Goal: Task Accomplishment & Management: Use online tool/utility

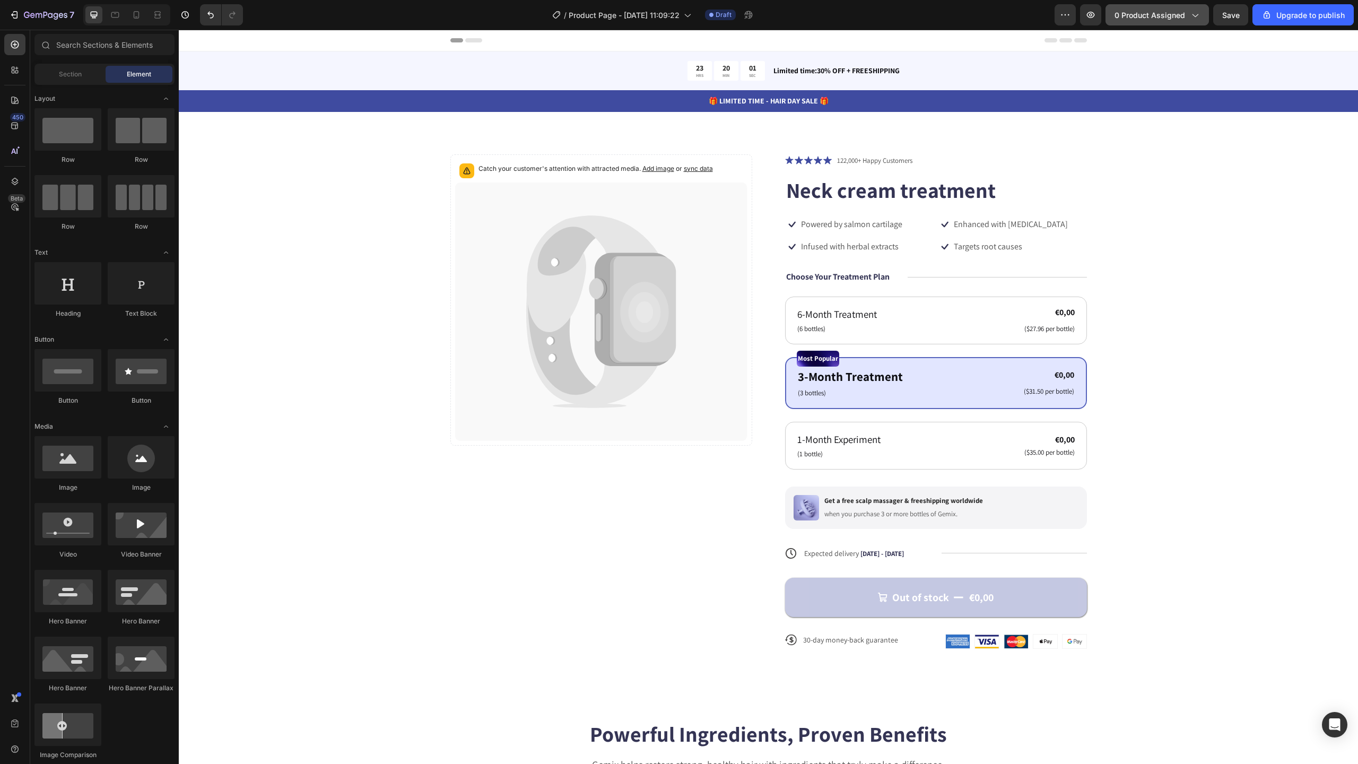
click at [1175, 20] on span "0 product assigned" at bounding box center [1150, 15] width 71 height 11
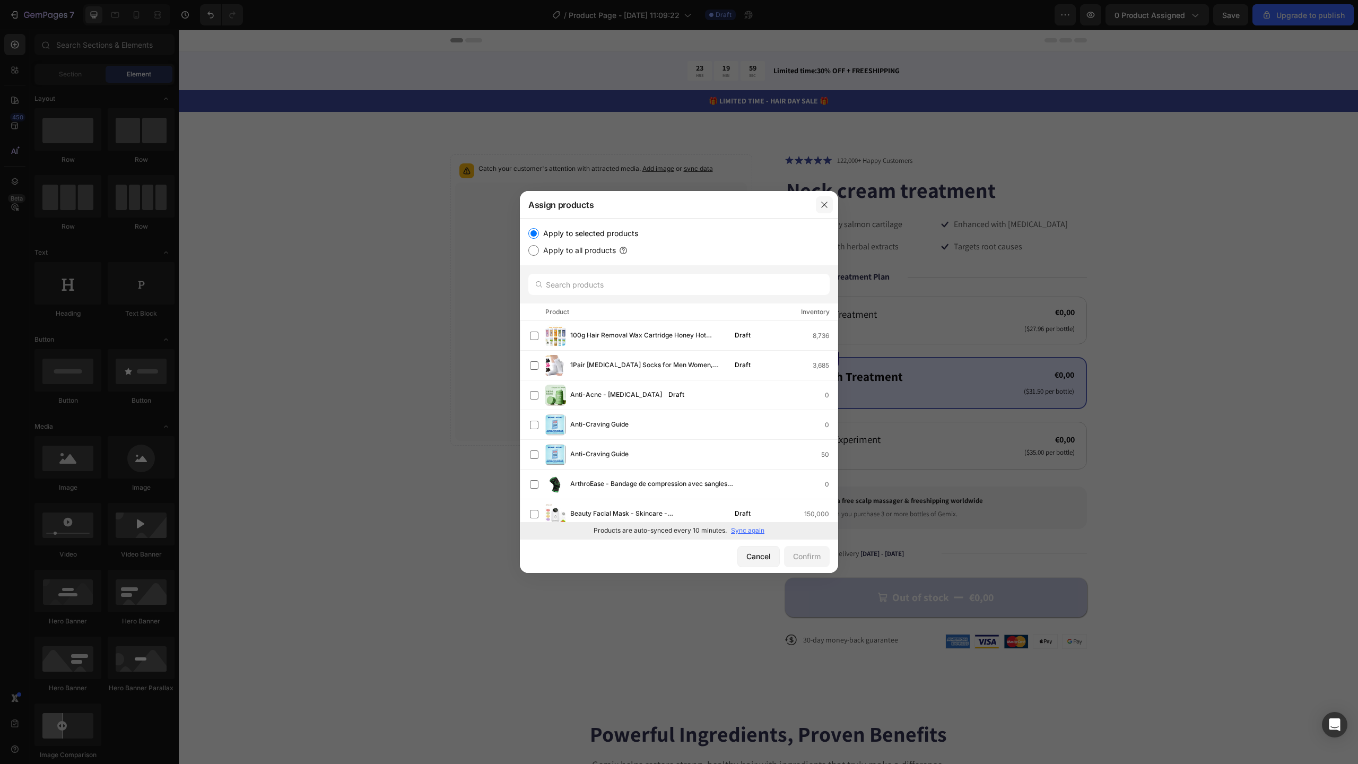
click at [827, 207] on icon "button" at bounding box center [824, 205] width 8 height 8
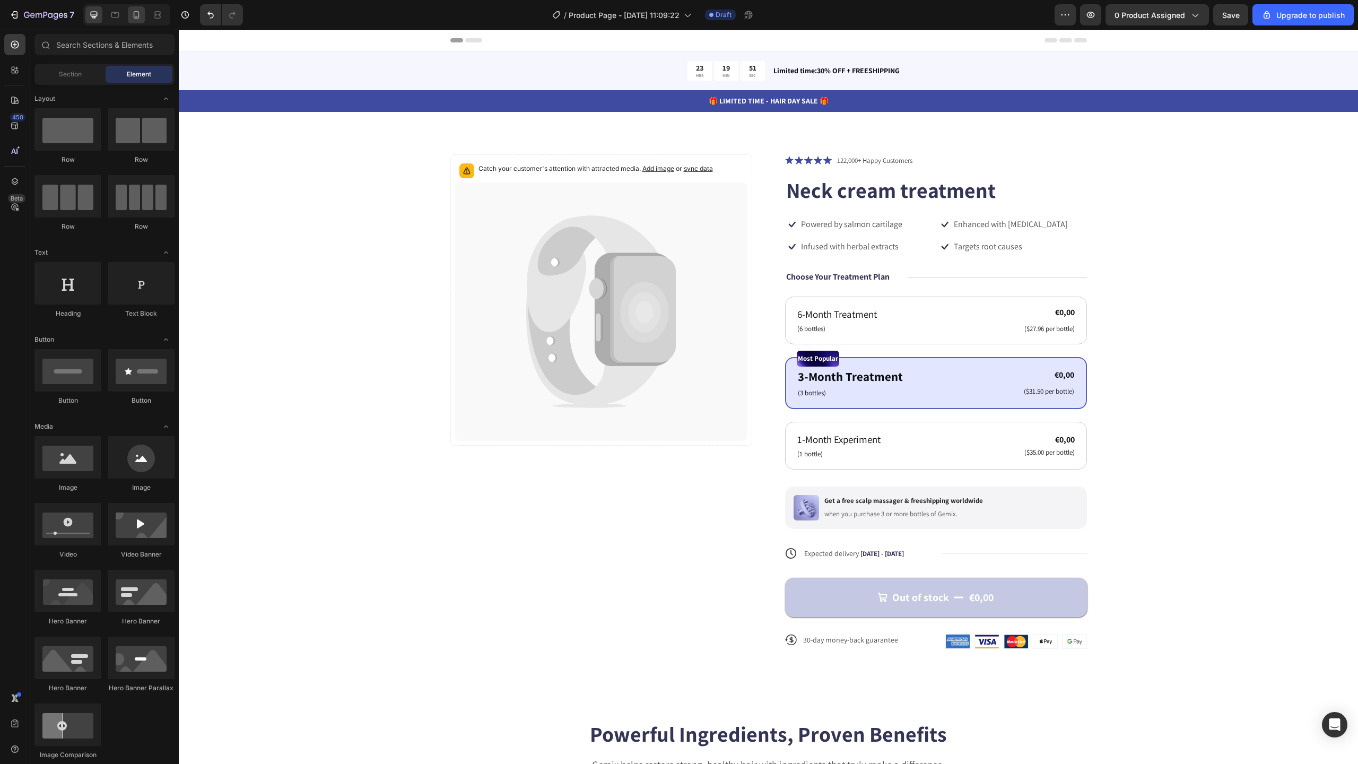
click at [141, 22] on div at bounding box center [136, 14] width 17 height 17
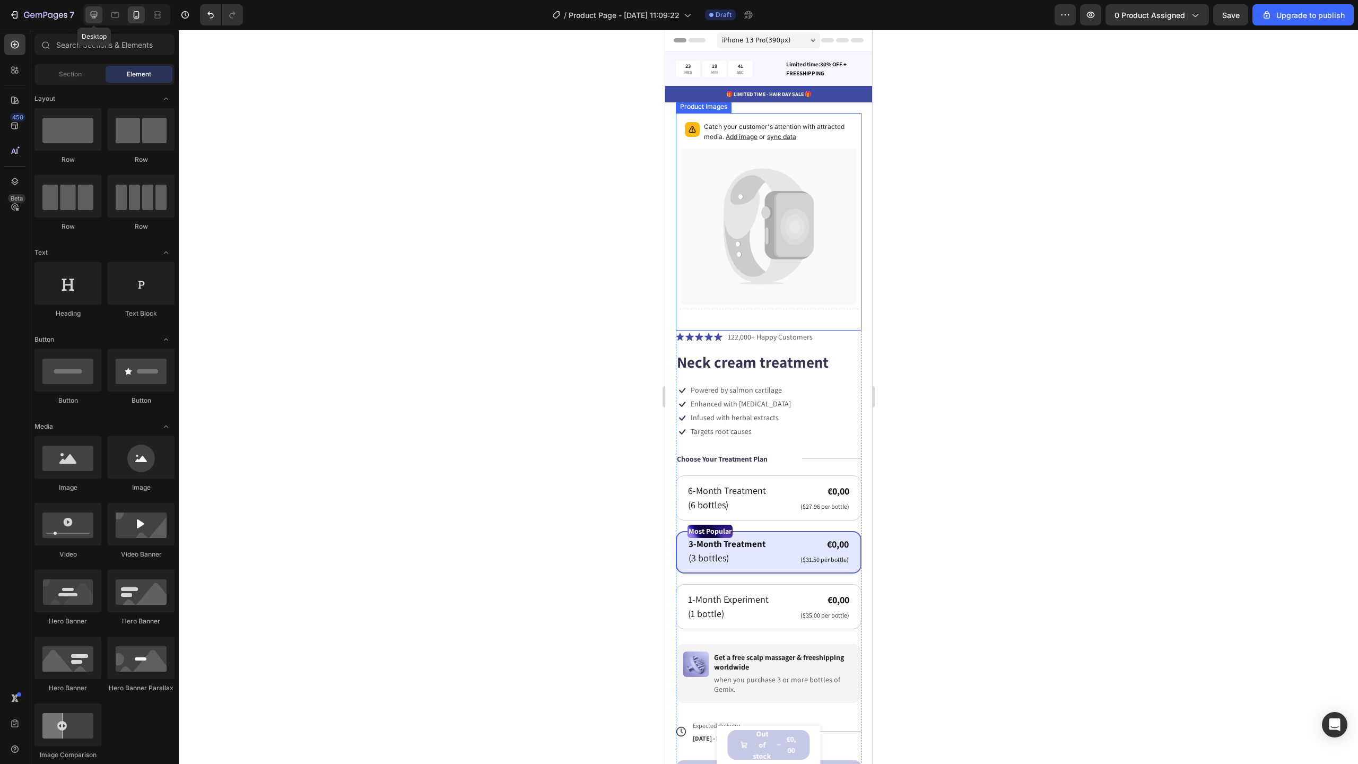
click at [98, 20] on icon at bounding box center [94, 15] width 11 height 11
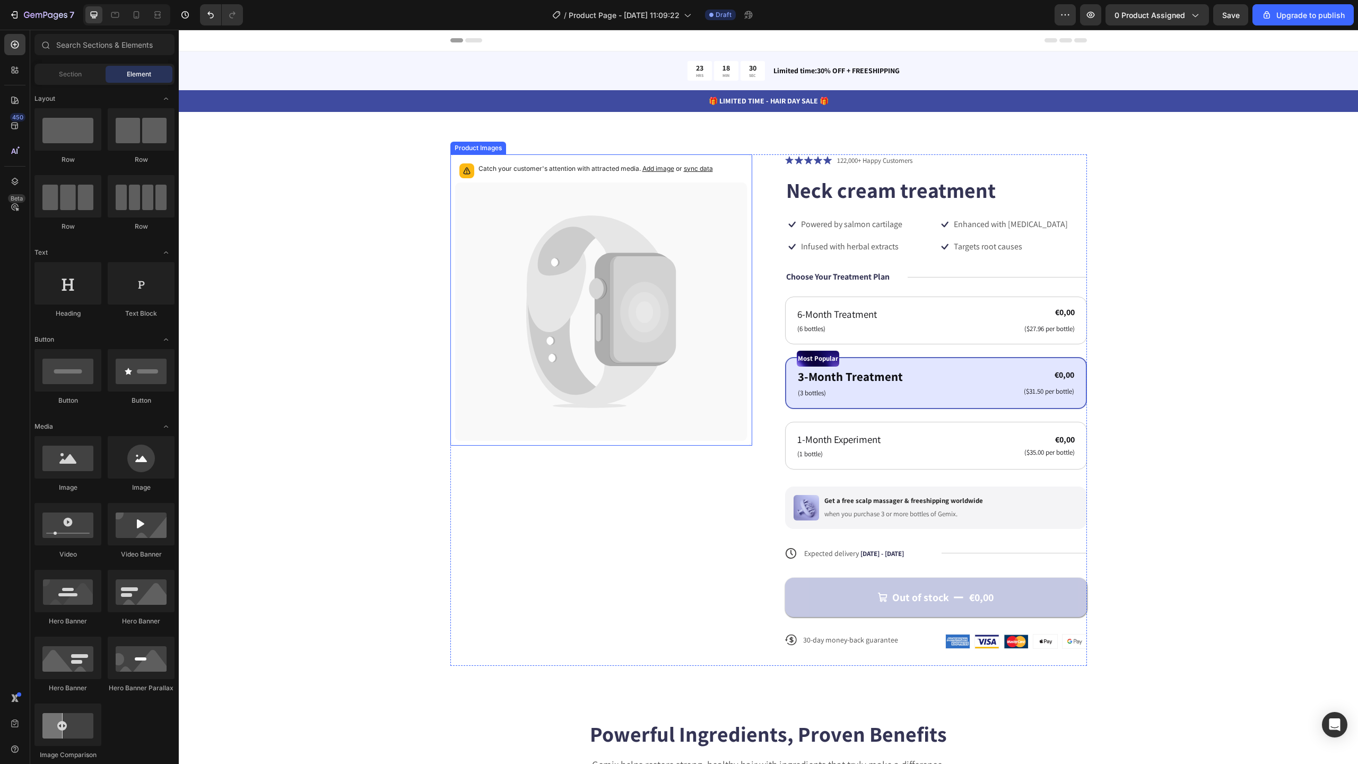
click at [629, 243] on icon at bounding box center [593, 273] width 133 height 117
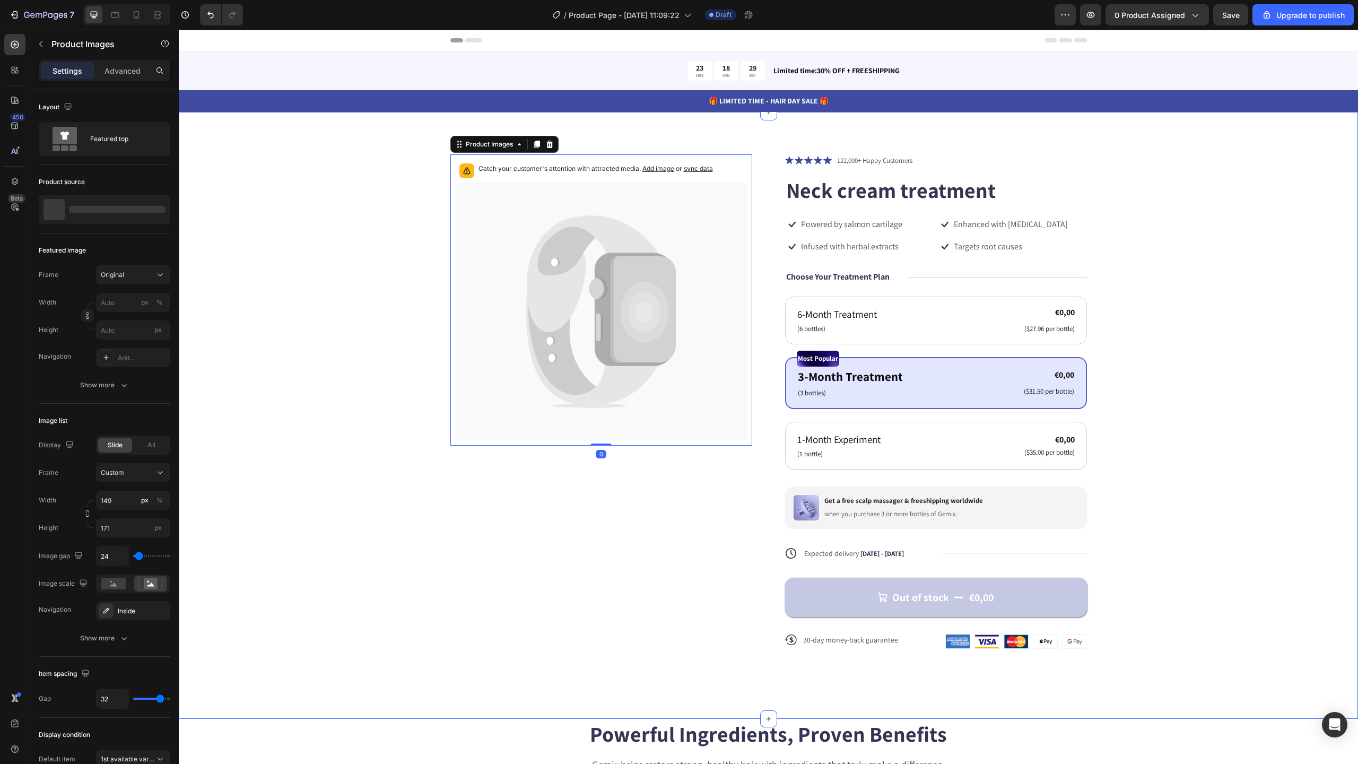
click at [1272, 236] on div "Catch your customer's attention with attracted media. Add image or sync data Pr…" at bounding box center [768, 409] width 1094 height 511
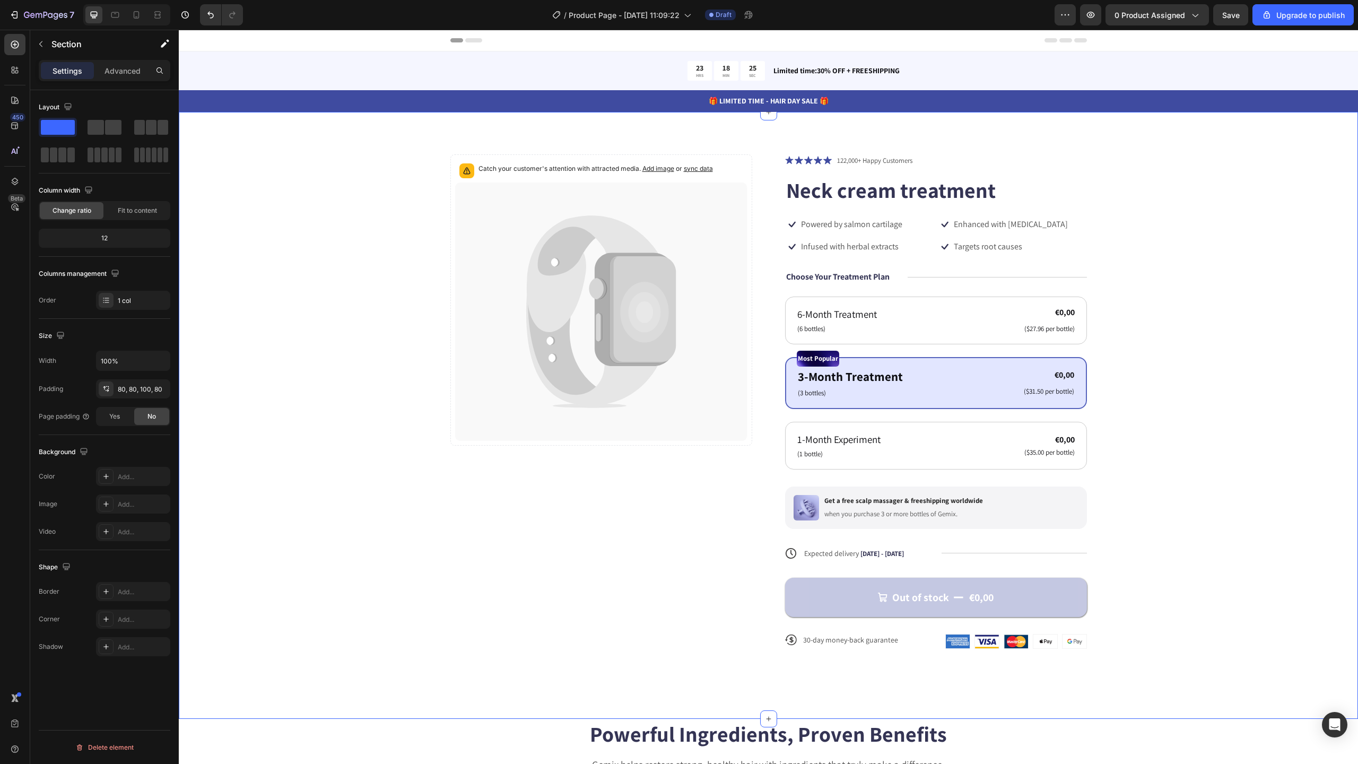
click at [450, 97] on p "🎁 LIMITED TIME - HAIR DAY SALE 🎁" at bounding box center [768, 100] width 1177 height 11
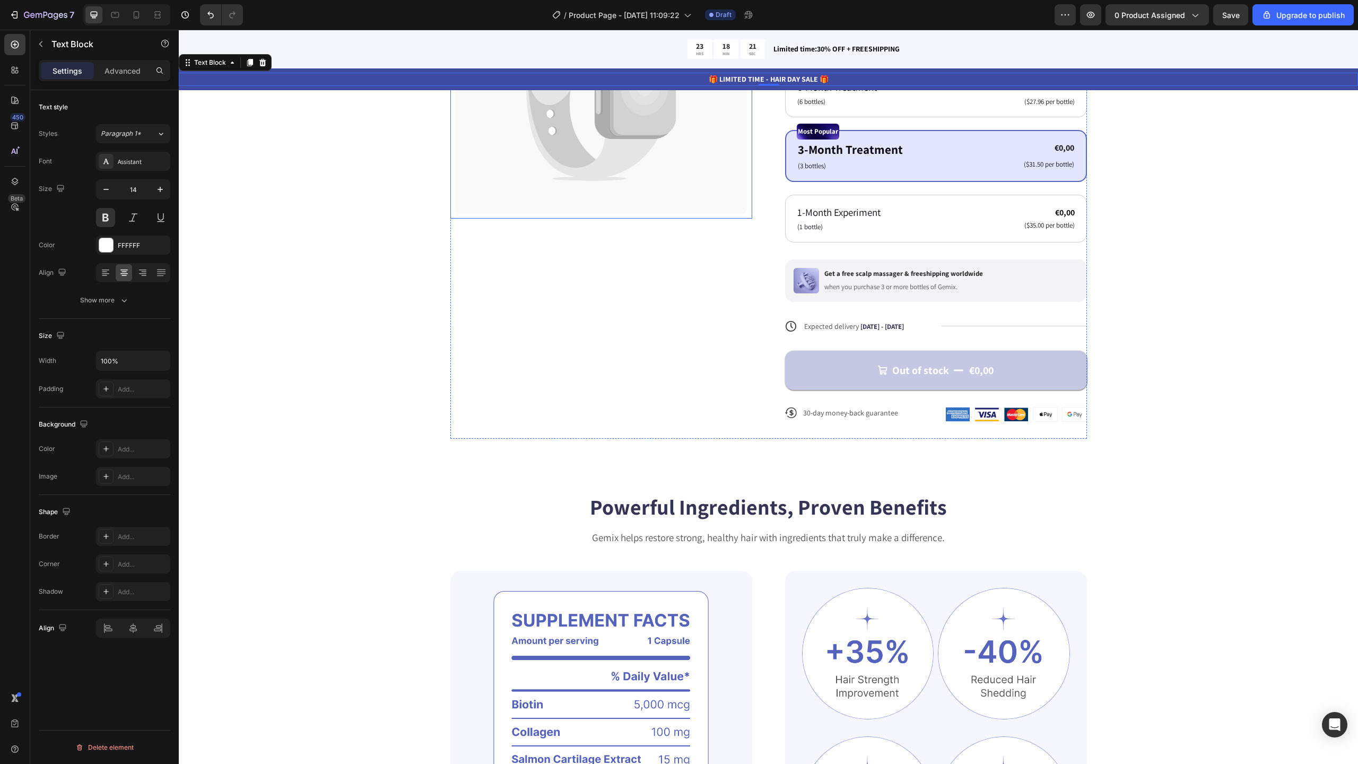
scroll to position [442, 0]
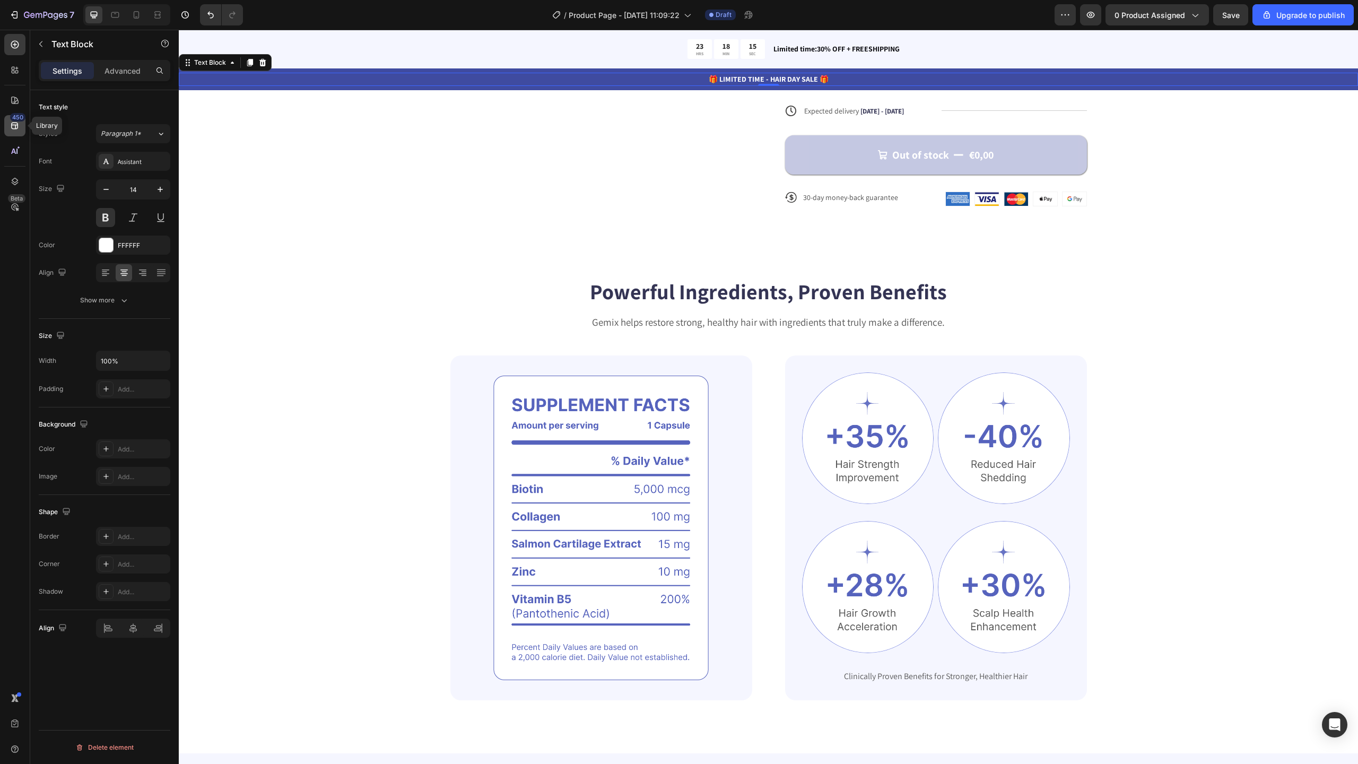
click at [18, 126] on icon at bounding box center [14, 126] width 7 height 7
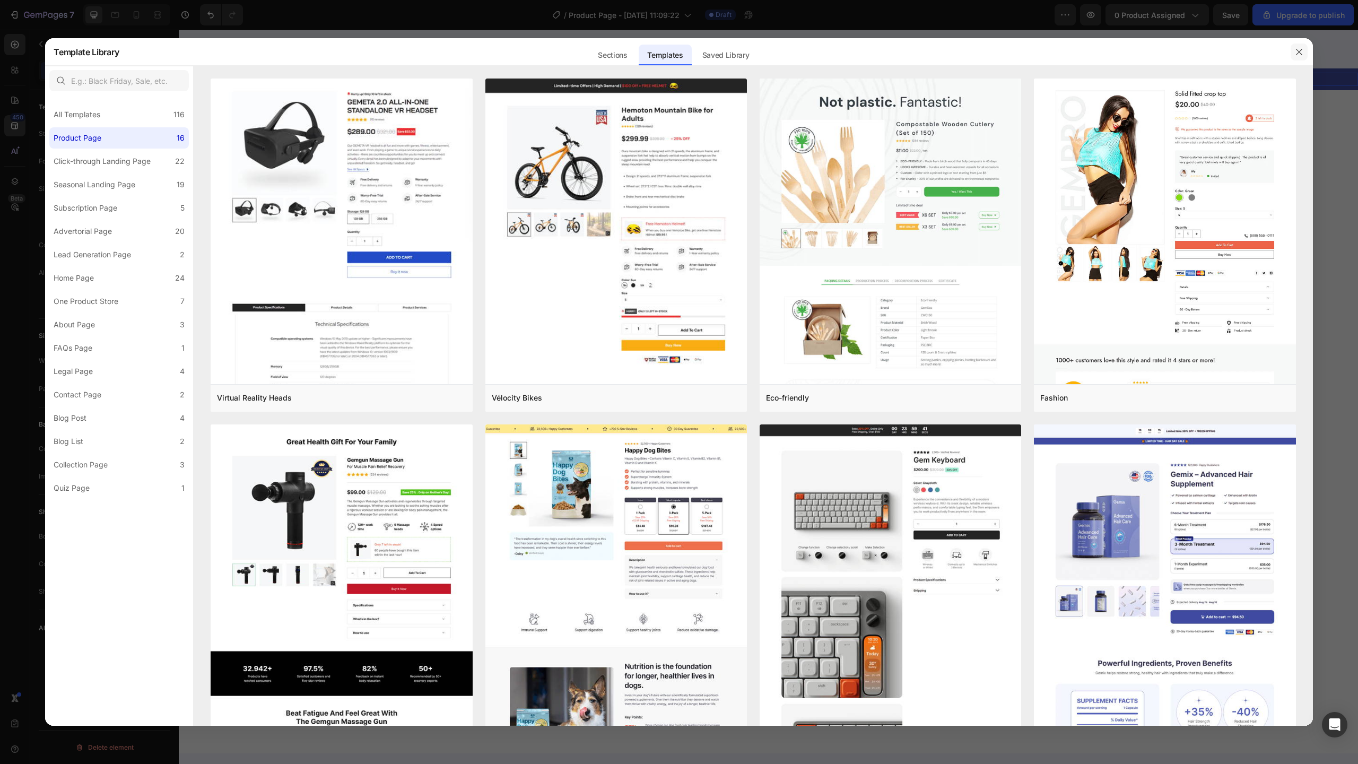
drag, startPoint x: 1299, startPoint y: 50, endPoint x: 1118, endPoint y: 21, distance: 183.3
click at [1299, 50] on icon "button" at bounding box center [1299, 52] width 8 height 8
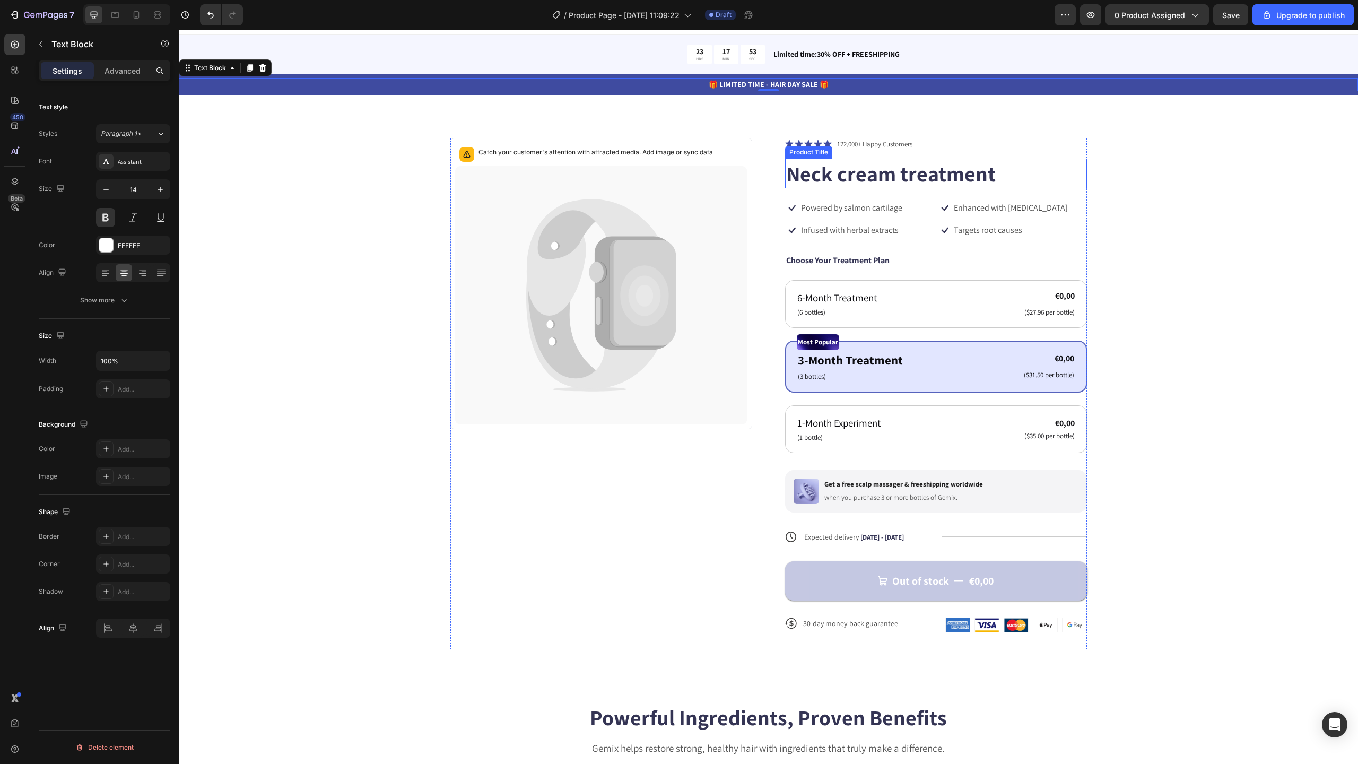
scroll to position [17, 0]
click at [914, 170] on h1 "Neck cream treatment" at bounding box center [936, 173] width 302 height 30
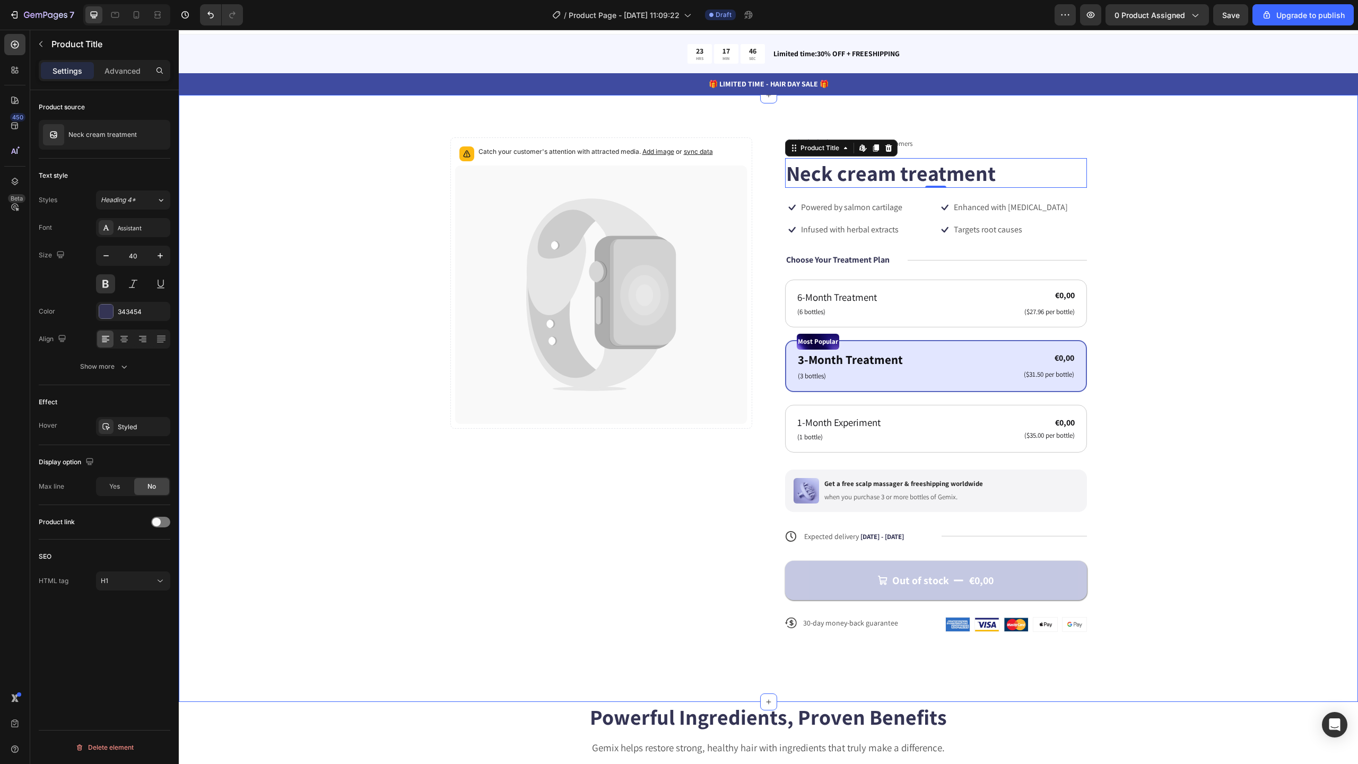
click at [1153, 140] on div "Catch your customer's attention with attracted media. Add image or sync data Pr…" at bounding box center [768, 392] width 1094 height 511
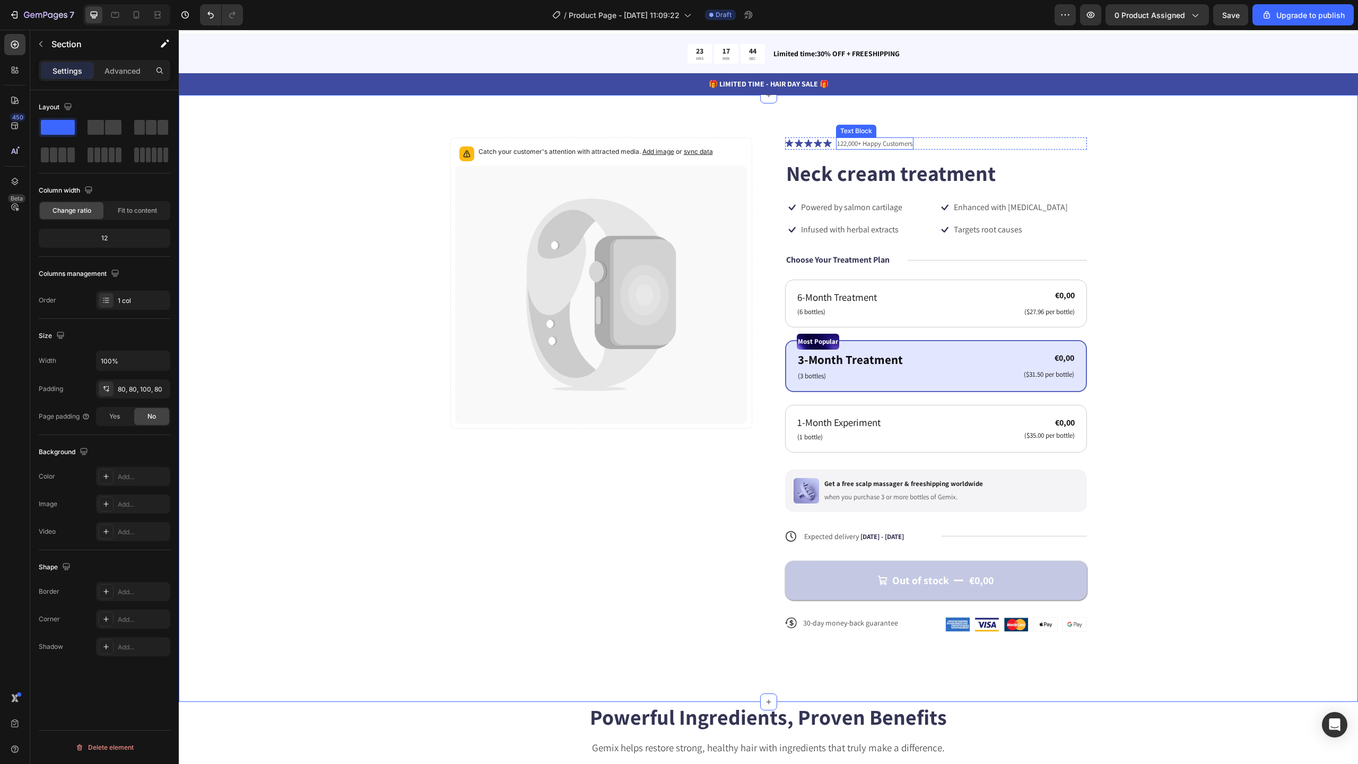
click at [860, 143] on p "122,000+ Happy Customers" at bounding box center [874, 143] width 75 height 11
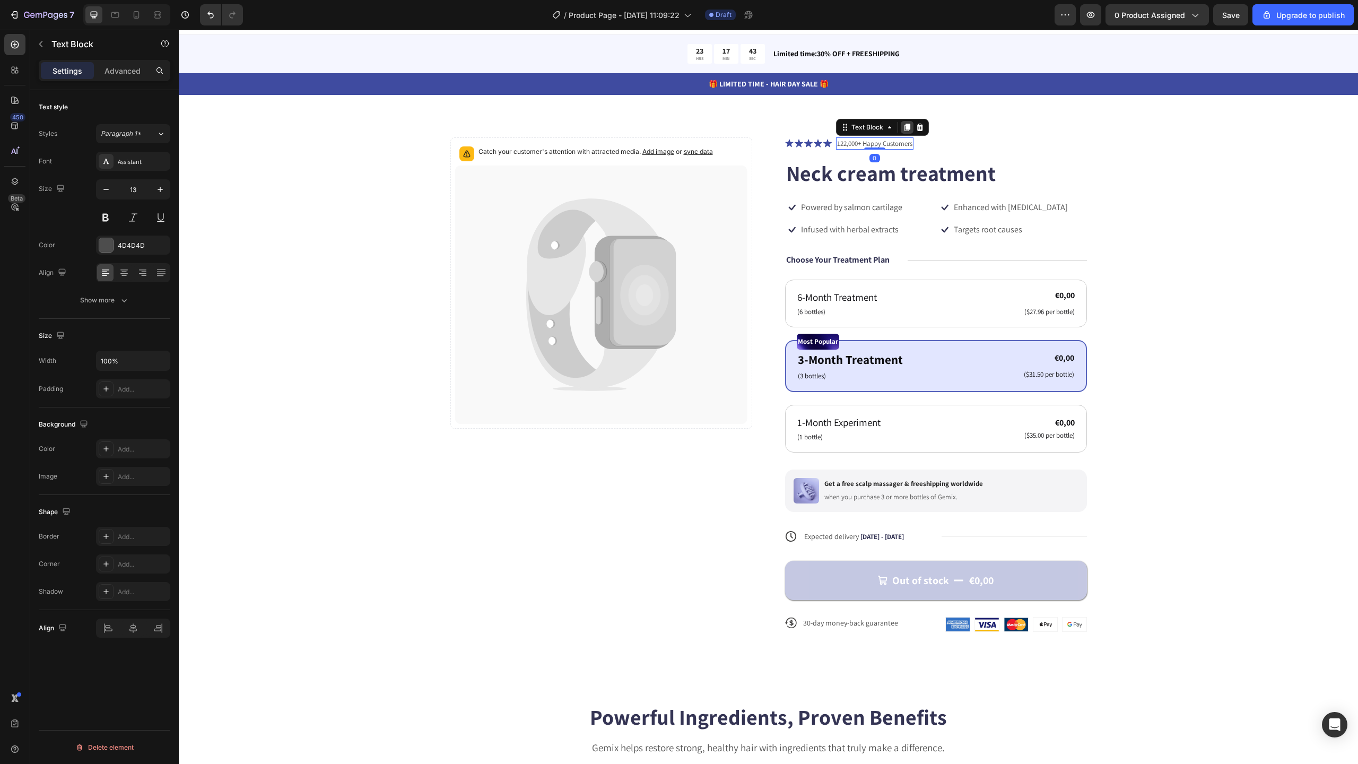
click at [904, 127] on icon at bounding box center [907, 127] width 6 height 7
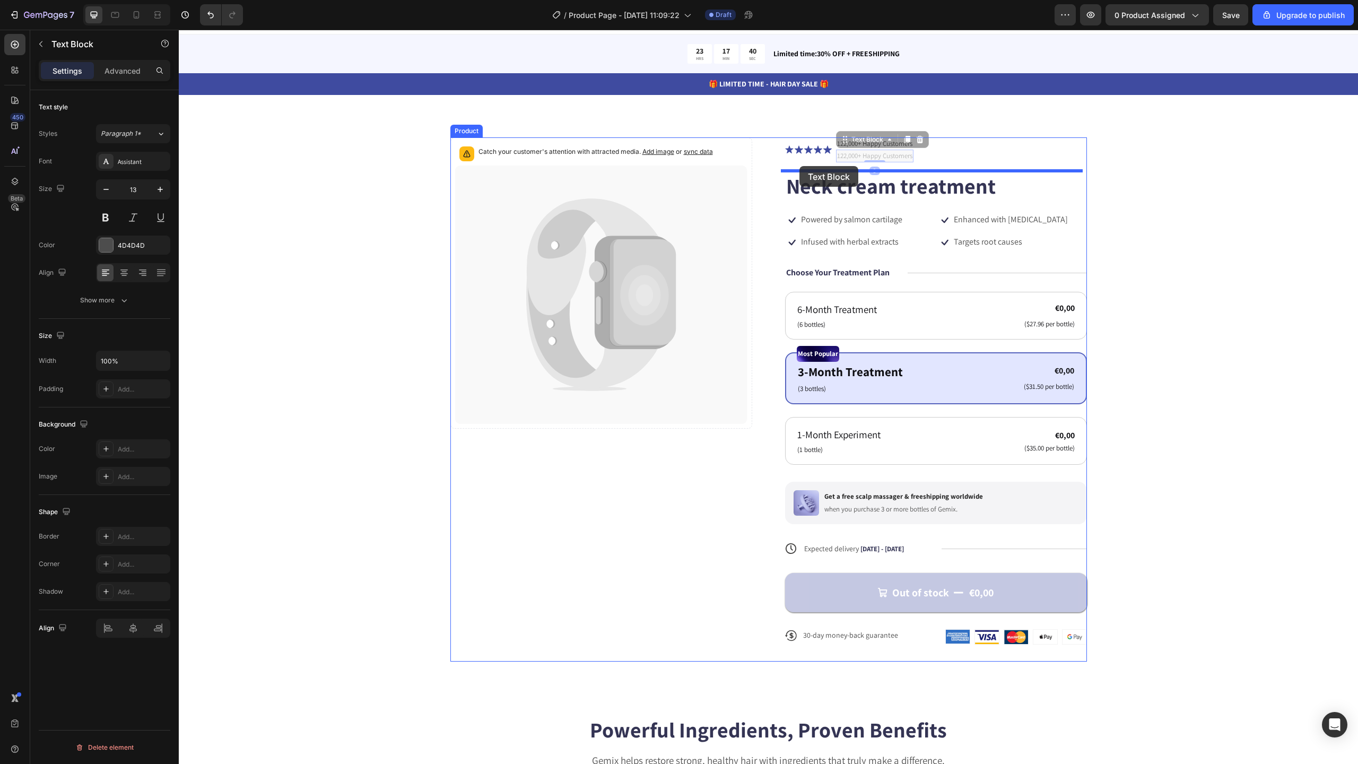
drag, startPoint x: 876, startPoint y: 155, endPoint x: 799, endPoint y: 166, distance: 77.2
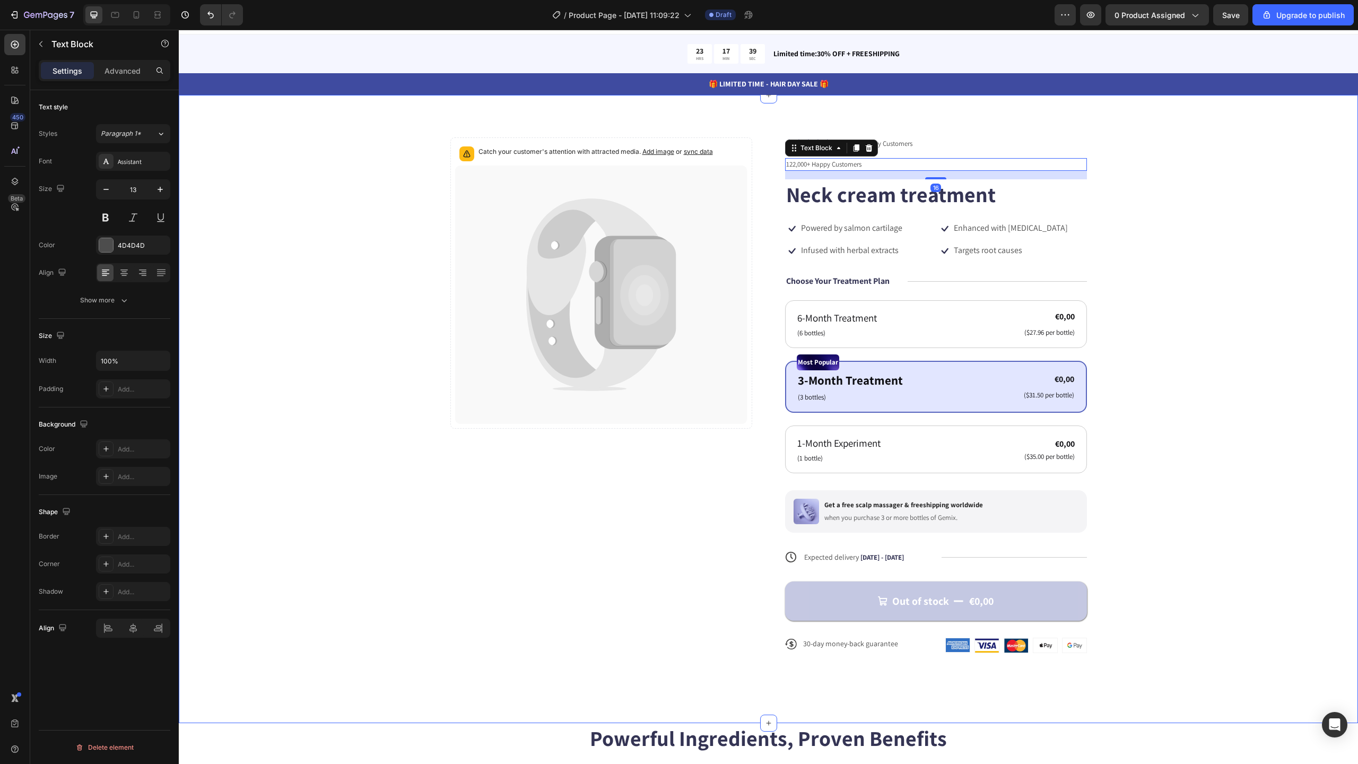
click at [1150, 113] on div "Catch your customer's attention with attracted media. Add image or sync data Pr…" at bounding box center [768, 409] width 1179 height 628
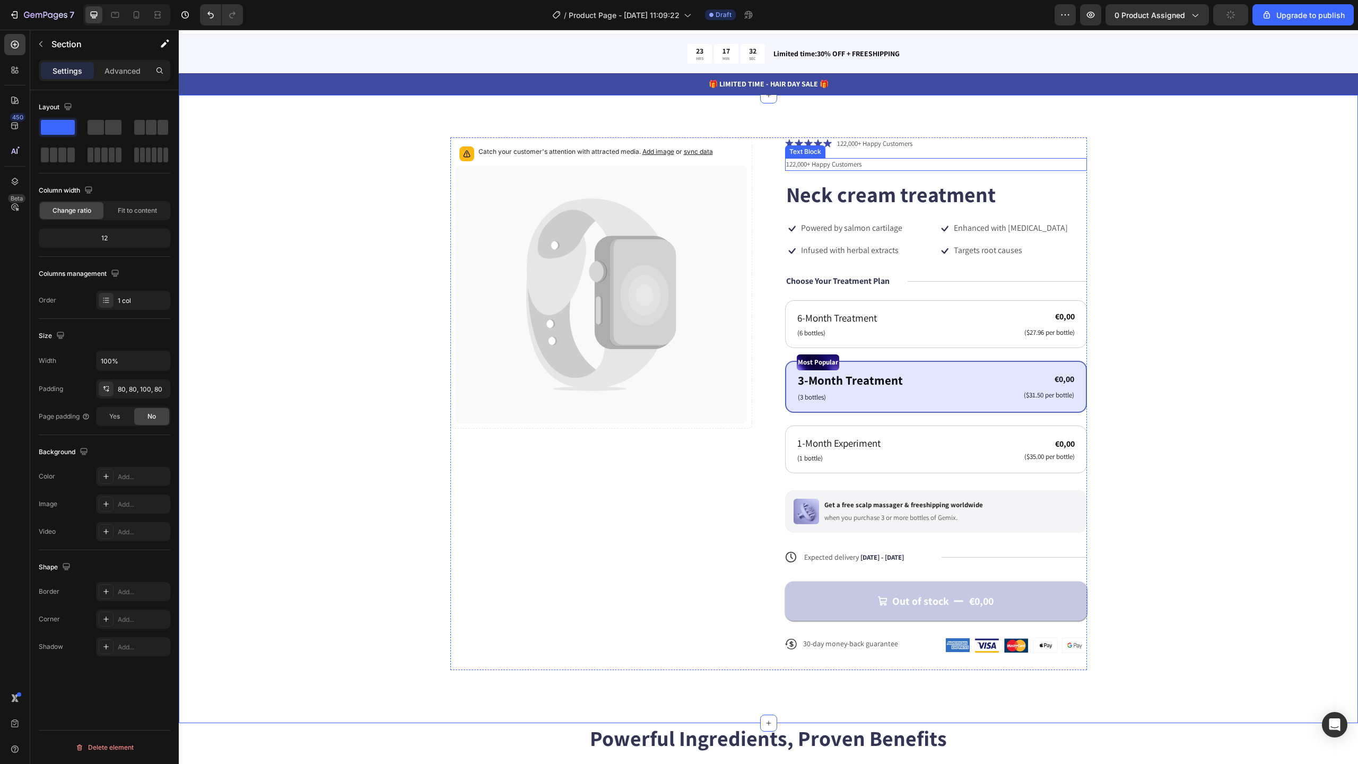
click at [840, 163] on p "122,000+ Happy Customers" at bounding box center [936, 164] width 300 height 11
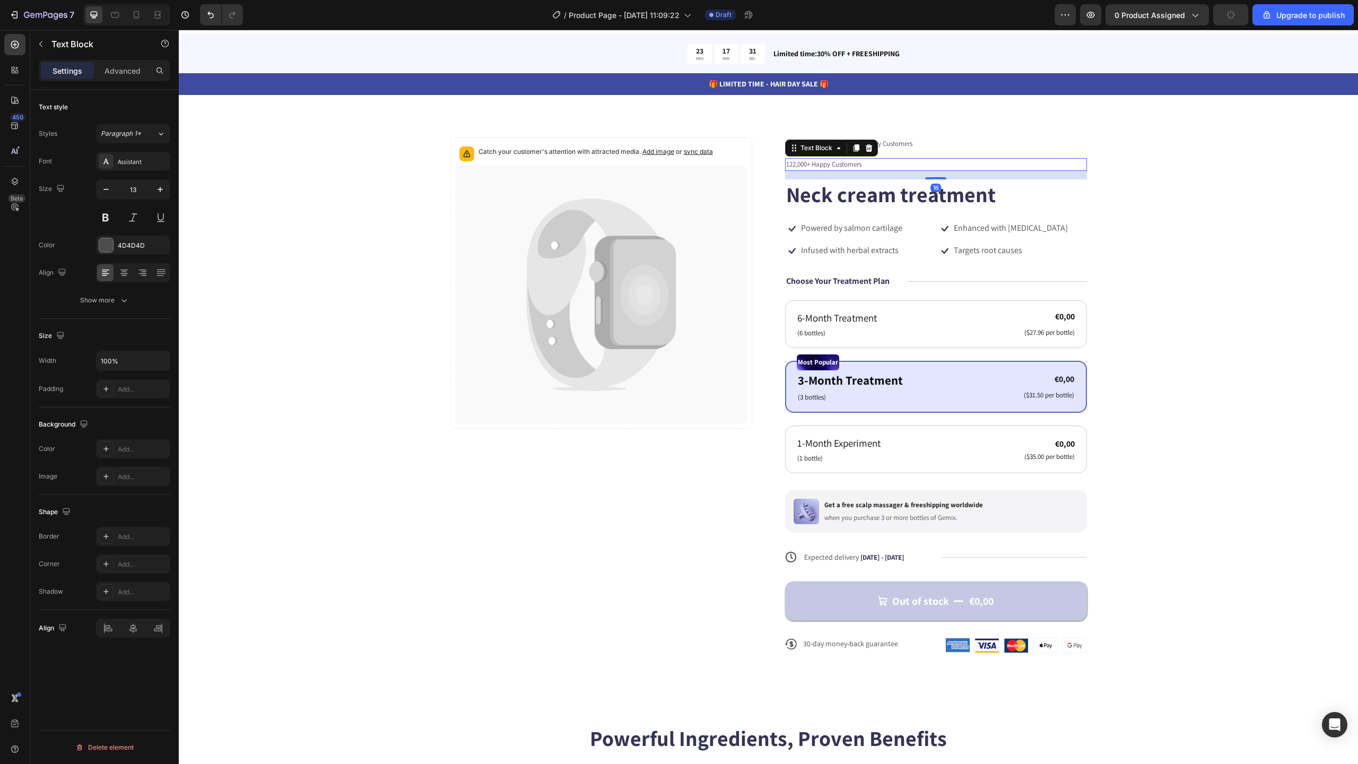
click at [840, 163] on p "122,000+ Happy Customers" at bounding box center [936, 164] width 300 height 11
click at [1167, 153] on div "Catch your customer's attention with attracted media. Add image or sync data Pr…" at bounding box center [768, 403] width 1094 height 533
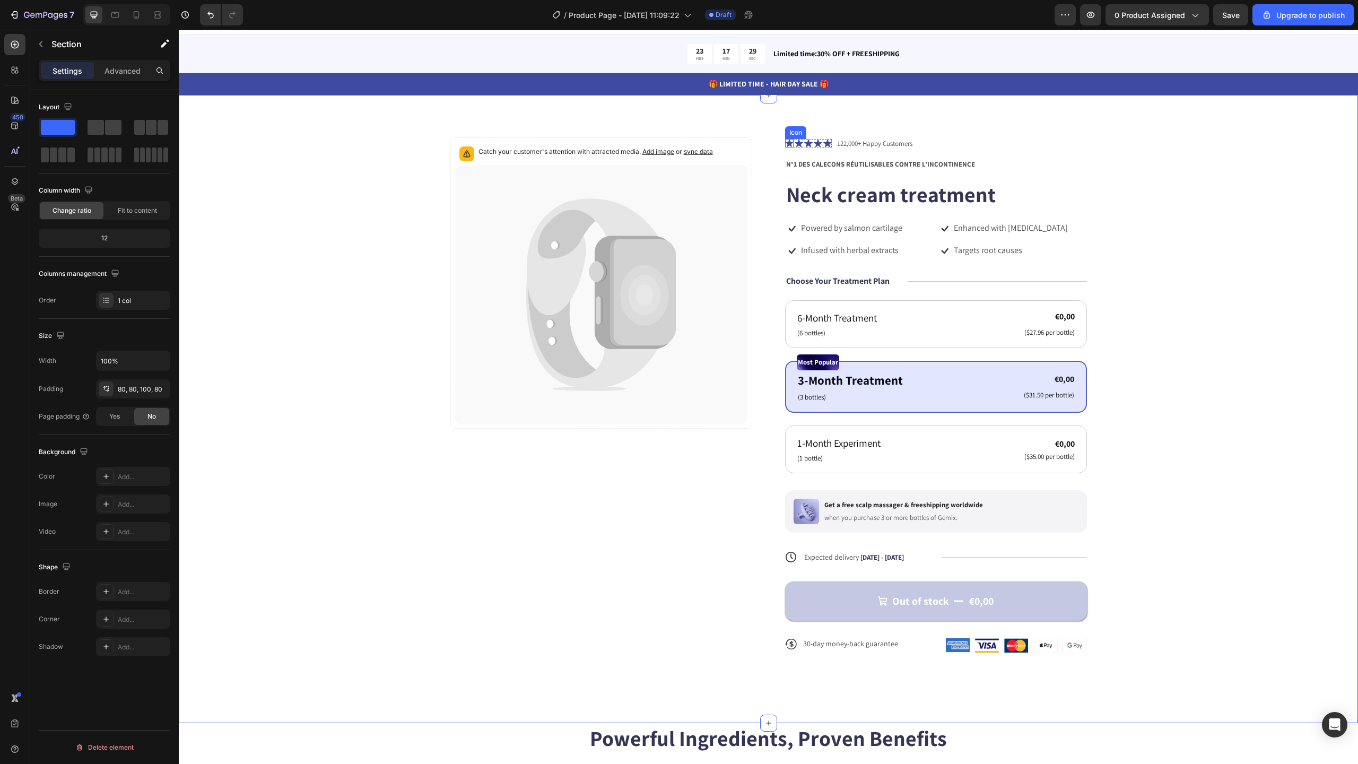
click at [787, 146] on div "Icon" at bounding box center [789, 143] width 8 height 8
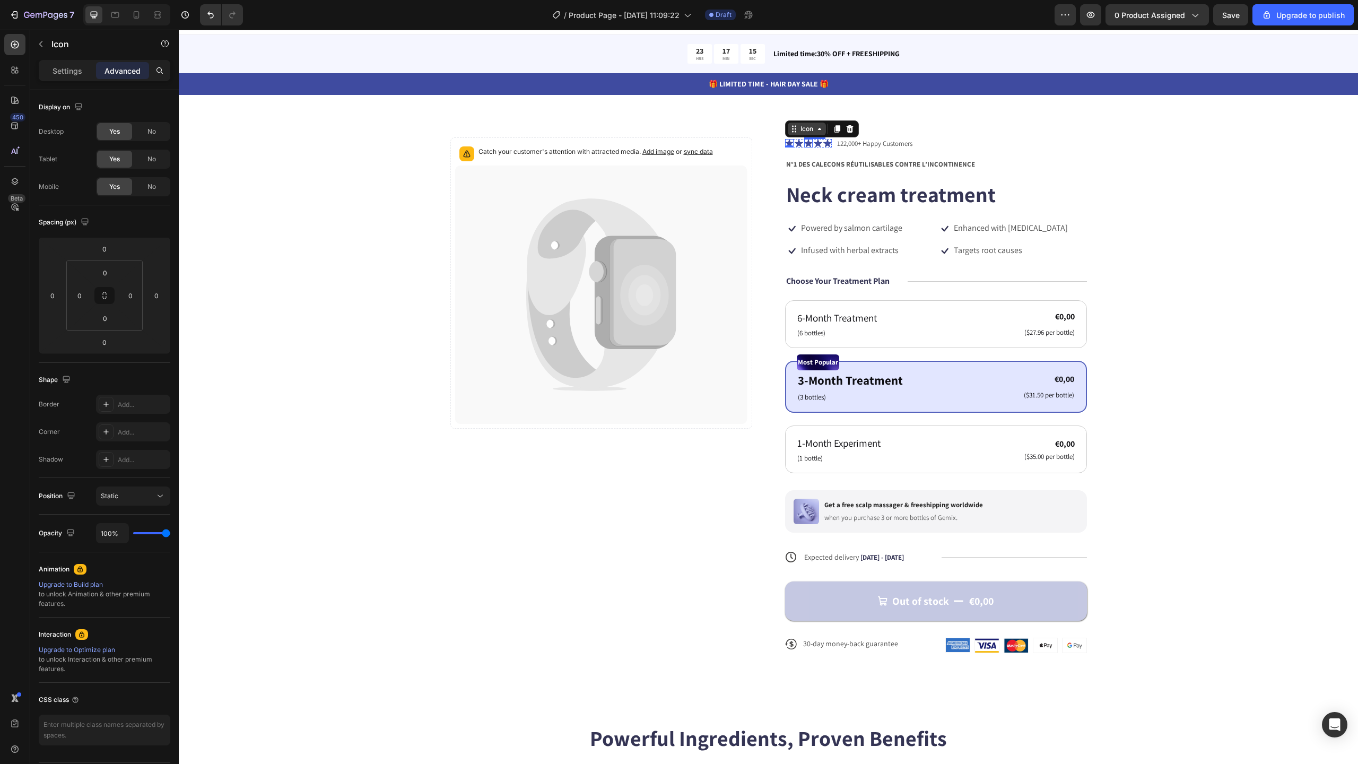
click at [807, 133] on div "Icon" at bounding box center [807, 129] width 38 height 13
click at [73, 71] on p "Settings" at bounding box center [68, 70] width 30 height 11
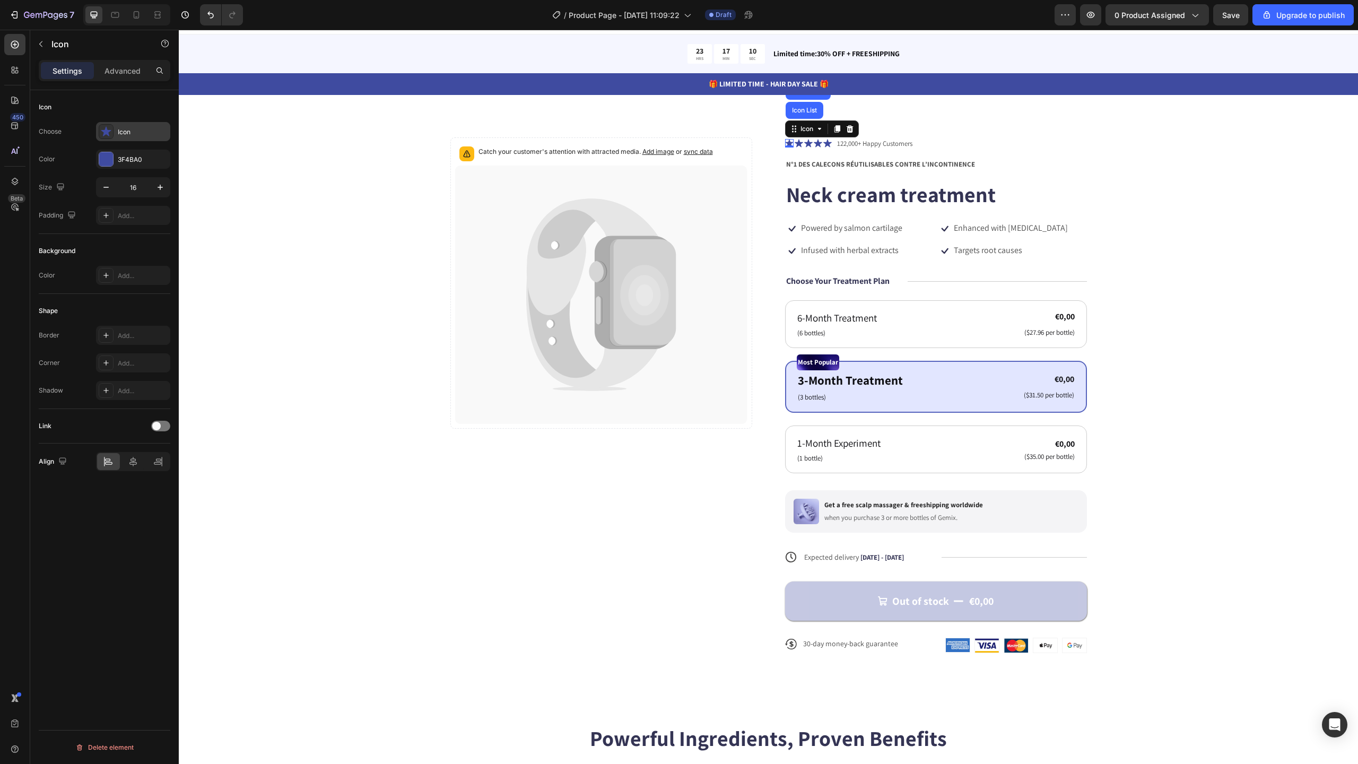
click at [112, 136] on div at bounding box center [106, 131] width 15 height 15
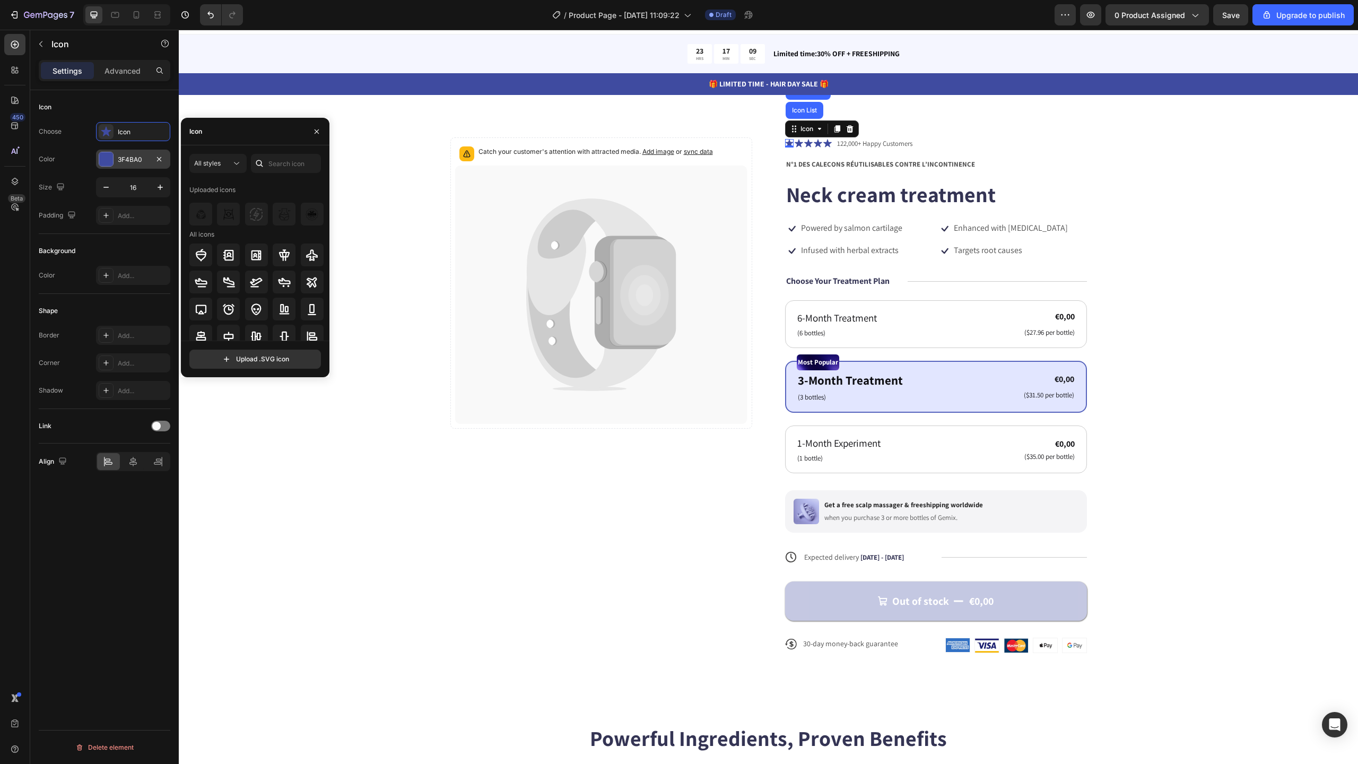
click at [112, 155] on div at bounding box center [106, 159] width 14 height 14
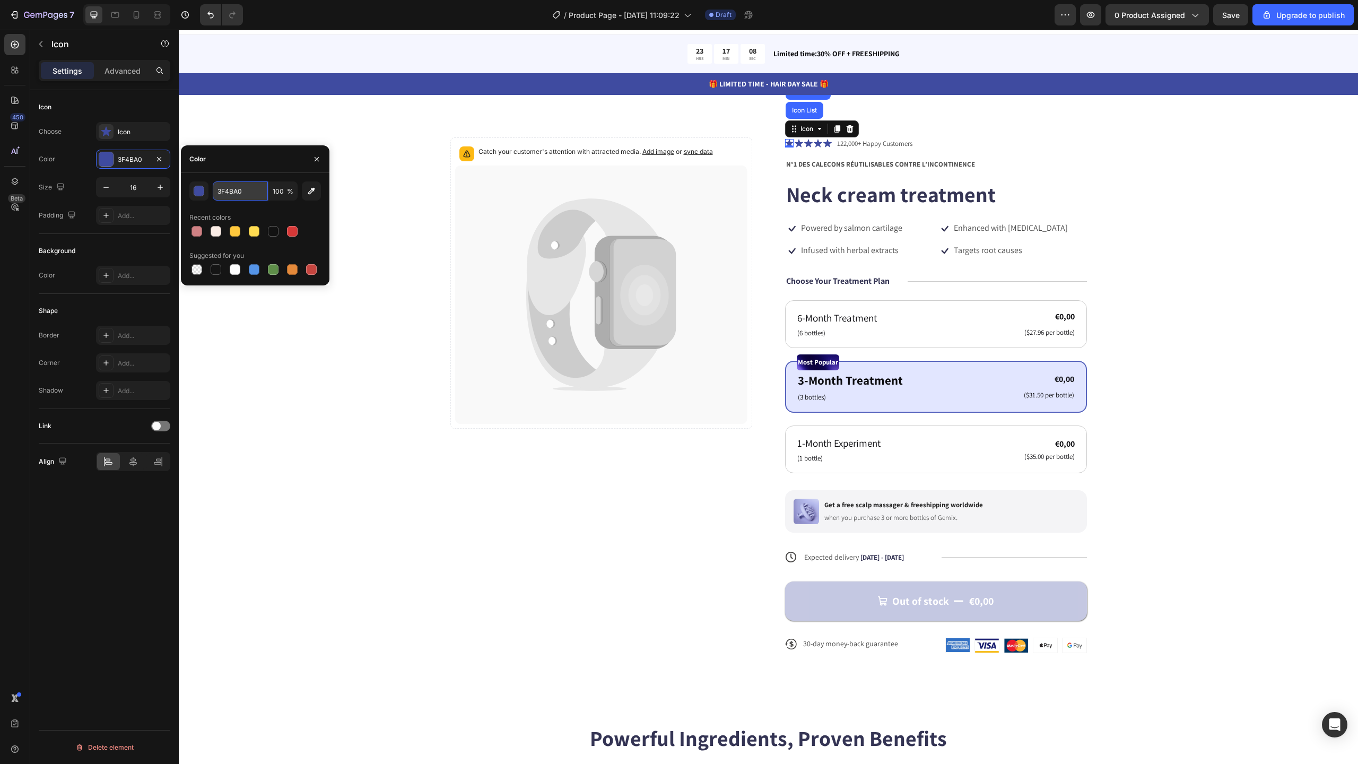
click at [244, 188] on input "3F4BA0" at bounding box center [240, 190] width 55 height 19
paste input "#3AB477"
type input "#3AB477"
click at [344, 190] on div "Catch your customer's attention with attracted media. Add image or sync data Pr…" at bounding box center [768, 403] width 1094 height 533
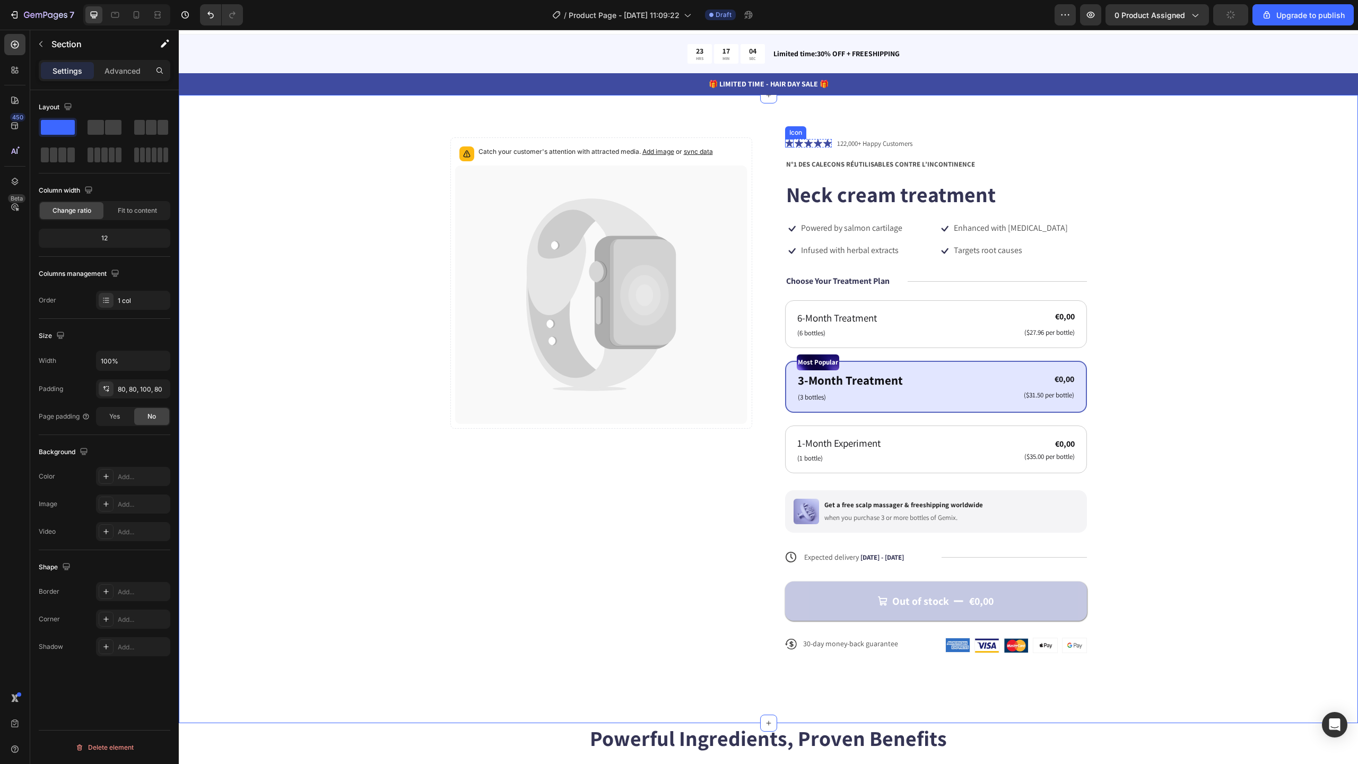
click at [787, 146] on div "Icon" at bounding box center [789, 143] width 8 height 8
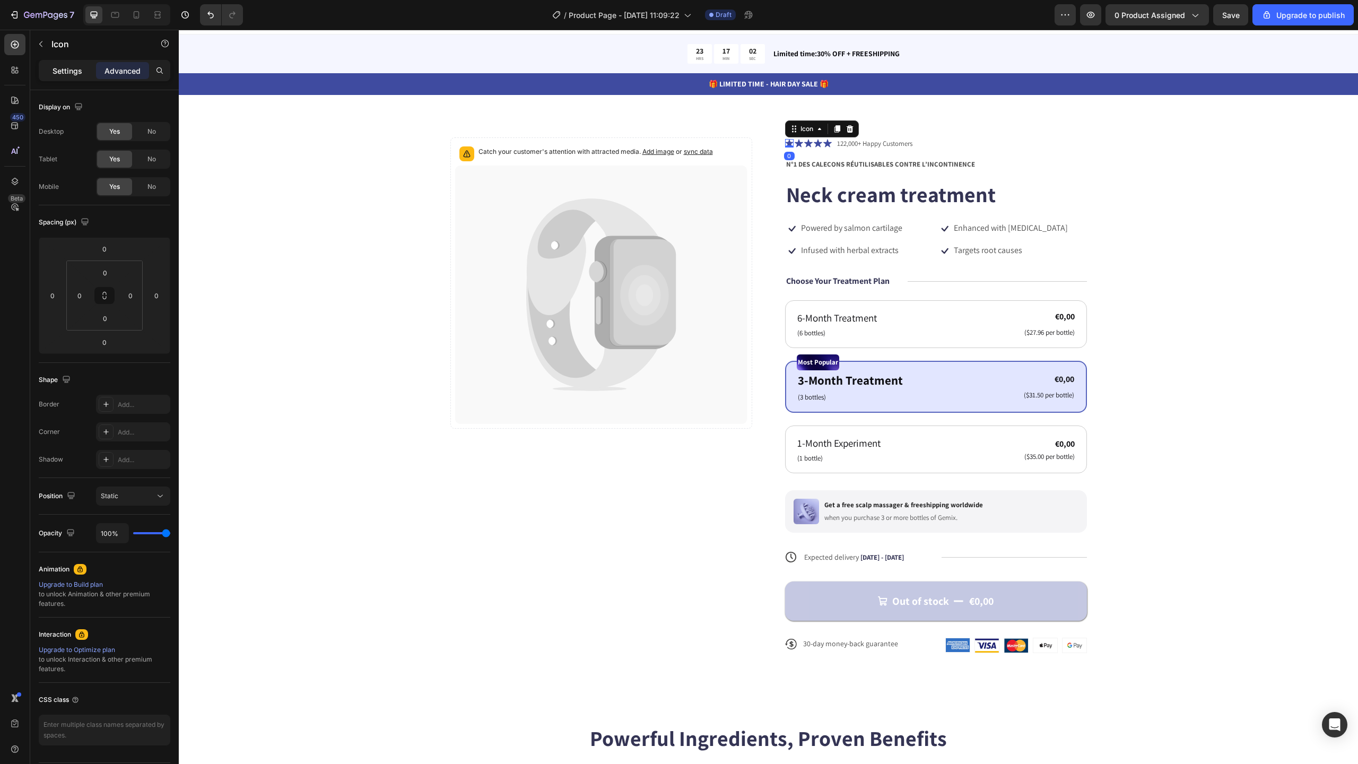
click at [75, 74] on p "Settings" at bounding box center [68, 70] width 30 height 11
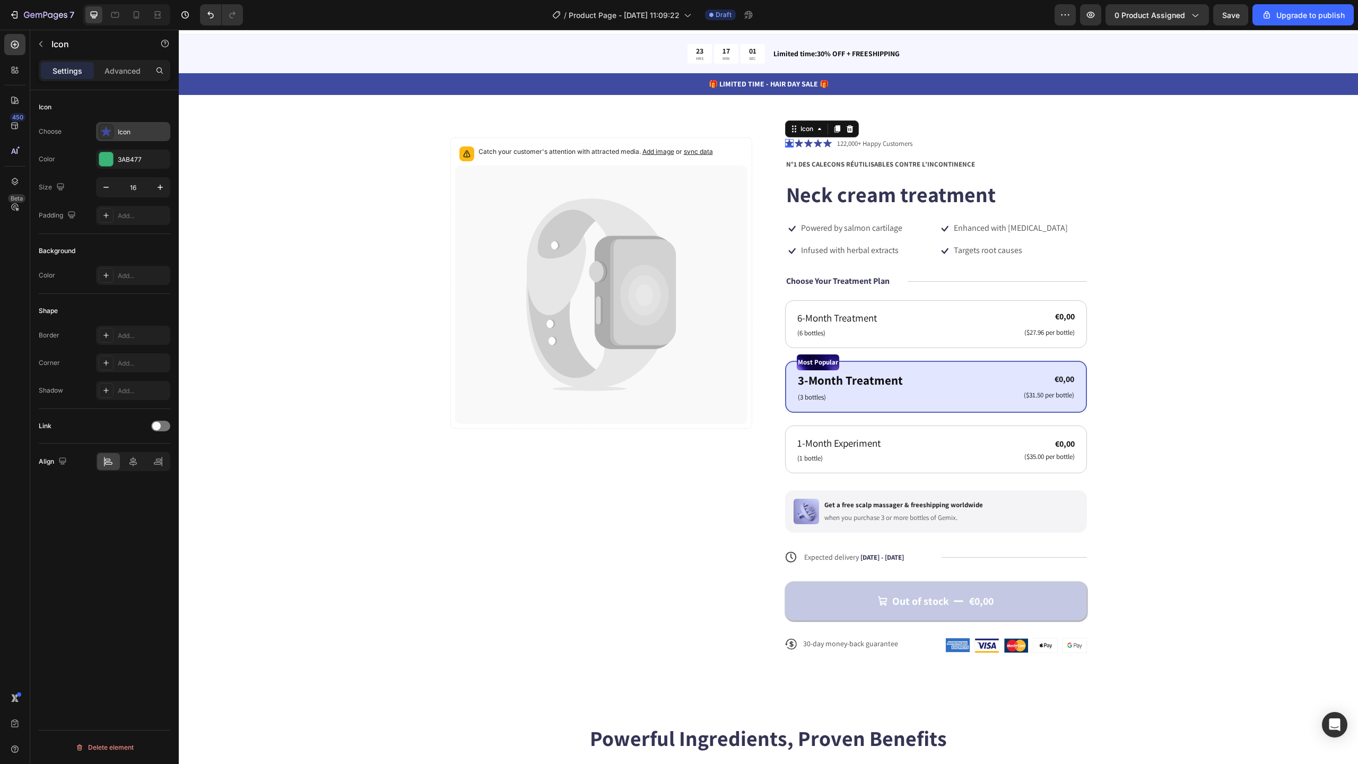
click at [110, 132] on icon at bounding box center [106, 131] width 11 height 11
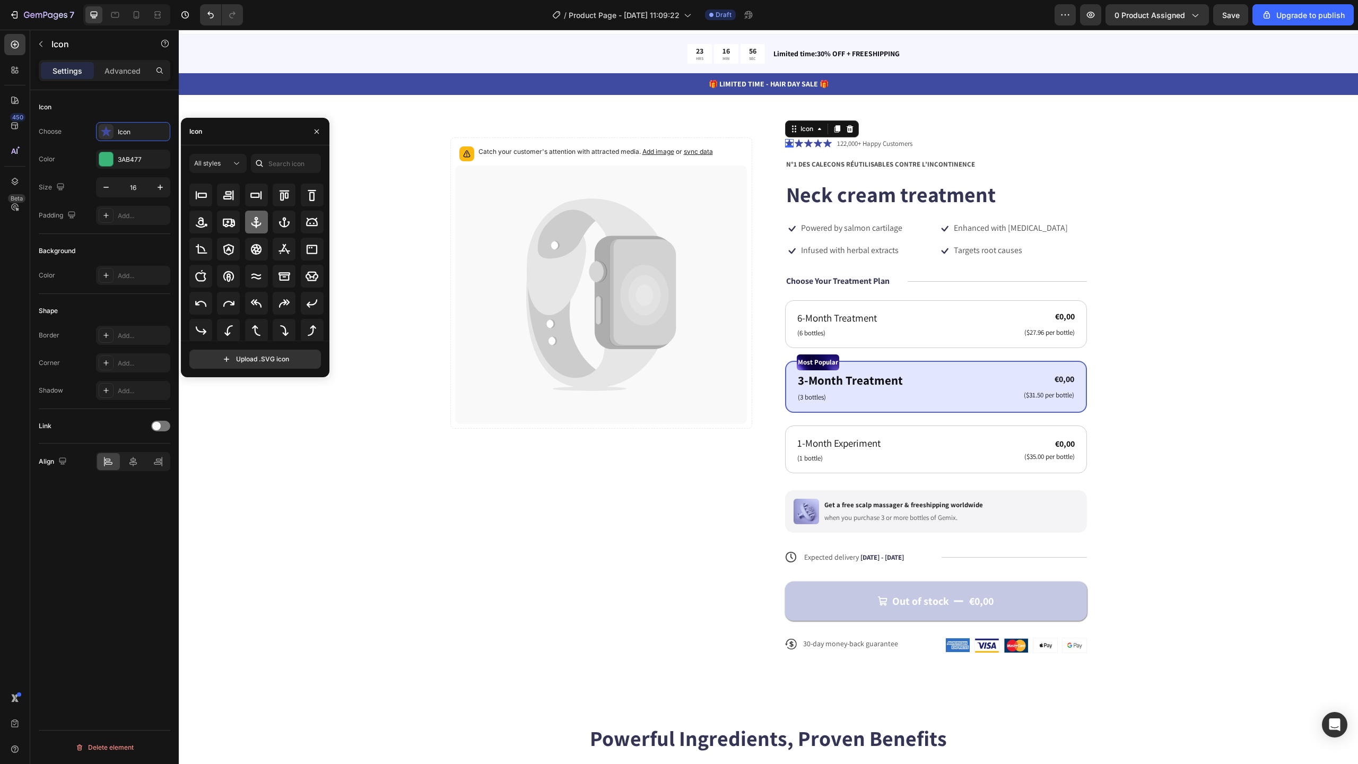
scroll to position [161, 0]
click at [234, 133] on div "Icon" at bounding box center [255, 132] width 149 height 28
click at [278, 166] on input "text" at bounding box center [286, 163] width 70 height 19
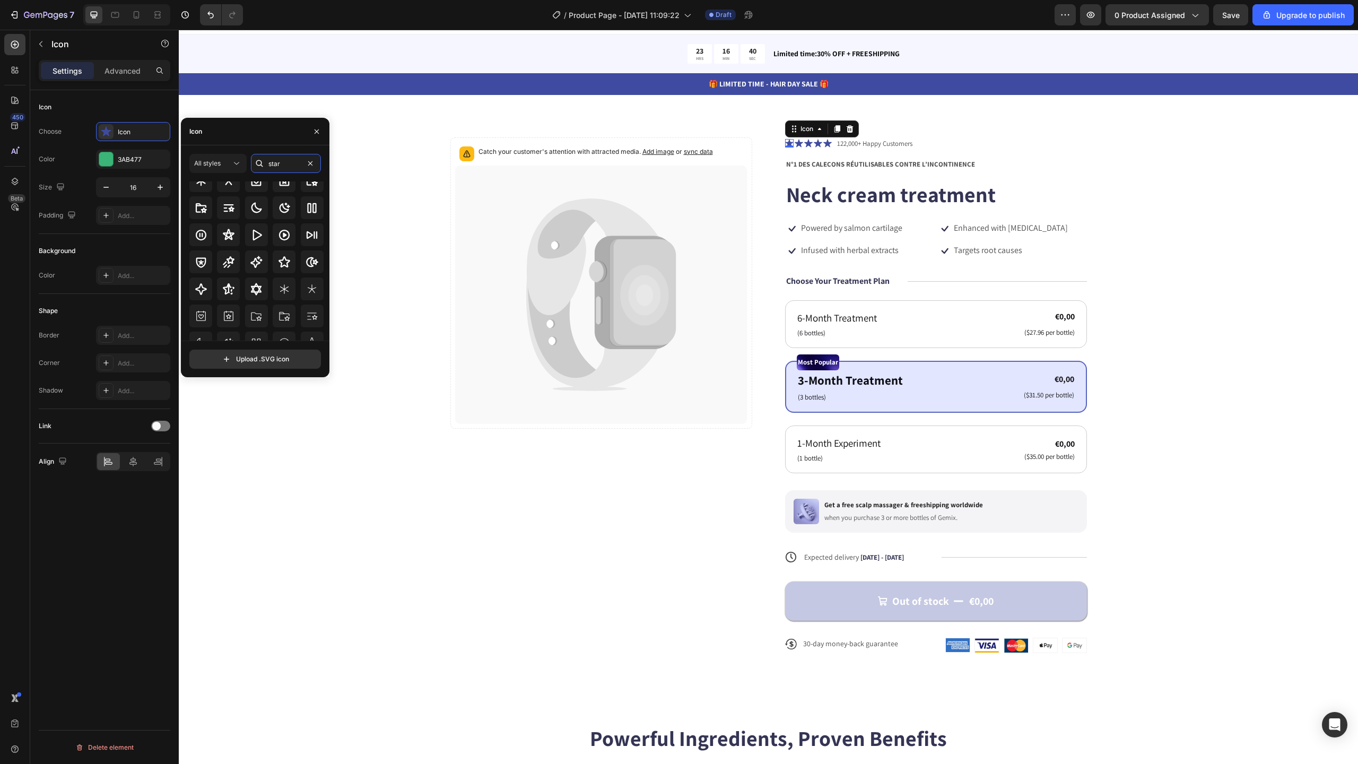
scroll to position [0, 0]
click at [124, 128] on div "Icon" at bounding box center [143, 132] width 50 height 10
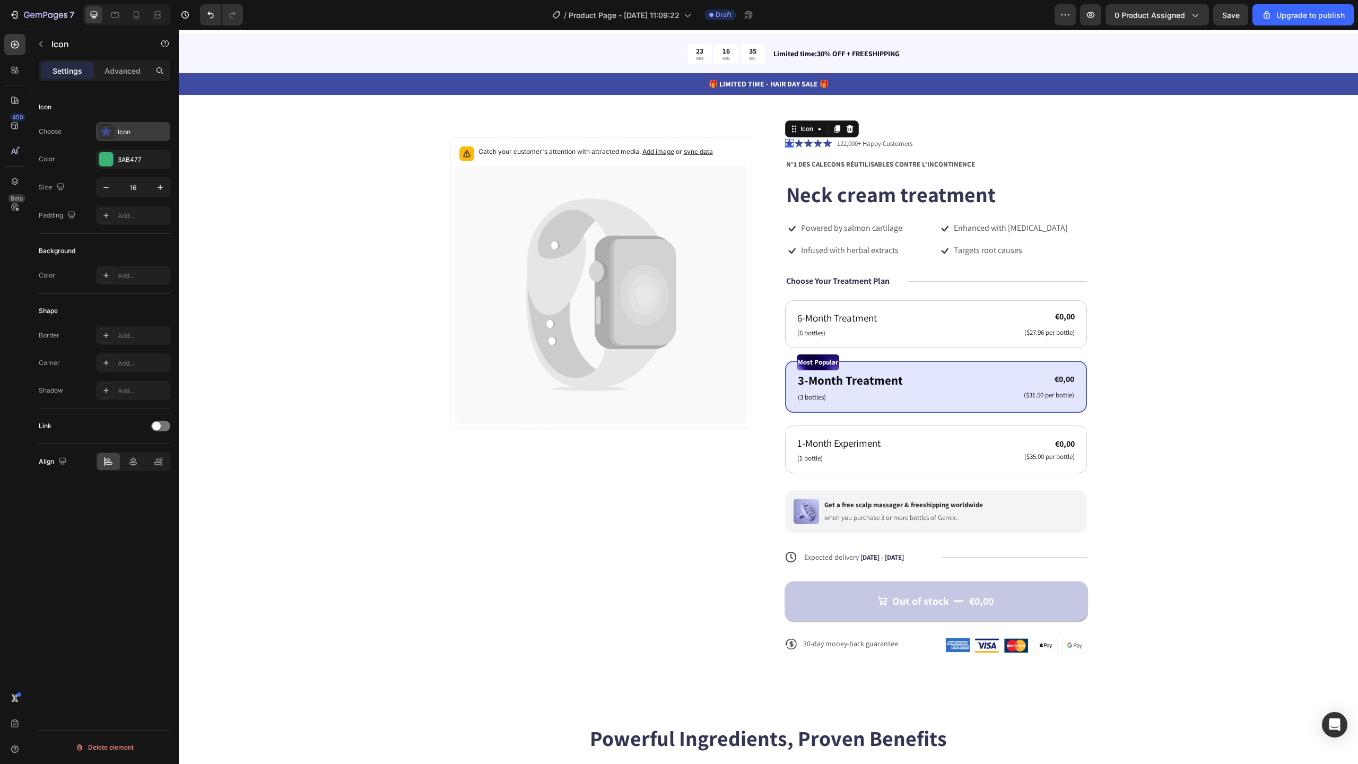
click at [124, 128] on div "Icon" at bounding box center [143, 132] width 50 height 10
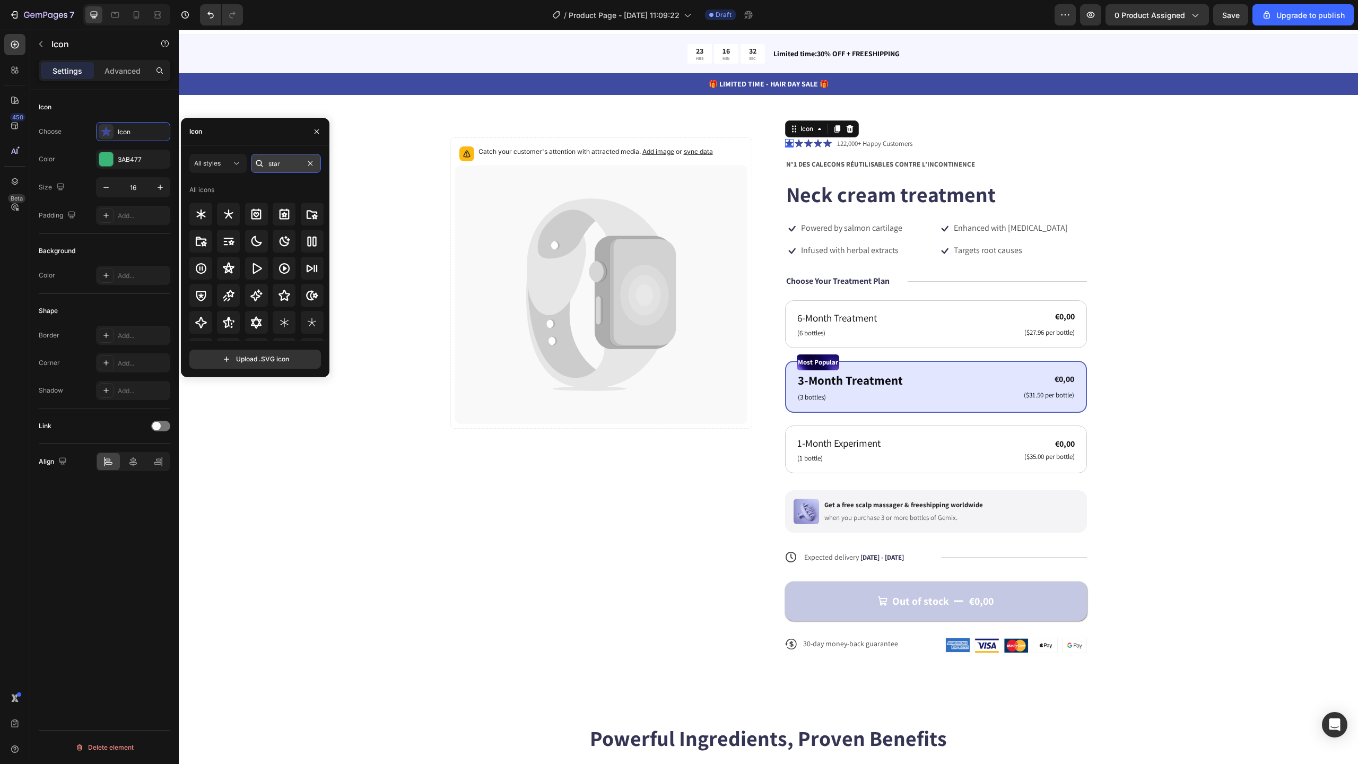
click at [290, 159] on input "star" at bounding box center [286, 163] width 70 height 19
click at [286, 165] on input "star" at bounding box center [286, 163] width 70 height 19
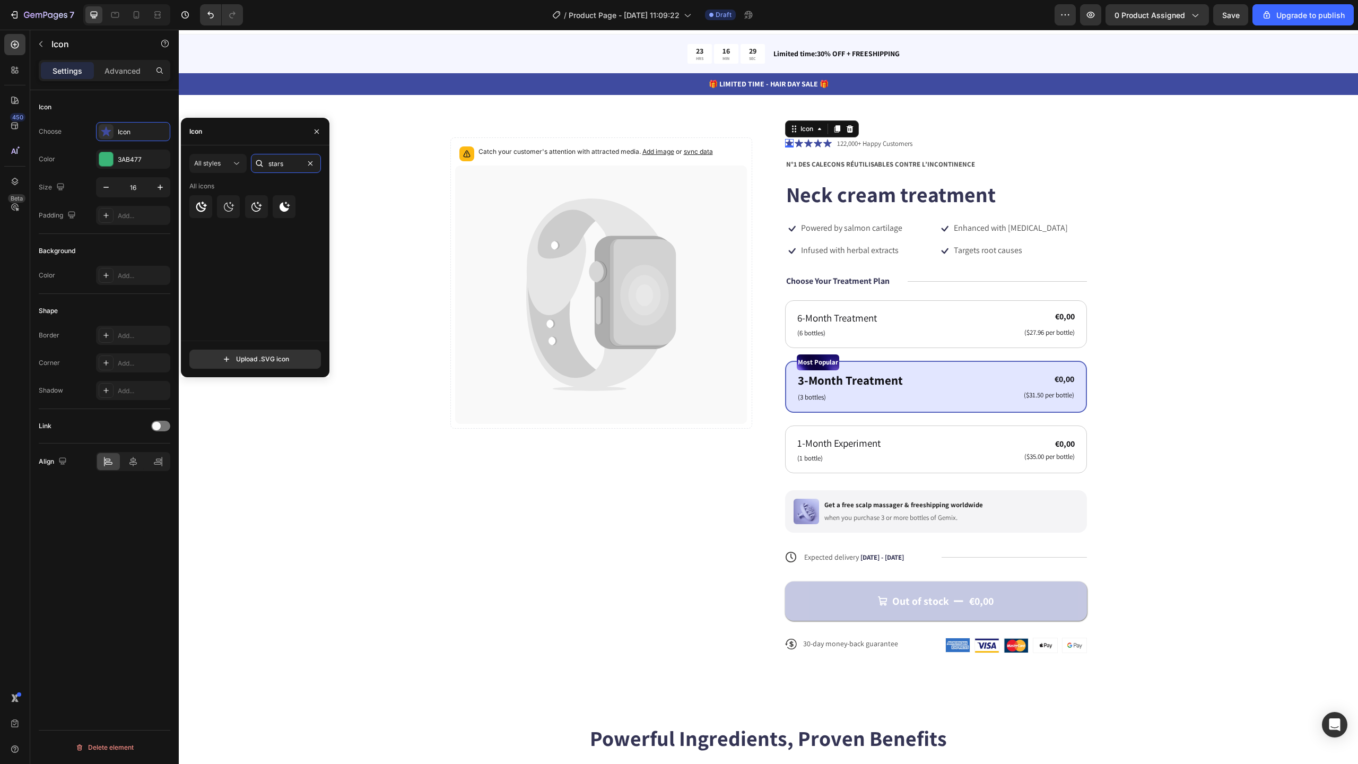
type input "star"
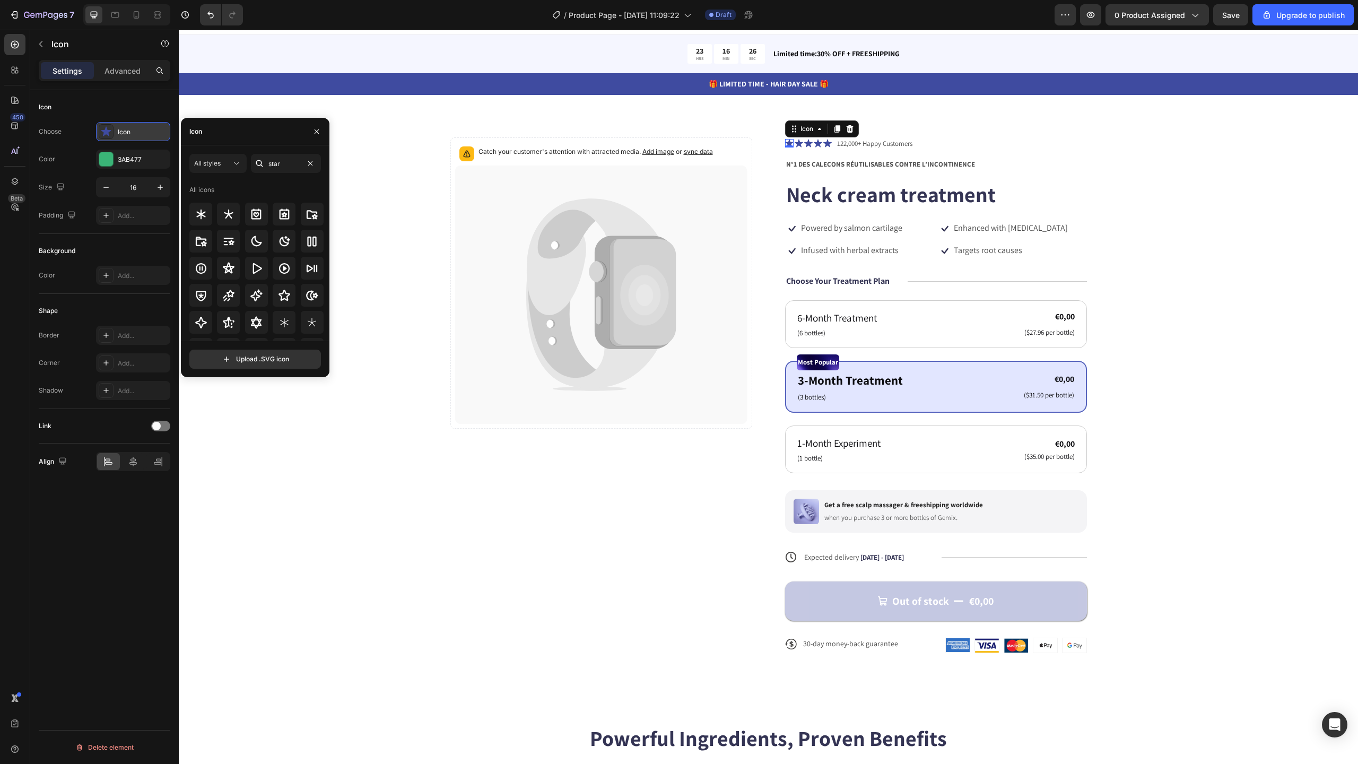
click at [129, 133] on div "Icon" at bounding box center [143, 132] width 50 height 10
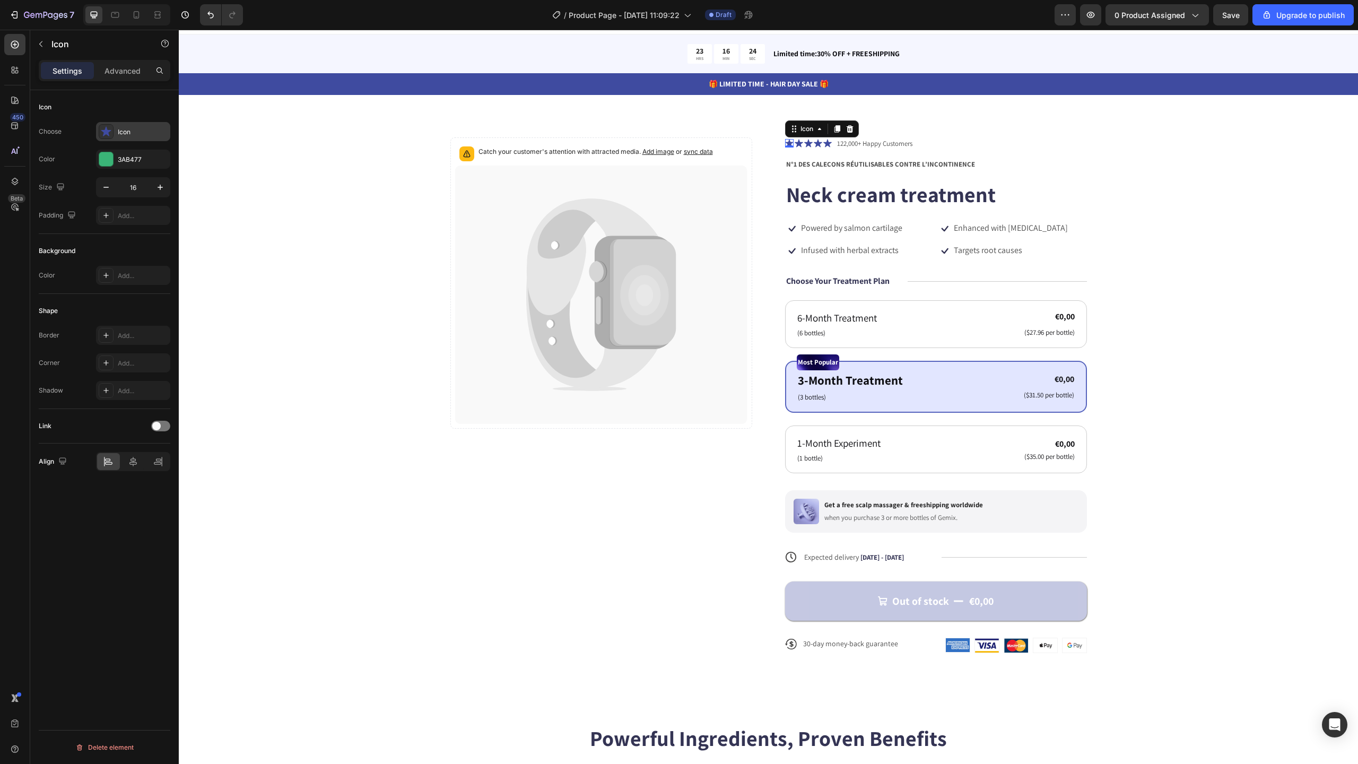
click at [104, 132] on icon at bounding box center [106, 132] width 10 height 10
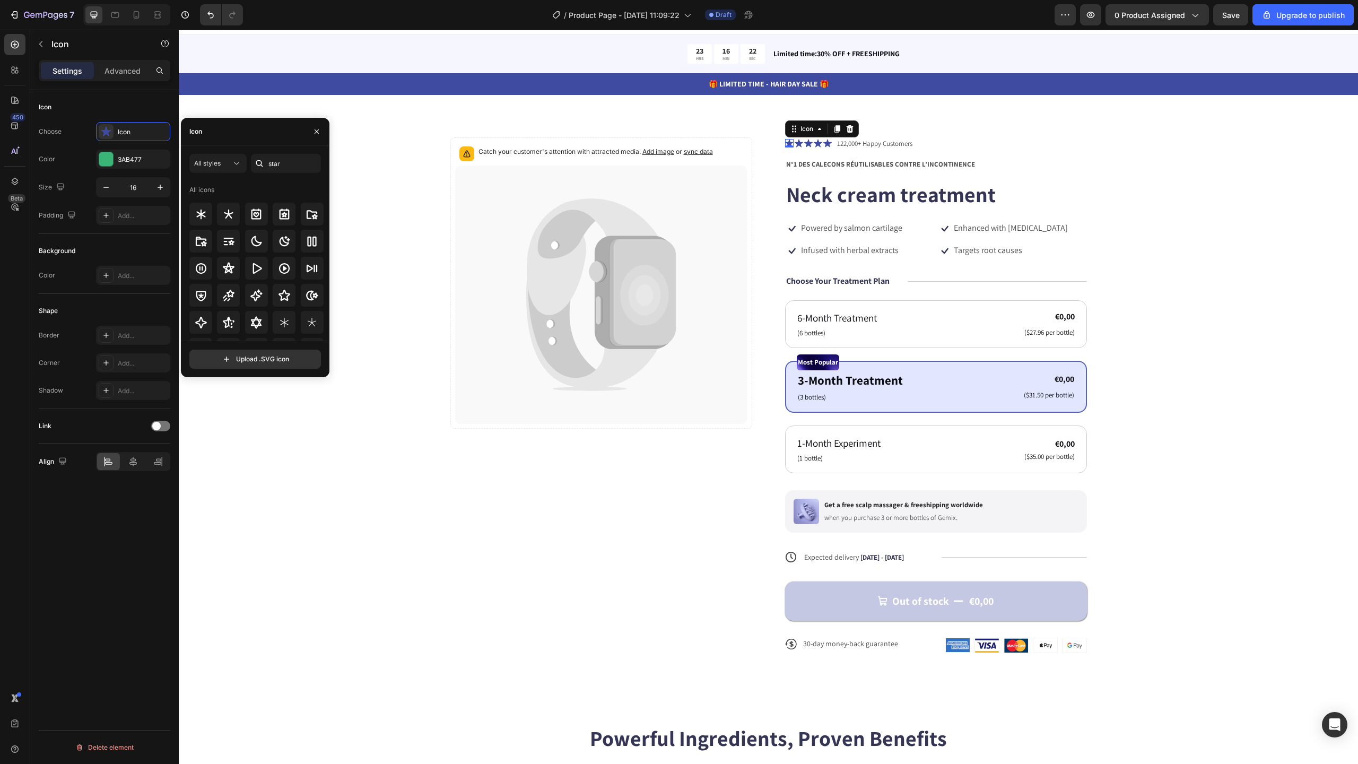
click at [785, 143] on icon at bounding box center [789, 144] width 8 height 8
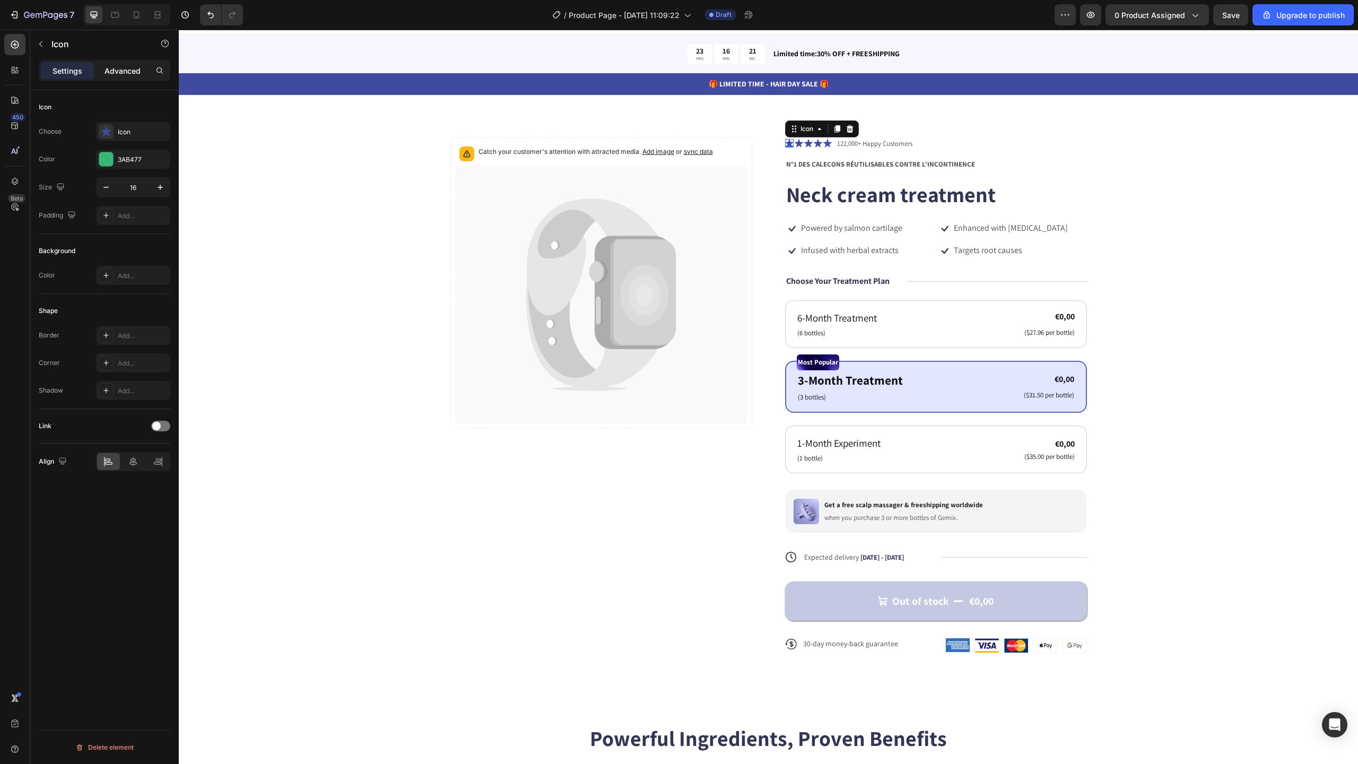
click at [131, 71] on p "Advanced" at bounding box center [123, 70] width 36 height 11
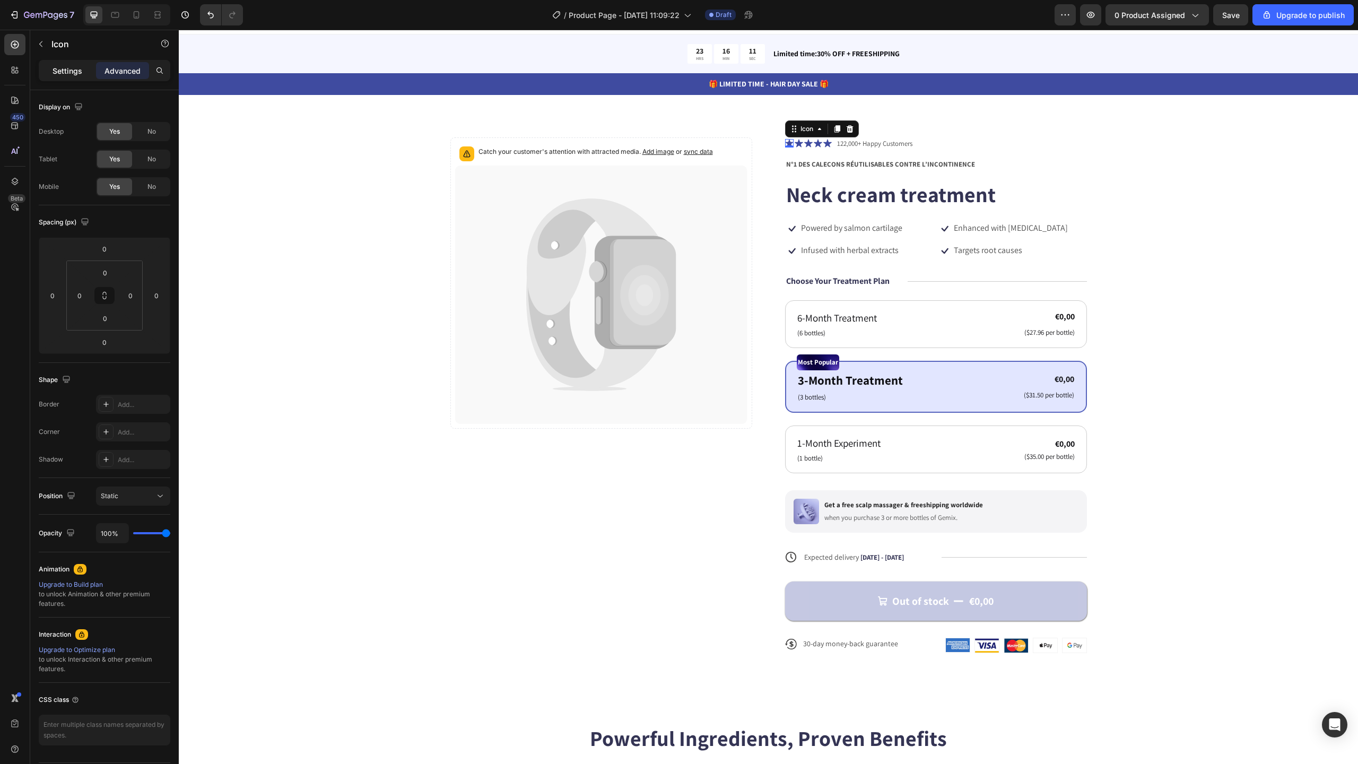
click at [71, 71] on p "Settings" at bounding box center [68, 70] width 30 height 11
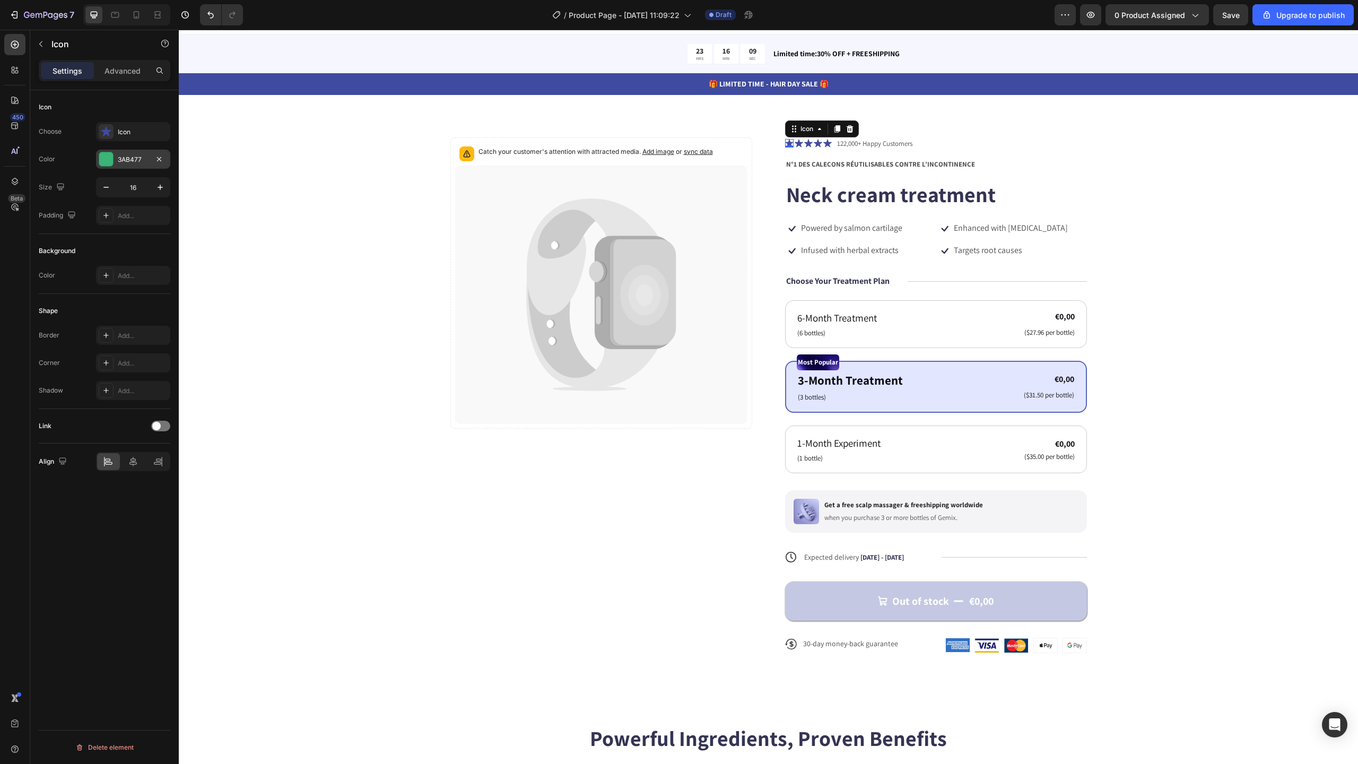
click at [110, 159] on div at bounding box center [106, 159] width 14 height 14
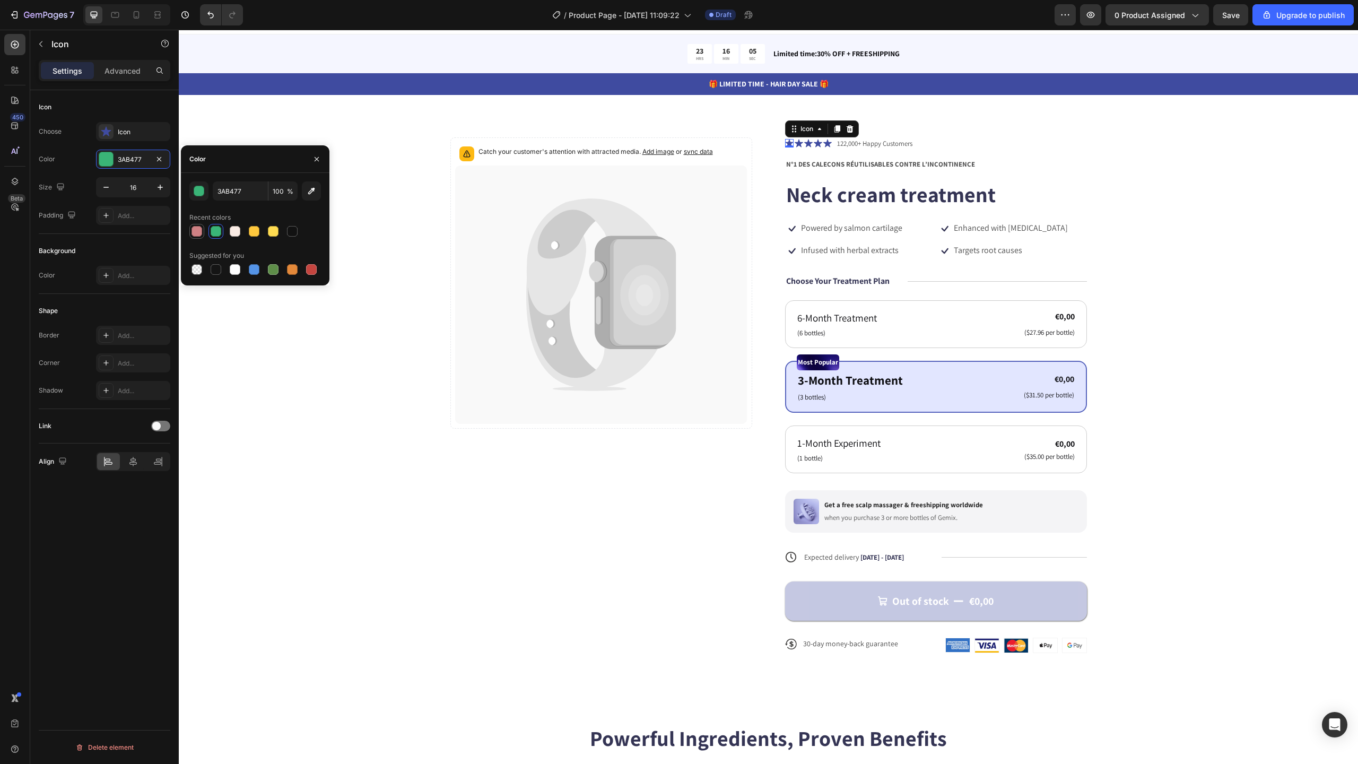
click at [199, 229] on div at bounding box center [197, 231] width 11 height 11
click at [246, 192] on input "CF8184" at bounding box center [240, 190] width 55 height 19
paste input "#3AB477"
type input "#3AB477"
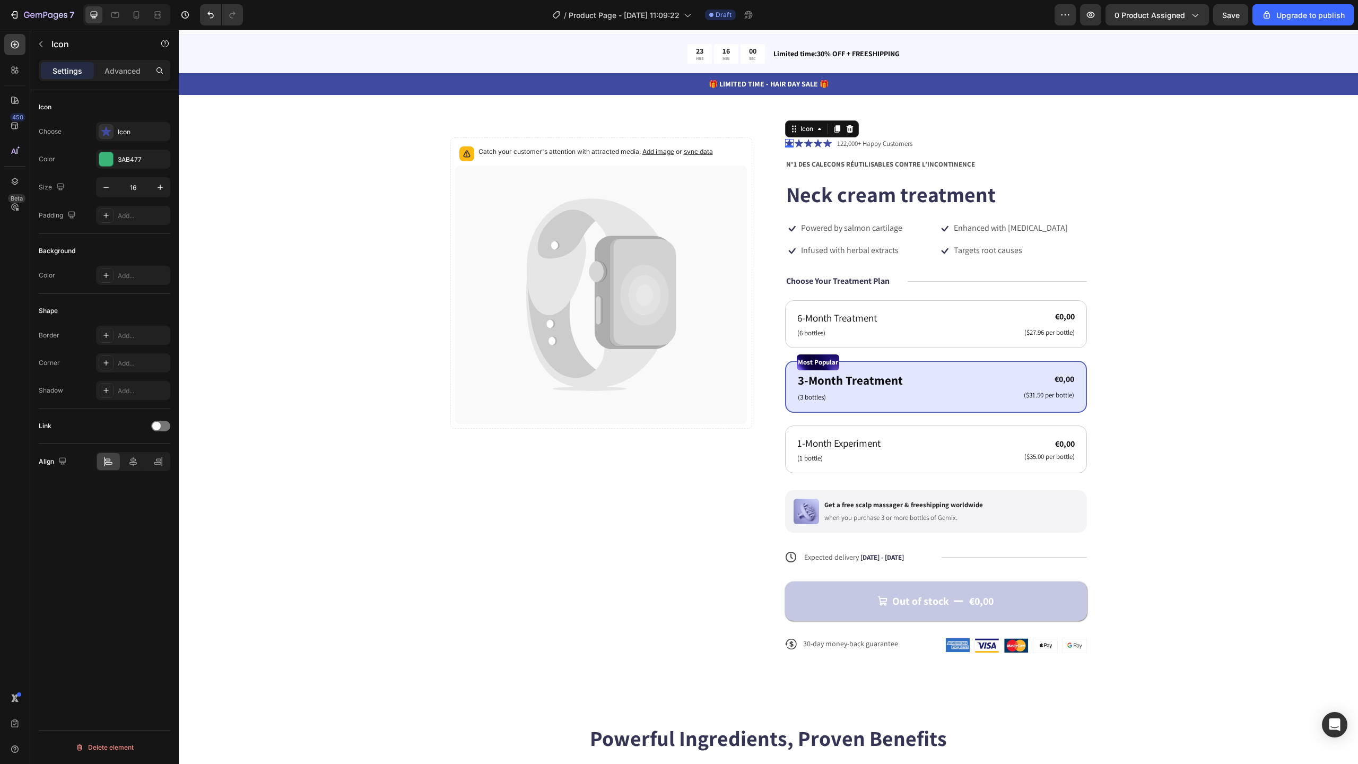
click at [163, 108] on div "Icon" at bounding box center [105, 107] width 132 height 17
click at [124, 139] on div "Icon" at bounding box center [133, 131] width 74 height 19
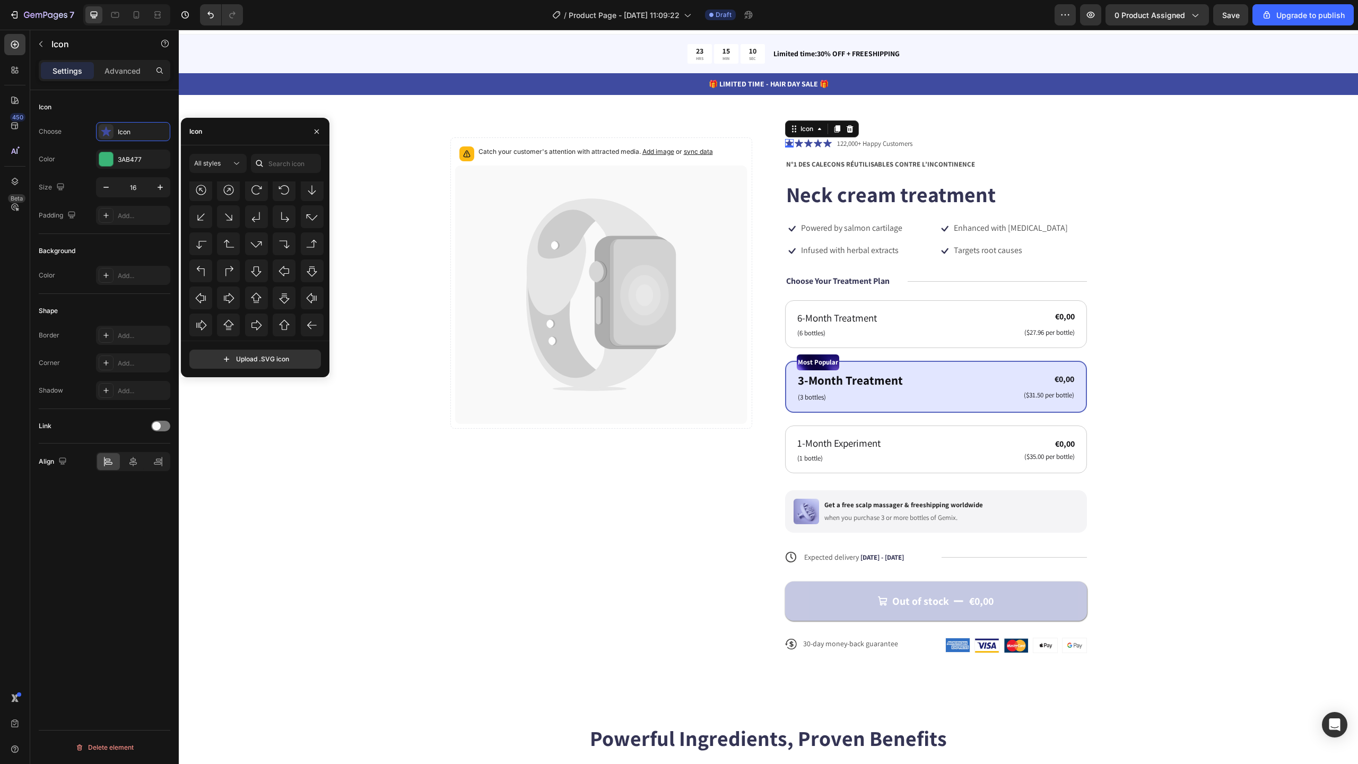
scroll to position [7456, 0]
click at [277, 161] on input "text" at bounding box center [286, 163] width 70 height 19
type input "star"
click at [285, 297] on icon at bounding box center [285, 295] width 12 height 11
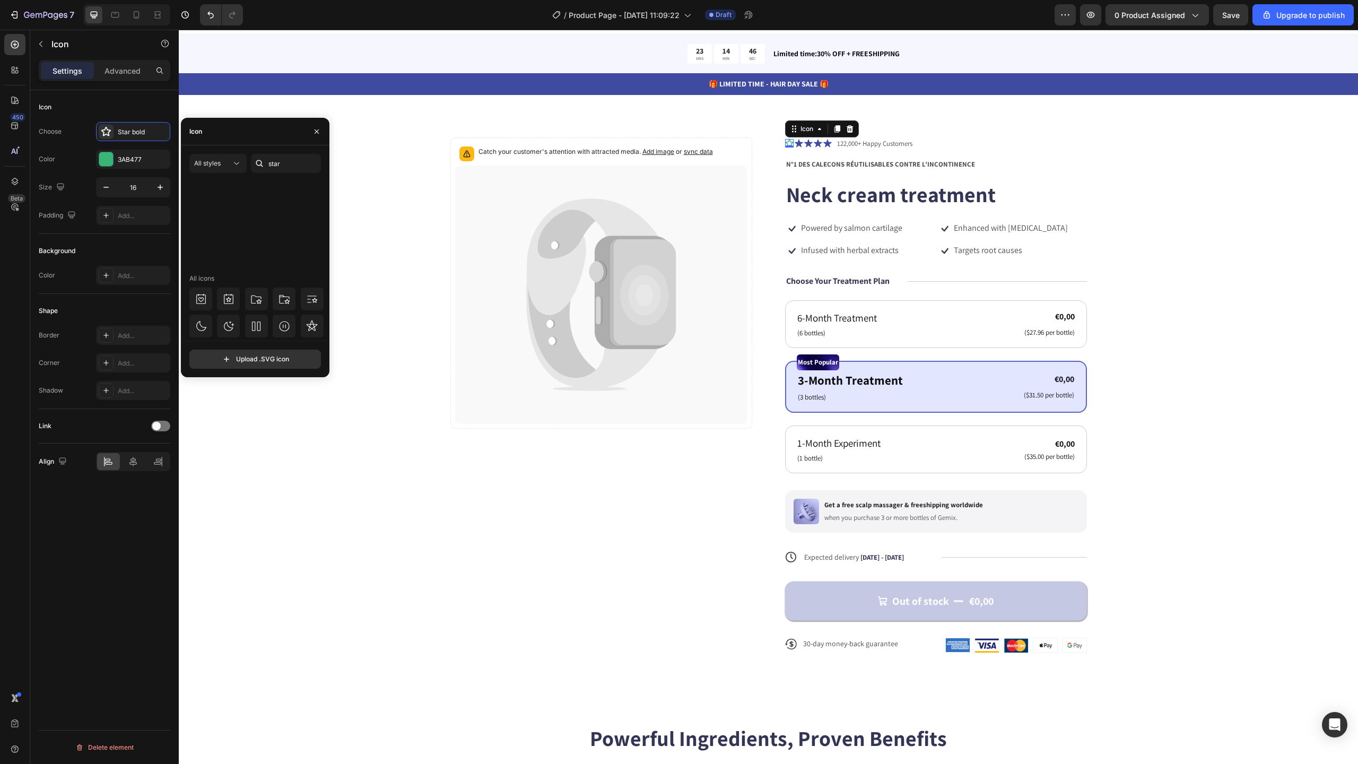
scroll to position [7, 0]
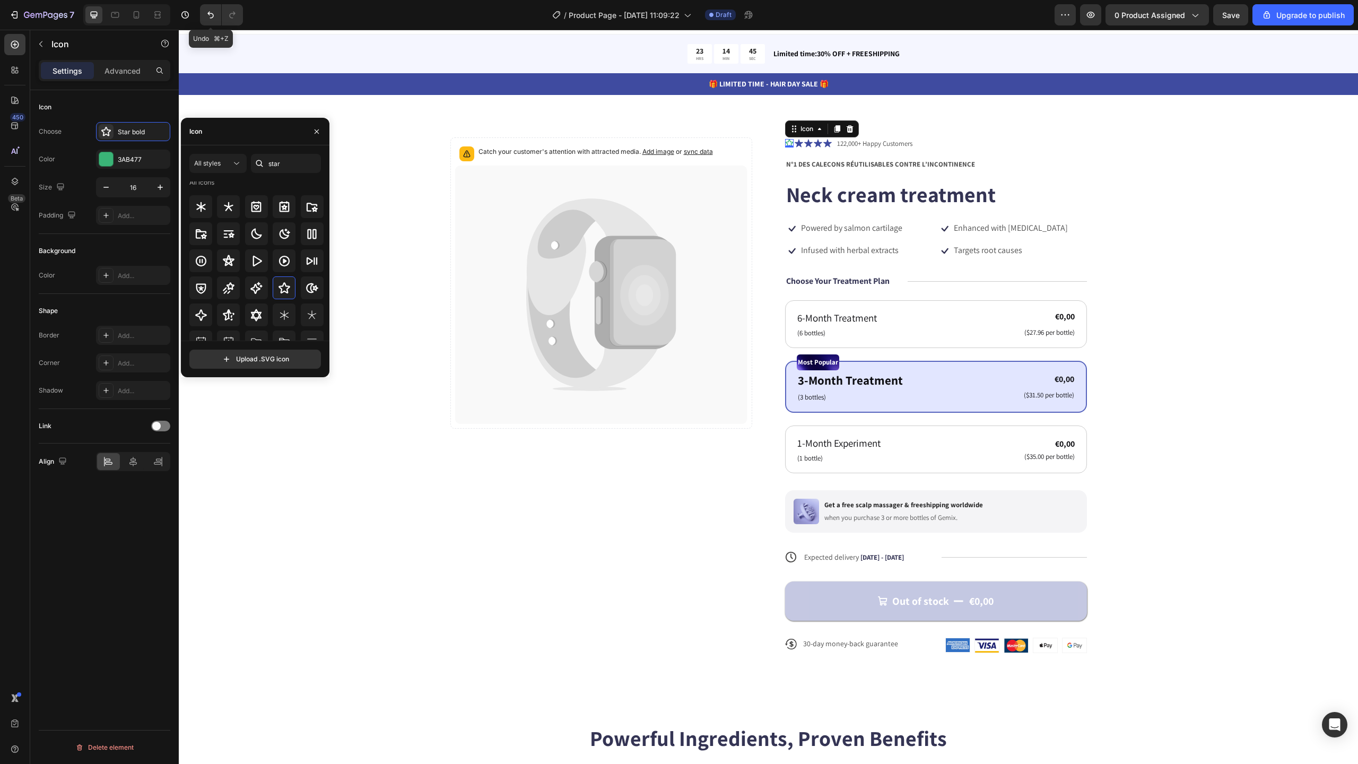
drag, startPoint x: 205, startPoint y: 8, endPoint x: 205, endPoint y: 702, distance: 693.9
click at [205, 8] on button "Undo/Redo" at bounding box center [210, 14] width 21 height 21
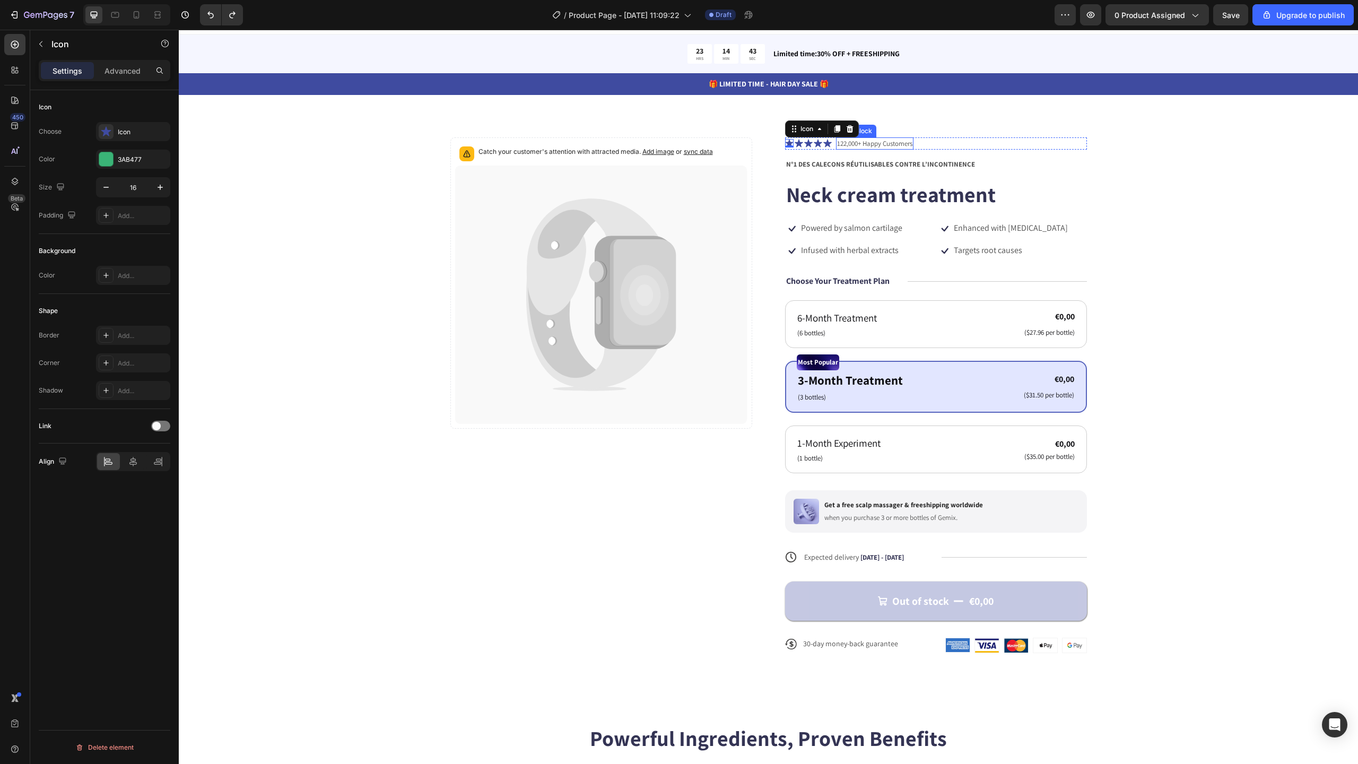
click at [900, 110] on div "Catch your customer's attention with attracted media. Add image or sync data Pr…" at bounding box center [768, 409] width 1179 height 628
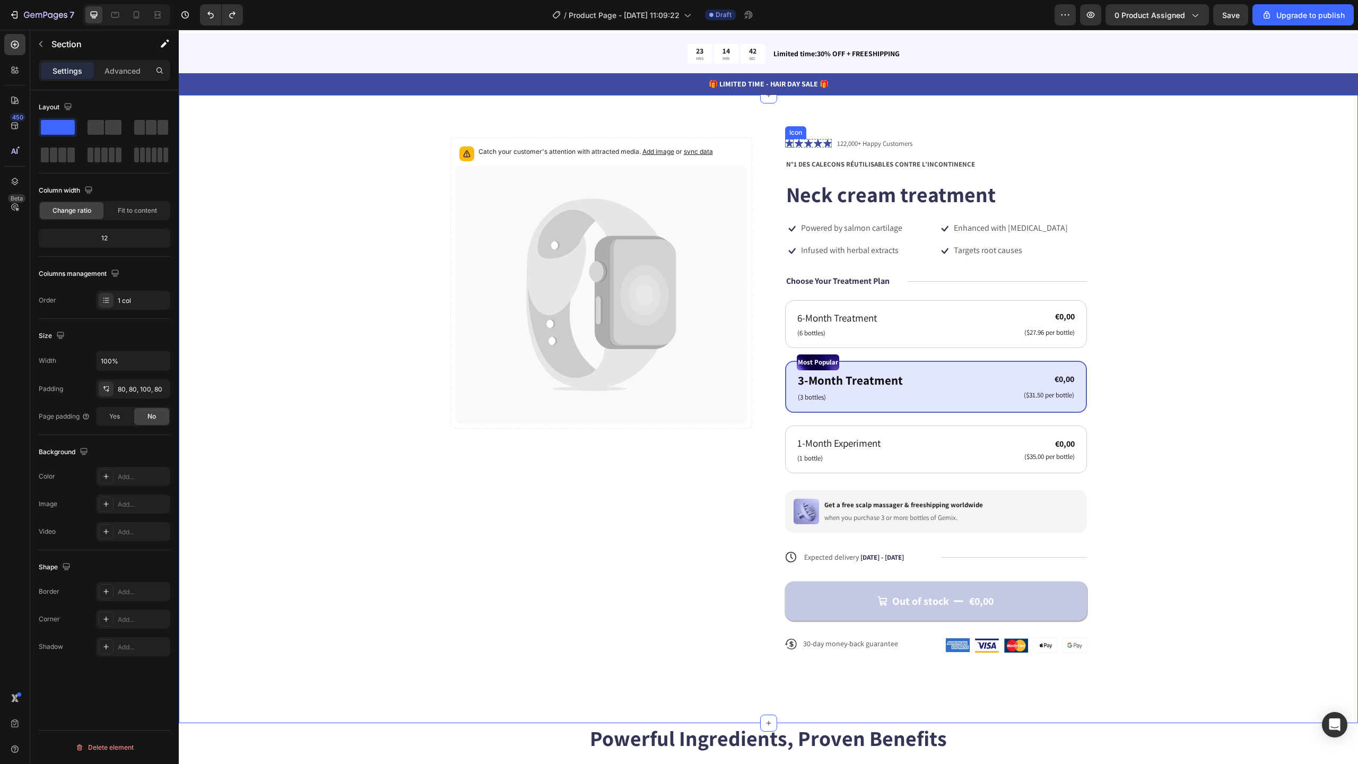
click at [787, 144] on icon at bounding box center [789, 143] width 8 height 8
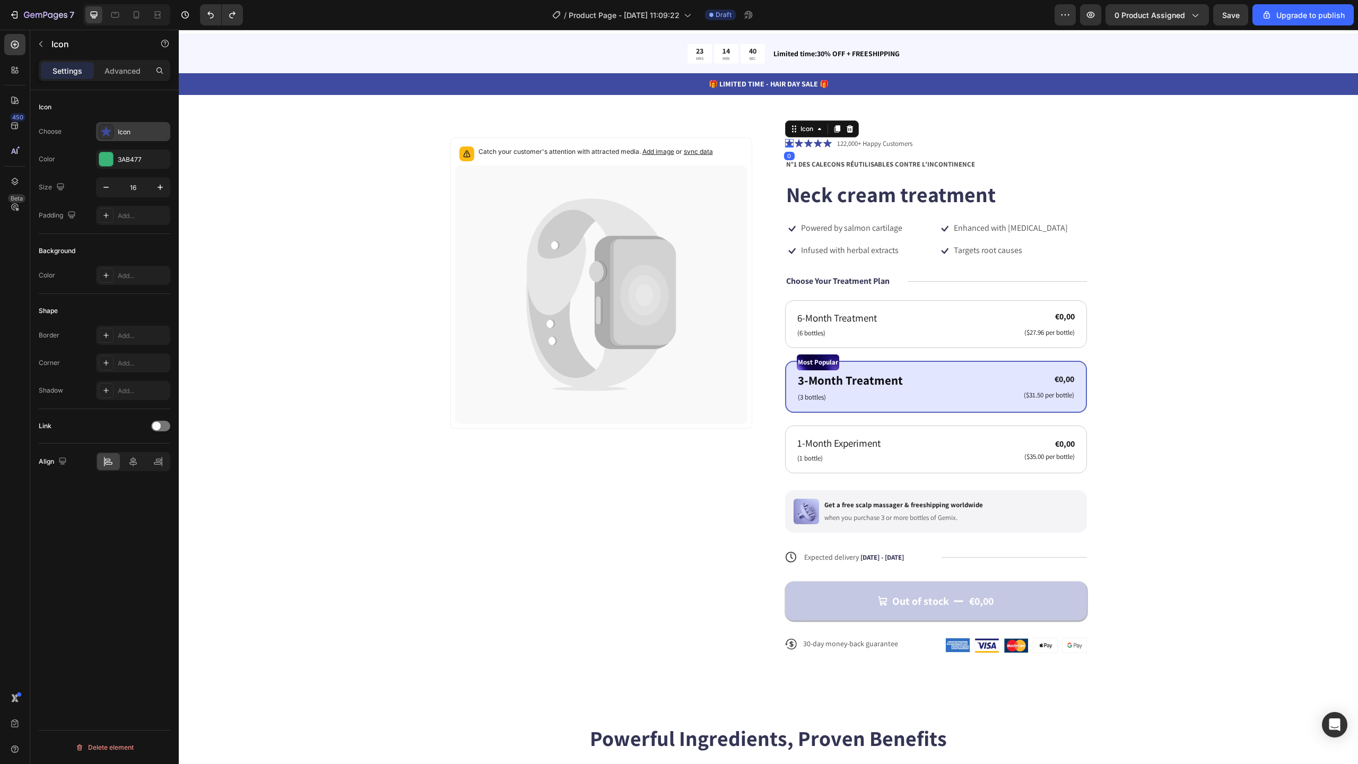
click at [109, 132] on icon at bounding box center [106, 131] width 11 height 11
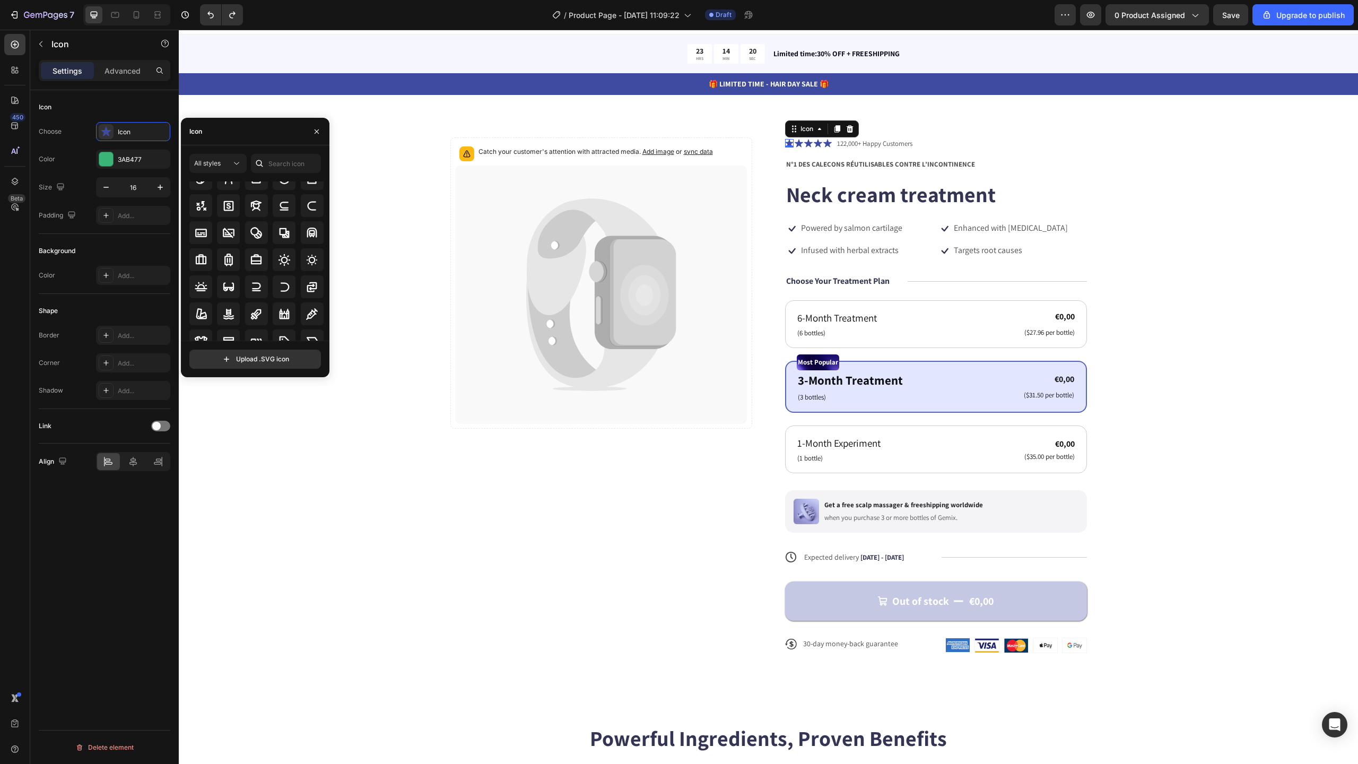
scroll to position [6023, 0]
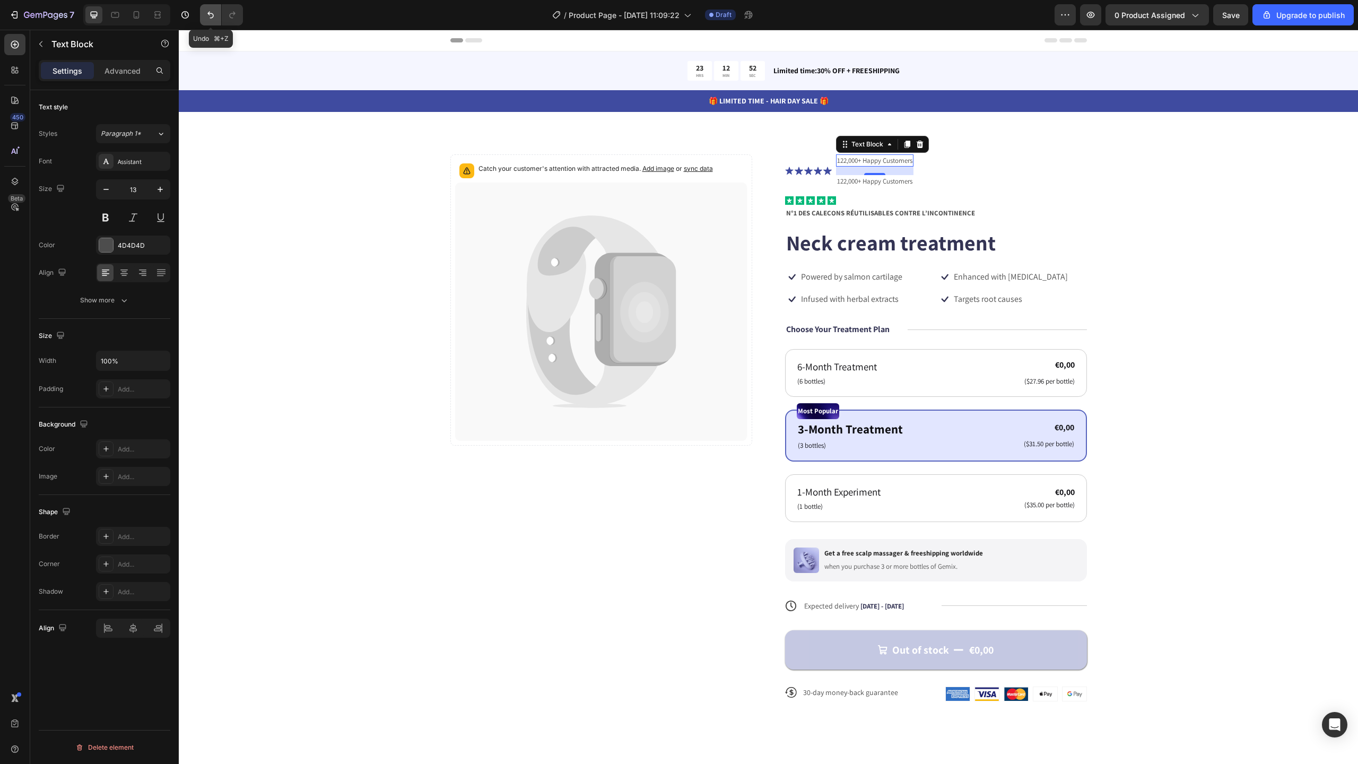
click at [212, 16] on icon "Undo/Redo" at bounding box center [210, 15] width 11 height 11
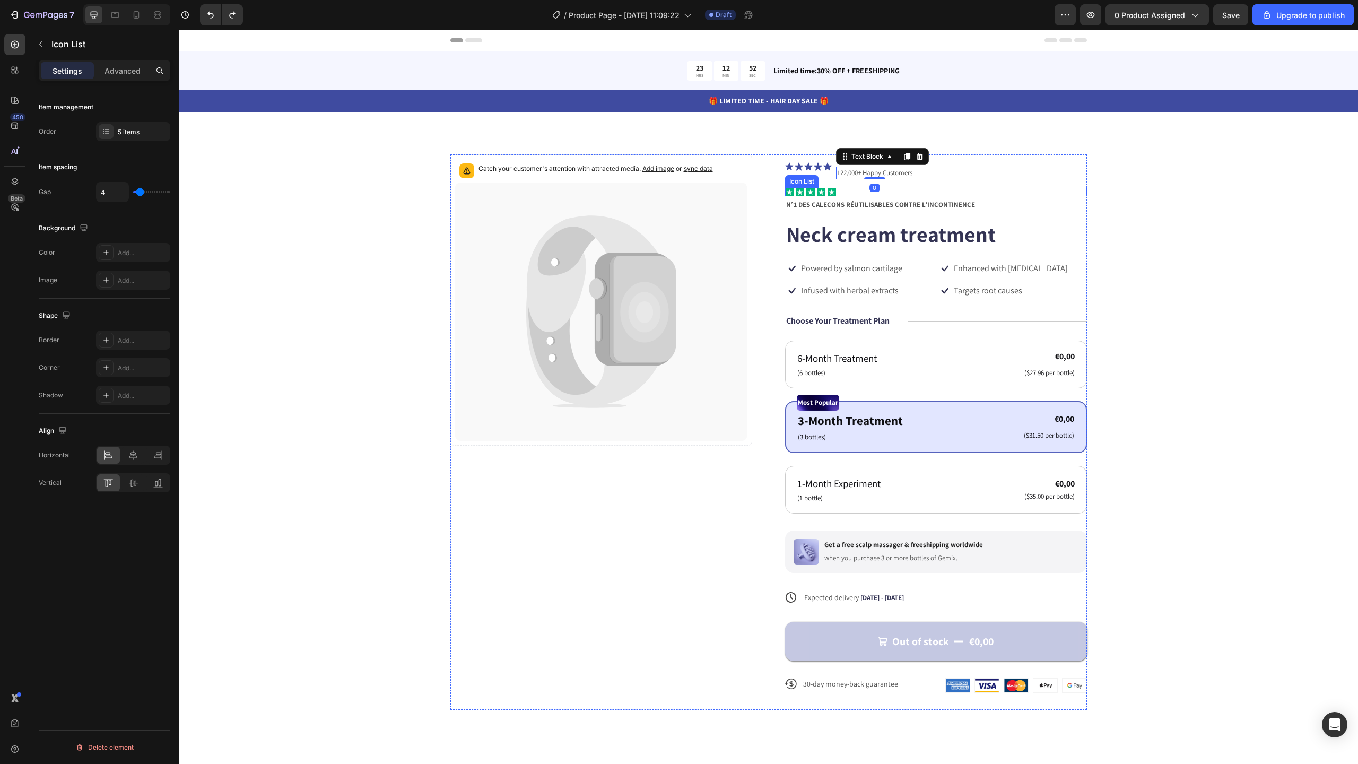
click at [839, 193] on div "Icon Icon Icon Icon Icon" at bounding box center [936, 192] width 302 height 8
click at [125, 71] on p "Advanced" at bounding box center [123, 70] width 36 height 11
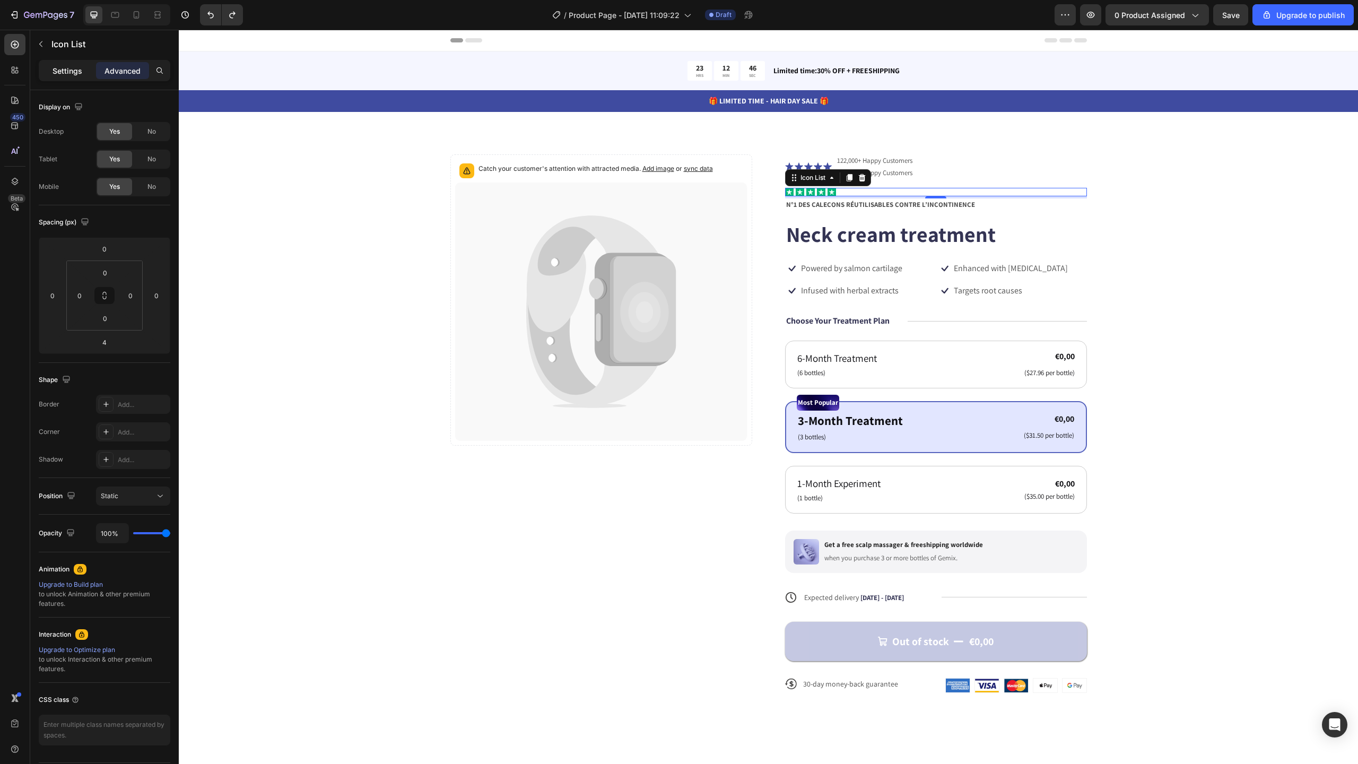
click at [71, 67] on p "Settings" at bounding box center [68, 70] width 30 height 11
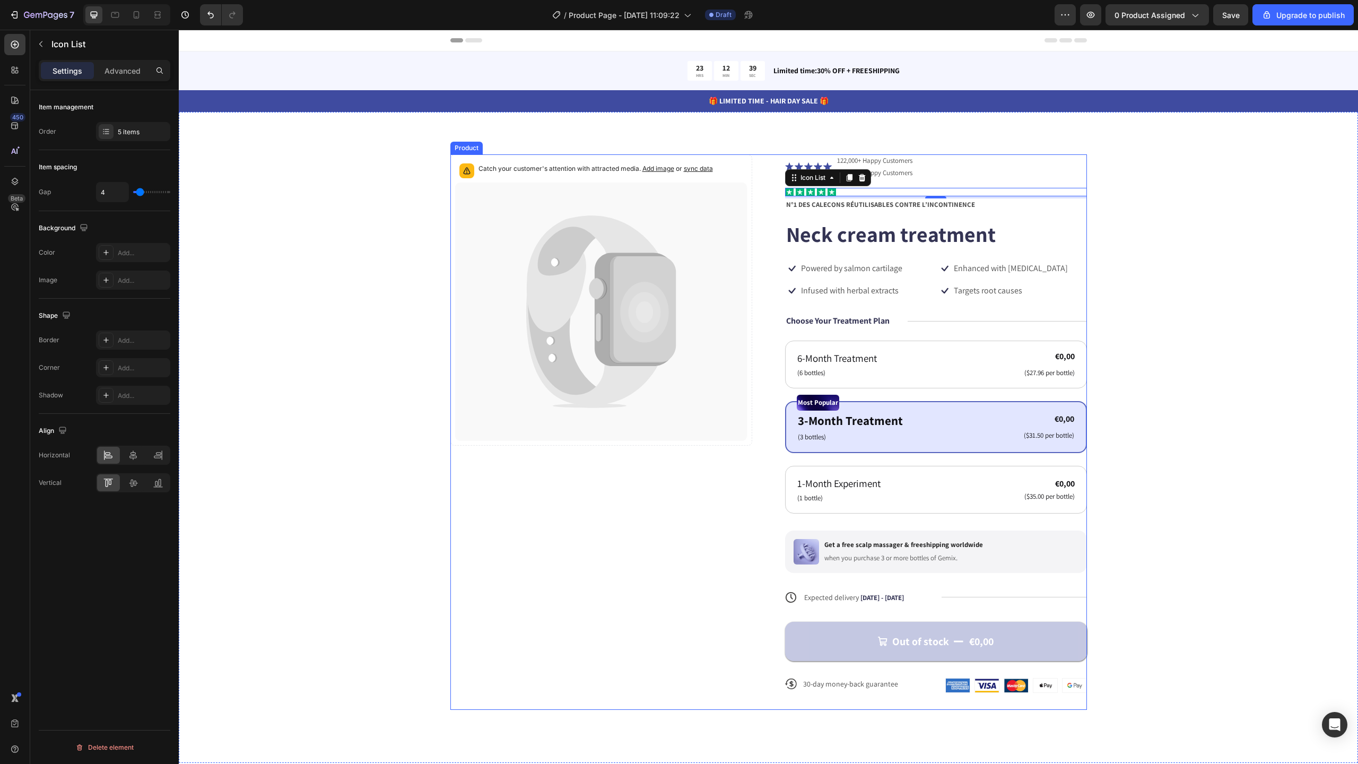
click at [881, 214] on div "Icon Icon Icon Icon Icon Icon List 122,000+ Happy Customers Text Block 122,000+…" at bounding box center [936, 431] width 302 height 555
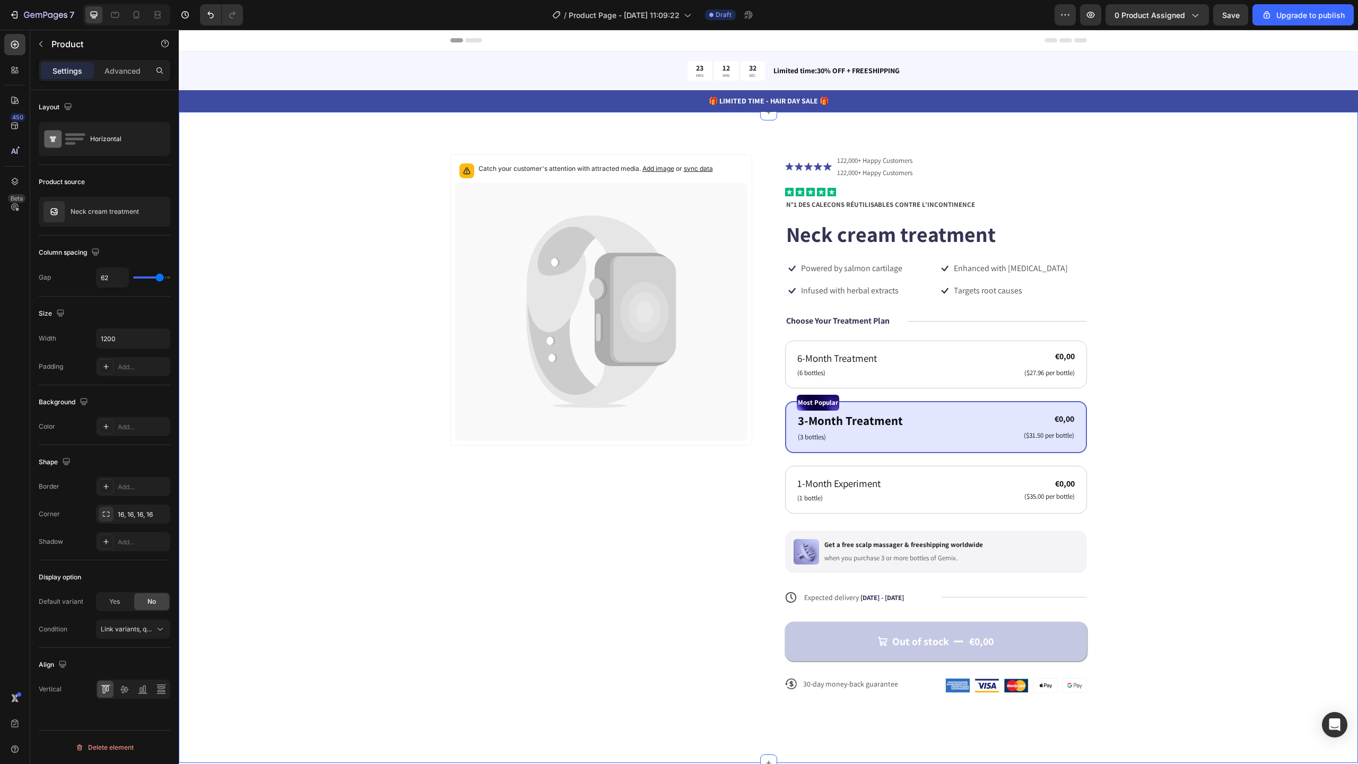
drag, startPoint x: 203, startPoint y: 12, endPoint x: 24, endPoint y: 676, distance: 687.8
click at [203, 12] on button "Undo/Redo" at bounding box center [210, 14] width 21 height 21
drag, startPoint x: 206, startPoint y: 12, endPoint x: 28, endPoint y: 676, distance: 687.8
click at [206, 12] on icon "Undo/Redo" at bounding box center [210, 15] width 11 height 11
click at [209, 11] on icon "Undo/Redo" at bounding box center [210, 15] width 11 height 11
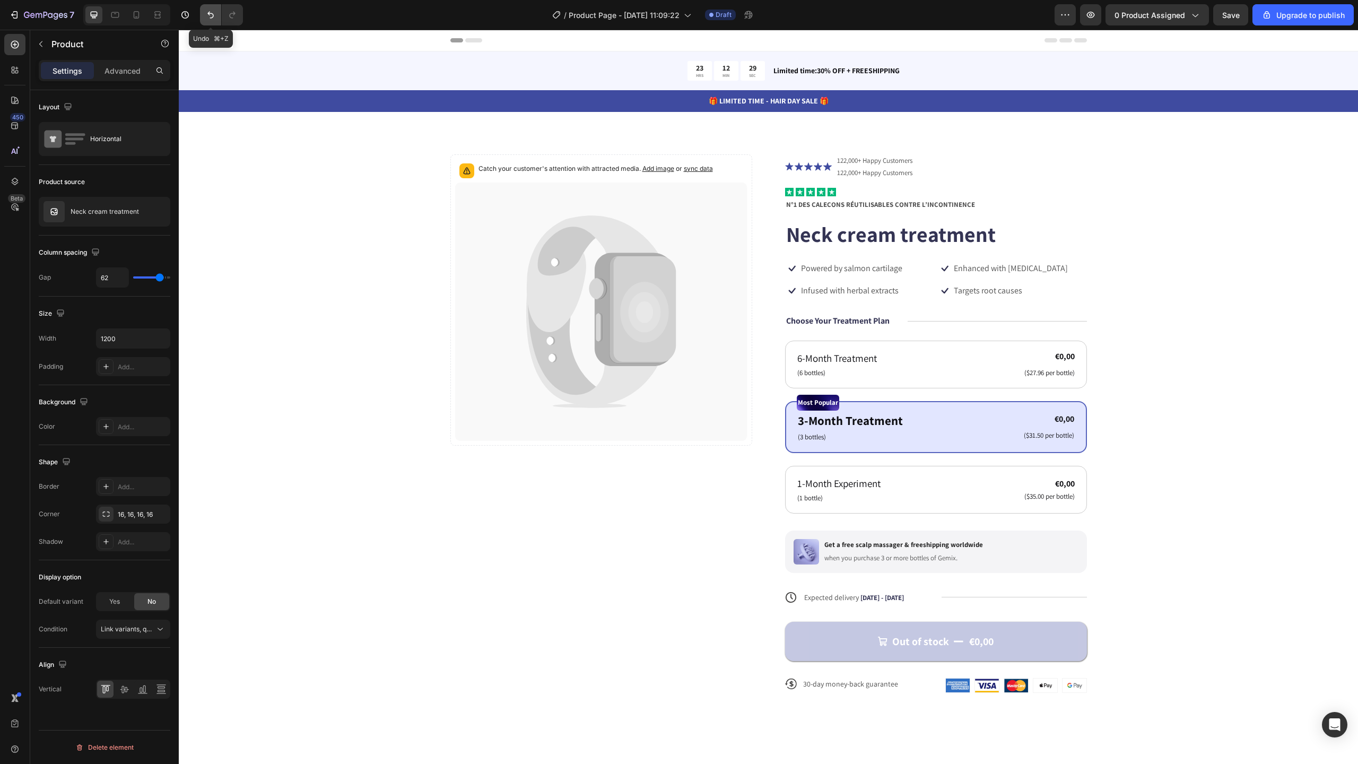
click at [210, 14] on icon "Undo/Redo" at bounding box center [210, 15] width 11 height 11
click at [215, 18] on icon "Undo/Redo" at bounding box center [210, 15] width 11 height 11
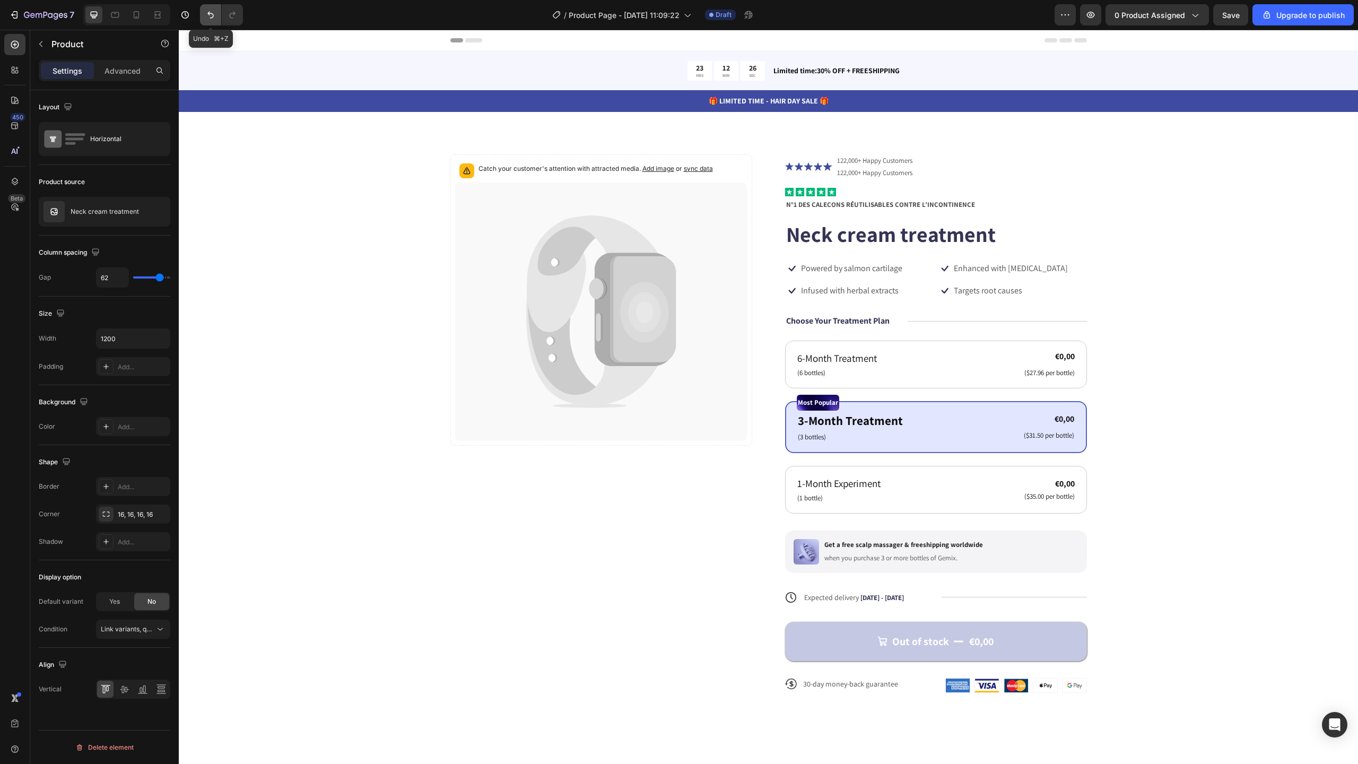
click at [215, 18] on icon "Undo/Redo" at bounding box center [210, 15] width 11 height 11
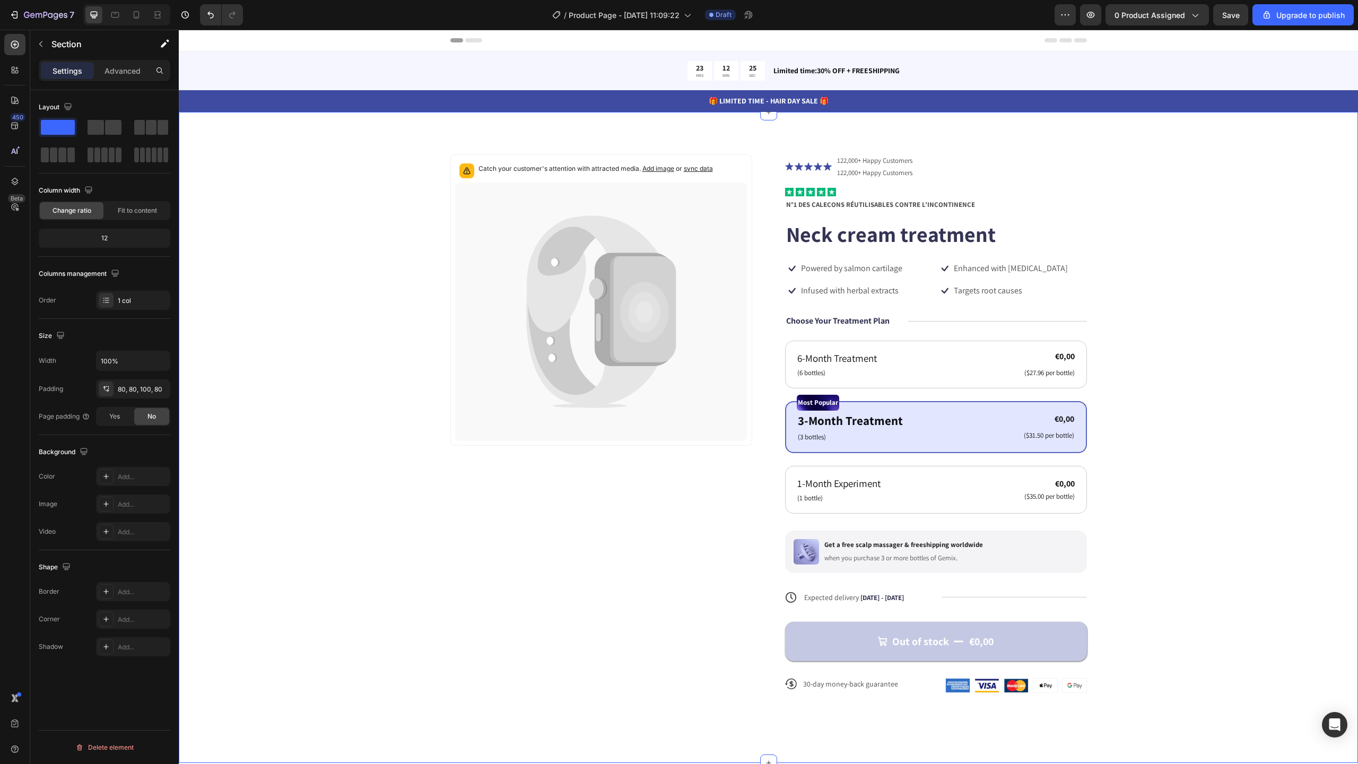
drag, startPoint x: 279, startPoint y: 264, endPoint x: 259, endPoint y: 173, distance: 92.7
click at [279, 264] on div "Catch your customer's attention with attracted media. Add image or sync data Pr…" at bounding box center [768, 431] width 1094 height 555
click at [213, 19] on icon "Undo/Redo" at bounding box center [210, 15] width 11 height 11
click at [214, 15] on icon "Undo/Redo" at bounding box center [210, 15] width 11 height 11
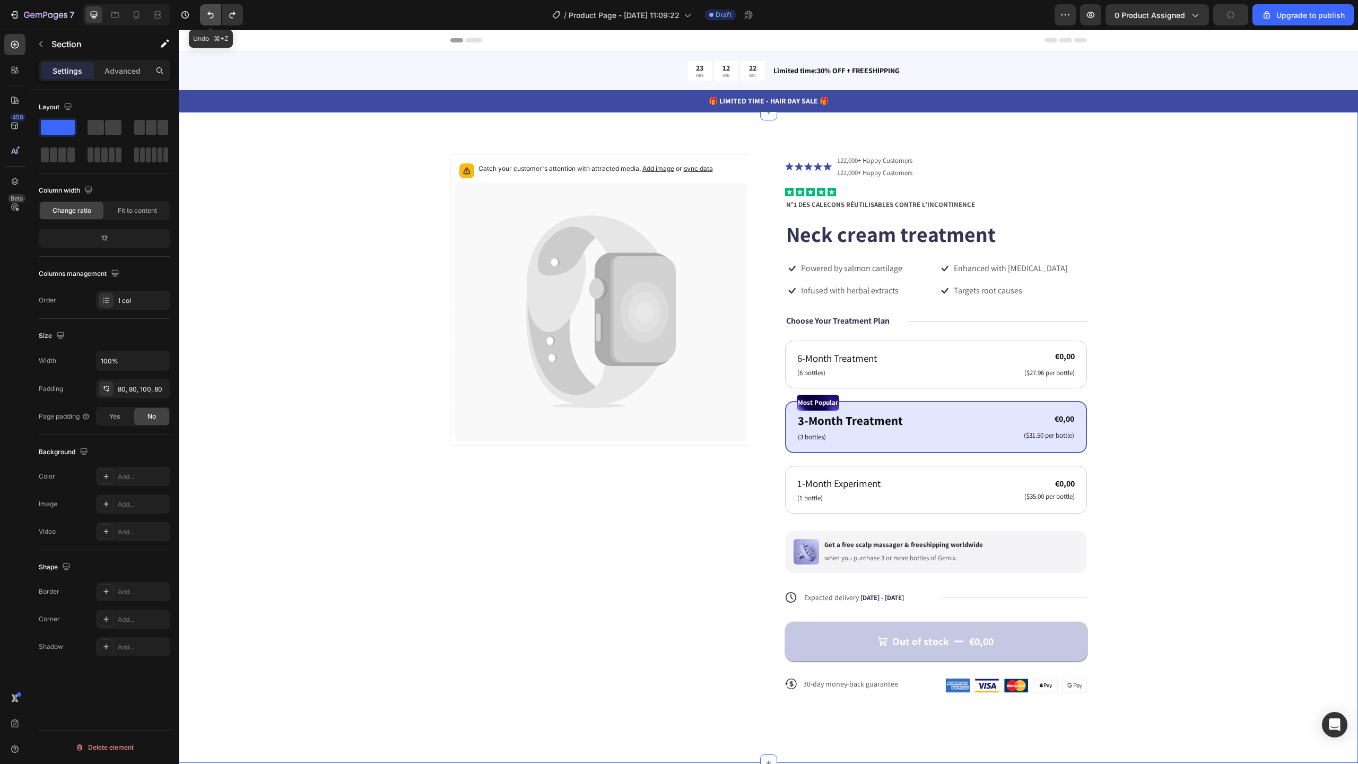
click at [214, 15] on icon "Undo/Redo" at bounding box center [210, 15] width 11 height 11
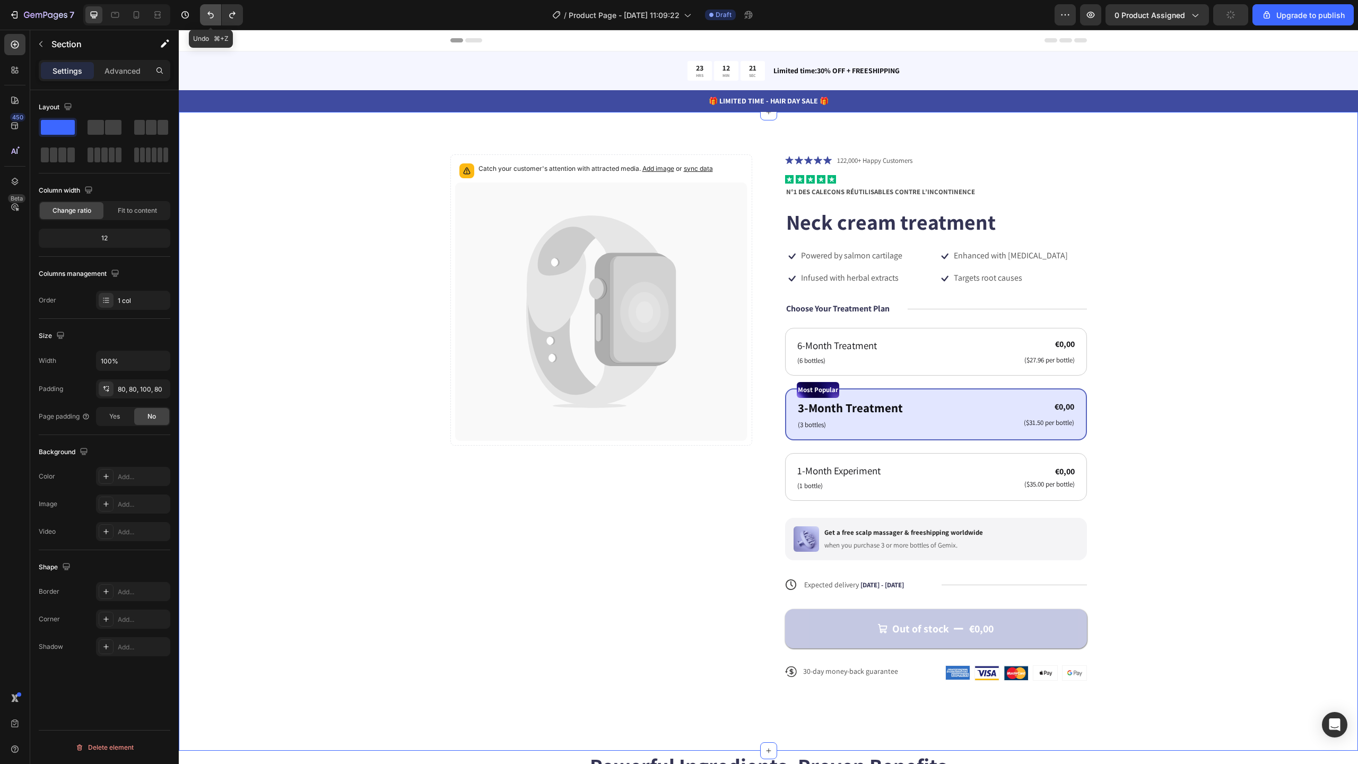
click at [214, 15] on icon "Undo/Redo" at bounding box center [210, 15] width 11 height 11
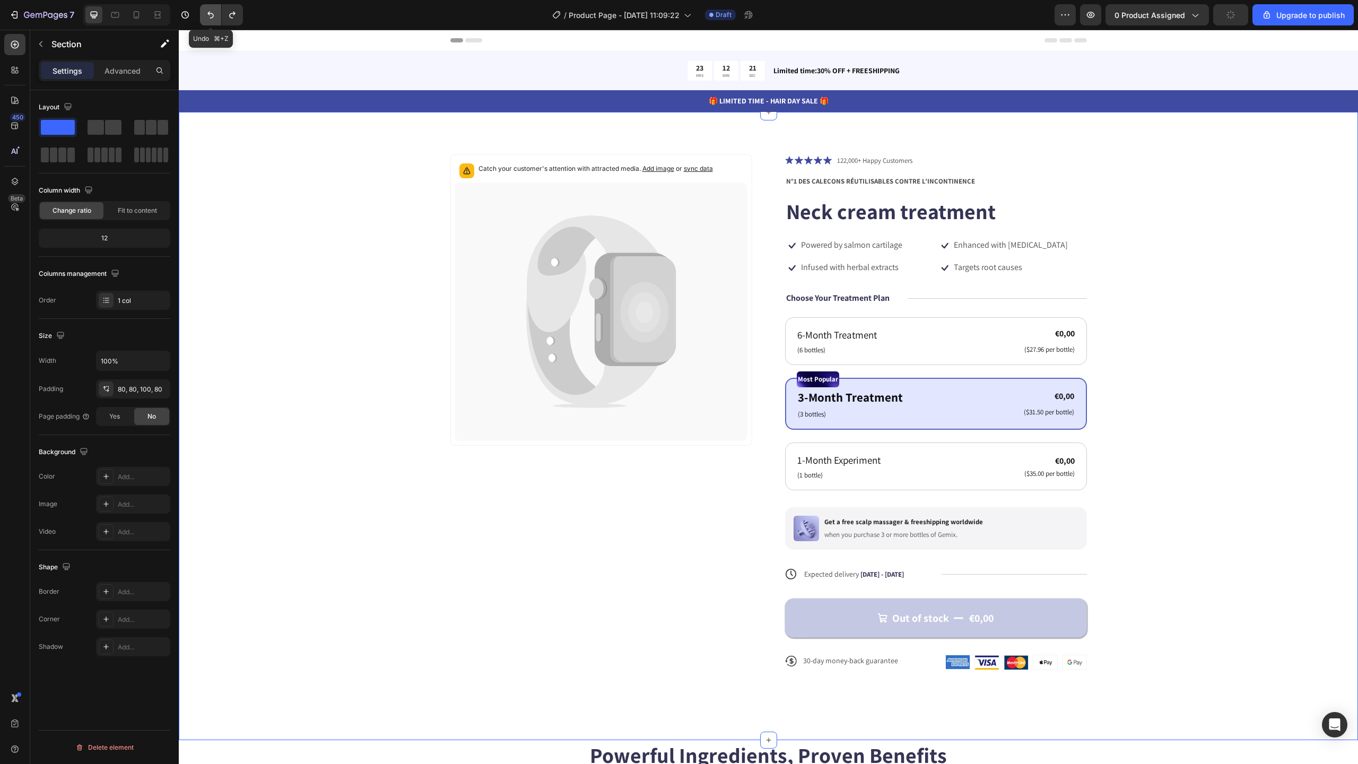
click at [214, 15] on icon "Undo/Redo" at bounding box center [210, 15] width 11 height 11
click at [236, 13] on icon "Undo/Redo" at bounding box center [232, 15] width 11 height 11
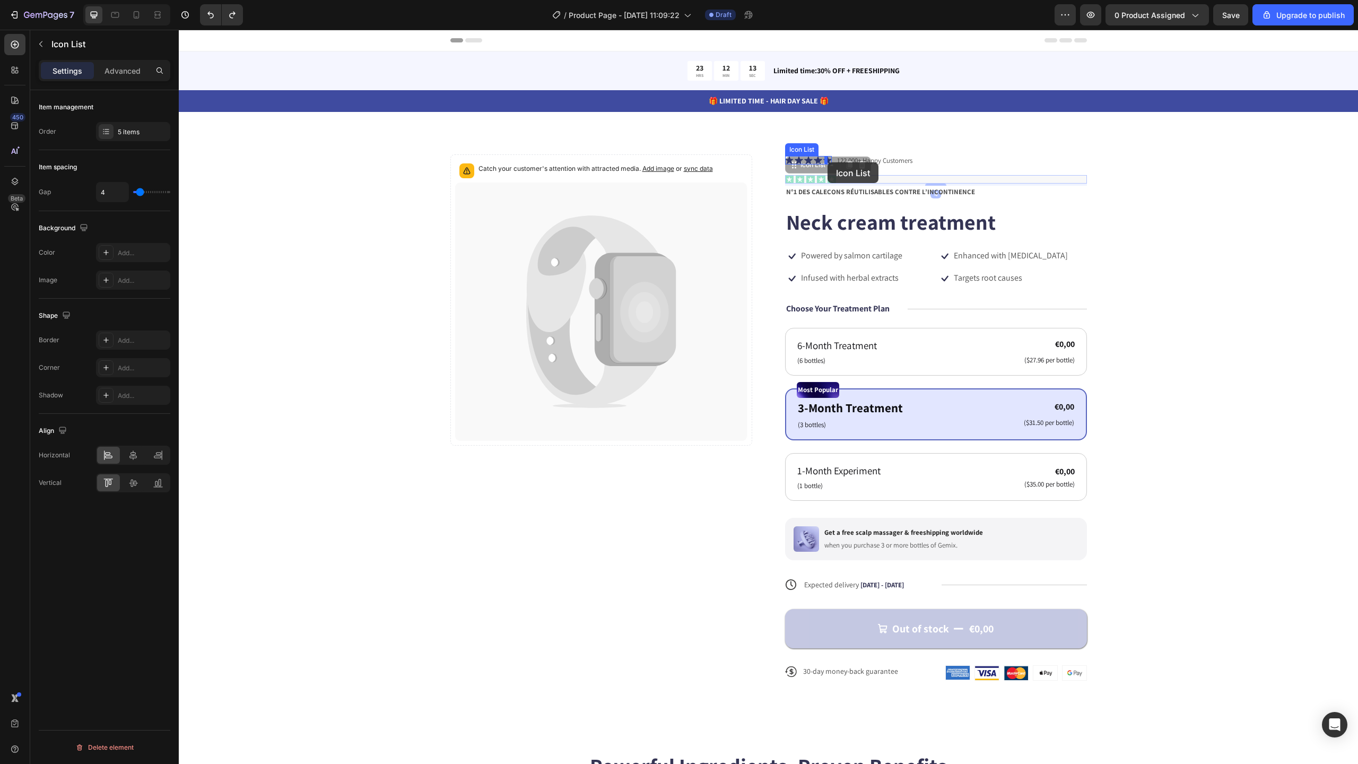
drag, startPoint x: 837, startPoint y: 180, endPoint x: 828, endPoint y: 162, distance: 20.2
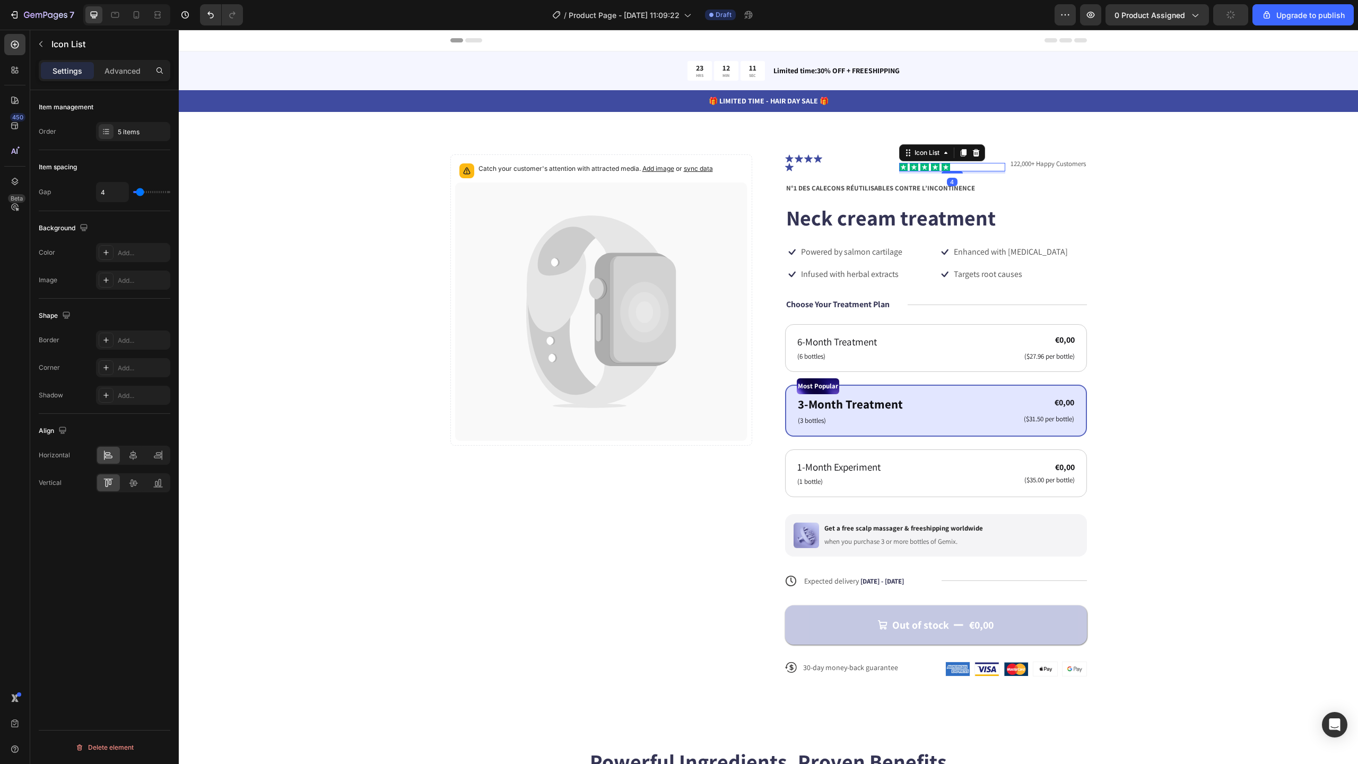
click at [213, 8] on button "Undo/Redo" at bounding box center [210, 14] width 21 height 21
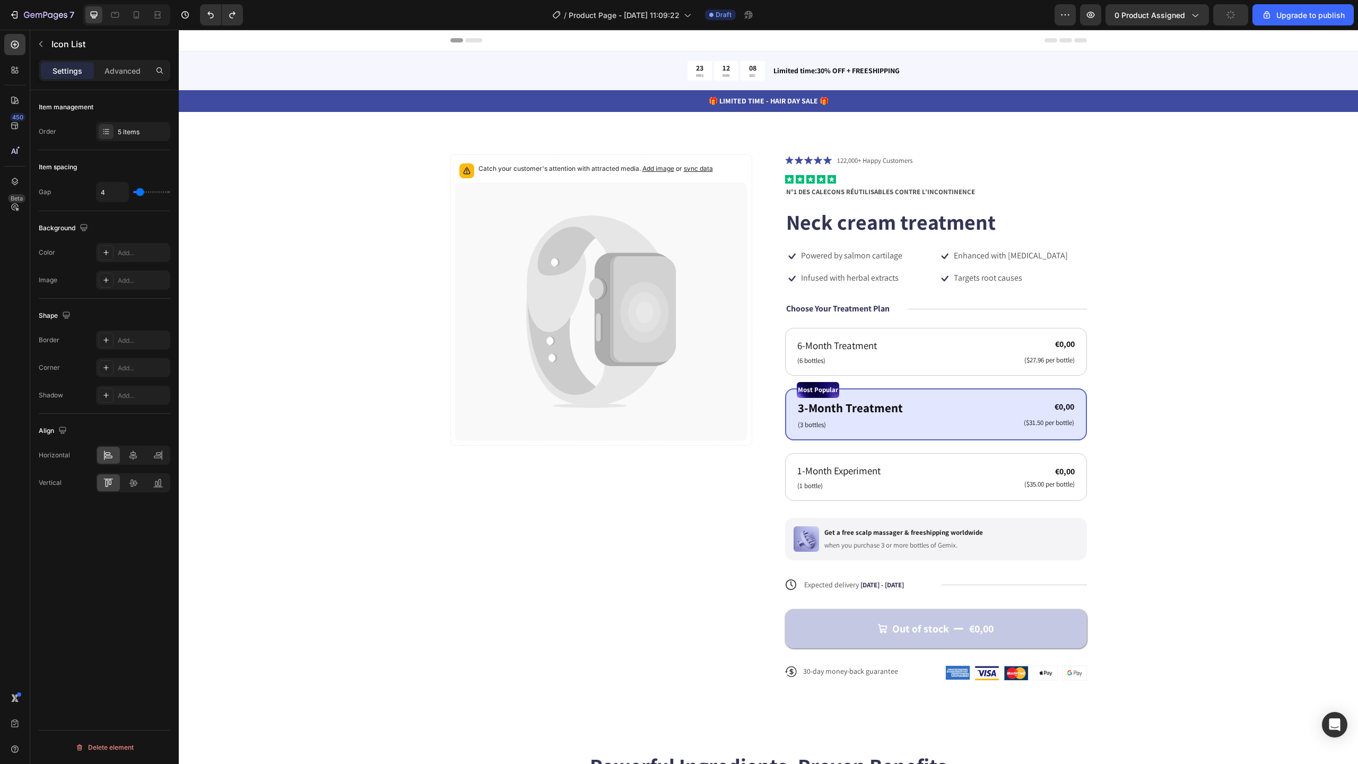
click at [856, 181] on div "Icon Icon Icon Icon Icon" at bounding box center [936, 179] width 302 height 8
click at [932, 162] on div "Icon Icon Icon Icon Icon Icon List 122,000+ Happy Customers Text Block Row 0" at bounding box center [936, 160] width 302 height 13
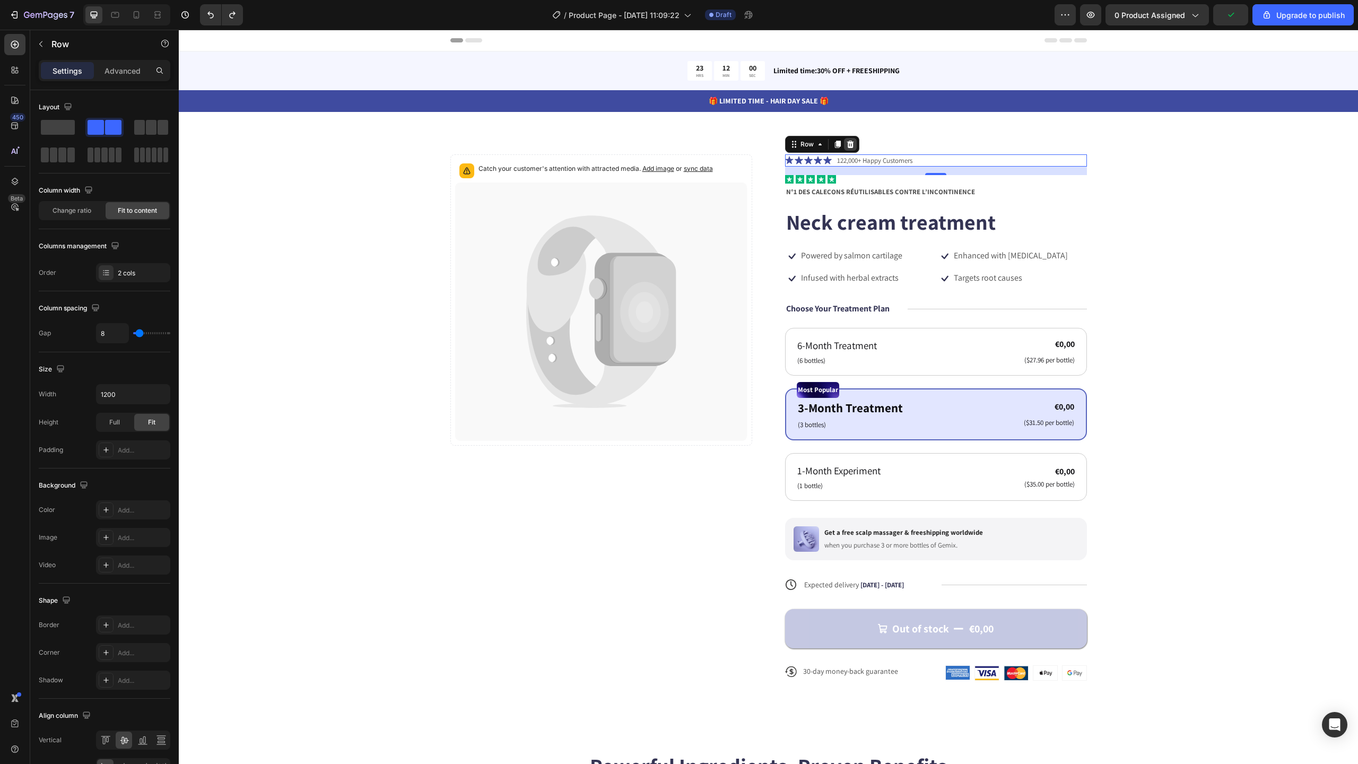
click at [847, 141] on icon at bounding box center [850, 143] width 7 height 7
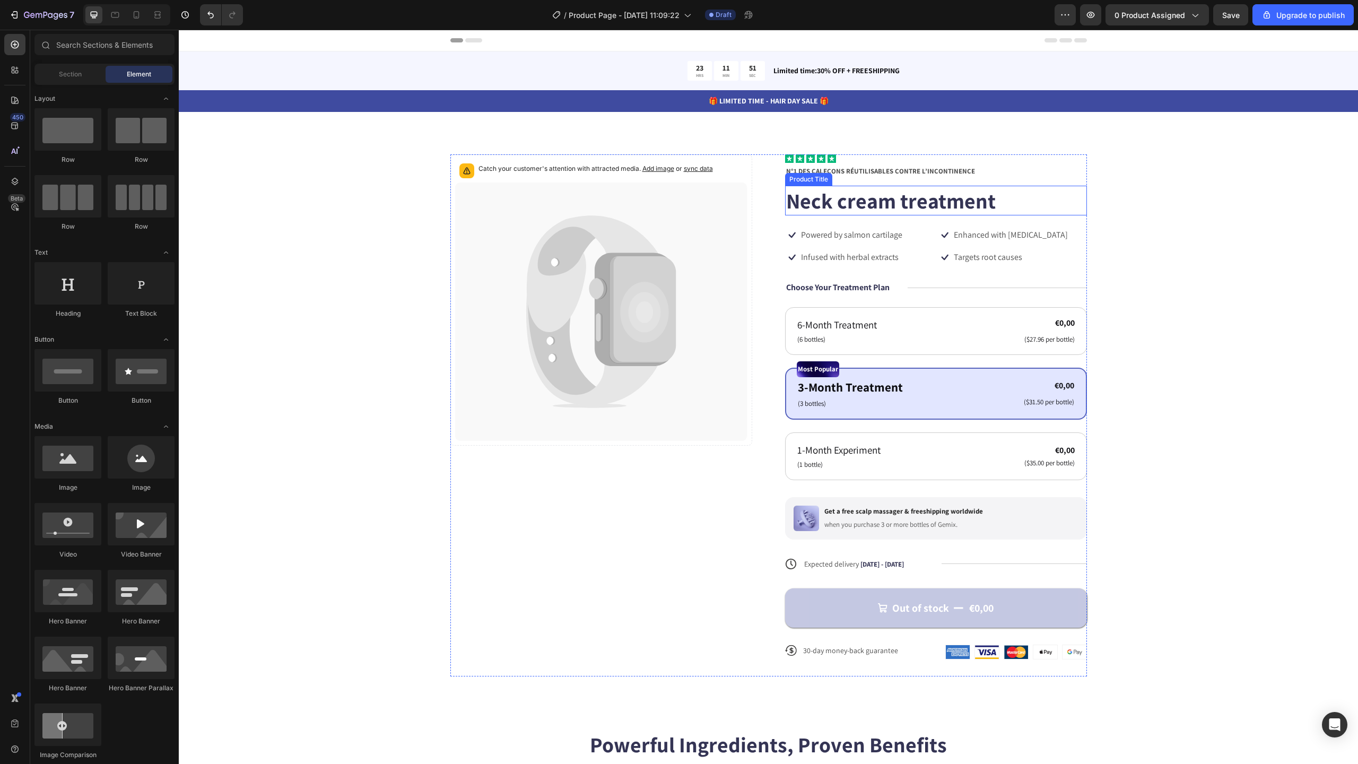
click at [877, 205] on h1 "Neck cream treatment" at bounding box center [936, 201] width 302 height 30
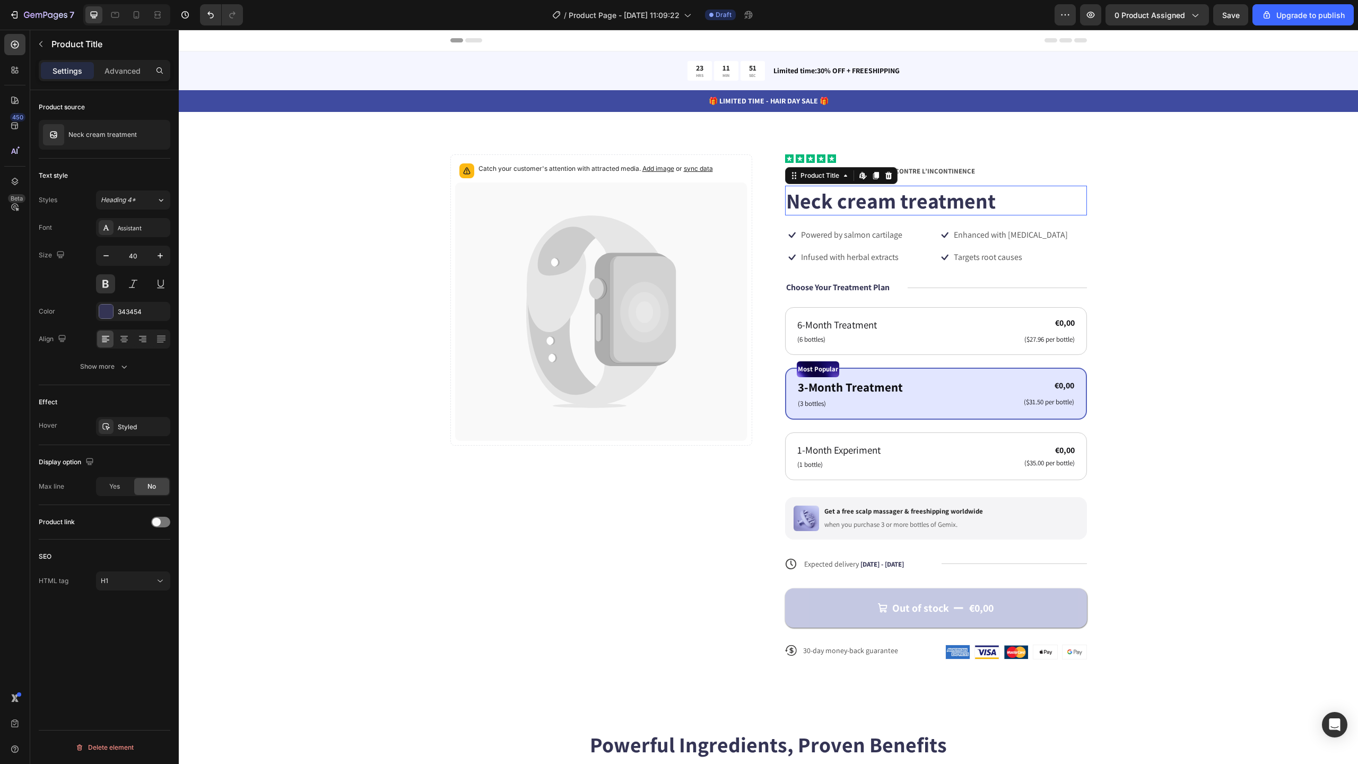
click at [877, 205] on h1 "Neck cream treatment" at bounding box center [936, 201] width 302 height 30
click at [823, 181] on div "Product Title" at bounding box center [820, 175] width 64 height 13
click at [107, 139] on div "Neck cream treatment" at bounding box center [105, 135] width 132 height 30
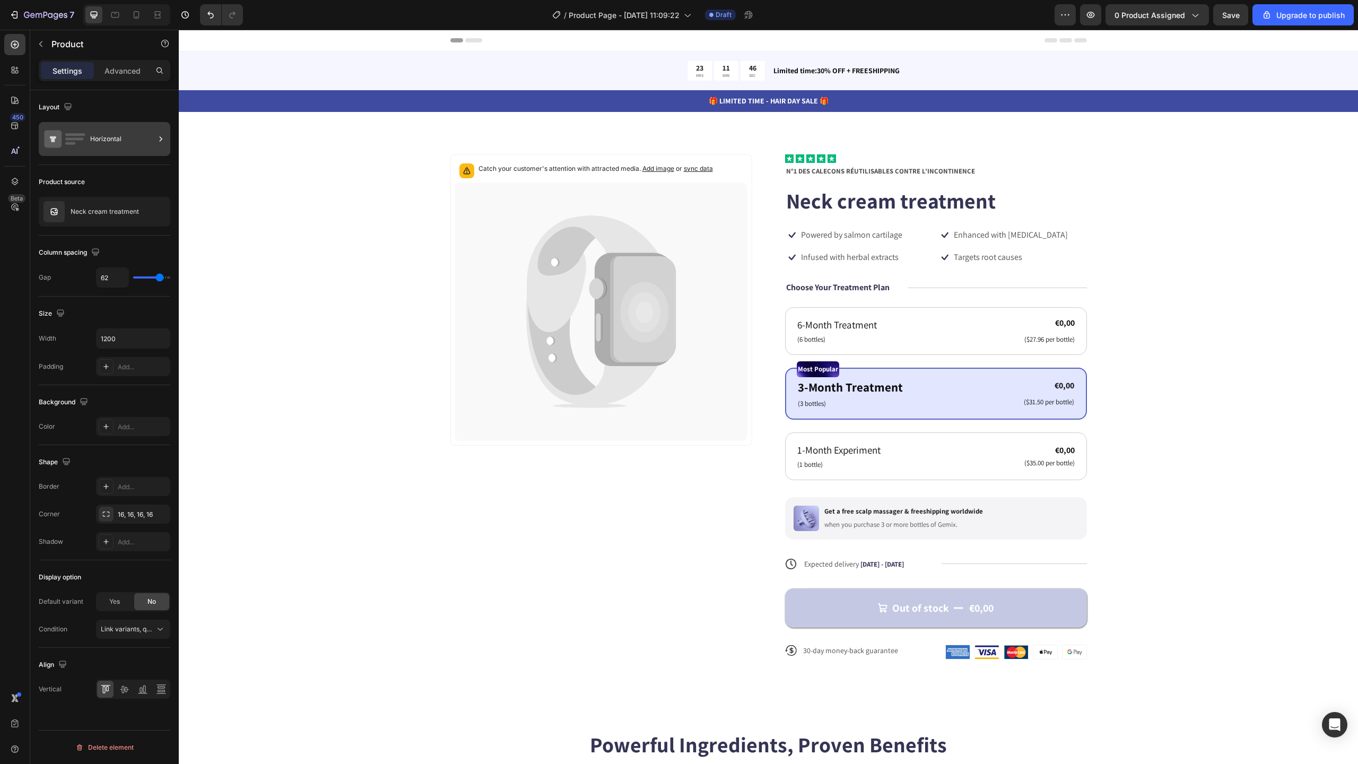
click at [119, 150] on div "Horizontal" at bounding box center [122, 139] width 65 height 24
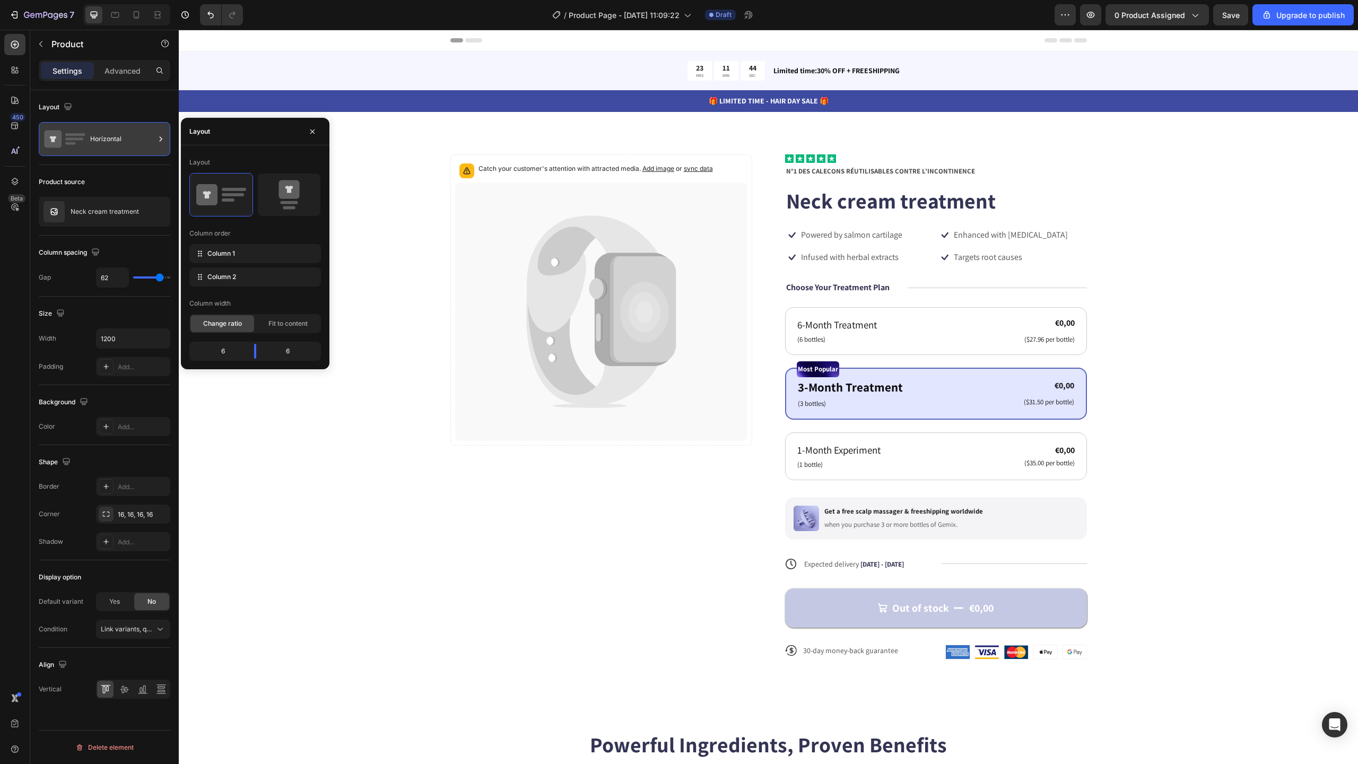
click at [119, 150] on div "Horizontal" at bounding box center [122, 139] width 65 height 24
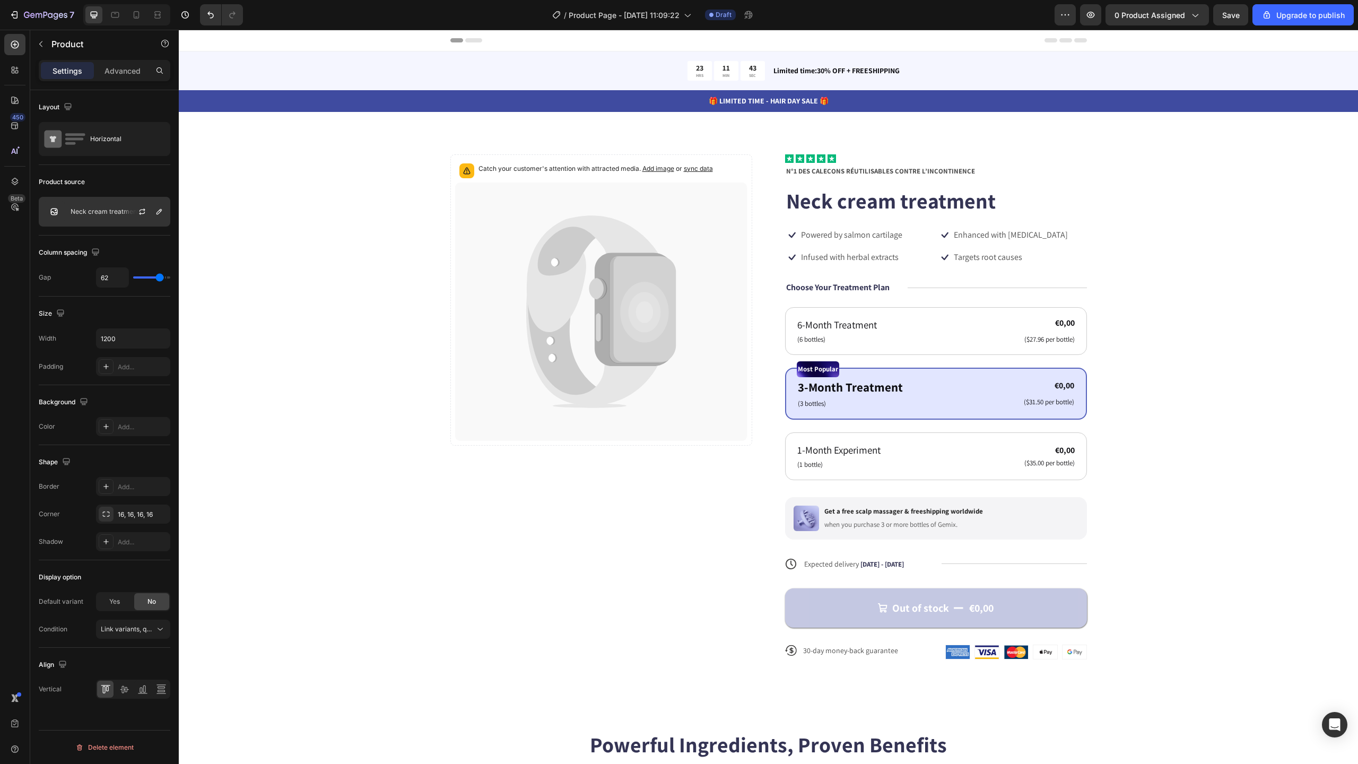
click at [111, 223] on div "Neck cream treatment" at bounding box center [105, 212] width 132 height 30
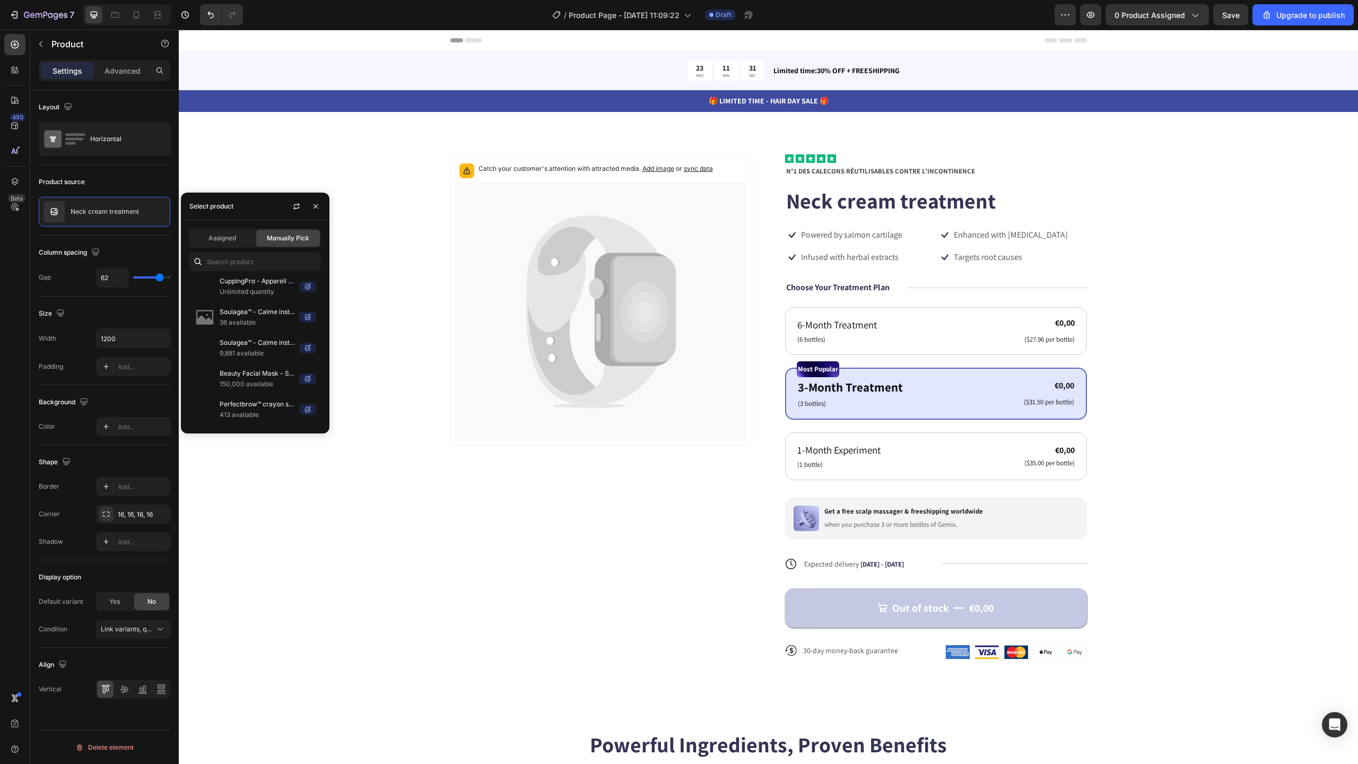
scroll to position [2004, 0]
click at [265, 179] on div "Catch your customer's attention with attracted media. Add image or sync data Pr…" at bounding box center [768, 415] width 1094 height 522
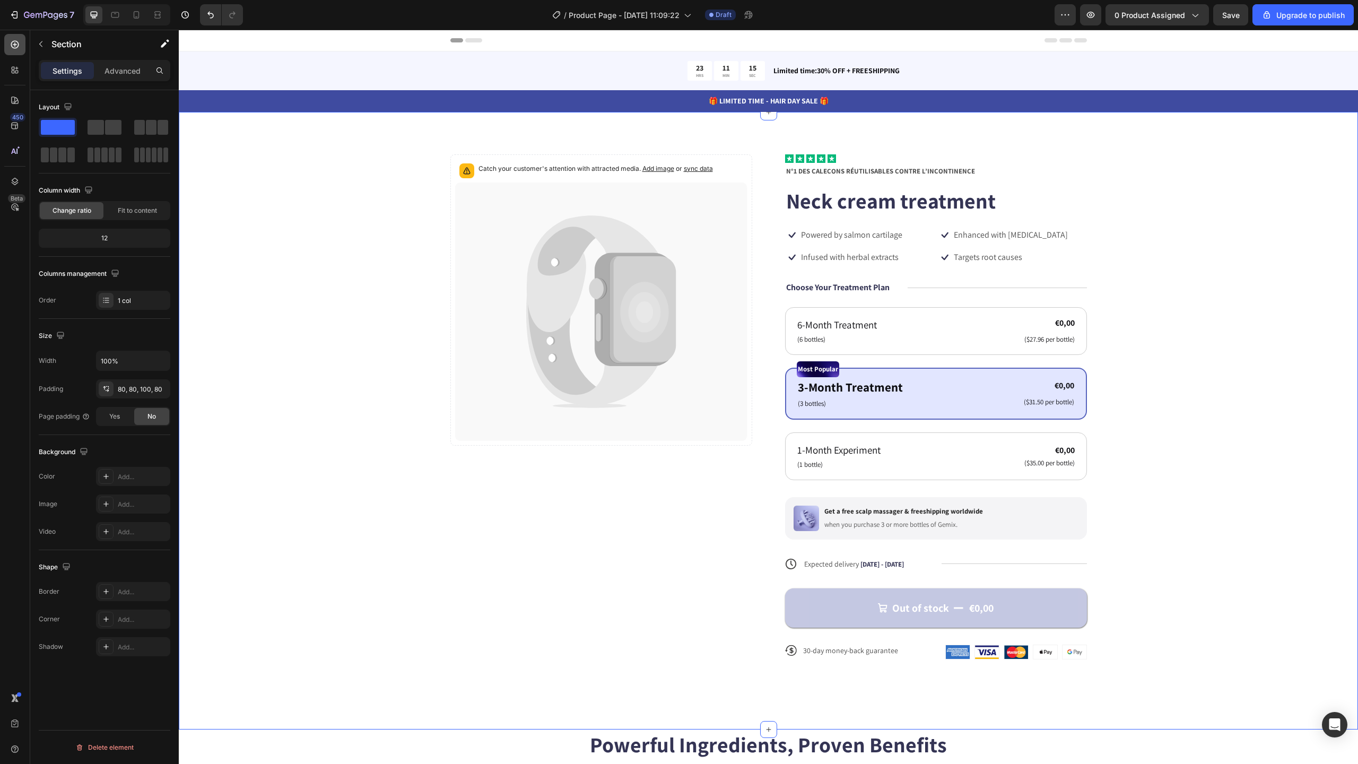
click at [16, 48] on icon at bounding box center [15, 45] width 8 height 8
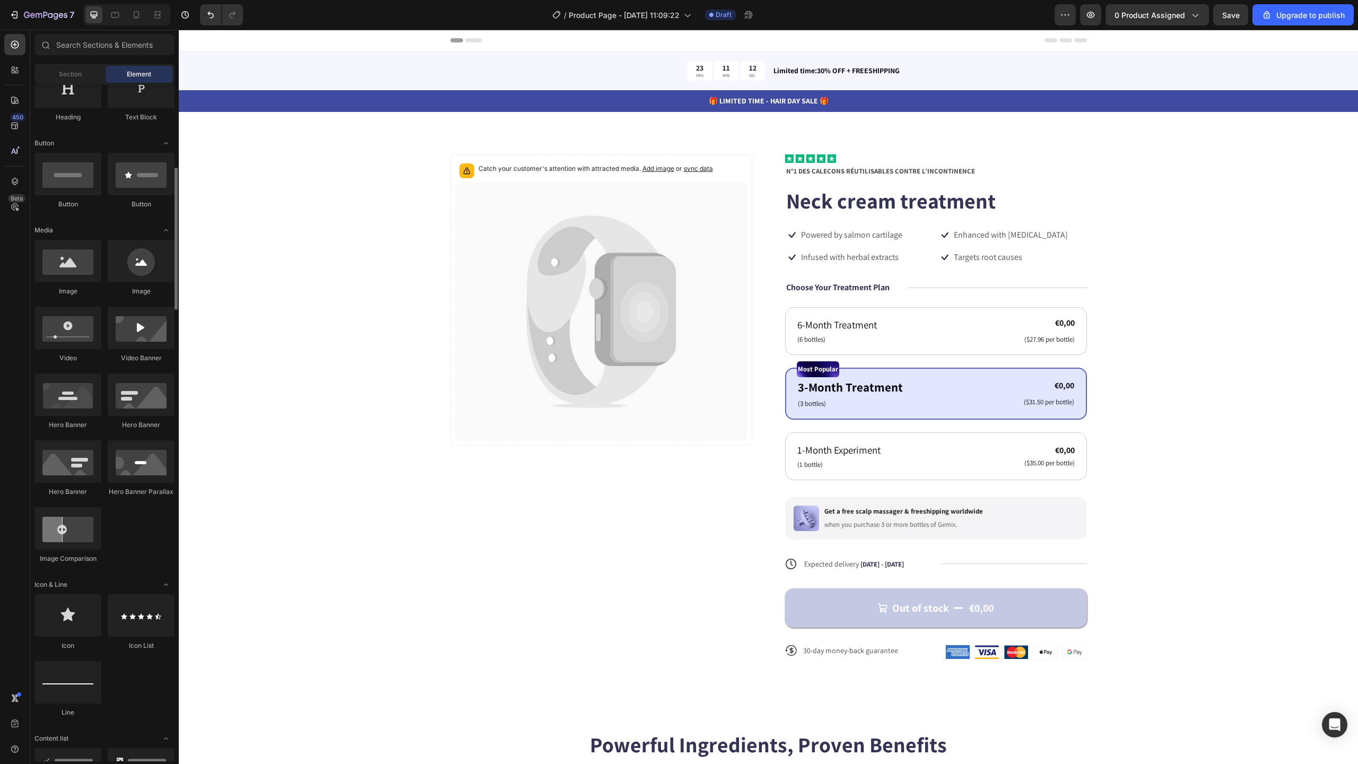
scroll to position [231, 0]
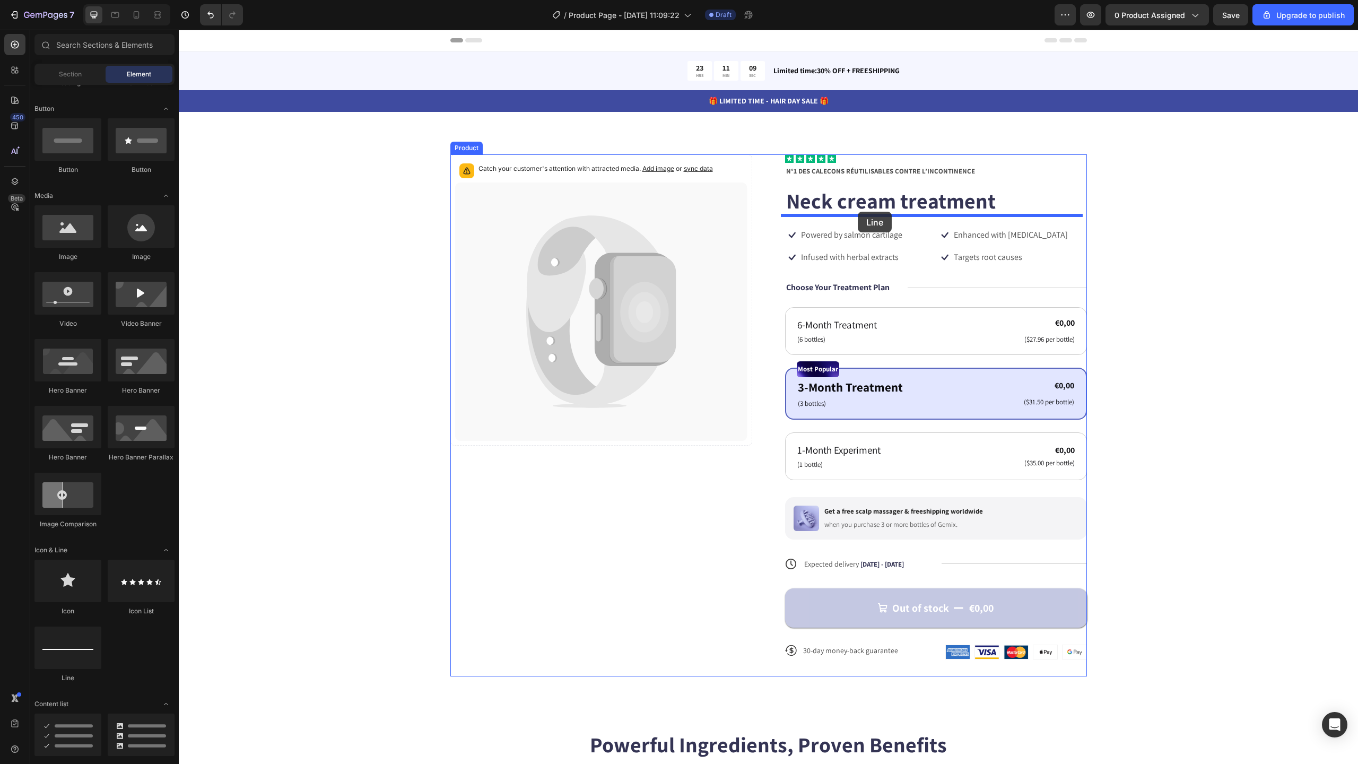
drag, startPoint x: 255, startPoint y: 672, endPoint x: 858, endPoint y: 212, distance: 758.9
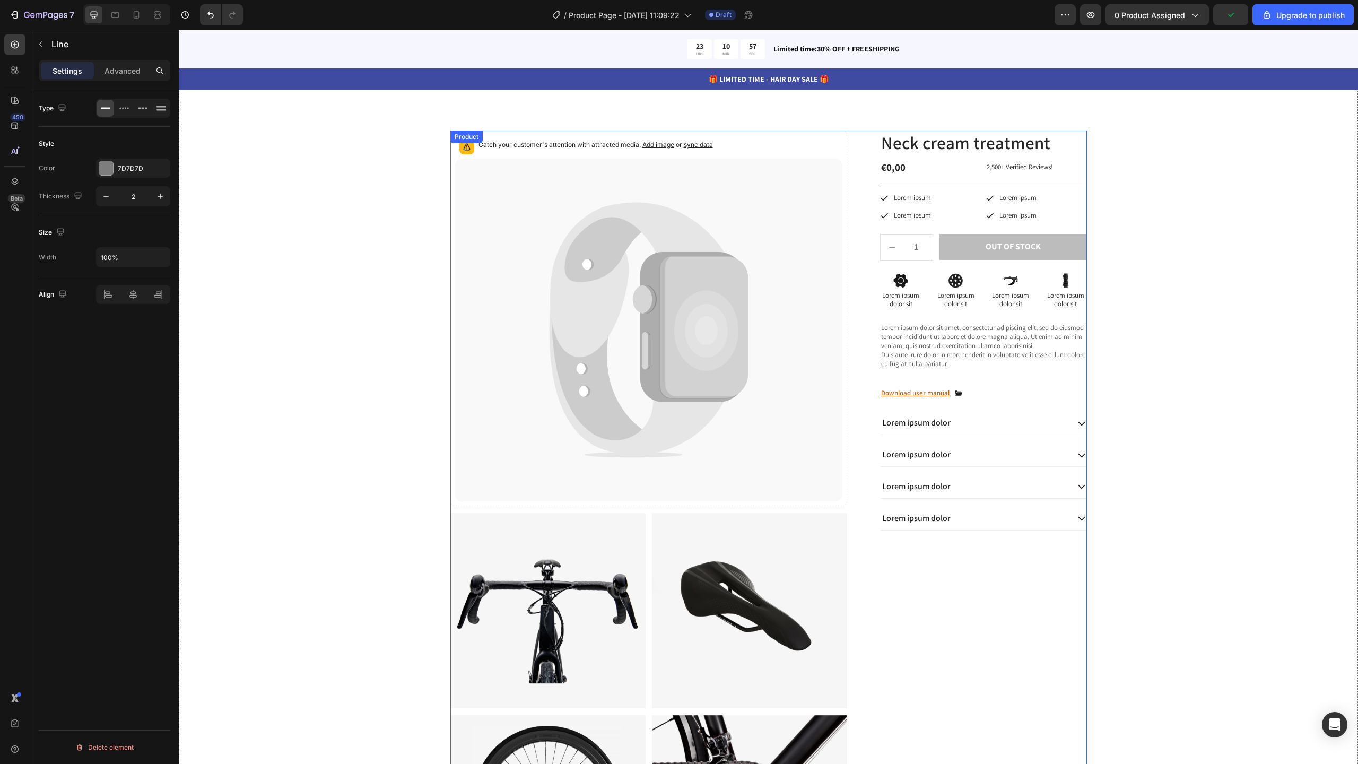
scroll to position [3476, 0]
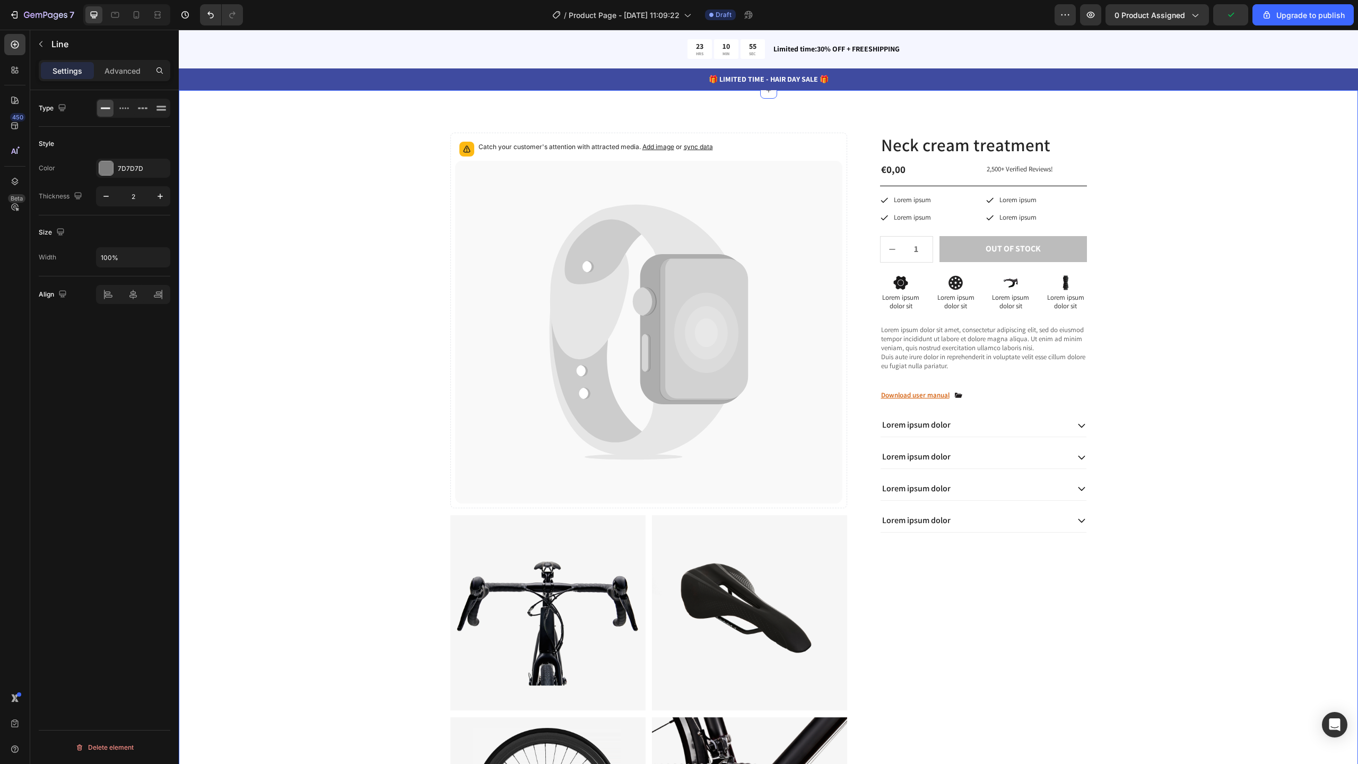
click at [1149, 158] on div "Catch your customer's attention with attracted media. Add image or sync data Pr…" at bounding box center [768, 632] width 1163 height 998
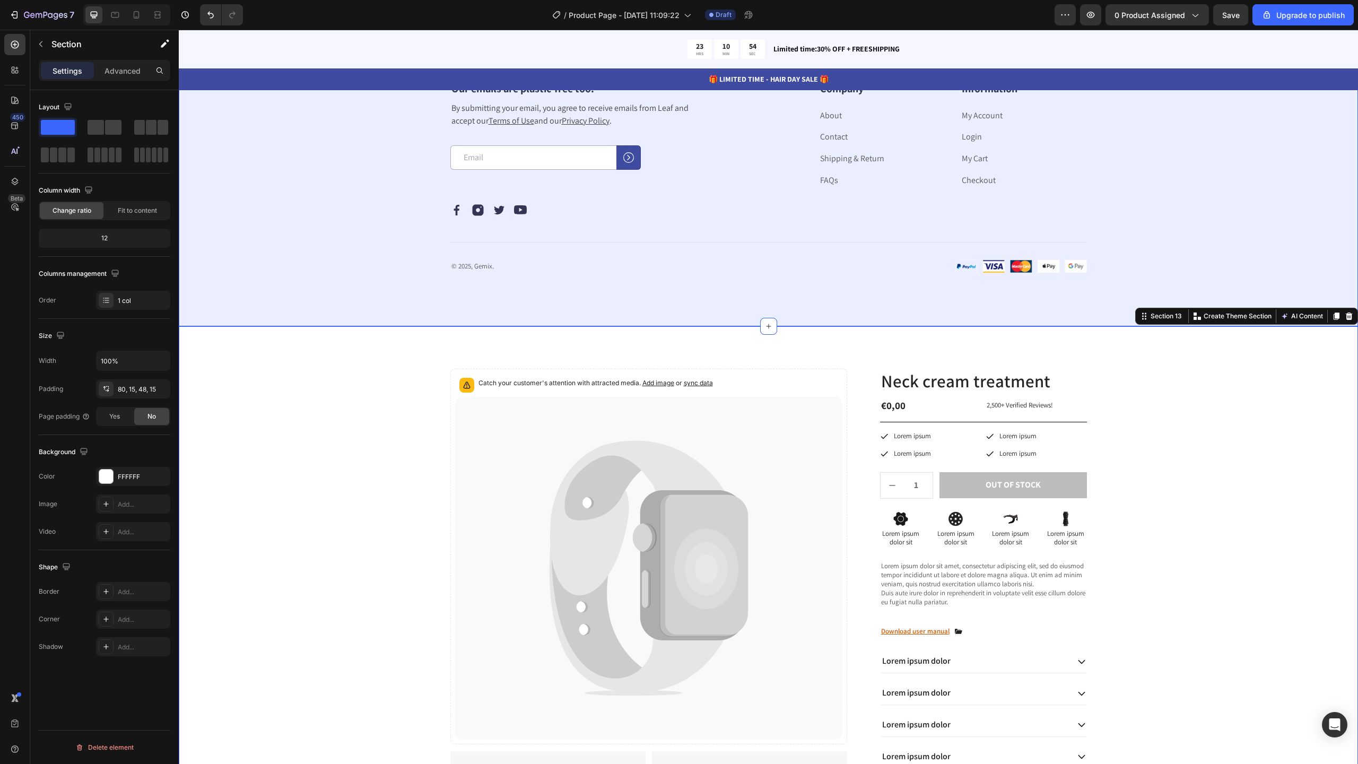
scroll to position [3255, 0]
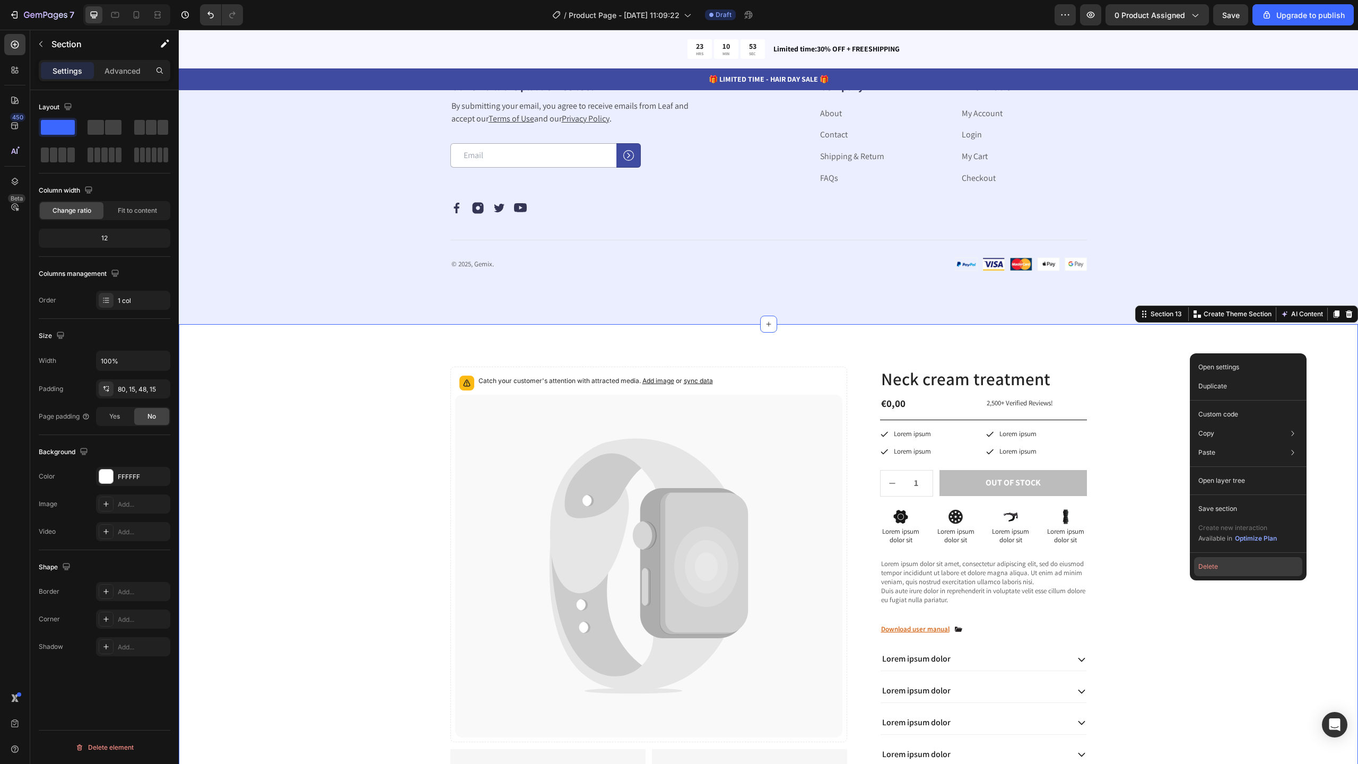
click at [1239, 558] on button "Delete" at bounding box center [1248, 566] width 108 height 19
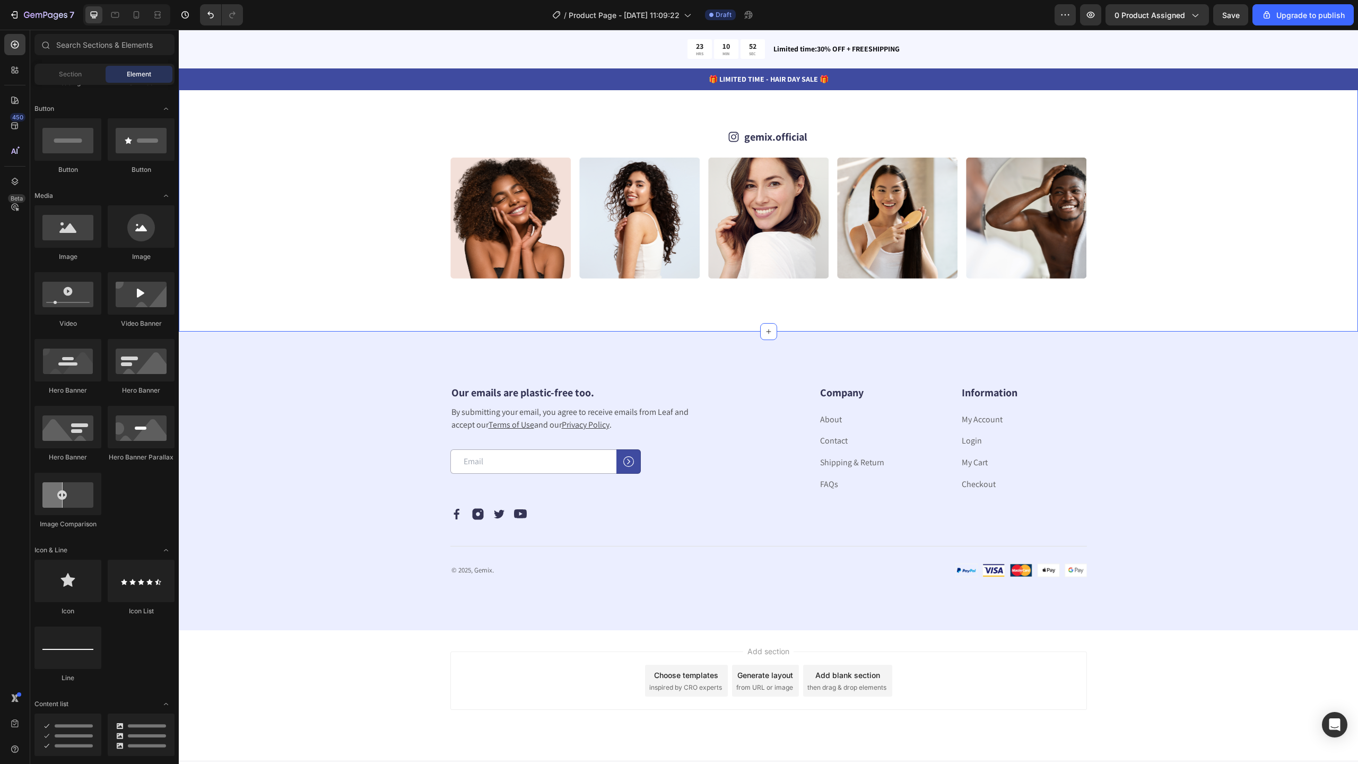
scroll to position [229, 0]
click at [13, 99] on icon at bounding box center [15, 100] width 11 height 11
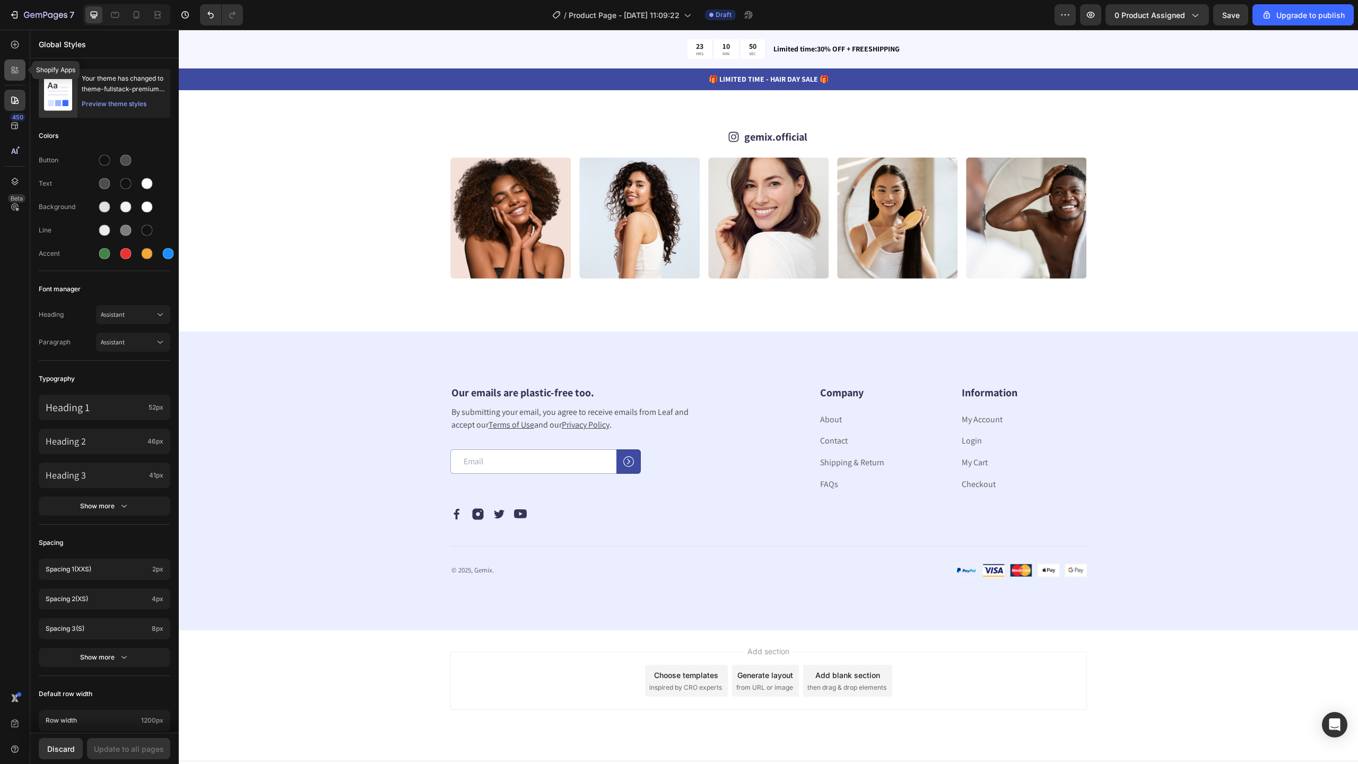
click at [12, 71] on icon at bounding box center [13, 72] width 3 height 3
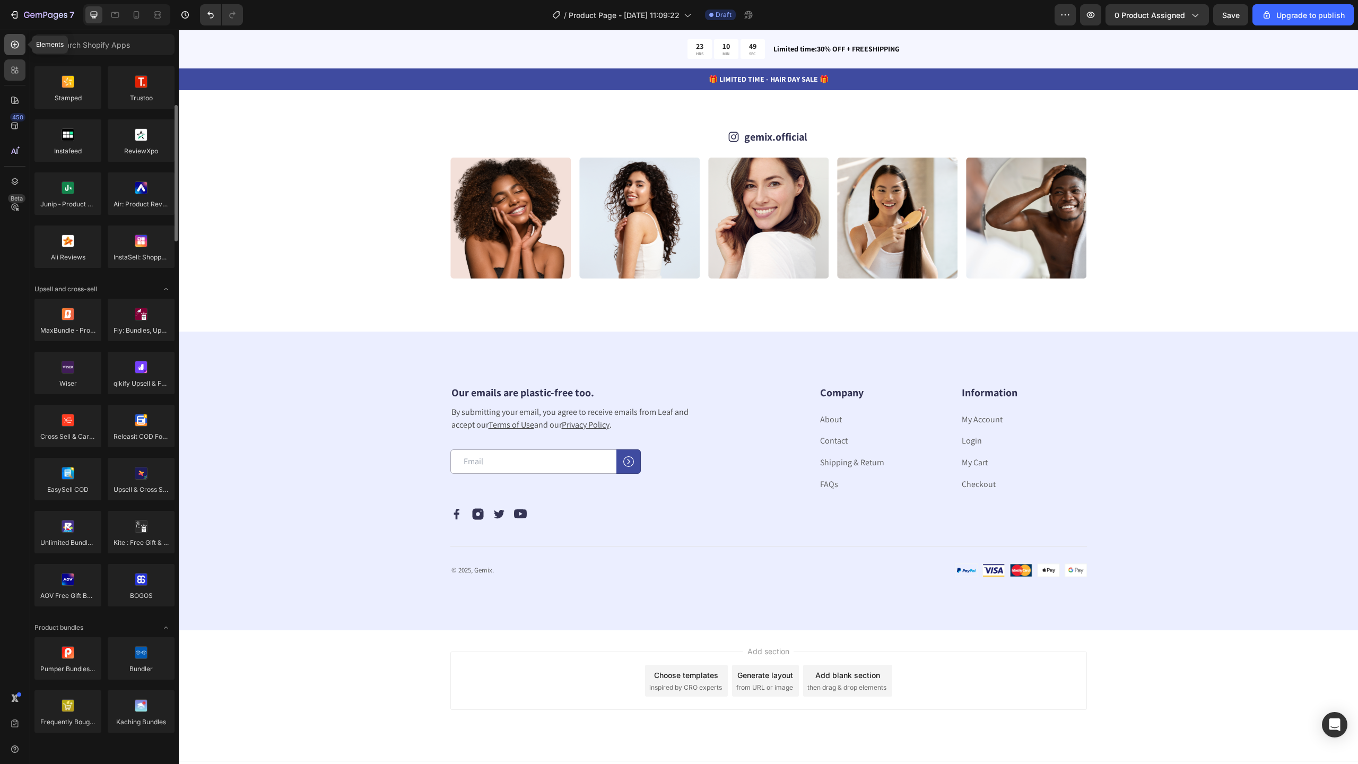
click at [10, 39] on icon at bounding box center [15, 44] width 11 height 11
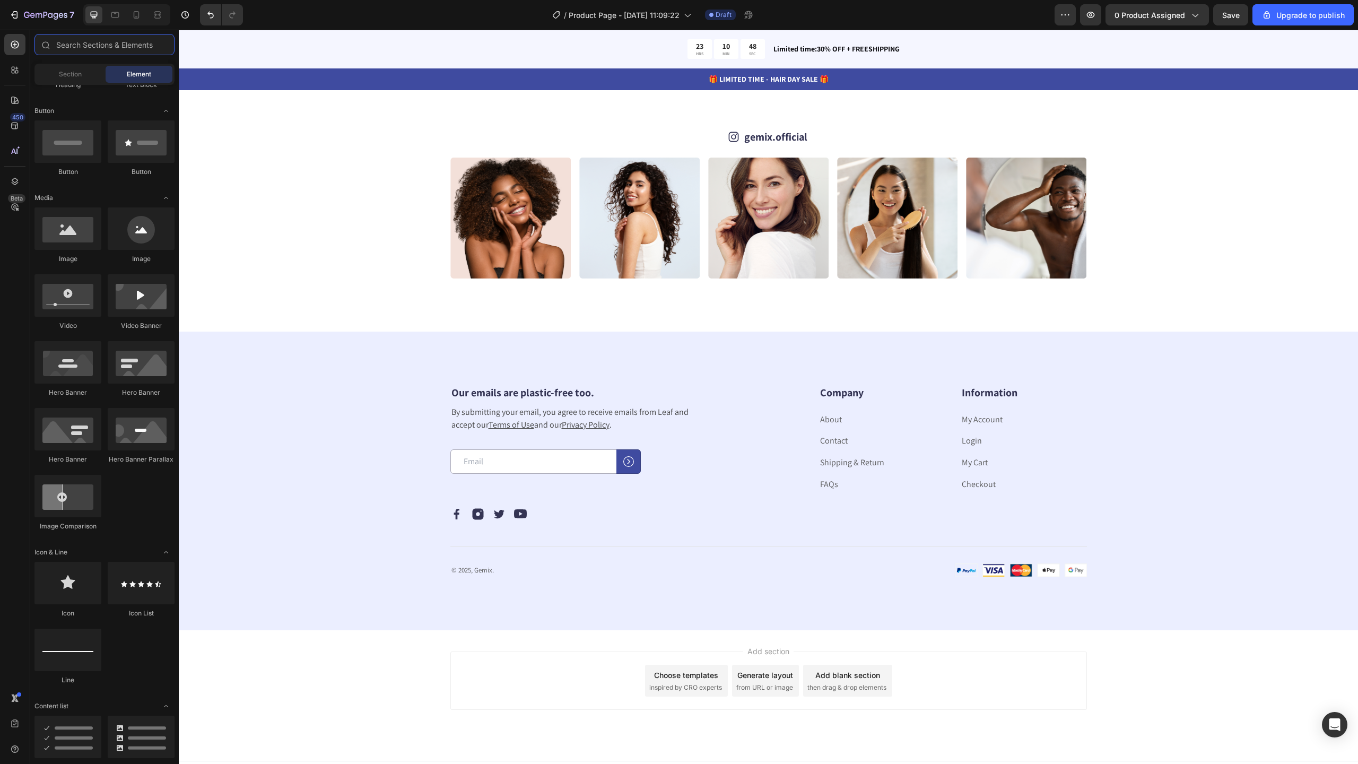
scroll to position [0, 0]
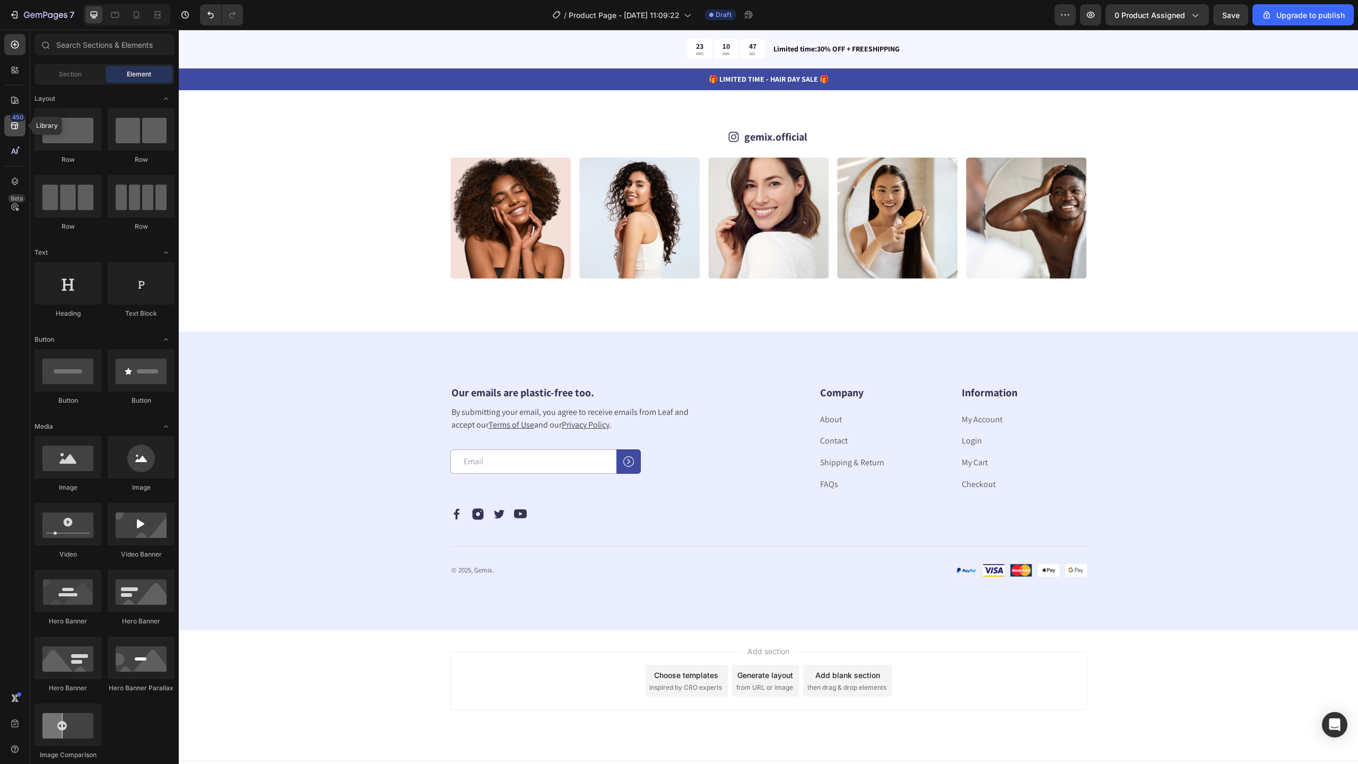
click at [20, 125] on icon at bounding box center [15, 125] width 11 height 11
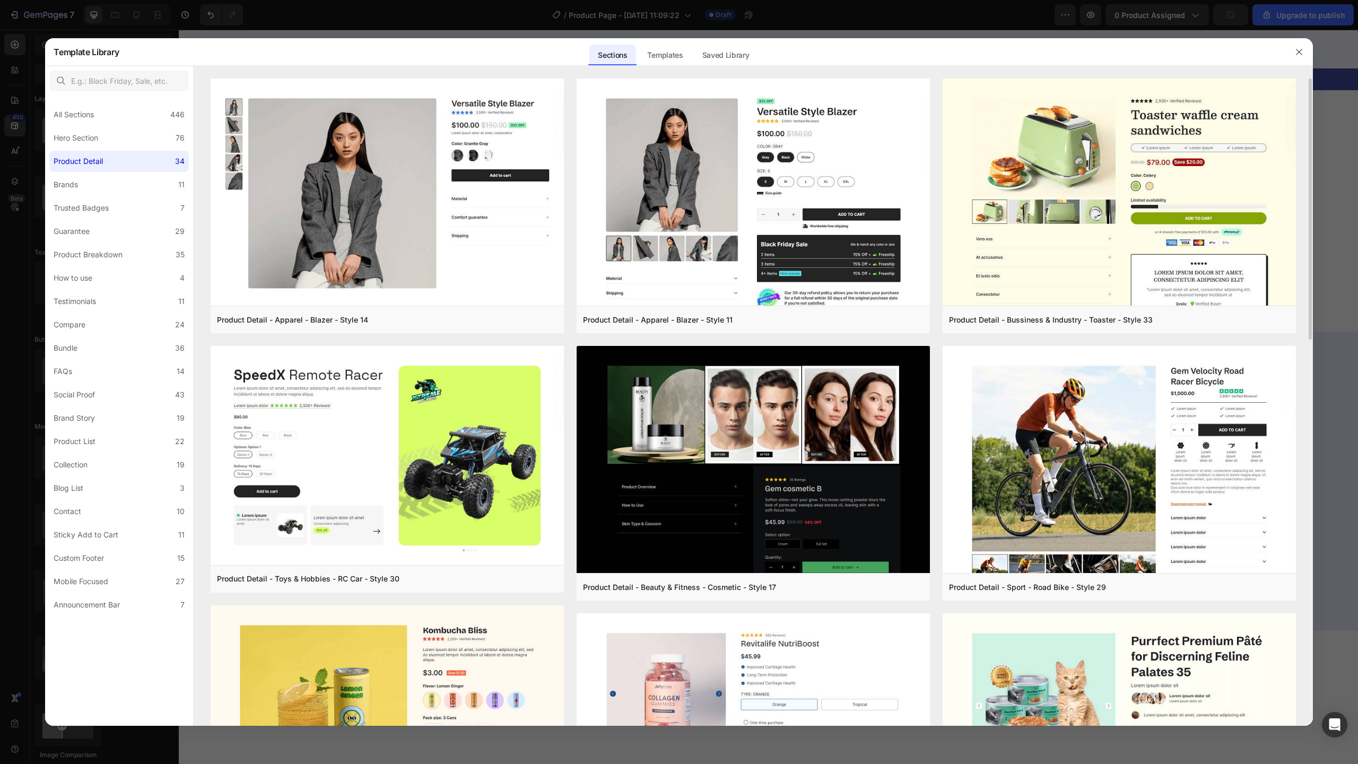
scroll to position [177, 0]
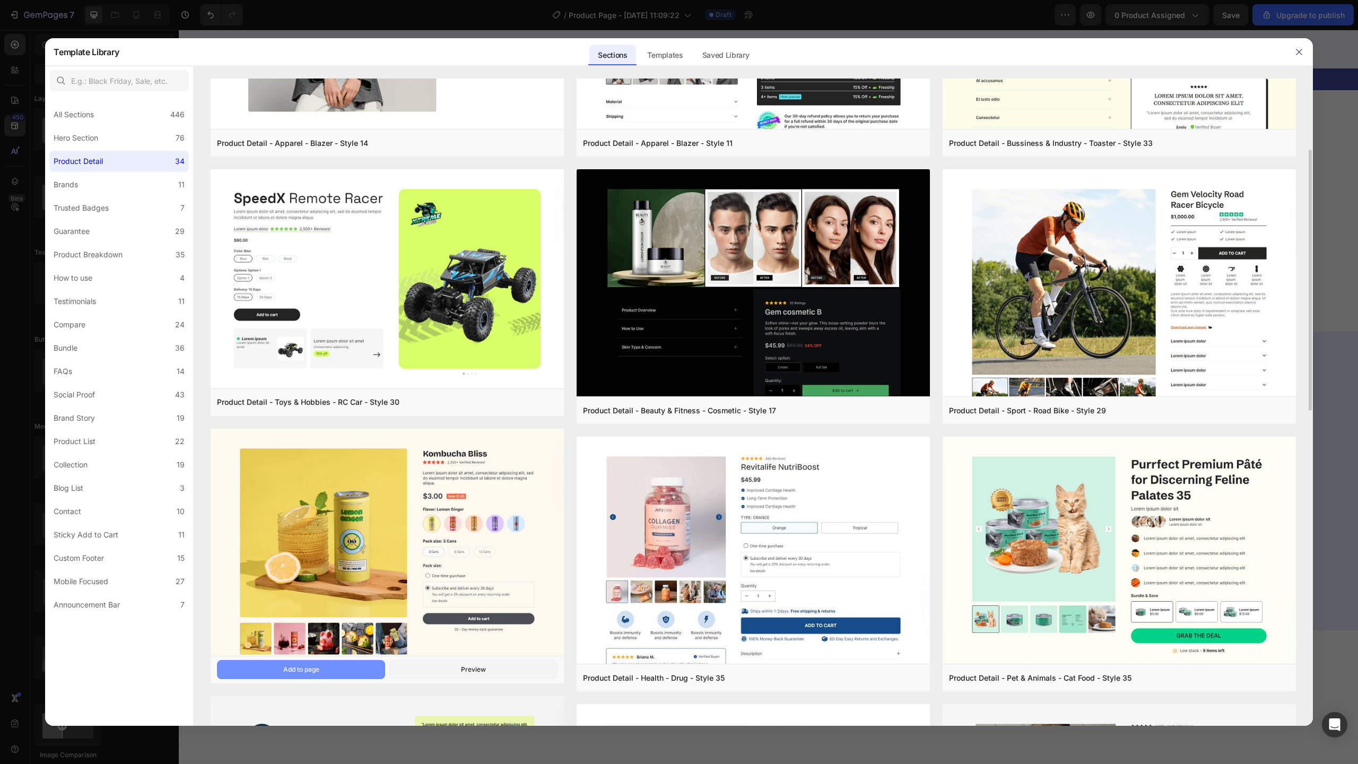
click at [323, 667] on button "Add to page" at bounding box center [301, 669] width 168 height 19
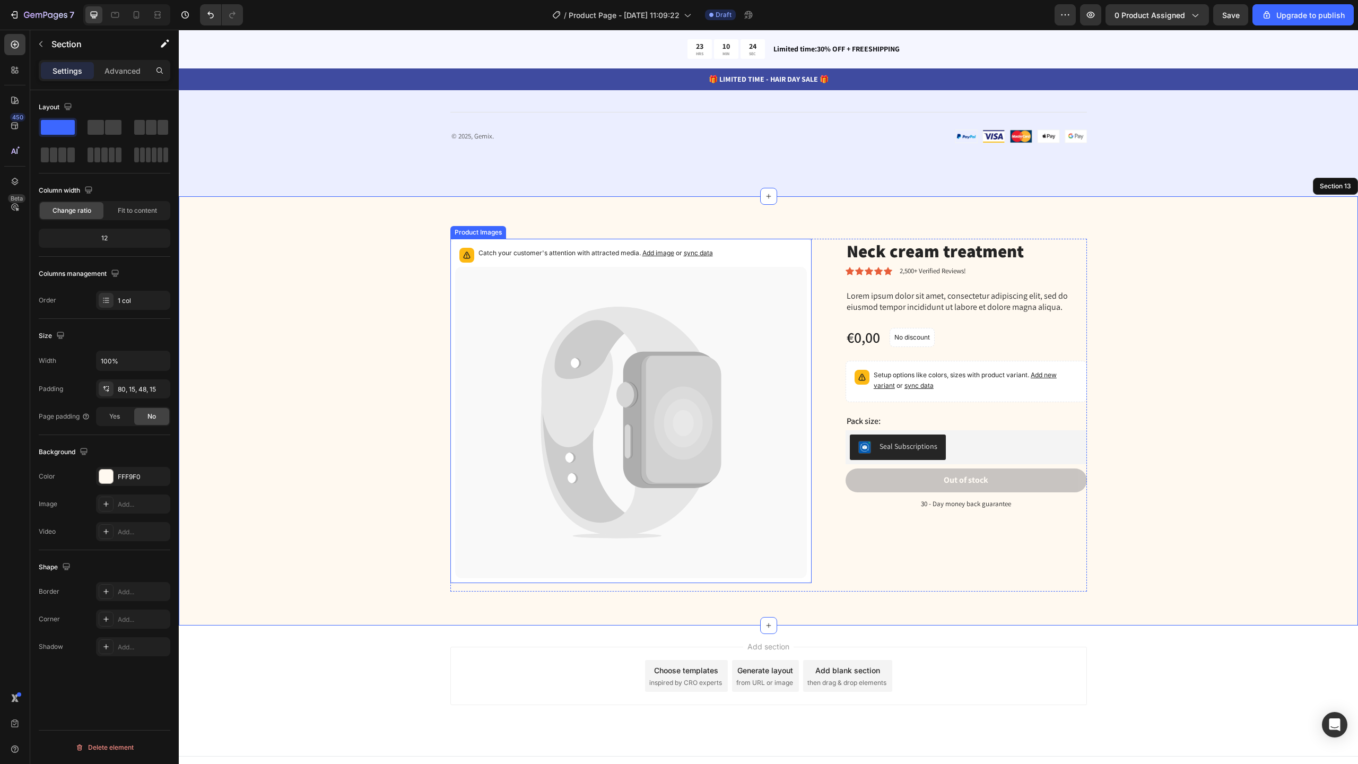
scroll to position [3397, 0]
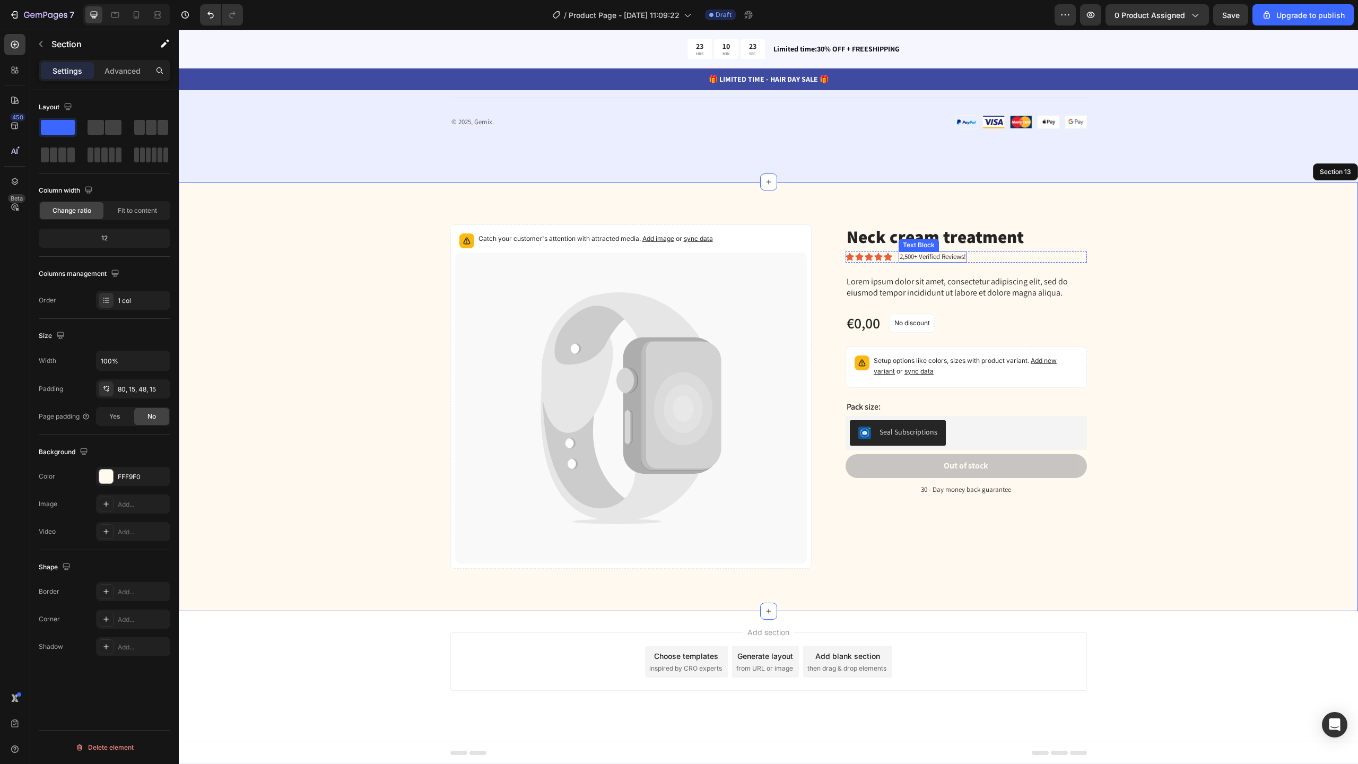
click at [968, 257] on div "Icon Icon Icon Icon Icon Icon List 2,500+ Verified Reviews! Text Block Row" at bounding box center [966, 256] width 241 height 11
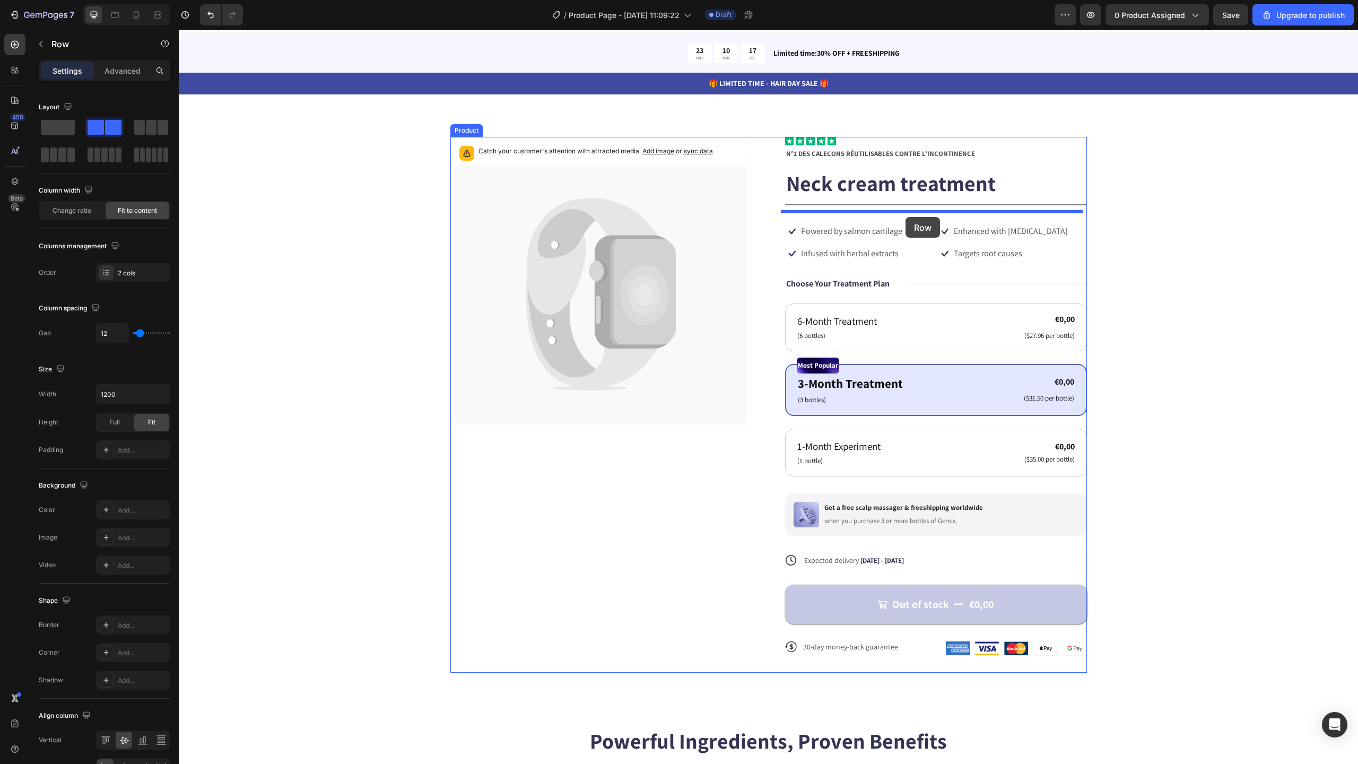
scroll to position [0, 0]
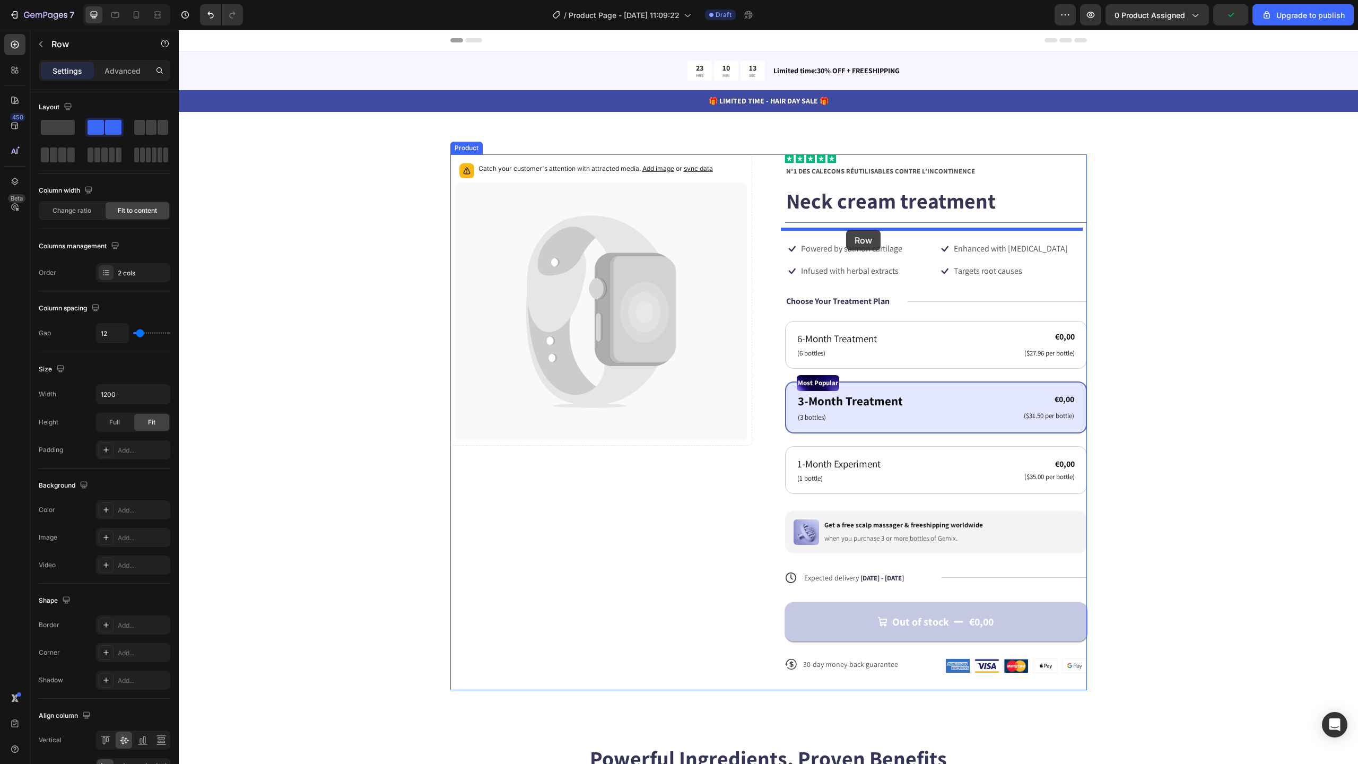
drag, startPoint x: 853, startPoint y: 243, endPoint x: 846, endPoint y: 230, distance: 14.7
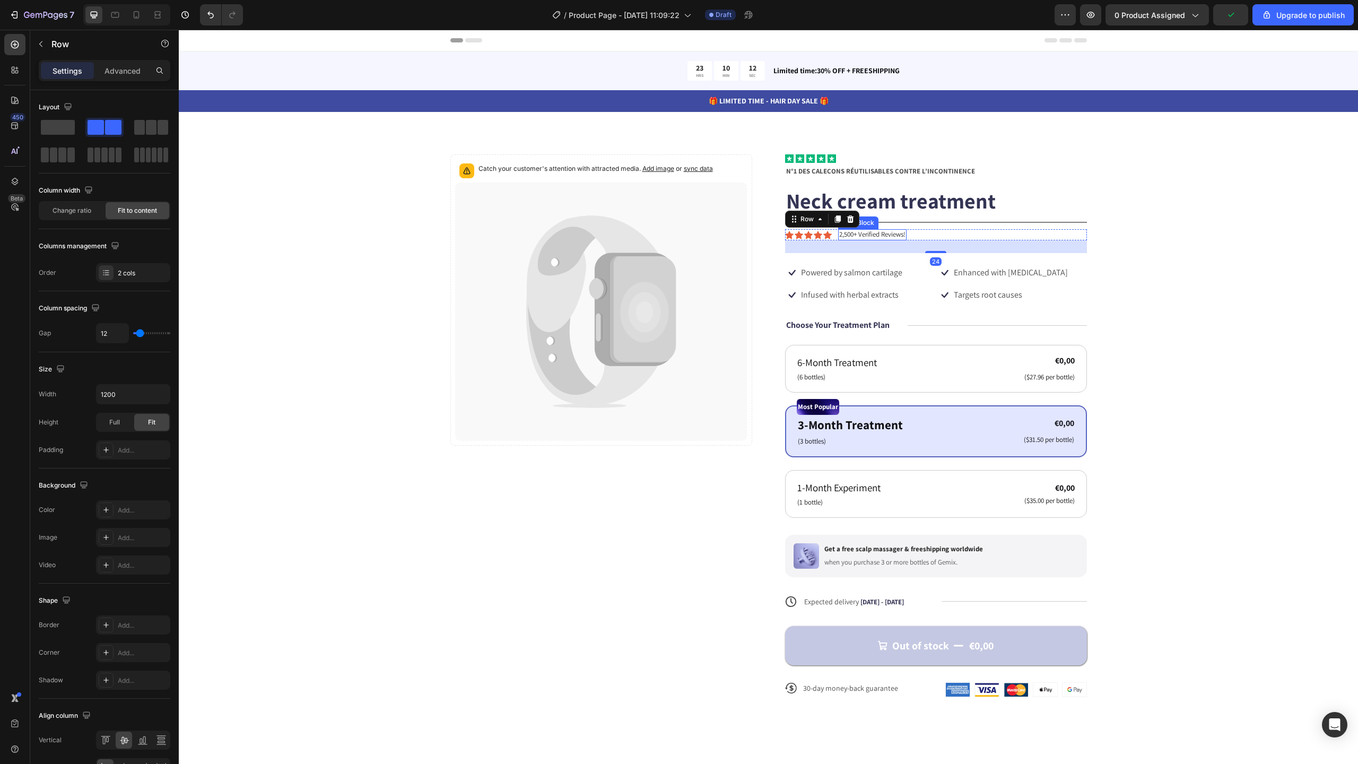
click at [849, 236] on p "2,500+ Verified Reviews!" at bounding box center [872, 234] width 66 height 9
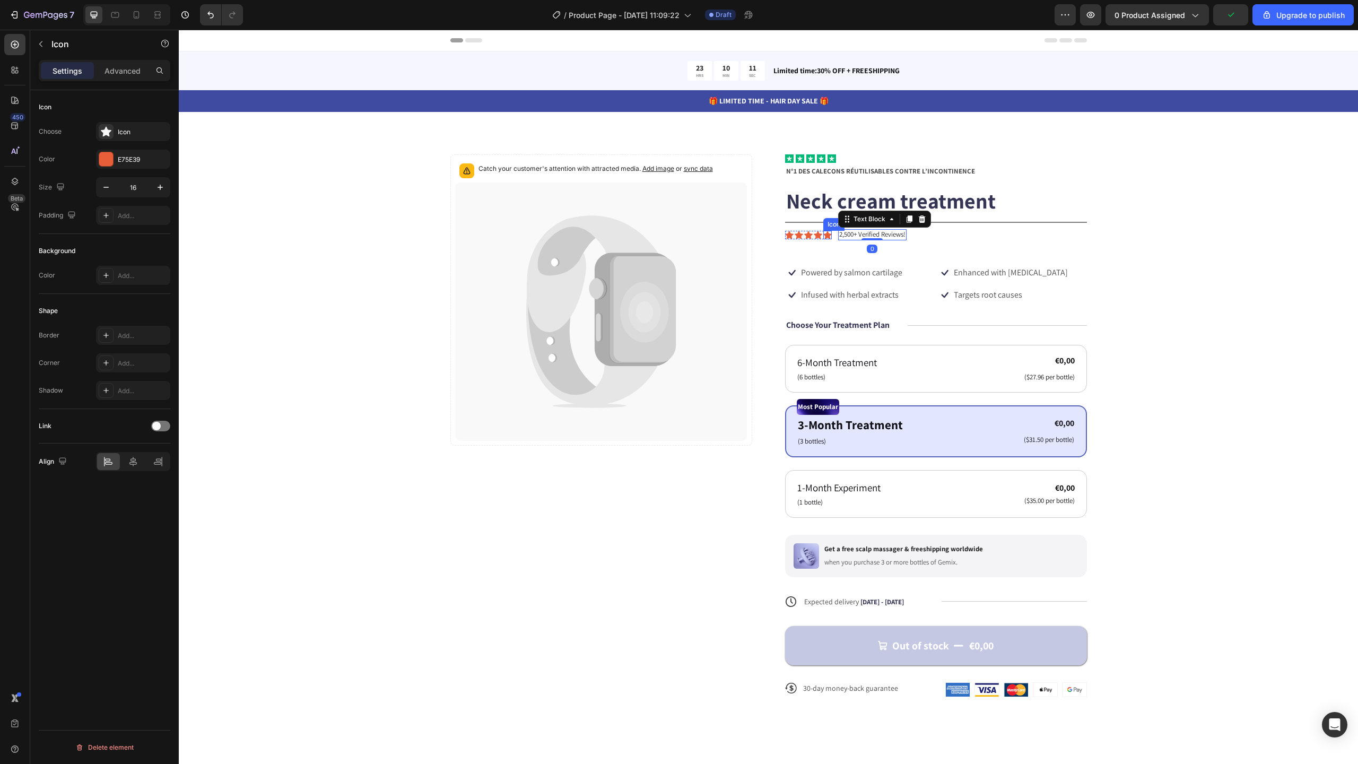
click at [823, 233] on icon at bounding box center [827, 235] width 8 height 8
click at [131, 133] on div "Icon" at bounding box center [143, 132] width 50 height 10
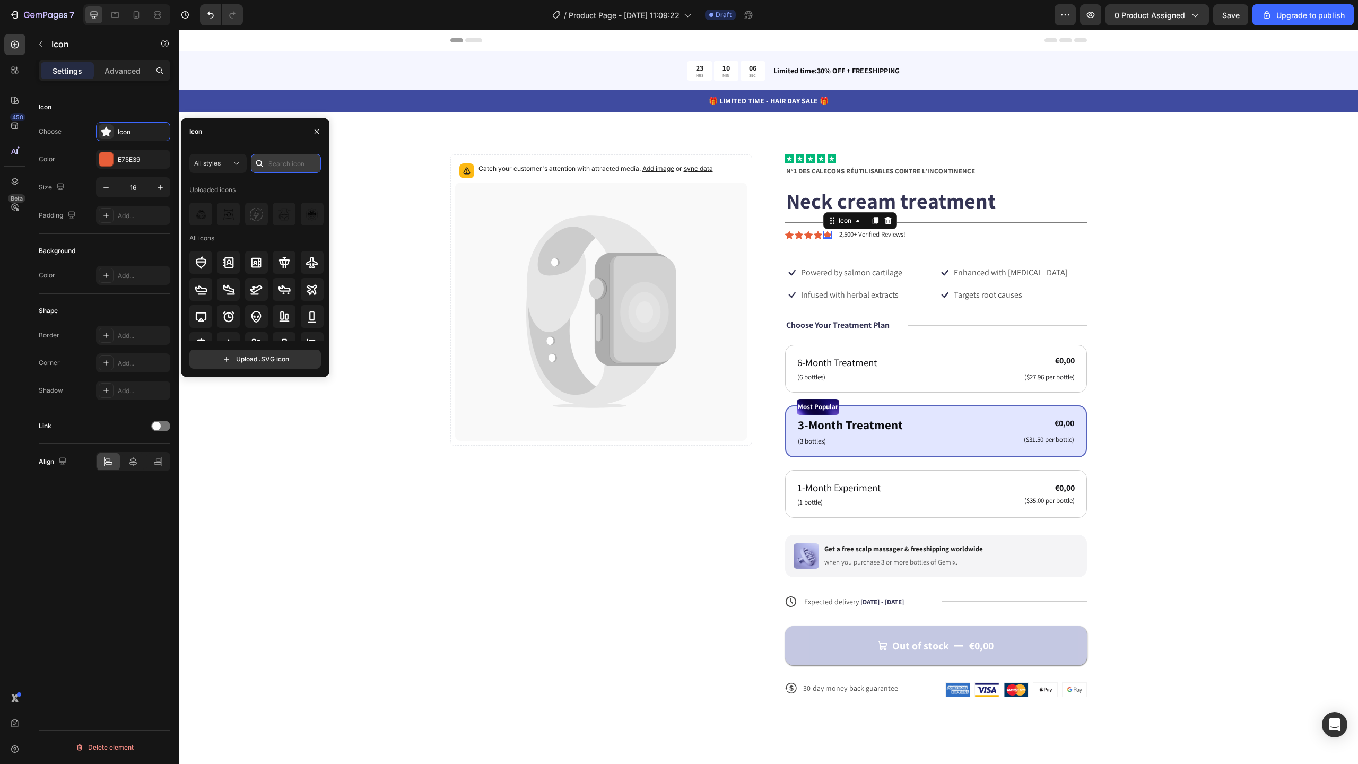
click at [283, 160] on input "text" at bounding box center [286, 163] width 70 height 19
type input "g"
type input "water"
click at [307, 307] on div at bounding box center [312, 314] width 23 height 23
click at [815, 236] on div "Icon" at bounding box center [818, 235] width 8 height 8
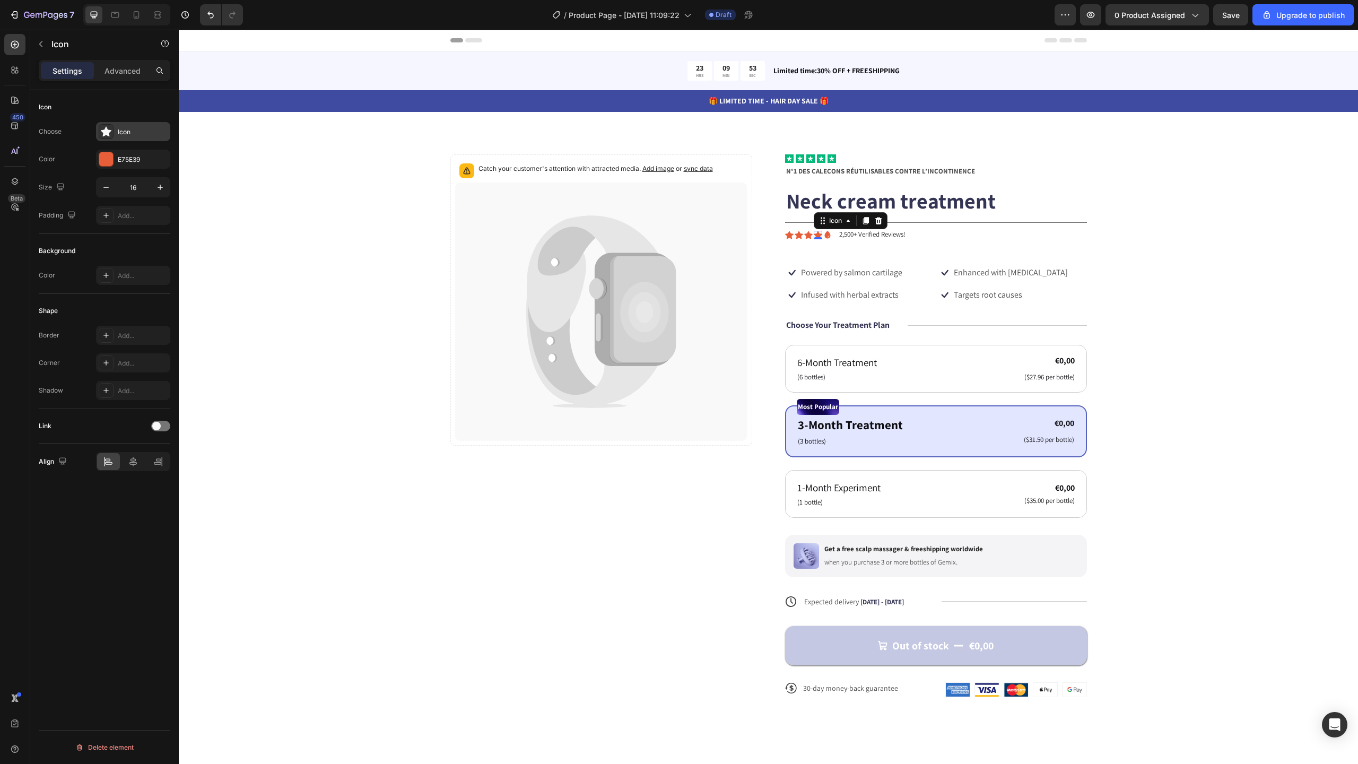
click at [118, 136] on div "Icon" at bounding box center [143, 132] width 50 height 10
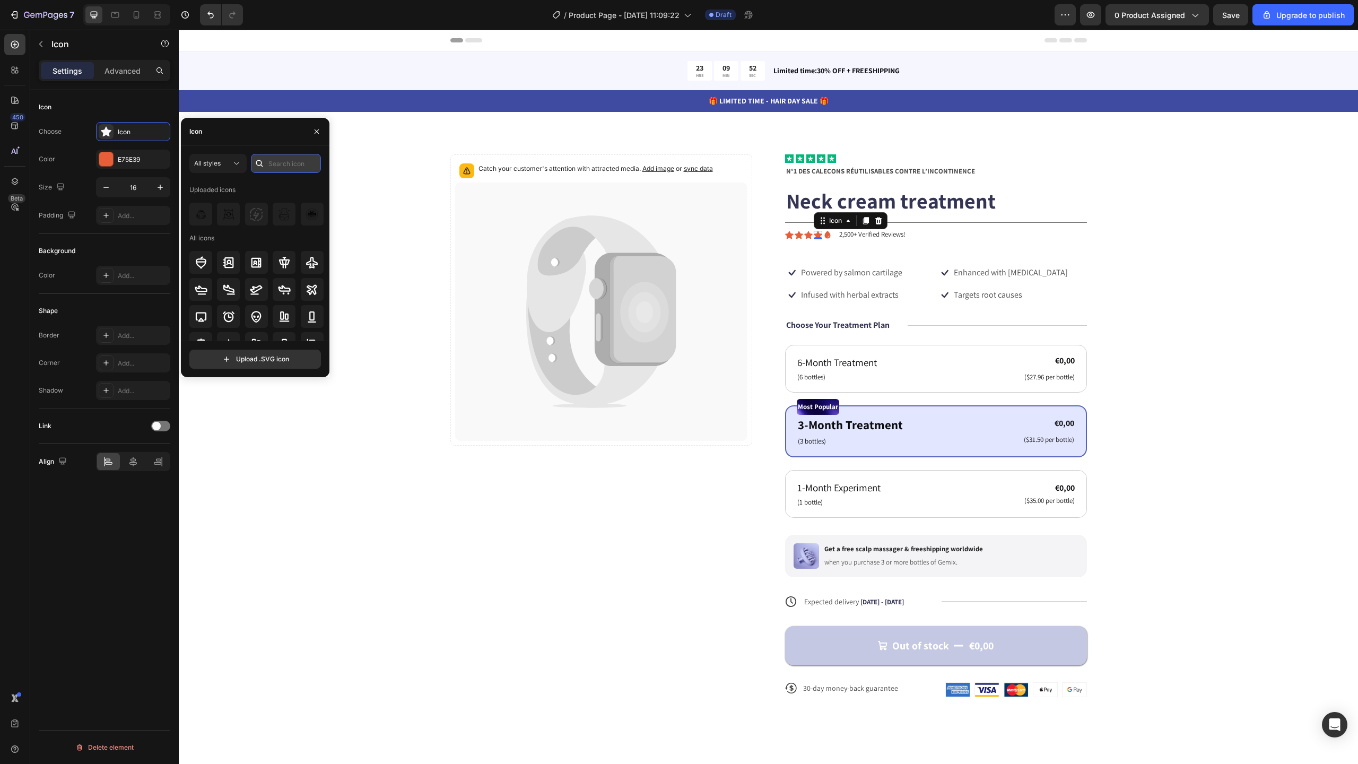
click at [286, 166] on input "text" at bounding box center [286, 163] width 70 height 19
type input "water"
click at [306, 312] on icon at bounding box center [312, 315] width 13 height 13
click at [807, 236] on div "Icon" at bounding box center [808, 235] width 8 height 8
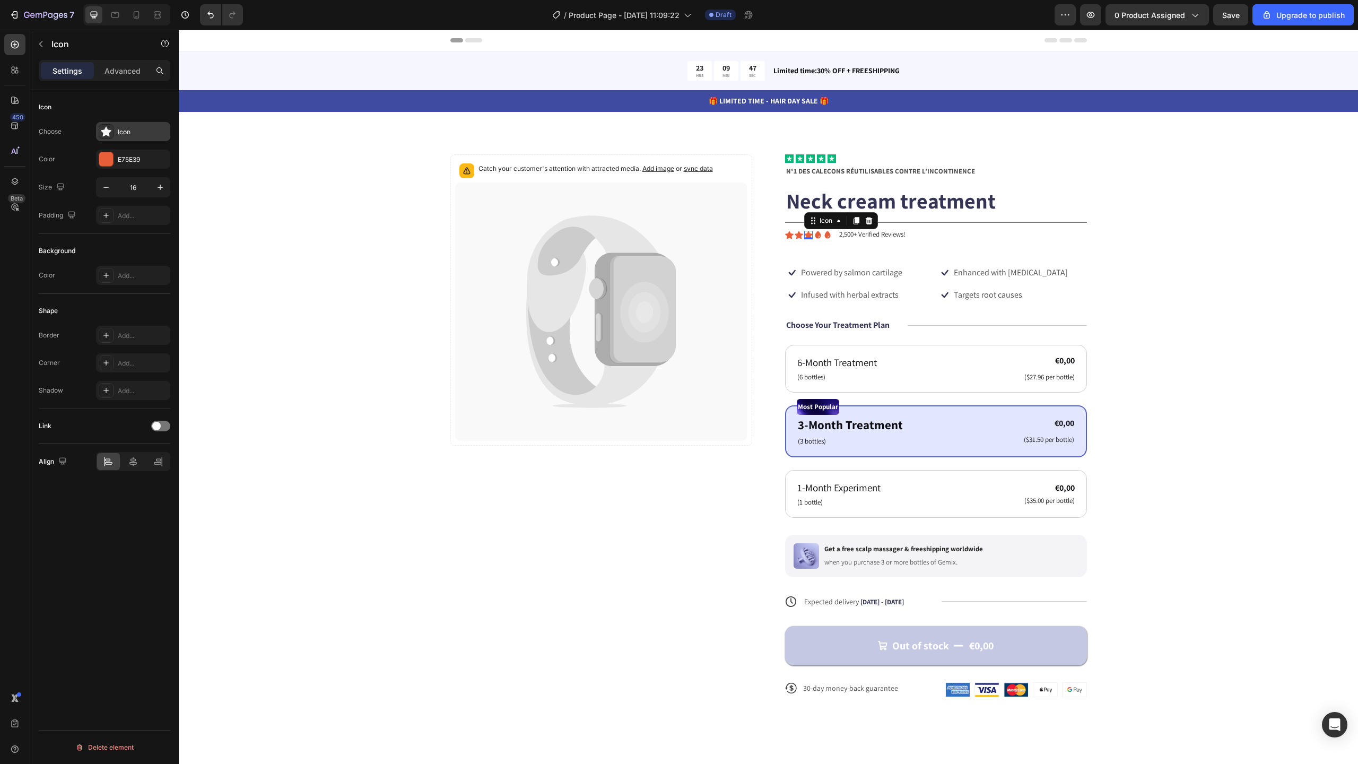
click at [141, 122] on div "Icon" at bounding box center [133, 131] width 74 height 19
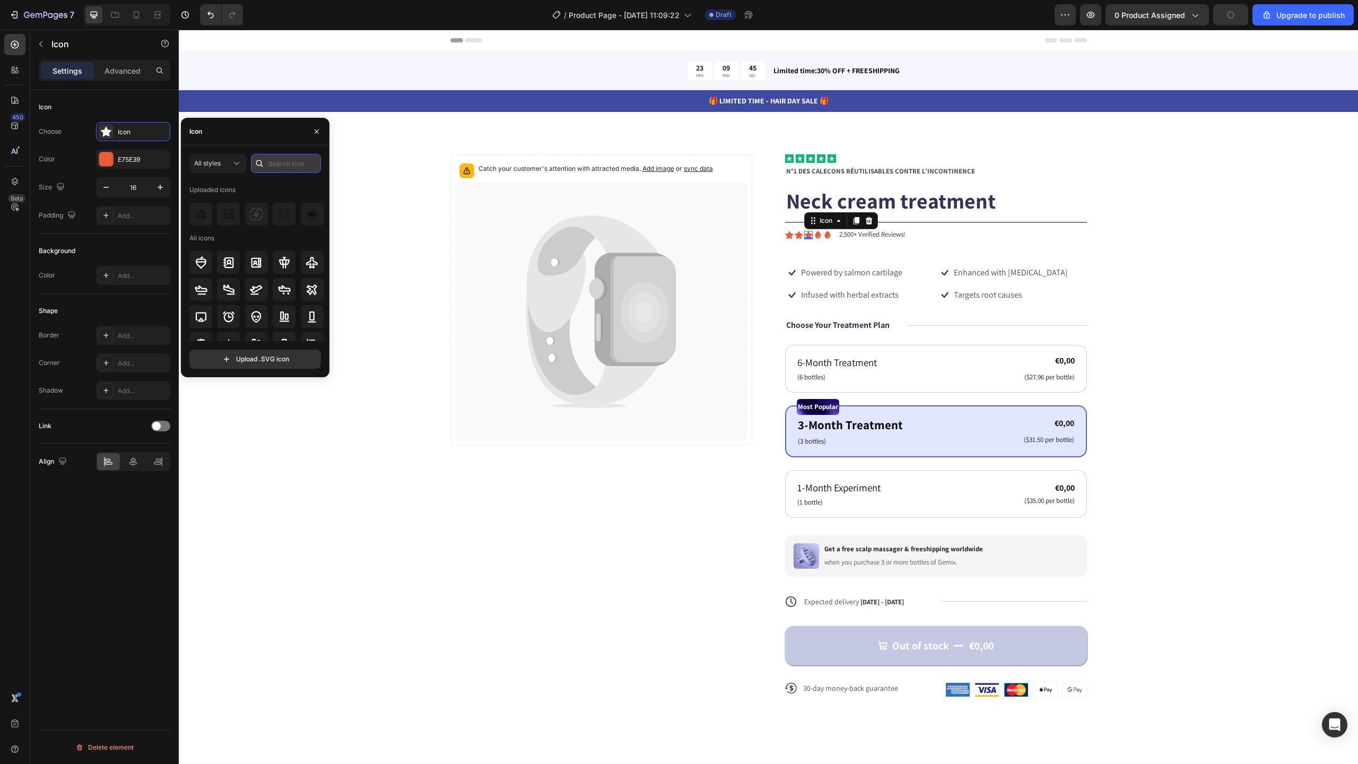
click at [285, 168] on input "text" at bounding box center [286, 163] width 70 height 19
type input "water"
click at [308, 312] on icon at bounding box center [312, 314] width 9 height 11
click at [109, 156] on div at bounding box center [106, 159] width 14 height 14
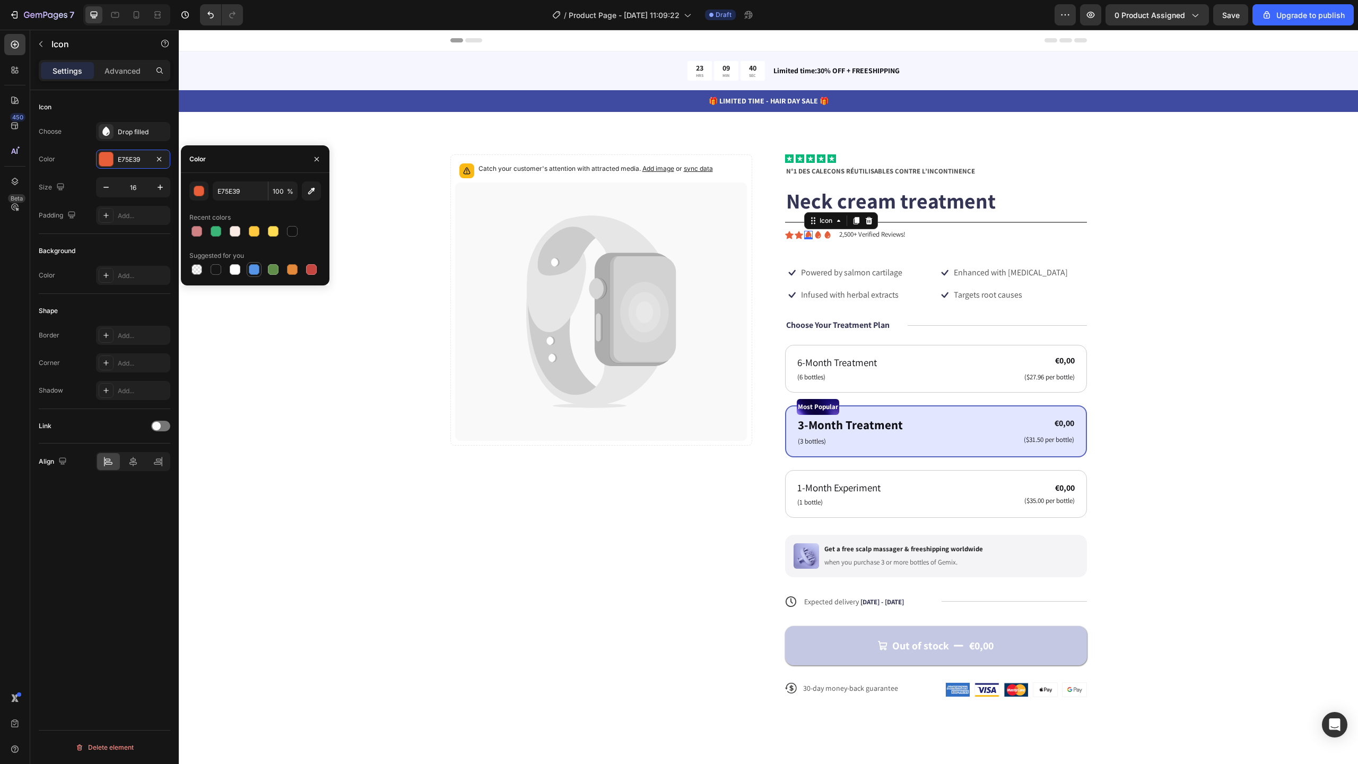
click at [253, 266] on div at bounding box center [254, 269] width 11 height 11
type input "5594E7"
click at [795, 234] on div "Icon" at bounding box center [799, 235] width 8 height 8
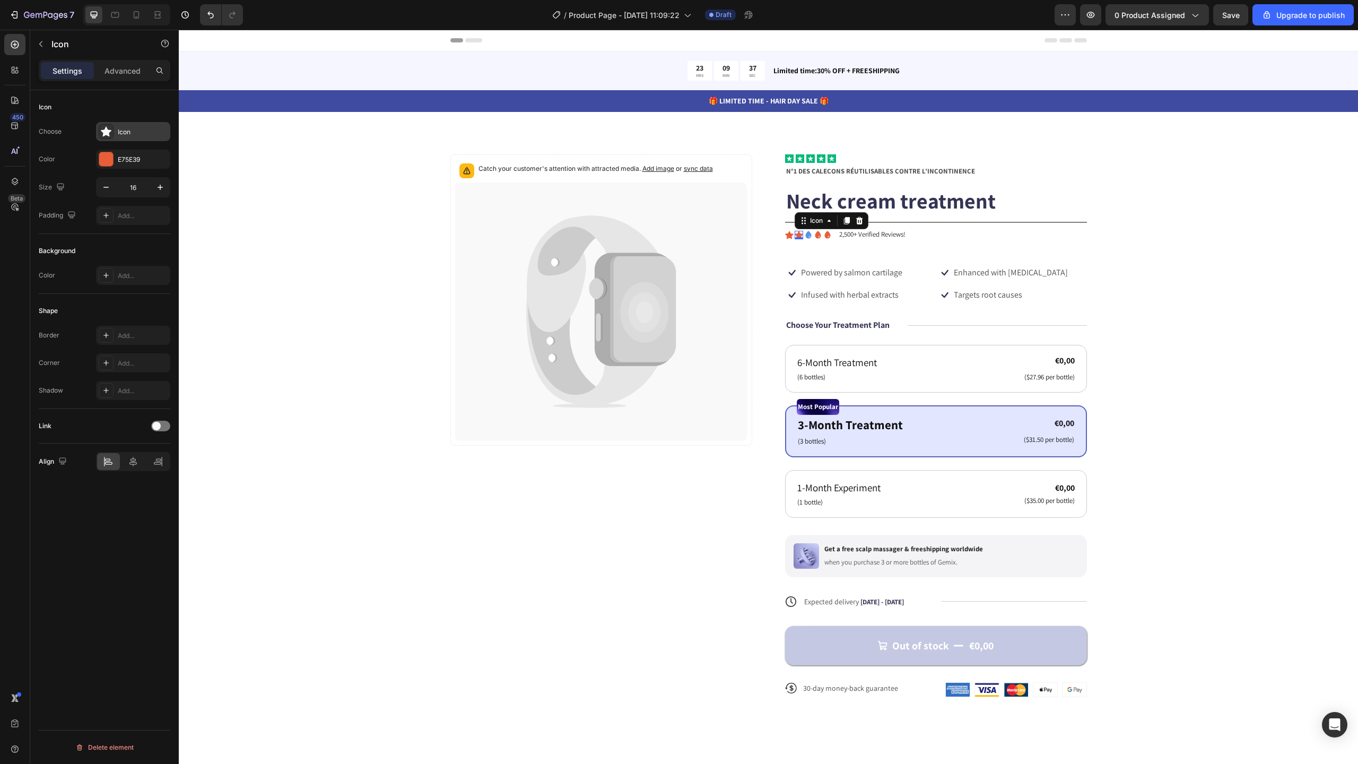
click at [127, 133] on div "Icon" at bounding box center [143, 132] width 50 height 10
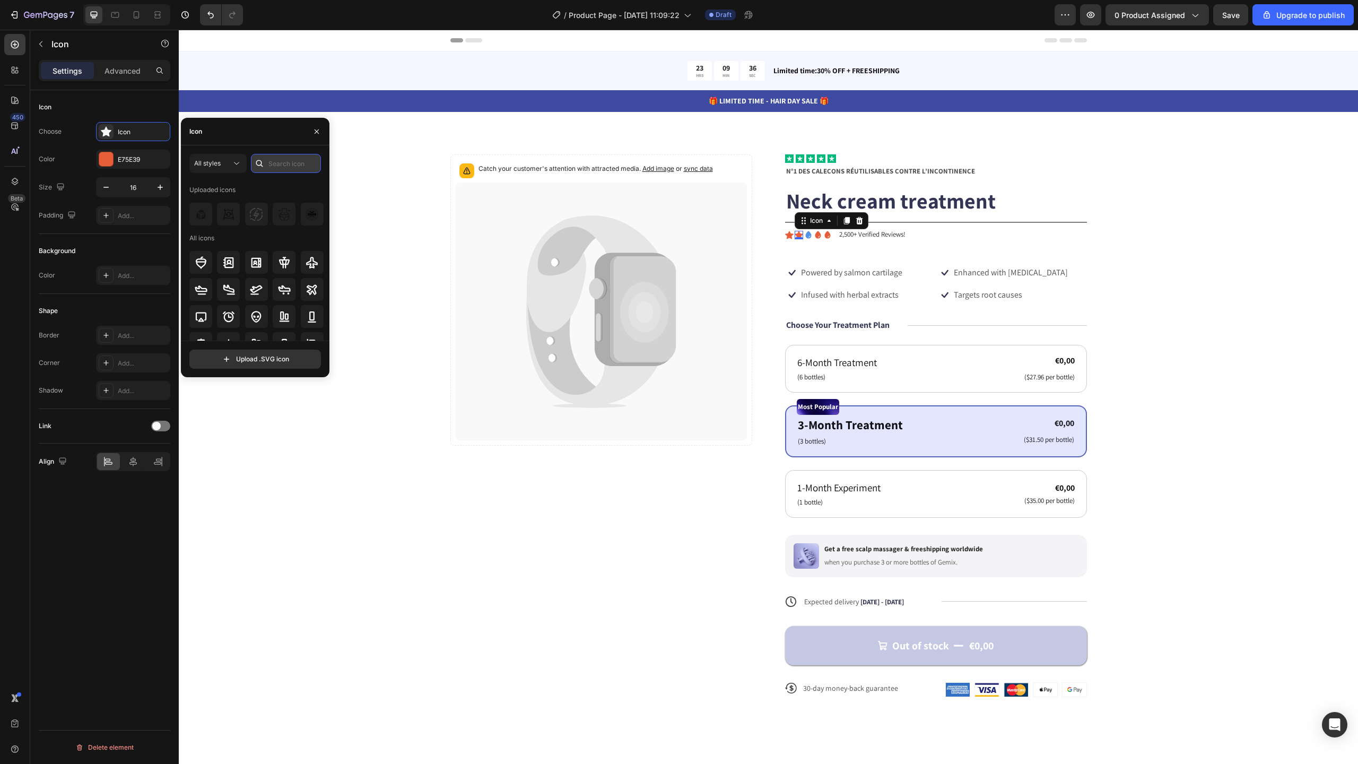
click at [286, 169] on input "text" at bounding box center [286, 163] width 70 height 19
type input "water"
click at [313, 312] on icon at bounding box center [312, 315] width 13 height 13
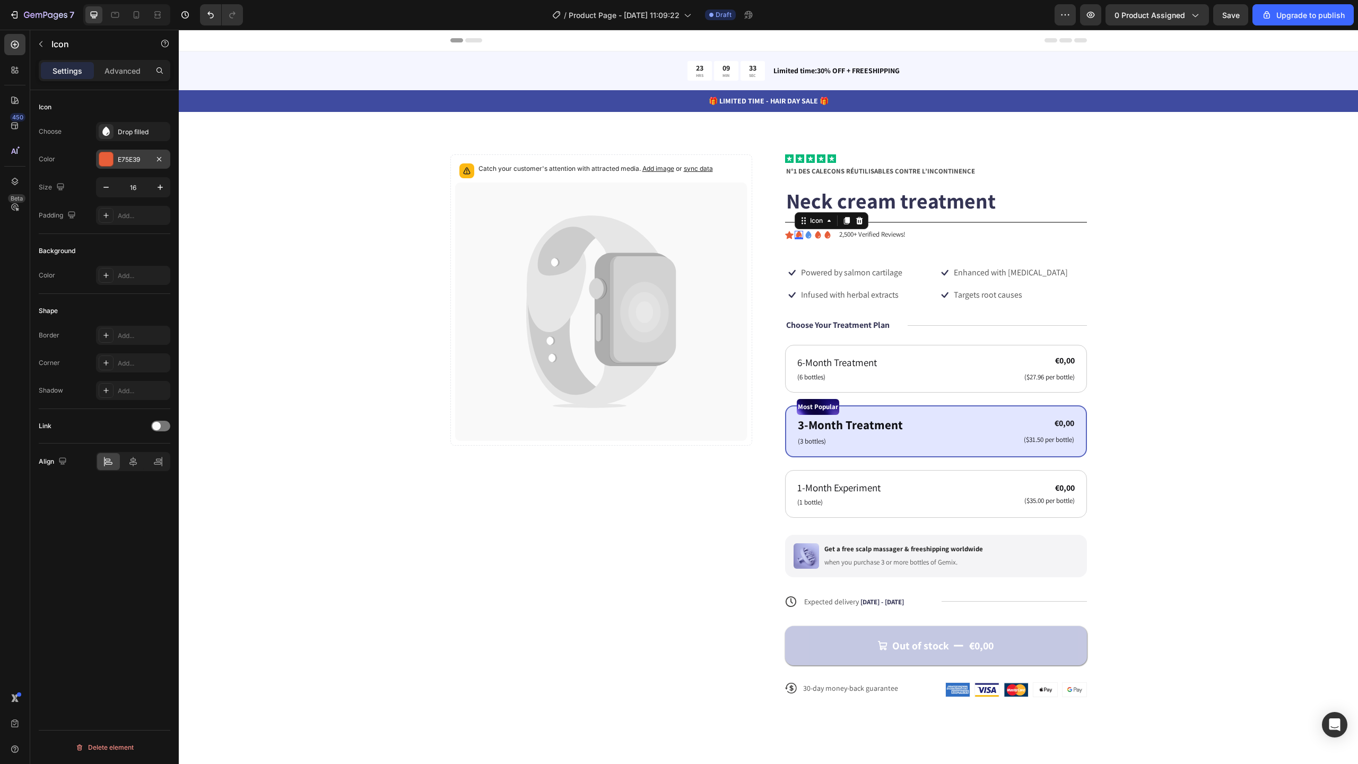
click at [141, 152] on div "E75E39" at bounding box center [133, 159] width 74 height 19
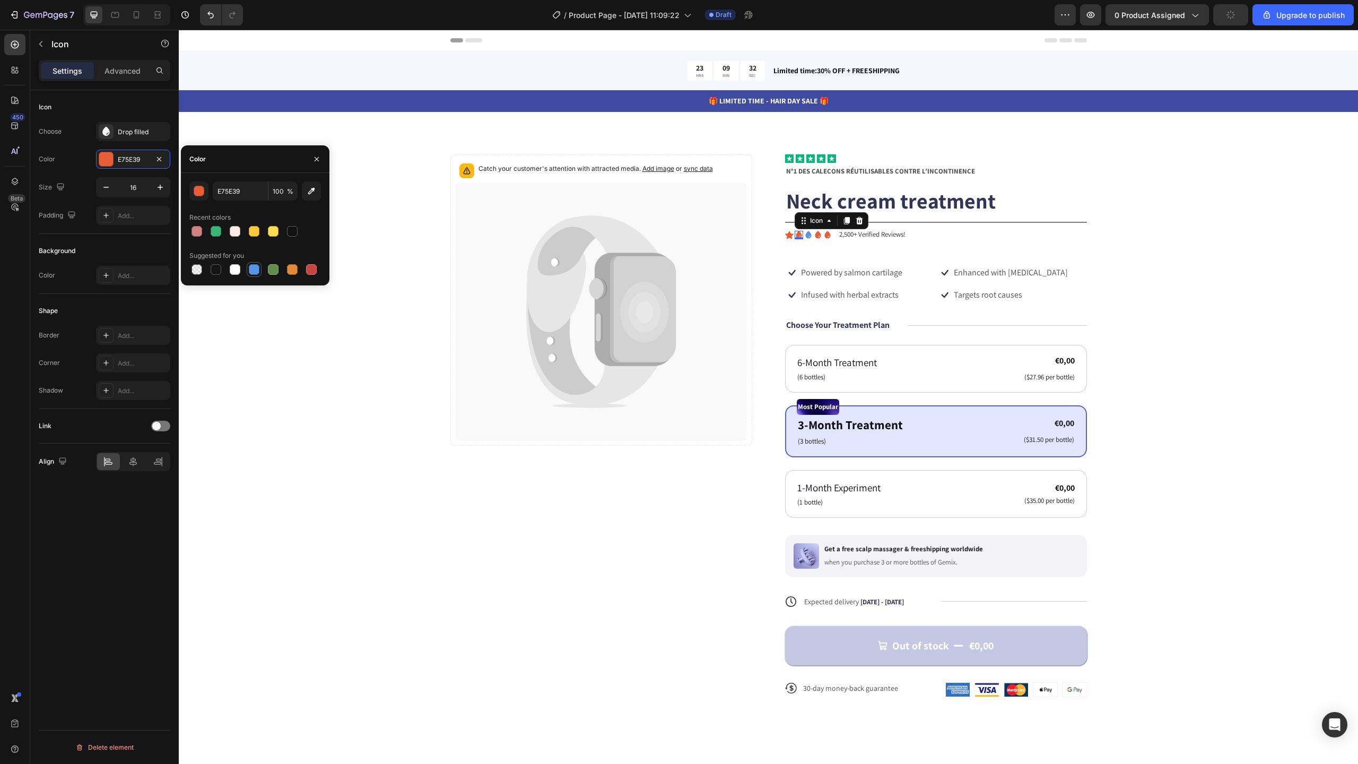
click at [251, 269] on div at bounding box center [254, 269] width 11 height 11
type input "5594E7"
click at [786, 237] on div "Icon" at bounding box center [789, 235] width 8 height 8
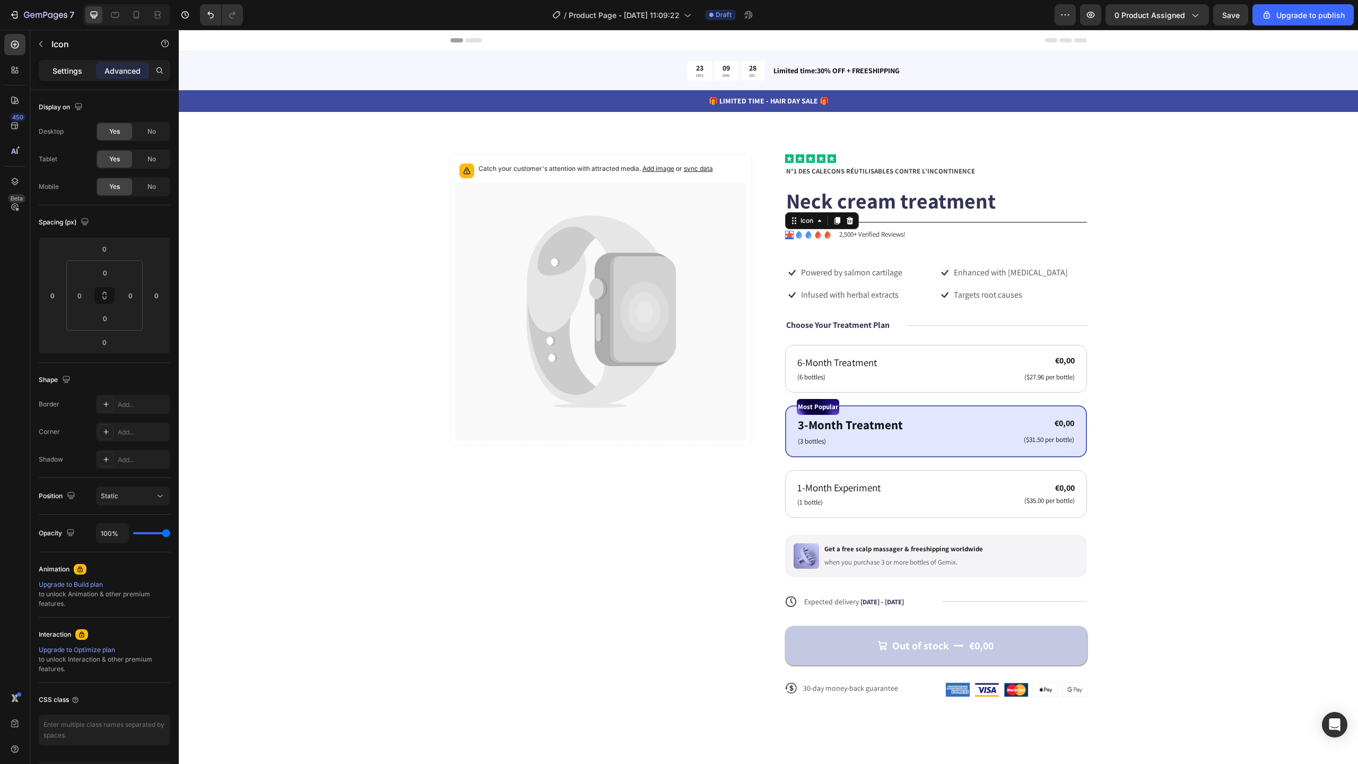
click at [37, 60] on div "Settings Advanced" at bounding box center [104, 75] width 149 height 30
click at [64, 66] on p "Settings" at bounding box center [68, 70] width 30 height 11
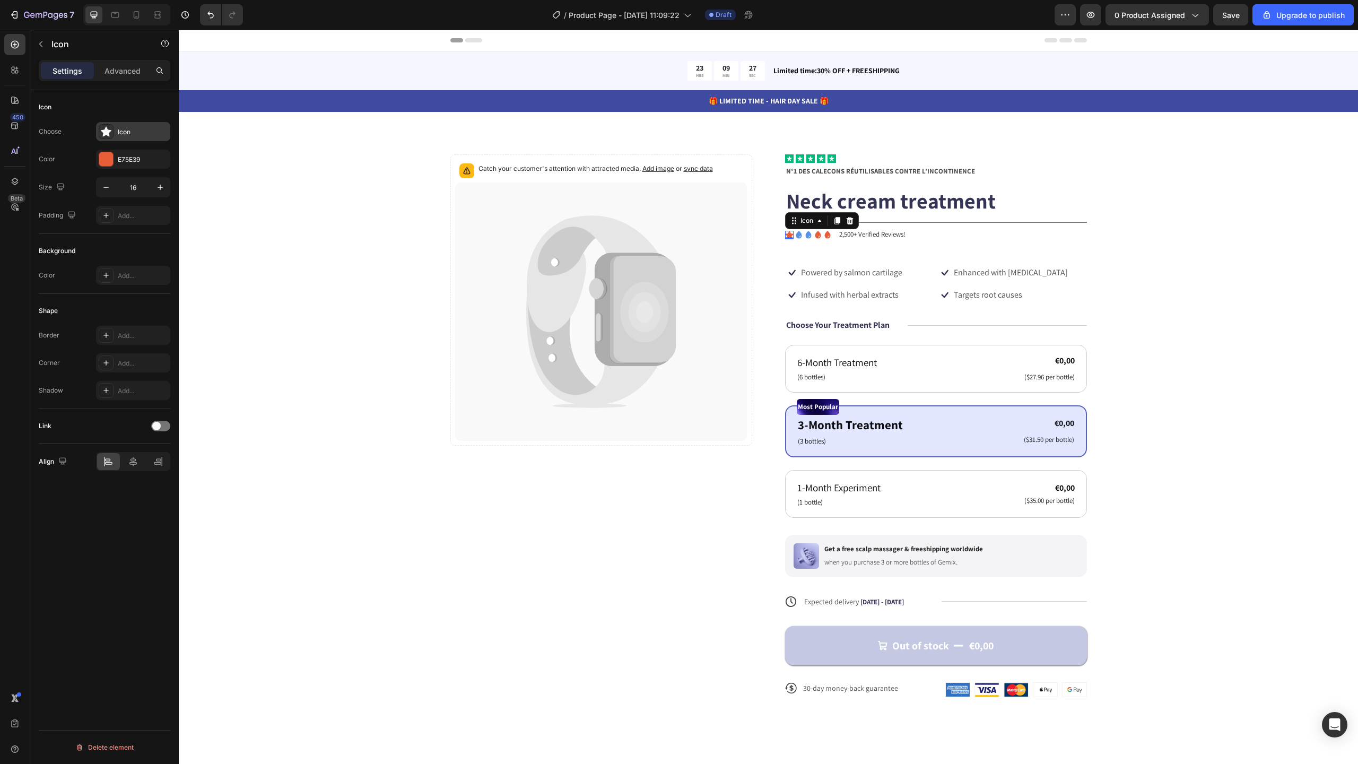
click at [125, 130] on div "Icon" at bounding box center [143, 132] width 50 height 10
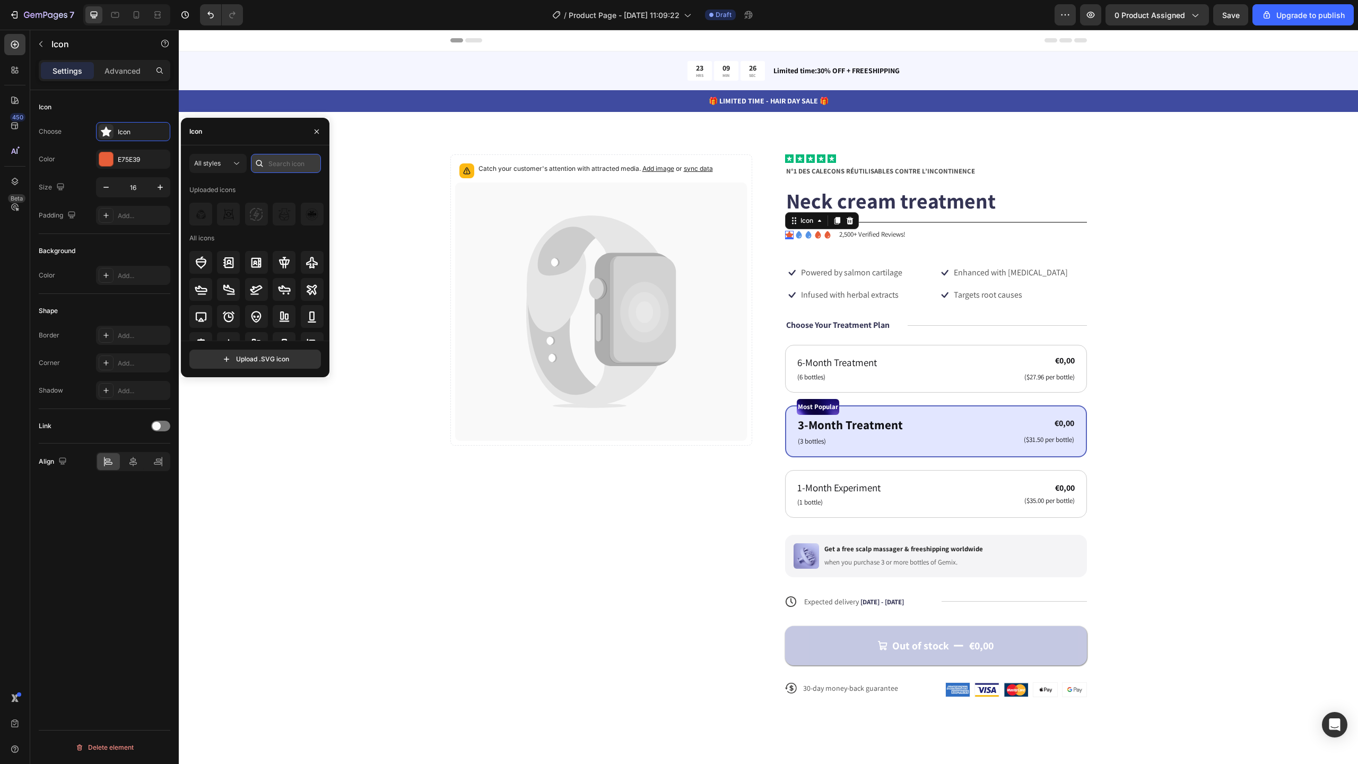
click at [281, 166] on input "text" at bounding box center [286, 163] width 70 height 19
type input "water"
click at [311, 323] on div at bounding box center [312, 314] width 23 height 23
click at [131, 156] on div "E75E39" at bounding box center [133, 160] width 31 height 10
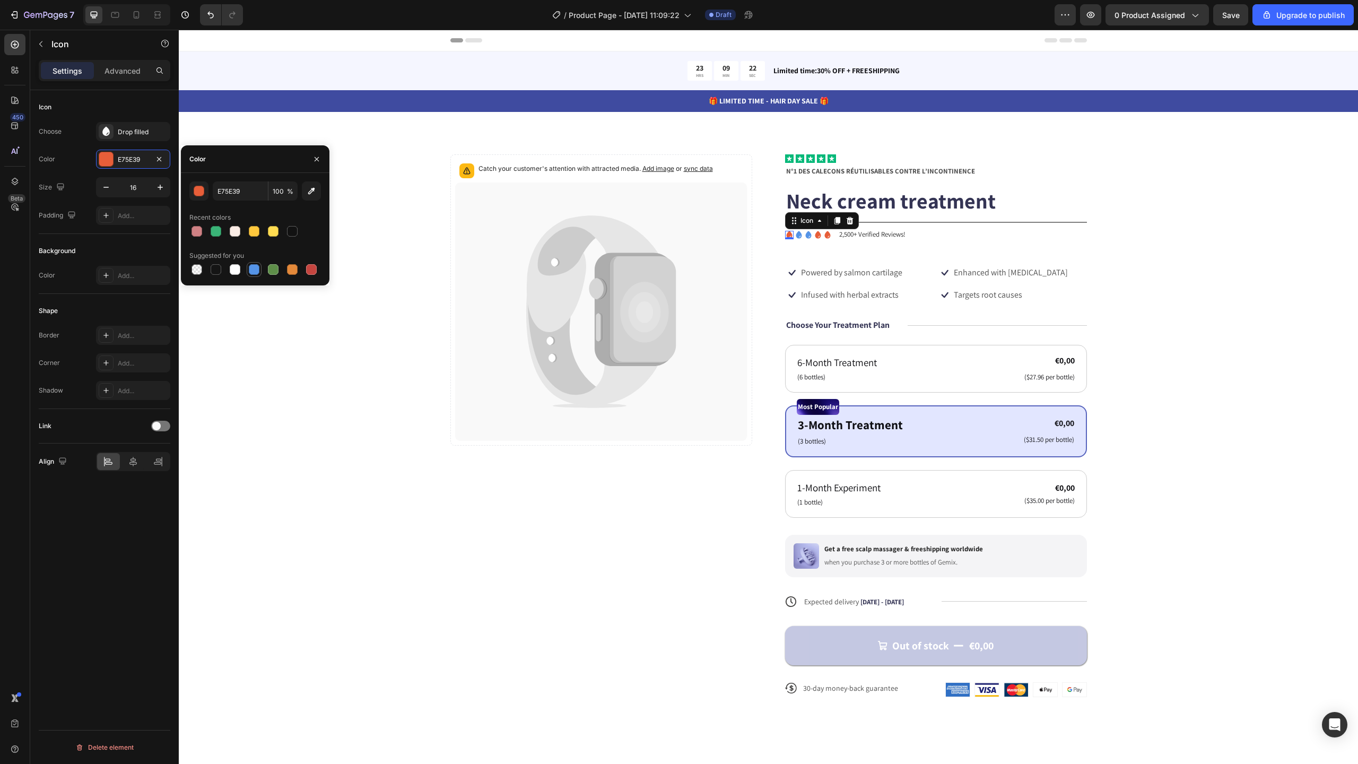
click at [250, 268] on div at bounding box center [254, 269] width 11 height 11
type input "5594E7"
click at [815, 234] on icon at bounding box center [818, 234] width 6 height 7
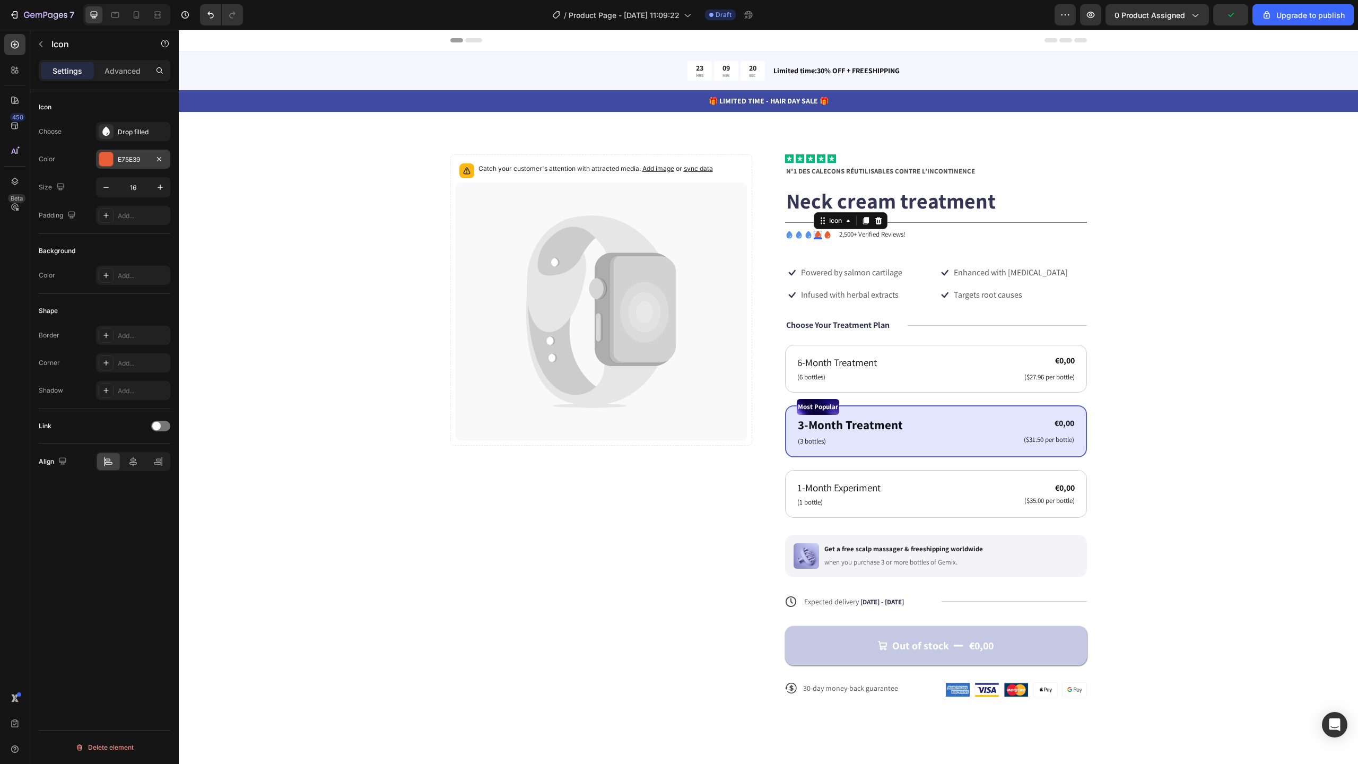
click at [142, 160] on div "E75E39" at bounding box center [133, 160] width 31 height 10
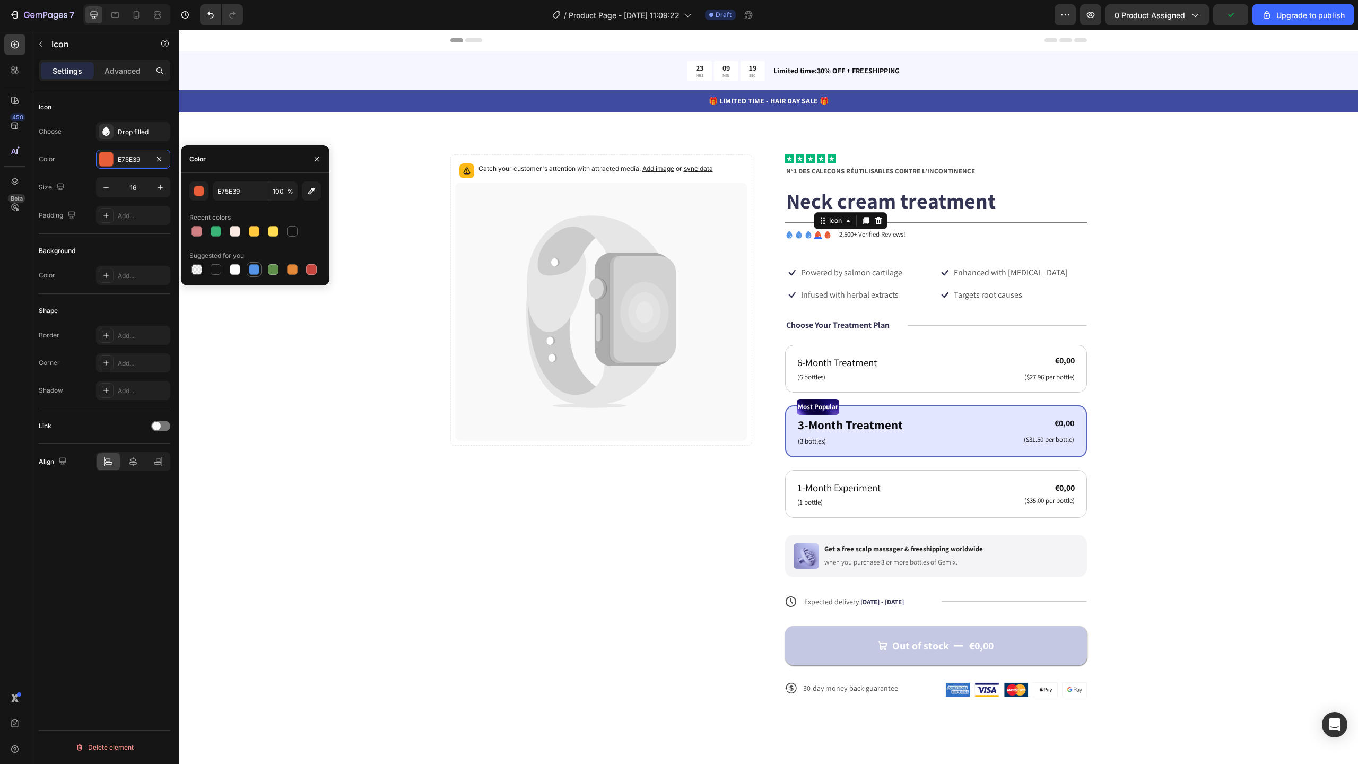
click at [254, 266] on div at bounding box center [254, 269] width 11 height 11
type input "5594E7"
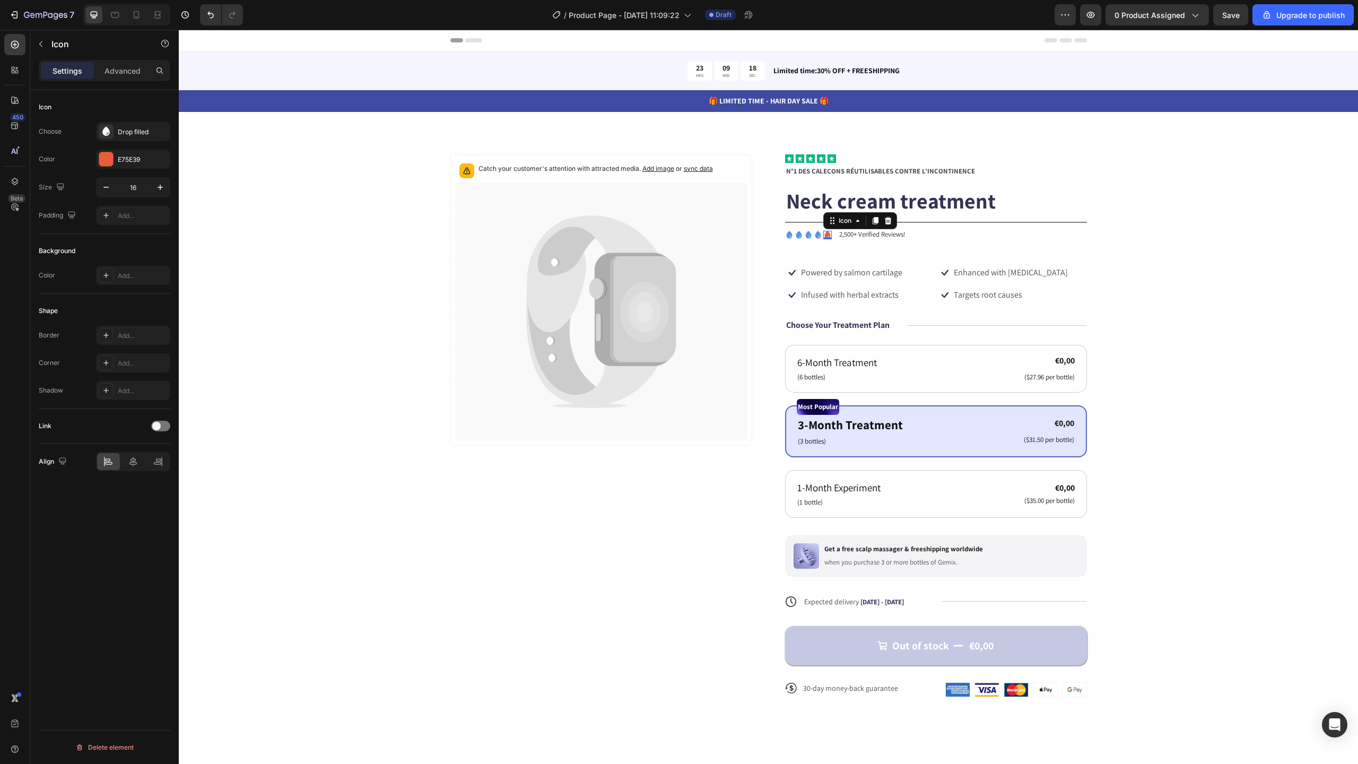
click at [823, 235] on div "Icon 0" at bounding box center [827, 235] width 8 height 8
click at [142, 162] on div "E75E39" at bounding box center [133, 160] width 31 height 10
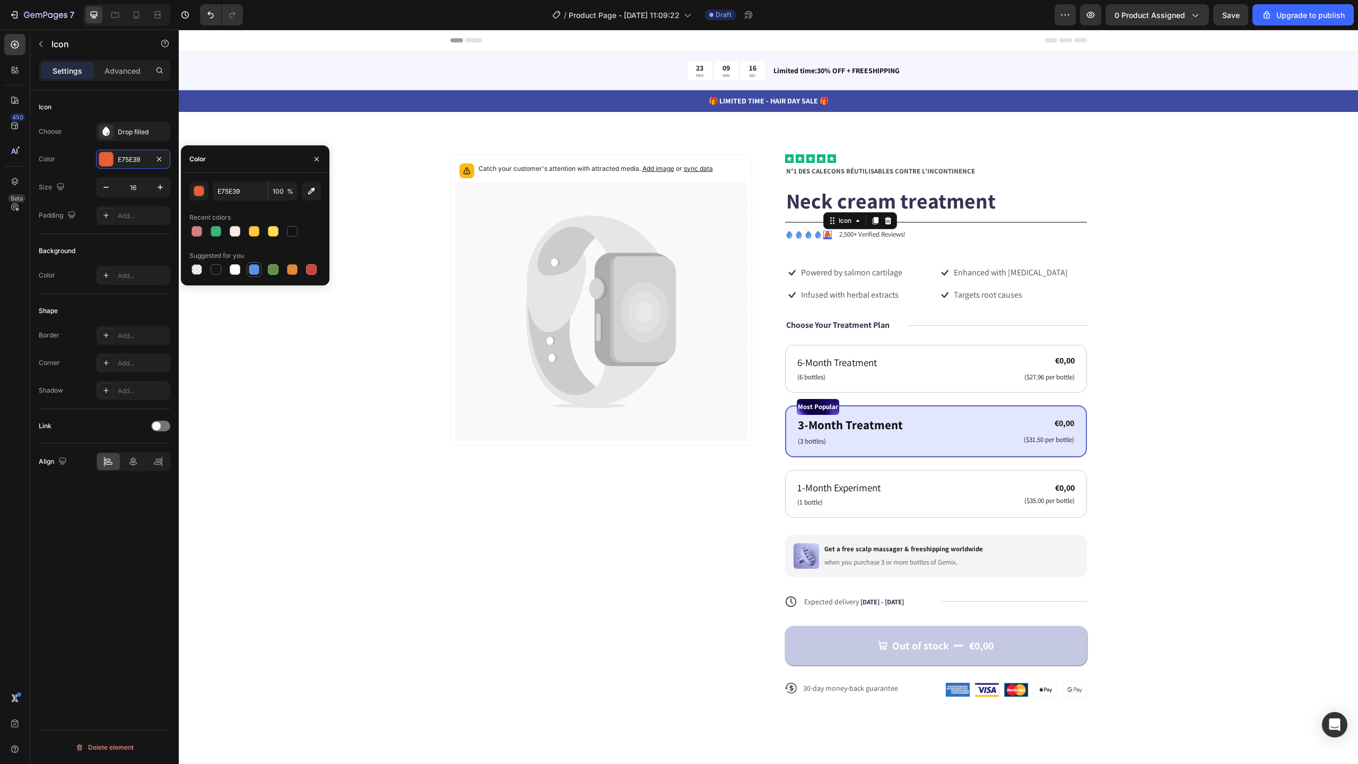
click at [252, 270] on div at bounding box center [254, 269] width 11 height 11
type input "5594E7"
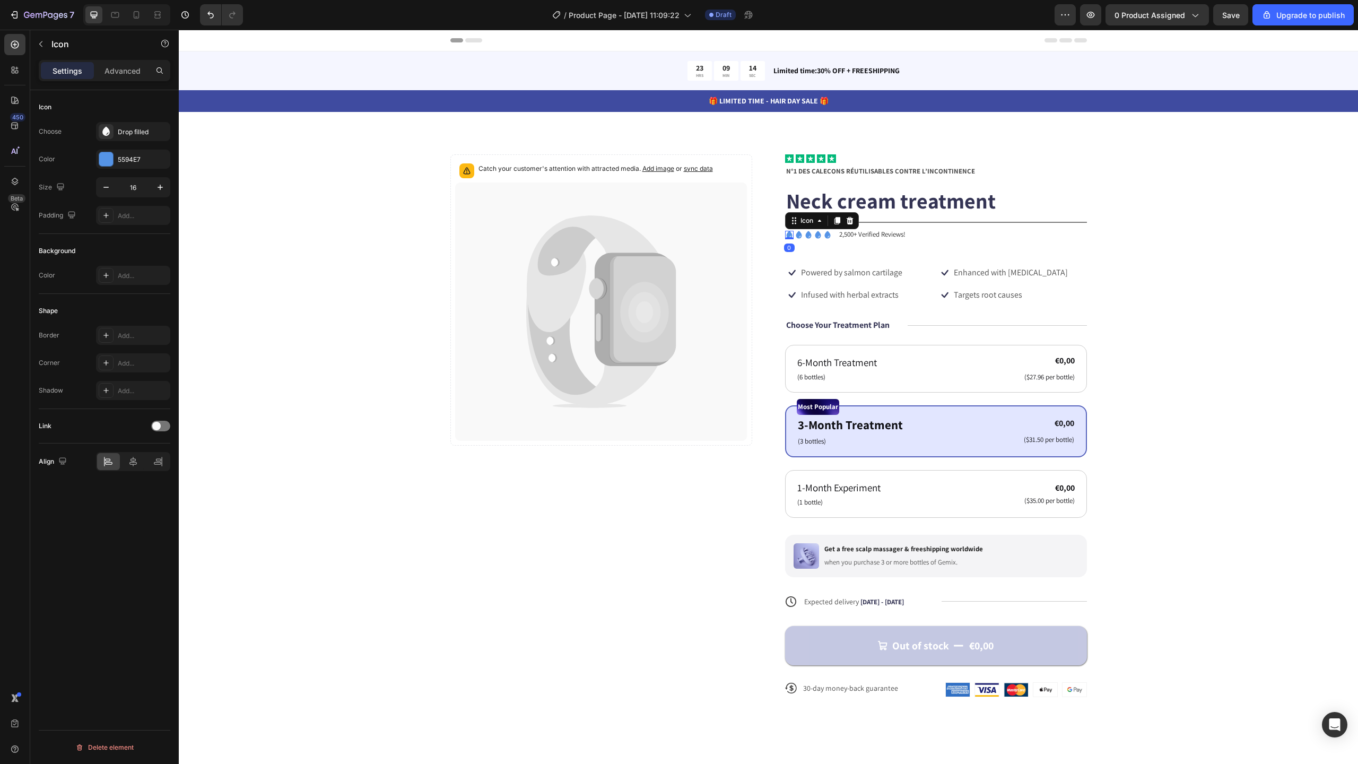
click at [788, 234] on icon at bounding box center [789, 235] width 8 height 8
click at [158, 185] on icon "button" at bounding box center [160, 187] width 11 height 11
type input "19"
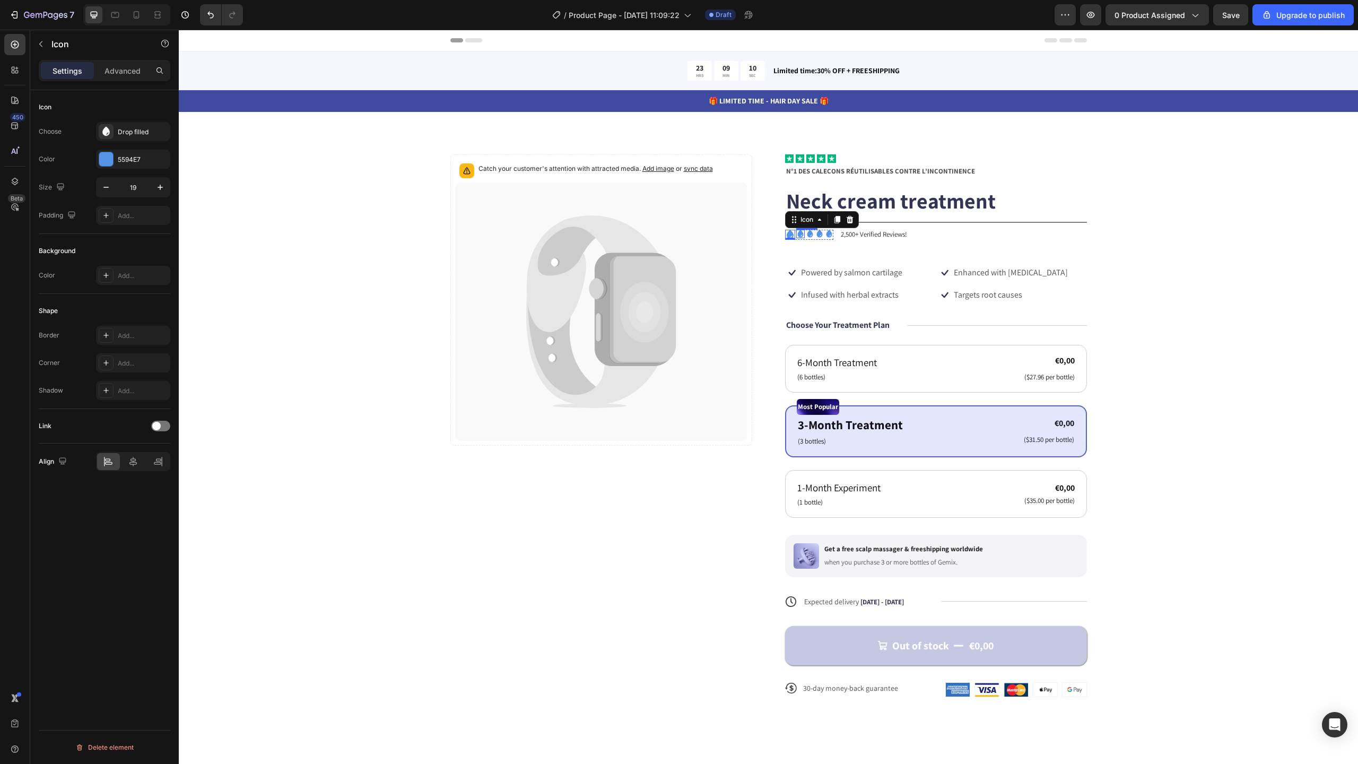
click at [798, 234] on div "Icon" at bounding box center [800, 234] width 8 height 8
click at [159, 187] on icon "button" at bounding box center [160, 187] width 5 height 5
click at [159, 186] on icon "button" at bounding box center [160, 187] width 11 height 11
type input "19"
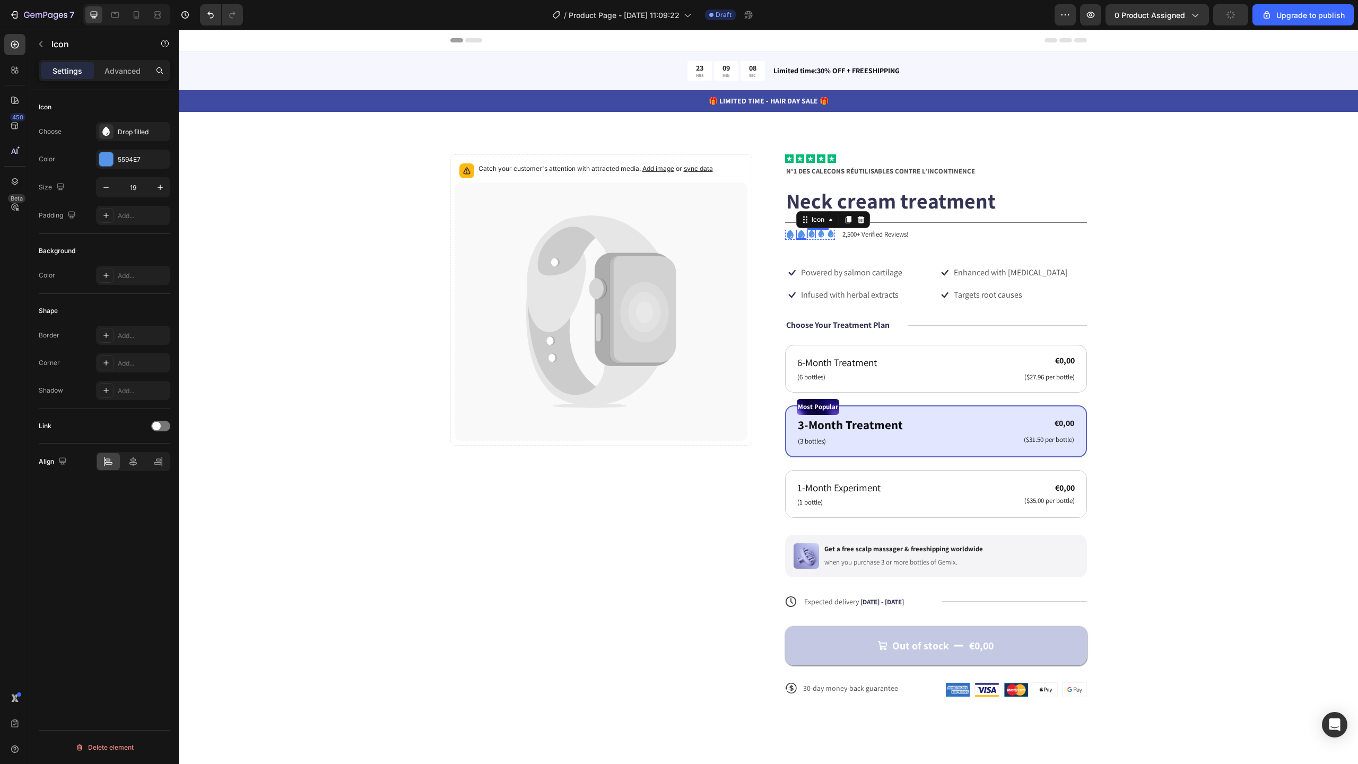
click at [807, 234] on div "Icon" at bounding box center [811, 234] width 8 height 8
click at [166, 188] on button "button" at bounding box center [160, 187] width 19 height 19
click at [166, 187] on button "button" at bounding box center [160, 187] width 19 height 19
type input "19"
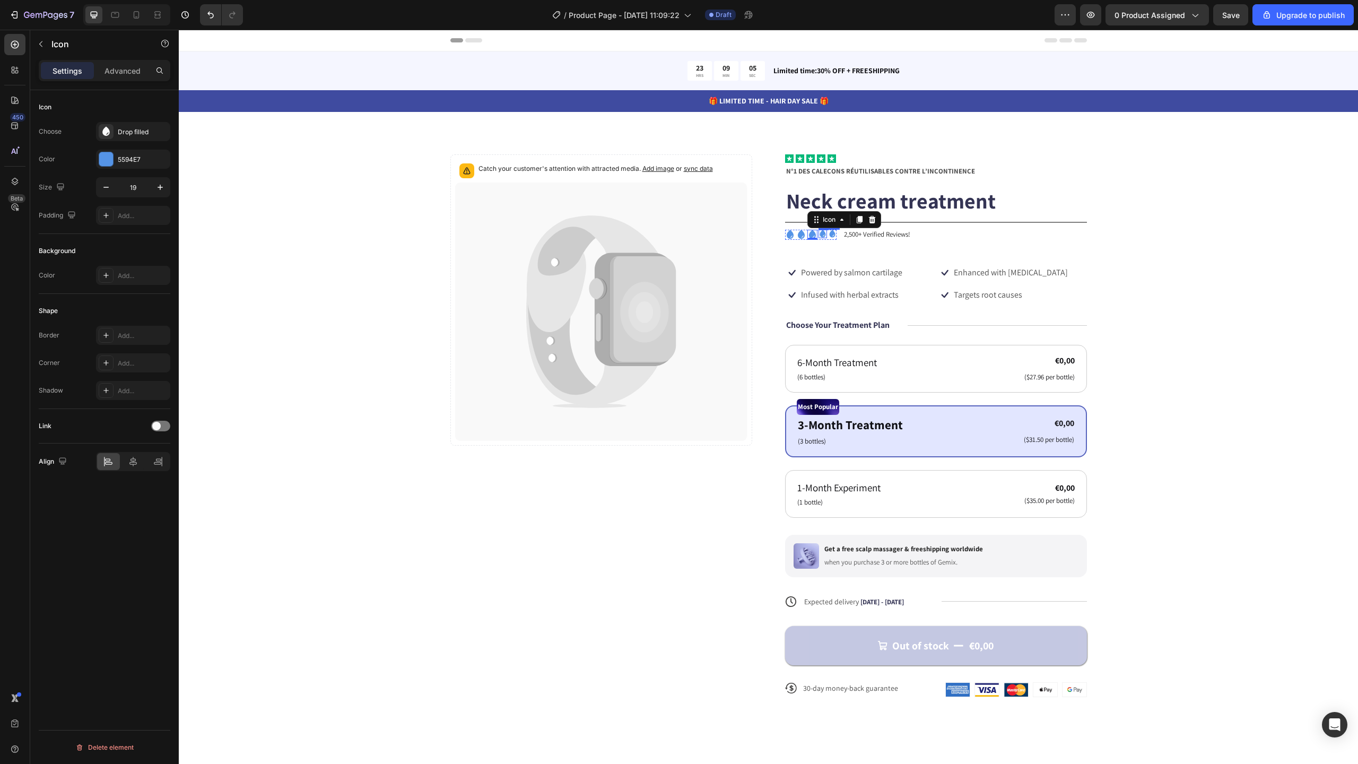
click at [819, 234] on div "Icon" at bounding box center [823, 234] width 8 height 8
click at [163, 186] on icon "button" at bounding box center [160, 187] width 11 height 11
type input "19"
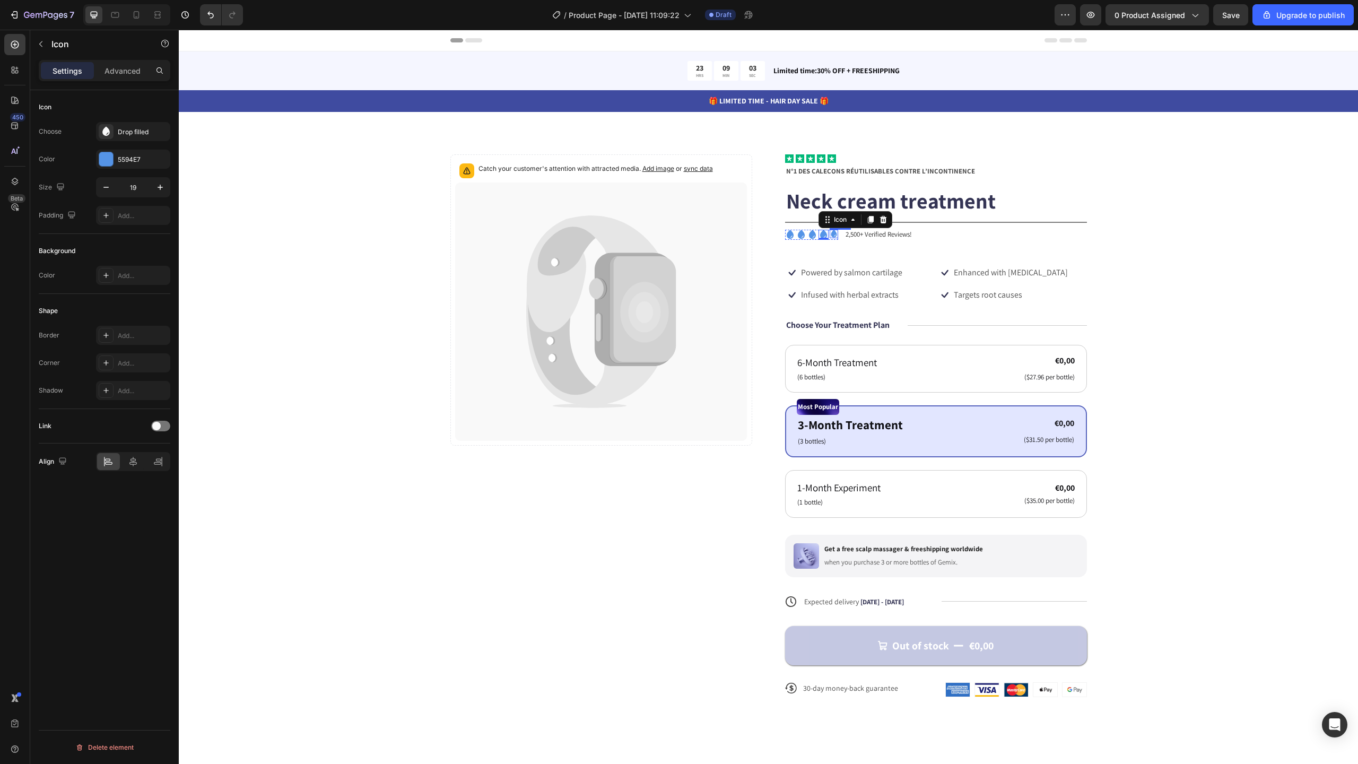
click at [830, 233] on div "Icon" at bounding box center [834, 234] width 8 height 8
click at [163, 191] on icon "button" at bounding box center [160, 187] width 11 height 11
type input "19"
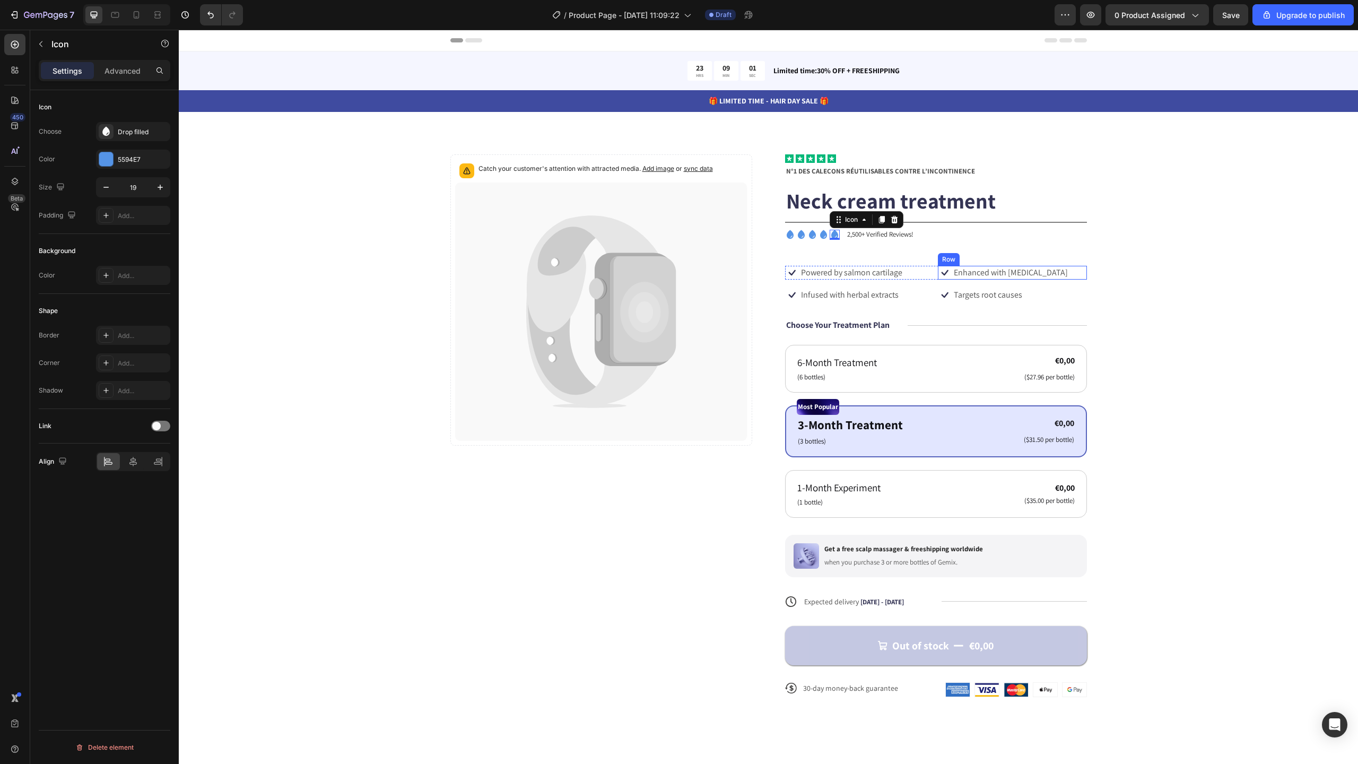
click at [1072, 253] on div "Icon Icon Icon Icon Icon Icon List N°1 DES CALEÇONS RÉUTILISABLES CONTRE L’INCO…" at bounding box center [936, 434] width 302 height 560
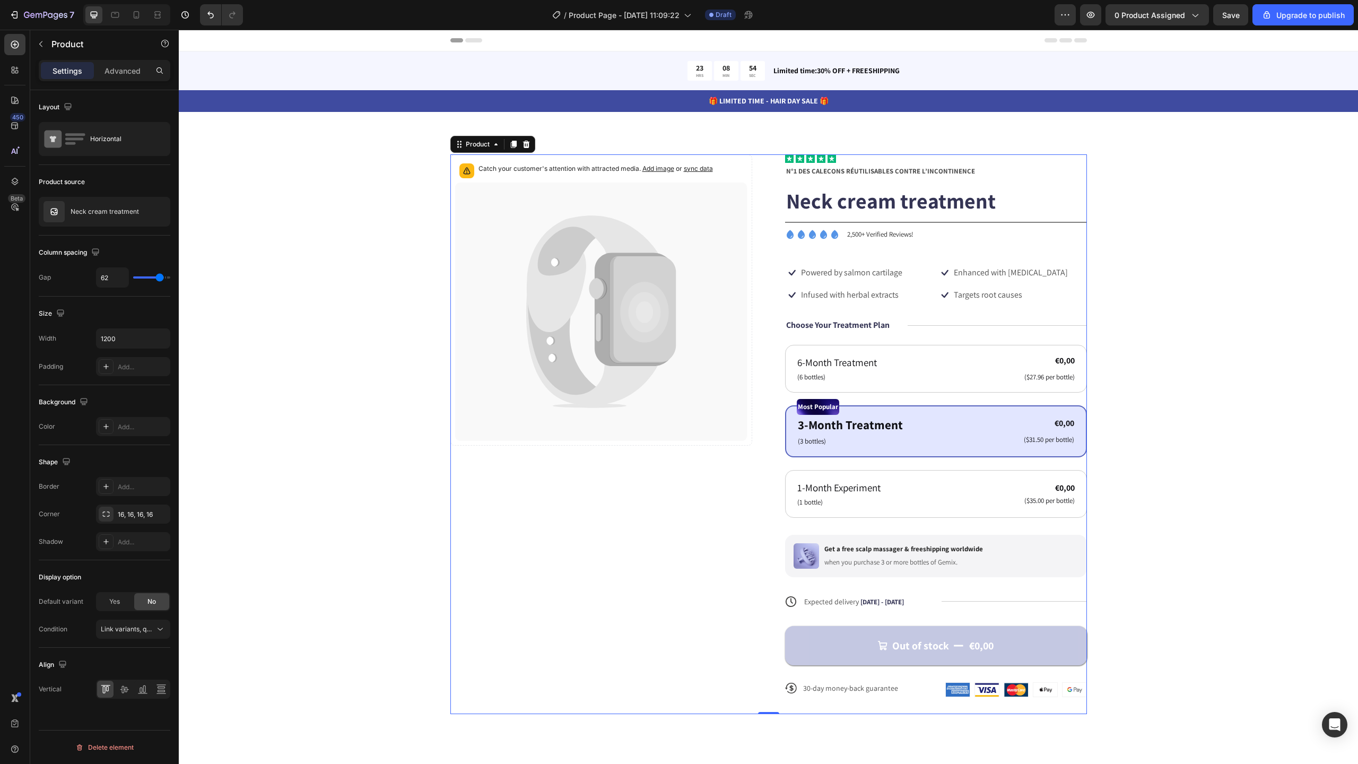
click at [870, 238] on p "2,500+ Verified Reviews!" at bounding box center [880, 234] width 66 height 9
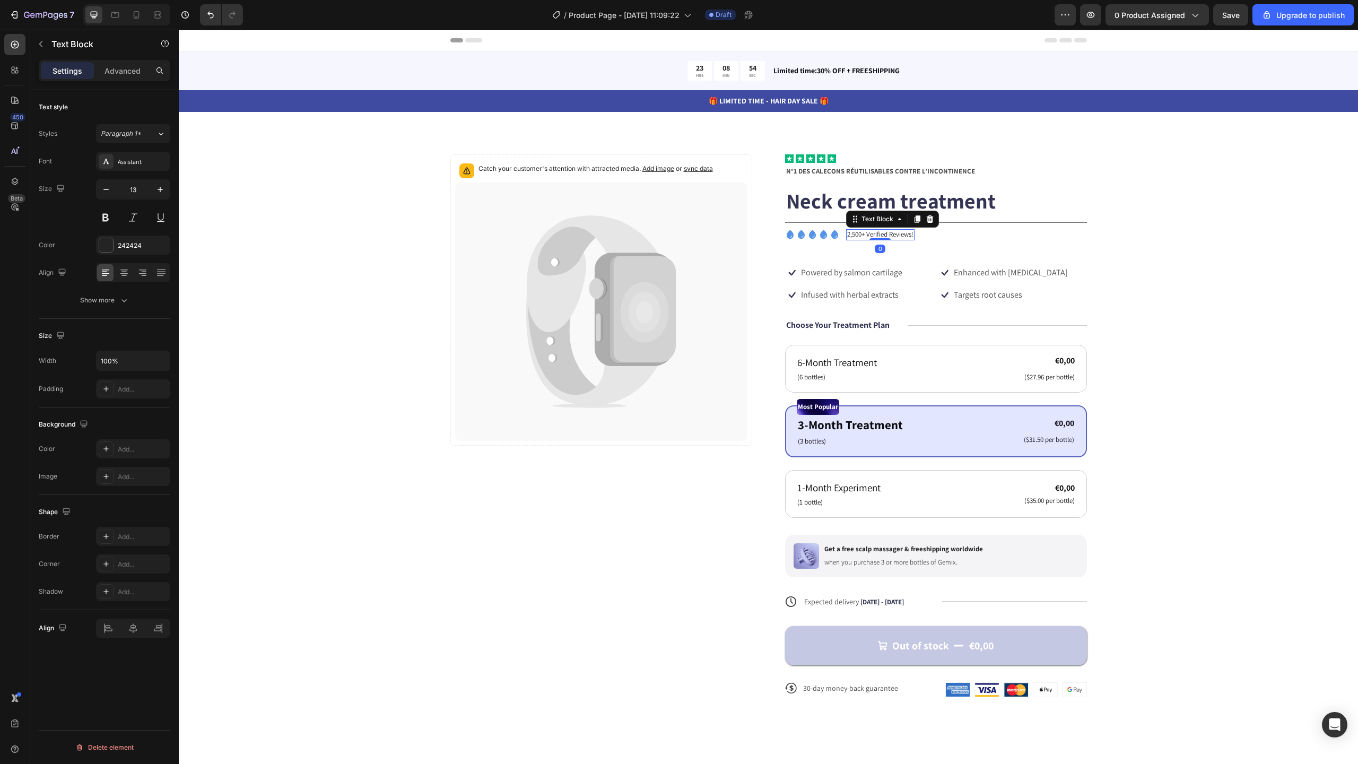
click at [870, 238] on div at bounding box center [879, 239] width 21 height 2
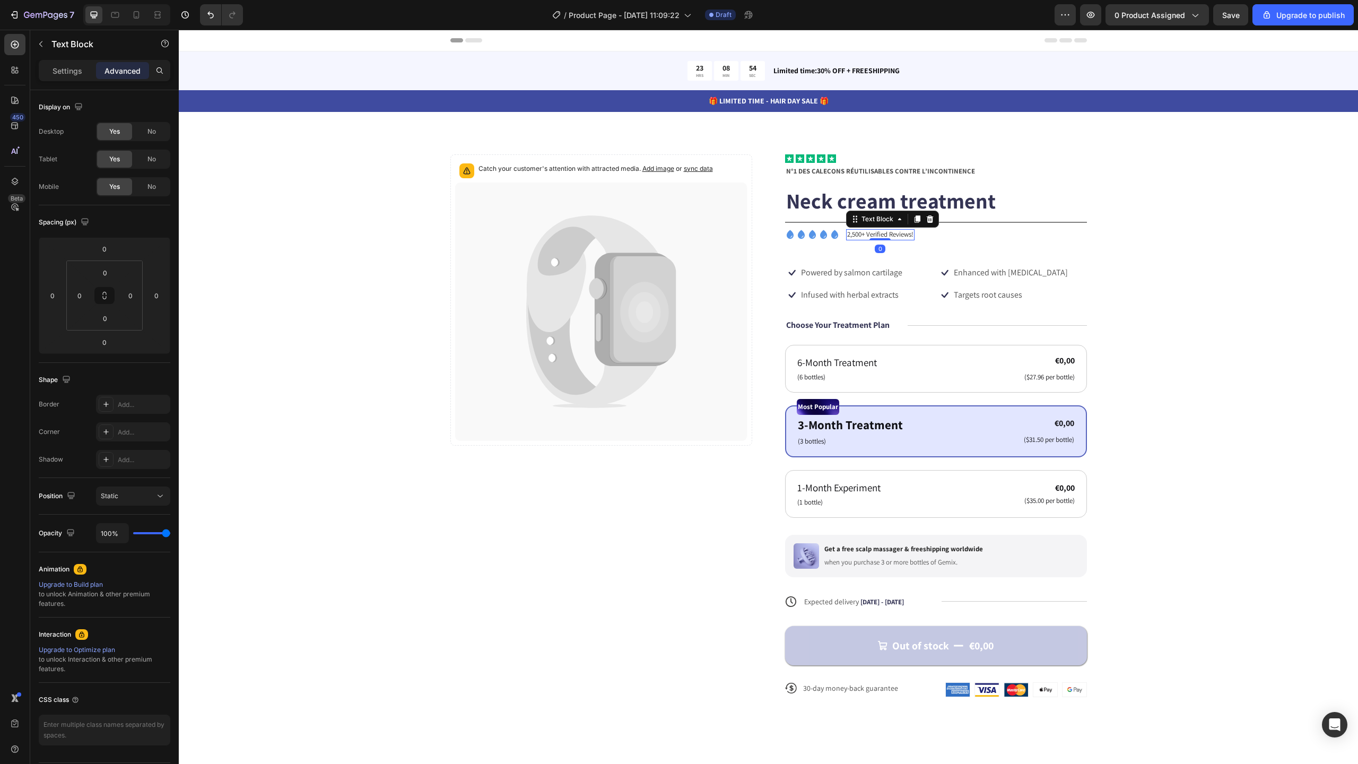
click at [870, 238] on div at bounding box center [879, 239] width 21 height 2
click at [861, 232] on p "2,500+ Verified Reviews!" at bounding box center [880, 234] width 66 height 9
click at [876, 237] on strong "Absorbe plus de 300 ml" at bounding box center [889, 234] width 84 height 11
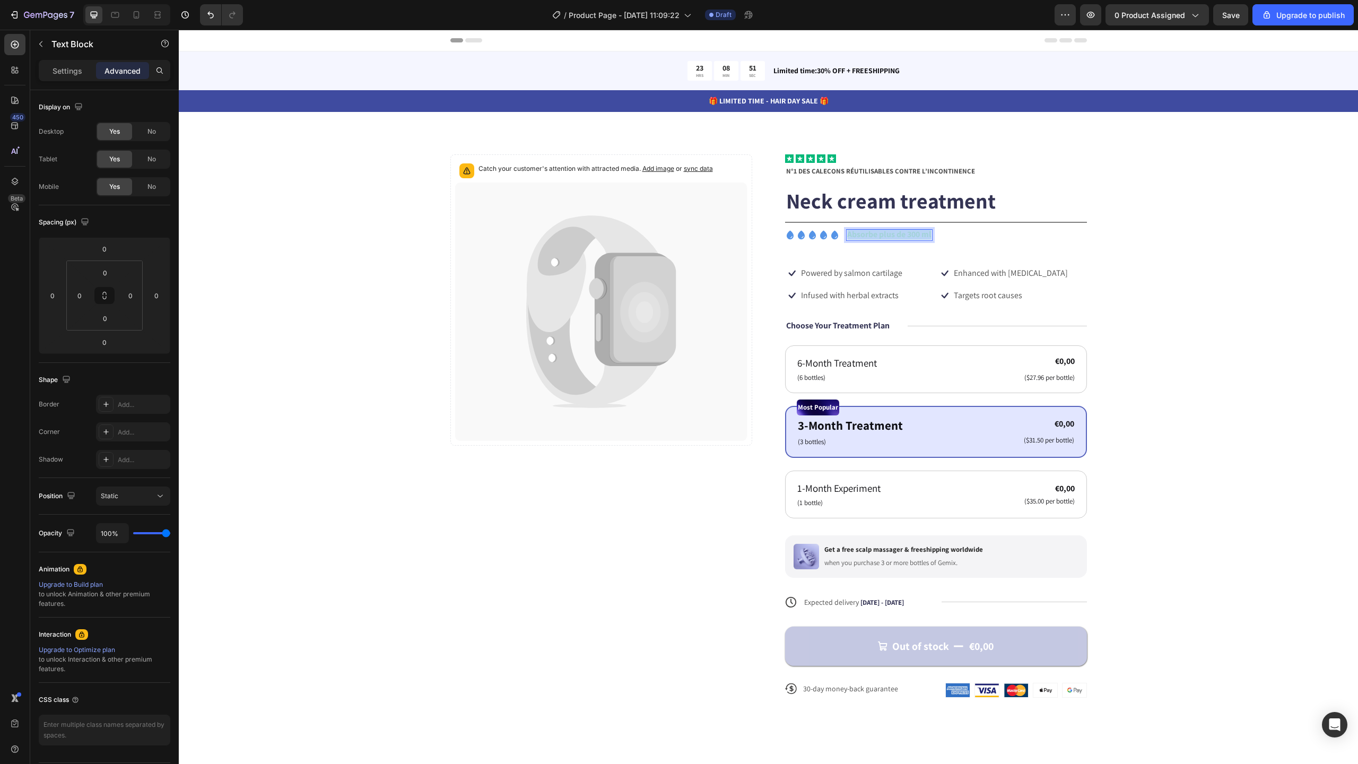
click at [876, 237] on strong "Absorbe plus de 300 ml" at bounding box center [889, 234] width 84 height 11
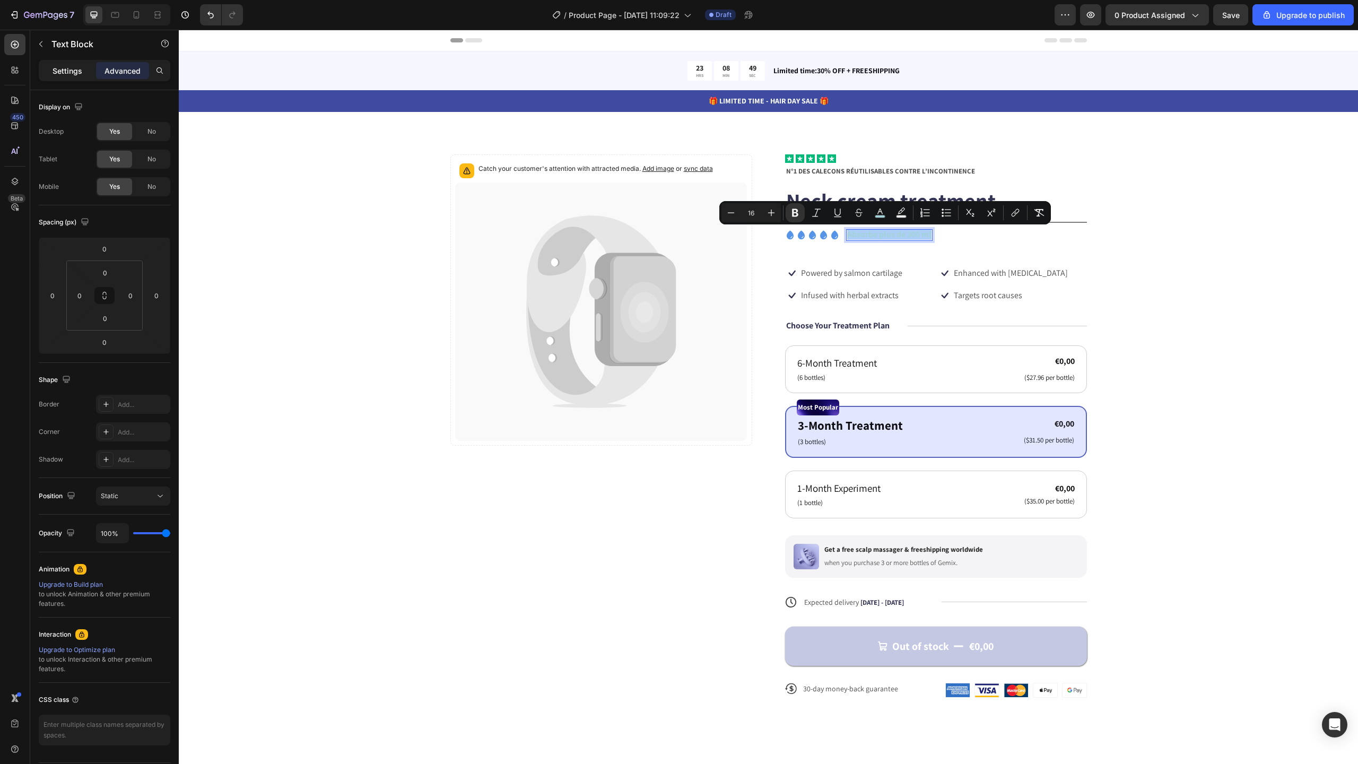
click at [91, 75] on div "Settings" at bounding box center [67, 70] width 53 height 17
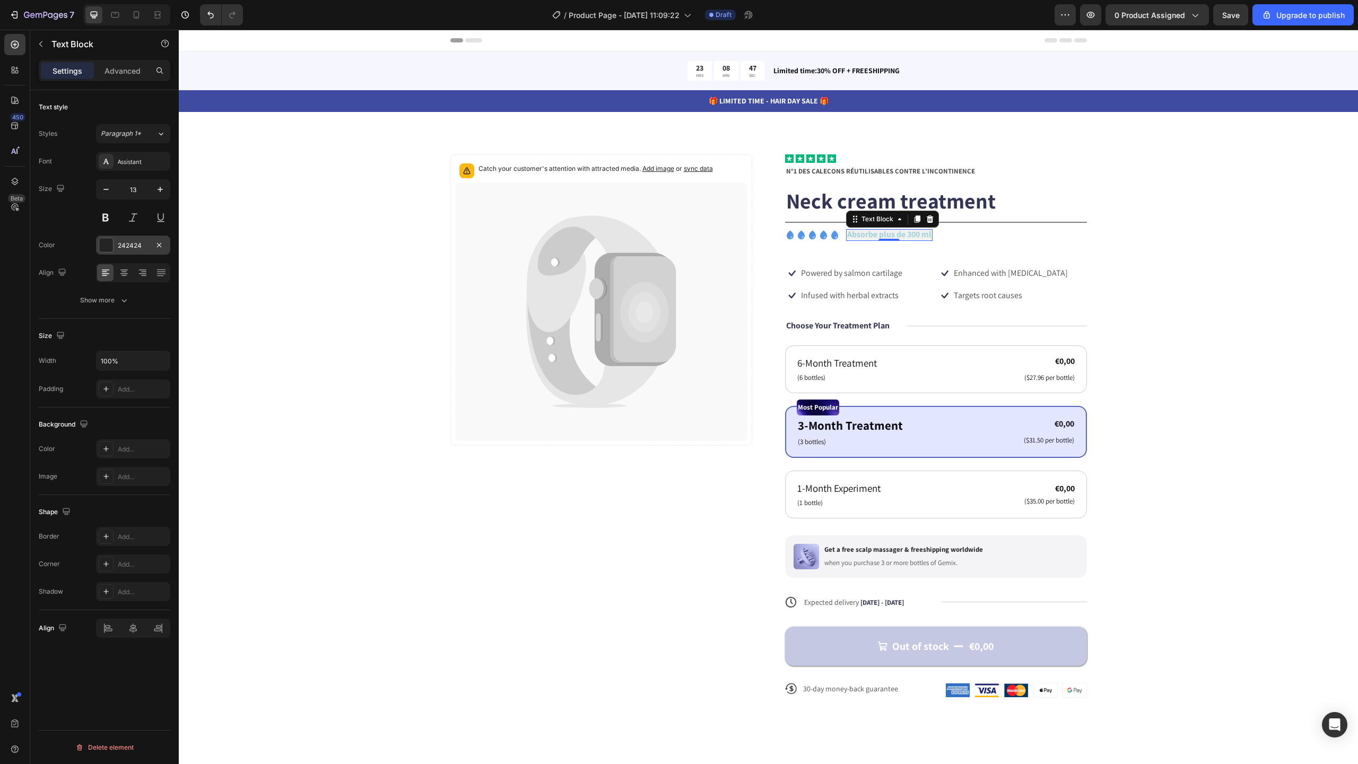
click at [105, 242] on div at bounding box center [106, 245] width 14 height 14
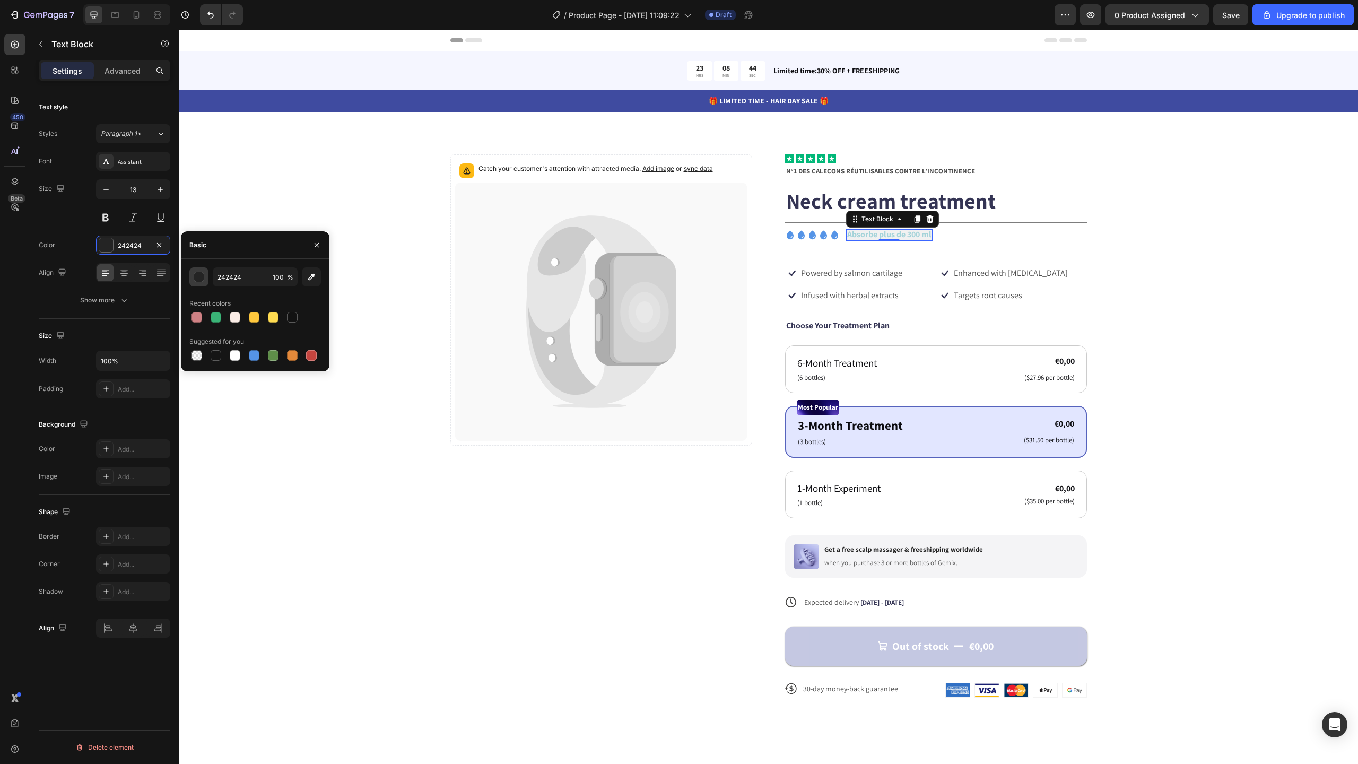
click at [201, 277] on div "button" at bounding box center [199, 277] width 11 height 11
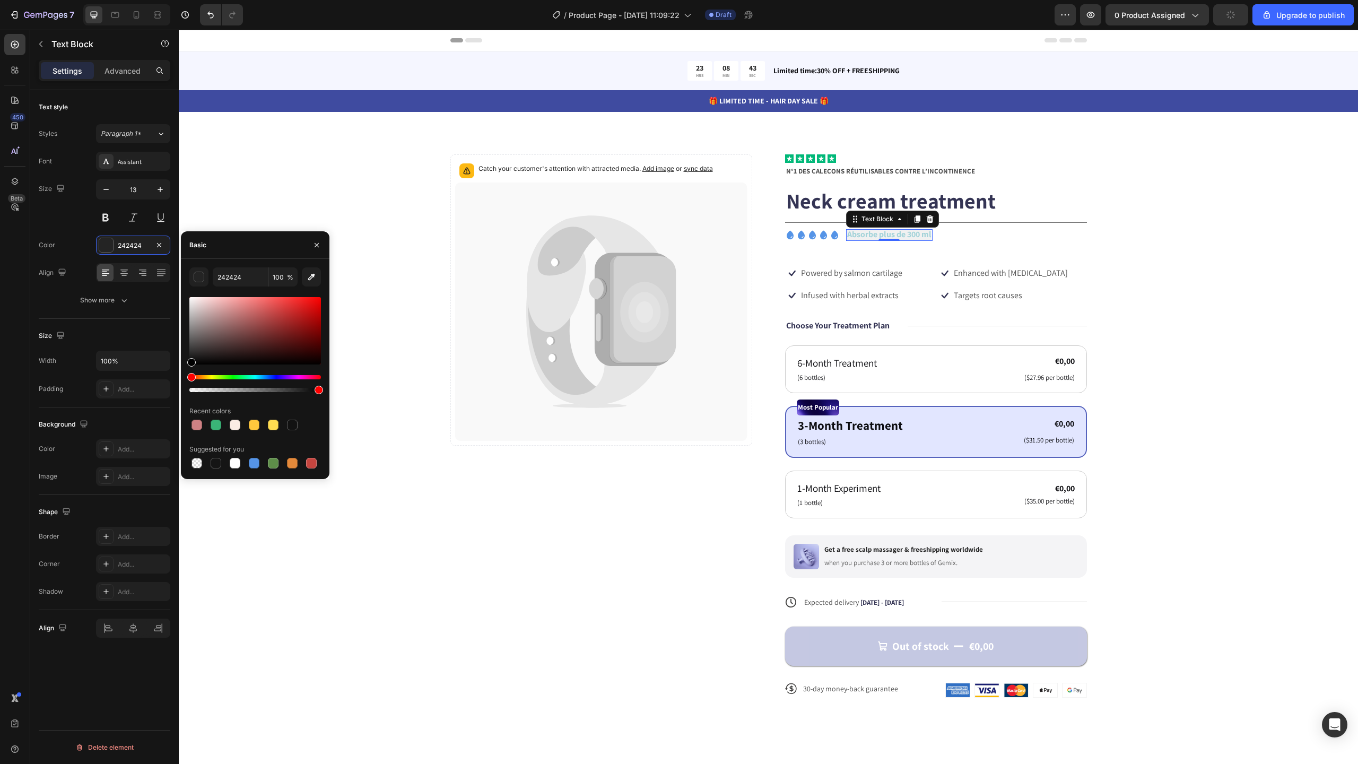
drag, startPoint x: 219, startPoint y: 341, endPoint x: 176, endPoint y: 371, distance: 53.0
click at [176, 371] on div "450 Beta Sections(18) Elements(84) Section Element Hero Section Product Detail …" at bounding box center [89, 397] width 179 height 734
type input "000000"
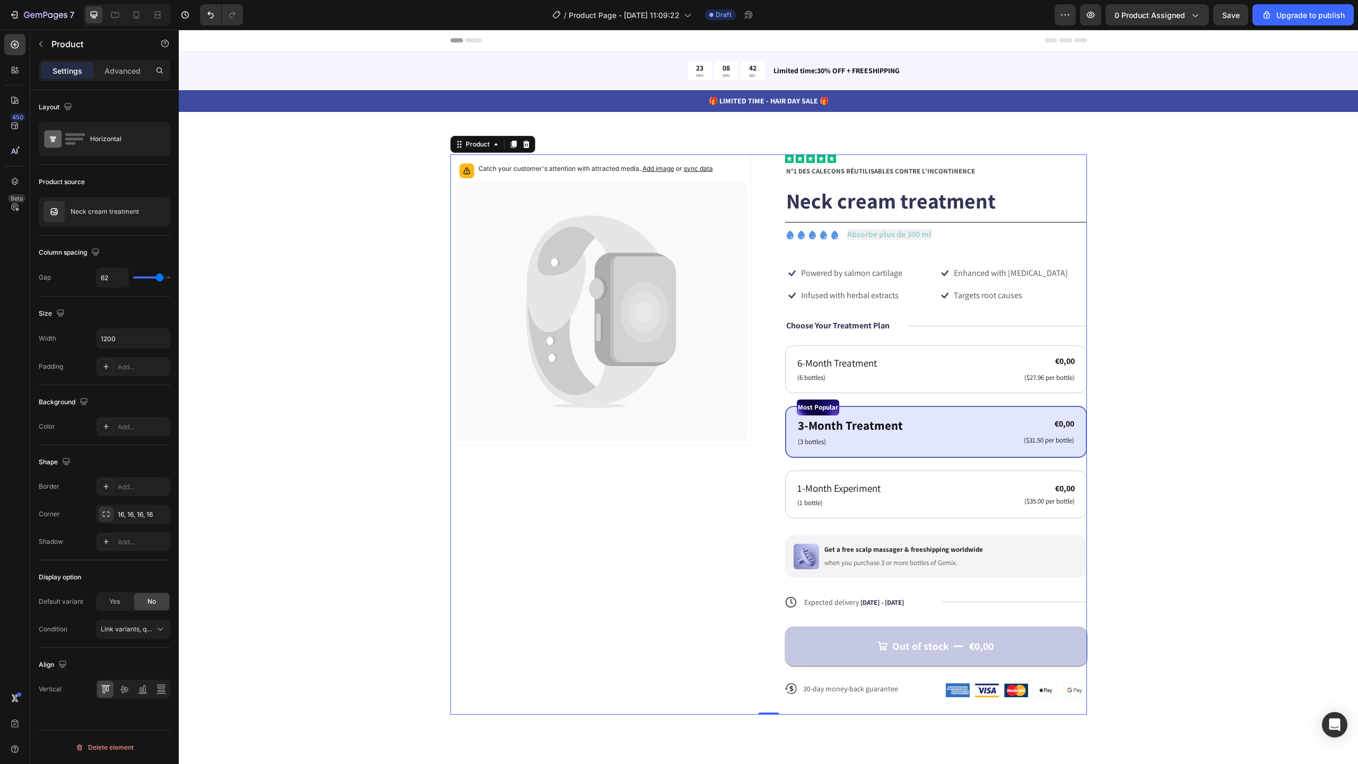
click at [958, 246] on div "Icon Icon Icon Icon Icon Icon List N°1 DES CALEÇONS RÉUTILISABLES CONTRE L’INCO…" at bounding box center [936, 434] width 302 height 560
click at [901, 236] on strong "Absorbe plus de 300 ml" at bounding box center [889, 234] width 84 height 11
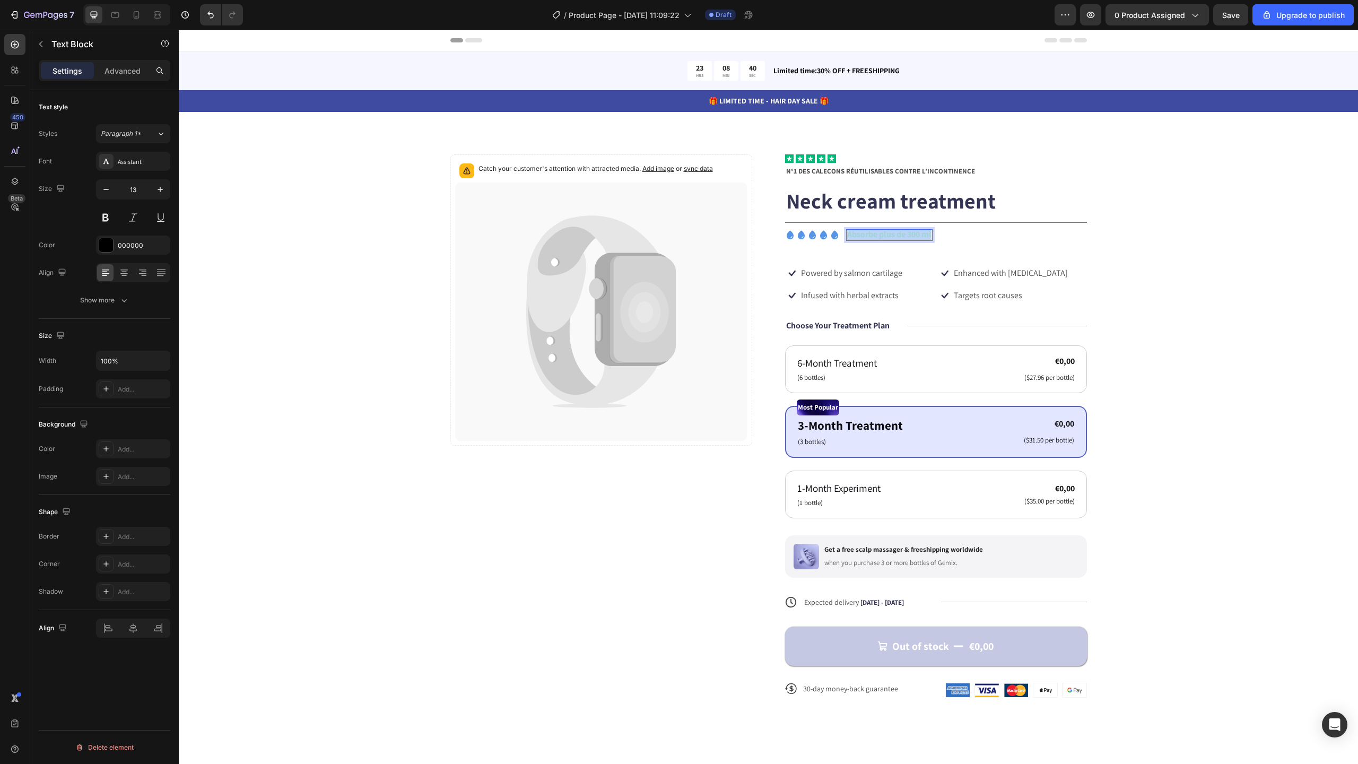
click at [901, 236] on strong "Absorbe plus de 300 ml" at bounding box center [889, 234] width 84 height 11
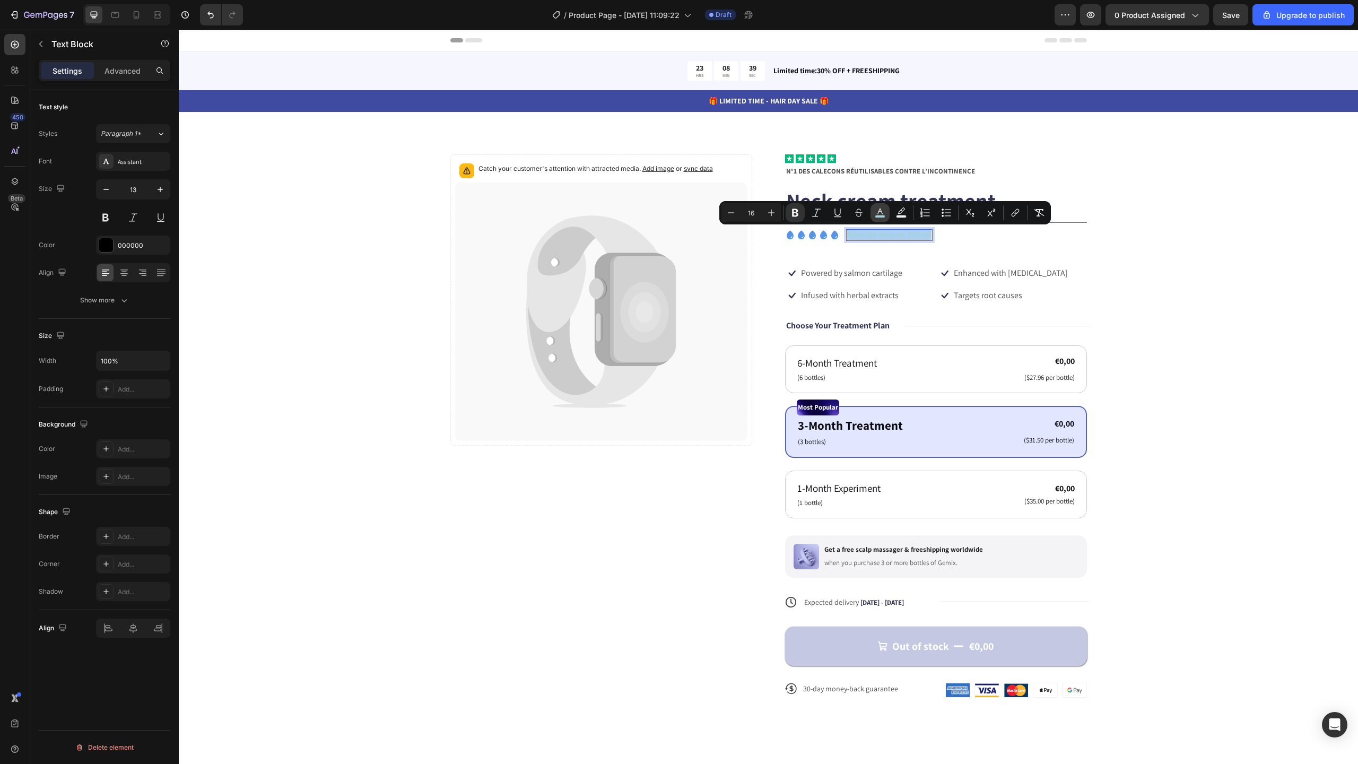
click at [882, 218] on rect "Editor contextual toolbar" at bounding box center [880, 216] width 10 height 3
type input "A3D3D9"
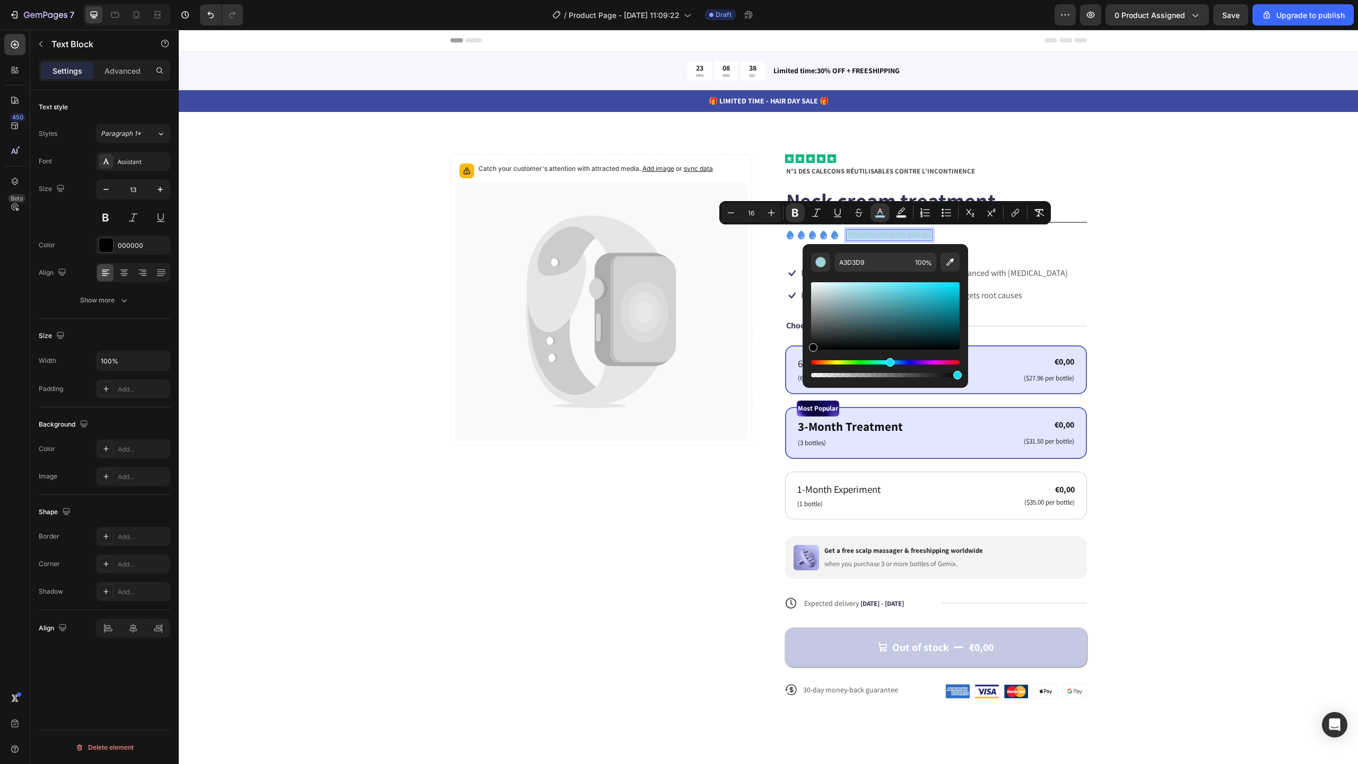
type input "000000"
drag, startPoint x: 1014, startPoint y: 354, endPoint x: 795, endPoint y: 368, distance: 219.5
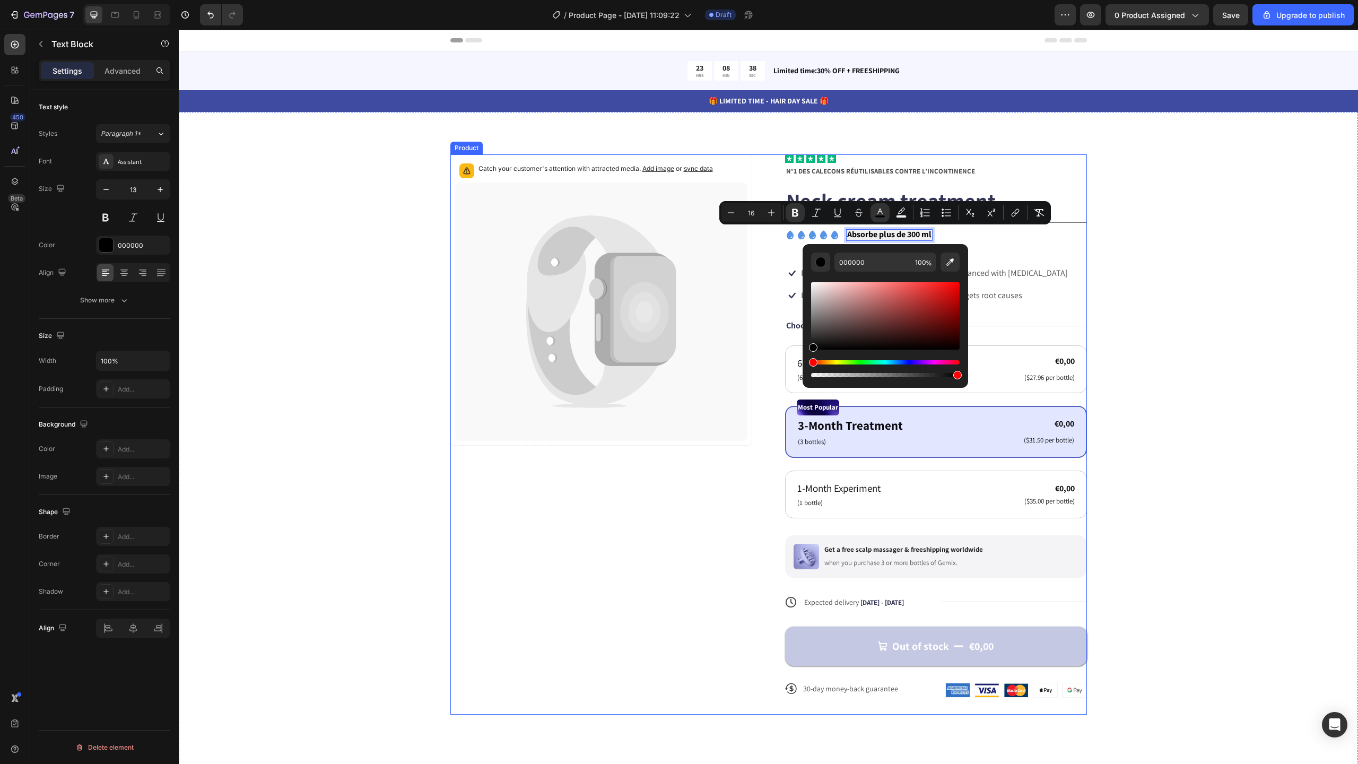
click at [1037, 231] on div "Icon Icon Icon Icon Icon Icon List Absorbe plus de 300 ml Text Block 0 Row" at bounding box center [936, 235] width 302 height 12
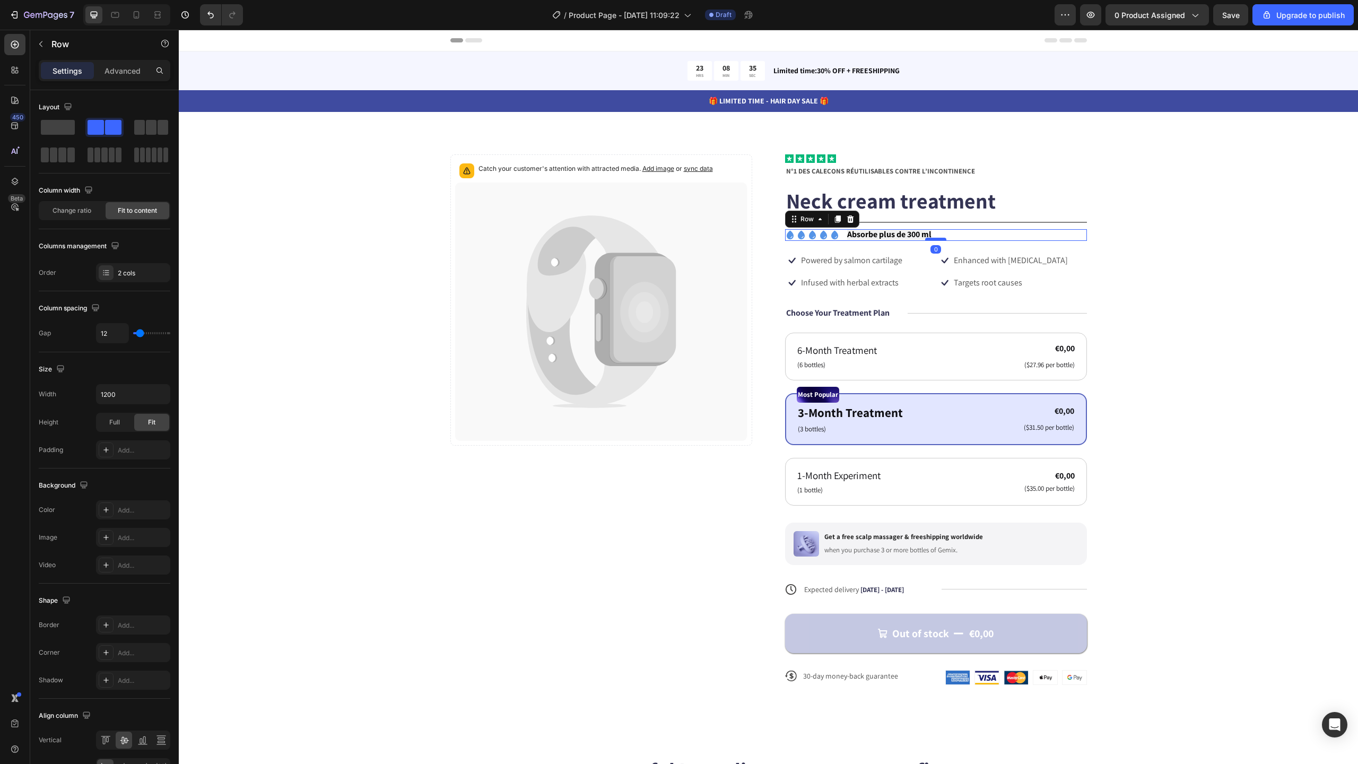
drag, startPoint x: 935, startPoint y: 253, endPoint x: 934, endPoint y: 240, distance: 12.8
click at [934, 240] on div at bounding box center [935, 239] width 21 height 3
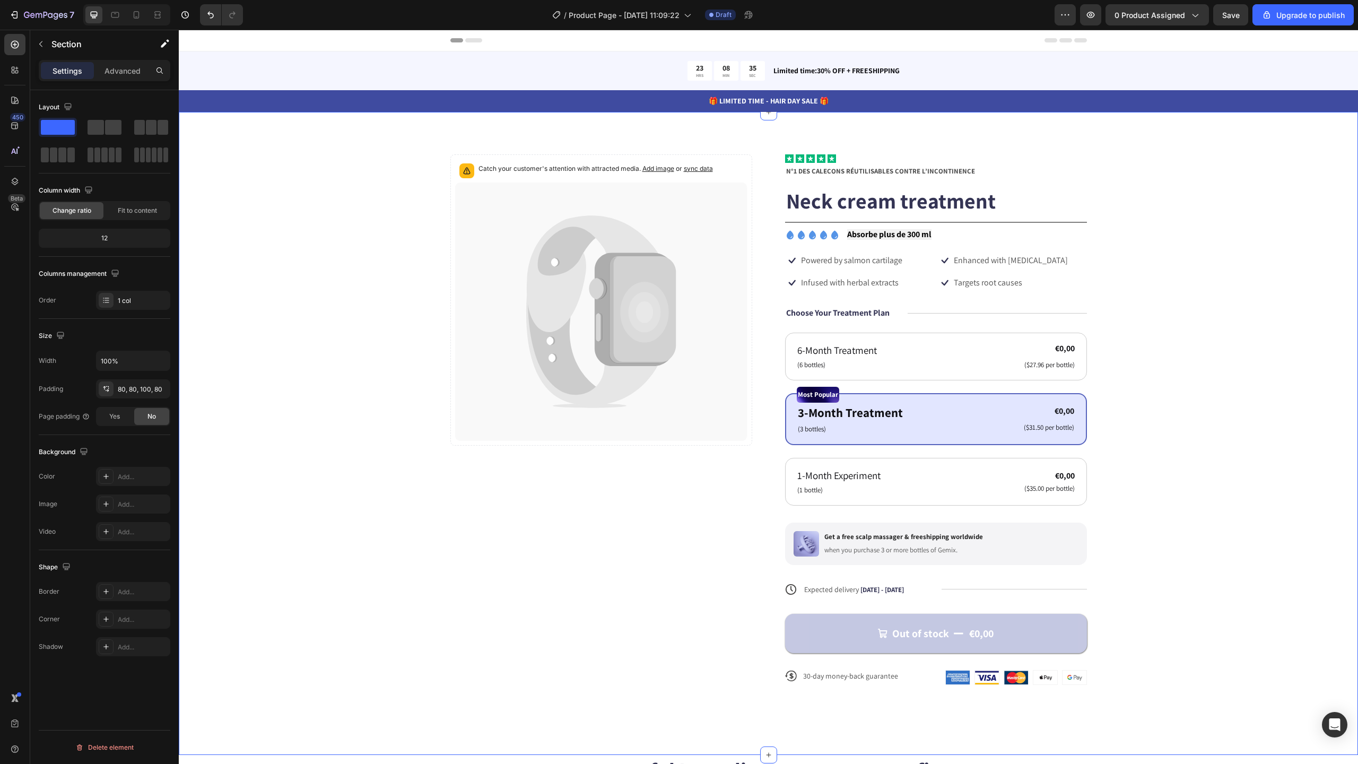
click at [1246, 234] on div "Catch your customer's attention with attracted media. Add image or sync data Pr…" at bounding box center [768, 427] width 1094 height 547
click at [873, 236] on strong "Absorbe plus de 300 ml" at bounding box center [889, 234] width 84 height 11
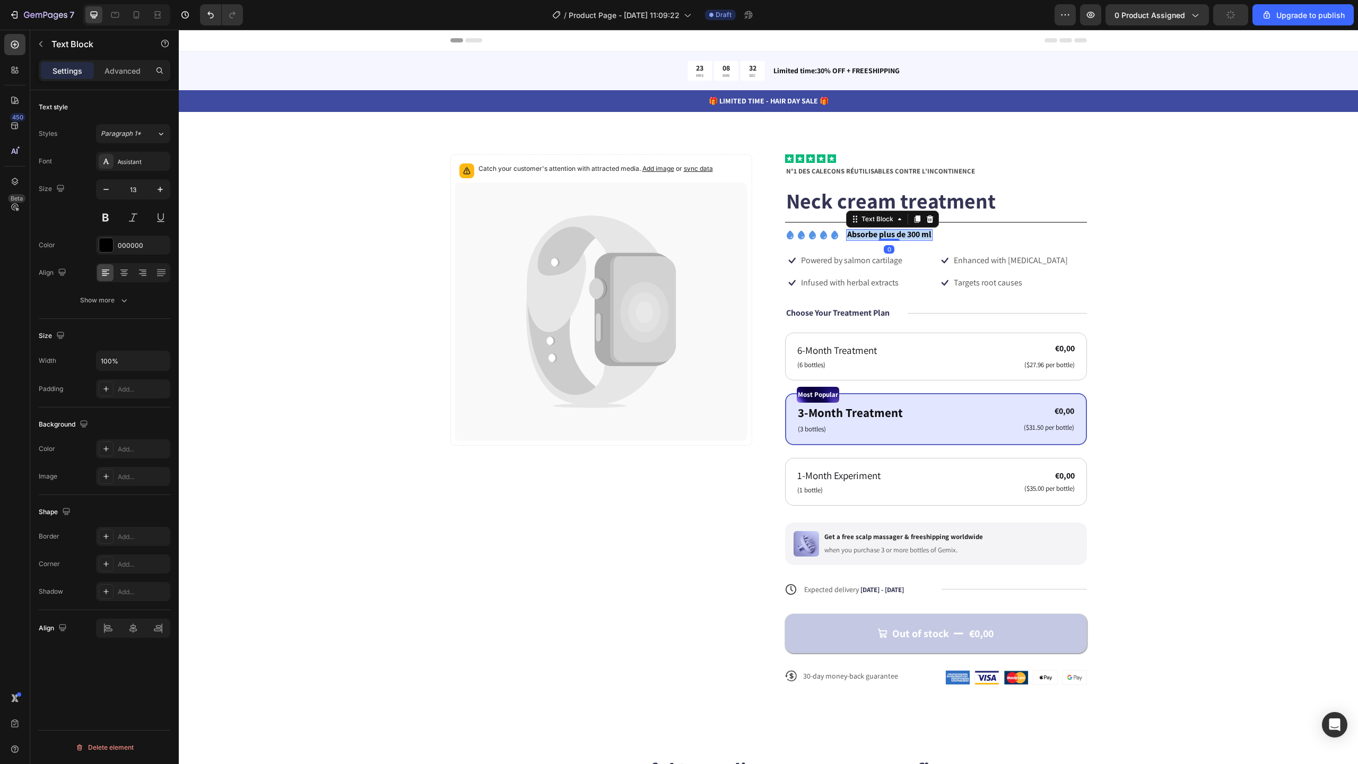
click at [873, 236] on strong "Absorbe plus de 300 ml" at bounding box center [889, 234] width 84 height 11
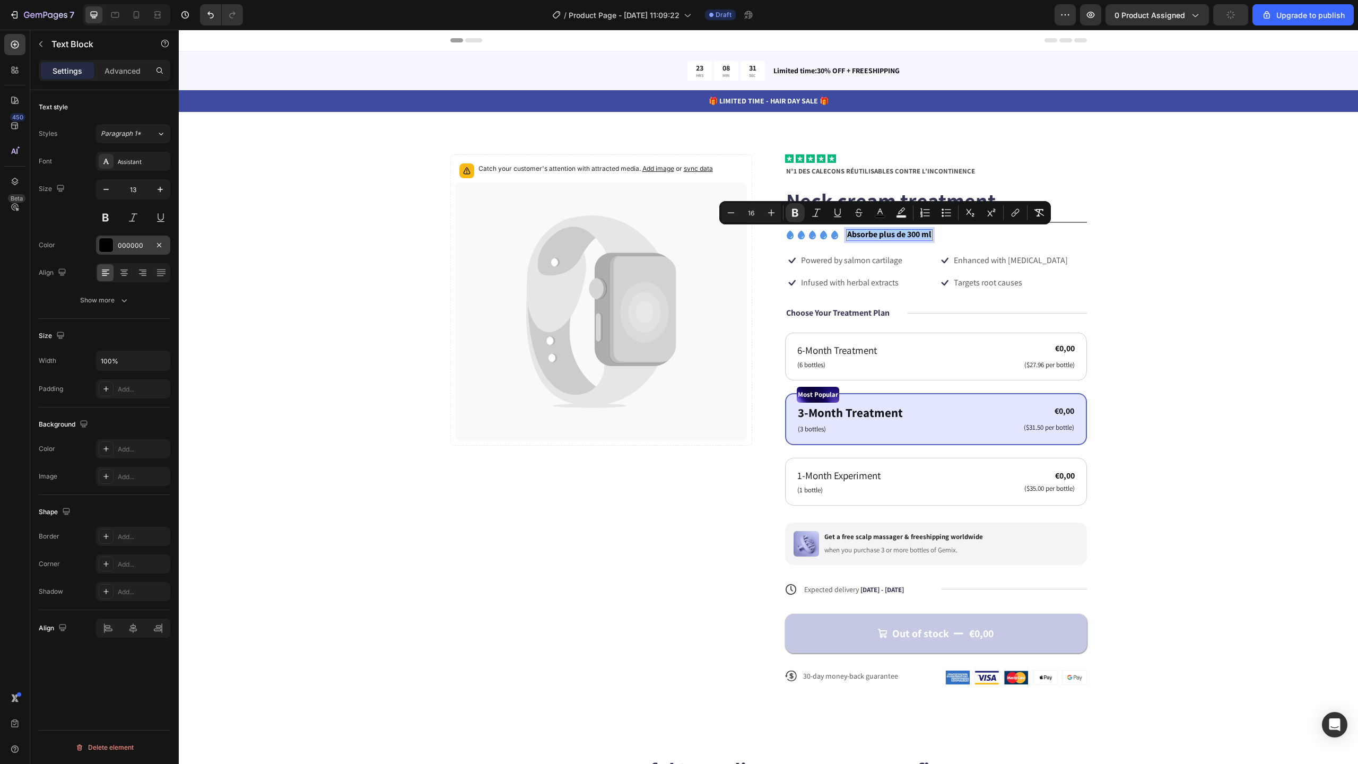
click at [111, 243] on div at bounding box center [106, 245] width 14 height 14
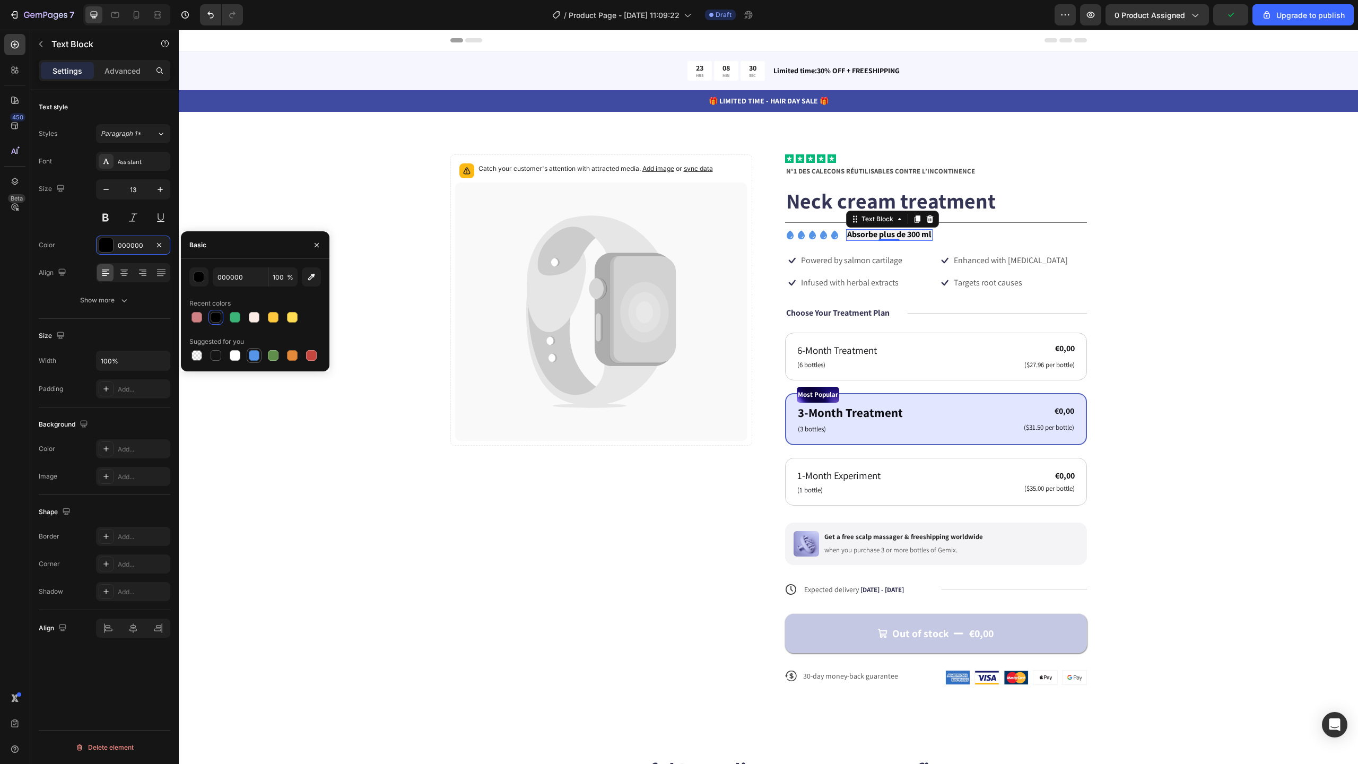
click at [251, 355] on div at bounding box center [254, 355] width 11 height 11
type input "5594E7"
click at [1060, 239] on div "Icon Icon Icon Icon Icon Icon List Absorbe plus de 300 ml Text Block 0 Row" at bounding box center [936, 235] width 302 height 12
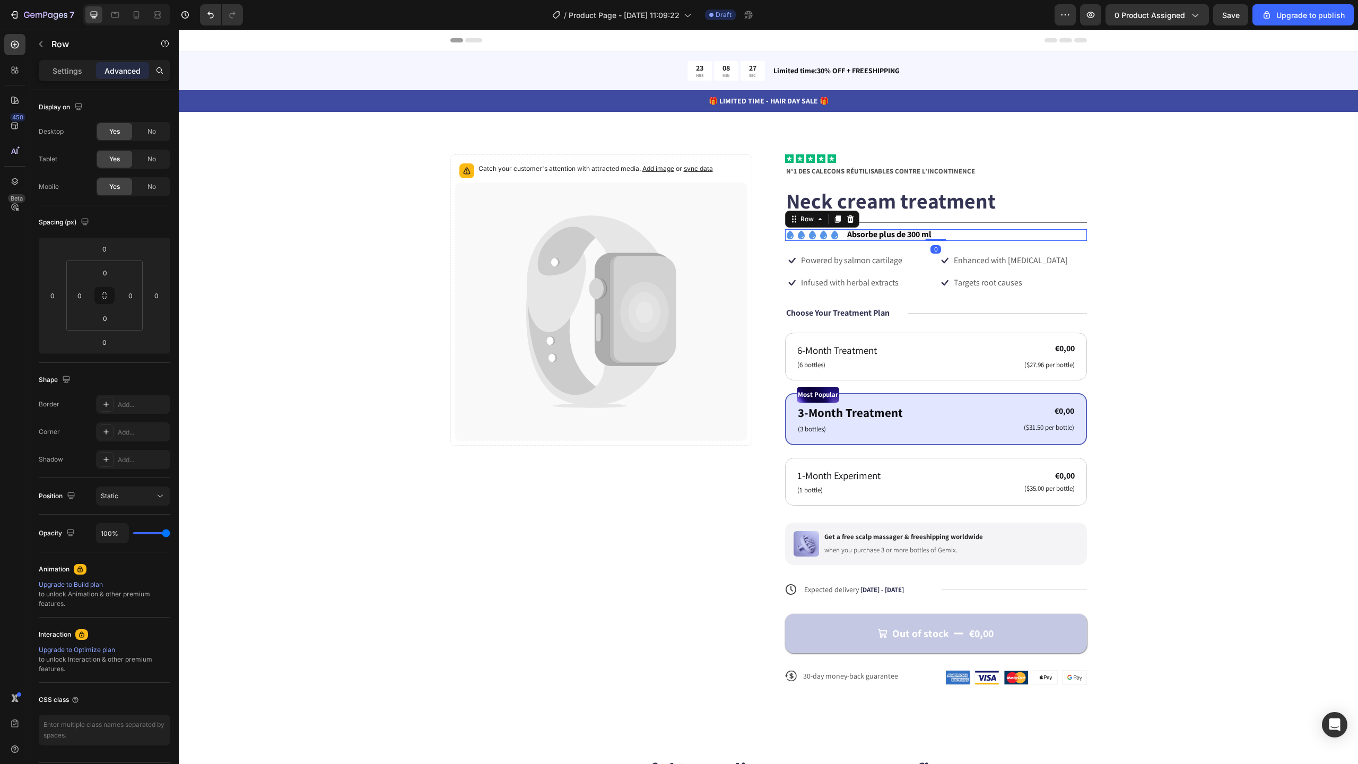
click at [903, 234] on strong "Absorbe plus de 300 ml" at bounding box center [889, 234] width 84 height 11
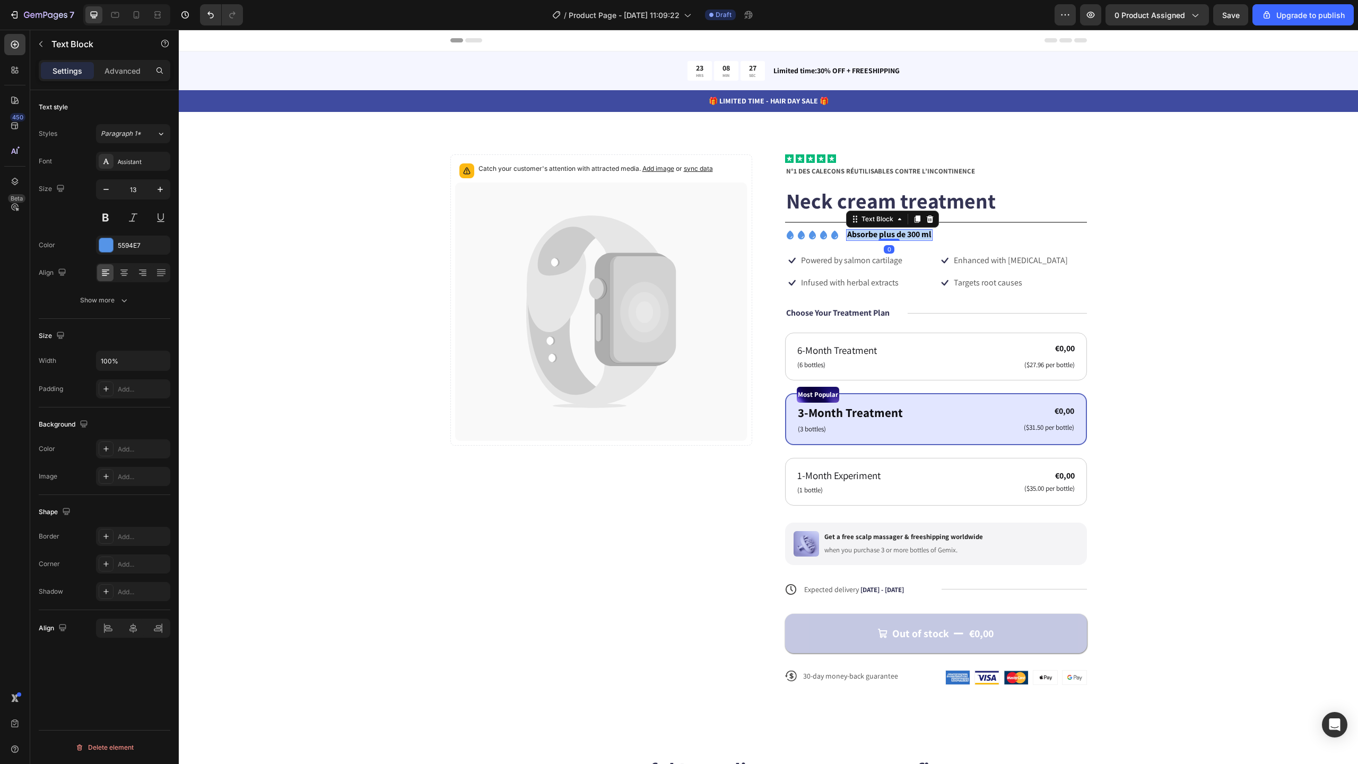
click at [903, 234] on strong "Absorbe plus de 300 ml" at bounding box center [889, 234] width 84 height 11
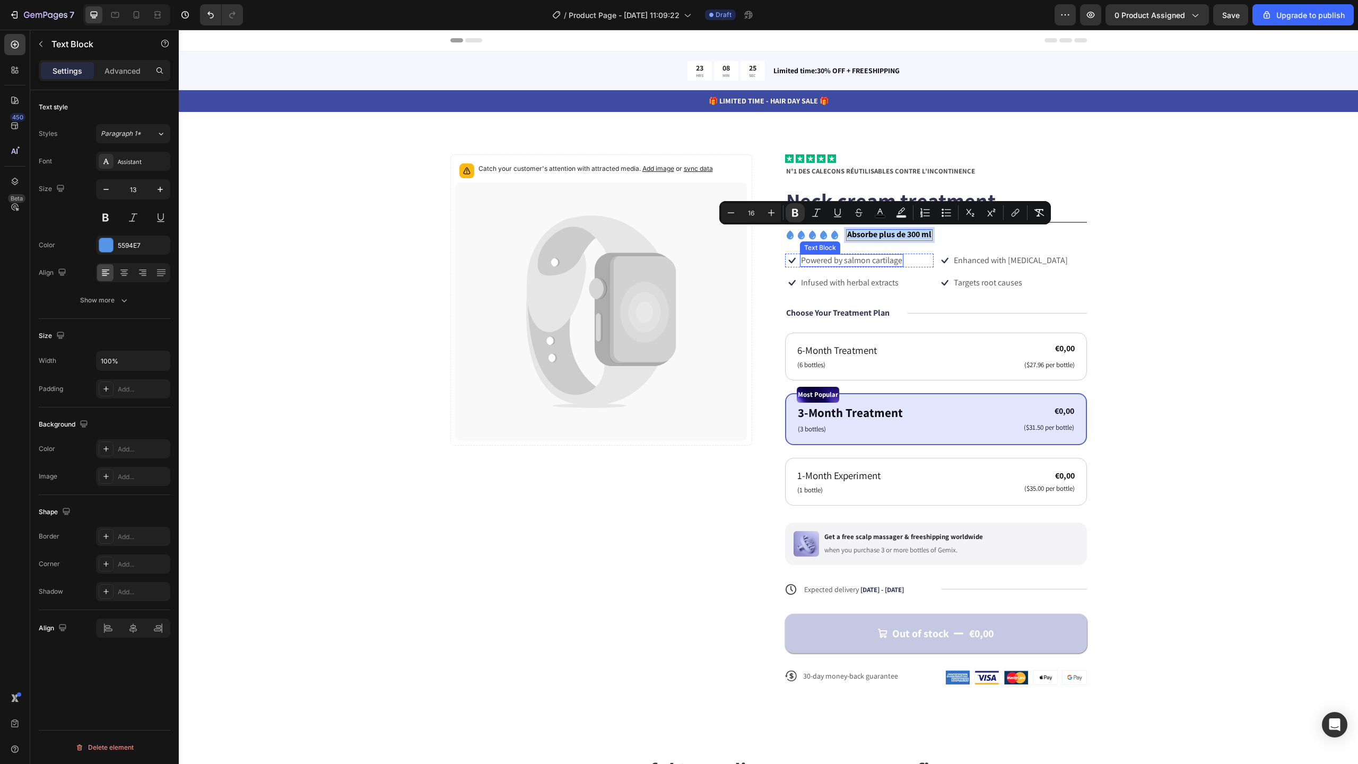
click at [1068, 251] on div "Icon Icon Icon Icon Icon Icon List N°1 DES CALEÇONS RÉUTILISABLES CONTRE L’INCO…" at bounding box center [936, 427] width 302 height 547
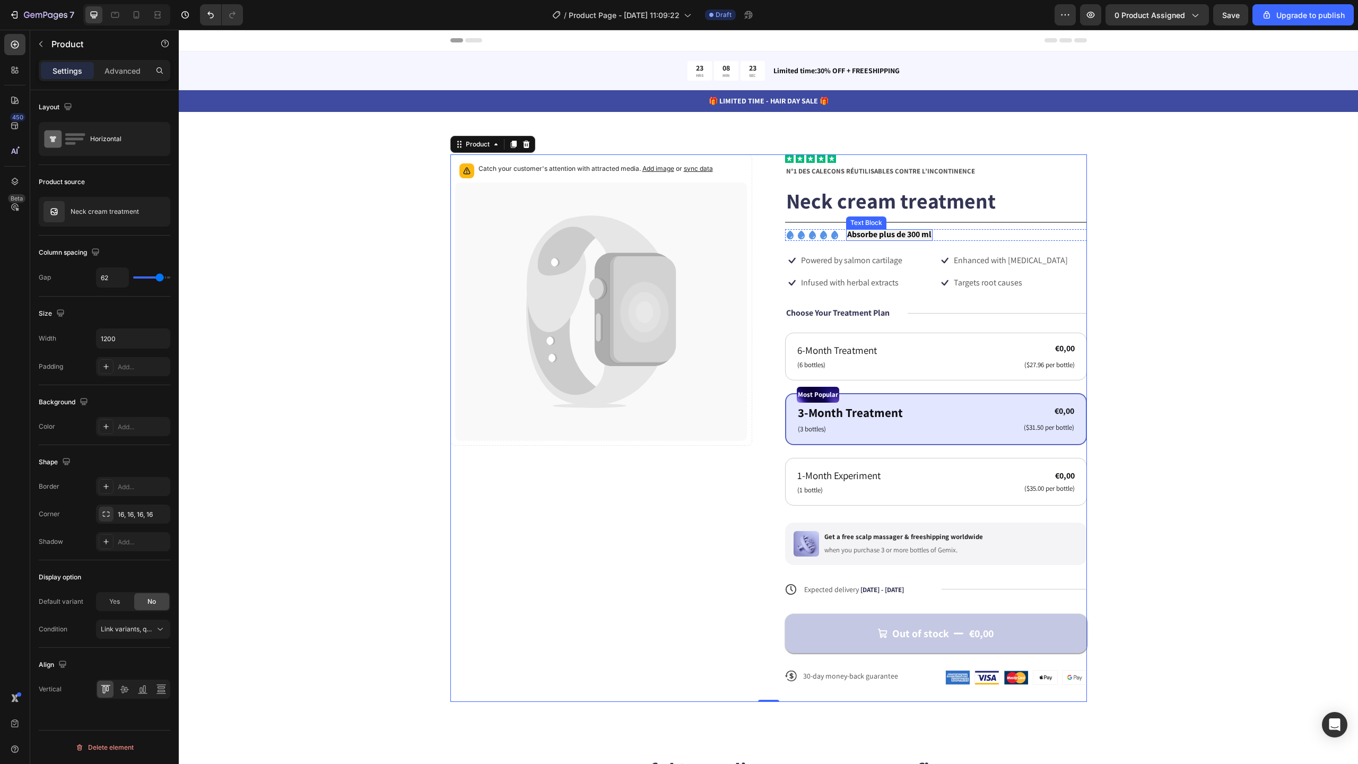
click at [881, 235] on strong "Absorbe plus de 300 ml" at bounding box center [889, 234] width 84 height 11
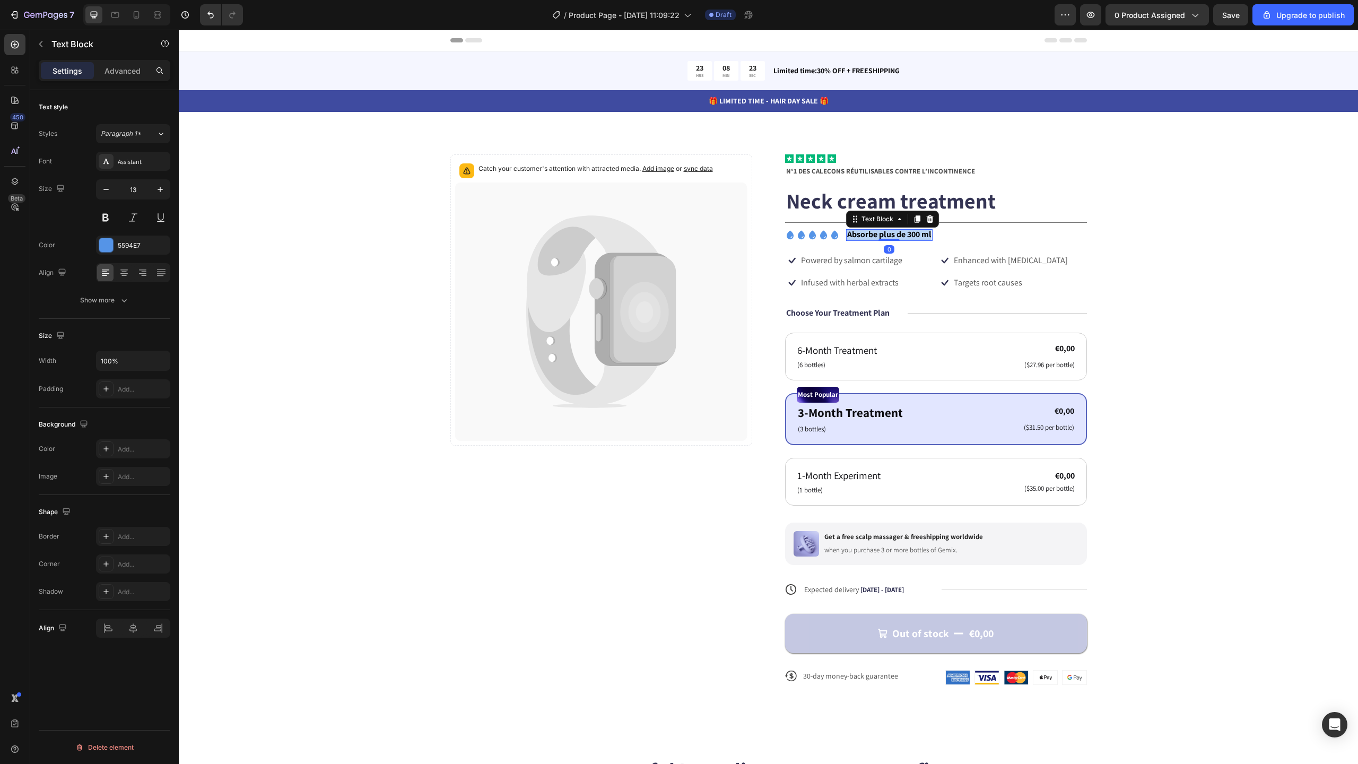
click at [880, 235] on strong "Absorbe plus de 300 ml" at bounding box center [889, 234] width 84 height 11
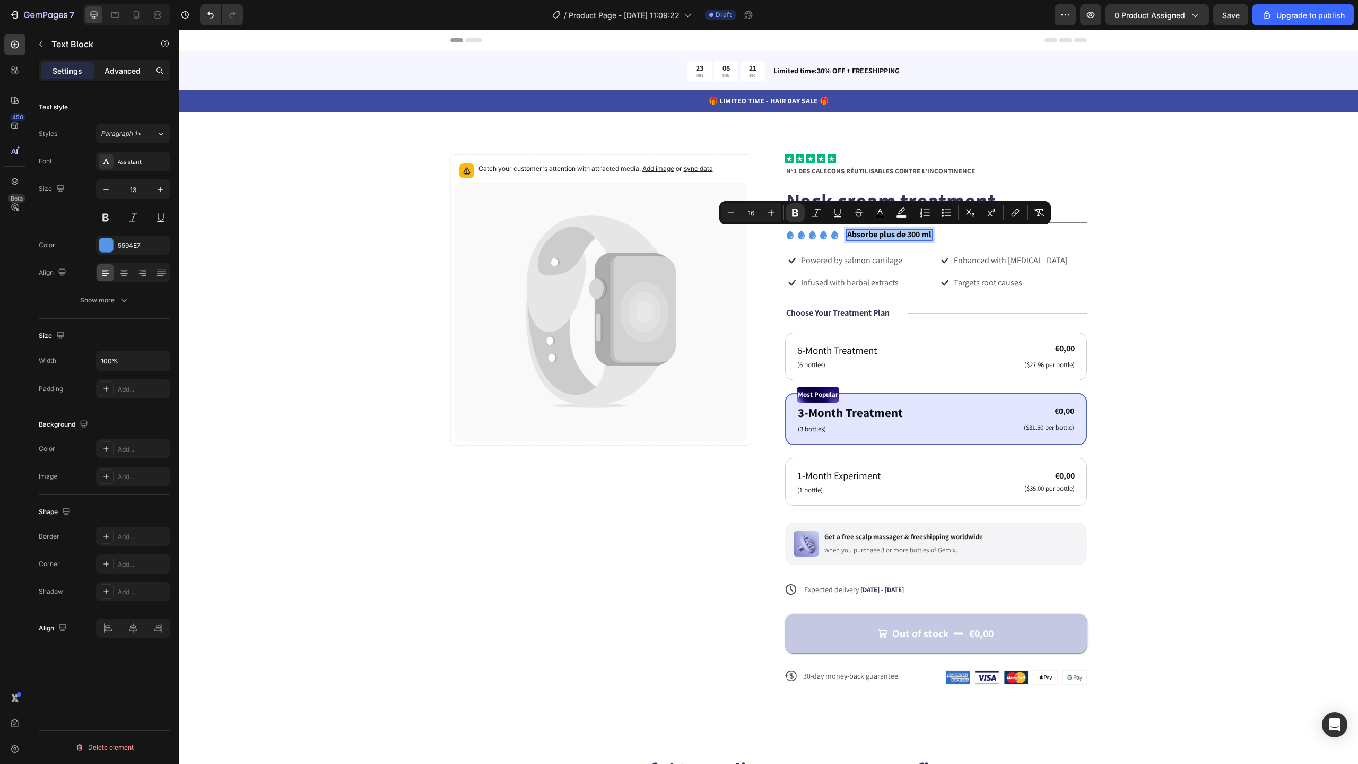
click at [114, 64] on div "Advanced" at bounding box center [122, 70] width 53 height 17
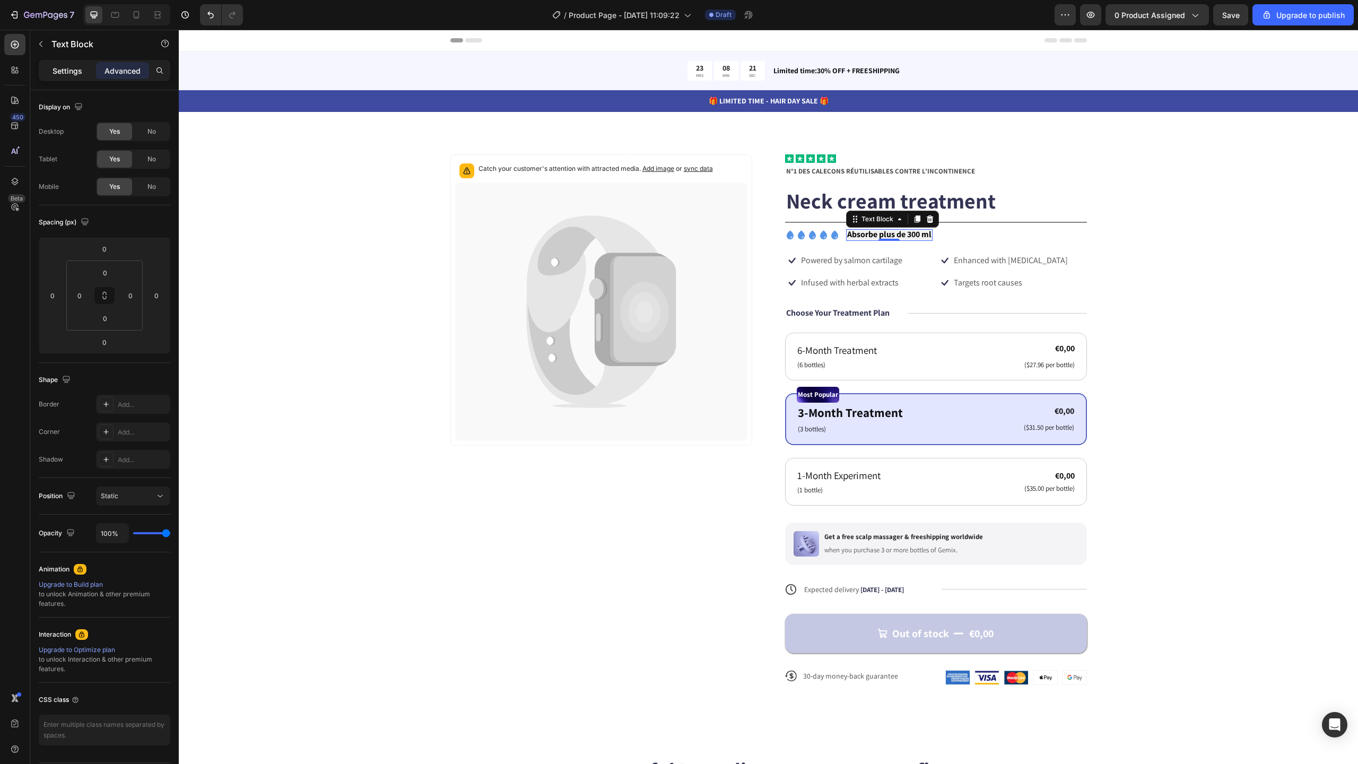
click at [75, 68] on p "Settings" at bounding box center [68, 70] width 30 height 11
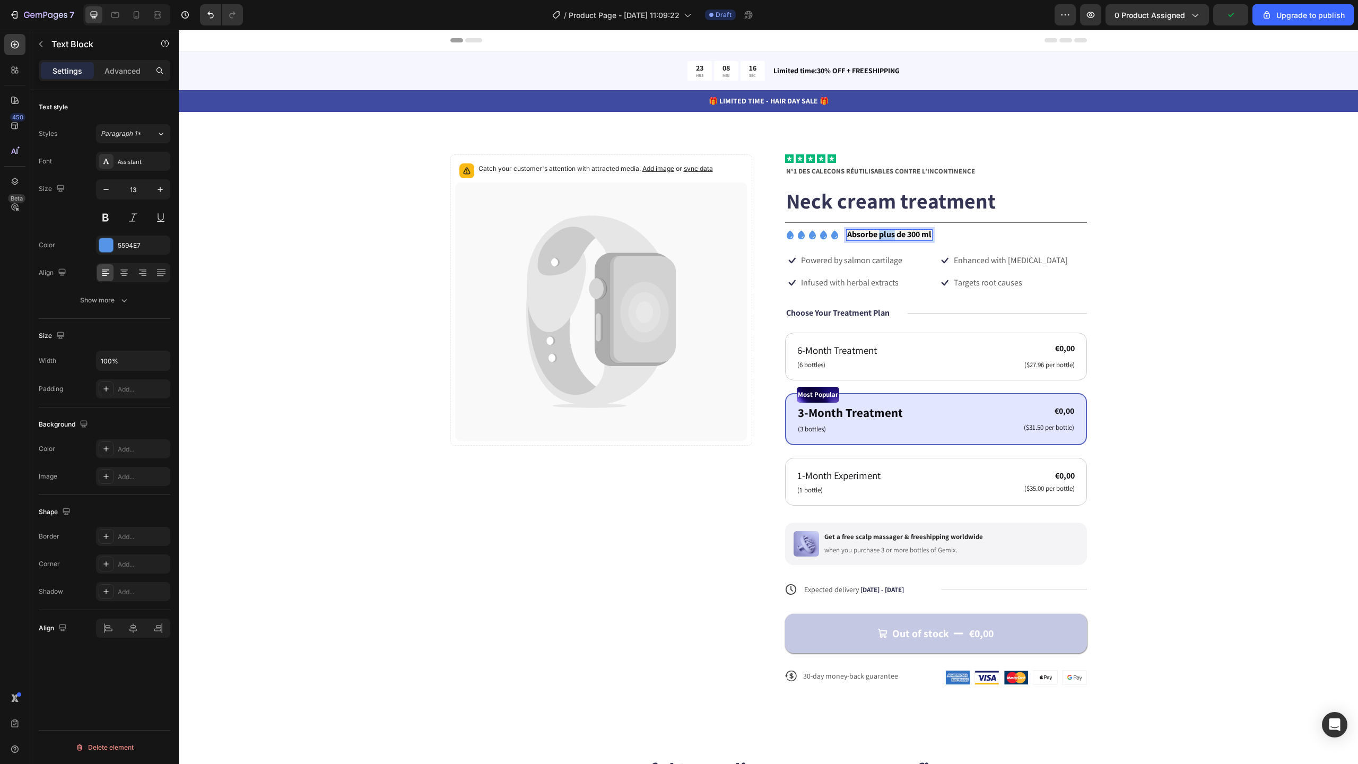
click at [888, 233] on strong "Absorbe plus de 300 ml" at bounding box center [889, 234] width 84 height 11
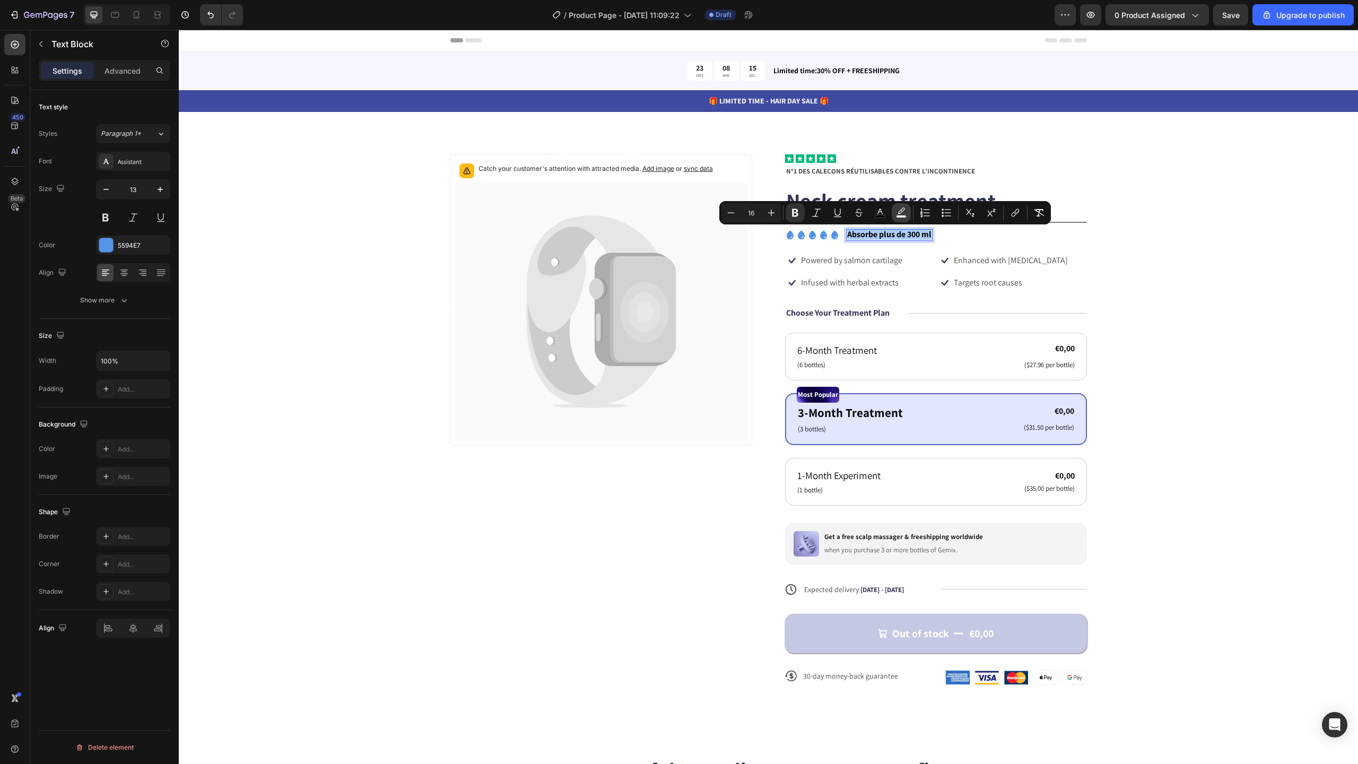
click at [898, 217] on rect "Editor contextual toolbar" at bounding box center [902, 216] width 10 height 3
type input "F1F1F1"
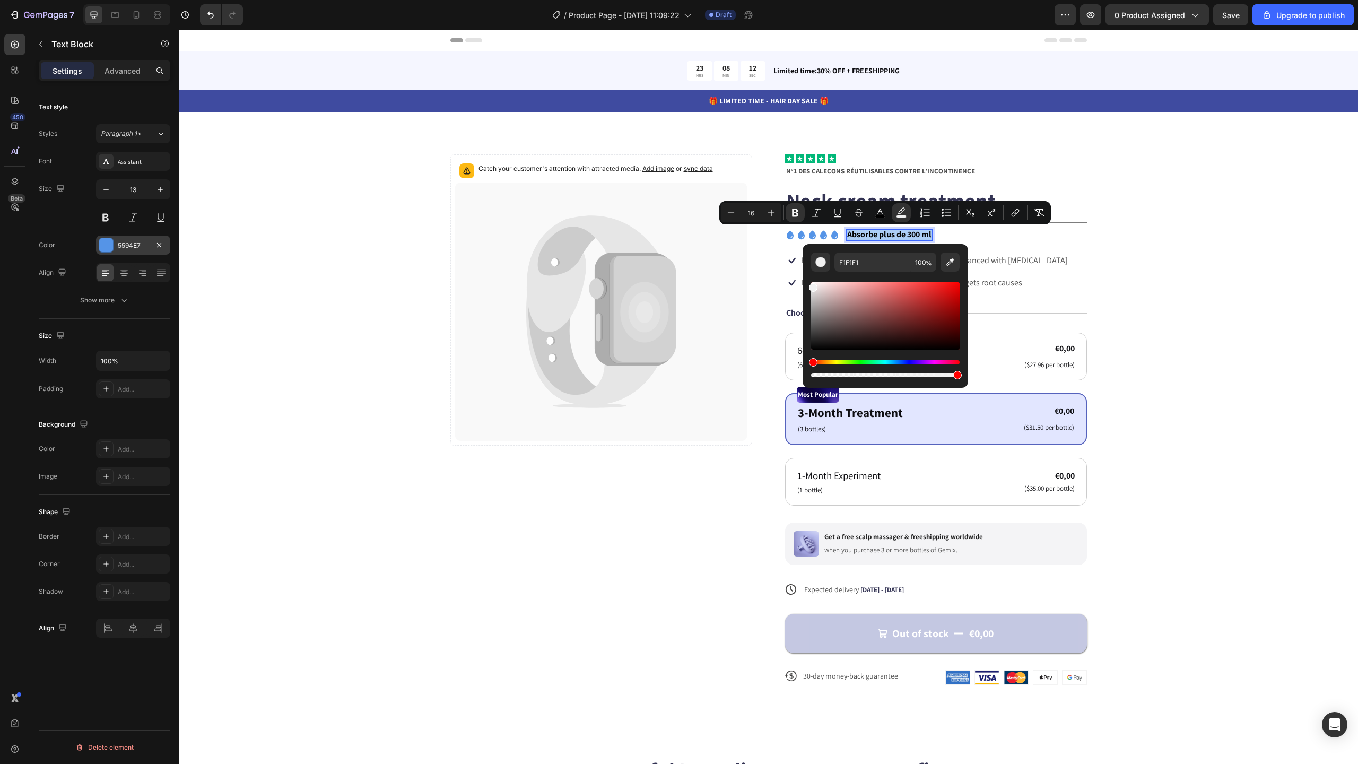
click at [151, 248] on div "5594E7" at bounding box center [133, 245] width 74 height 19
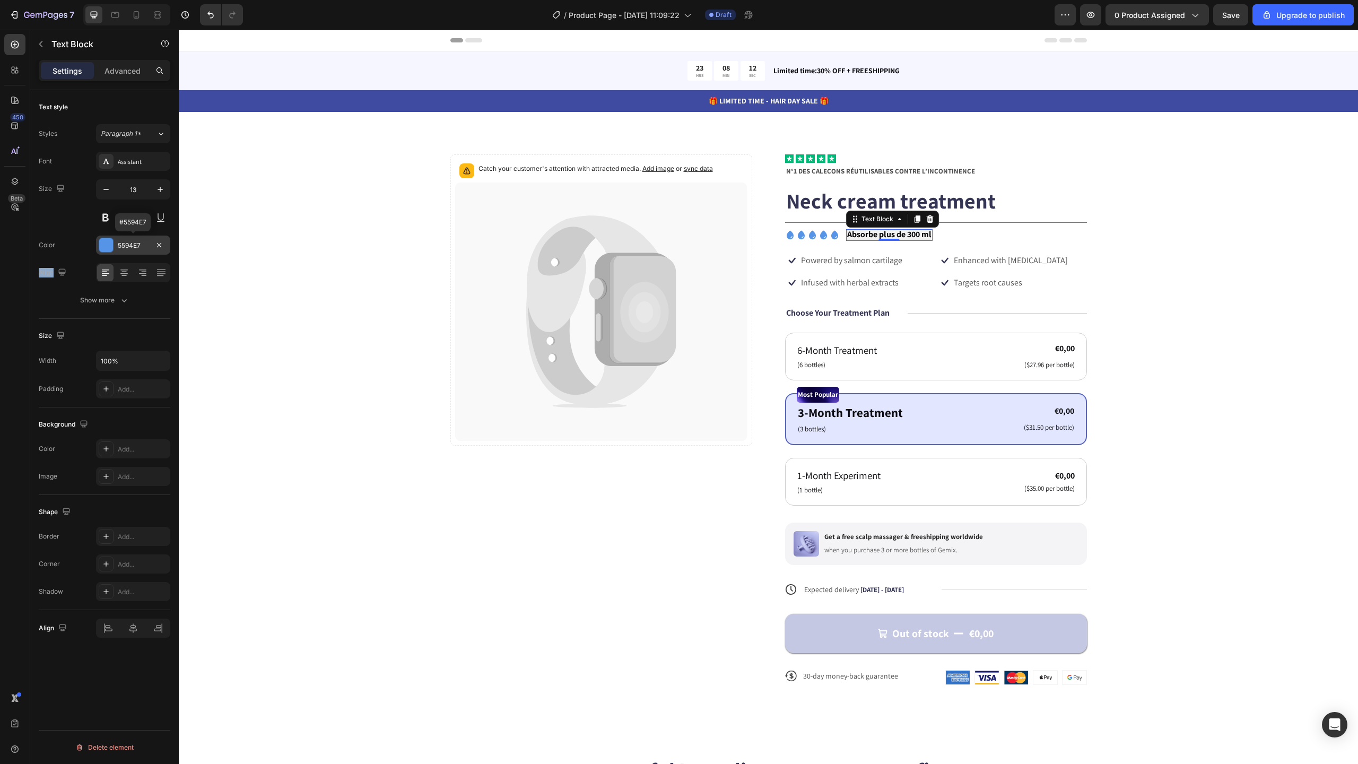
click at [142, 243] on div "5594E7" at bounding box center [133, 246] width 31 height 10
click at [131, 242] on div "5594E7" at bounding box center [133, 246] width 31 height 10
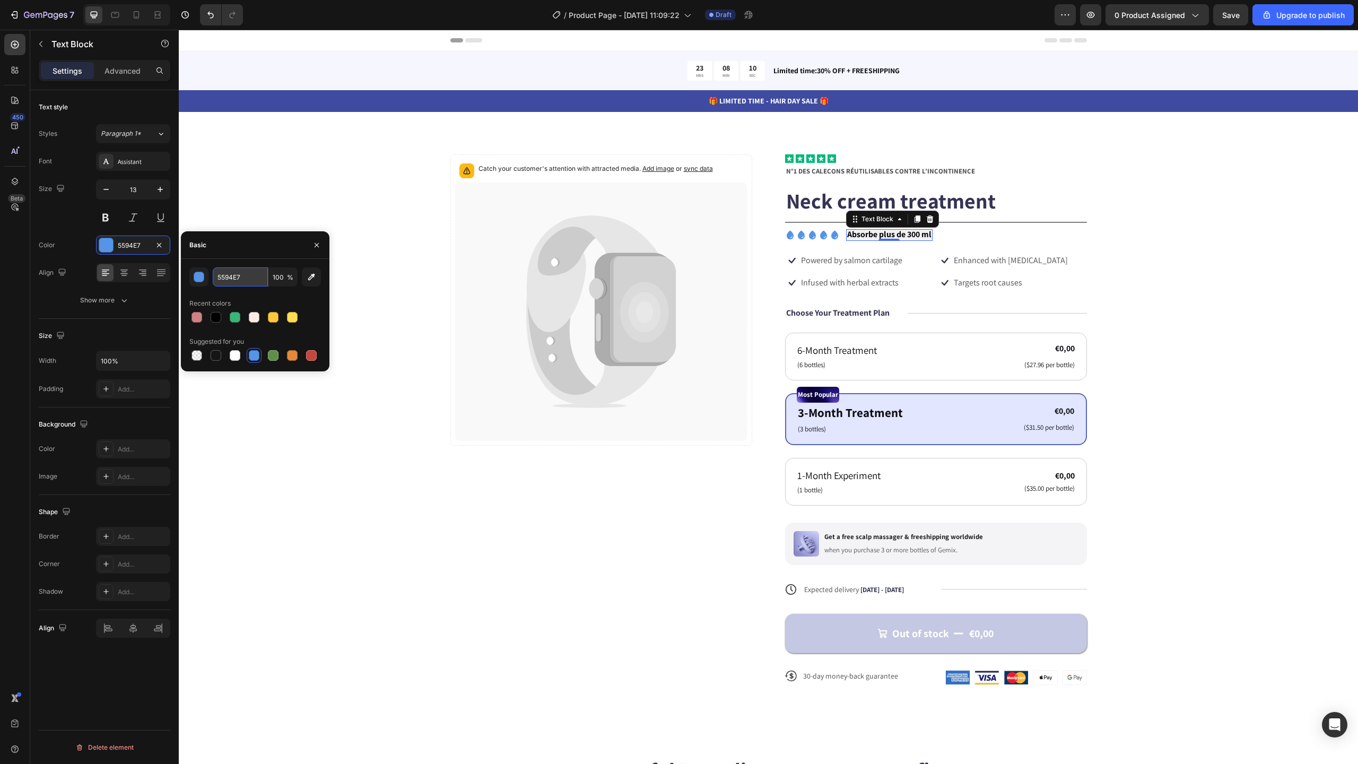
click at [245, 271] on input "5594E7" at bounding box center [240, 276] width 55 height 19
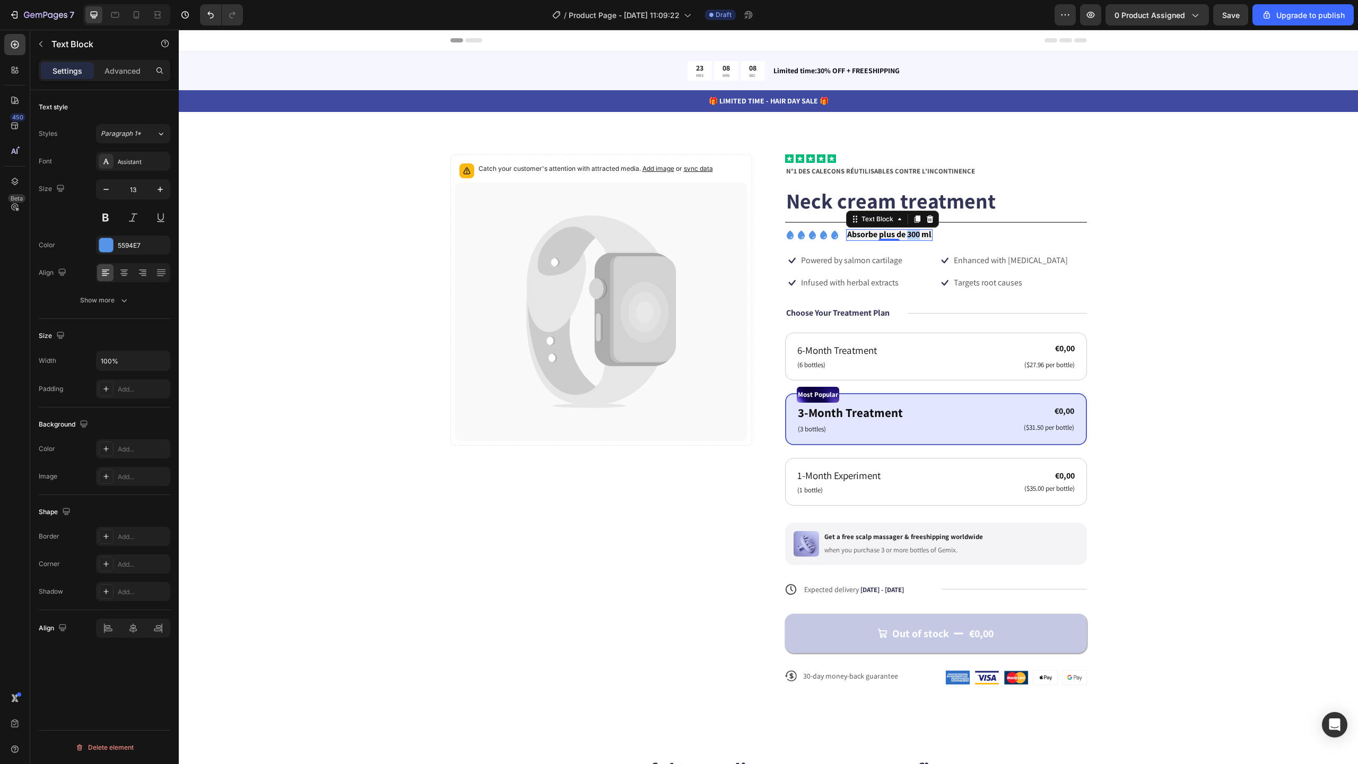
click at [906, 233] on strong "Absorbe plus de 300 ml" at bounding box center [889, 234] width 84 height 11
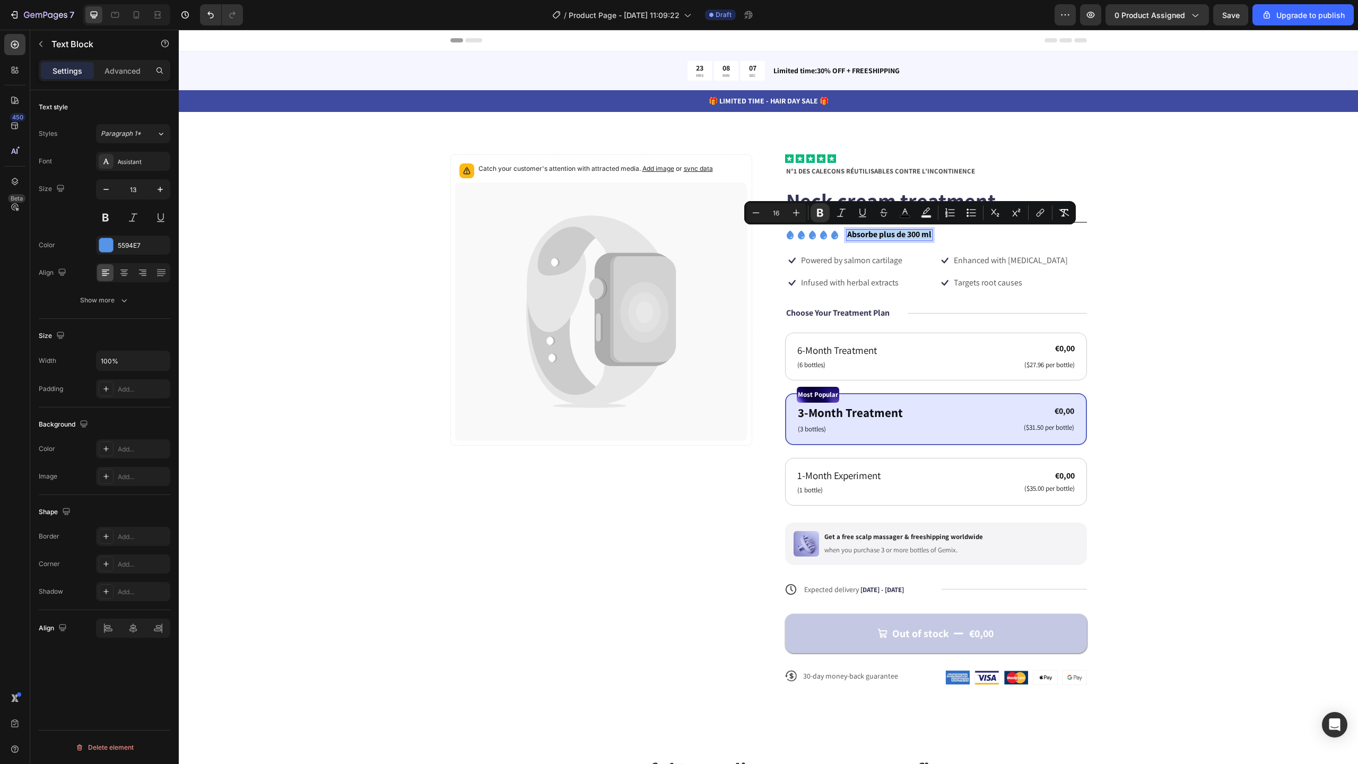
click at [906, 233] on strong "Absorbe plus de 300 ml" at bounding box center [889, 234] width 84 height 11
click at [899, 214] on icon "Editor contextual toolbar" at bounding box center [901, 212] width 11 height 11
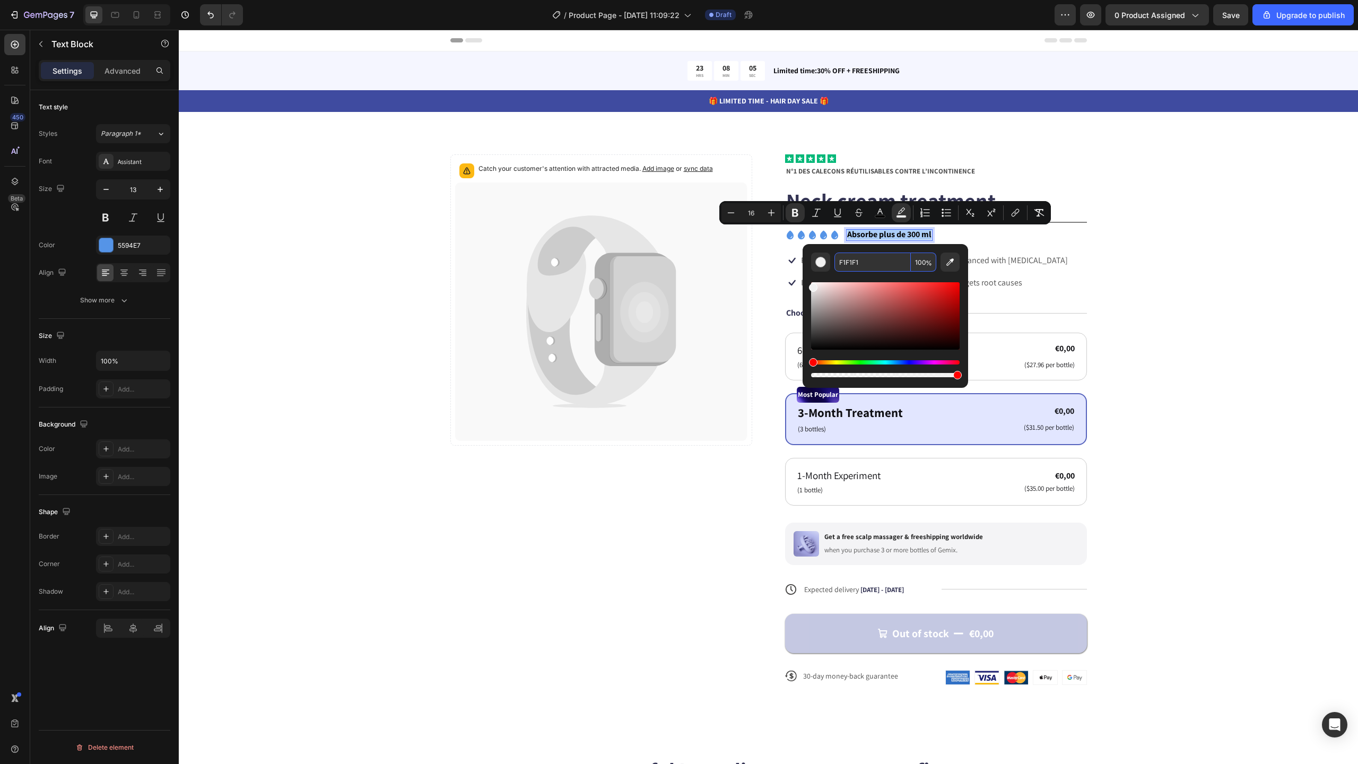
click at [880, 261] on input "F1F1F1" at bounding box center [872, 262] width 76 height 19
paste input "5594E7"
type input "5594E7"
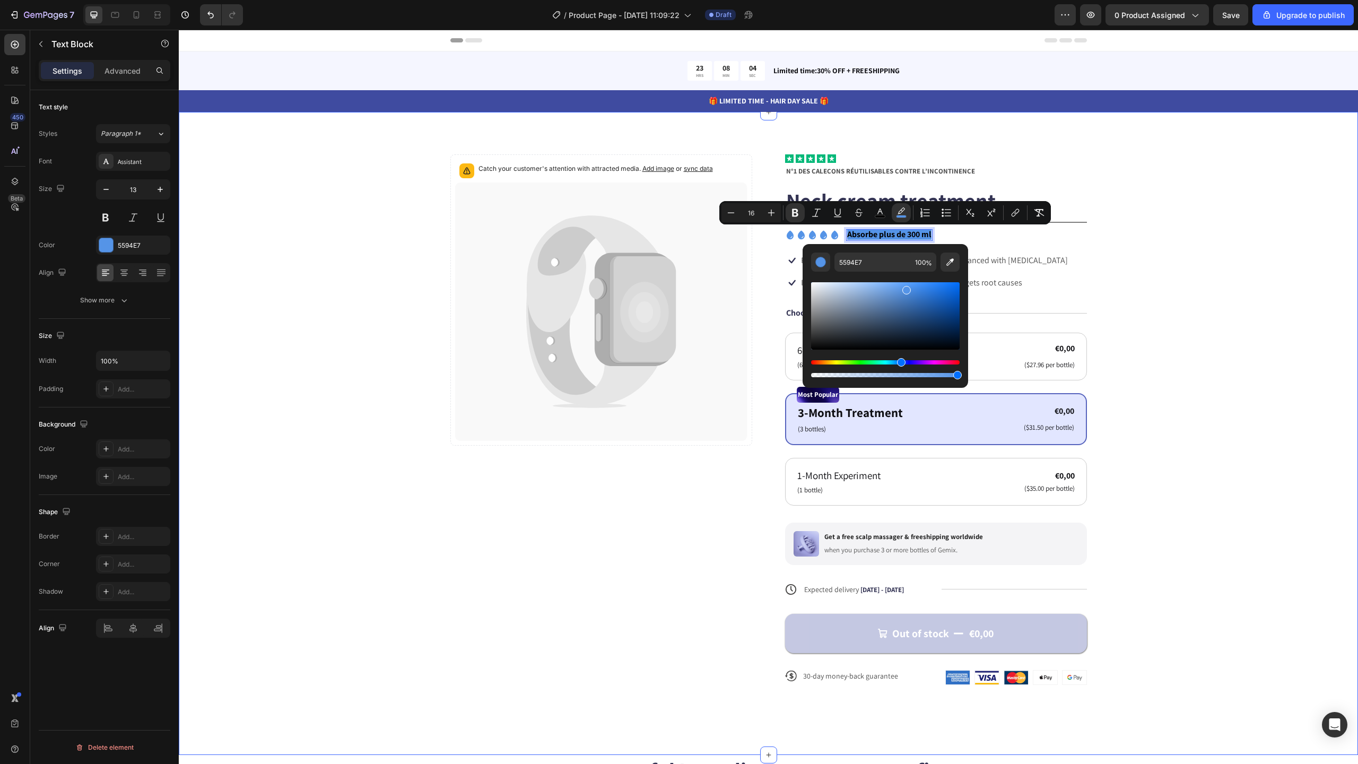
click at [1100, 262] on div "Catch your customer's attention with attracted media. Add image or sync data Pr…" at bounding box center [768, 427] width 1094 height 547
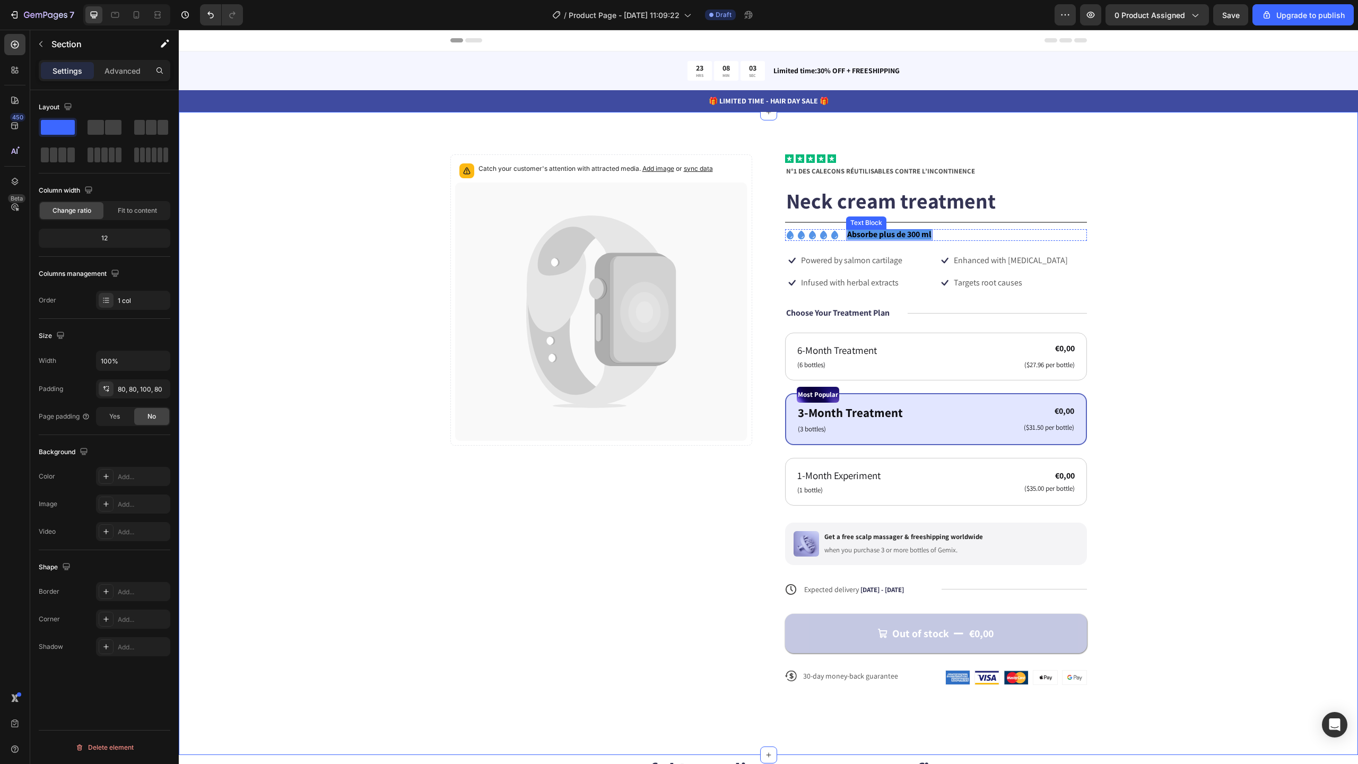
click at [908, 239] on strong "Absorbe plus de 300 ml" at bounding box center [889, 234] width 84 height 11
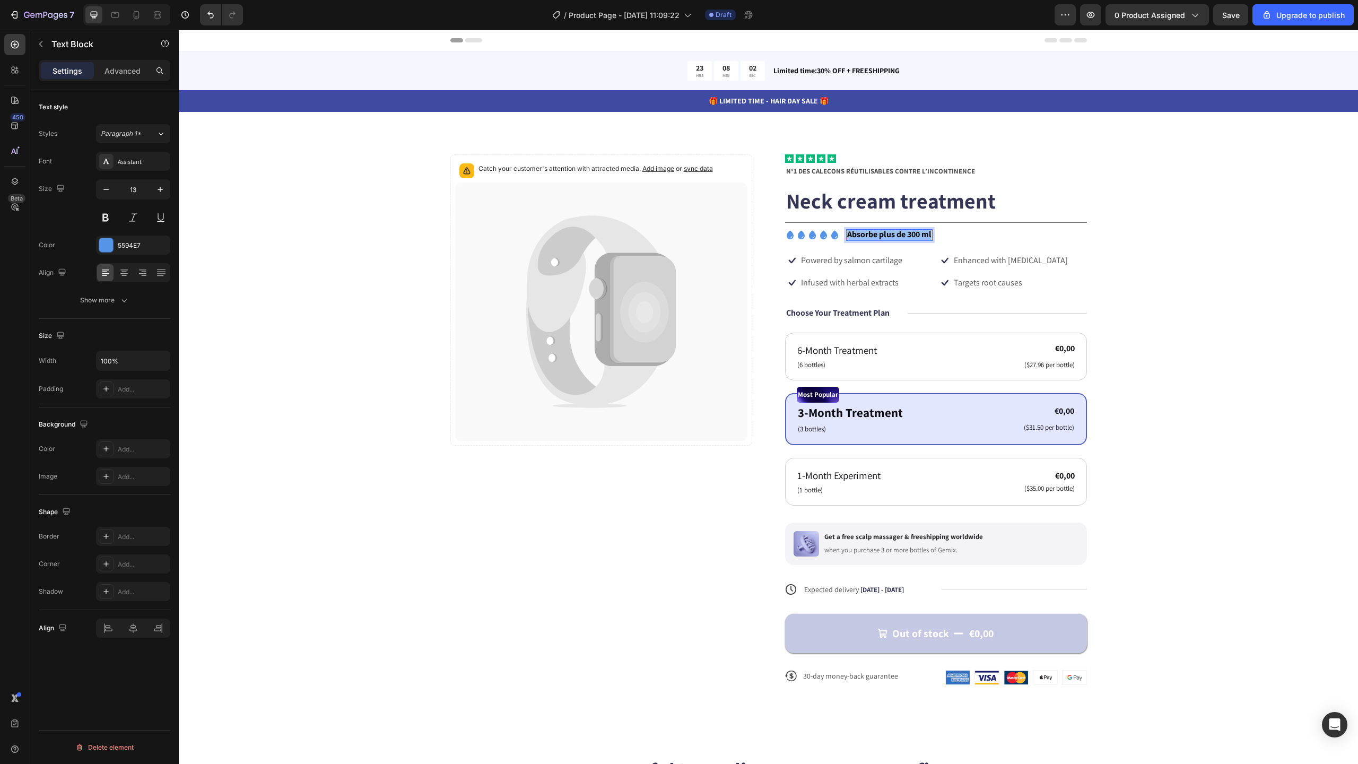
click at [908, 239] on strong "Absorbe plus de 300 ml" at bounding box center [889, 234] width 84 height 11
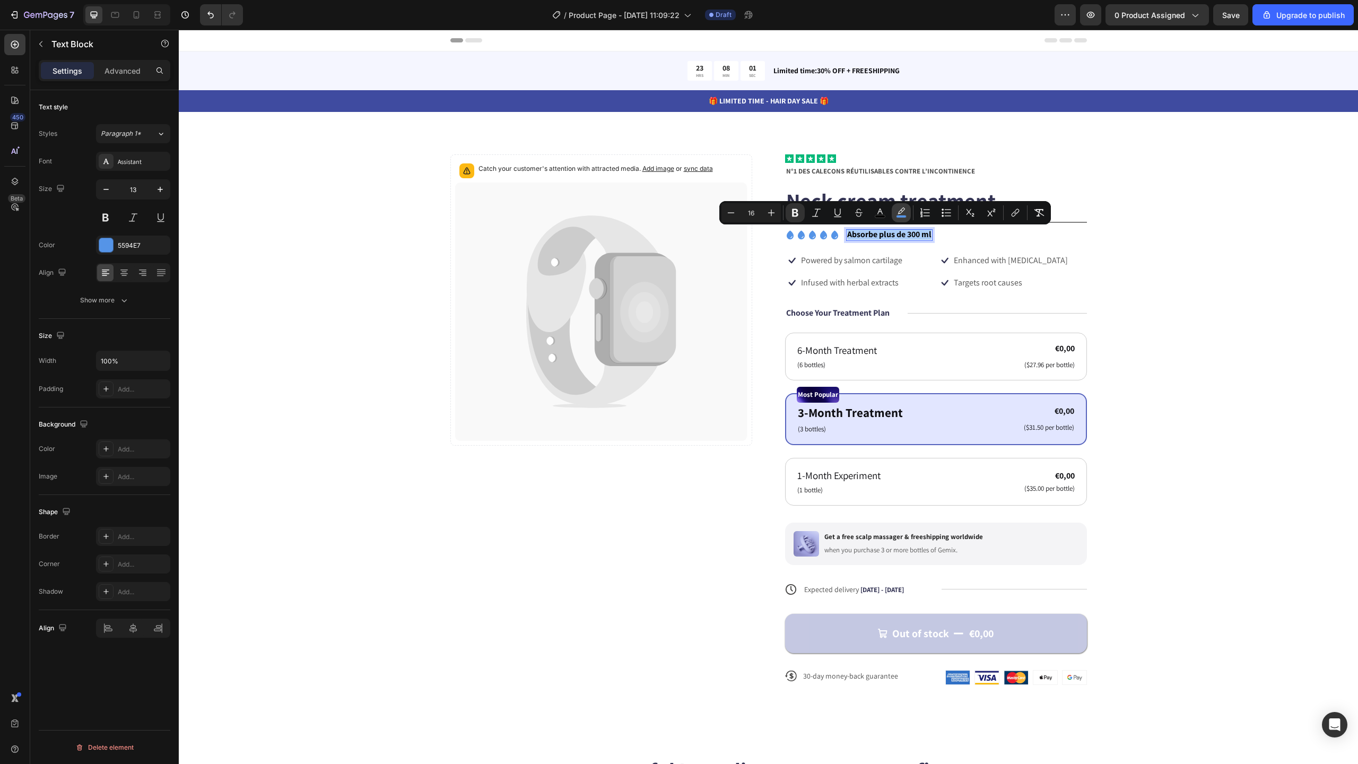
click at [904, 214] on icon "Editor contextual toolbar" at bounding box center [901, 212] width 11 height 11
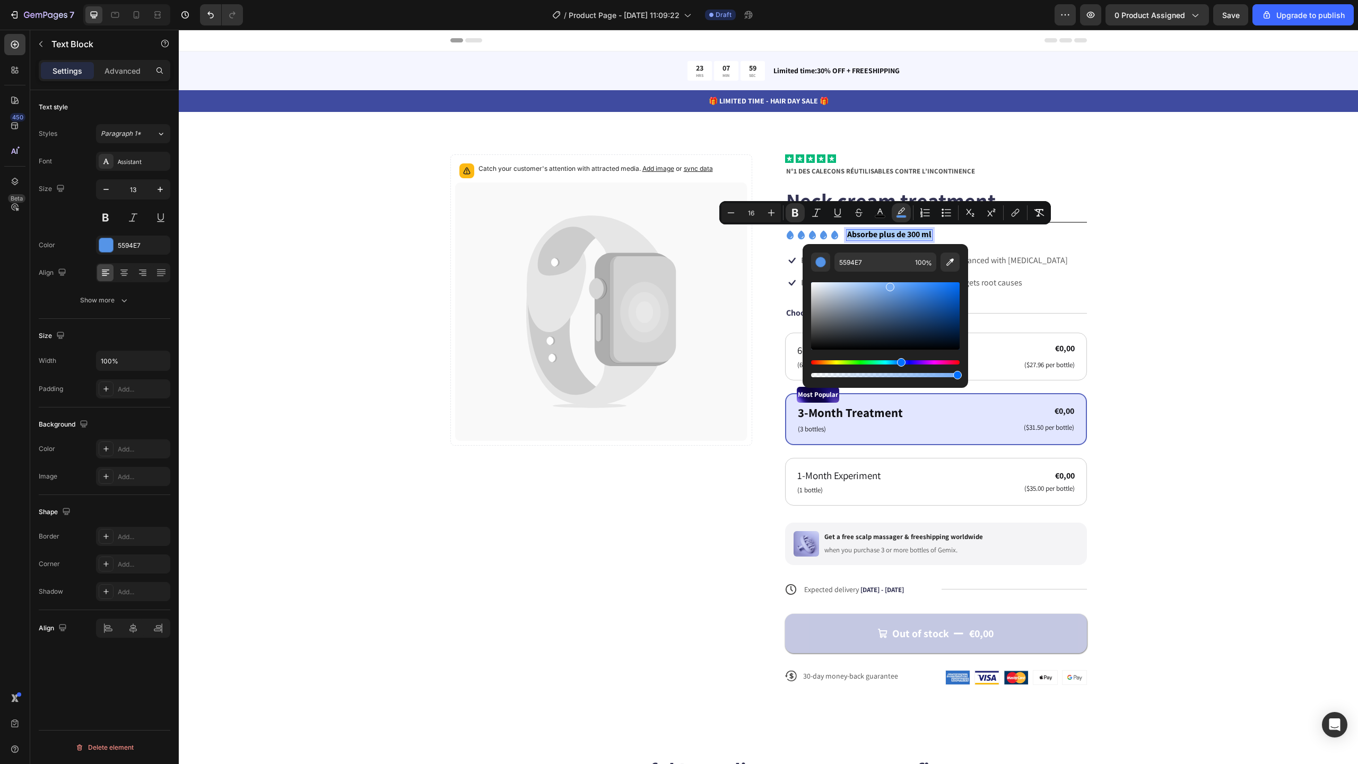
drag, startPoint x: 907, startPoint y: 291, endPoint x: 885, endPoint y: 284, distance: 23.0
click at [886, 284] on div "Editor contextual toolbar" at bounding box center [890, 287] width 8 height 8
drag, startPoint x: 892, startPoint y: 286, endPoint x: 869, endPoint y: 283, distance: 23.1
click at [869, 283] on div "Editor contextual toolbar" at bounding box center [885, 315] width 149 height 67
type input "99C4FC"
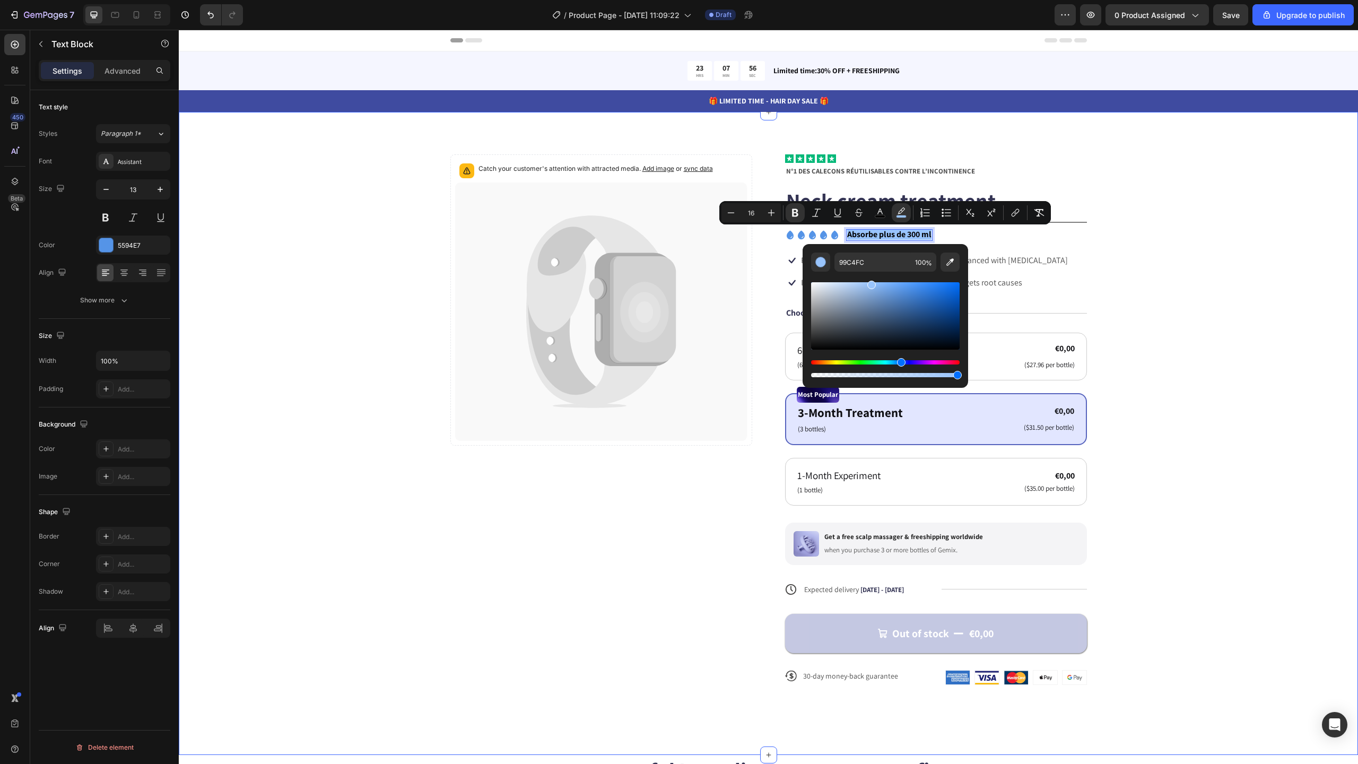
click at [1112, 251] on div "Catch your customer's attention with attracted media. Add image or sync data Pr…" at bounding box center [768, 427] width 1094 height 547
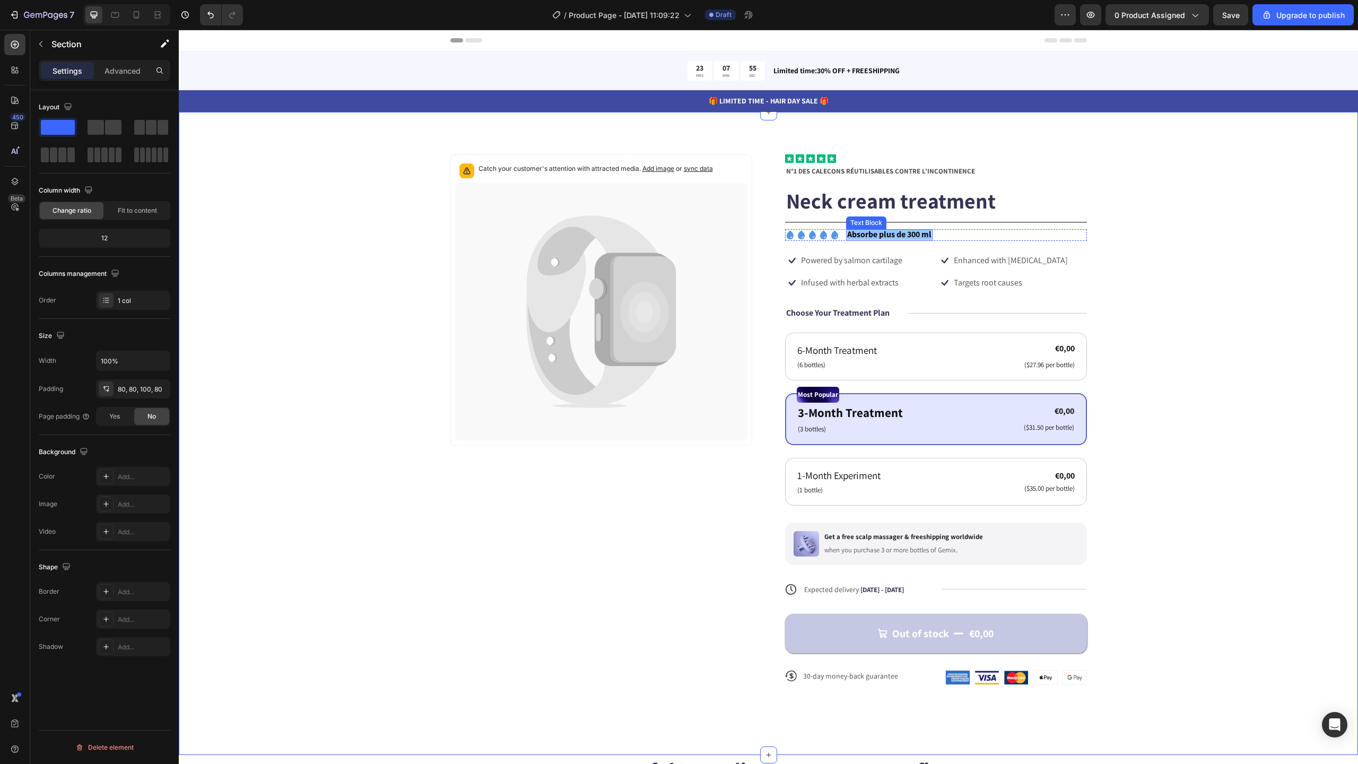
click at [880, 236] on strong "Absorbe plus de 300 ml" at bounding box center [889, 234] width 84 height 11
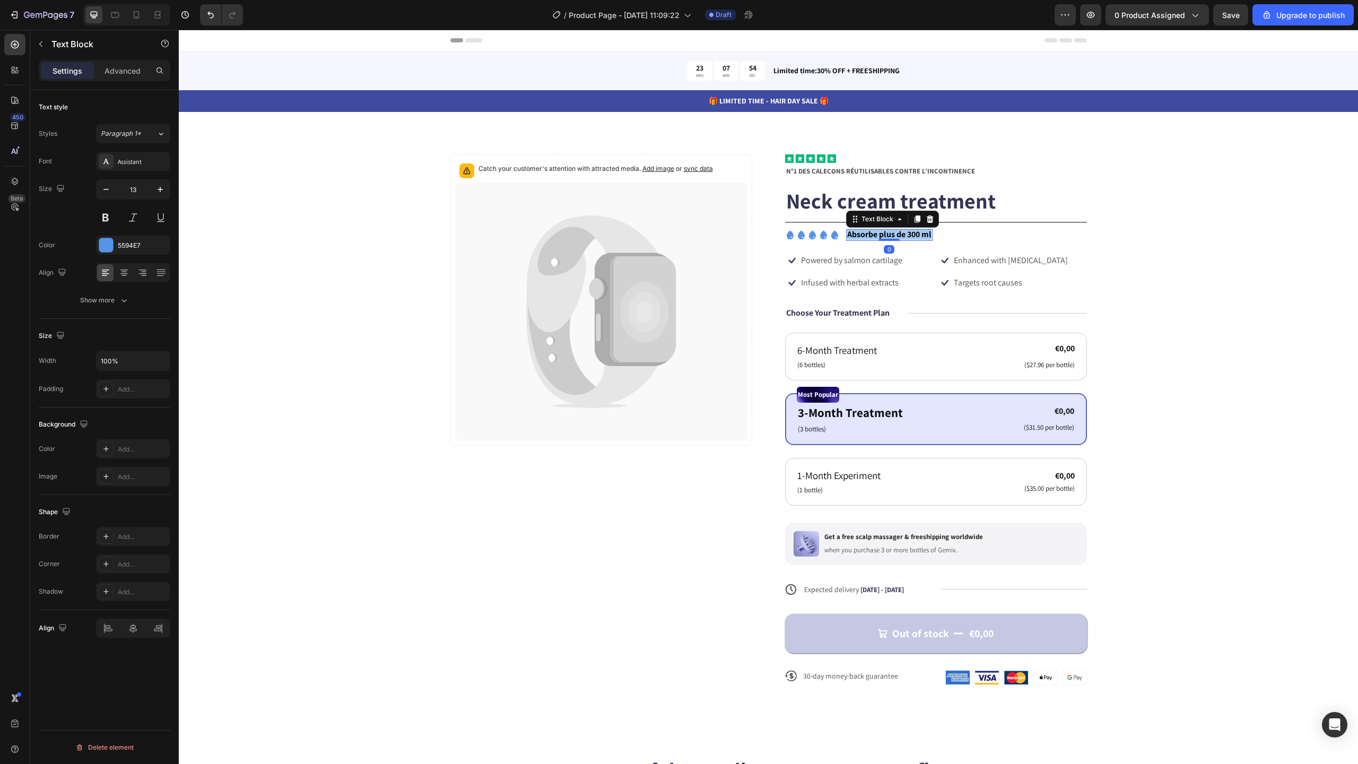
click at [880, 236] on strong "Absorbe plus de 300 ml" at bounding box center [889, 234] width 84 height 11
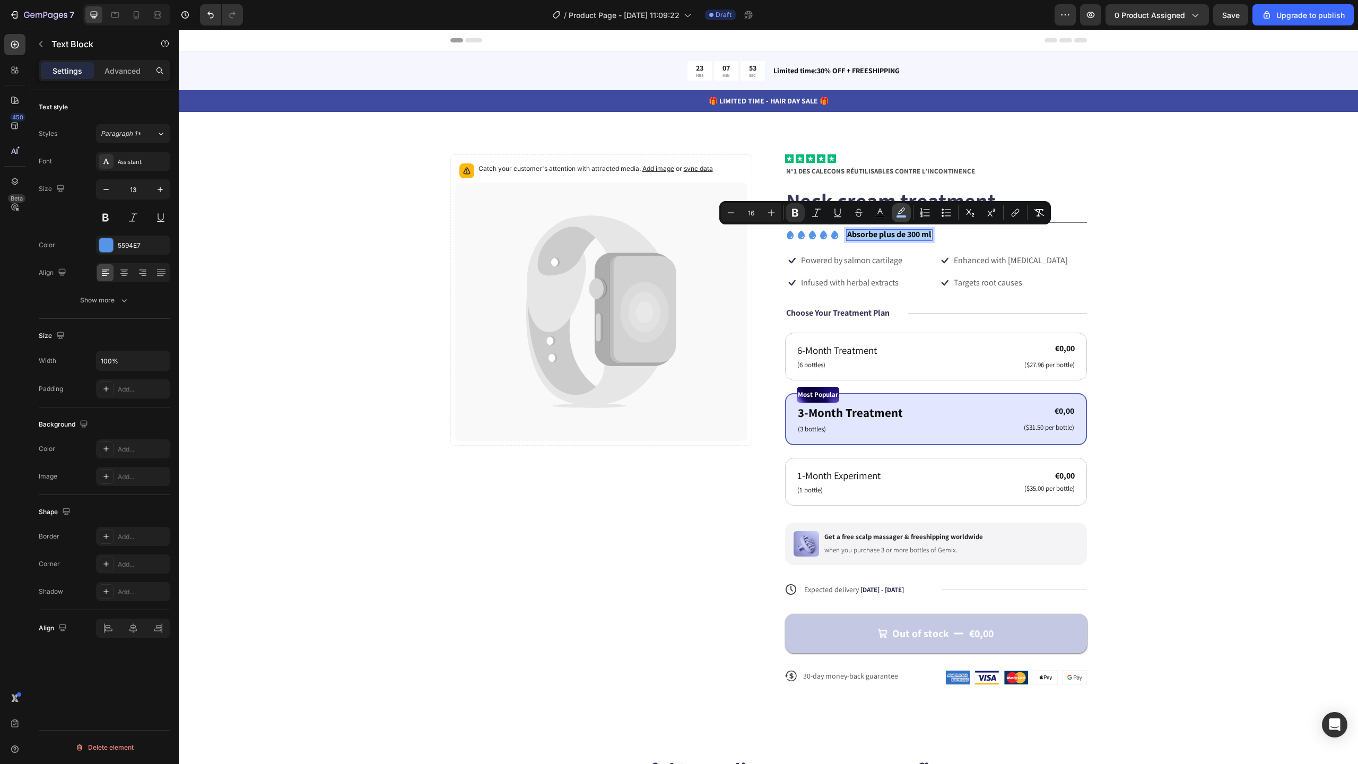
click at [907, 216] on button "color" at bounding box center [901, 212] width 19 height 19
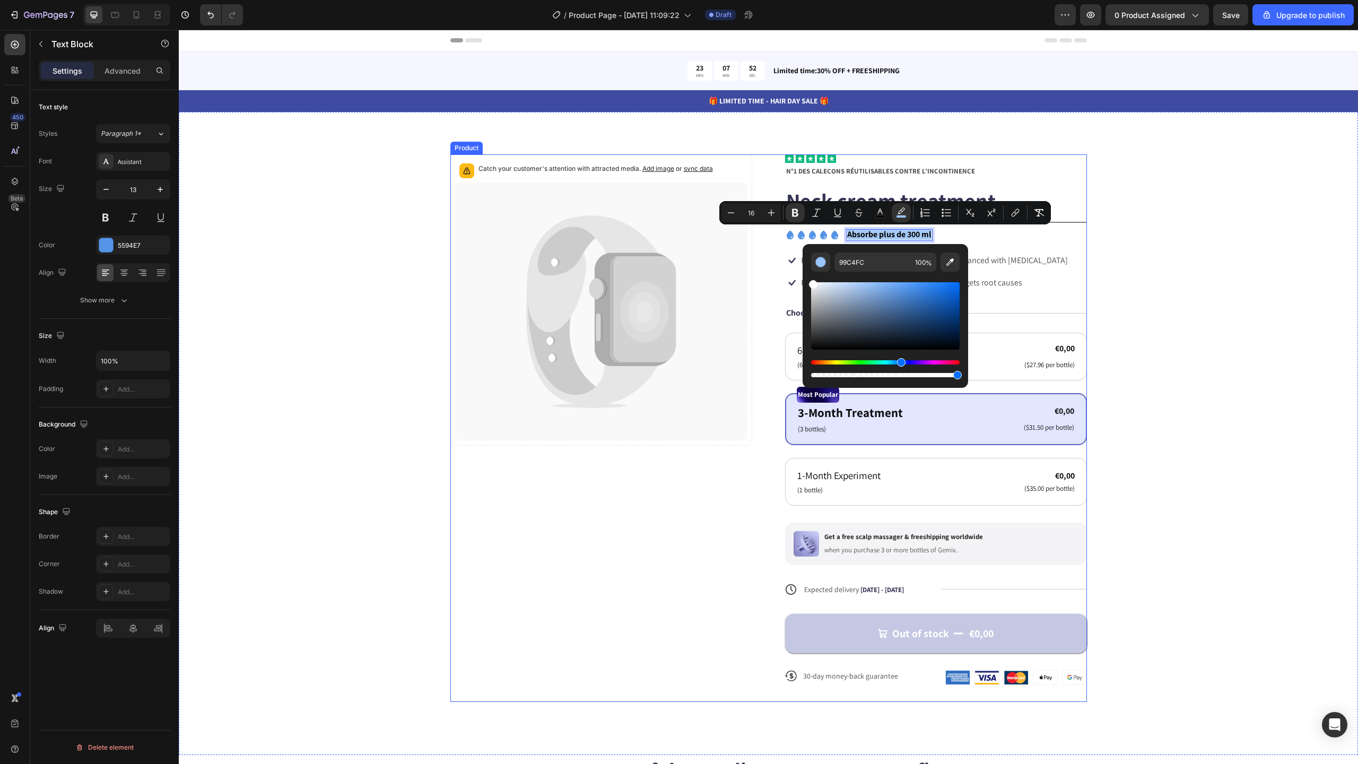
type input "FFFFFF"
drag, startPoint x: 1021, startPoint y: 330, endPoint x: 787, endPoint y: 264, distance: 243.7
click at [1179, 269] on div "Catch your customer's attention with attracted media. Add image or sync data Pr…" at bounding box center [768, 427] width 1094 height 547
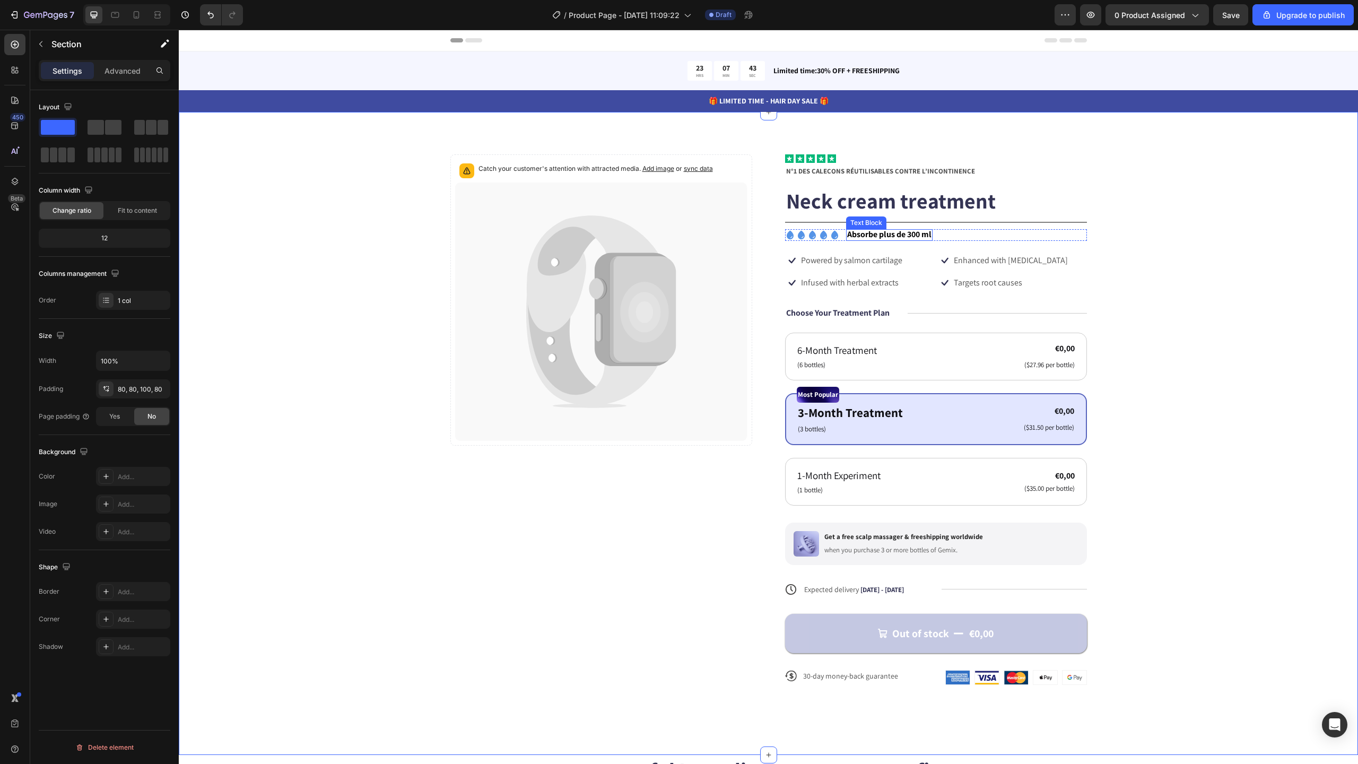
click at [881, 233] on strong "Absorbe plus de 300 ml" at bounding box center [889, 234] width 84 height 11
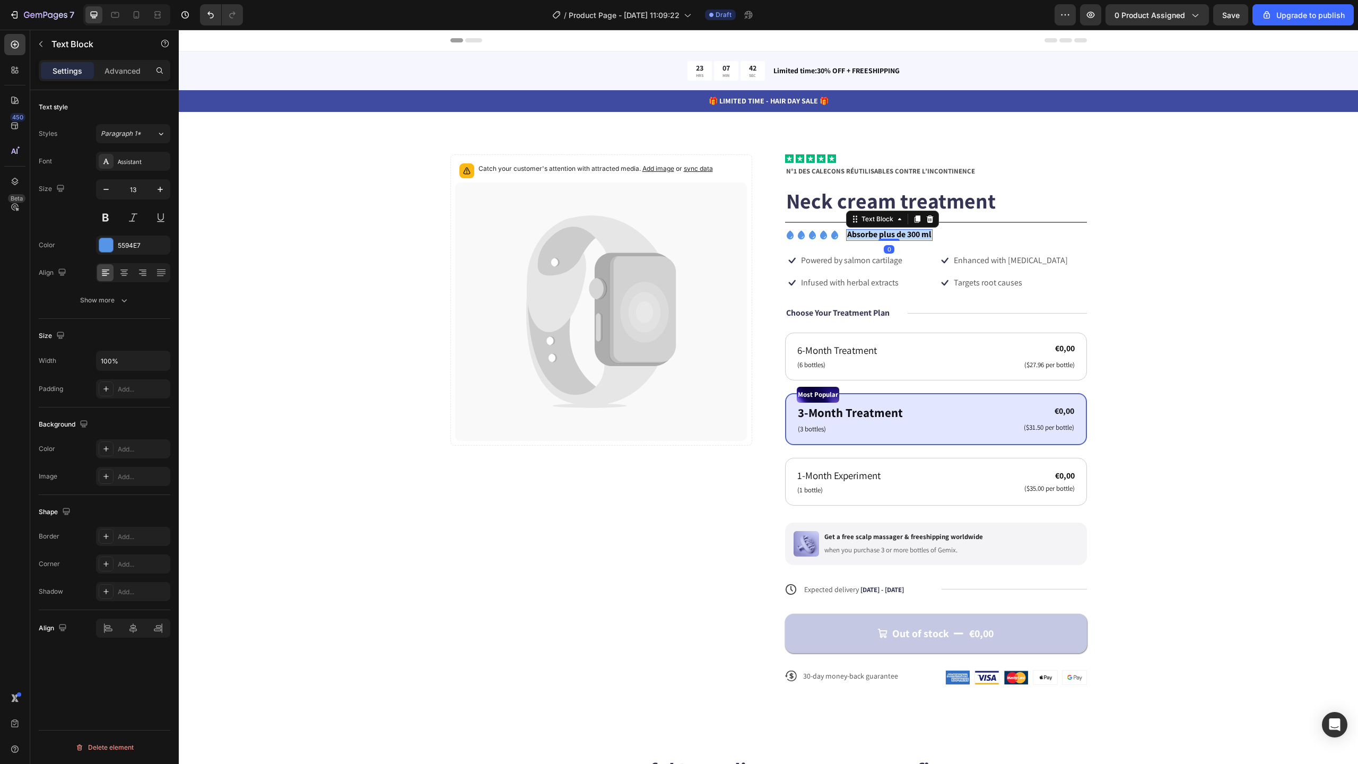
click at [881, 233] on strong "Absorbe plus de 300 ml" at bounding box center [889, 234] width 84 height 11
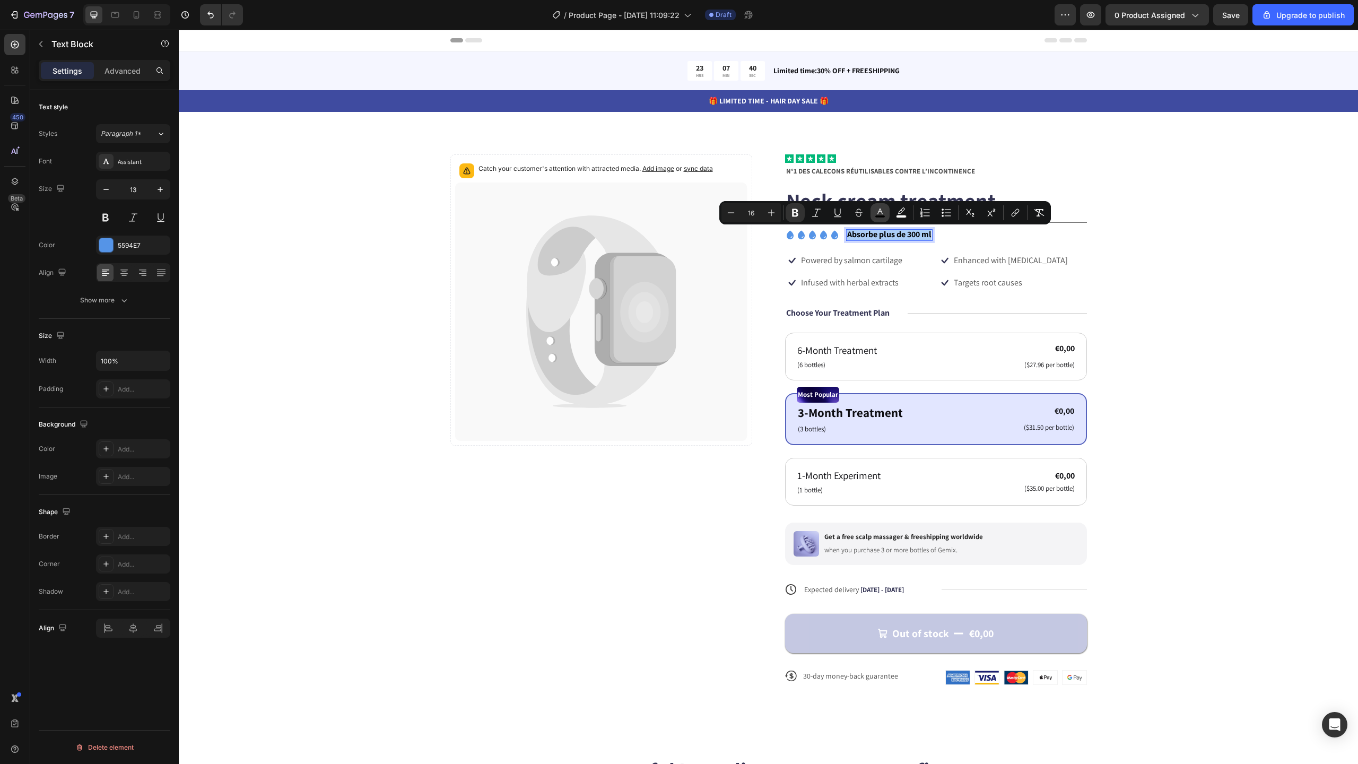
click at [882, 216] on rect "Editor contextual toolbar" at bounding box center [880, 216] width 10 height 3
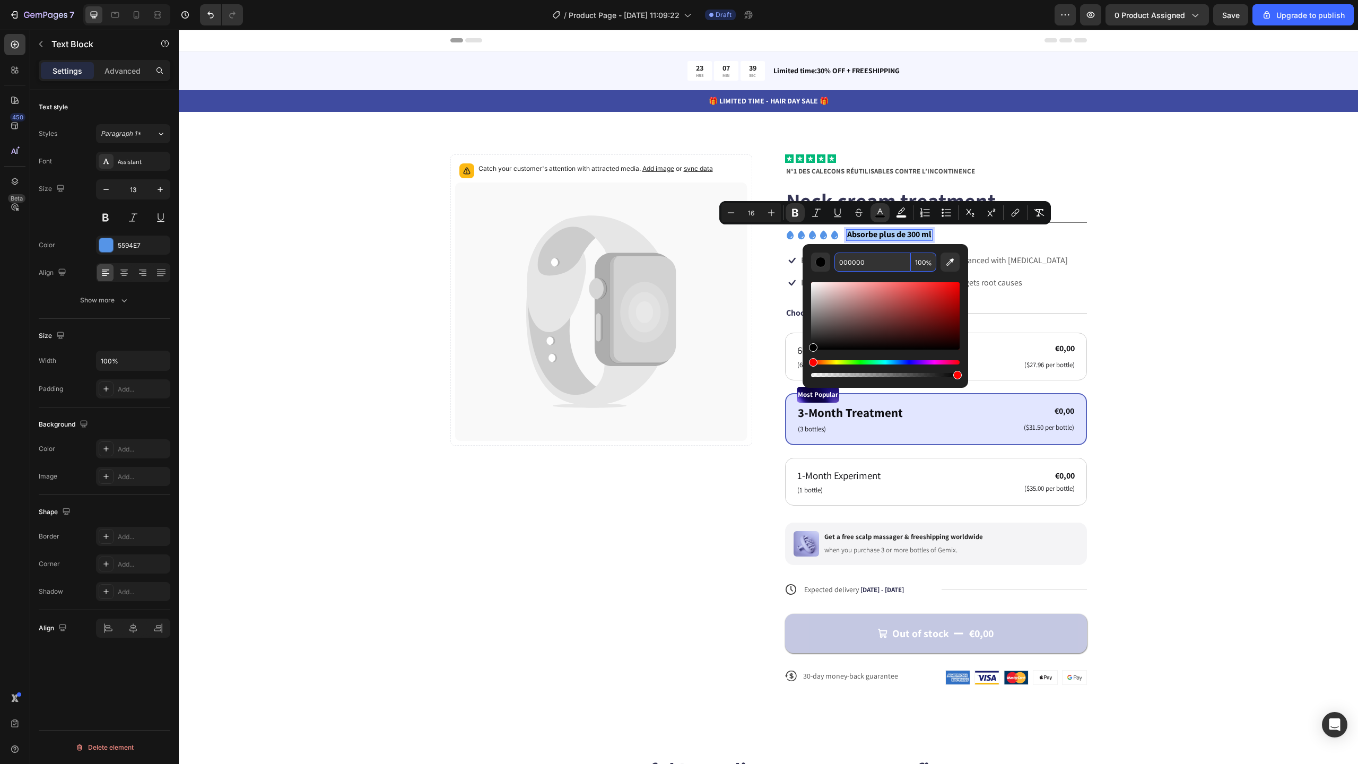
click at [880, 261] on input "000000" at bounding box center [872, 262] width 76 height 19
paste input "5594E7"
type input "5594E7"
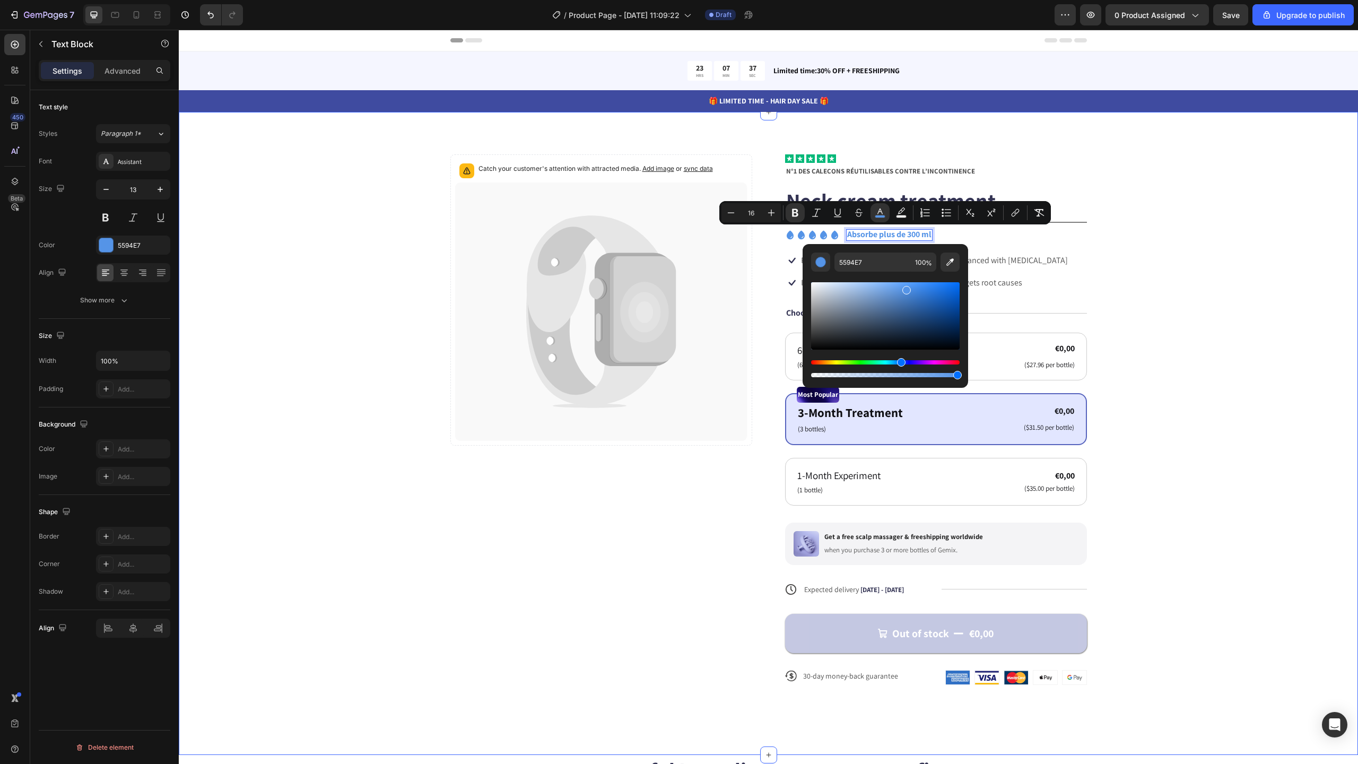
click at [1248, 267] on div "Catch your customer's attention with attracted media. Add image or sync data Pr…" at bounding box center [768, 427] width 1094 height 547
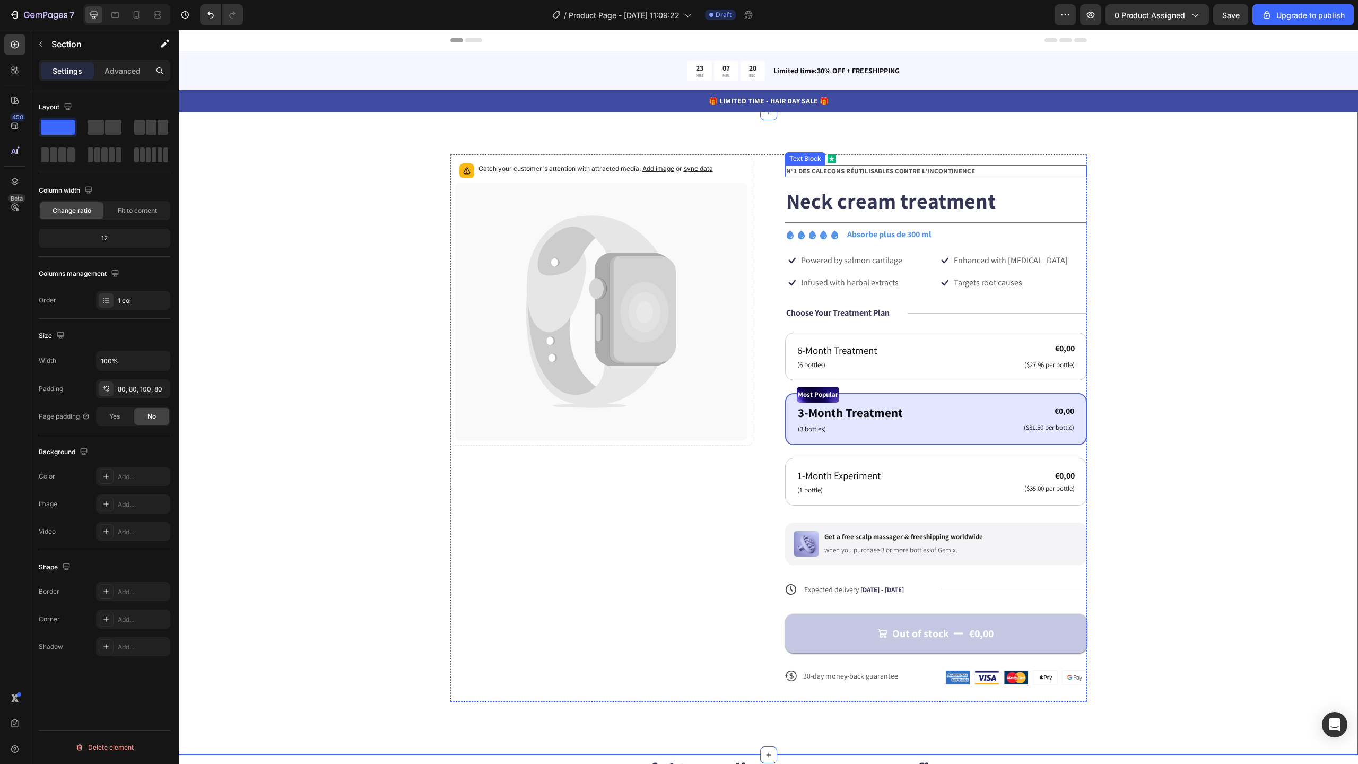
click at [855, 175] on strong "N°1 DES CALEÇONS RÉUTILISABLES CONTRE L’INCONTINENCE" at bounding box center [880, 171] width 189 height 9
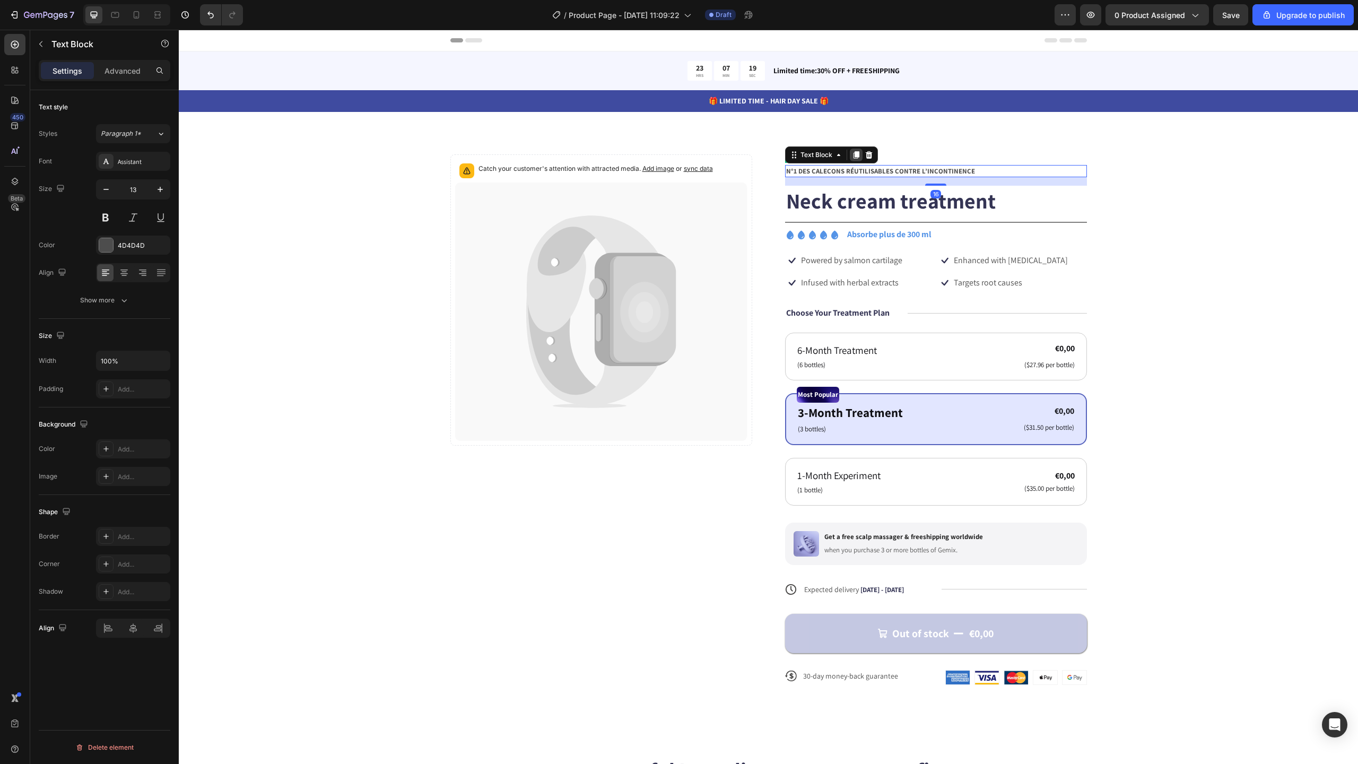
click at [853, 152] on icon at bounding box center [856, 154] width 6 height 7
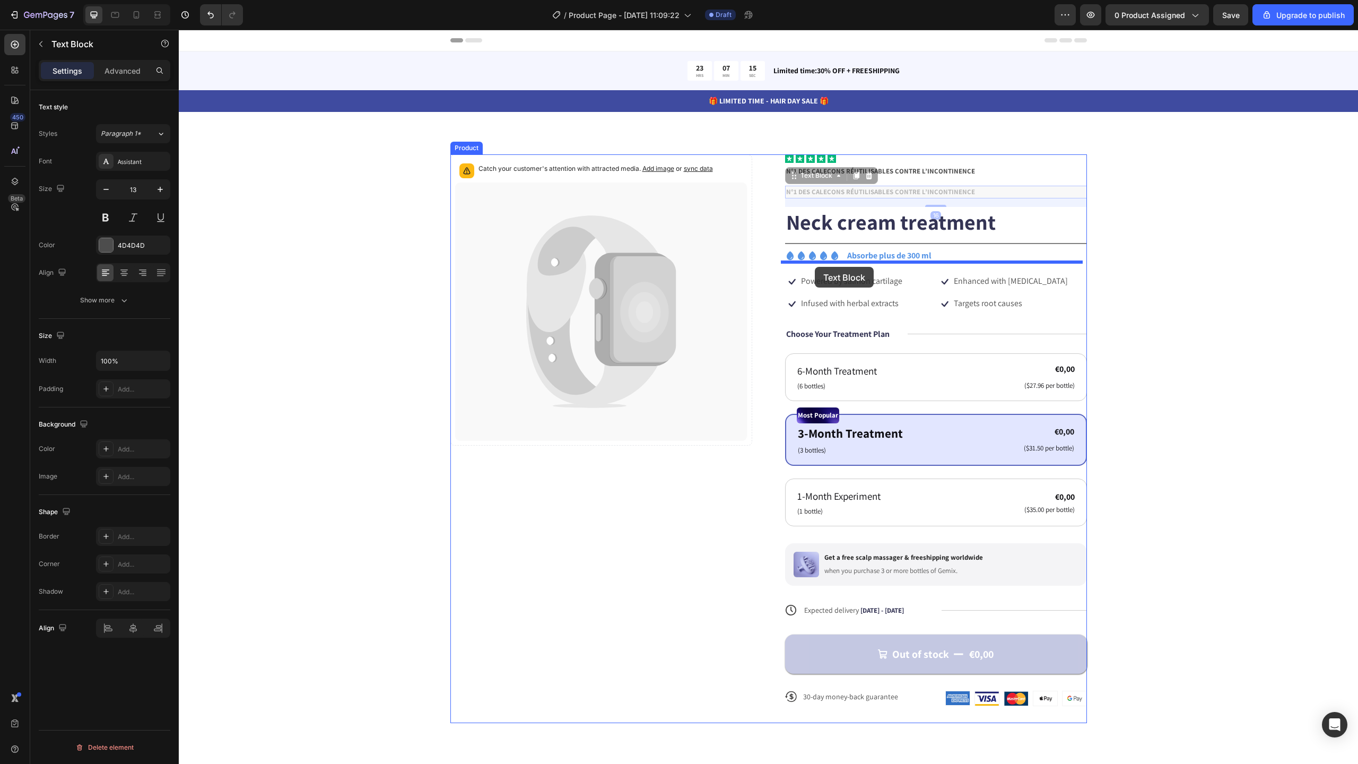
drag, startPoint x: 796, startPoint y: 177, endPoint x: 815, endPoint y: 267, distance: 92.1
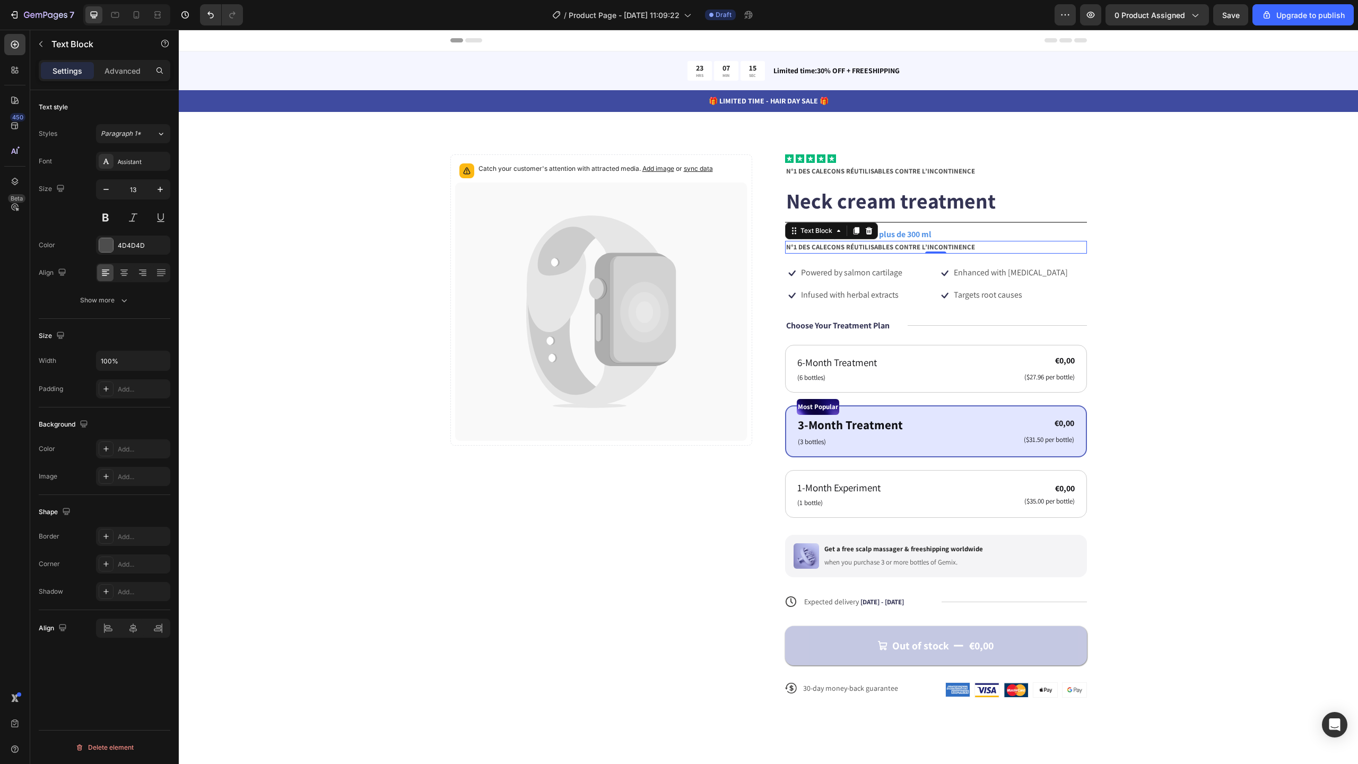
click at [857, 248] on strong "N°1 DES CALEÇONS RÉUTILISABLES CONTRE L’INCONTINENCE" at bounding box center [880, 246] width 189 height 9
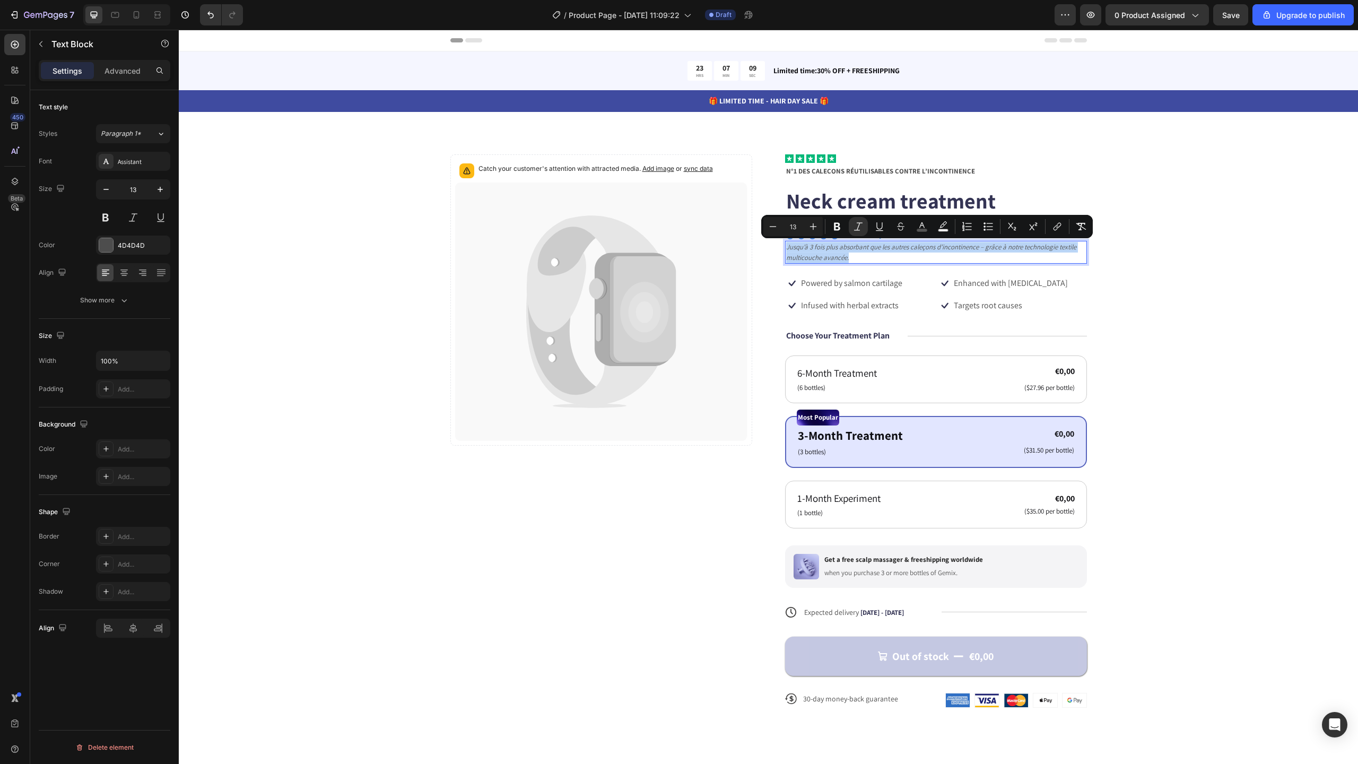
drag, startPoint x: 860, startPoint y: 257, endPoint x: 783, endPoint y: 249, distance: 77.3
click at [786, 249] on p "Jusqu’à 3 fois plus absorbant que les autres caleçons d’incontinence – grâce à …" at bounding box center [936, 252] width 300 height 21
click at [815, 224] on icon "Editor contextual toolbar" at bounding box center [813, 226] width 11 height 11
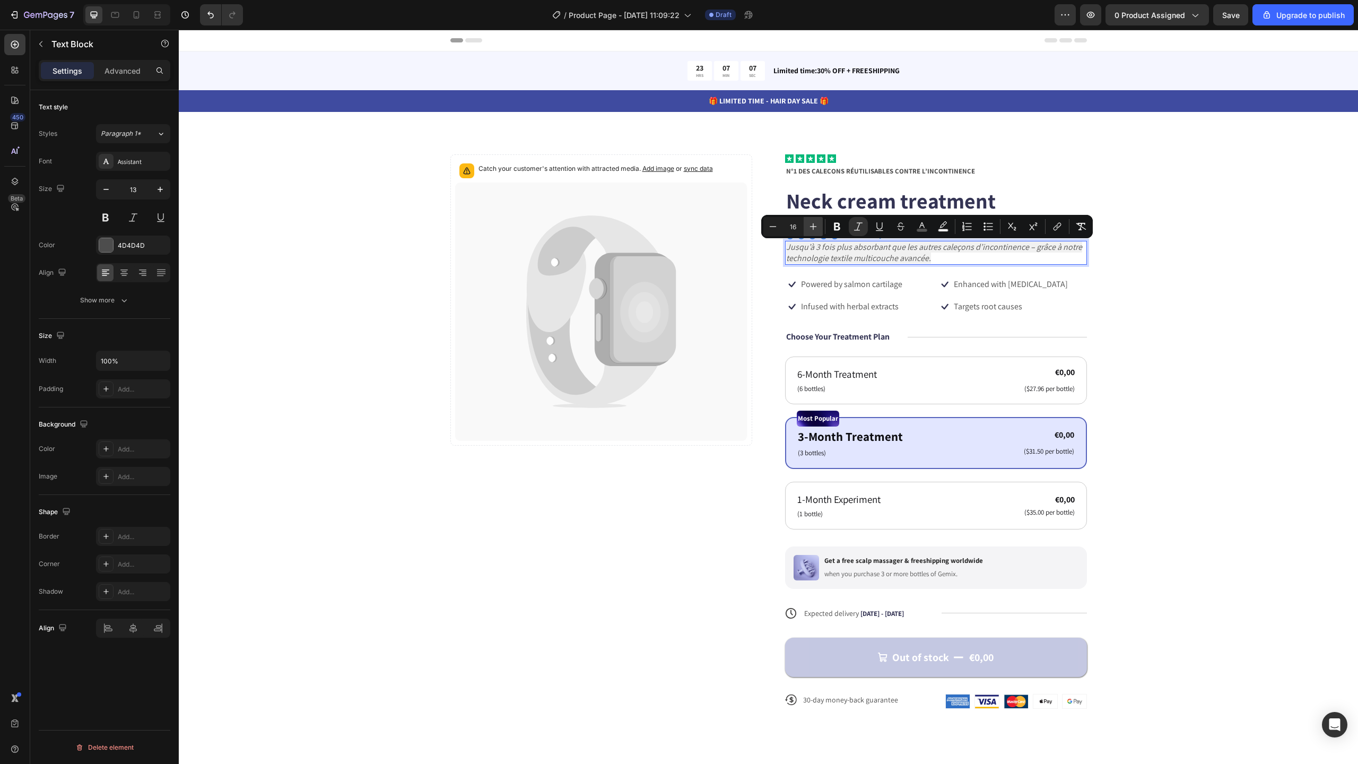
click at [815, 224] on icon "Editor contextual toolbar" at bounding box center [813, 226] width 11 height 11
type input "17"
click at [1199, 273] on div "Catch your customer's attention with attracted media. Add image or sync data Pr…" at bounding box center [768, 439] width 1094 height 571
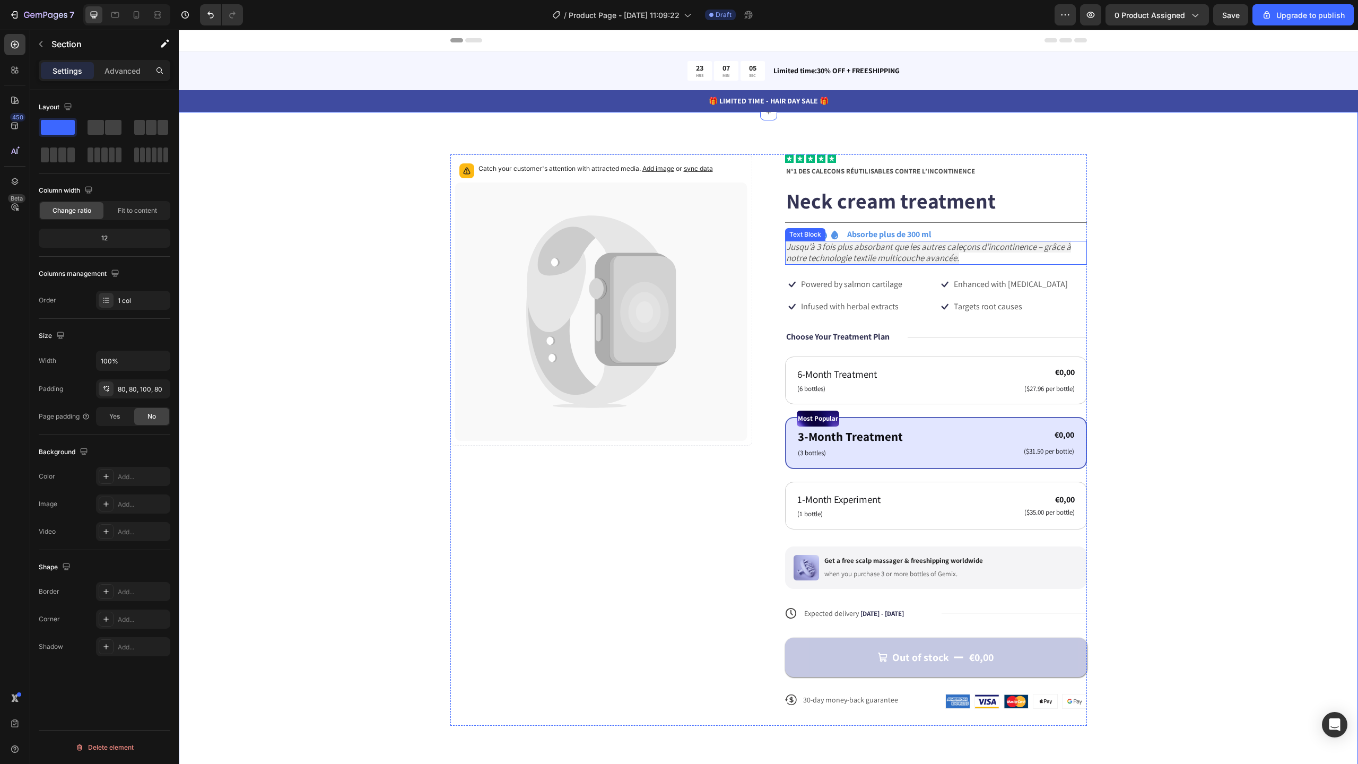
click at [915, 258] on icon "Jusqu’à 3 fois plus absorbant que les autres caleçons d’incontinence – grâce à …" at bounding box center [928, 252] width 285 height 23
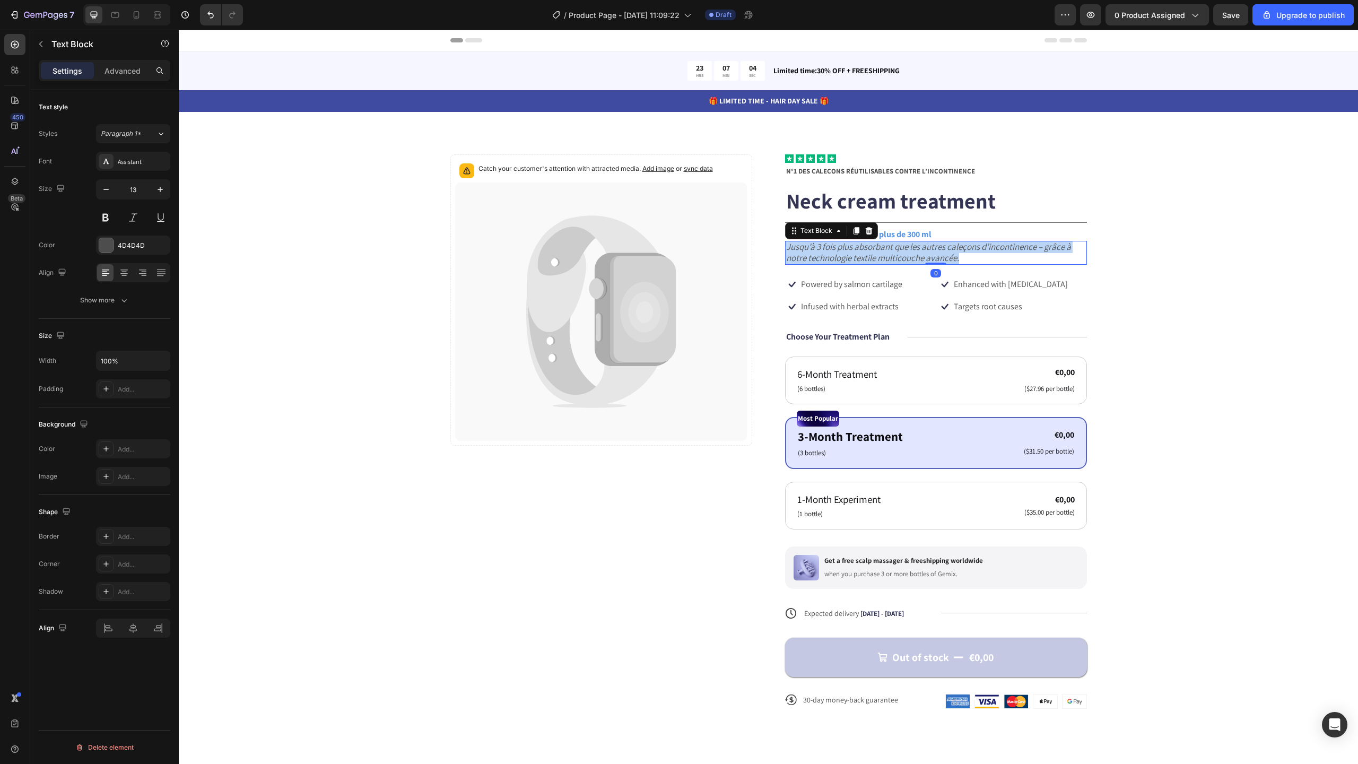
click at [915, 258] on icon "Jusqu’à 3 fois plus absorbant que les autres caleçons d’incontinence – grâce à …" at bounding box center [928, 252] width 285 height 23
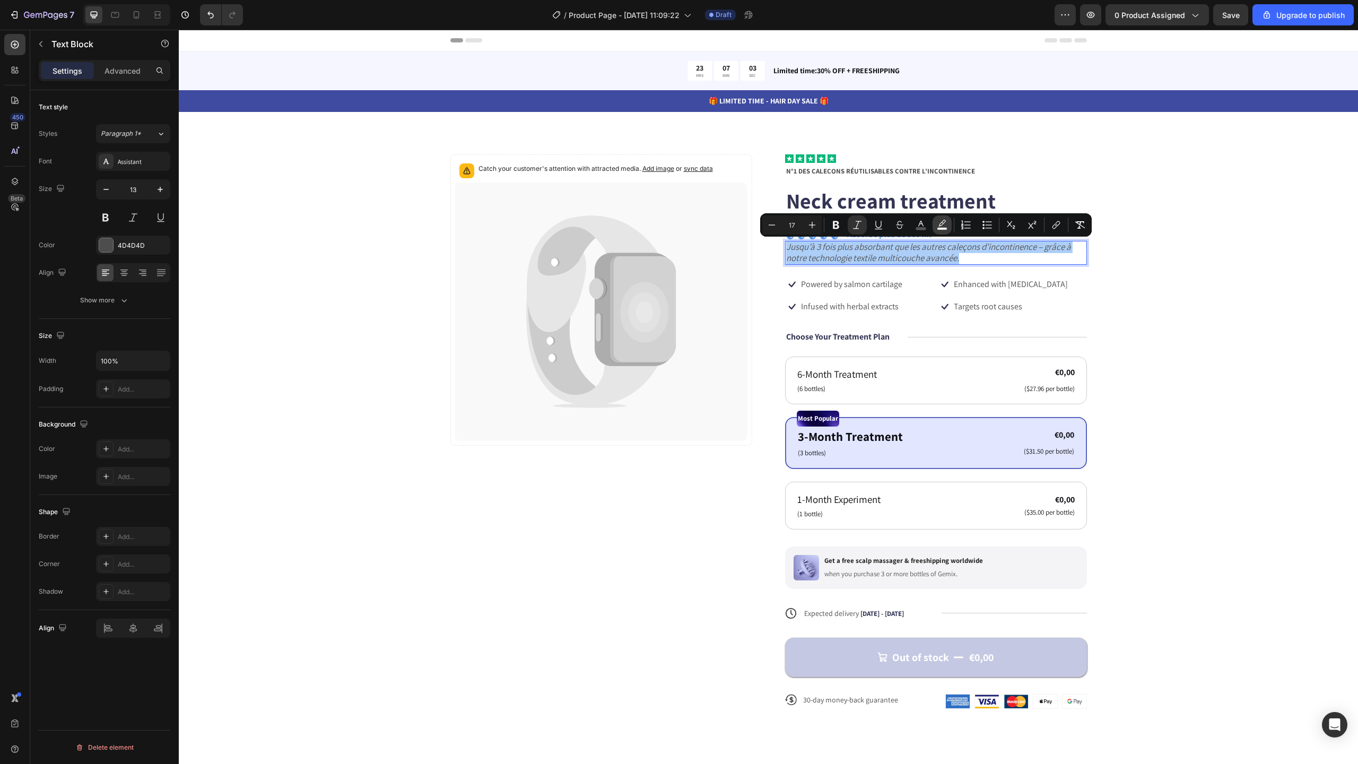
click at [940, 225] on icon "Editor contextual toolbar" at bounding box center [941, 223] width 7 height 6
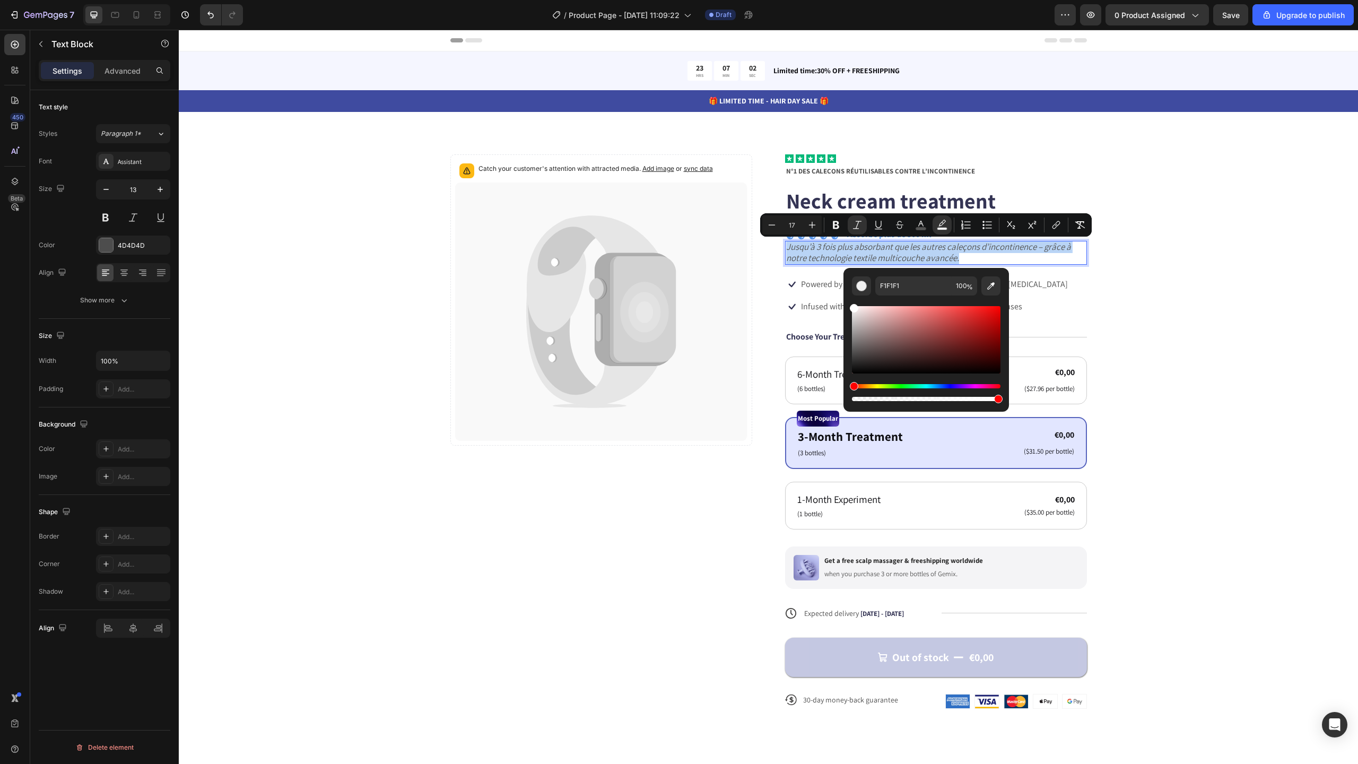
drag, startPoint x: 1063, startPoint y: 343, endPoint x: 834, endPoint y: 290, distance: 235.4
type input "FFFFFF"
click at [923, 225] on icon "Editor contextual toolbar" at bounding box center [920, 224] width 5 height 6
drag, startPoint x: 877, startPoint y: 332, endPoint x: 851, endPoint y: 366, distance: 42.4
click at [852, 366] on div "Editor contextual toolbar" at bounding box center [926, 339] width 149 height 67
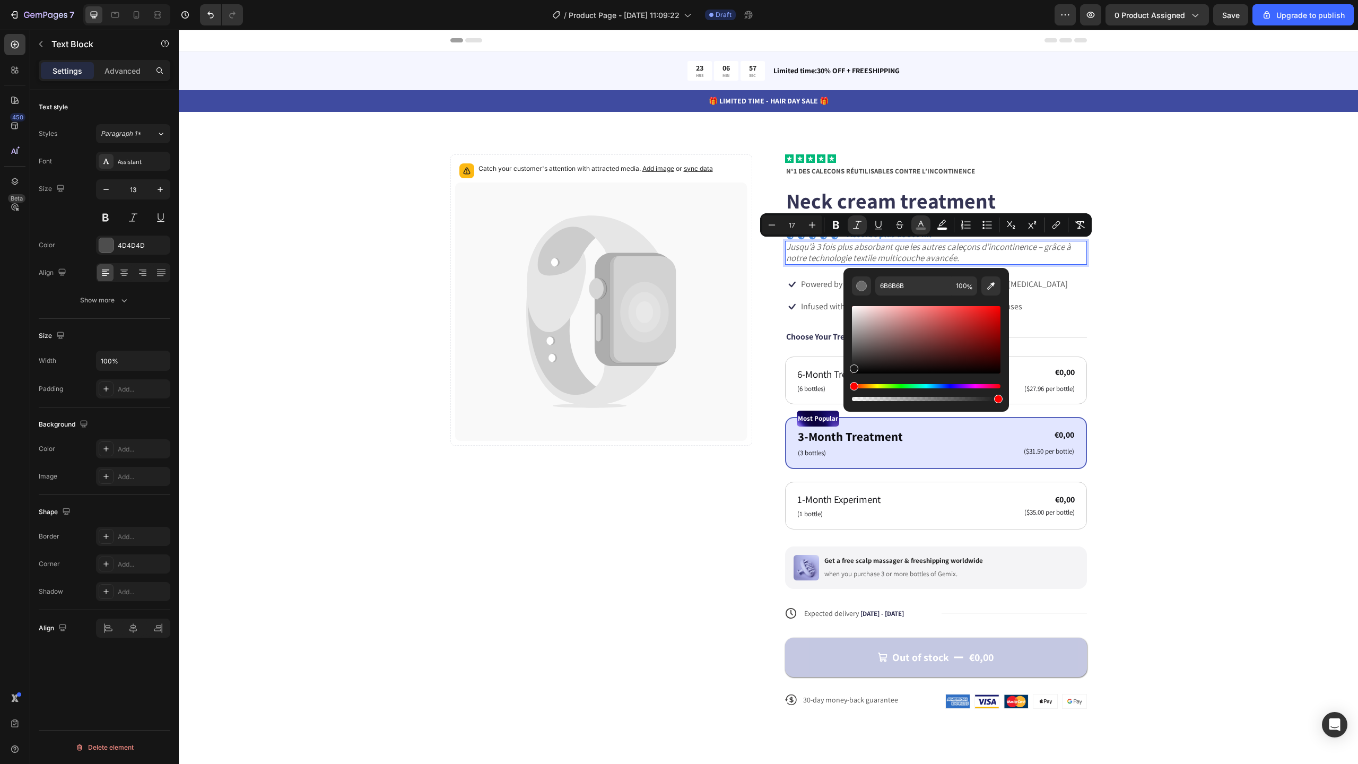
type input "191919"
click at [1238, 304] on div "Catch your customer's attention with attracted media. Add image or sync data Pr…" at bounding box center [768, 439] width 1094 height 571
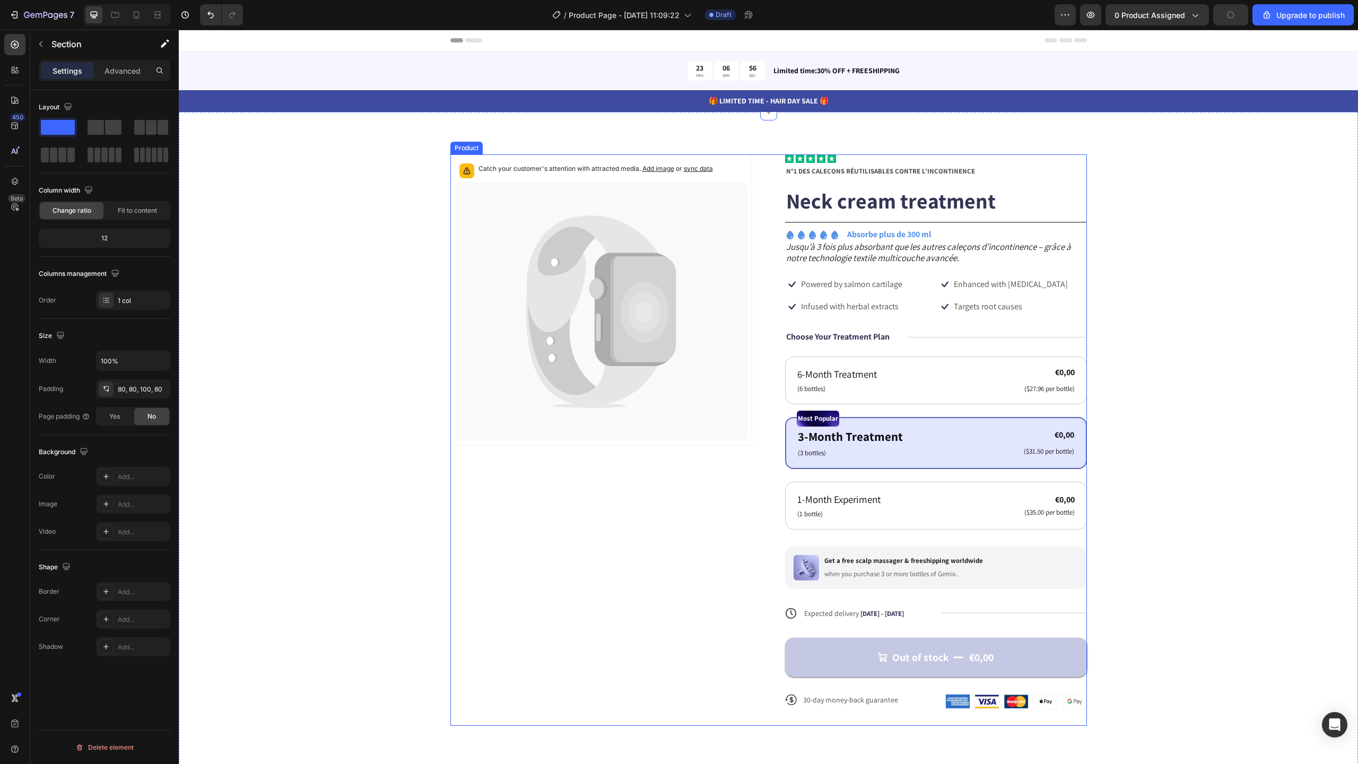
click at [922, 263] on icon "Jusqu’à 3 fois plus absorbant que les autres caleçons d’incontinence – grâce à …" at bounding box center [928, 252] width 285 height 23
click at [179, 30] on div at bounding box center [179, 30] width 0 height 0
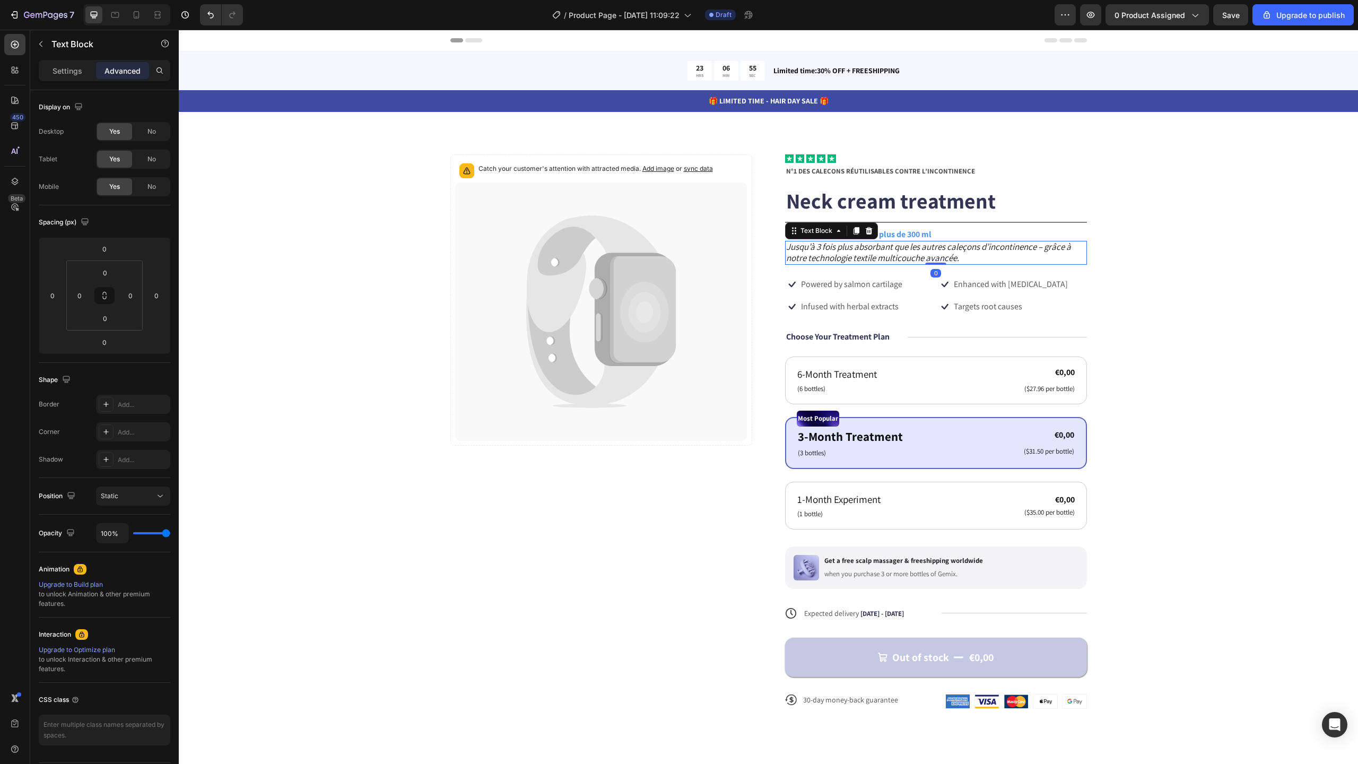
click at [925, 263] on div at bounding box center [935, 264] width 21 height 2
drag, startPoint x: 1137, startPoint y: 252, endPoint x: 1095, endPoint y: 251, distance: 41.9
click at [1137, 251] on div "Catch your customer's attention with attracted media. Add image or sync data Pr…" at bounding box center [768, 439] width 1094 height 571
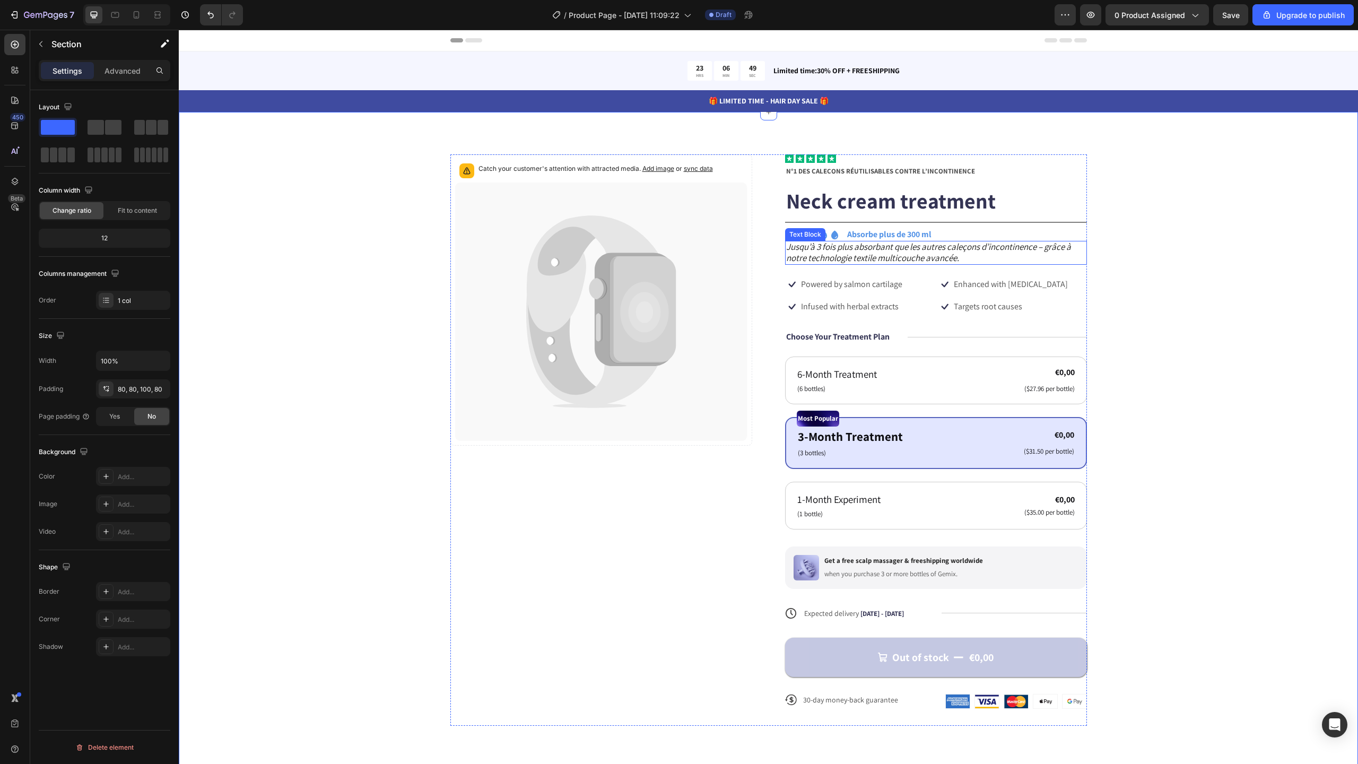
click at [881, 249] on icon "Jusqu’à 3 fois plus absorbant que les autres caleçons d’incontinence – grâce à …" at bounding box center [928, 252] width 285 height 23
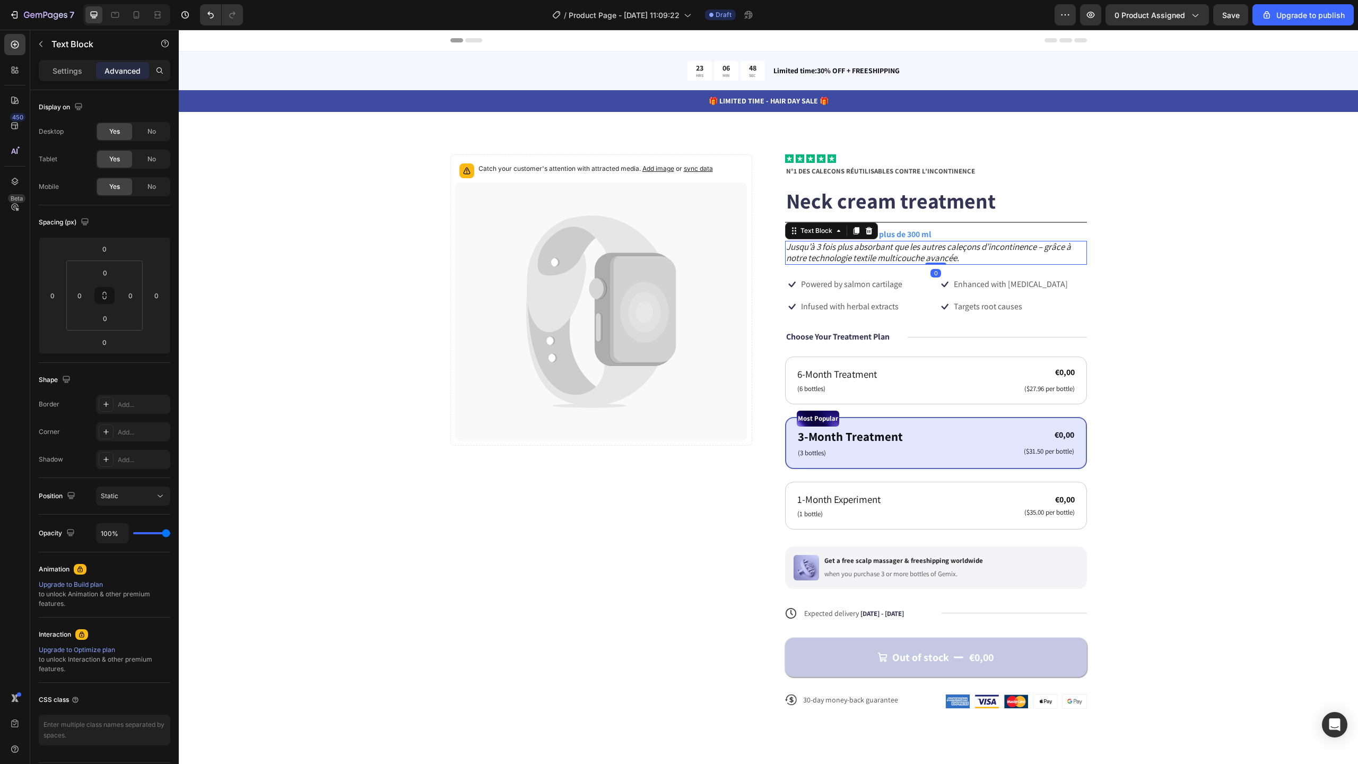
click at [881, 249] on icon "Jusqu’à 3 fois plus absorbant que les autres caleçons d’incontinence – grâce à …" at bounding box center [928, 252] width 285 height 23
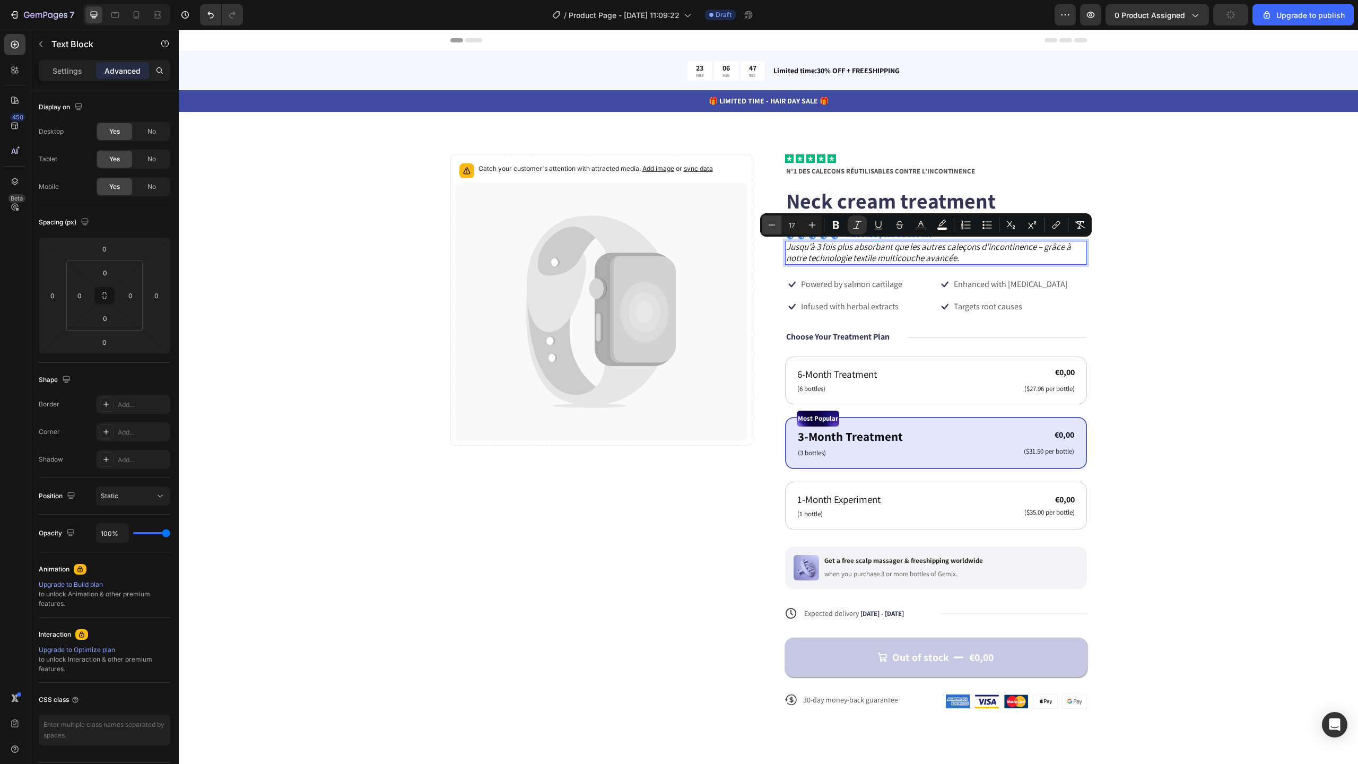
click at [775, 227] on icon "Editor contextual toolbar" at bounding box center [772, 225] width 11 height 11
type input "16"
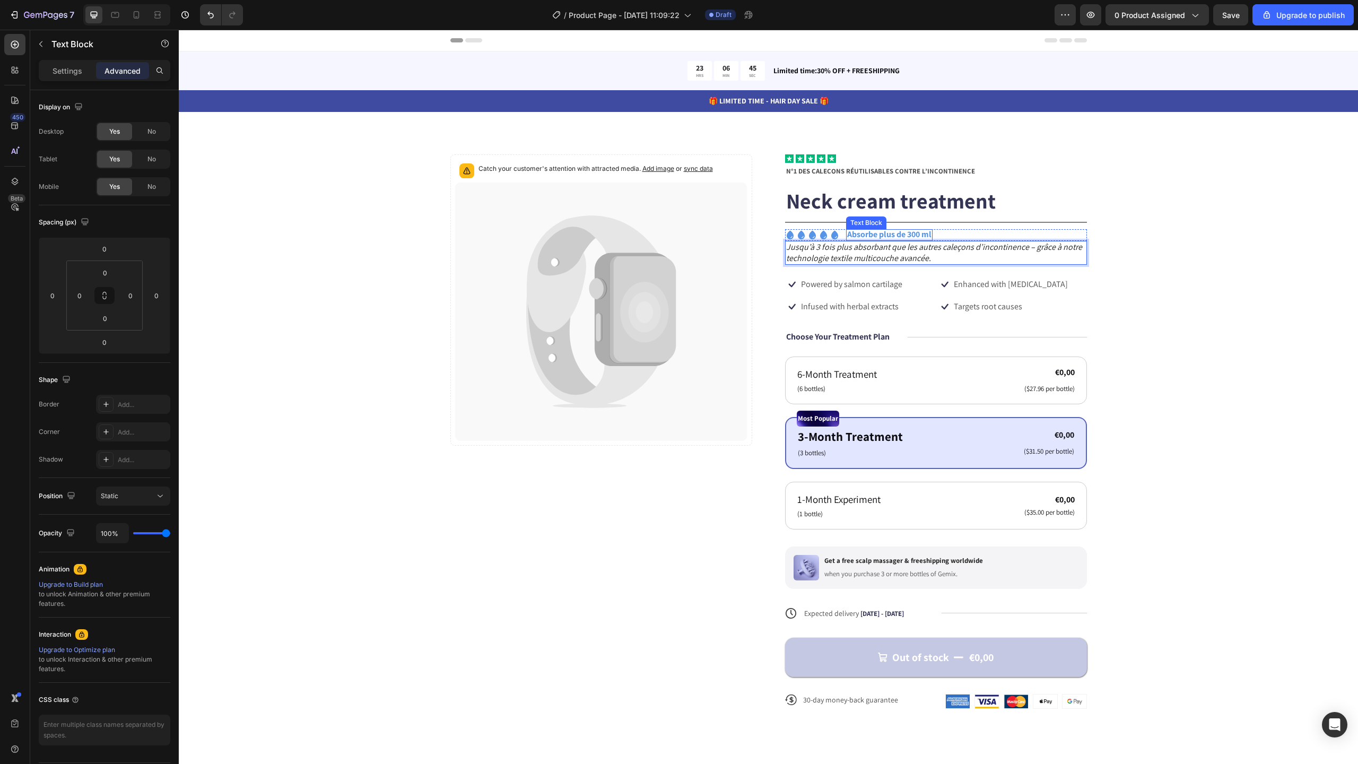
click at [872, 236] on strong "Absorbe plus de 300 ml" at bounding box center [889, 234] width 84 height 11
click at [996, 251] on icon "Jusqu’à 3 fois plus absorbant que les autres caleçons d’incontinence – grâce à …" at bounding box center [934, 252] width 296 height 22
click at [929, 235] on div "Icon Icon Icon Icon Icon Icon List Absorbe plus de 300 ml Text Block Row" at bounding box center [936, 235] width 302 height 12
click at [930, 236] on div "Icon Icon Icon Icon Icon Icon List Absorbe plus de 300 ml Text Block Row 0" at bounding box center [936, 235] width 302 height 12
click at [1146, 263] on div "Catch your customer's attention with attracted media. Add image or sync data Pr…" at bounding box center [768, 439] width 1094 height 571
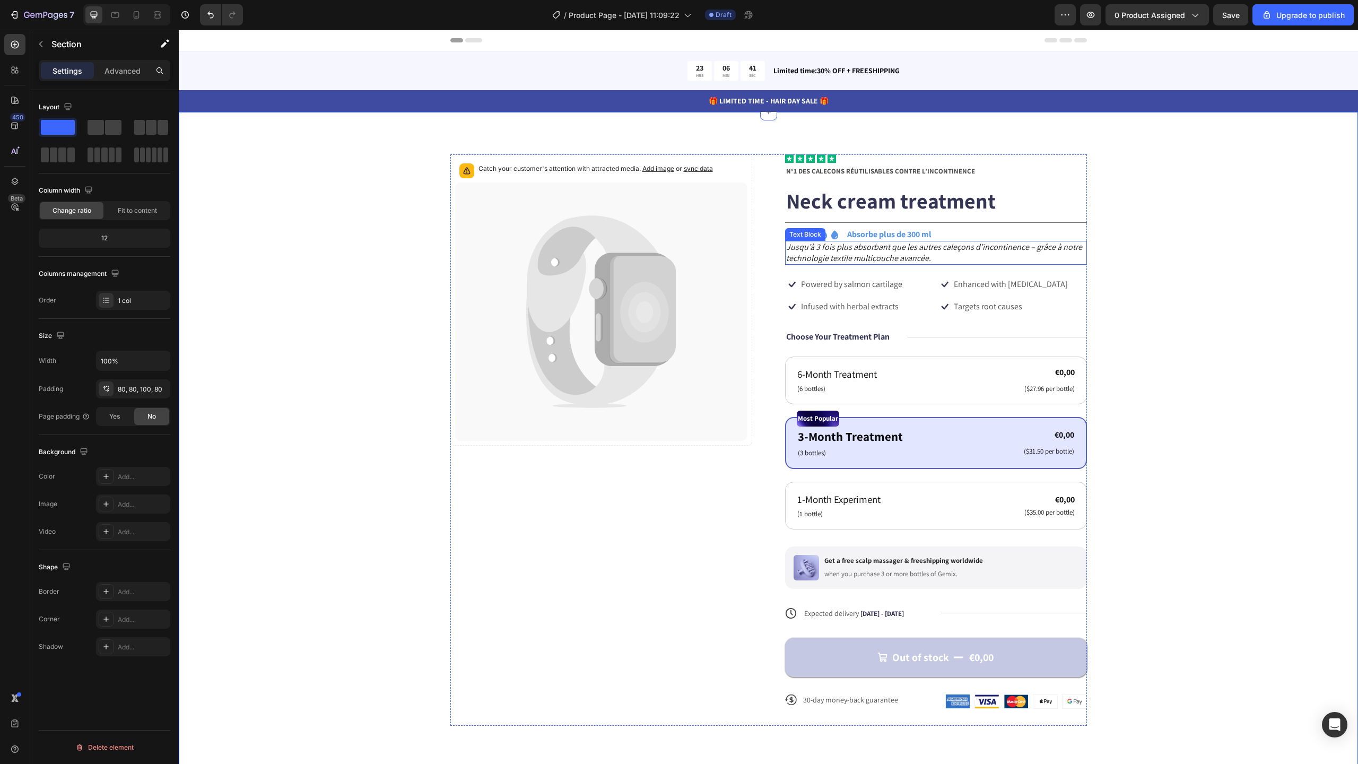
click at [902, 237] on strong "Absorbe plus de 300 ml" at bounding box center [889, 234] width 84 height 11
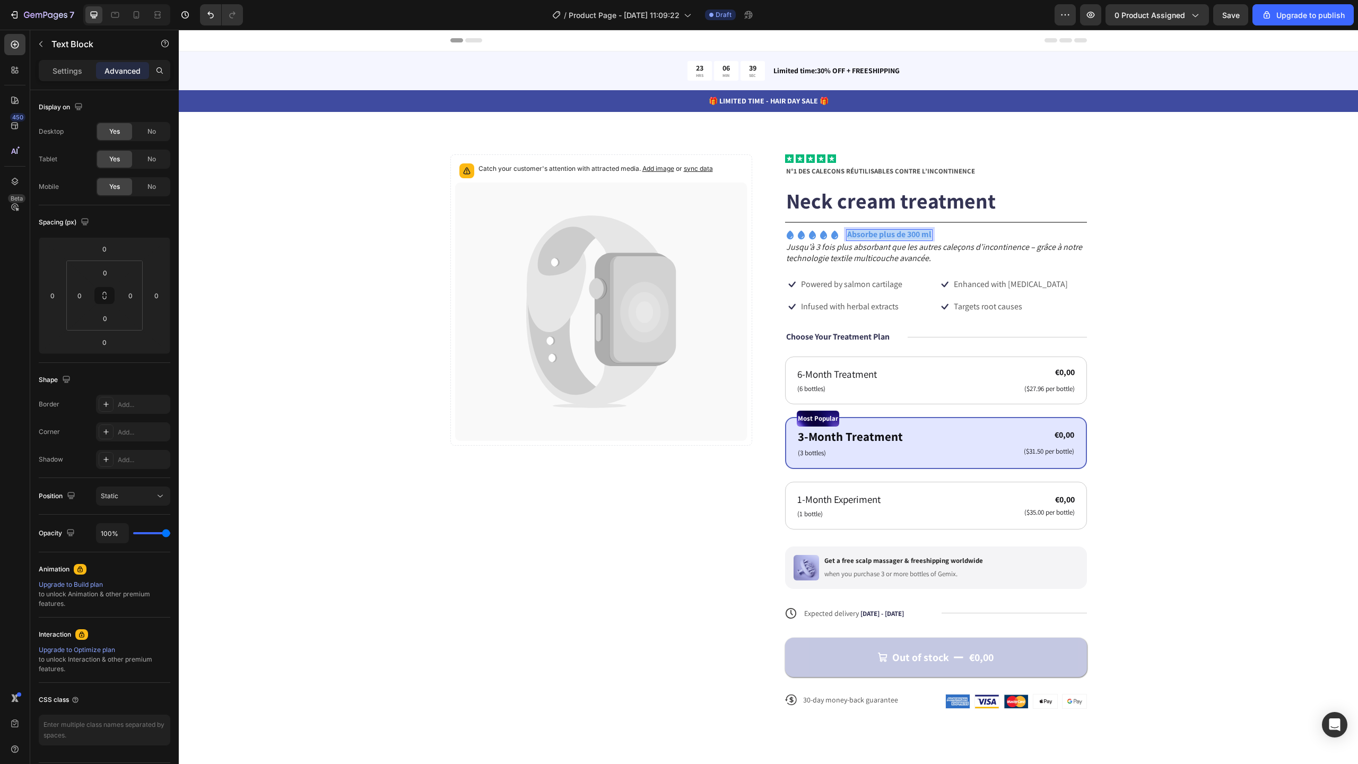
click at [902, 237] on strong "Absorbe plus de 300 ml" at bounding box center [889, 234] width 84 height 11
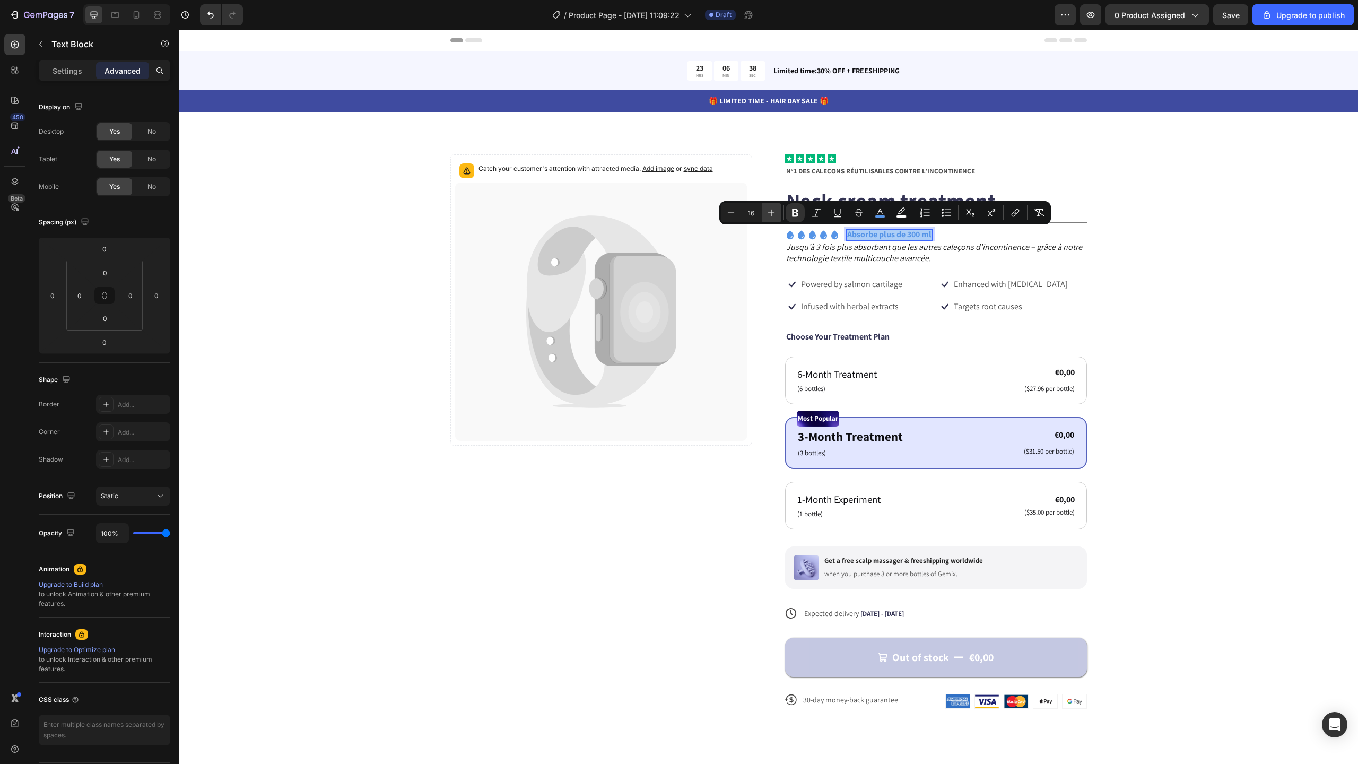
click at [771, 212] on icon "Editor contextual toolbar" at bounding box center [771, 213] width 7 height 7
type input "17"
click at [1193, 245] on div "Catch your customer's attention with attracted media. Add image or sync data Pr…" at bounding box center [768, 440] width 1094 height 572
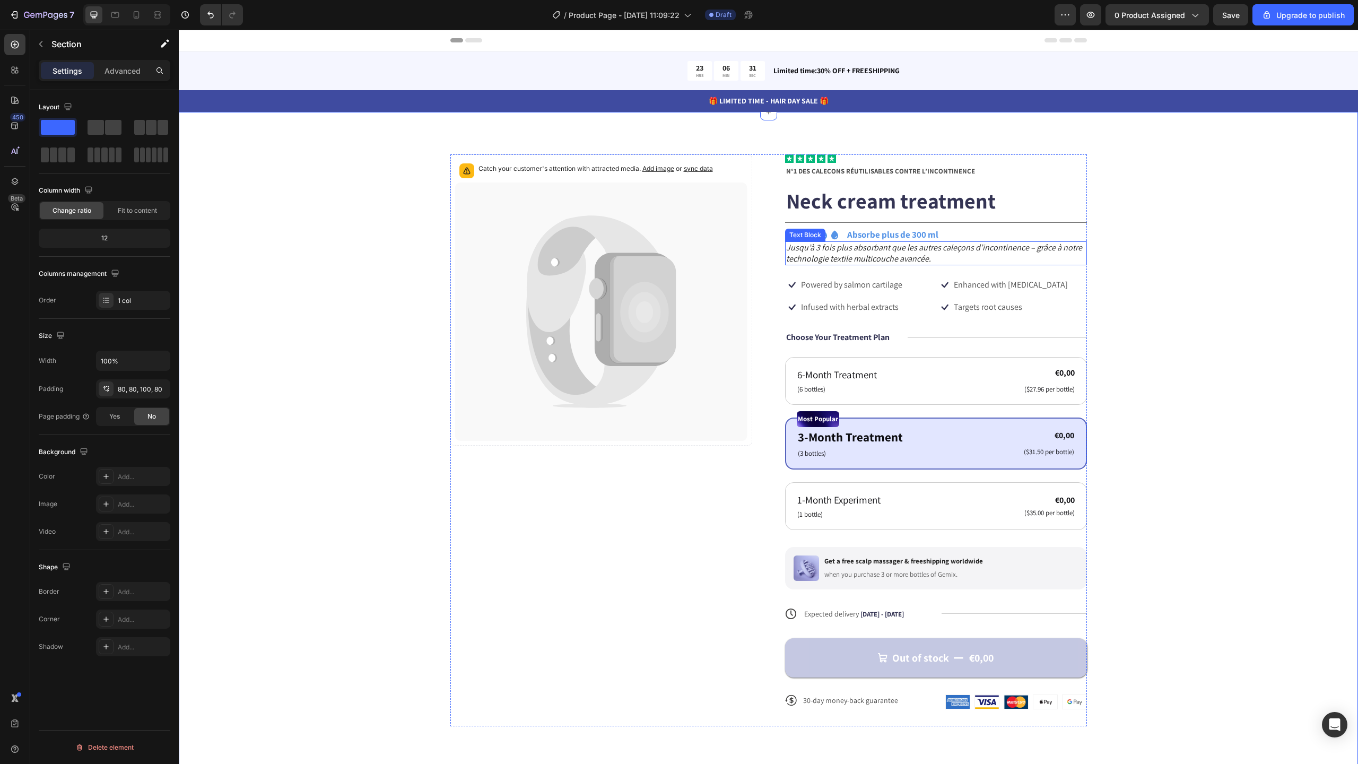
click at [858, 248] on icon "Jusqu’à 3 fois plus absorbant que les autres caleçons d’incontinence – grâce à …" at bounding box center [934, 253] width 296 height 22
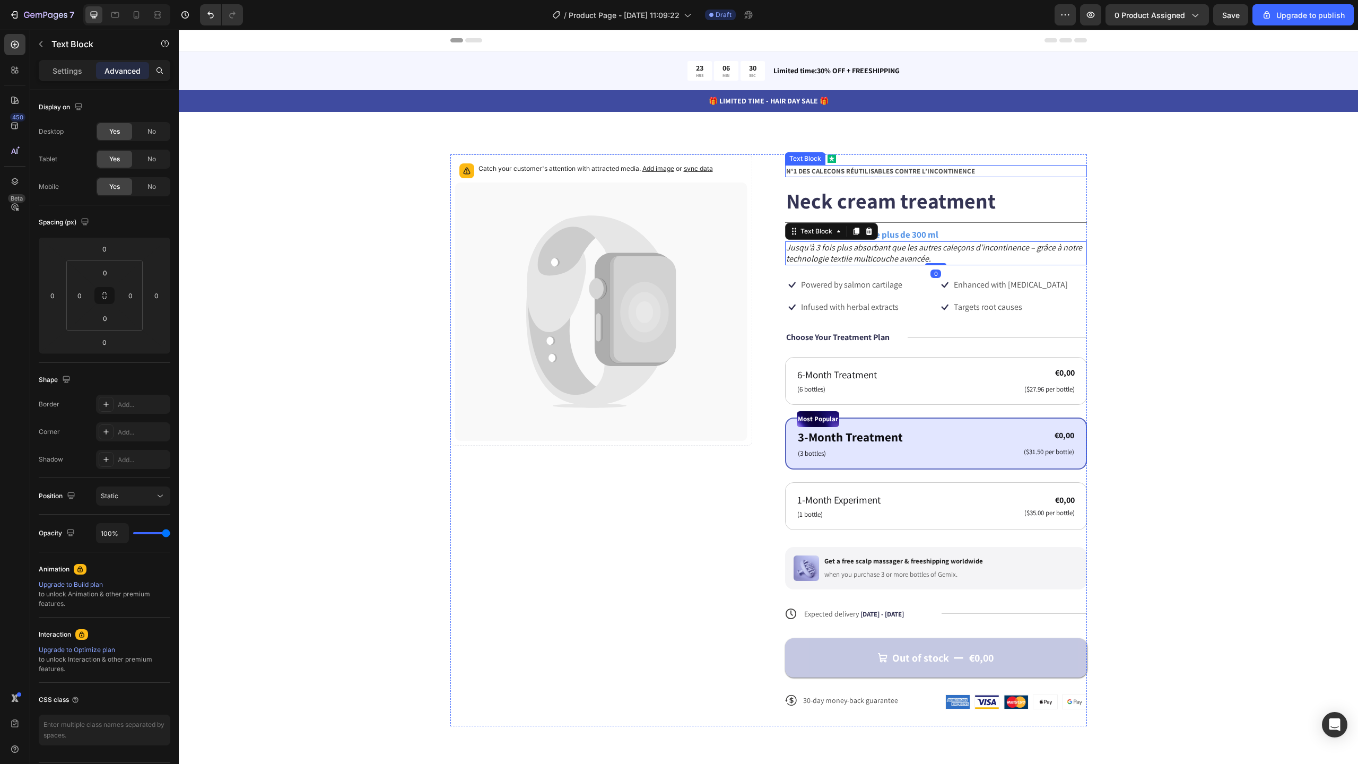
click at [844, 170] on strong "N°1 DES CALEÇONS RÉUTILISABLES CONTRE L’INCONTINENCE" at bounding box center [880, 171] width 189 height 9
click at [70, 76] on div "Settings" at bounding box center [67, 70] width 53 height 17
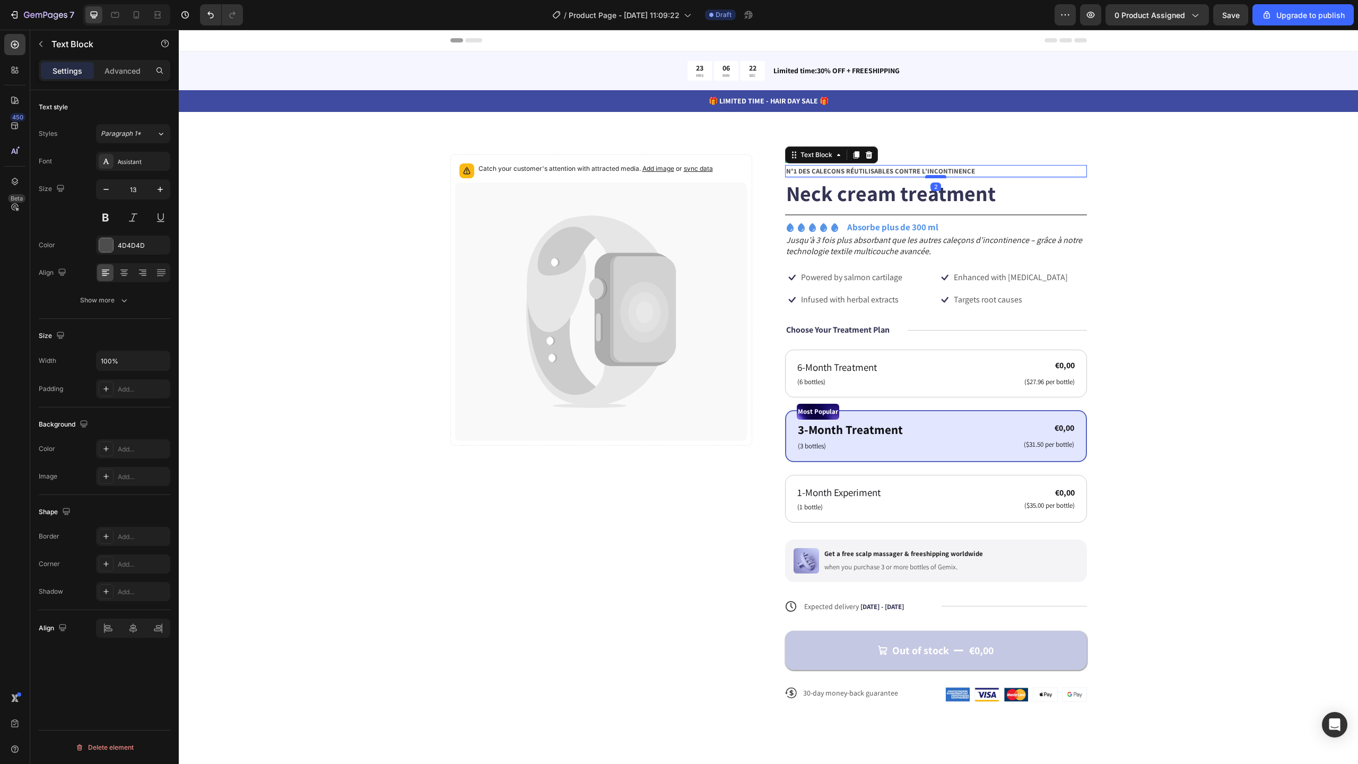
drag, startPoint x: 930, startPoint y: 185, endPoint x: 930, endPoint y: 177, distance: 7.4
click at [930, 177] on div at bounding box center [935, 176] width 21 height 3
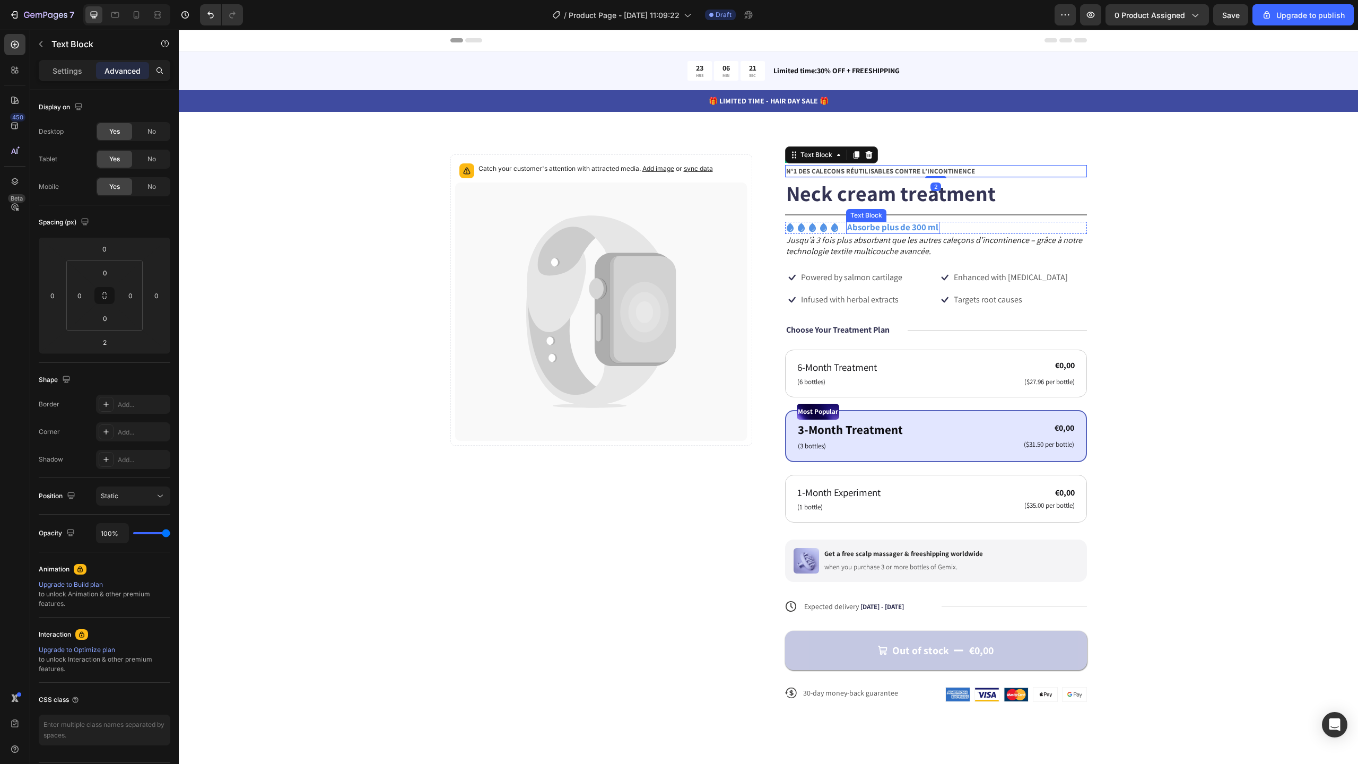
click at [872, 224] on strong "Absorbe plus de 300 ml" at bounding box center [892, 227] width 91 height 12
click at [79, 74] on p "Settings" at bounding box center [68, 70] width 30 height 11
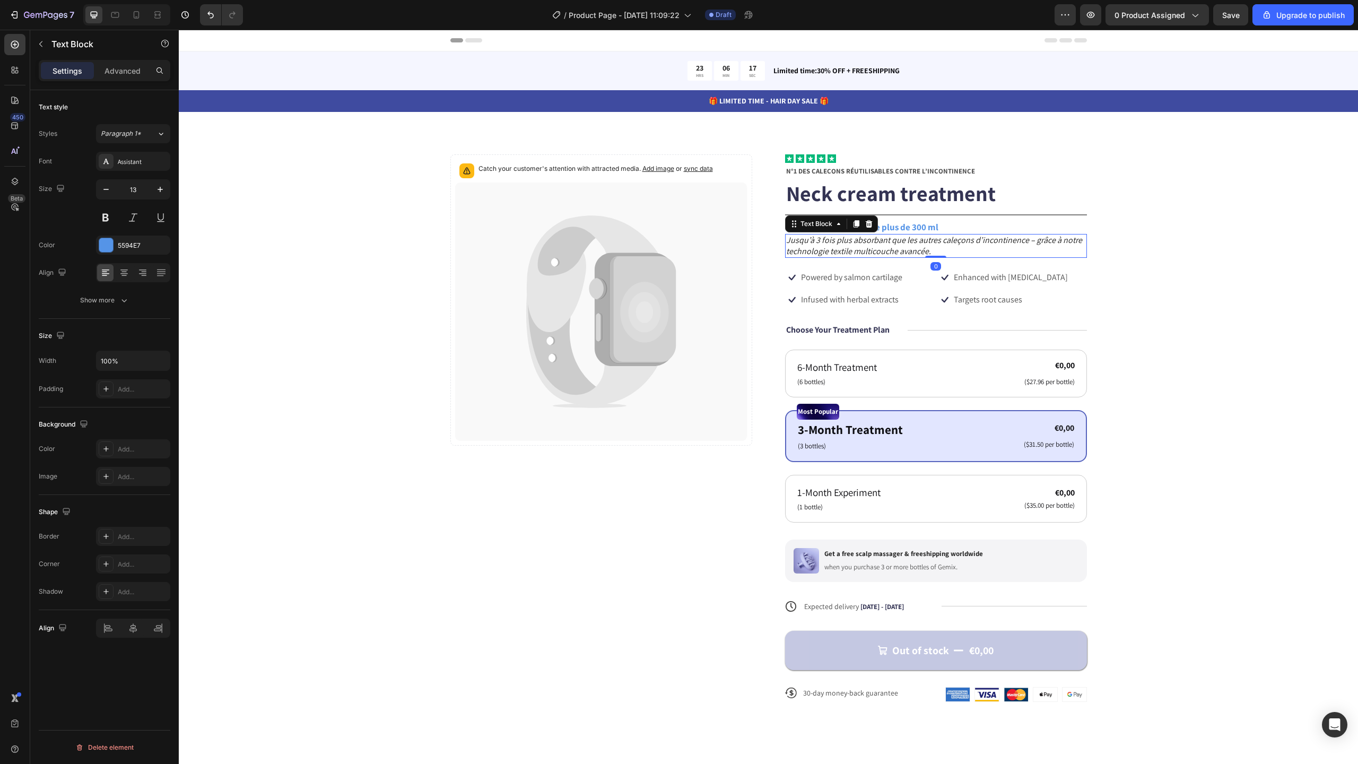
click at [840, 243] on icon "Jusqu’à 3 fois plus absorbant que les autres caleçons d’incontinence – grâce à …" at bounding box center [934, 245] width 296 height 22
click at [137, 219] on button at bounding box center [133, 217] width 19 height 19
click at [141, 214] on button at bounding box center [133, 217] width 19 height 19
click at [840, 252] on icon "Jusqu’à 3 fois plus absorbant que les autres caleçons d’incontinence – grâce à …" at bounding box center [934, 245] width 296 height 22
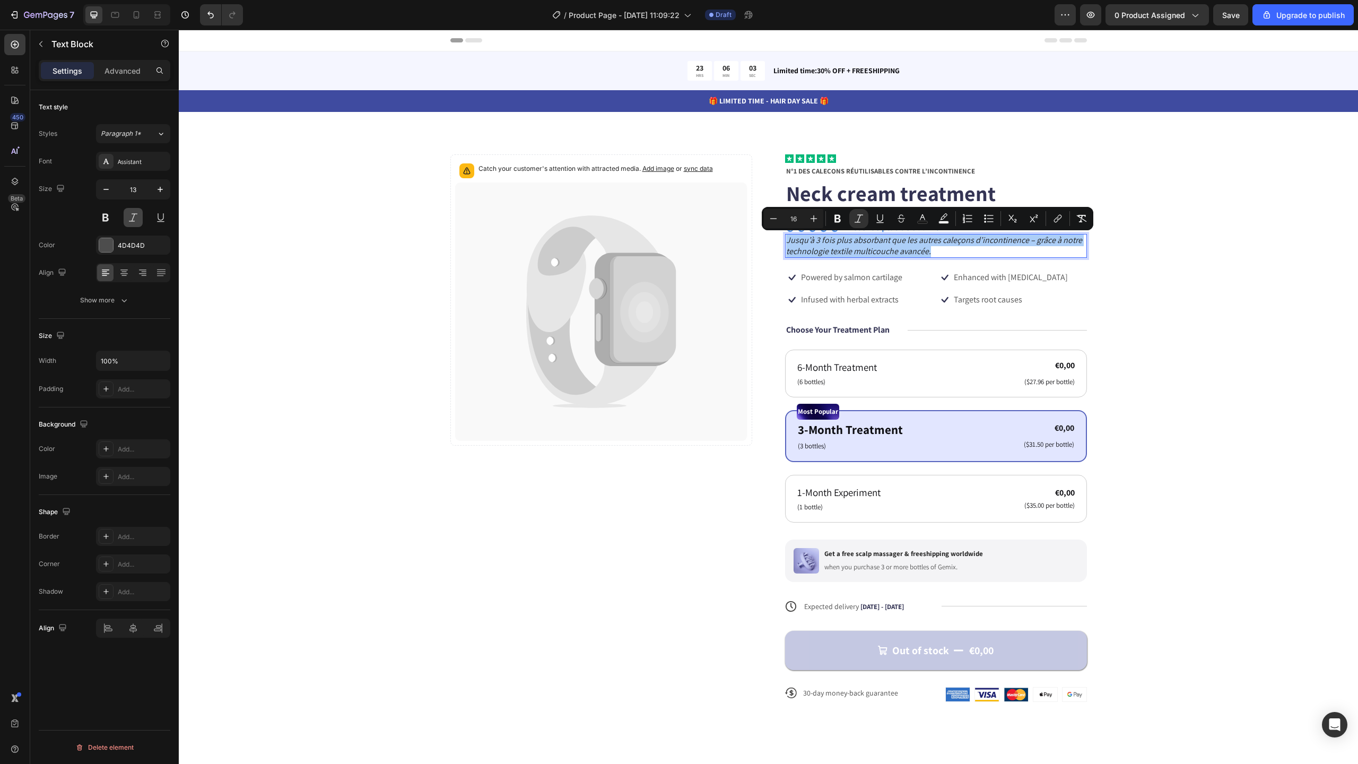
click at [134, 221] on button at bounding box center [133, 217] width 19 height 19
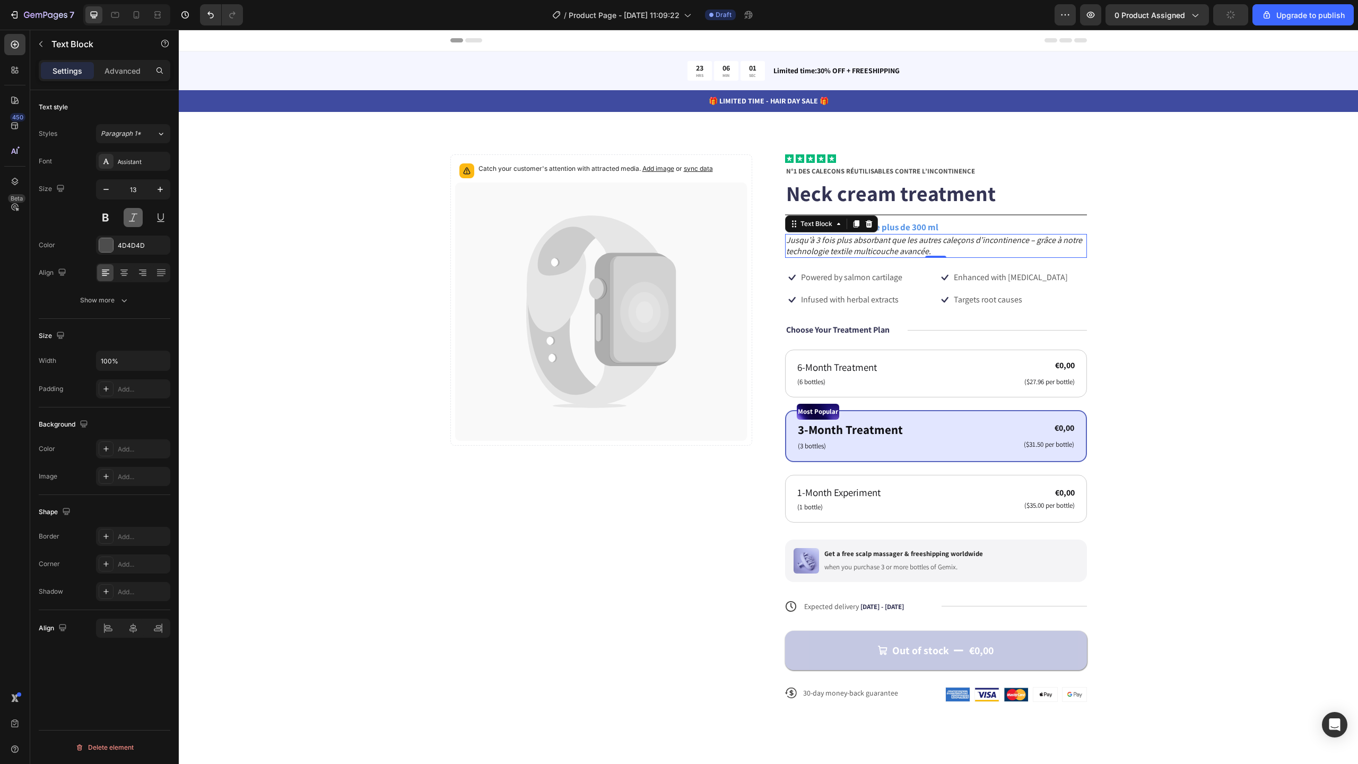
click at [135, 219] on button at bounding box center [133, 217] width 19 height 19
click at [822, 245] on icon "Jusqu’à 3 fois plus absorbant que les autres caleçons d’incontinence – grâce à …" at bounding box center [934, 245] width 296 height 22
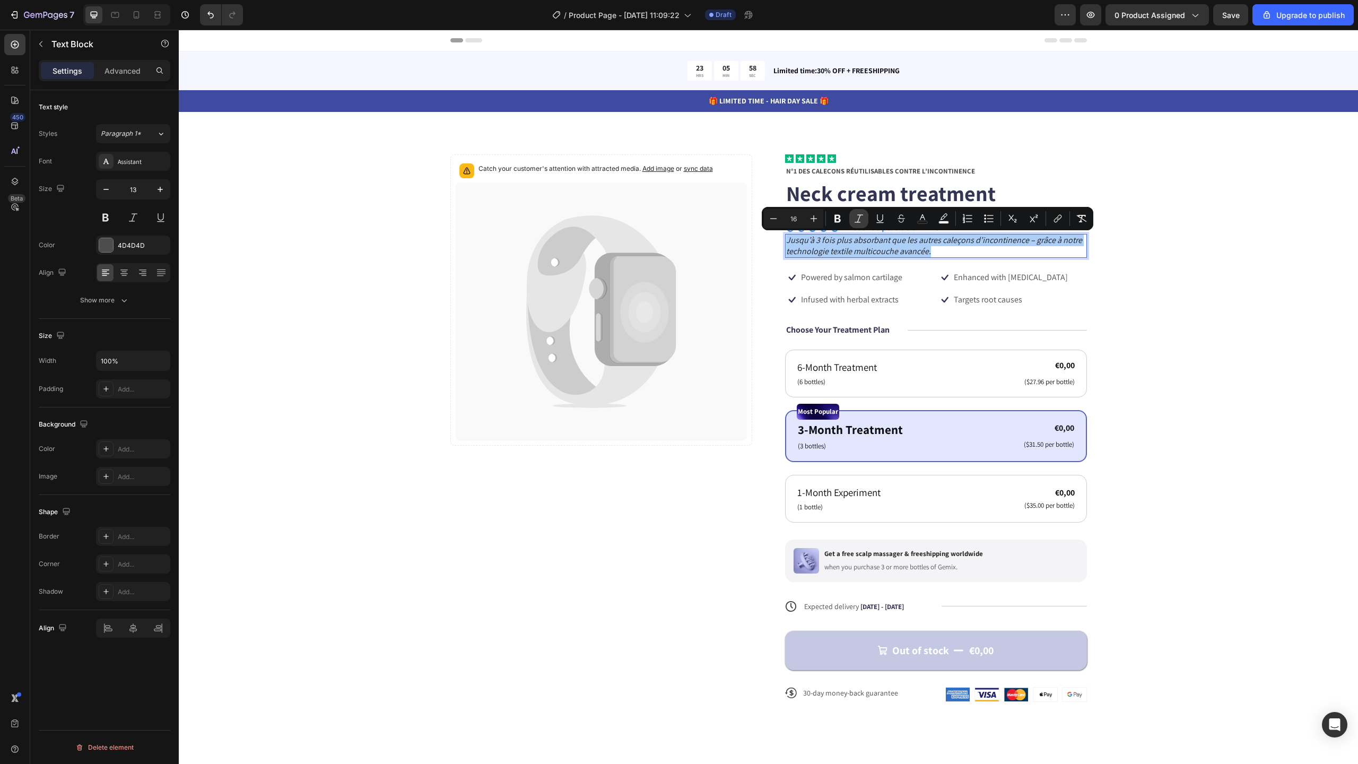
click at [860, 218] on icon "Editor contextual toolbar" at bounding box center [859, 218] width 11 height 11
click at [1079, 220] on icon "Editor contextual toolbar" at bounding box center [1081, 218] width 11 height 11
click at [812, 215] on icon "Editor contextual toolbar" at bounding box center [813, 218] width 11 height 11
click at [813, 216] on icon "Editor contextual toolbar" at bounding box center [813, 218] width 11 height 11
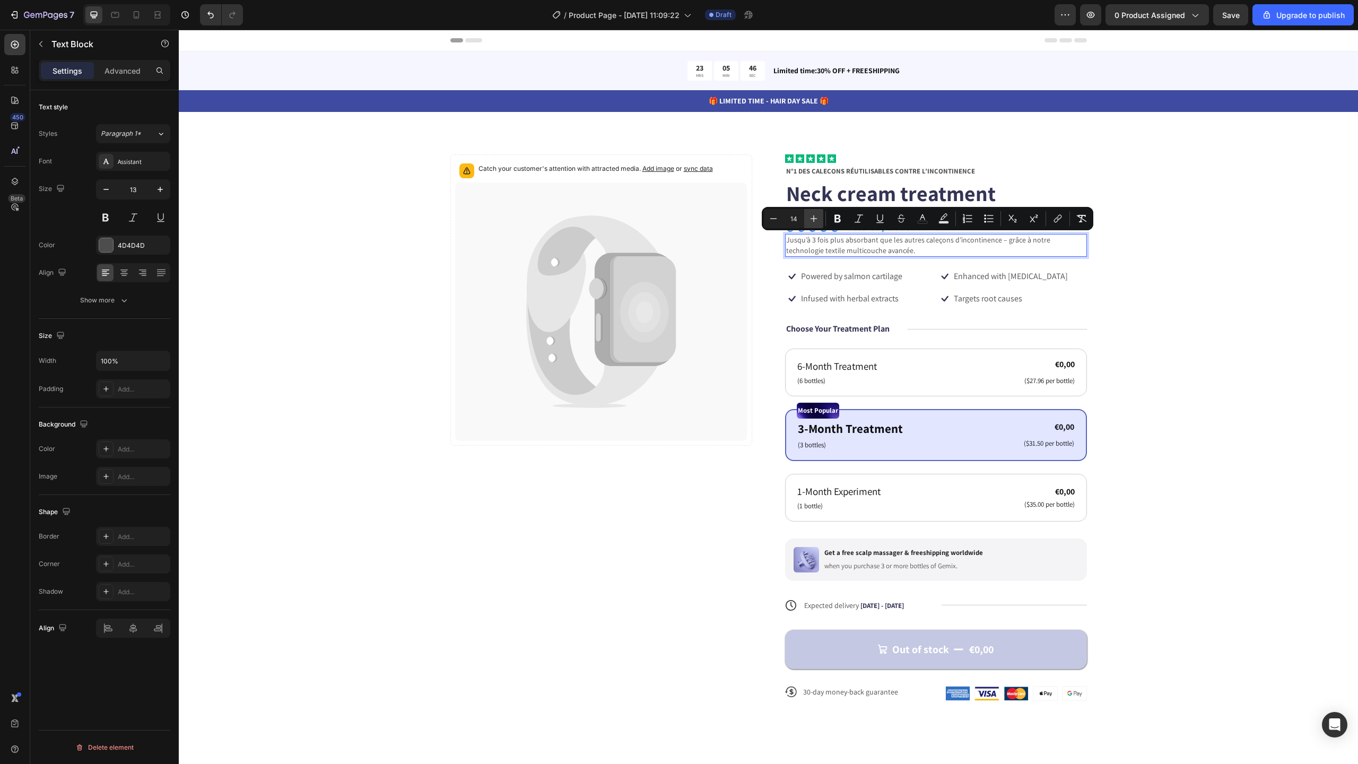
type input "15"
click at [1196, 241] on div "Catch your customer's attention with attracted media. Add image or sync data Pr…" at bounding box center [768, 436] width 1094 height 564
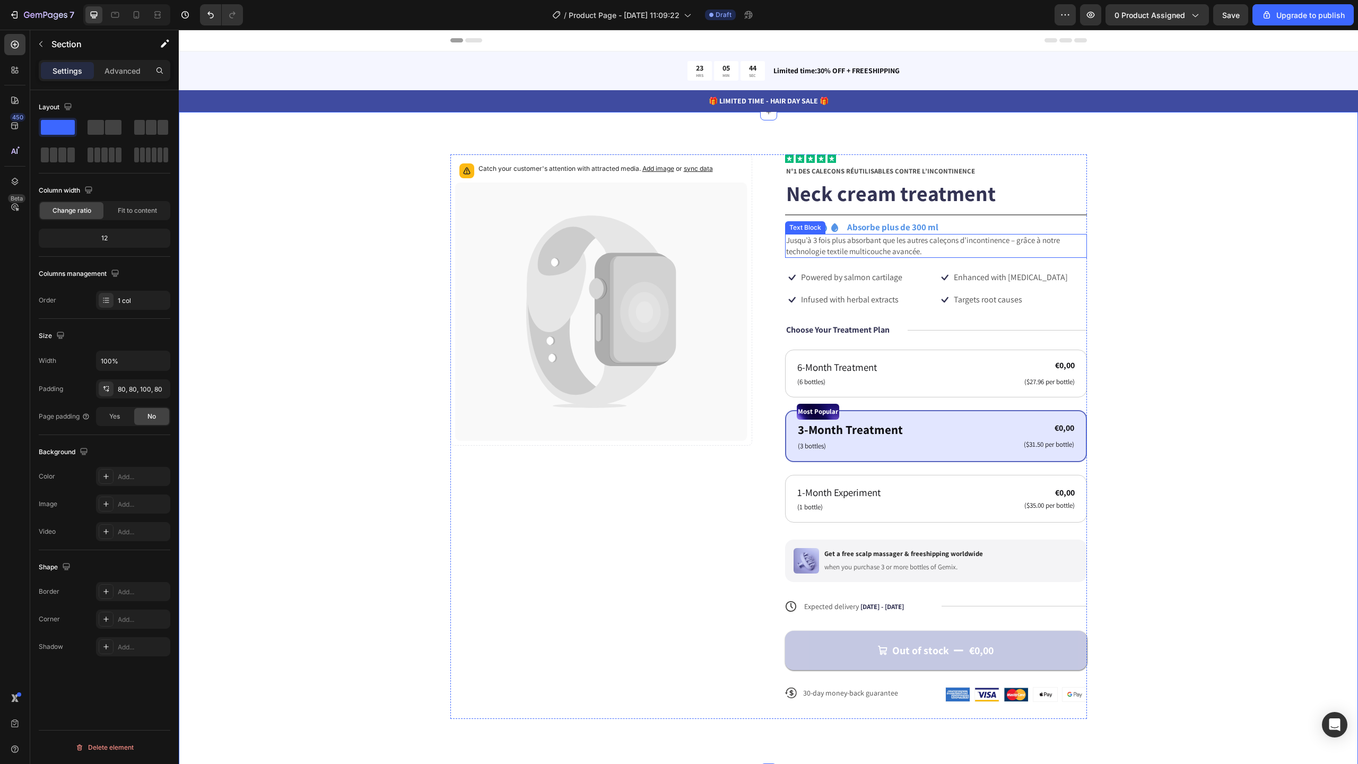
click at [900, 246] on span "Jusqu’à 3 fois plus absorbant que les autres caleçons d’incontinence – grâce à …" at bounding box center [923, 245] width 274 height 21
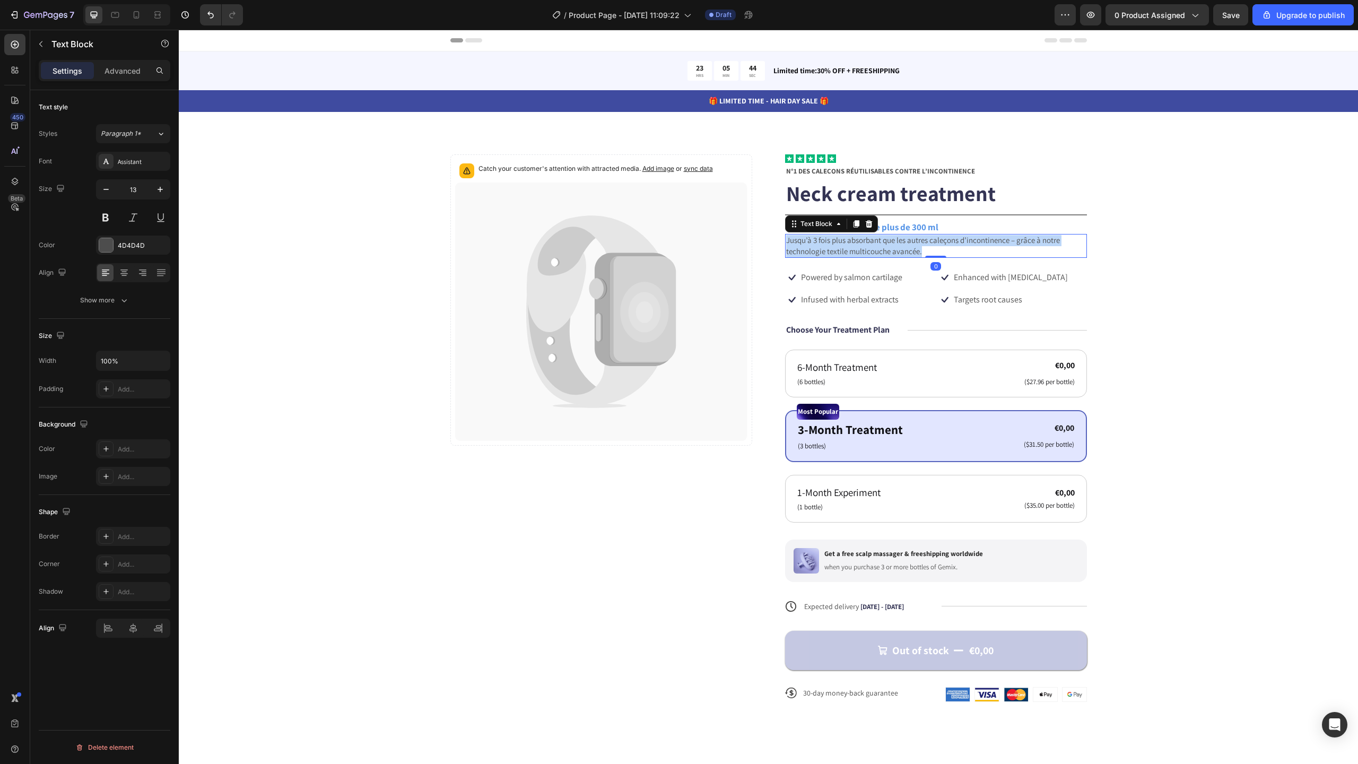
click at [900, 246] on span "Jusqu’à 3 fois plus absorbant que les autres caleçons d’incontinence – grâce à …" at bounding box center [923, 245] width 274 height 21
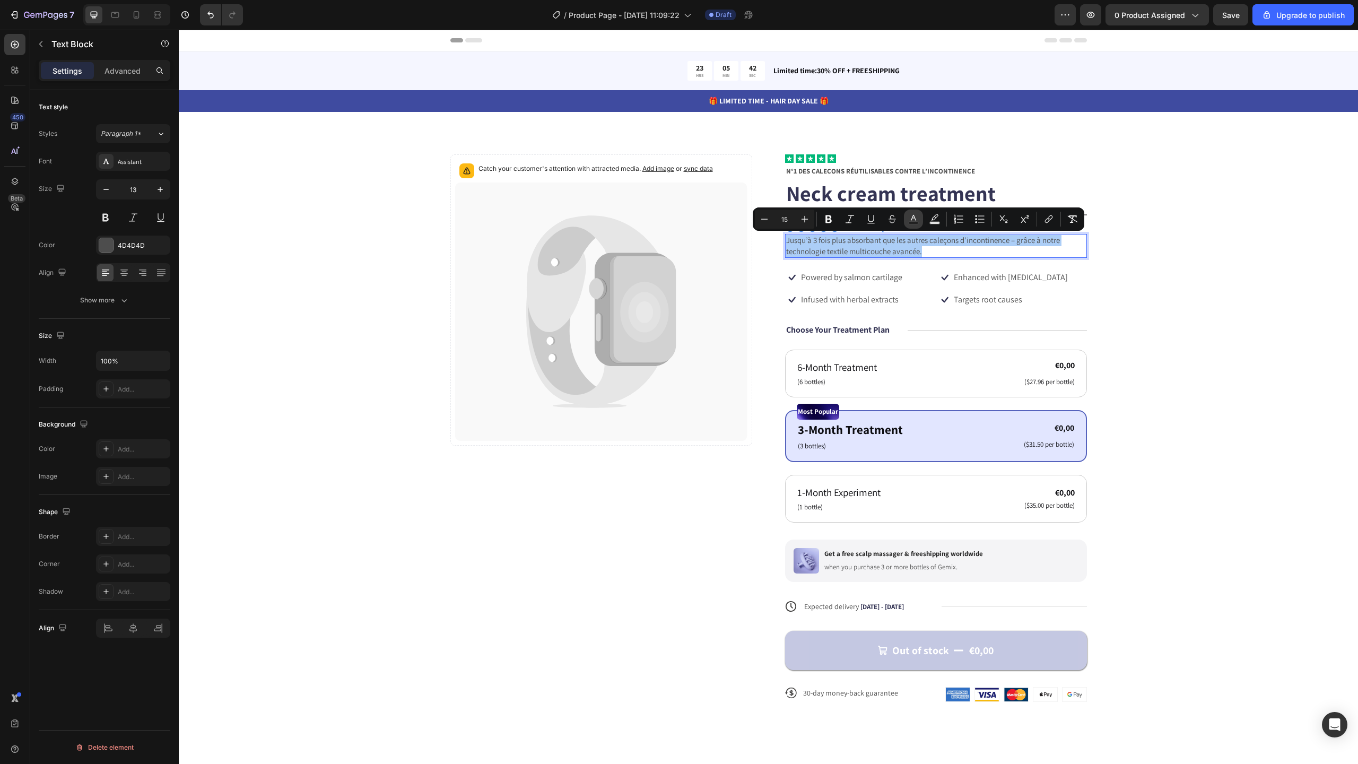
click at [915, 224] on button "Text Color" at bounding box center [913, 219] width 19 height 19
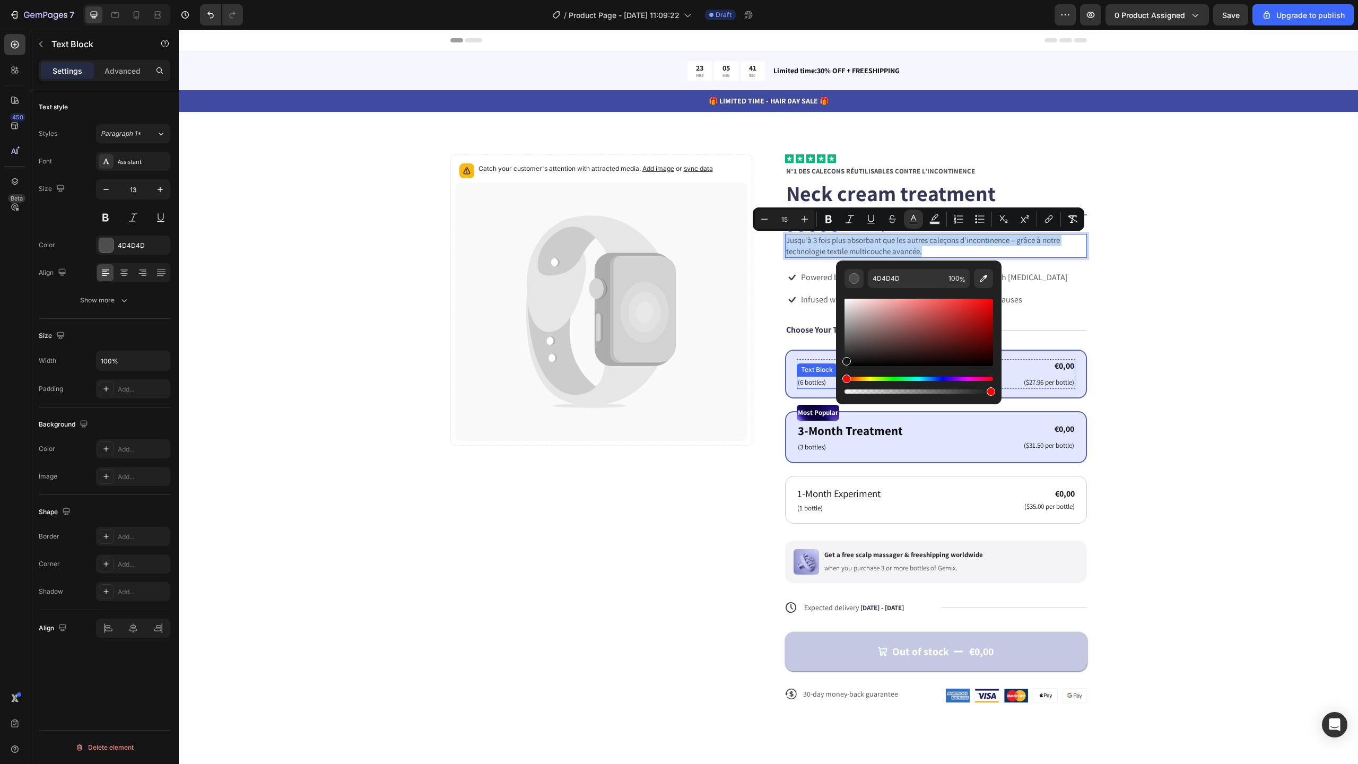
type input "191919"
drag, startPoint x: 1049, startPoint y: 367, endPoint x: 822, endPoint y: 376, distance: 226.7
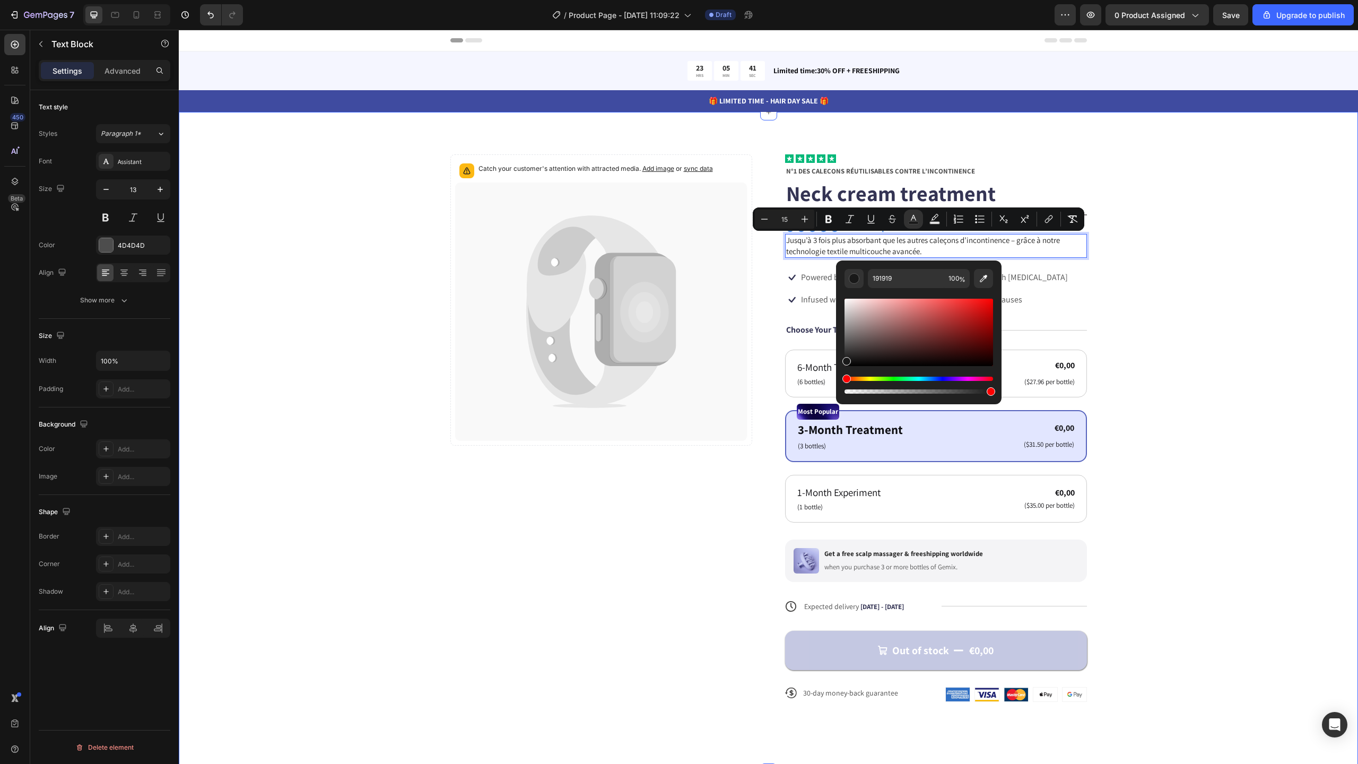
click at [1243, 303] on div "Catch your customer's attention with attracted media. Add image or sync data Pr…" at bounding box center [768, 436] width 1094 height 564
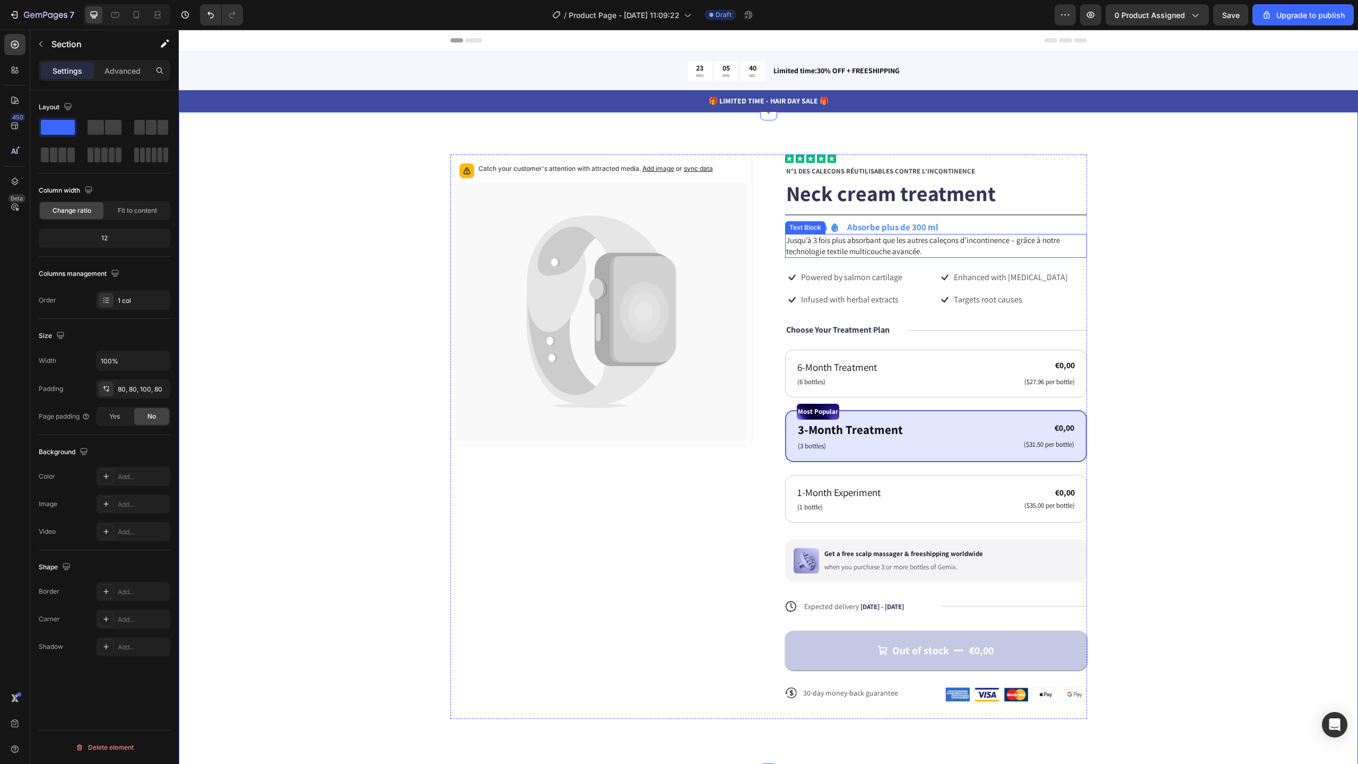
click at [924, 247] on p "Jusqu’à 3 fois plus absorbant que les autres caleçons d’incontinence – grâce à …" at bounding box center [936, 246] width 300 height 22
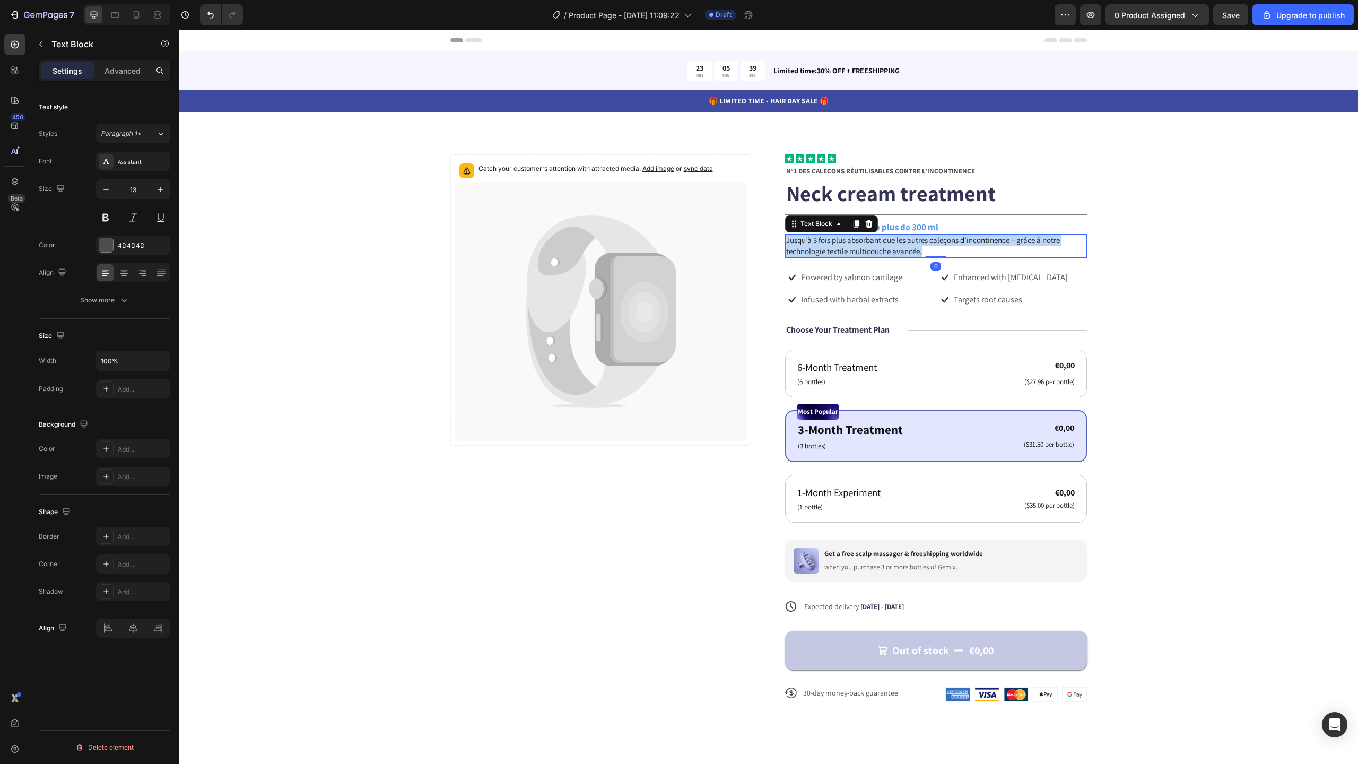
click at [924, 247] on p "Jusqu’à 3 fois plus absorbant que les autres caleçons d’incontinence – grâce à …" at bounding box center [936, 246] width 300 height 22
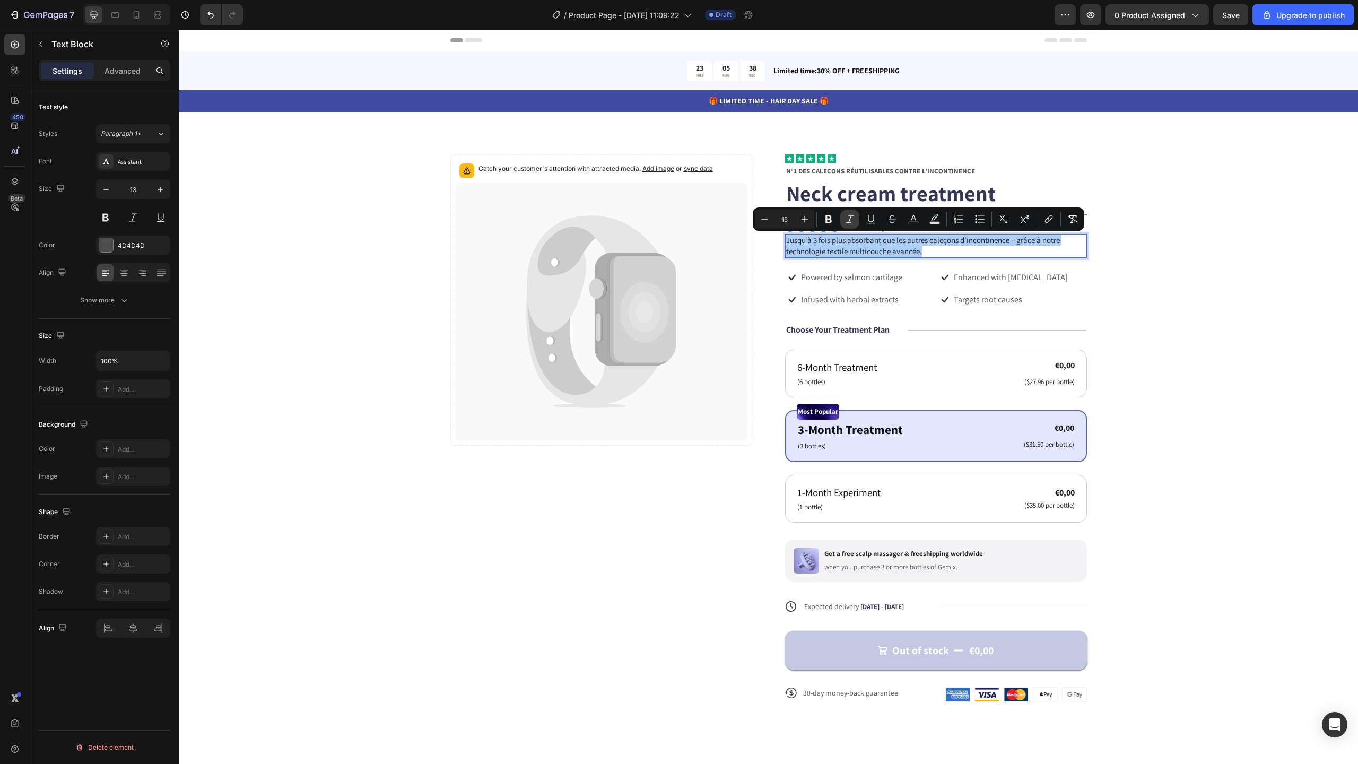
click at [846, 219] on icon "Editor contextual toolbar" at bounding box center [850, 219] width 11 height 11
click at [806, 218] on icon "Editor contextual toolbar" at bounding box center [804, 219] width 11 height 11
type input "16"
click at [1161, 230] on div "Catch your customer's attention with attracted media. Add image or sync data Pr…" at bounding box center [768, 436] width 1094 height 564
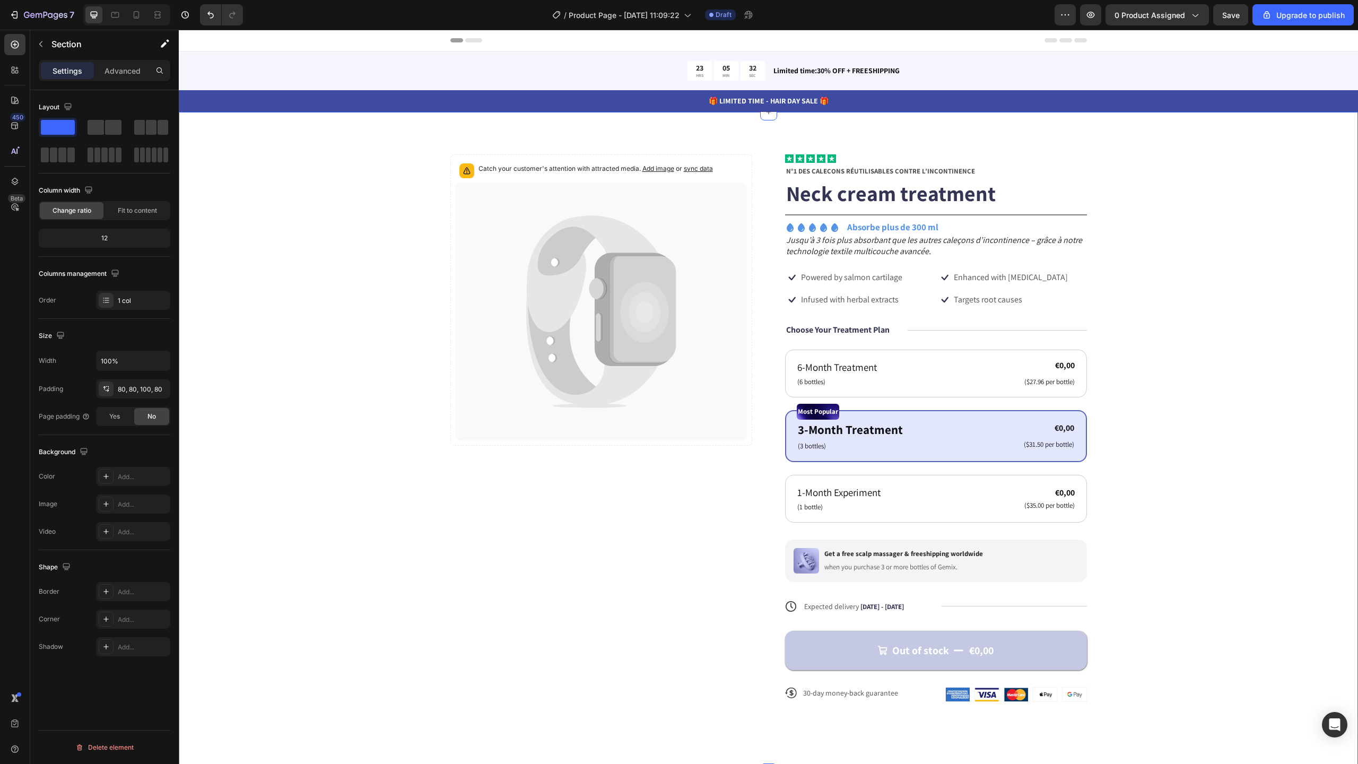
click at [1184, 241] on div "Catch your customer's attention with attracted media. Add image or sync data Pr…" at bounding box center [768, 436] width 1094 height 564
click at [139, 16] on icon at bounding box center [136, 15] width 11 height 11
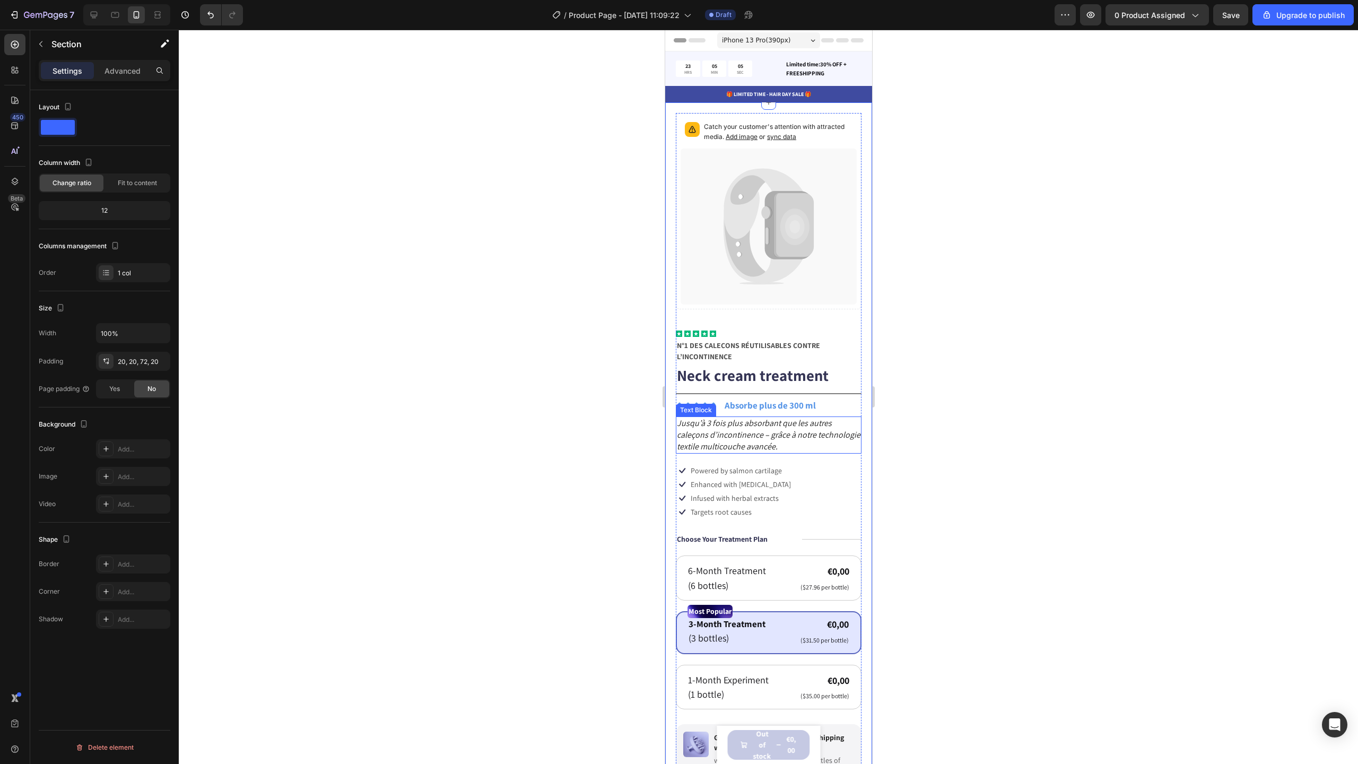
click at [764, 436] on icon "Jusqu’à 3 fois plus absorbant que les autres caleçons d’incontinence – grâce à …" at bounding box center [768, 435] width 184 height 34
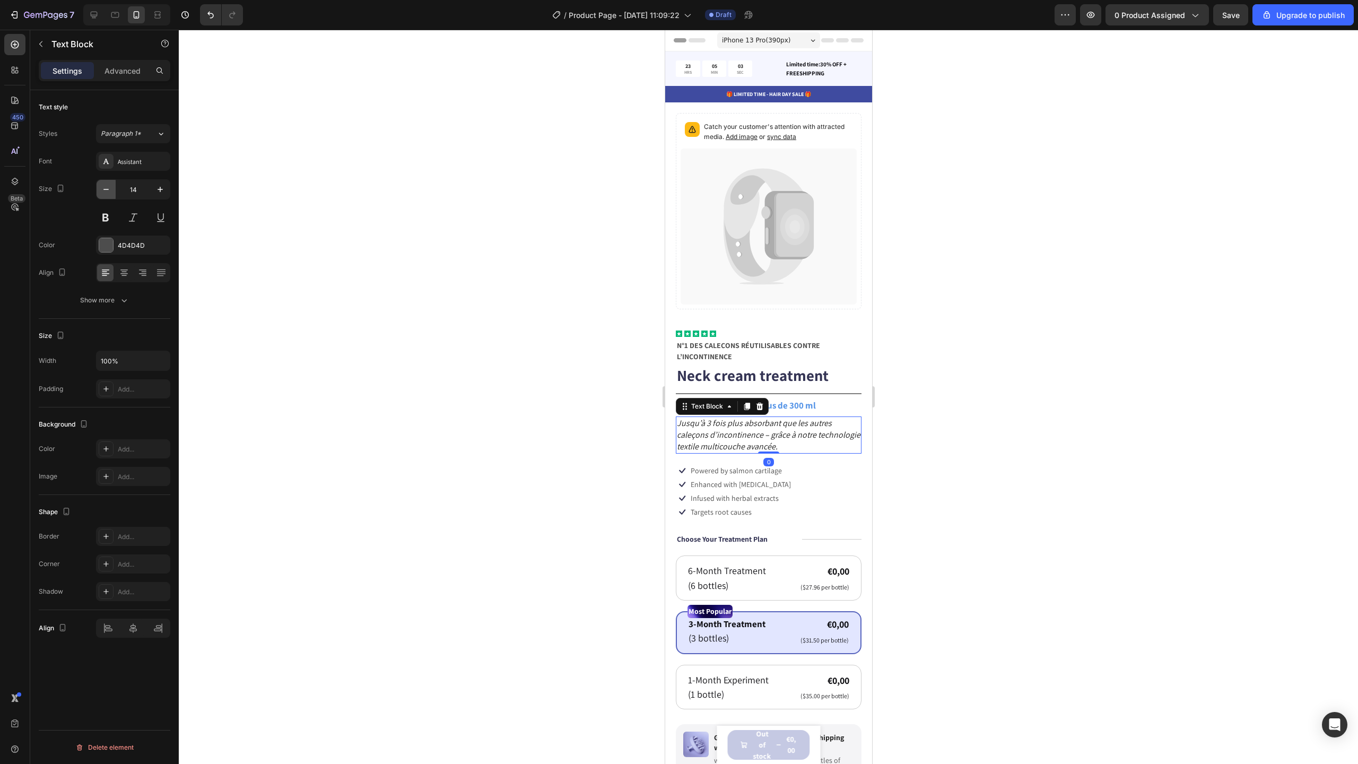
click at [111, 190] on button "button" at bounding box center [106, 189] width 19 height 19
type input "13"
drag, startPoint x: 161, startPoint y: 11, endPoint x: 161, endPoint y: 705, distance: 693.9
click at [161, 11] on icon at bounding box center [157, 15] width 11 height 11
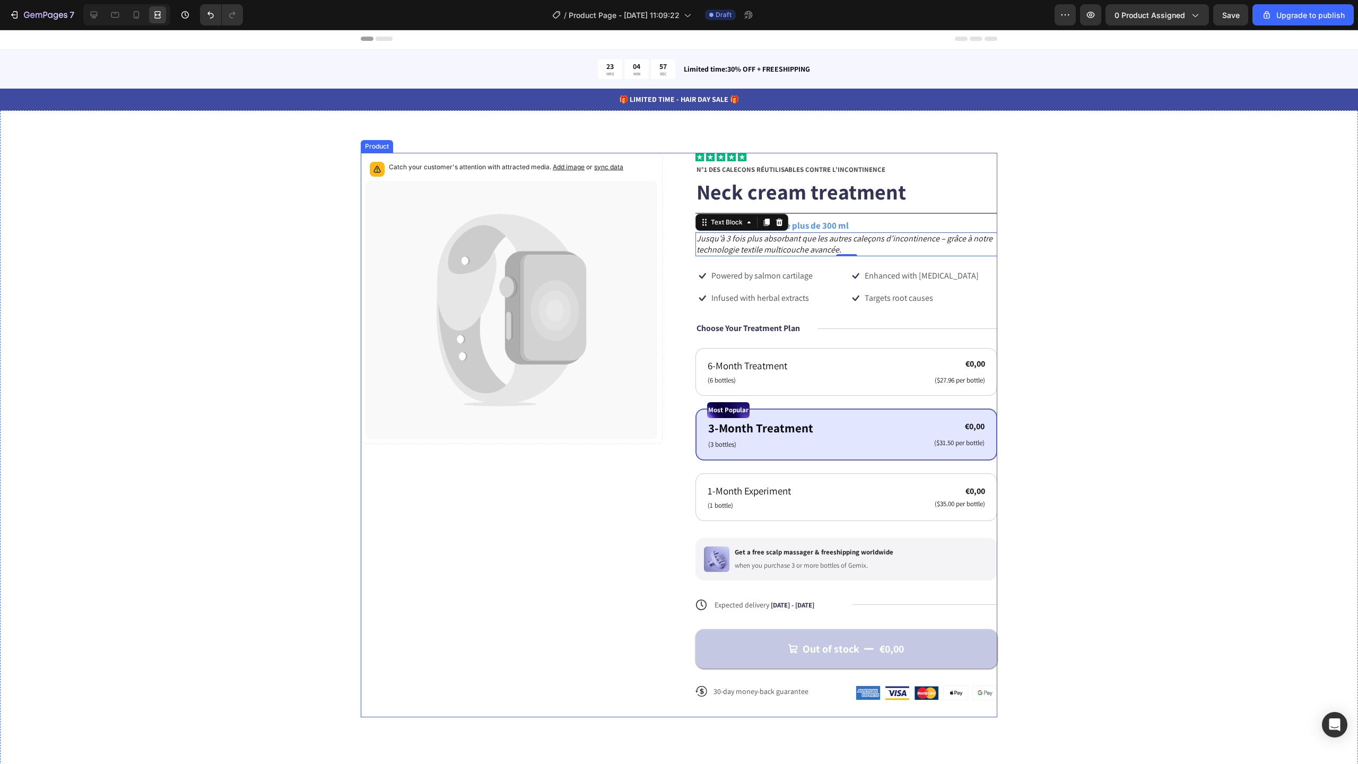
scroll to position [2, 0]
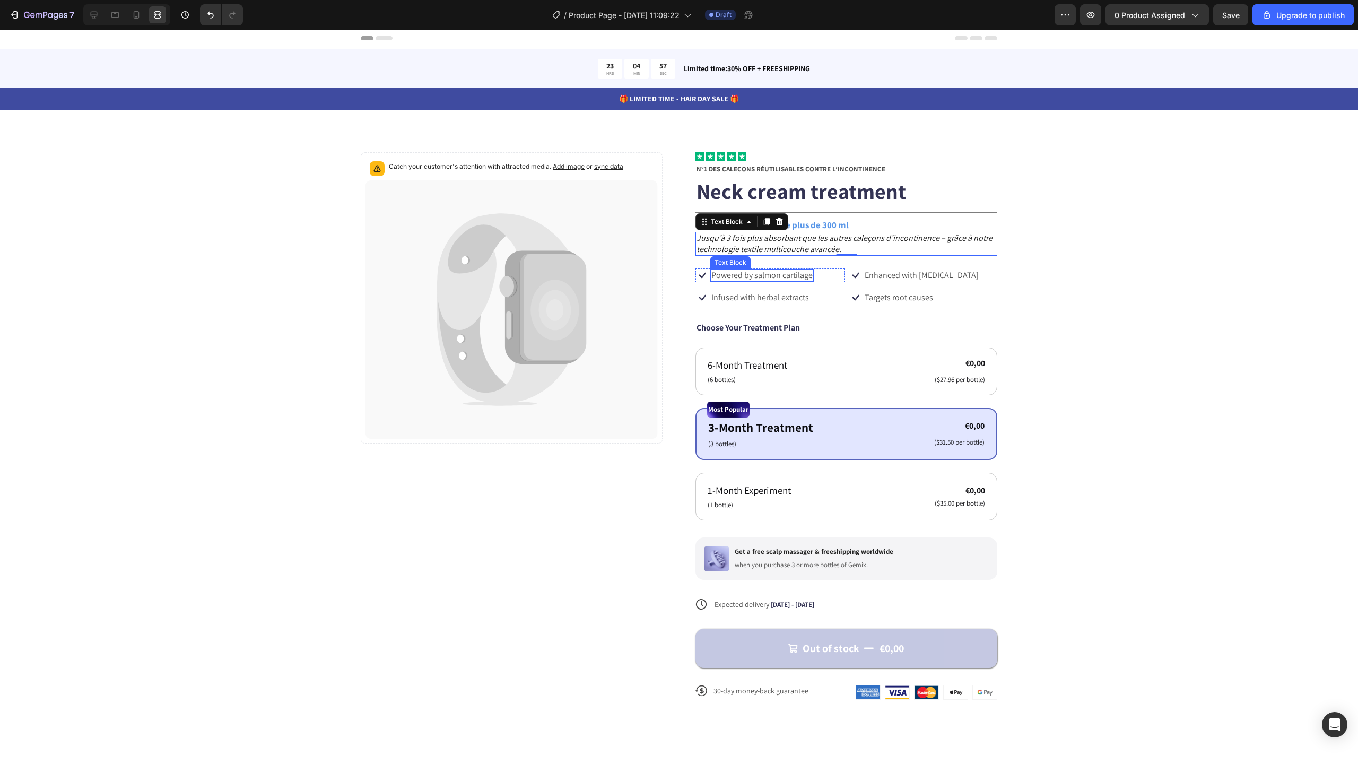
click at [752, 280] on p "Powered by salmon cartilage" at bounding box center [761, 275] width 101 height 11
click at [768, 280] on p "Powered by salmon cartilage" at bounding box center [761, 275] width 101 height 11
click at [749, 299] on p "Infused with herbal extracts" at bounding box center [760, 297] width 98 height 11
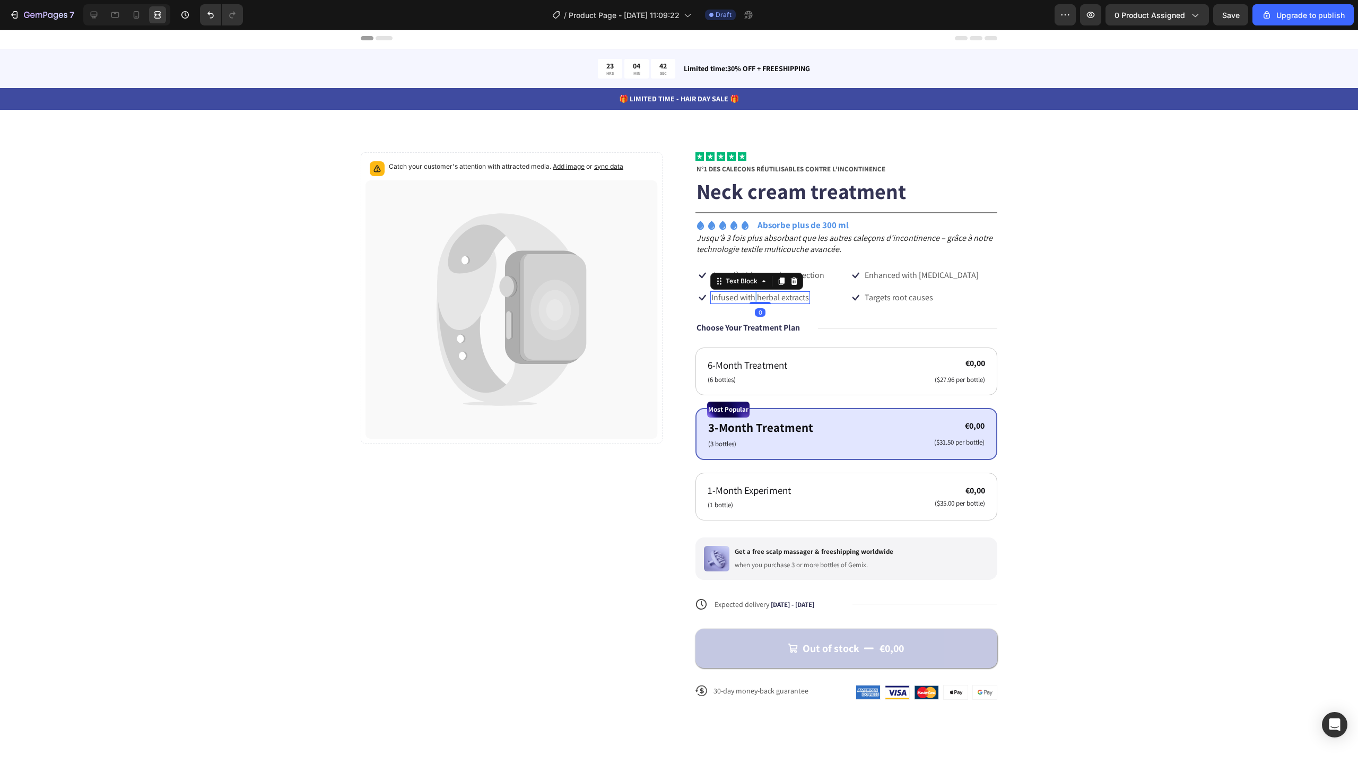
click at [749, 299] on p "Infused with herbal extracts" at bounding box center [760, 297] width 98 height 11
click at [1059, 281] on div "Catch your customer's attention with attracted media. Add image or sync data Pr…" at bounding box center [678, 434] width 1273 height 564
click at [884, 279] on div "Text Block" at bounding box center [884, 285] width 40 height 13
click at [977, 274] on div "Icon Enhanced with [MEDICAL_DATA] Text Block Row" at bounding box center [923, 275] width 149 height 14
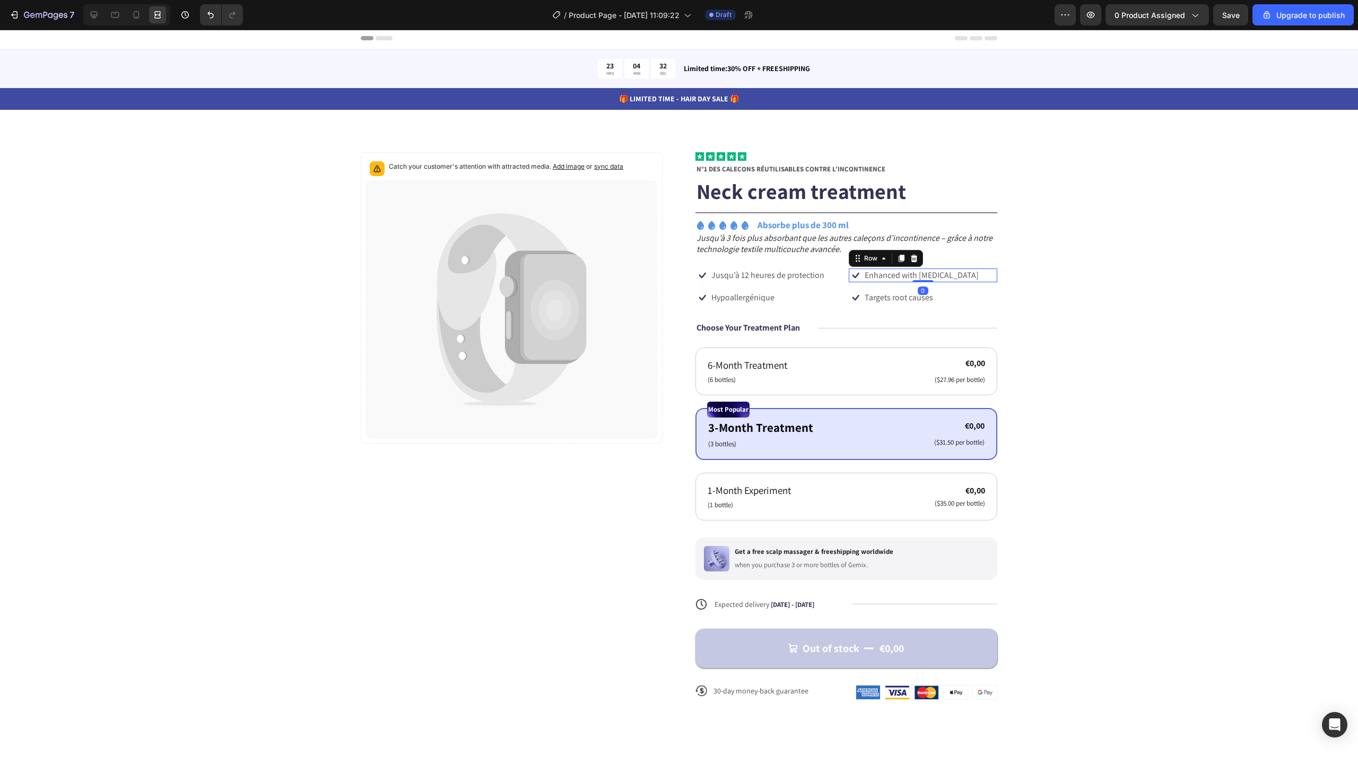
click at [937, 273] on div "Icon Enhanced with [MEDICAL_DATA] Text Block Row 0" at bounding box center [923, 275] width 149 height 14
click at [921, 275] on p "Enhanced with [MEDICAL_DATA]" at bounding box center [922, 275] width 114 height 11
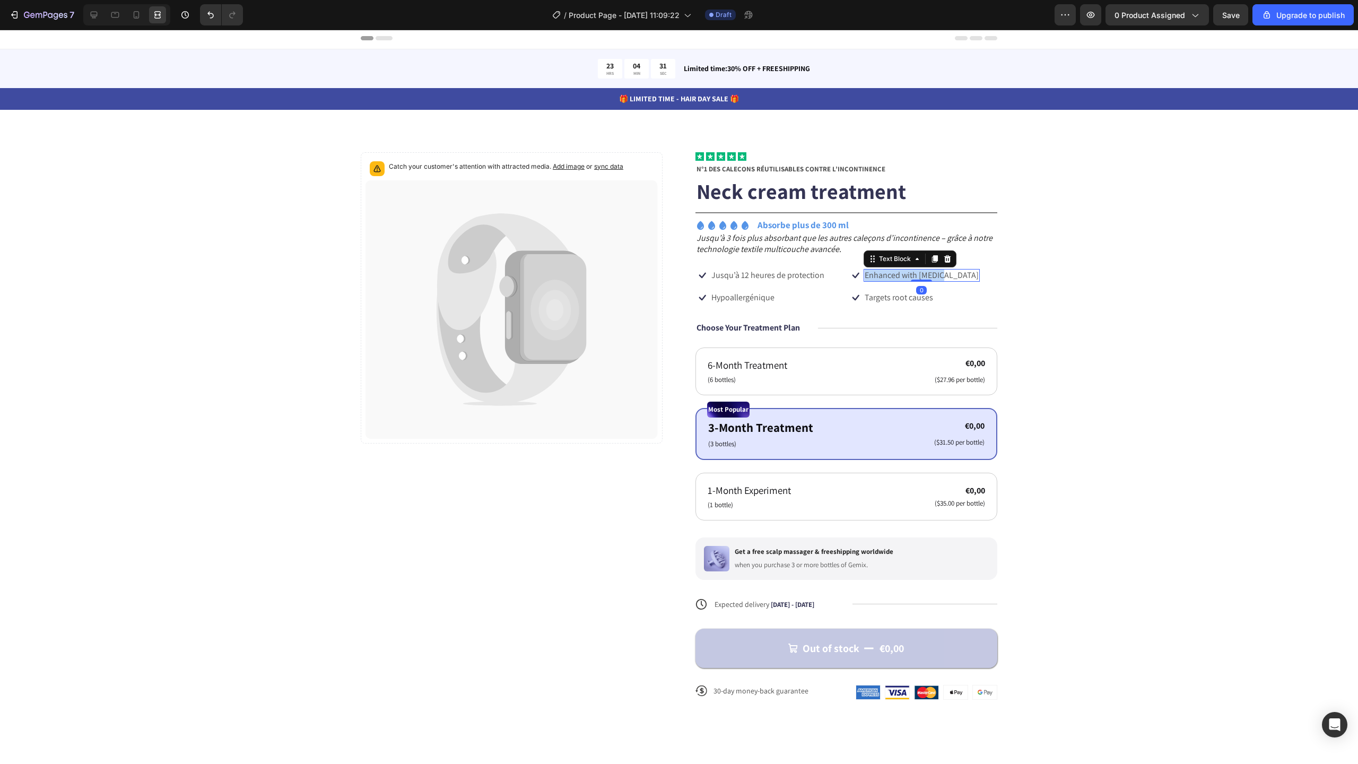
click at [921, 275] on p "Enhanced with [MEDICAL_DATA]" at bounding box center [922, 275] width 114 height 11
click at [1045, 263] on div "Catch your customer's attention with attracted media. Add image or sync data Pr…" at bounding box center [678, 434] width 1273 height 564
click at [890, 294] on p "Targets root causes" at bounding box center [899, 297] width 68 height 11
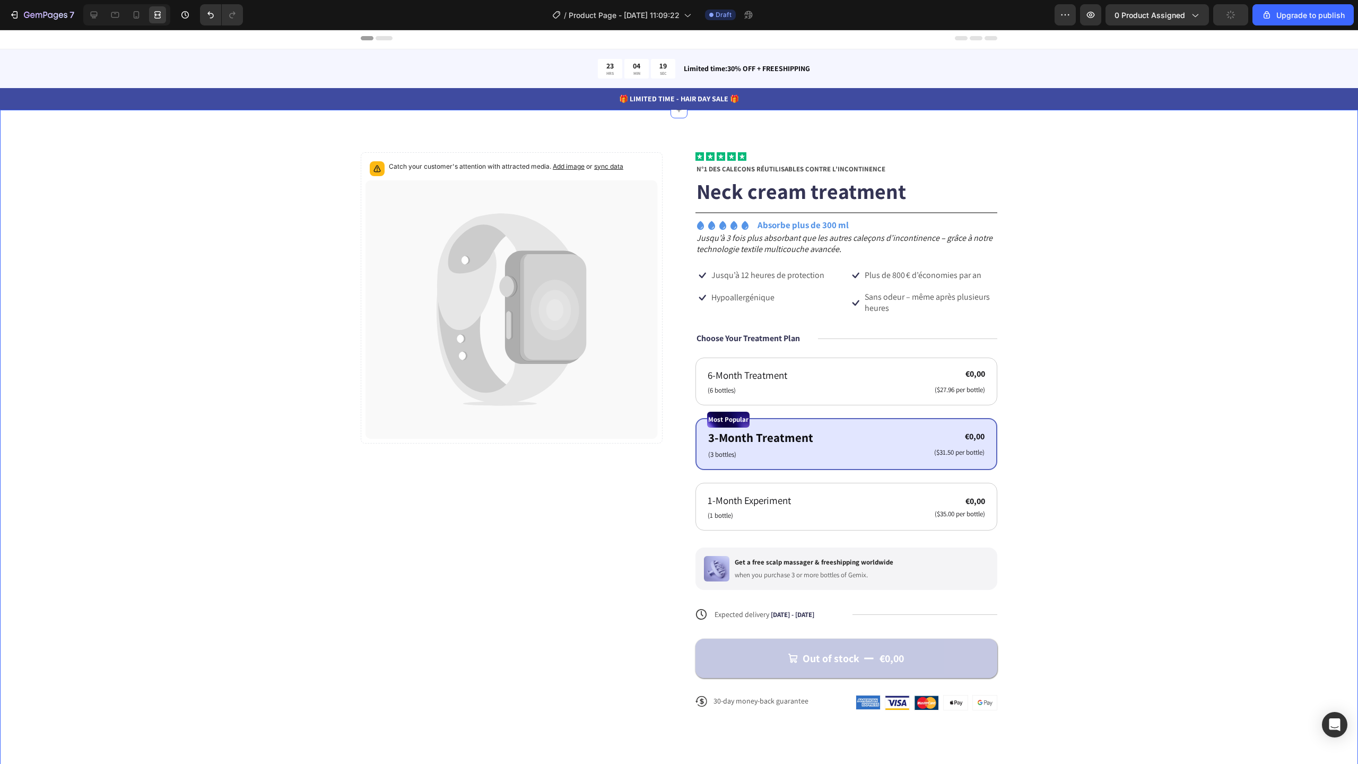
click at [1120, 298] on div "Catch your customer's attention with attracted media. Add image or sync data Pr…" at bounding box center [678, 439] width 1273 height 575
click at [742, 296] on p "Hypoallergénique" at bounding box center [742, 297] width 63 height 11
click at [812, 291] on div "Icon Hypoallergénique Text Block 0 Row" at bounding box center [769, 298] width 149 height 14
click at [834, 250] on icon "Jusqu’à 3 fois plus absorbant que les autres caleçons d’incontinence – grâce à …" at bounding box center [845, 243] width 296 height 22
click at [97, 15] on icon at bounding box center [94, 15] width 7 height 7
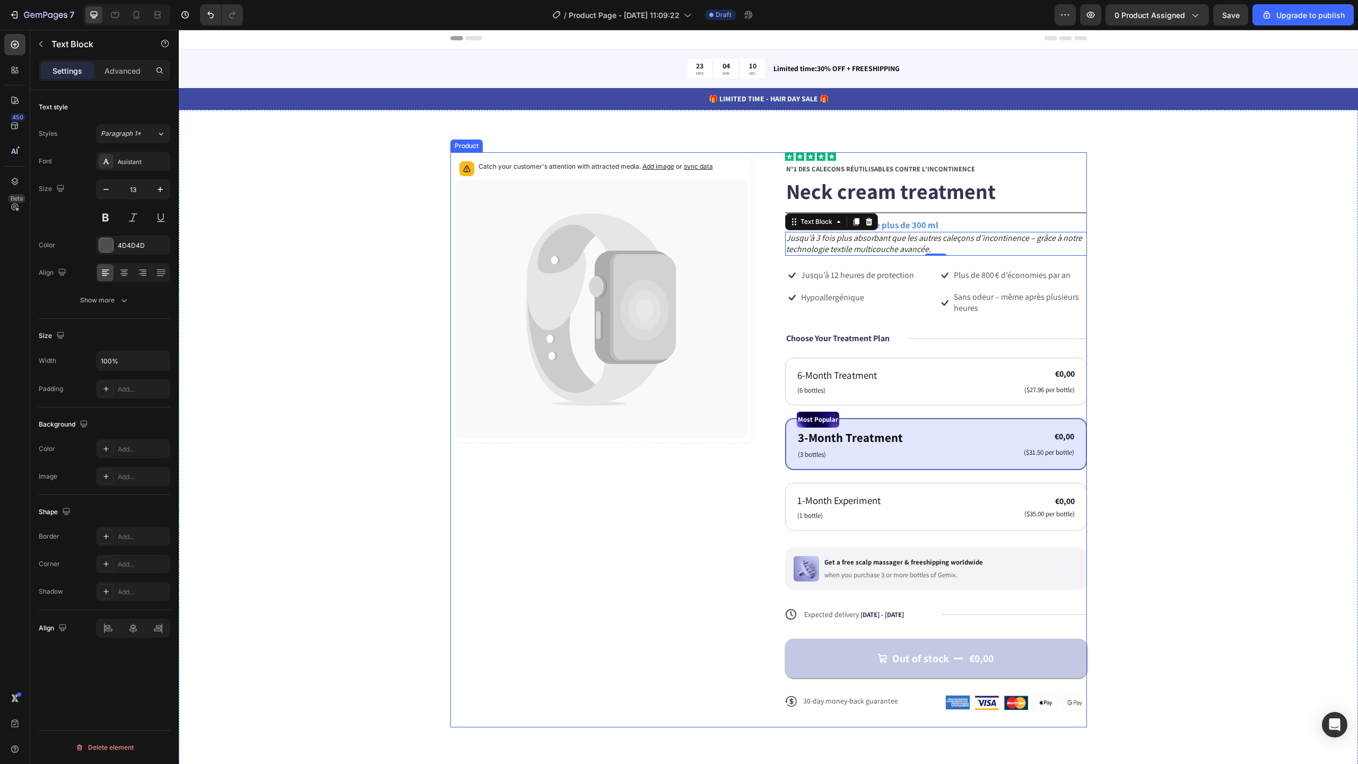
click at [913, 291] on div "Icon Hypoallergénique Text Block Row" at bounding box center [859, 298] width 149 height 14
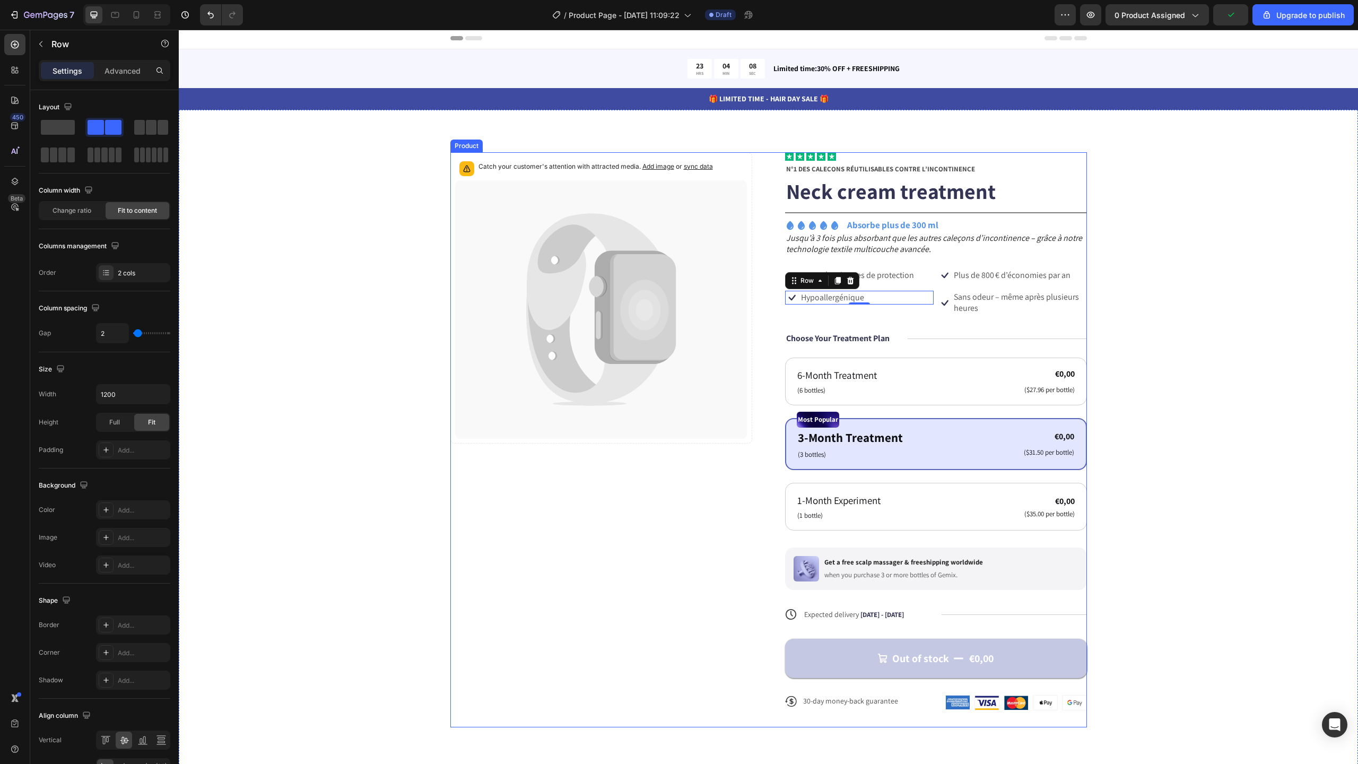
click at [1077, 289] on div "Icon Icon Icon Icon Icon Icon List N°1 DES CALEÇONS RÉUTILISABLES CONTRE L’INCO…" at bounding box center [936, 439] width 302 height 575
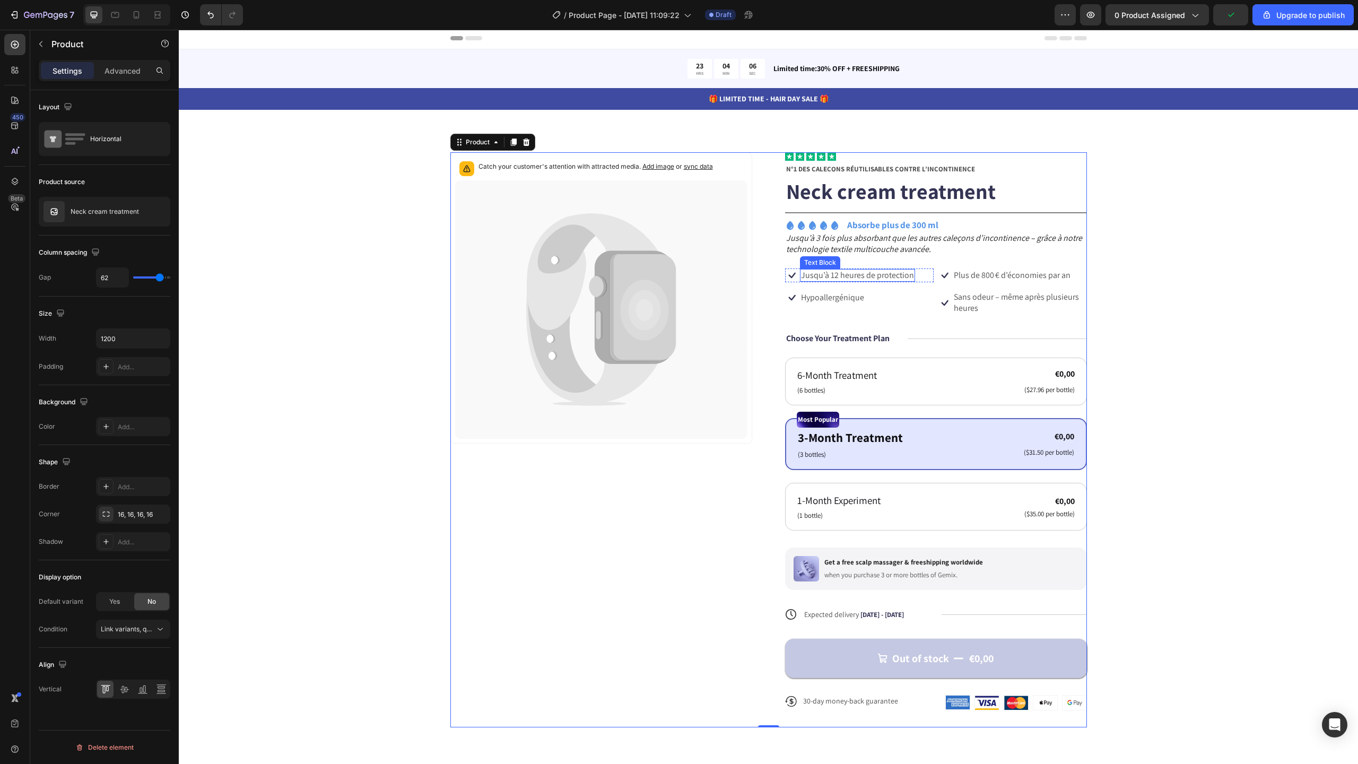
click at [902, 279] on p "Jusqu’à 12 heures de protection" at bounding box center [857, 275] width 113 height 11
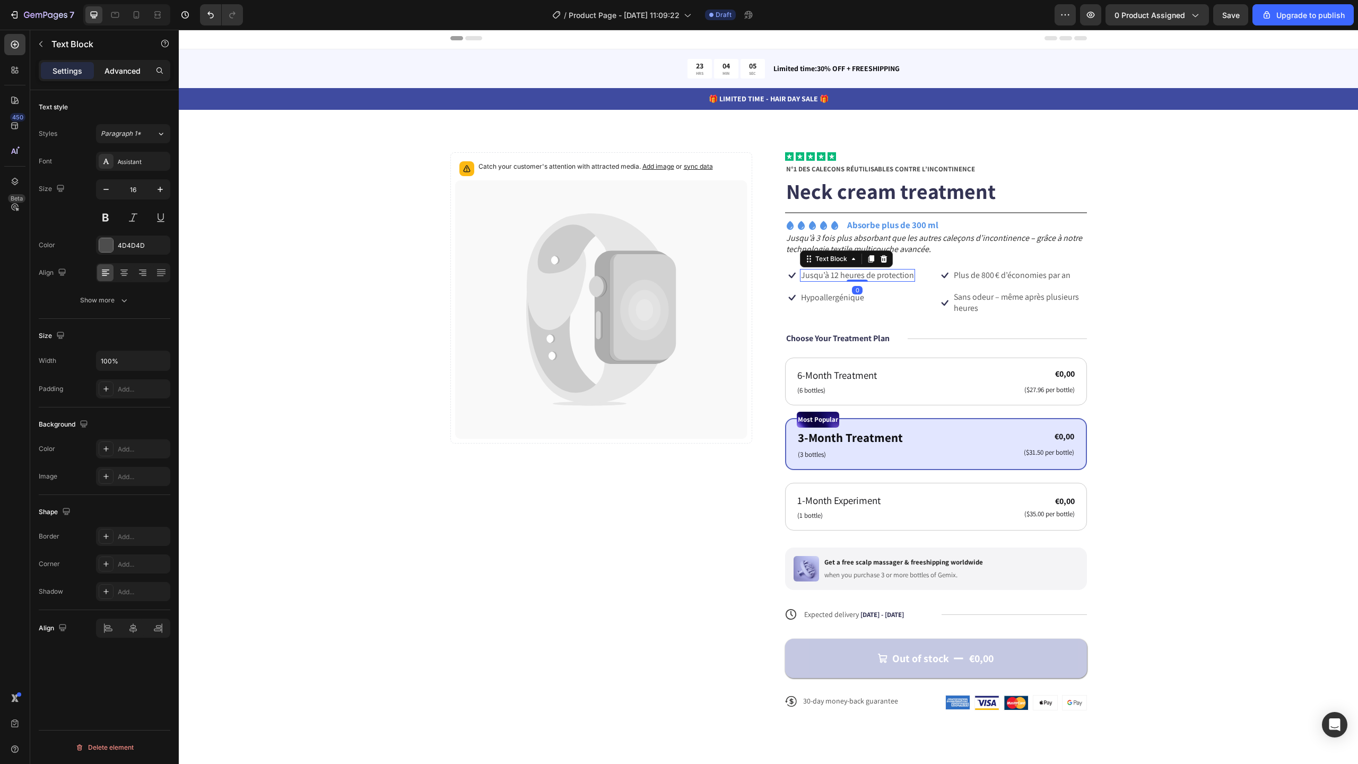
click at [134, 72] on p "Advanced" at bounding box center [123, 70] width 36 height 11
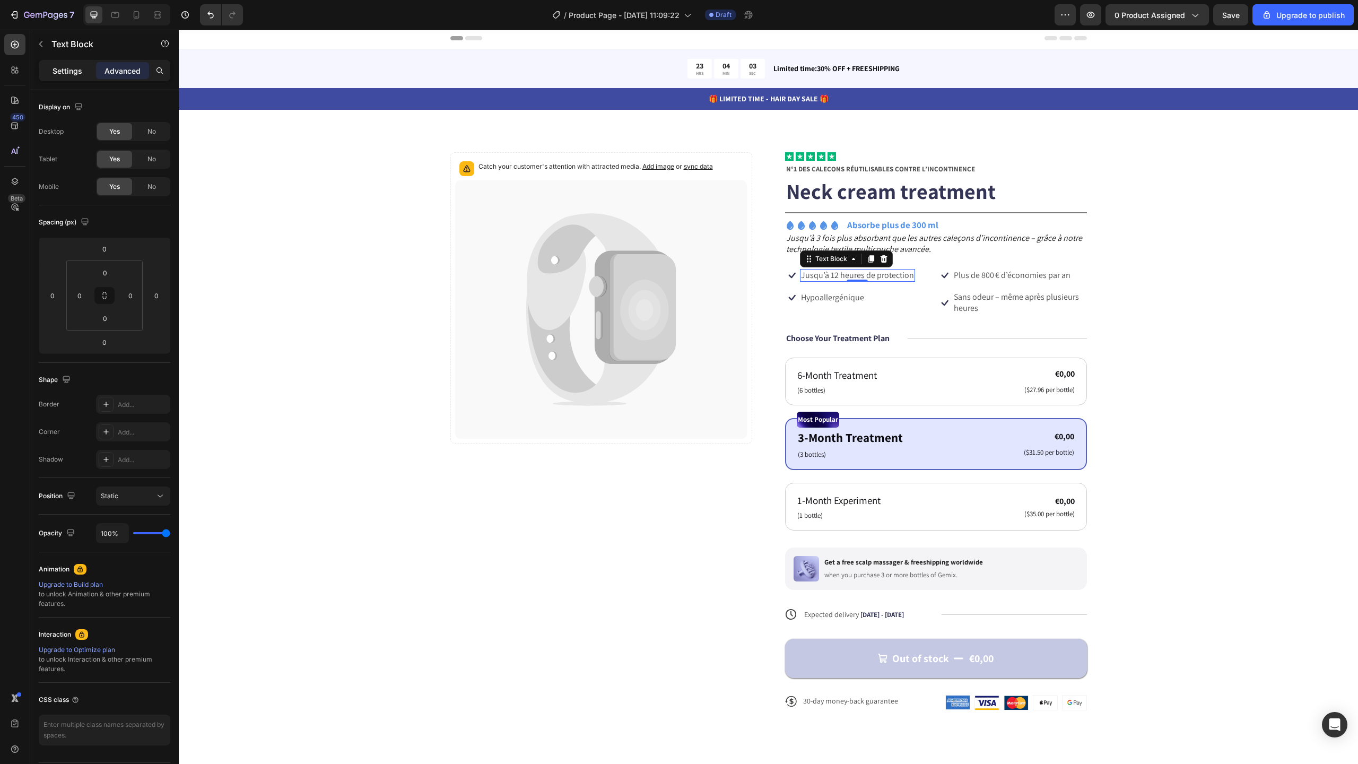
click at [82, 65] on div "Settings" at bounding box center [67, 70] width 53 height 17
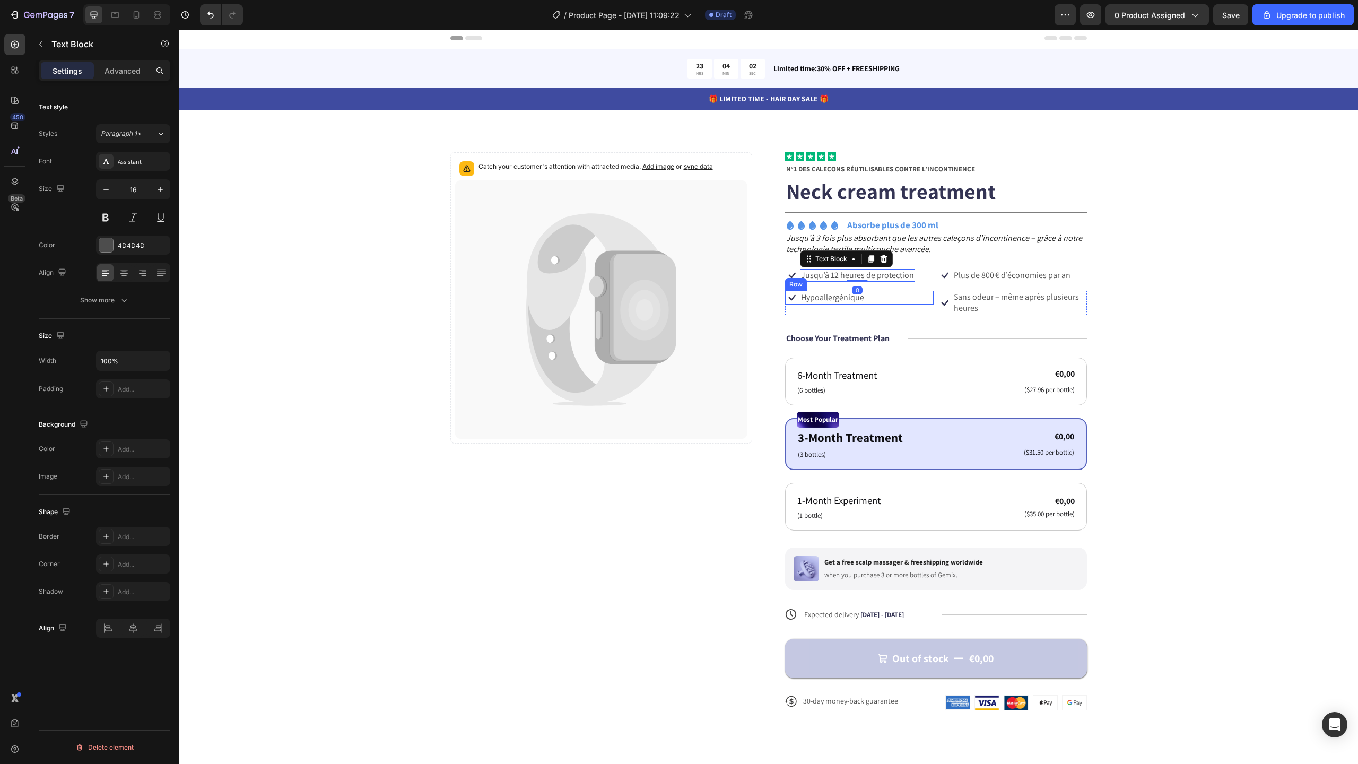
click at [873, 298] on div "Icon Hypoallergénique Text Block Row" at bounding box center [859, 298] width 149 height 14
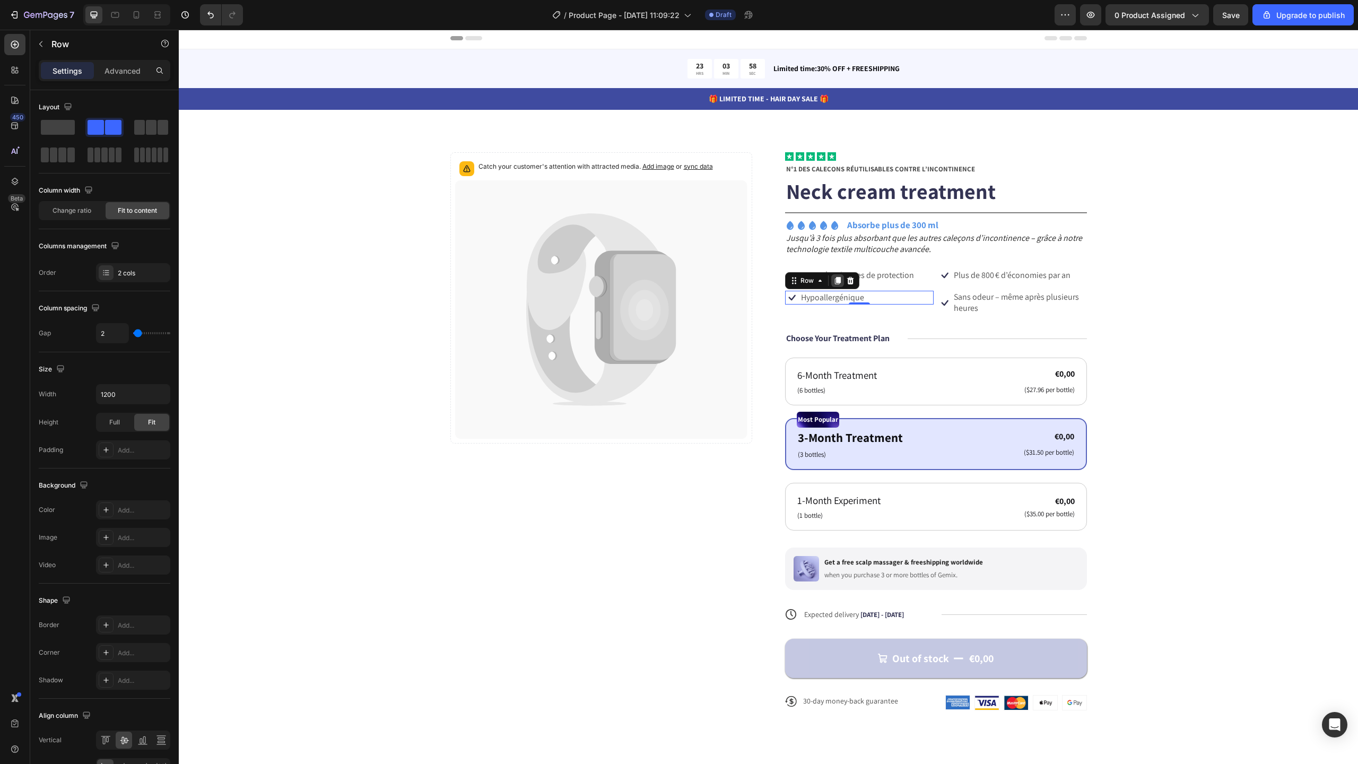
click at [838, 281] on div at bounding box center [837, 280] width 13 height 13
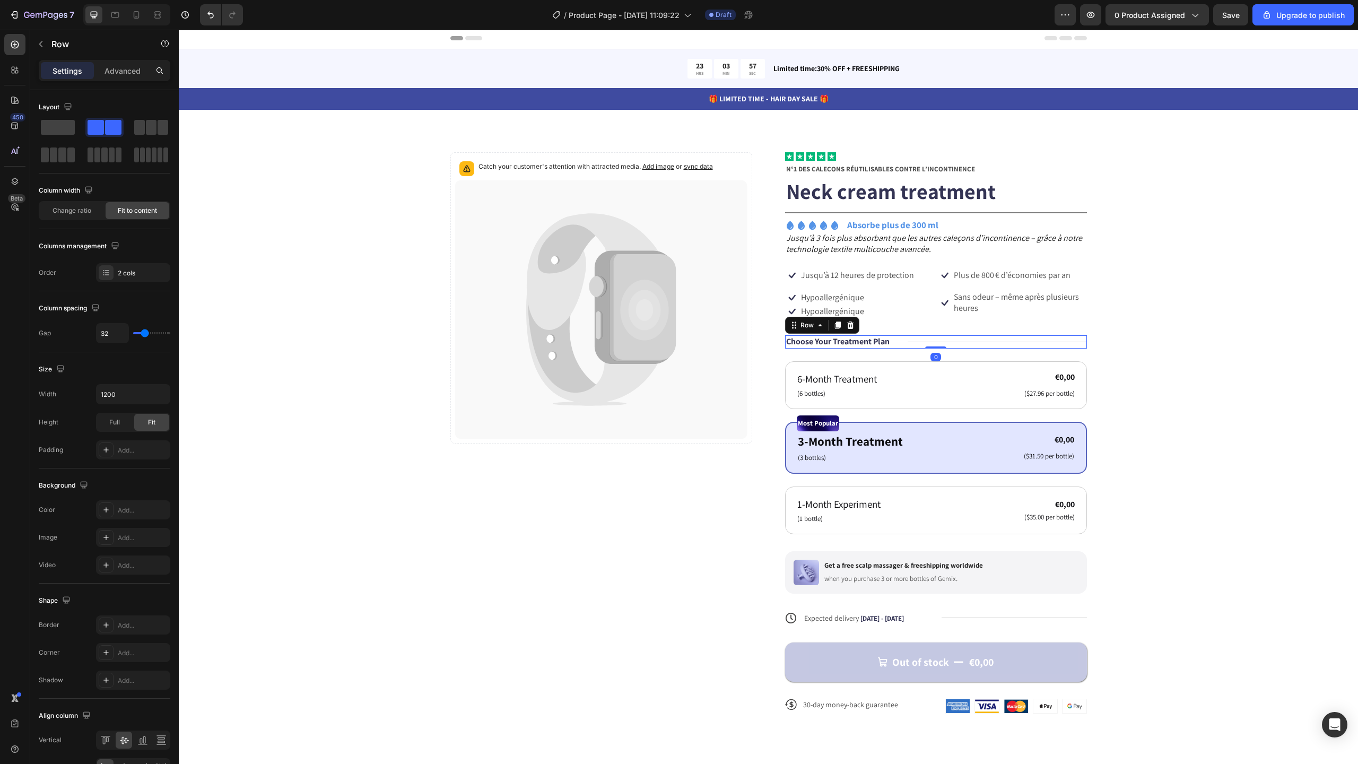
click at [1022, 341] on div "Title Line" at bounding box center [997, 341] width 179 height 13
click at [855, 312] on p "Hypoallergénique" at bounding box center [832, 311] width 63 height 11
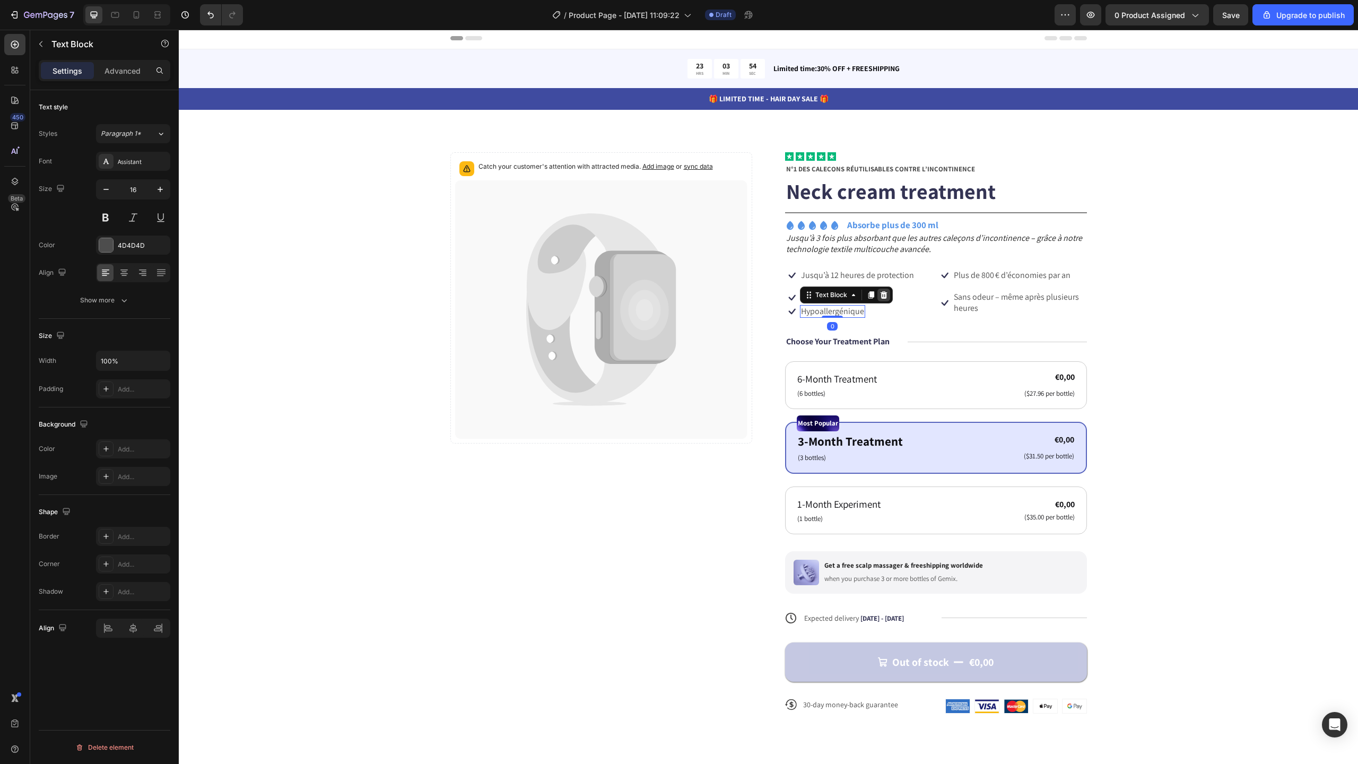
click at [881, 295] on icon at bounding box center [883, 294] width 7 height 7
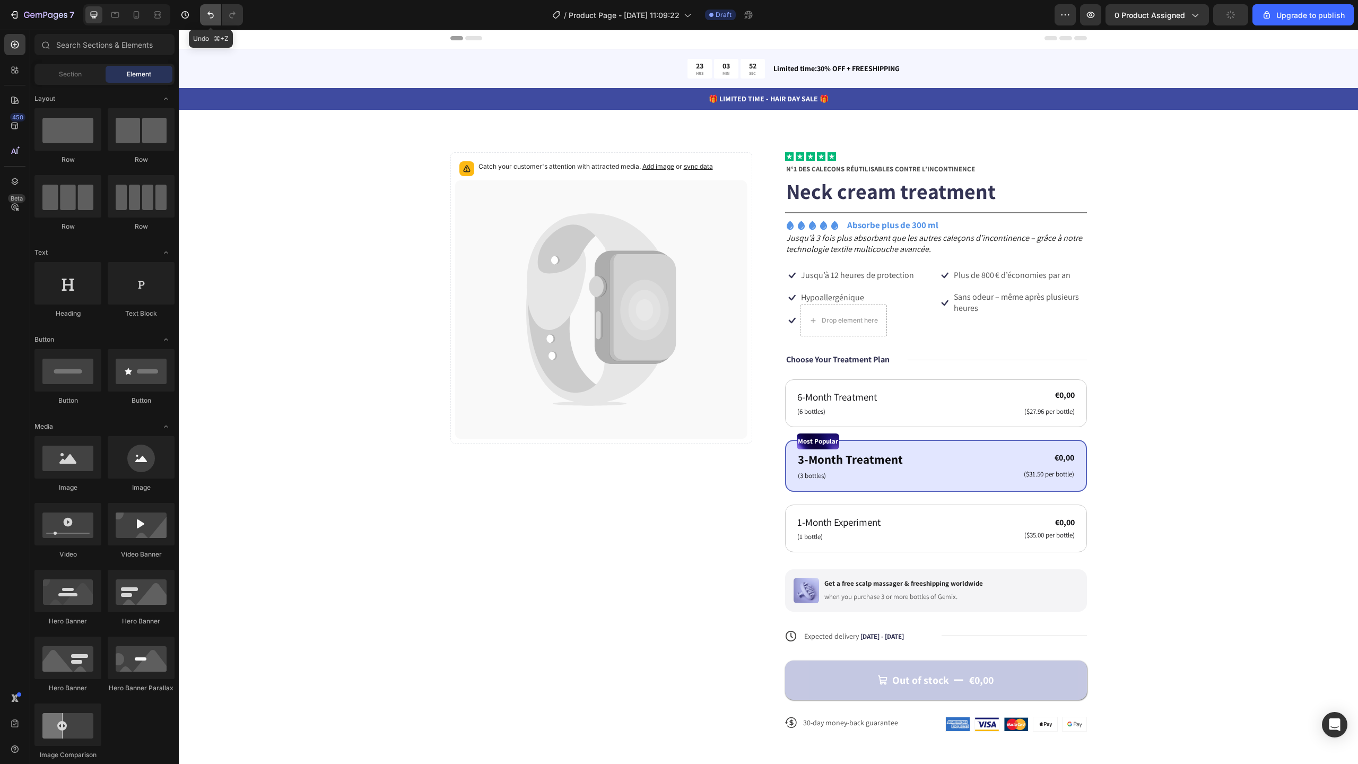
click at [211, 13] on icon "Undo/Redo" at bounding box center [210, 15] width 11 height 11
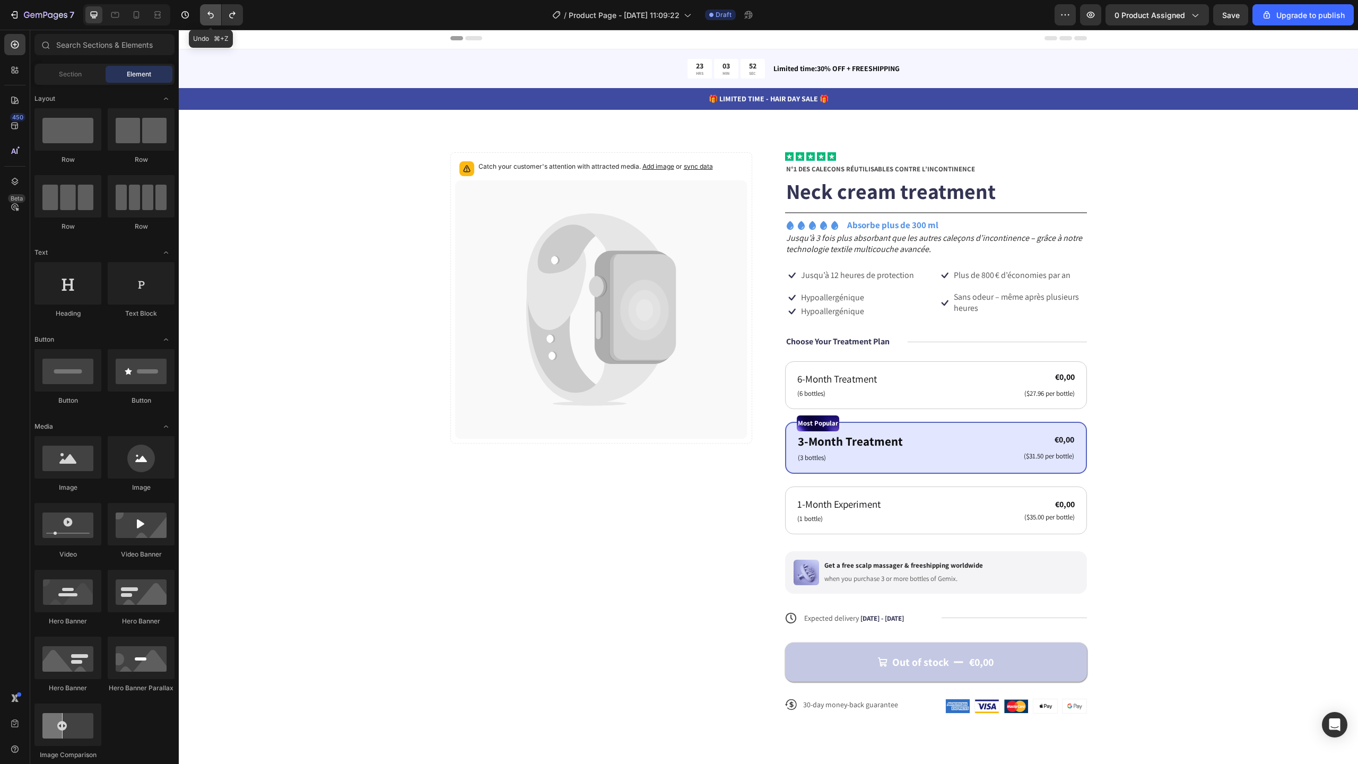
click at [211, 13] on icon "Undo/Redo" at bounding box center [210, 15] width 11 height 11
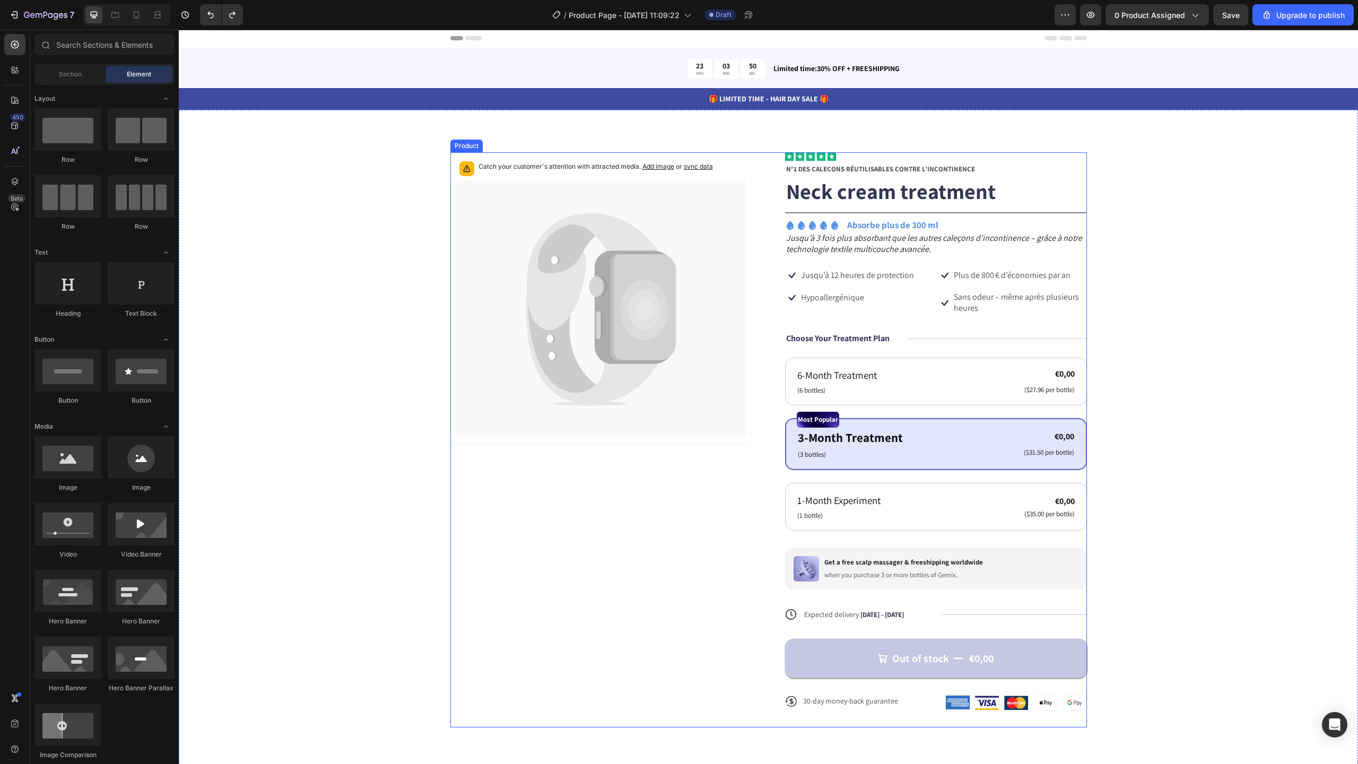
click at [978, 285] on div "Icon Icon Icon Icon Icon Icon List N°1 DES CALEÇONS RÉUTILISABLES CONTRE L’INCO…" at bounding box center [936, 439] width 302 height 575
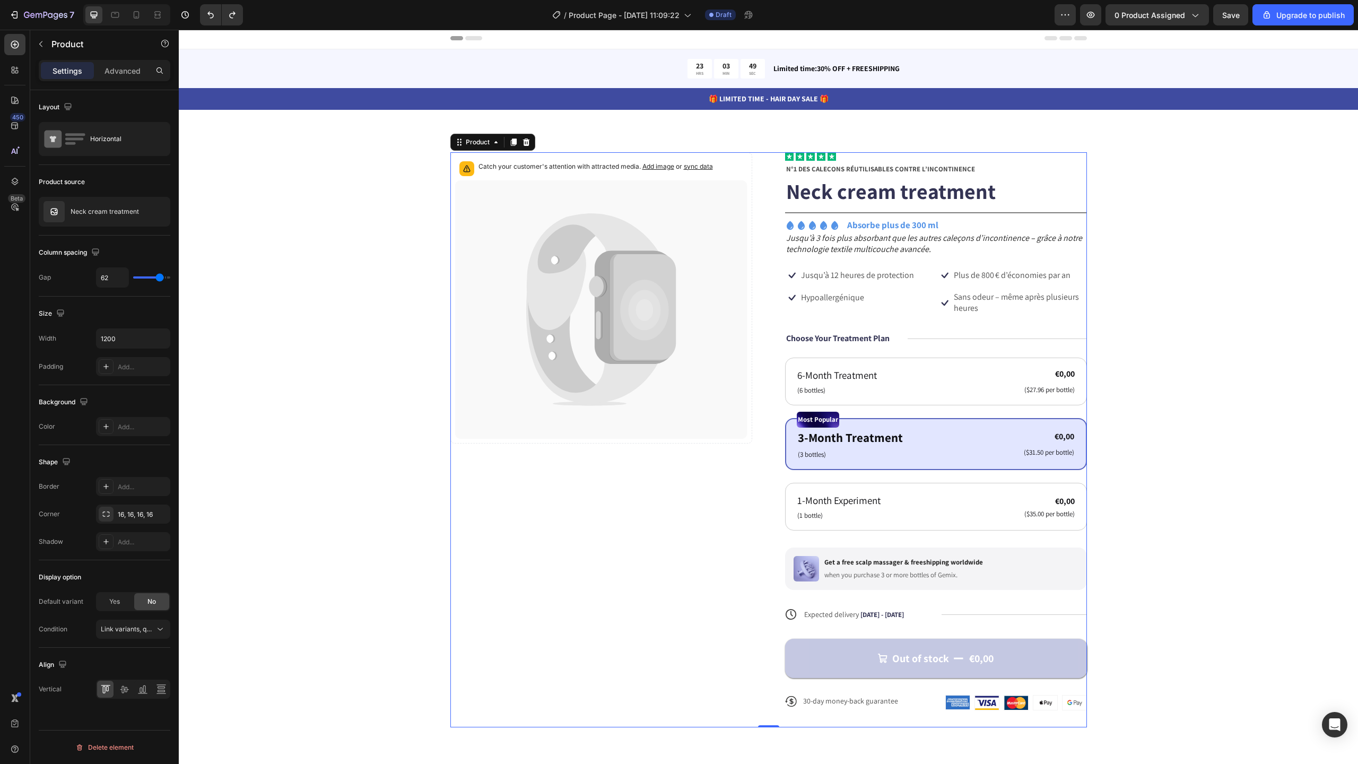
click at [910, 317] on div "Icon Icon Icon Icon Icon Icon List N°1 DES CALEÇONS RÉUTILISABLES CONTRE L’INCO…" at bounding box center [936, 439] width 302 height 575
click at [142, 14] on div at bounding box center [136, 14] width 17 height 17
type input "0"
type input "100%"
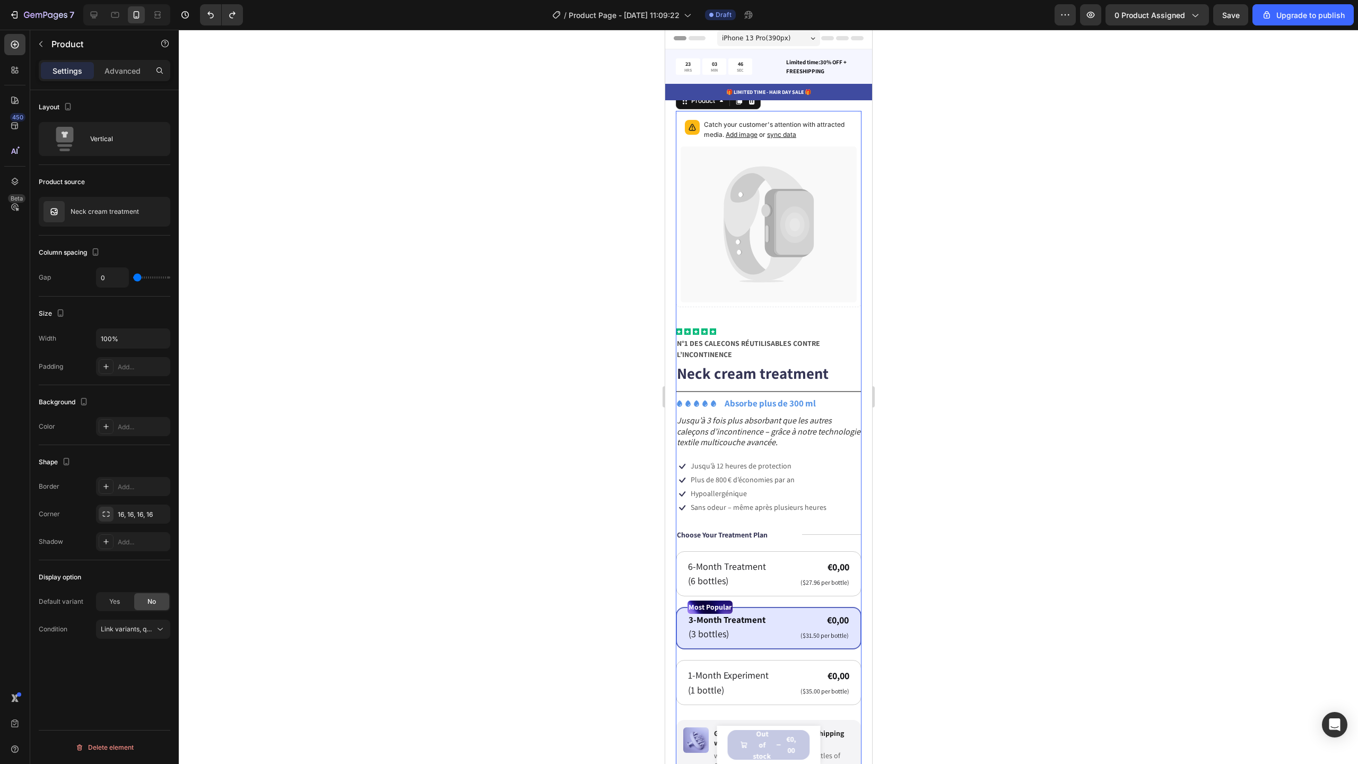
scroll to position [46, 0]
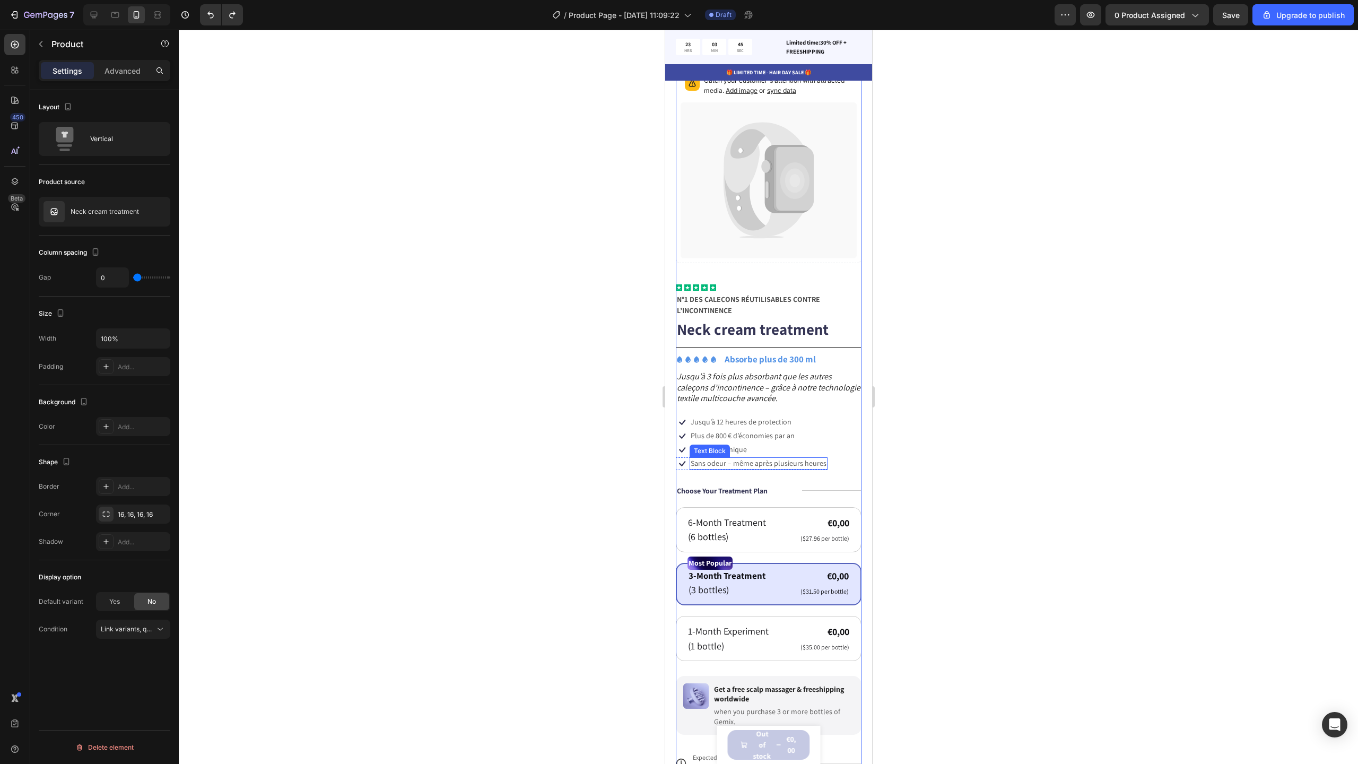
click at [737, 458] on p "Sans odeur – même après plusieurs heures" at bounding box center [758, 463] width 136 height 10
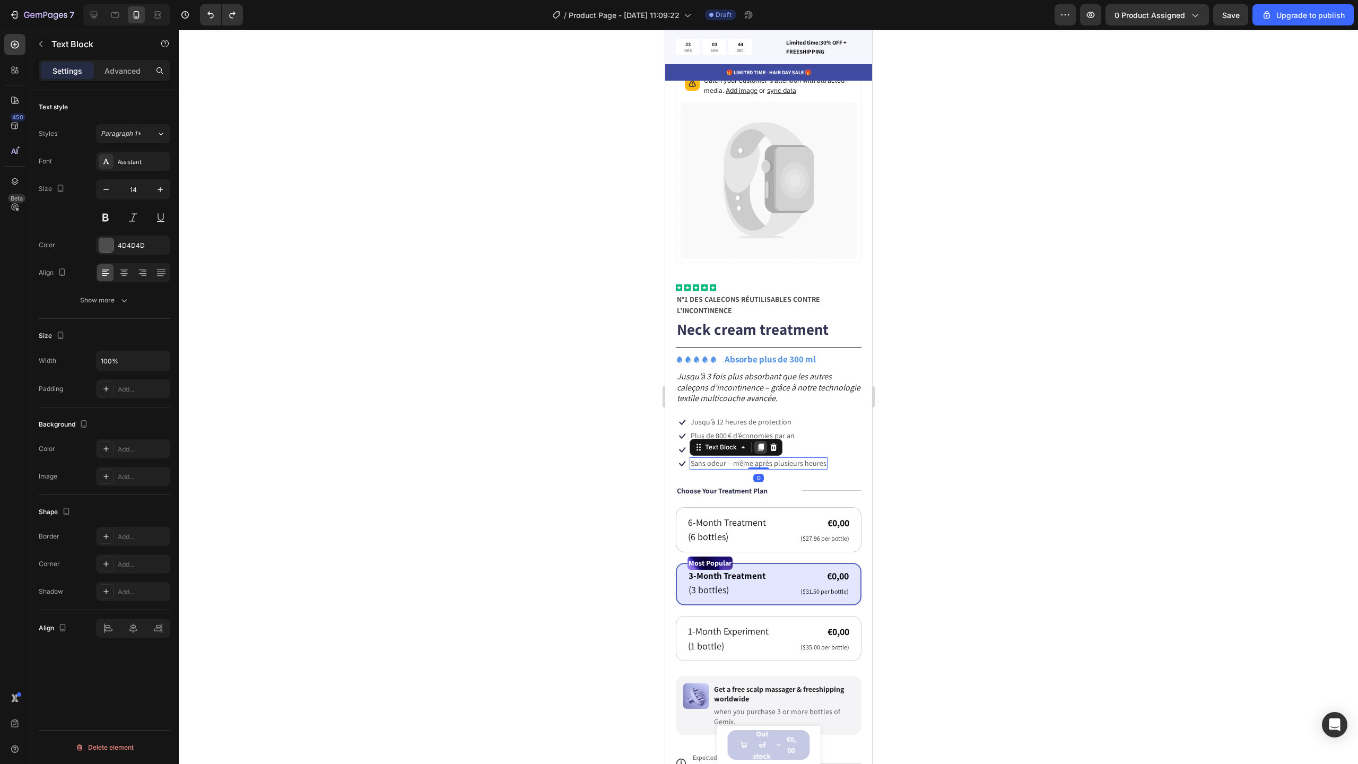
click at [762, 445] on div at bounding box center [760, 447] width 13 height 13
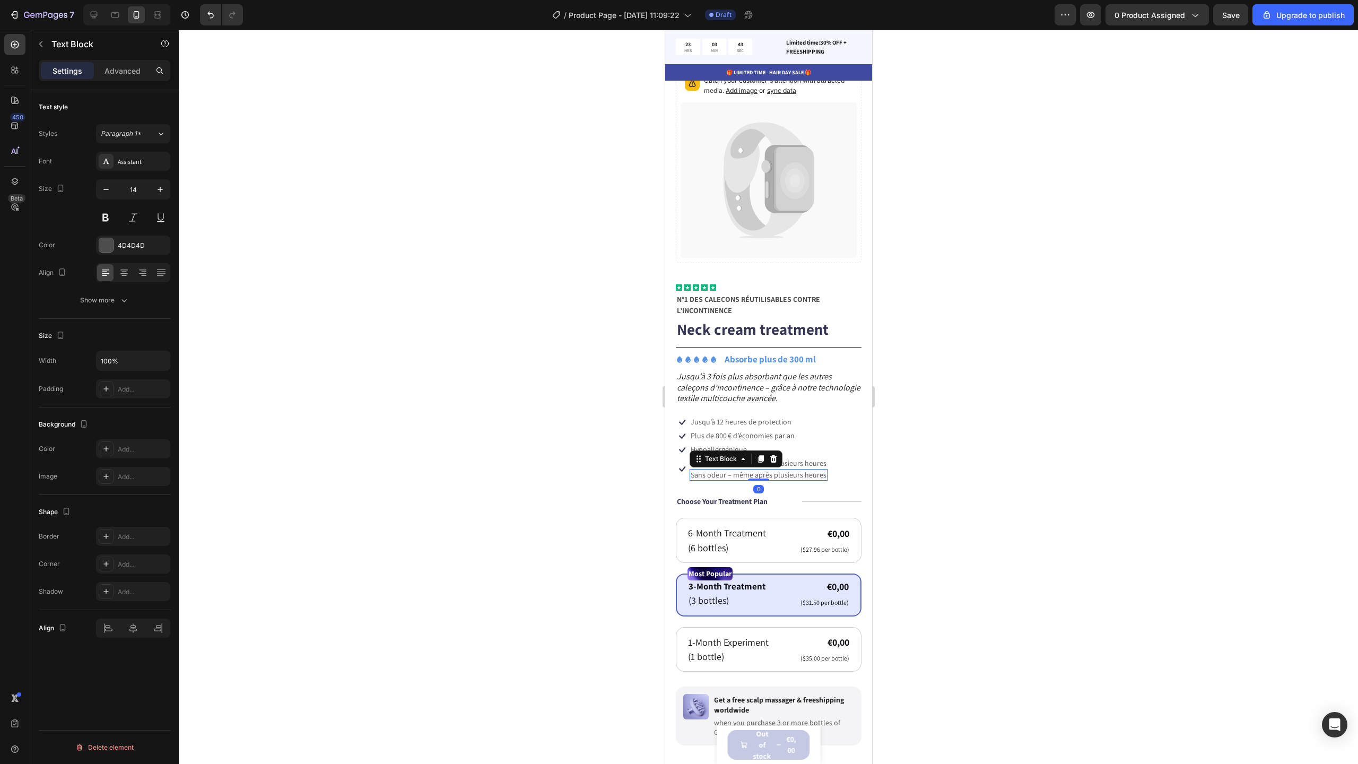
click at [1024, 458] on div at bounding box center [768, 397] width 1179 height 734
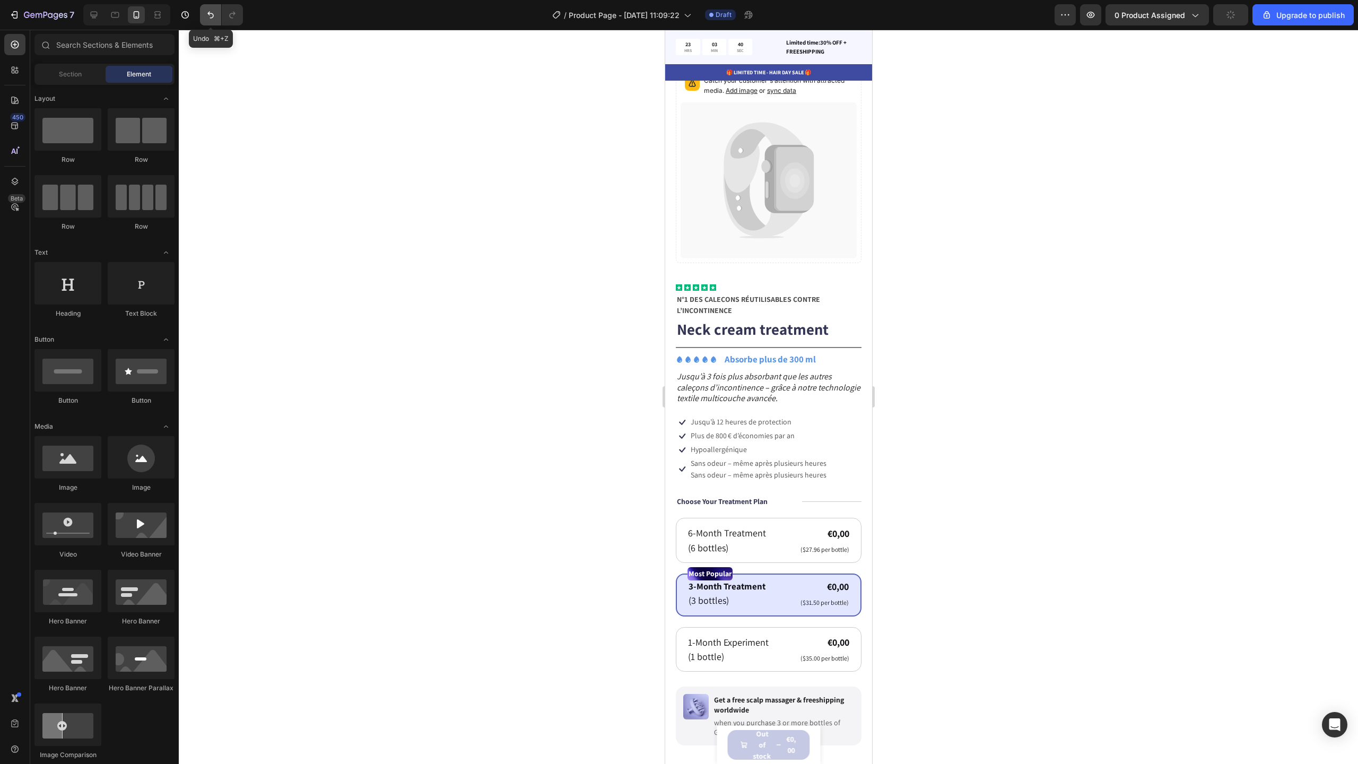
click at [215, 14] on icon "Undo/Redo" at bounding box center [210, 15] width 11 height 11
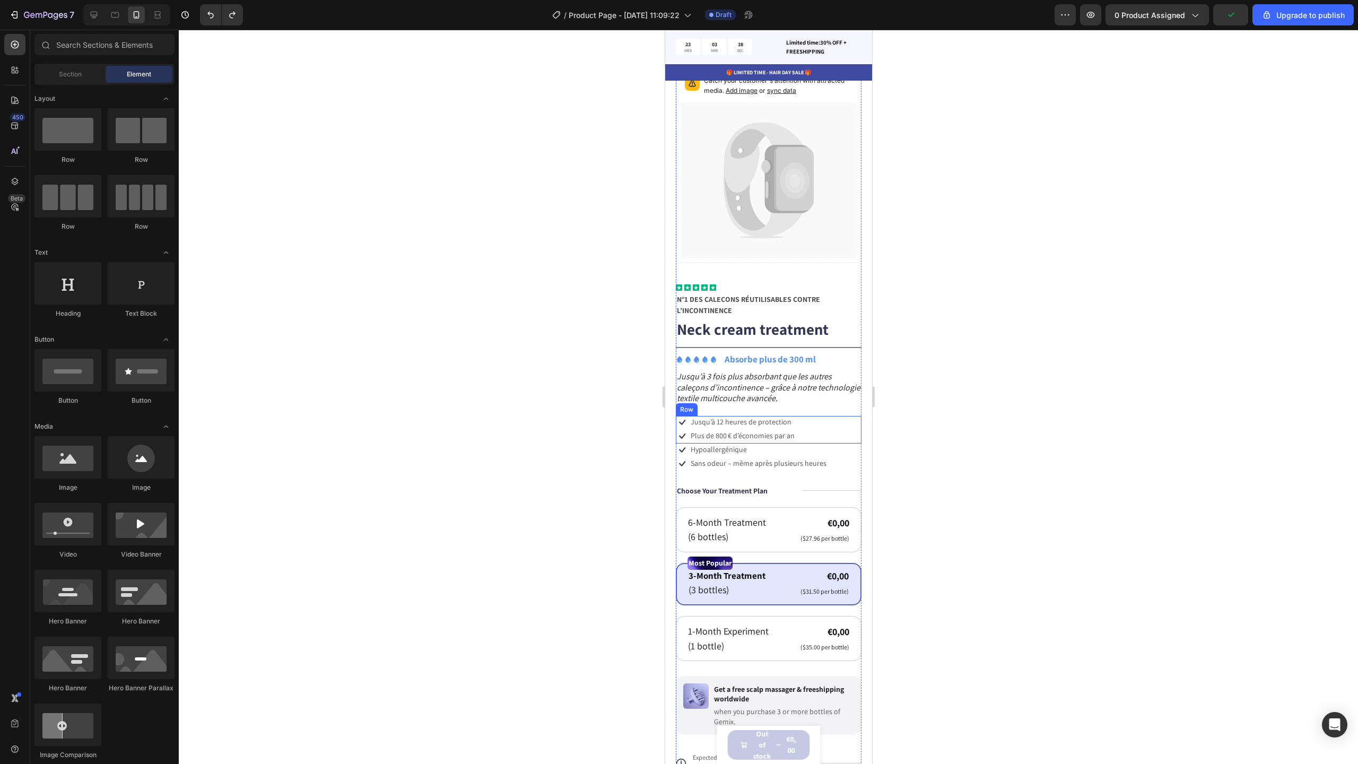
click at [829, 429] on div "Icon Jusqu’à 12 heures de protection Text Block Row Icon Plus de 800 € d’économ…" at bounding box center [768, 430] width 186 height 28
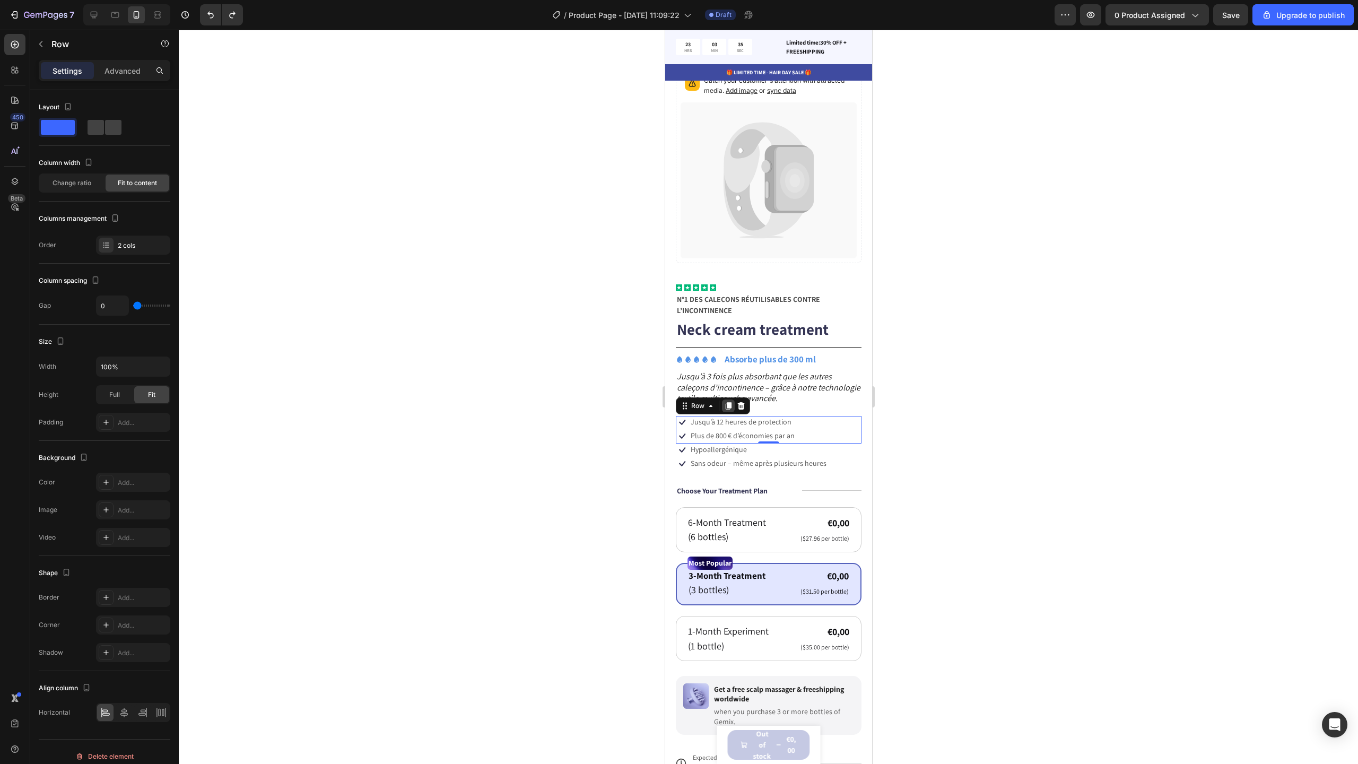
click at [729, 402] on icon at bounding box center [728, 405] width 6 height 7
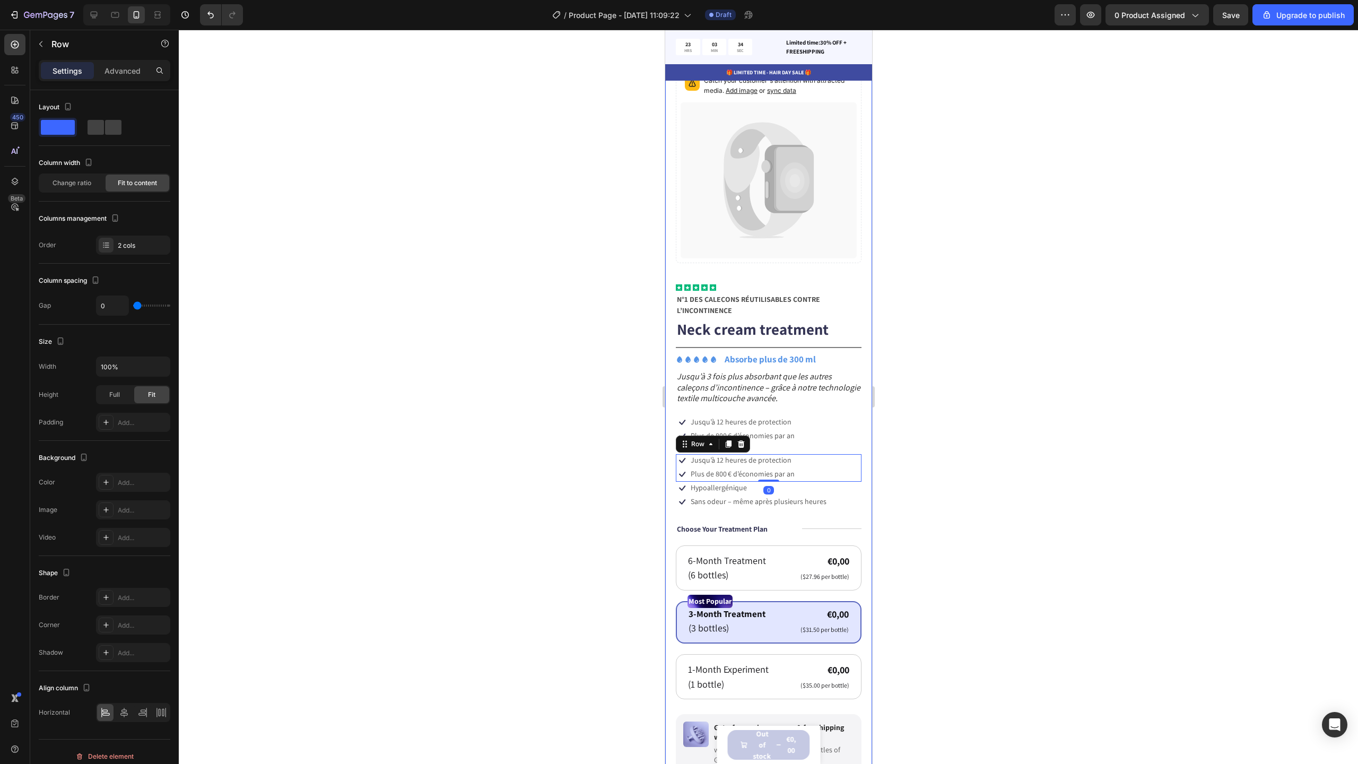
click at [927, 439] on div at bounding box center [768, 397] width 1179 height 734
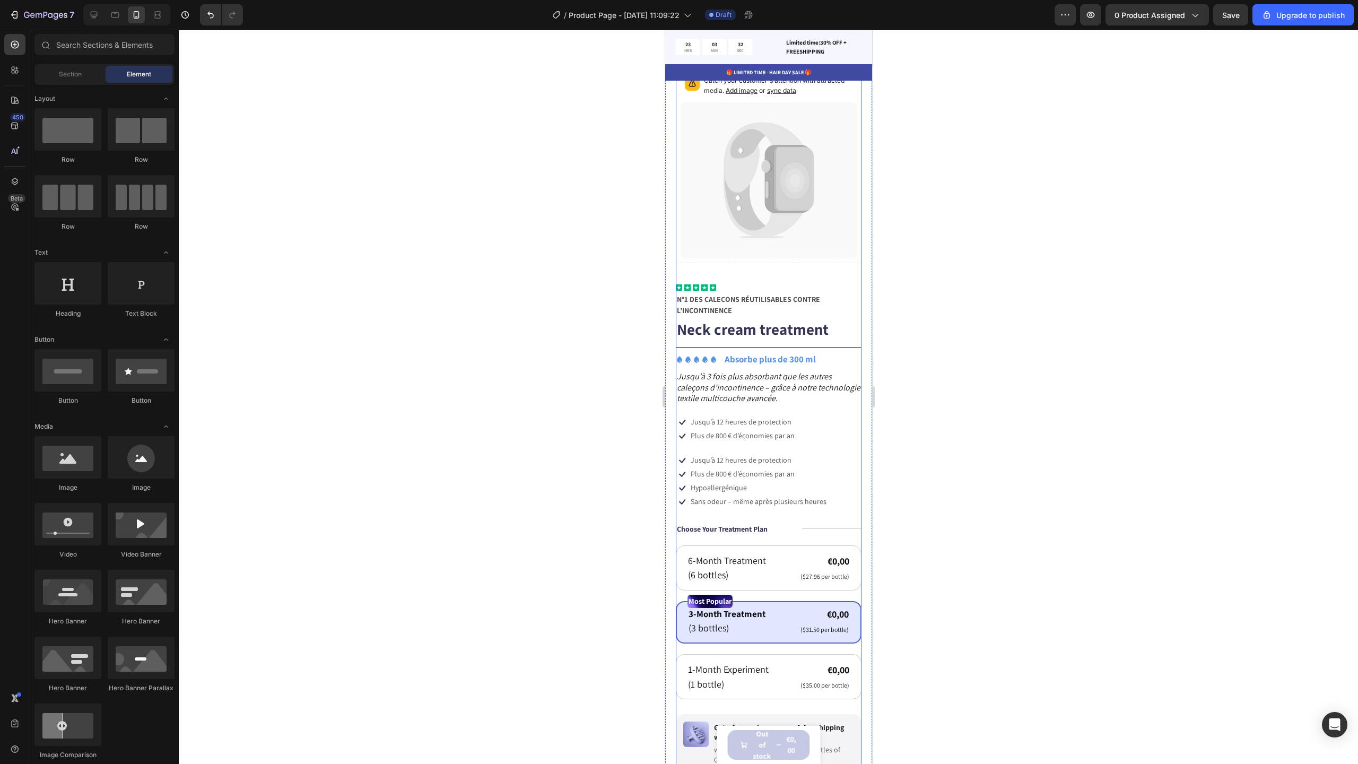
click at [772, 441] on div "Icon Icon Icon Icon Icon Icon List N°1 DES CALEÇONS RÉUTILISABLES CONTRE L’INCO…" at bounding box center [768, 591] width 186 height 615
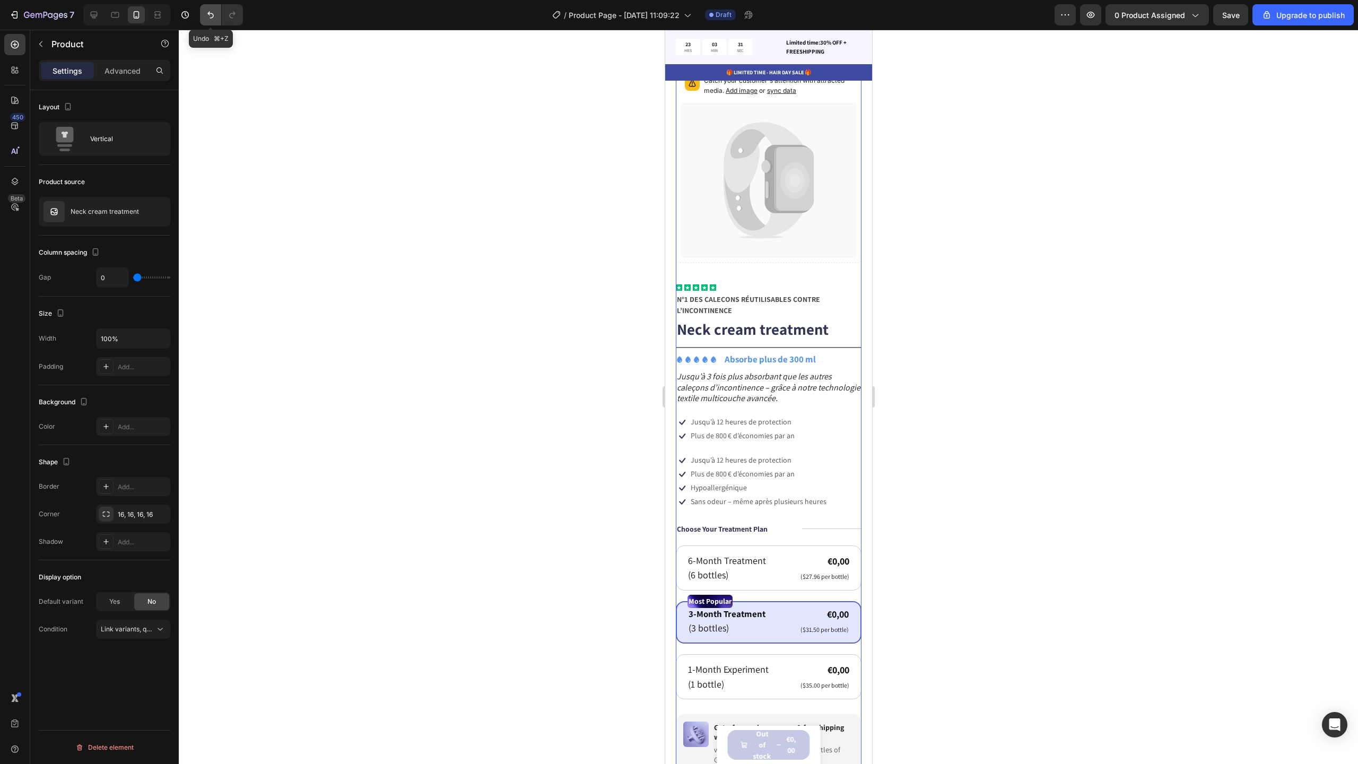
click at [210, 19] on icon "Undo/Redo" at bounding box center [210, 15] width 11 height 11
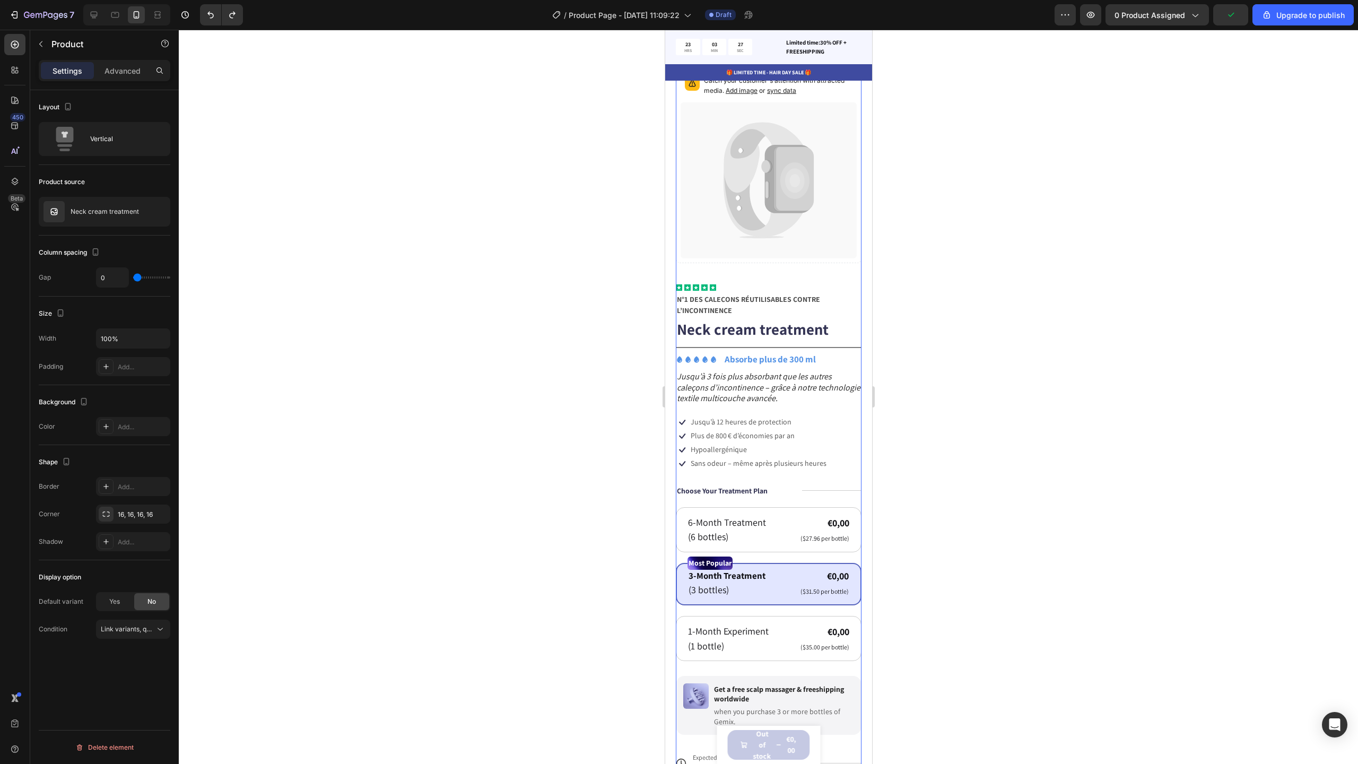
click at [725, 467] on div "Icon Icon Icon Icon Icon Icon List N°1 DES CALEÇONS RÉUTILISABLES CONTRE L’INCO…" at bounding box center [768, 572] width 186 height 577
click at [759, 458] on p "Sans odeur – même après plusieurs heures" at bounding box center [758, 463] width 136 height 10
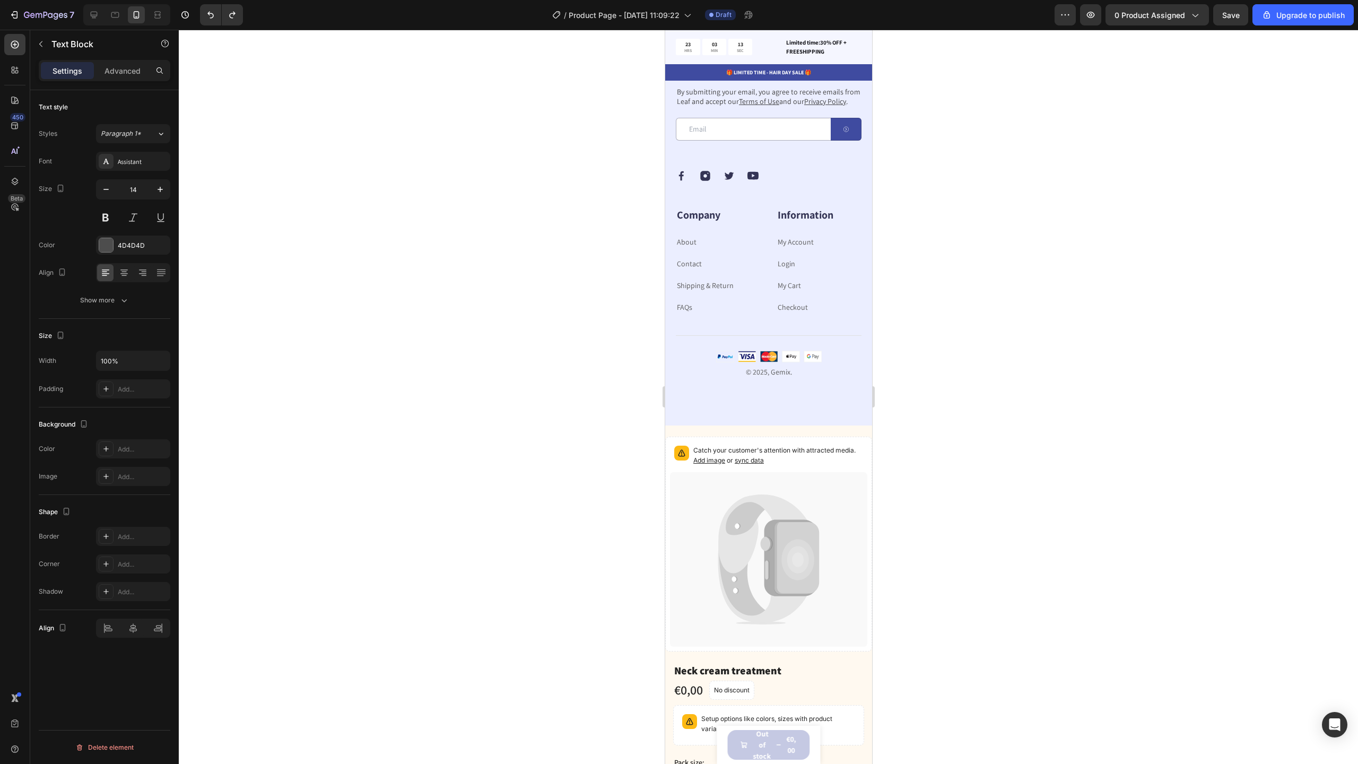
scroll to position [3903, 0]
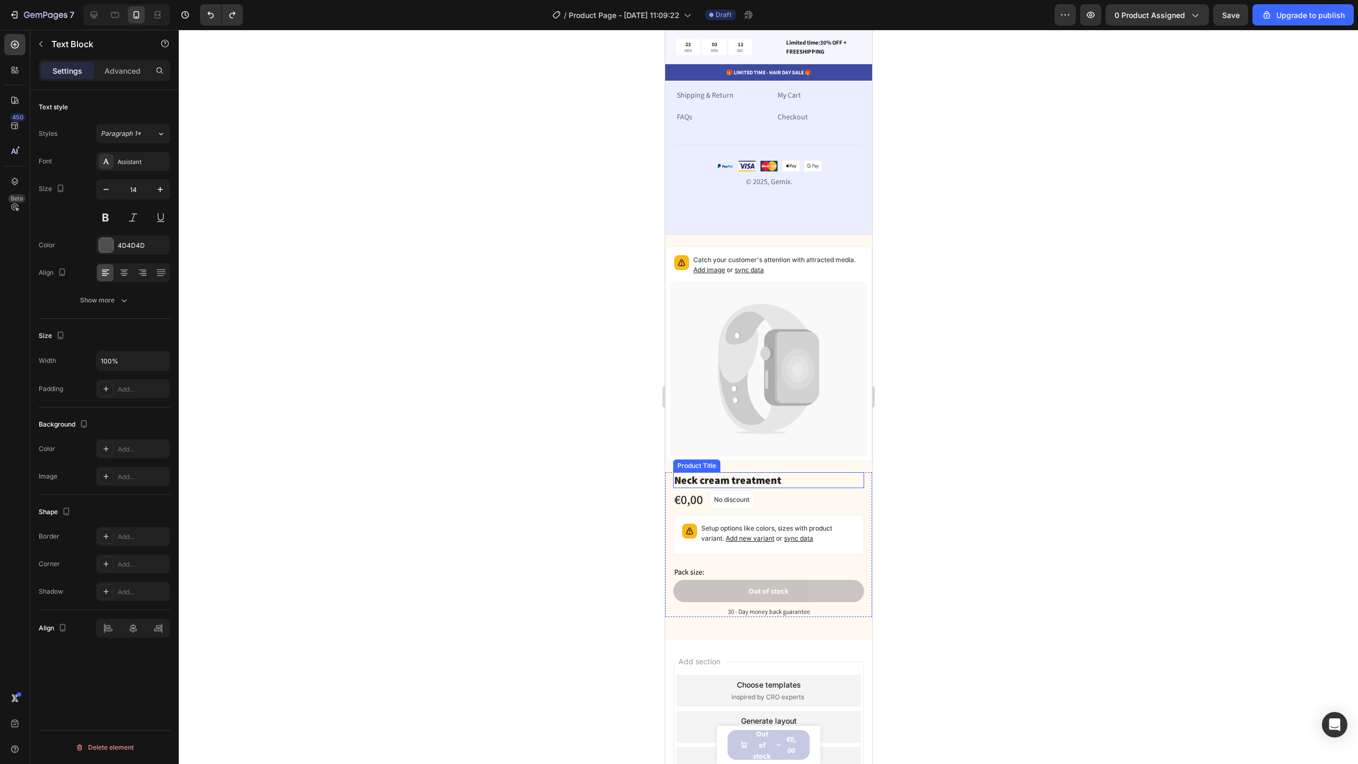
click at [833, 488] on h1 "Neck cream treatment" at bounding box center [768, 480] width 191 height 16
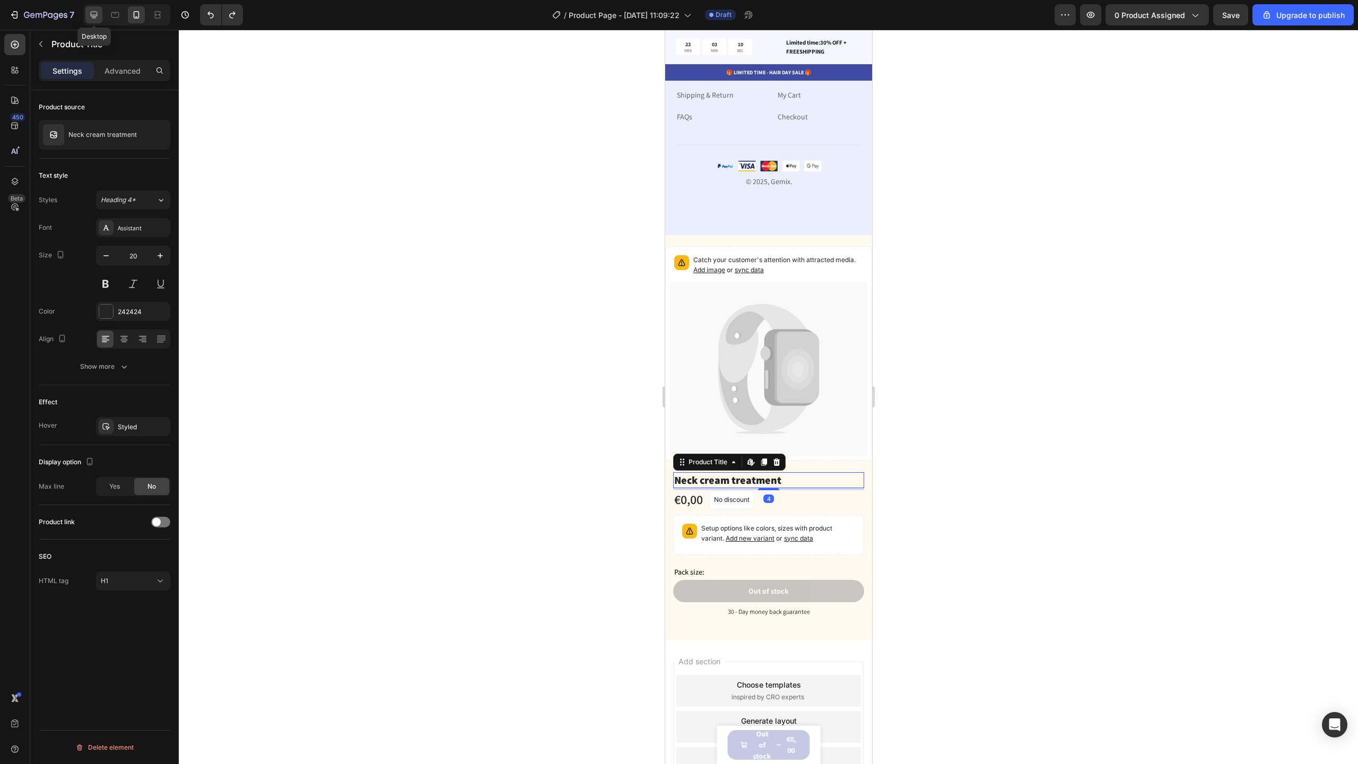
click at [96, 12] on icon at bounding box center [94, 15] width 7 height 7
type input "33"
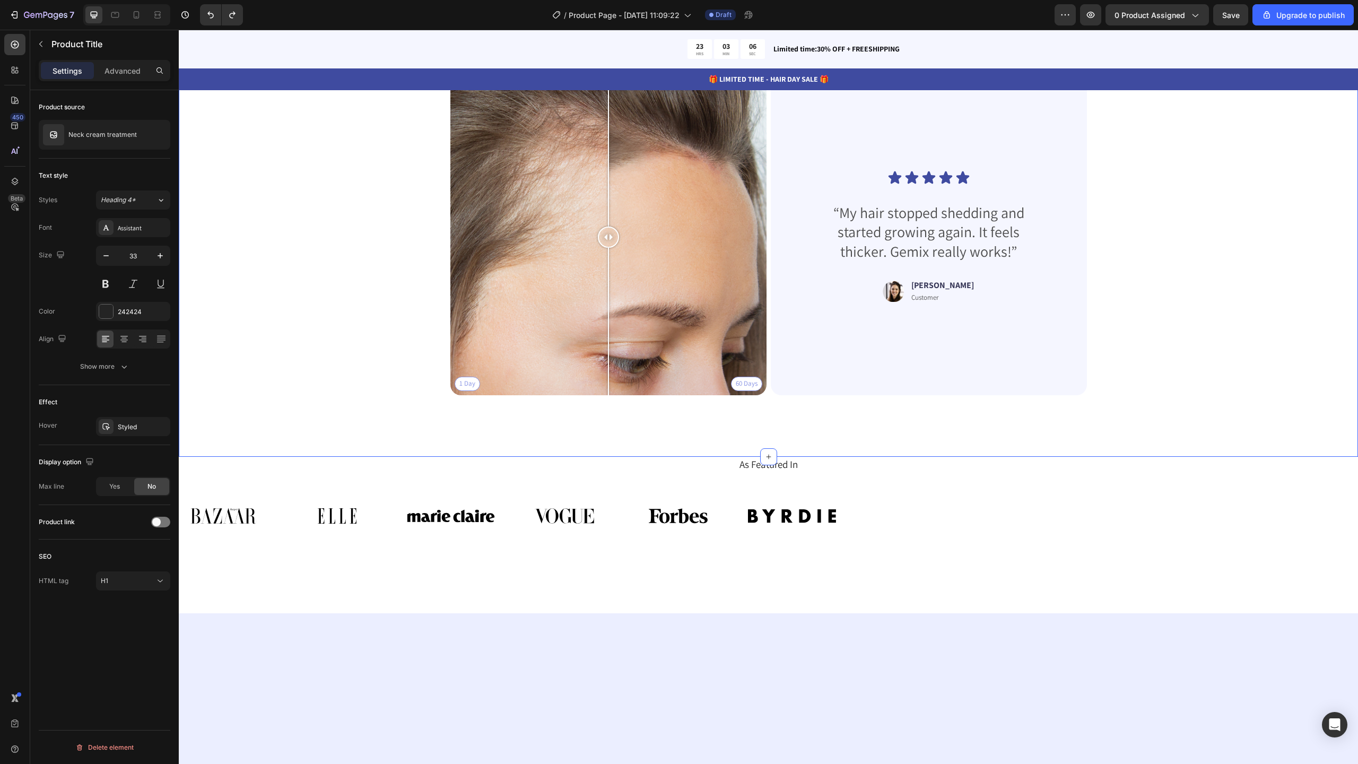
scroll to position [3803, 0]
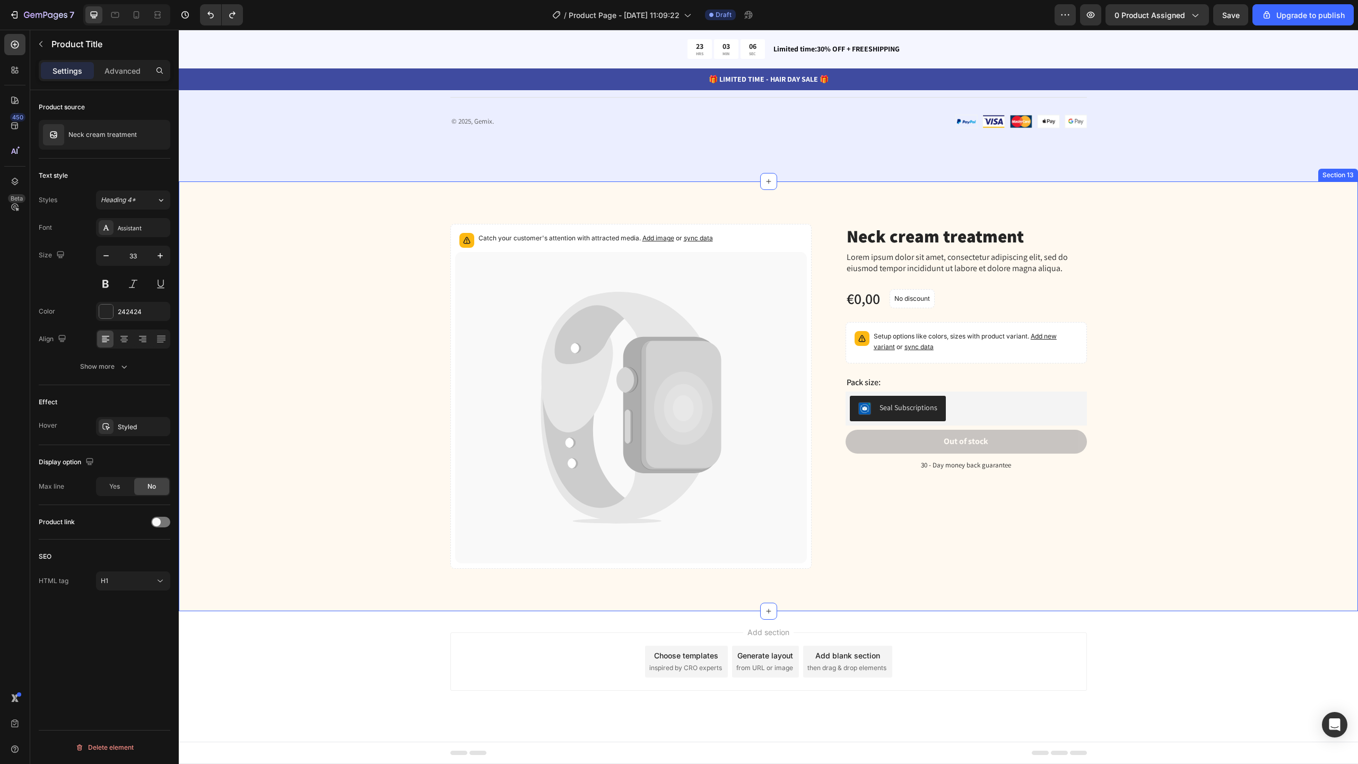
click at [1209, 281] on div "Catch your customer's attention with attracted media. Add image or sync data Pr…" at bounding box center [768, 404] width 1163 height 361
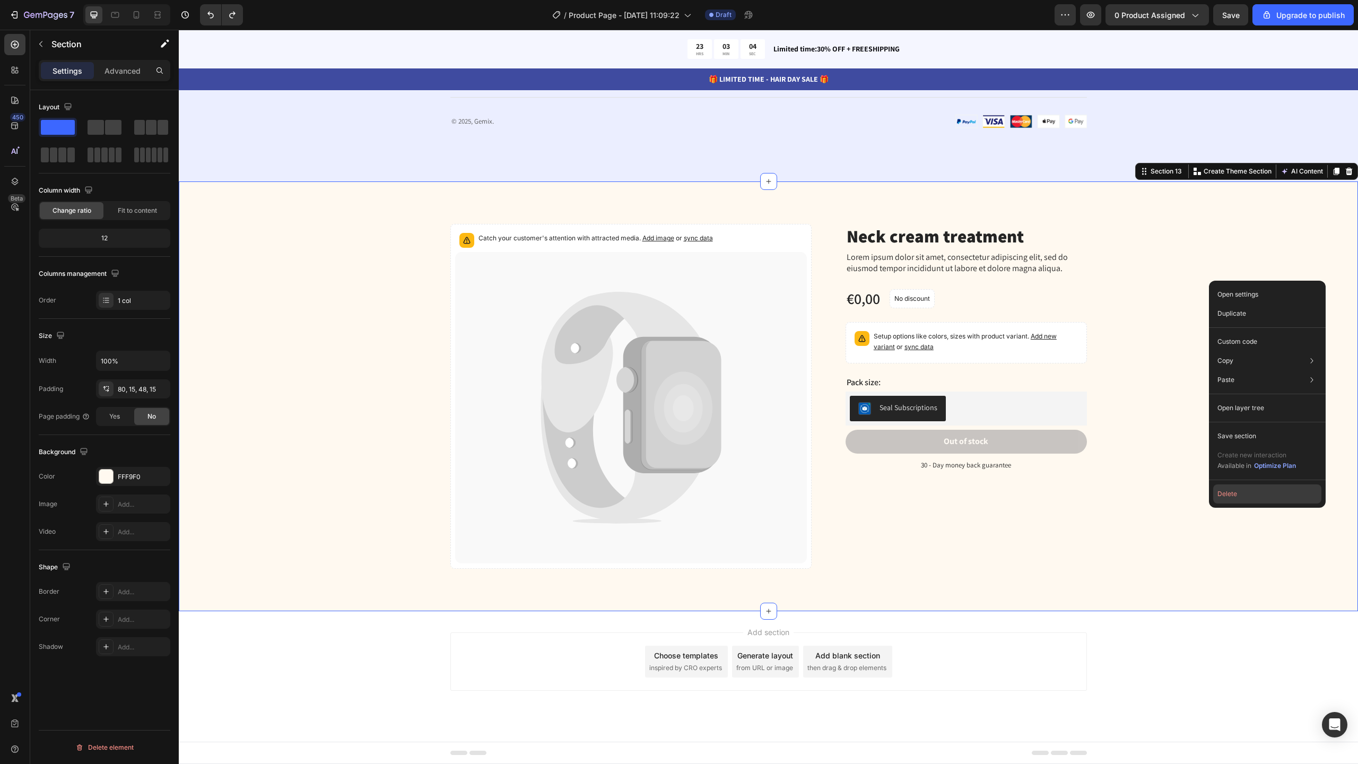
click at [1230, 501] on button "Delete" at bounding box center [1267, 493] width 108 height 19
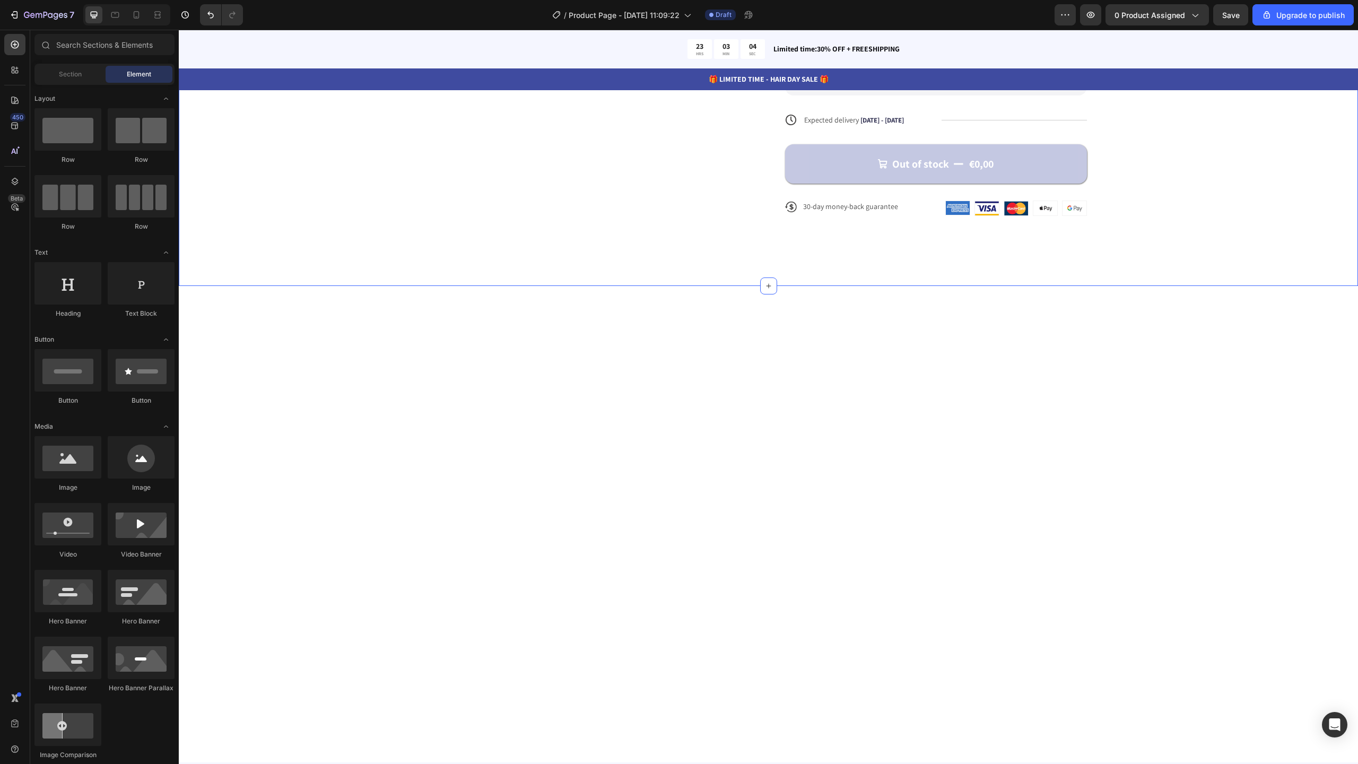
scroll to position [0, 0]
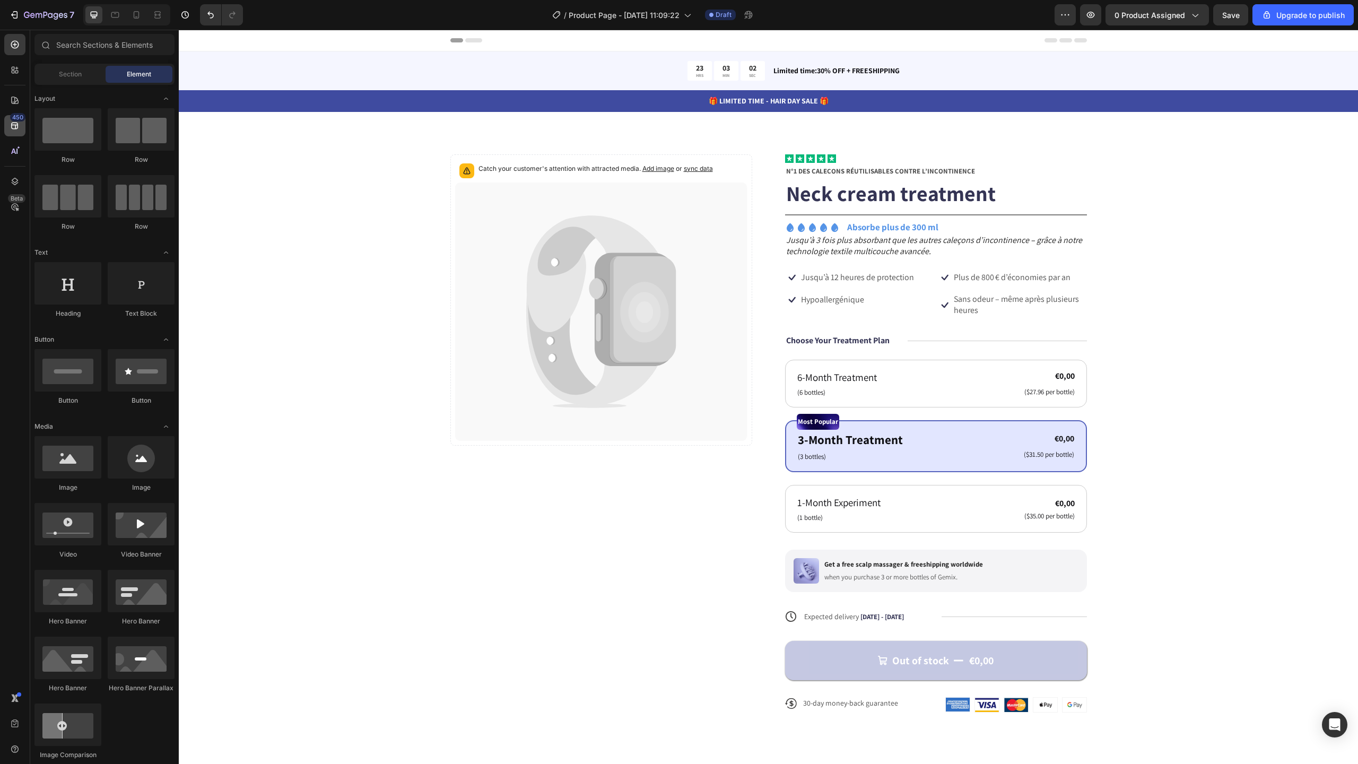
click at [19, 129] on icon at bounding box center [15, 125] width 11 height 11
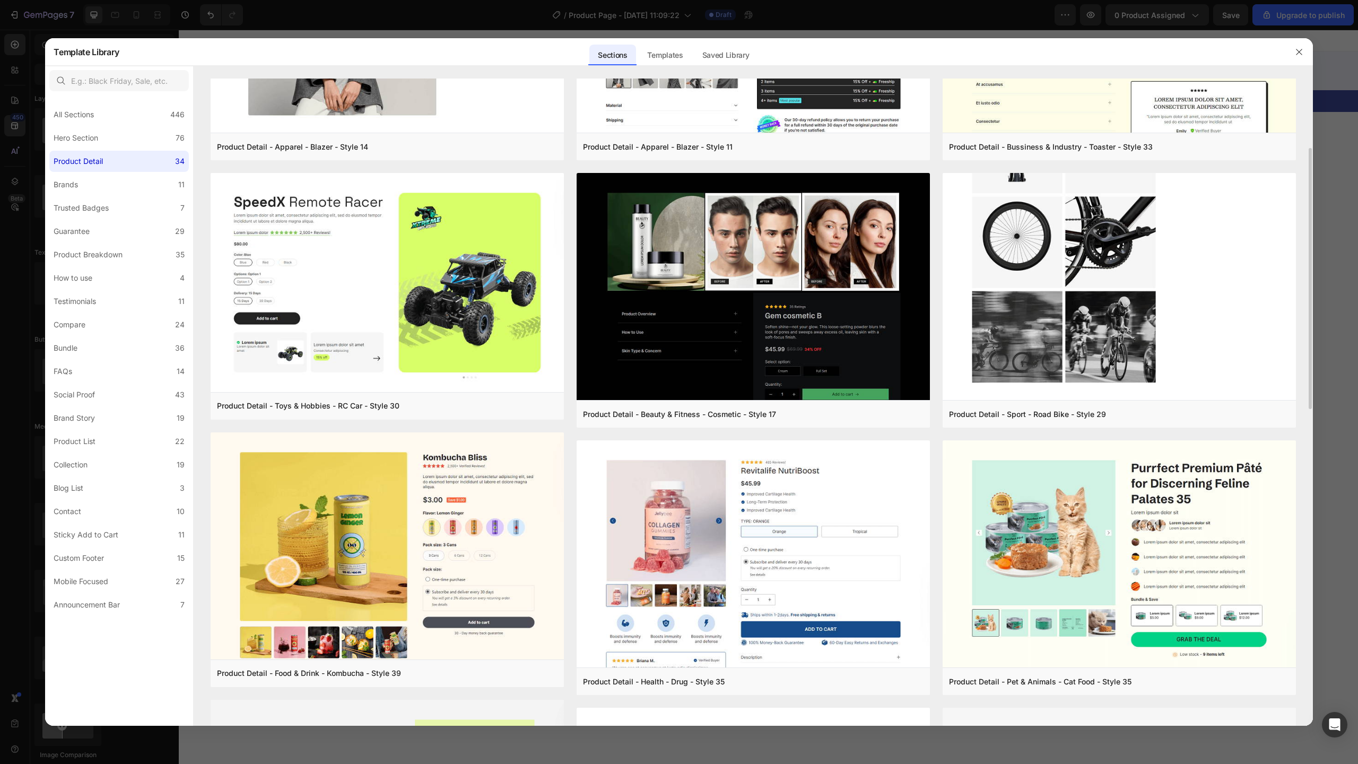
scroll to position [167, 0]
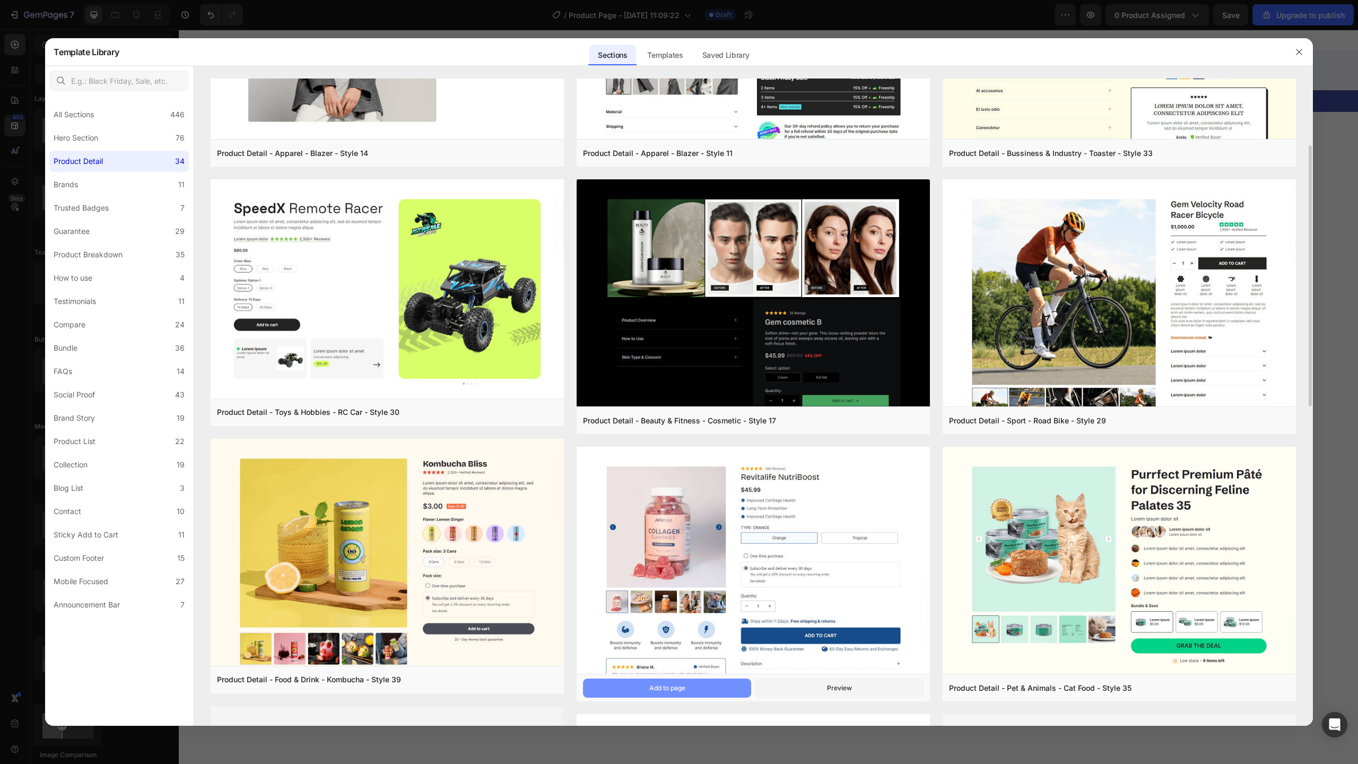
click at [700, 683] on button "Add to page" at bounding box center [667, 688] width 168 height 19
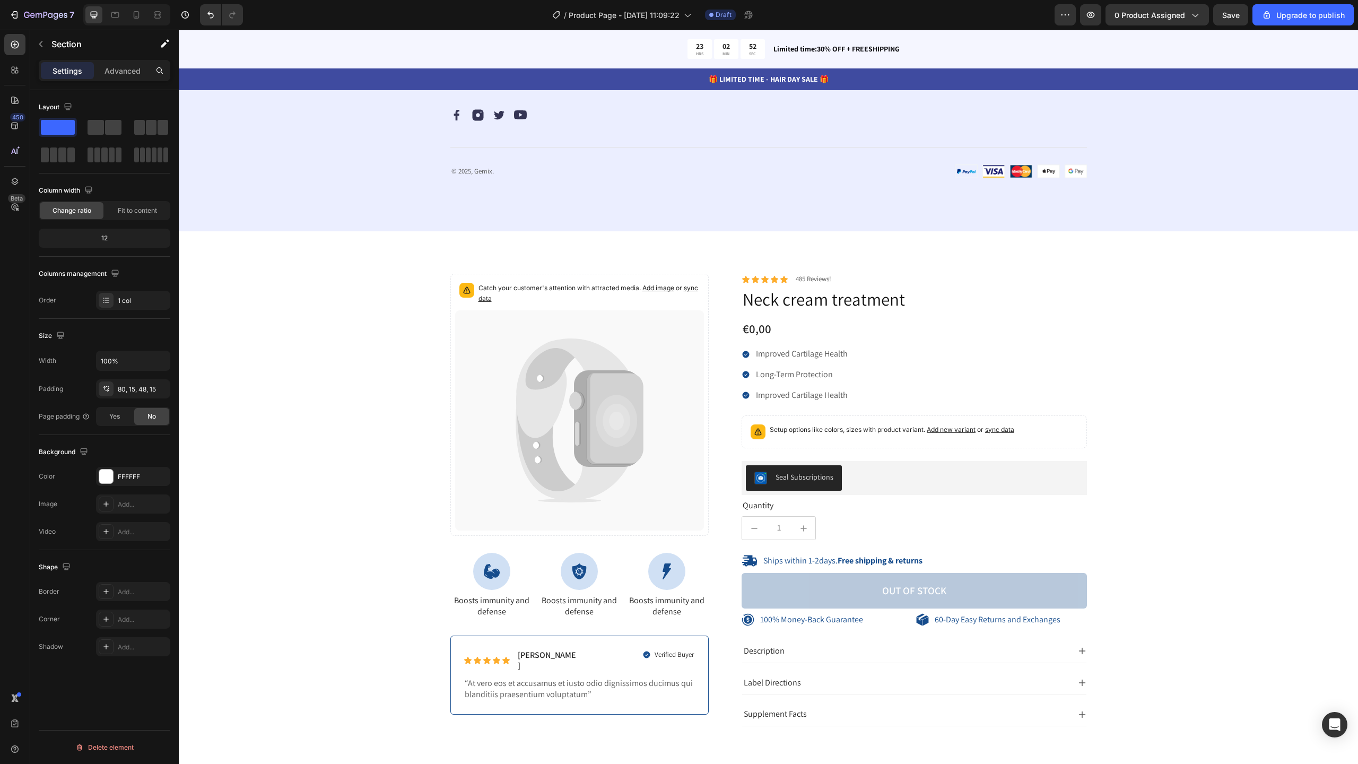
scroll to position [3760, 0]
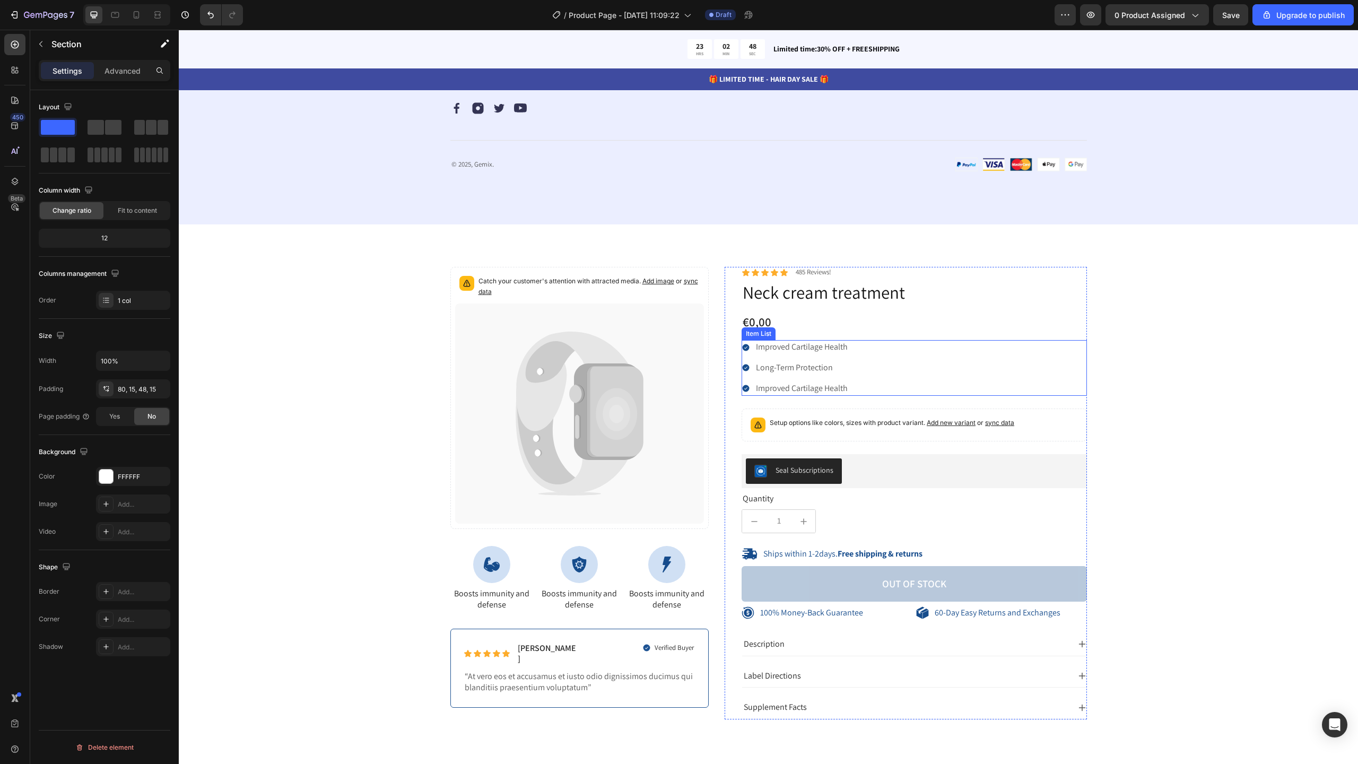
click at [874, 380] on div "Improved Cartilage Health Long-Term Protection Improved Cartilage Health" at bounding box center [914, 367] width 345 height 55
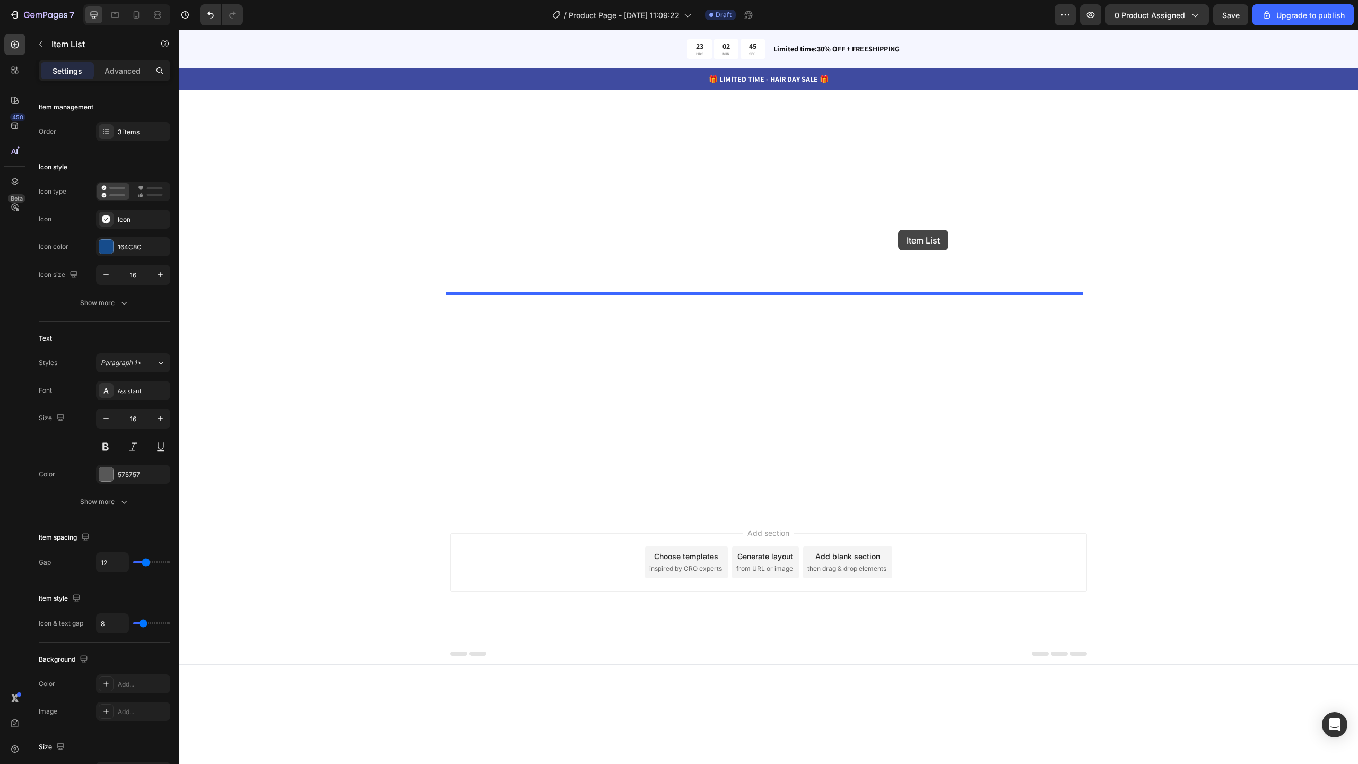
scroll to position [0, 0]
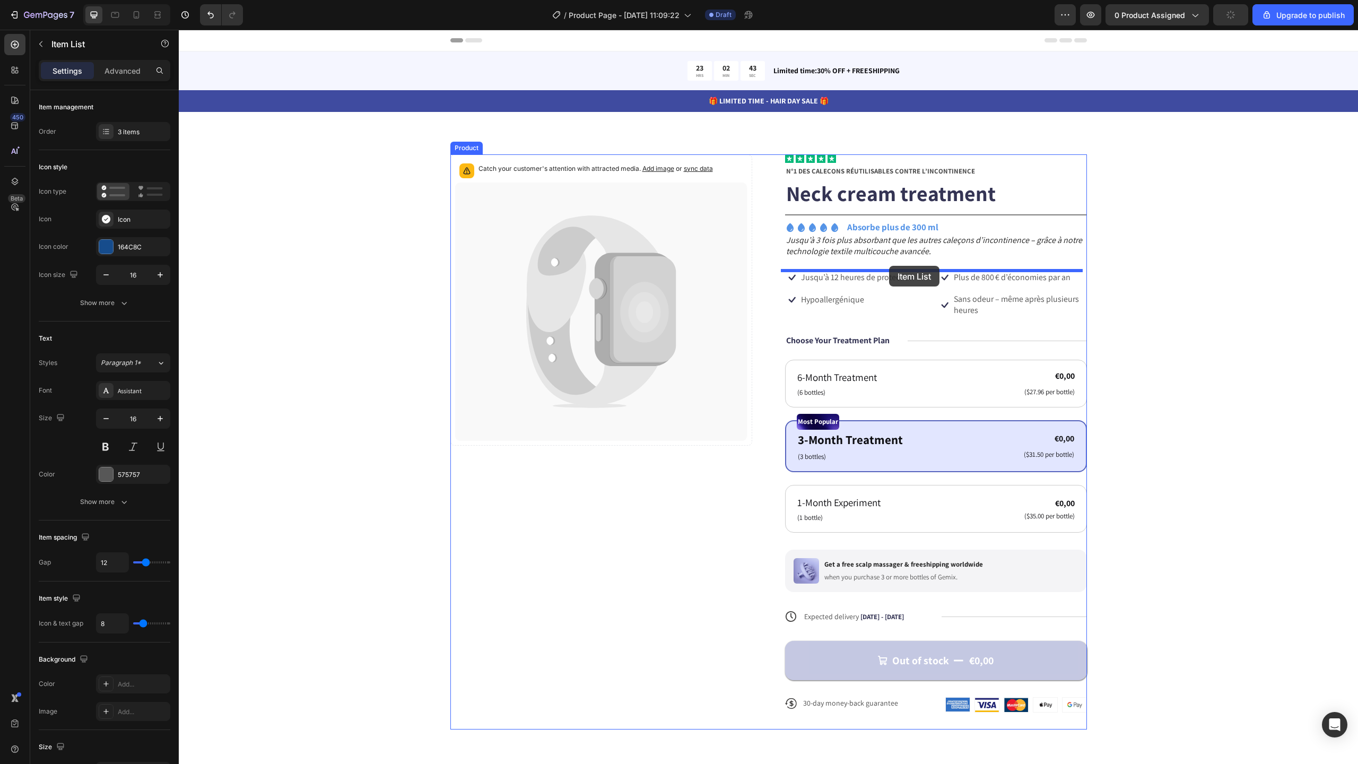
drag, startPoint x: 753, startPoint y: 332, endPoint x: 889, endPoint y: 266, distance: 150.9
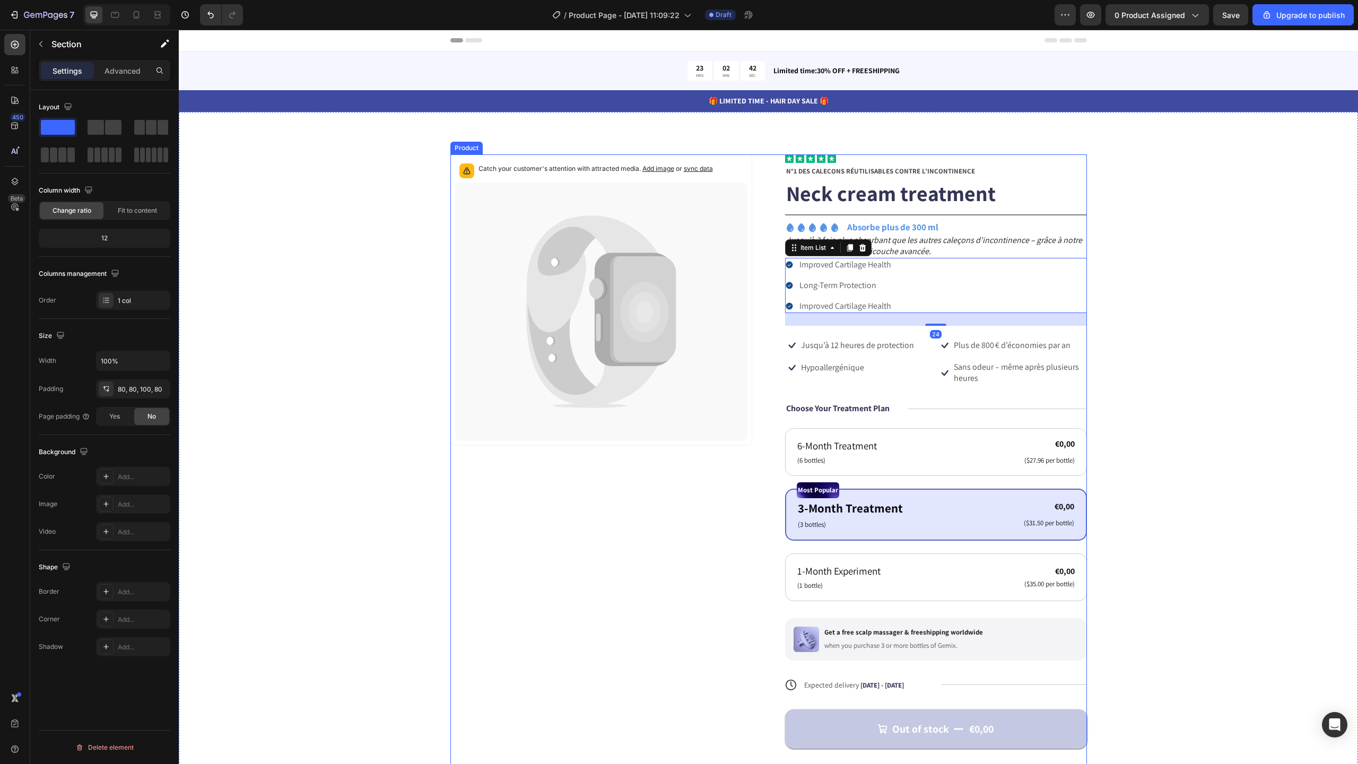
click at [1130, 359] on div "Catch your customer's attention with attracted media. Add image or sync data Pr…" at bounding box center [768, 475] width 1094 height 643
click at [1086, 363] on div "Catch your customer's attention with attracted media. Add image or sync data Pr…" at bounding box center [768, 475] width 1094 height 643
click at [873, 365] on div "Icon Hypoallergénique Text Block Row" at bounding box center [859, 368] width 149 height 14
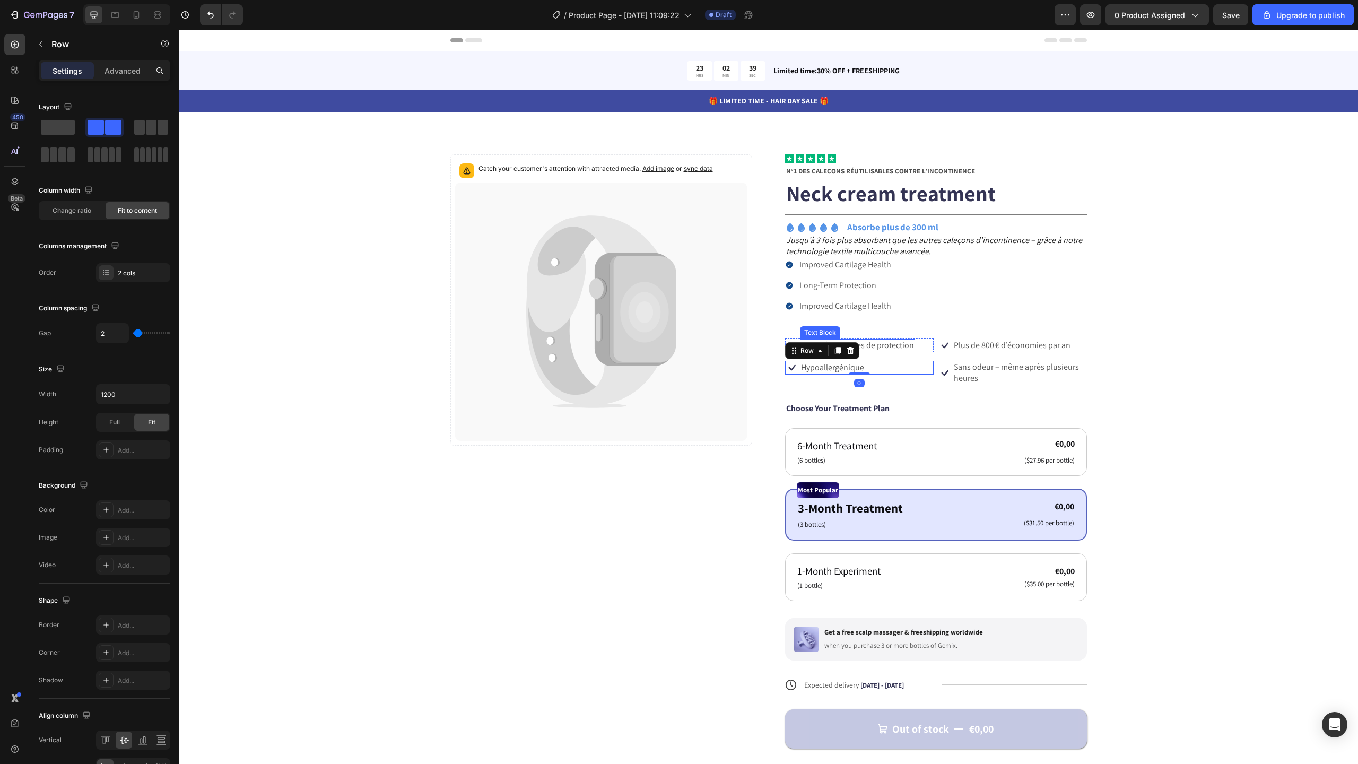
click at [813, 337] on div "Text Block" at bounding box center [820, 332] width 40 height 13
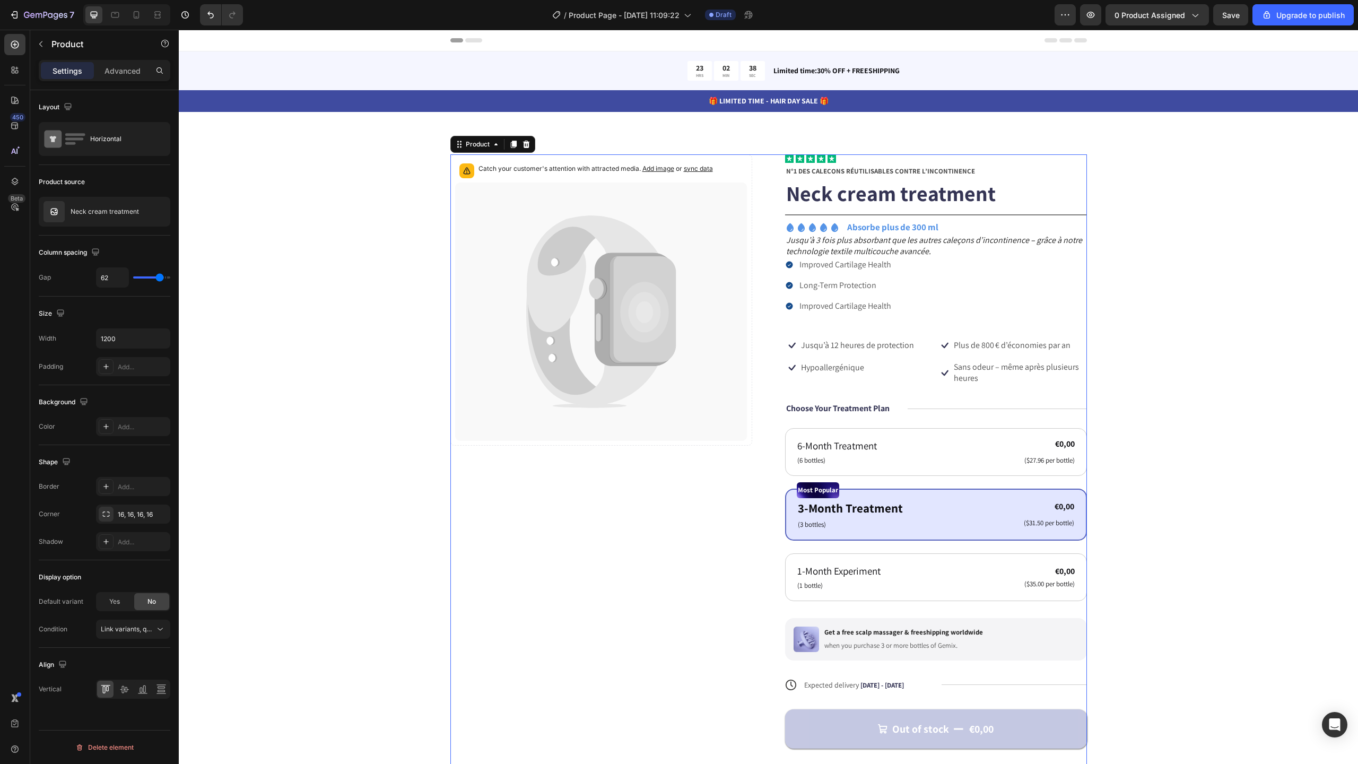
click at [995, 326] on div "Icon Icon Icon Icon Icon Icon List N°1 DES CALEÇONS RÉUTILISABLES CONTRE L’INCO…" at bounding box center [936, 475] width 302 height 643
click at [910, 375] on div "Icon Hypoallergénique Text Block Row" at bounding box center [859, 368] width 149 height 14
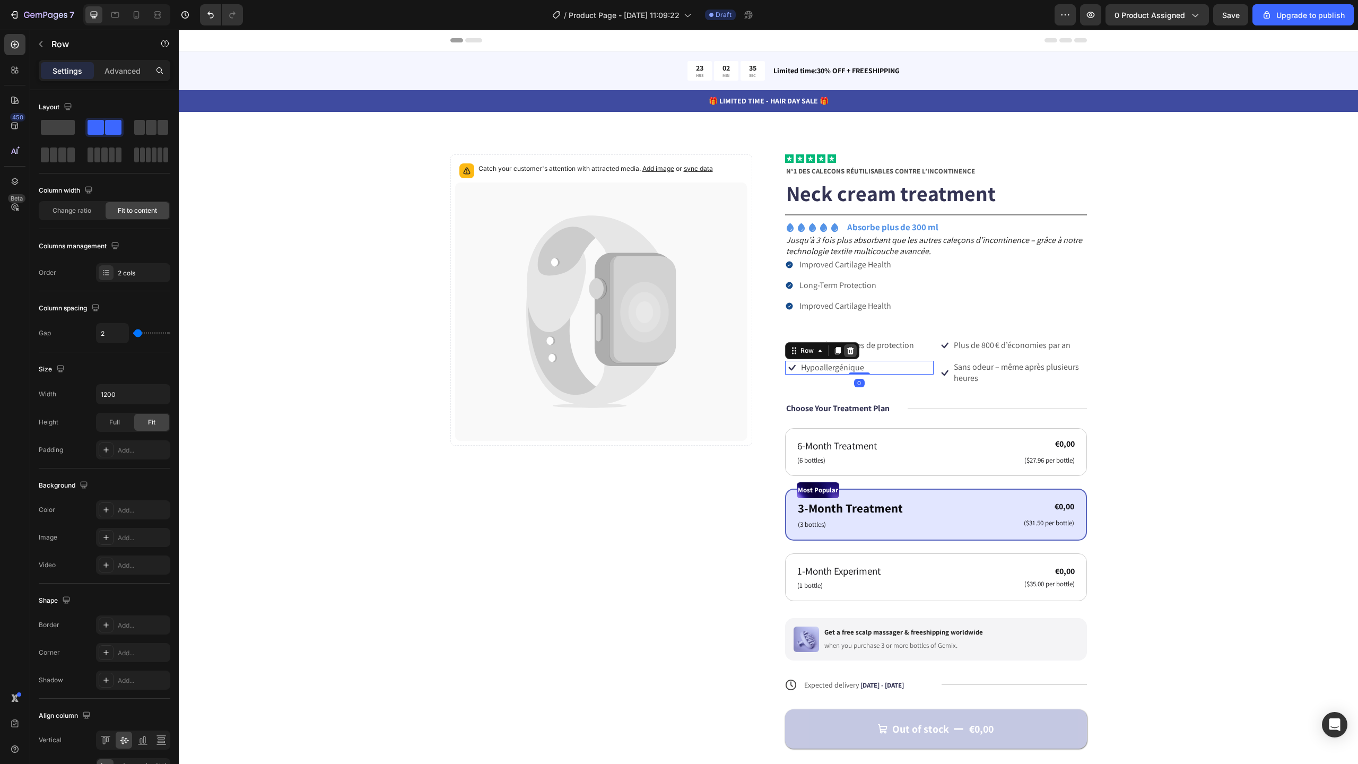
click at [849, 352] on icon at bounding box center [850, 350] width 8 height 8
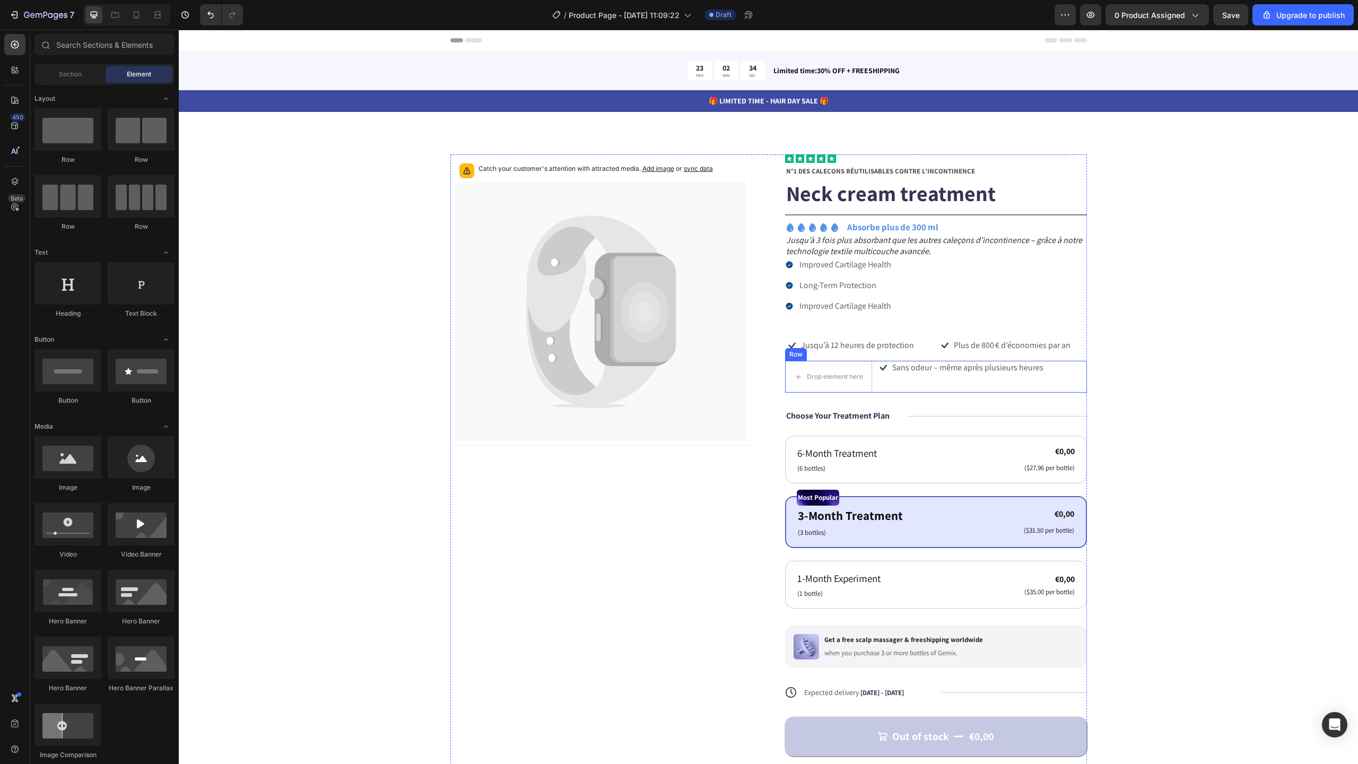
click at [911, 377] on div "Icon Sans odeur – même après plusieurs heures Text Block Row" at bounding box center [981, 377] width 211 height 32
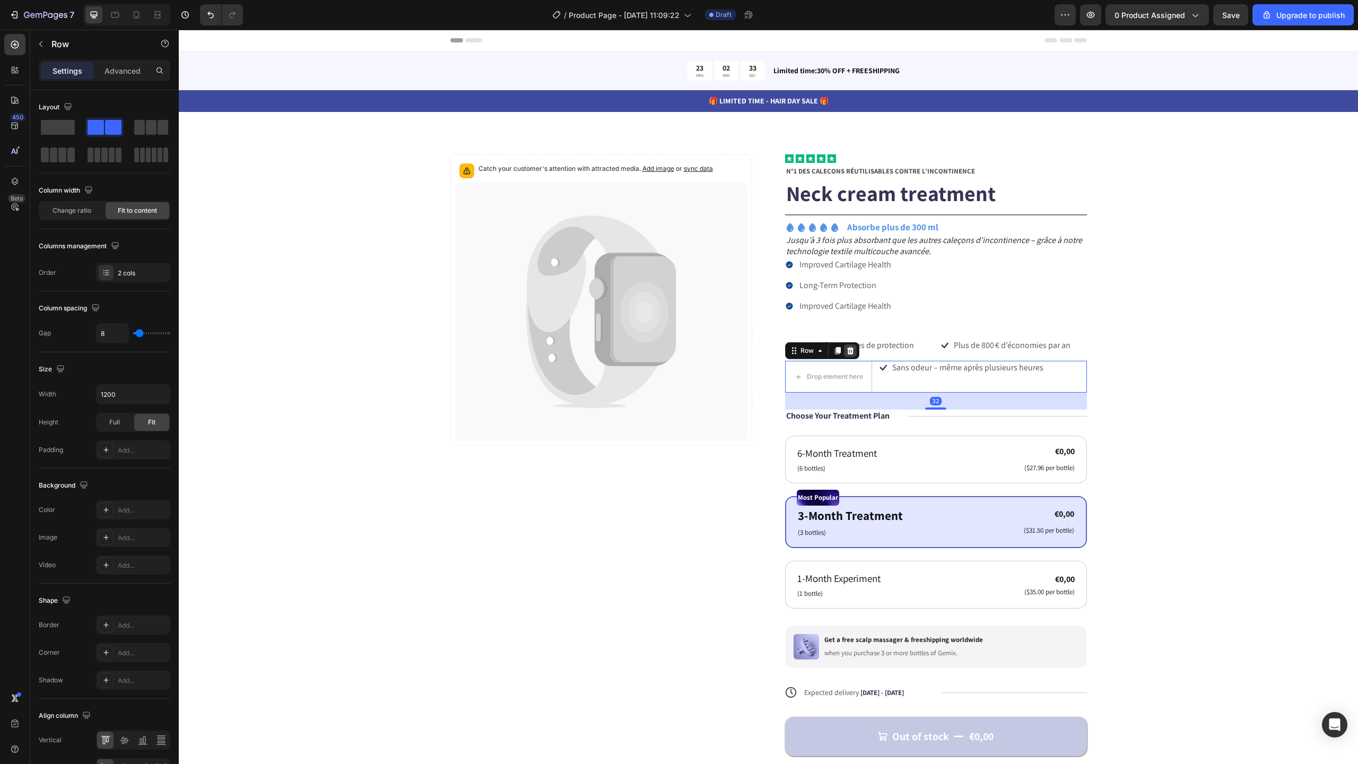
click at [851, 349] on div at bounding box center [850, 350] width 13 height 13
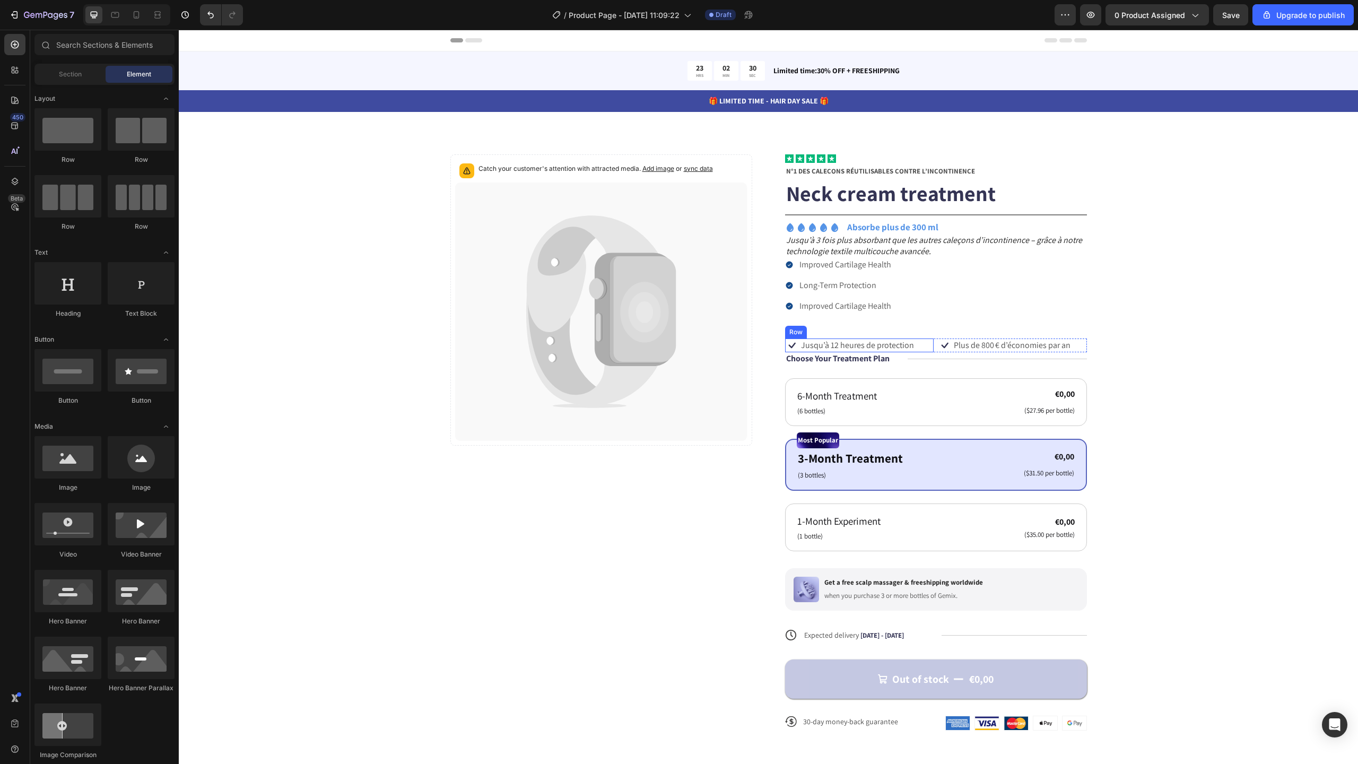
click at [928, 350] on div "Icon Jusqu’à 12 heures de protection Text Block Row" at bounding box center [859, 345] width 149 height 14
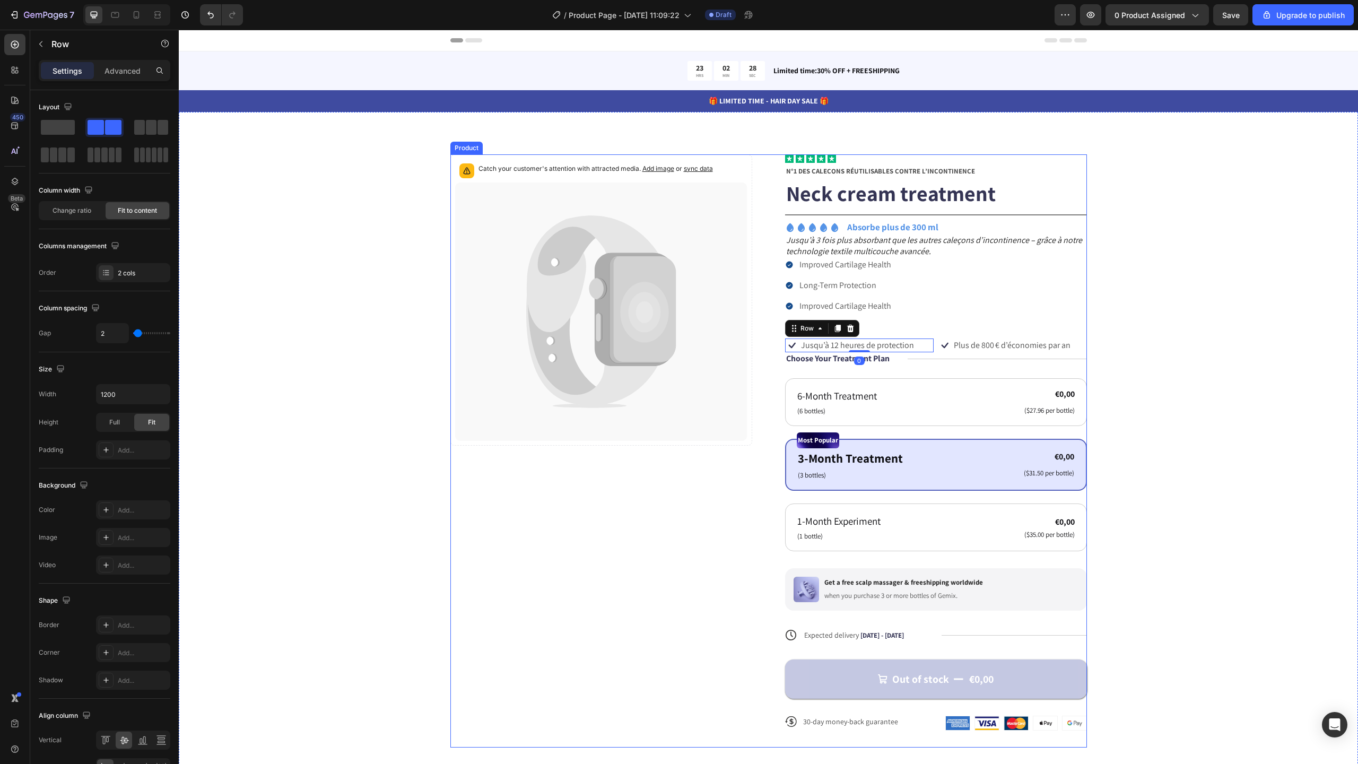
click at [961, 332] on div "Icon Icon Icon Icon Icon Icon List N°1 DES CALEÇONS RÉUTILISABLES CONTRE L’INCO…" at bounding box center [936, 451] width 302 height 594
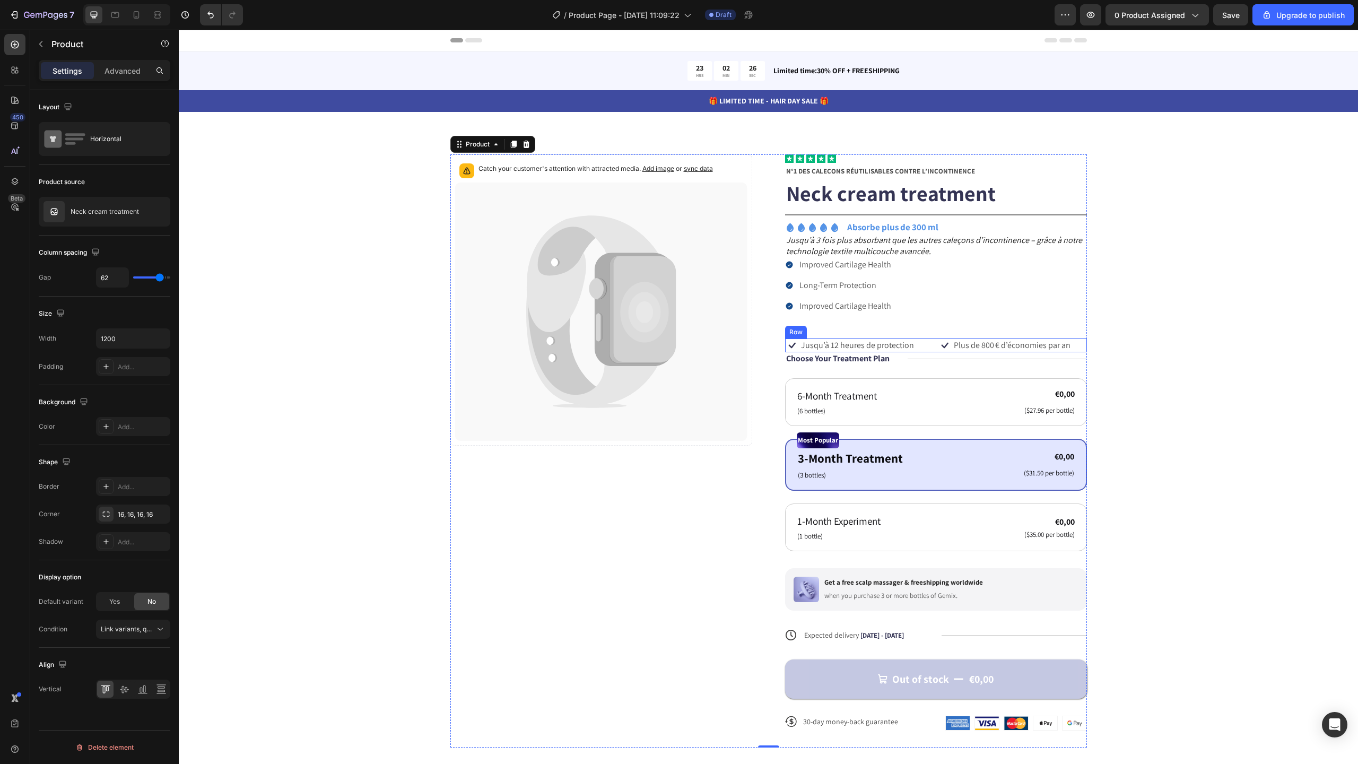
click at [931, 343] on div "Icon Jusqu’à 12 heures de protection Text Block Row Icon Plus de 800 € d’économ…" at bounding box center [936, 345] width 302 height 14
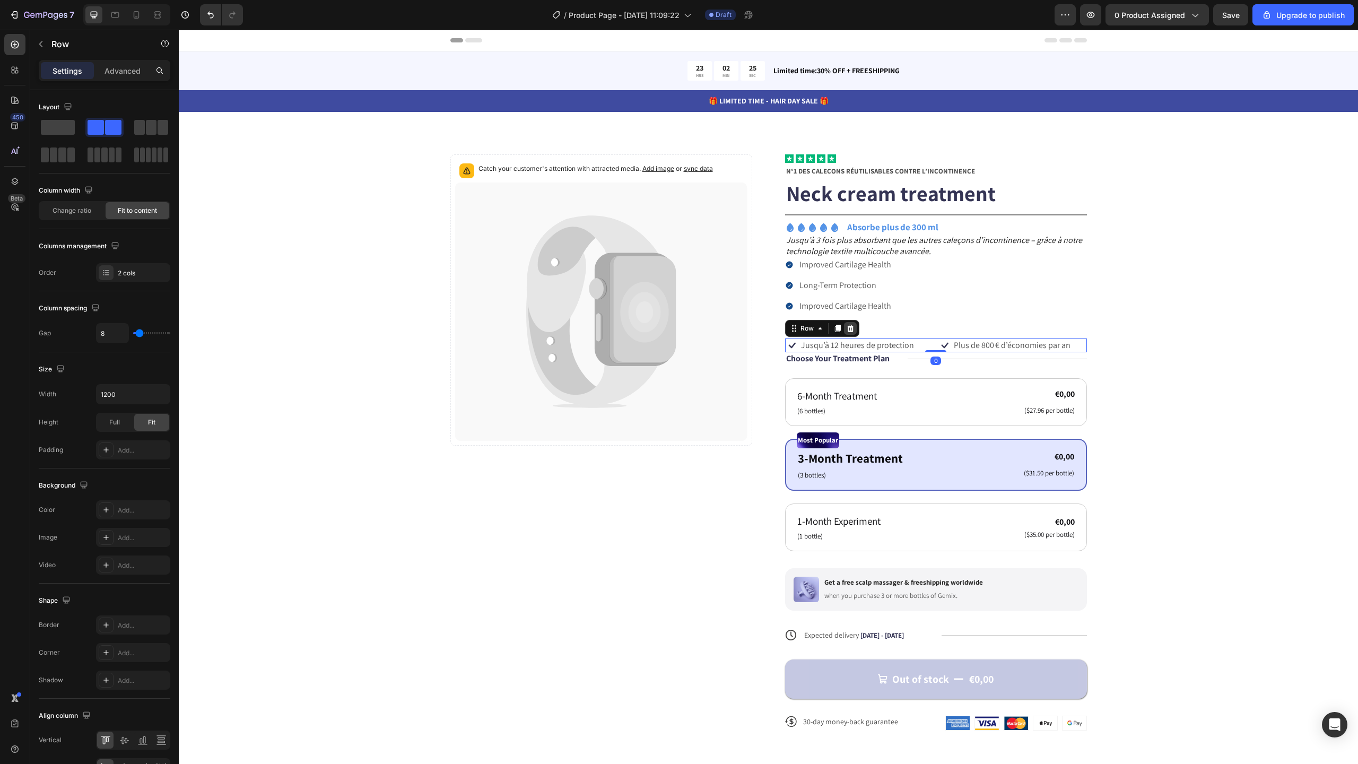
click at [850, 326] on div at bounding box center [850, 328] width 13 height 13
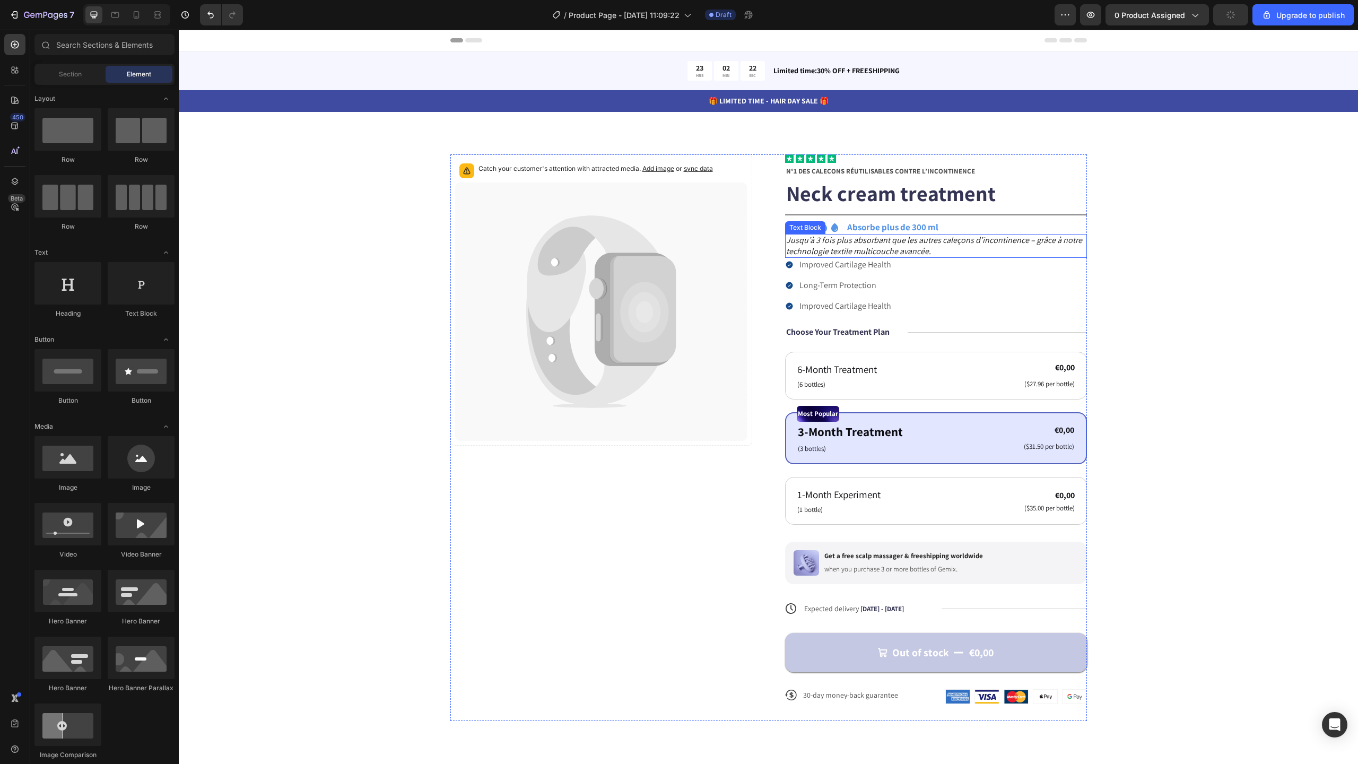
click at [941, 251] on p "Jusqu’à 3 fois plus absorbant que les autres caleçons d’incontinence – grâce à …" at bounding box center [936, 246] width 300 height 22
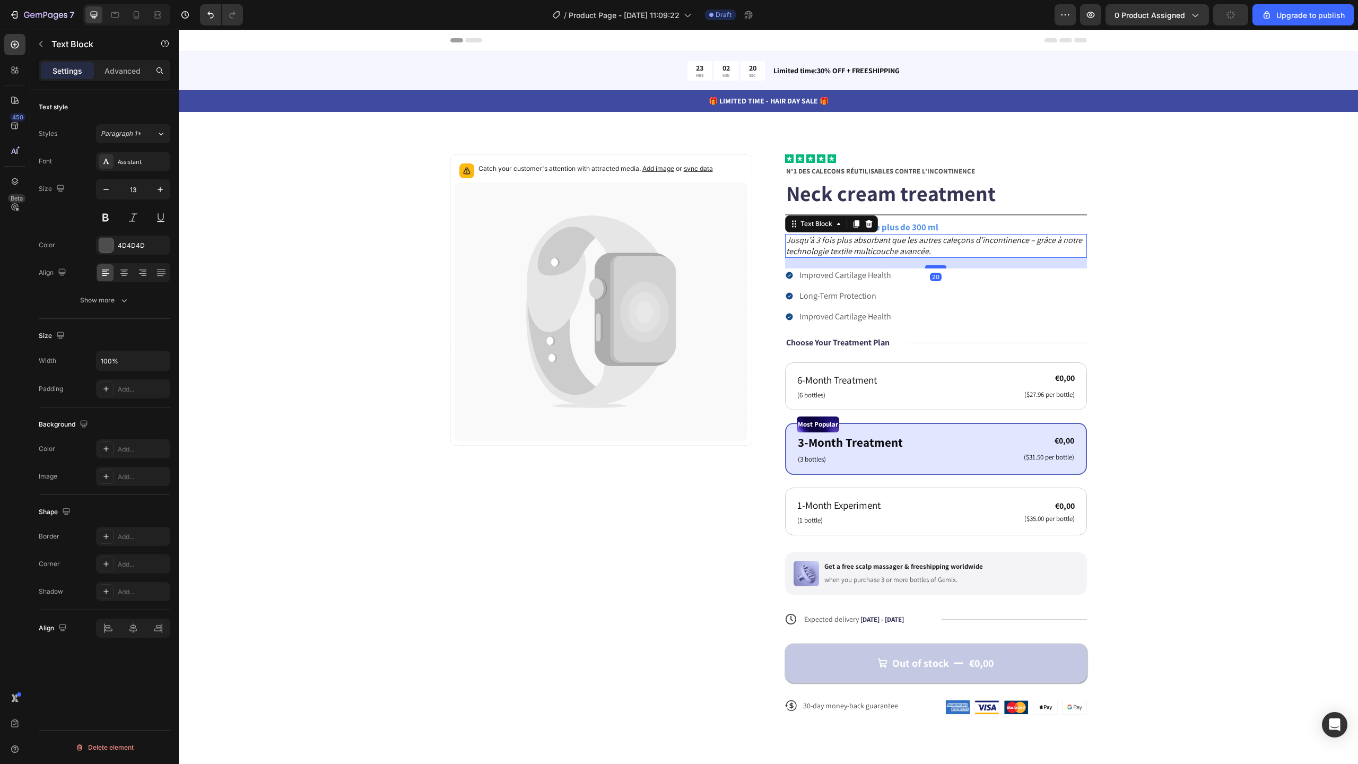
drag, startPoint x: 939, startPoint y: 256, endPoint x: 937, endPoint y: 267, distance: 10.8
click at [937, 267] on div at bounding box center [935, 266] width 21 height 3
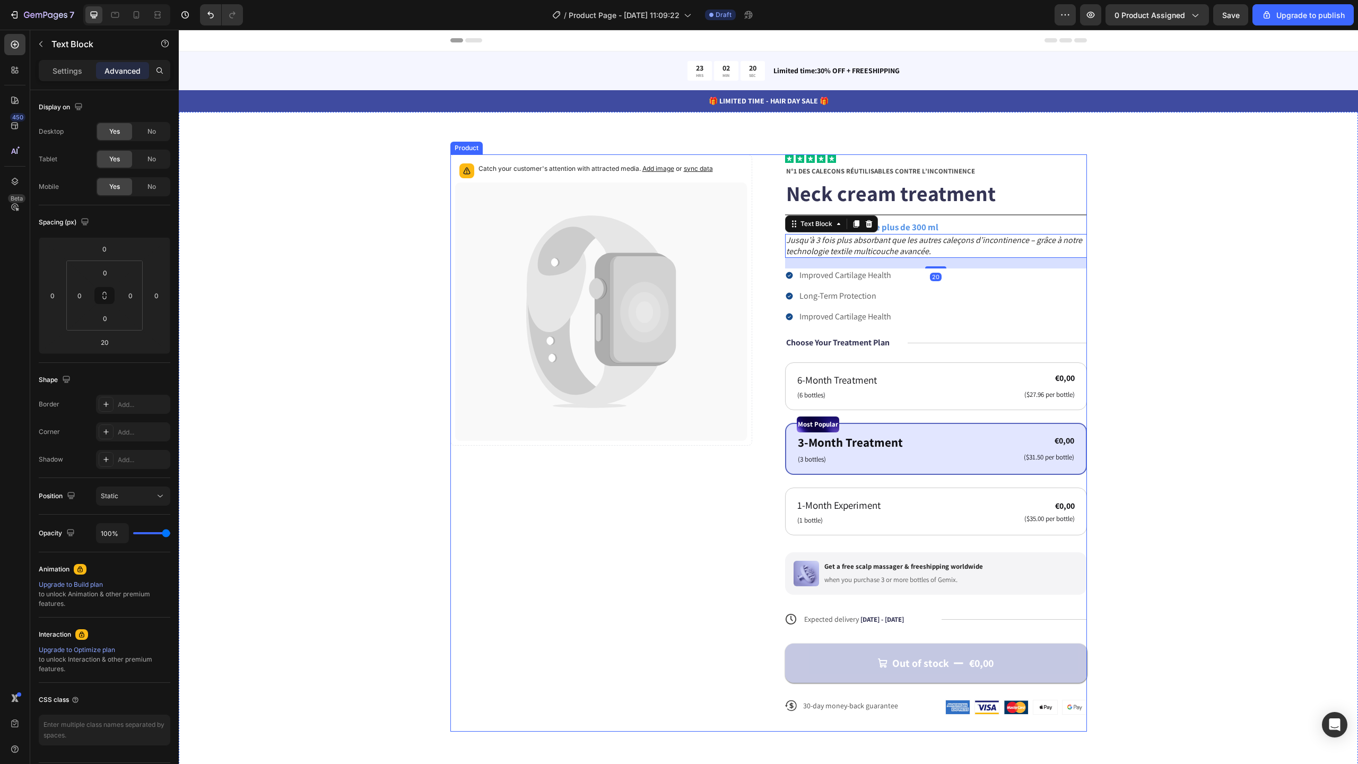
click at [900, 319] on div "Improved Cartilage Health Long-Term Protection Improved Cartilage Health" at bounding box center [936, 295] width 302 height 55
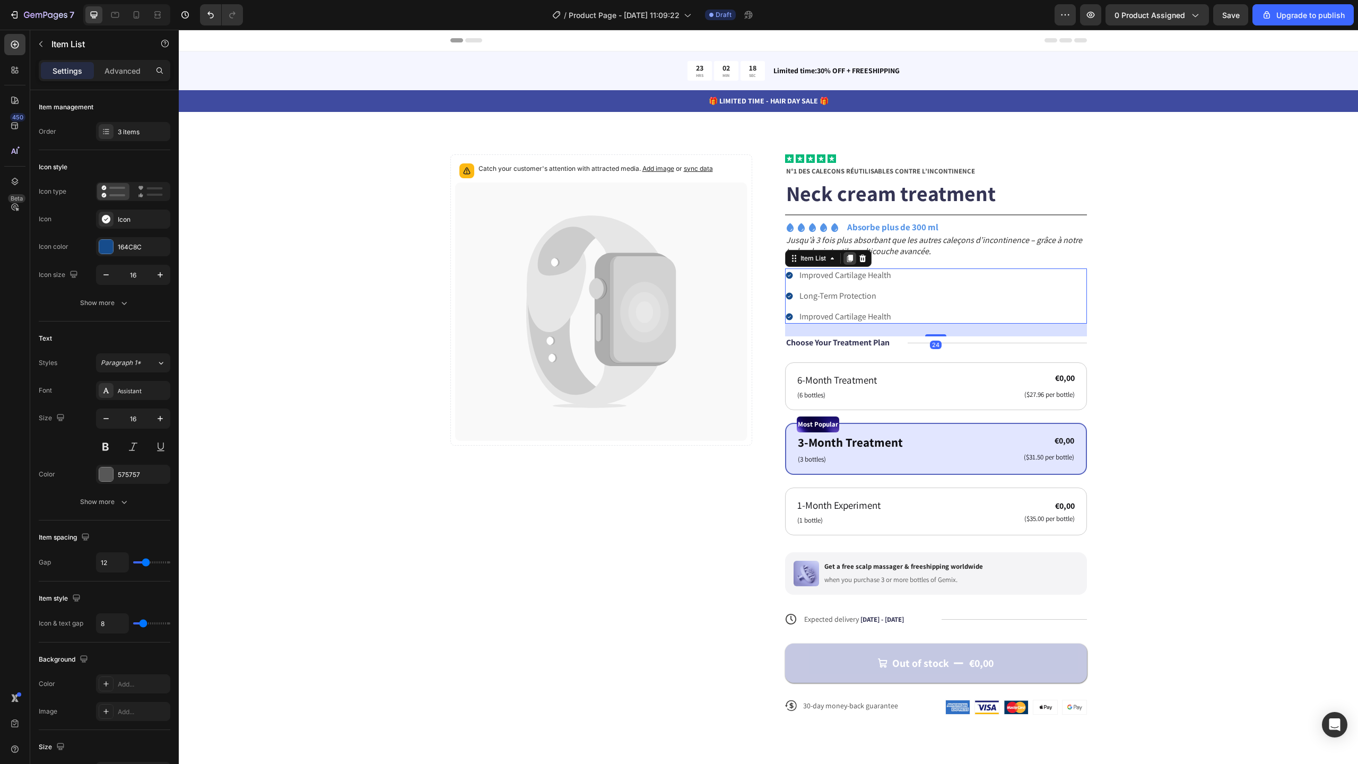
click at [848, 260] on icon at bounding box center [850, 258] width 6 height 7
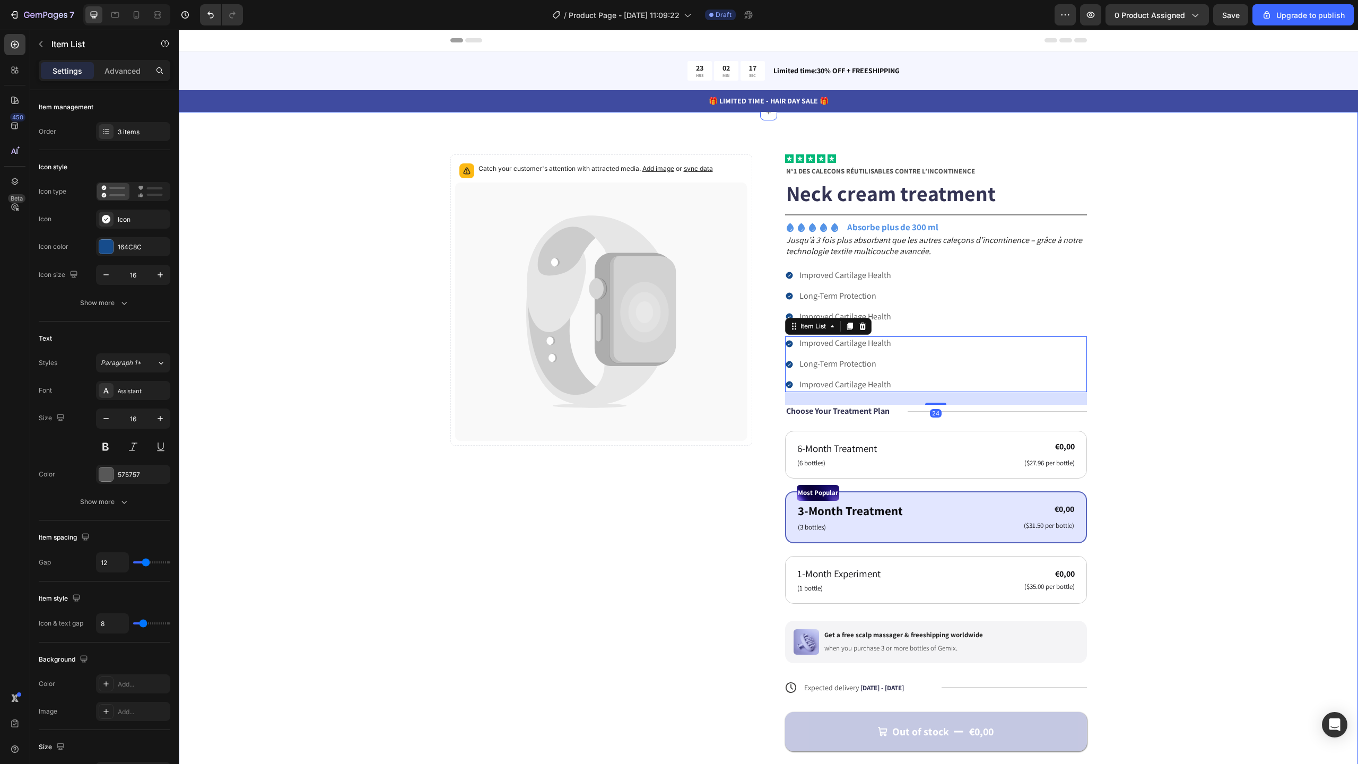
click at [1174, 319] on div "Catch your customer's attention with attracted media. Add image or sync data Pr…" at bounding box center [768, 477] width 1094 height 646
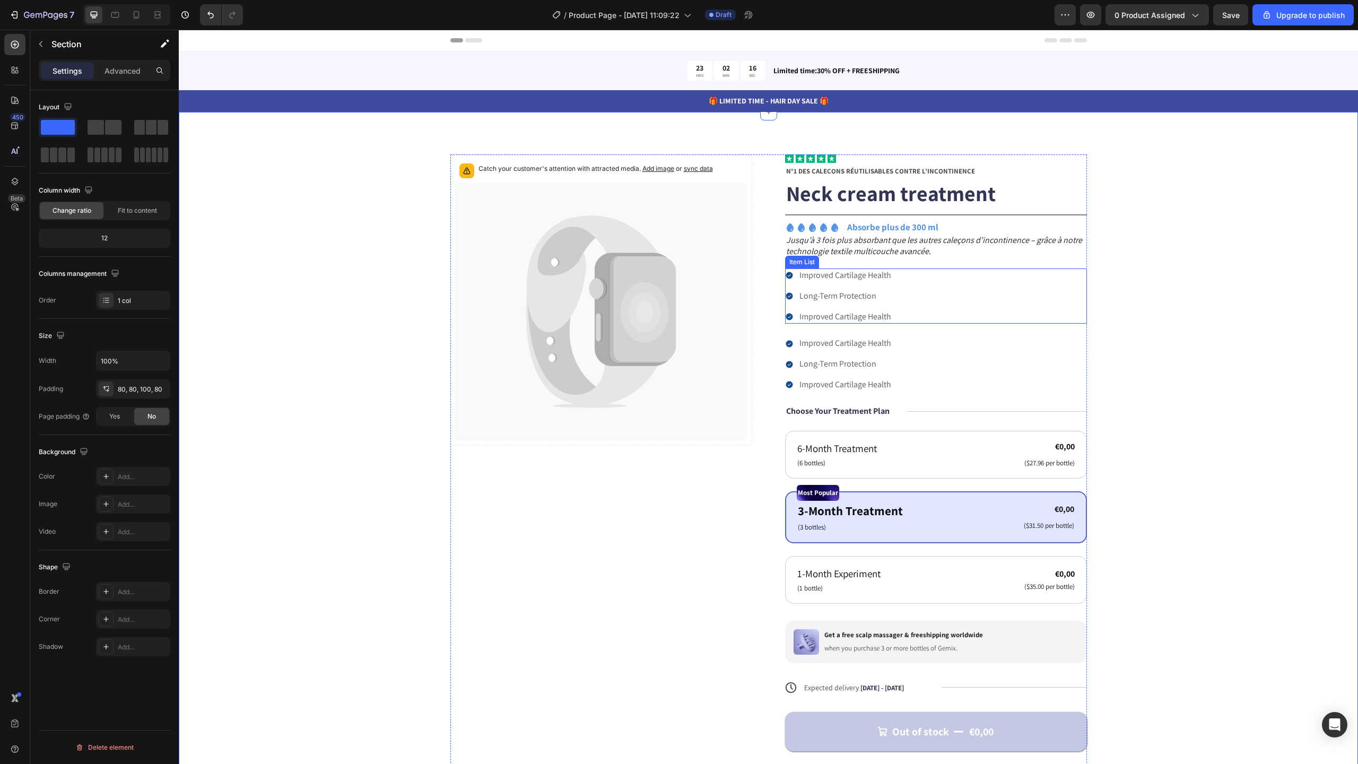
click at [850, 332] on div "Icon Icon Icon Icon Icon Icon List N°1 DES CALEÇONS RÉUTILISABLES CONTRE L’INCO…" at bounding box center [936, 477] width 302 height 646
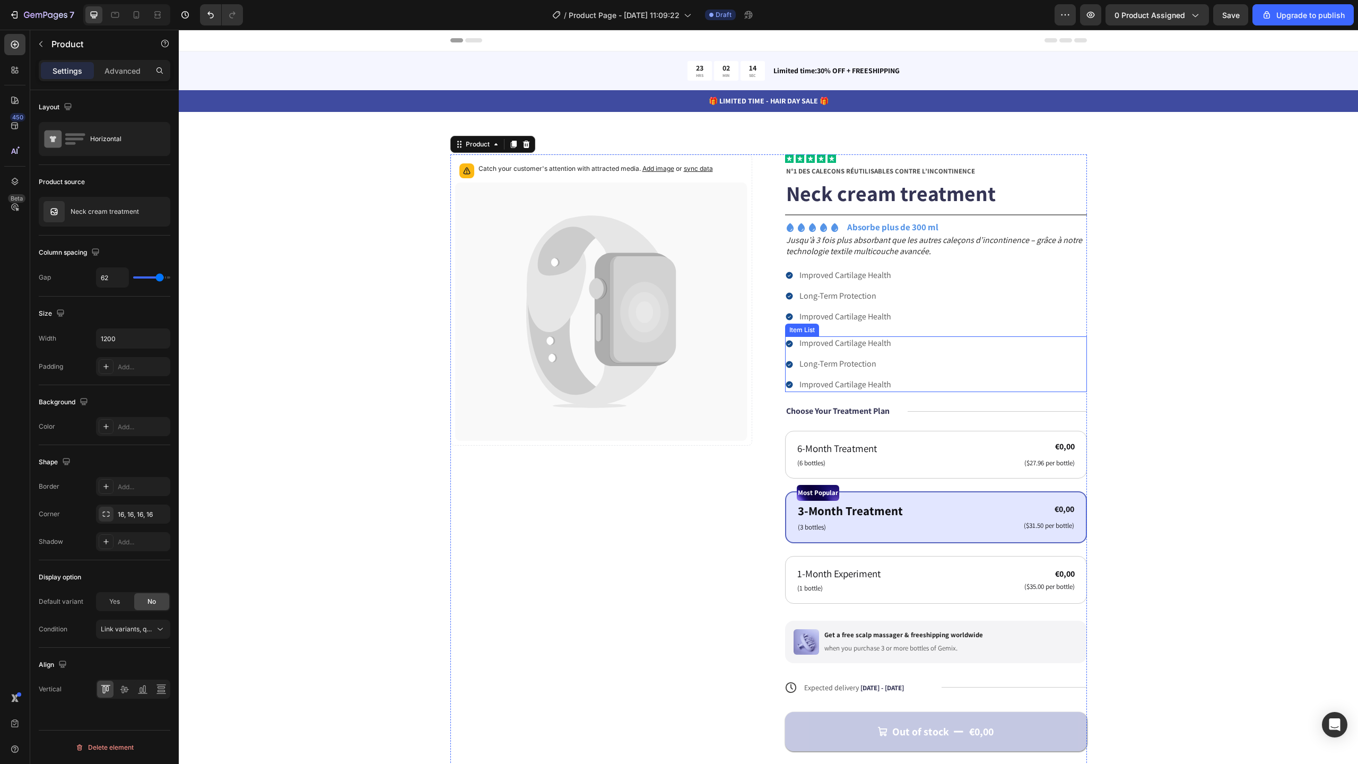
click at [811, 343] on p "Improved Cartilage Health" at bounding box center [845, 343] width 92 height 11
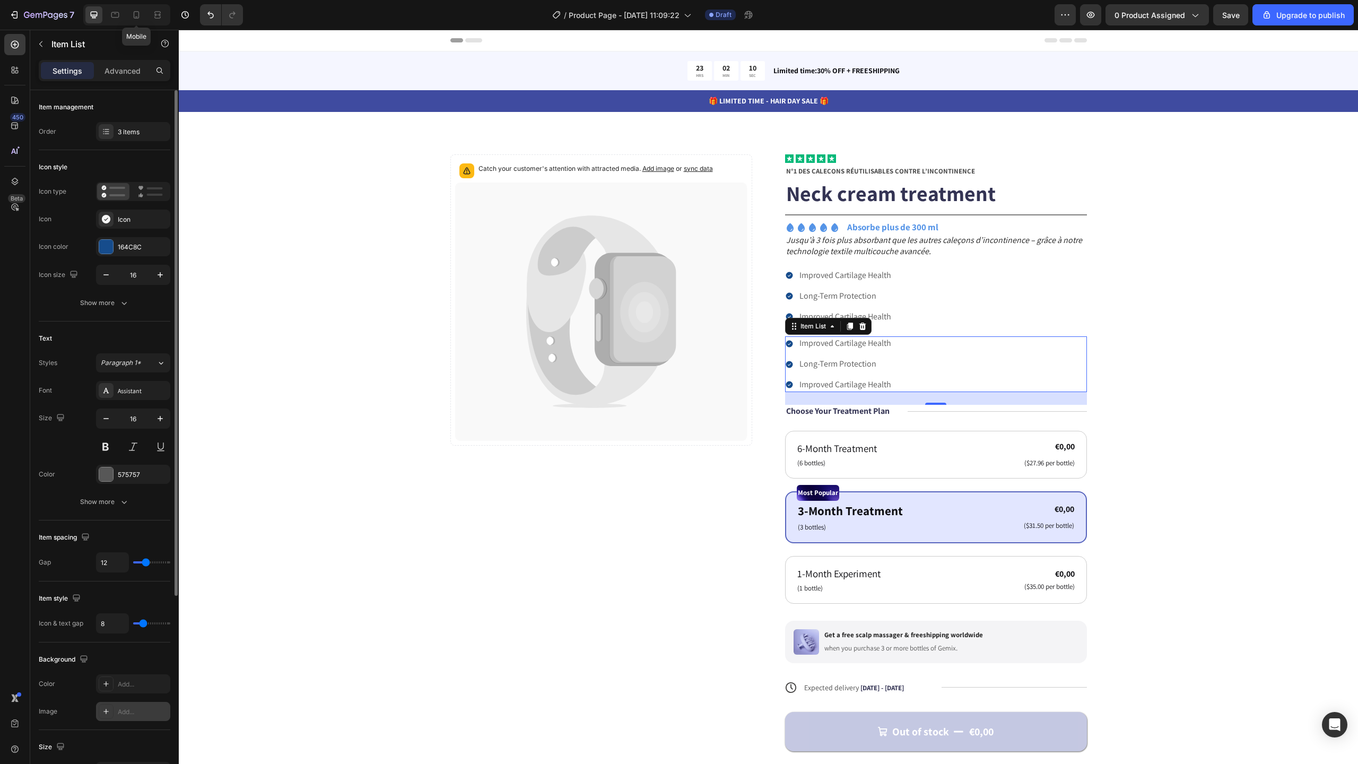
click at [140, 12] on icon at bounding box center [136, 15] width 11 height 11
type input "14"
type input "4"
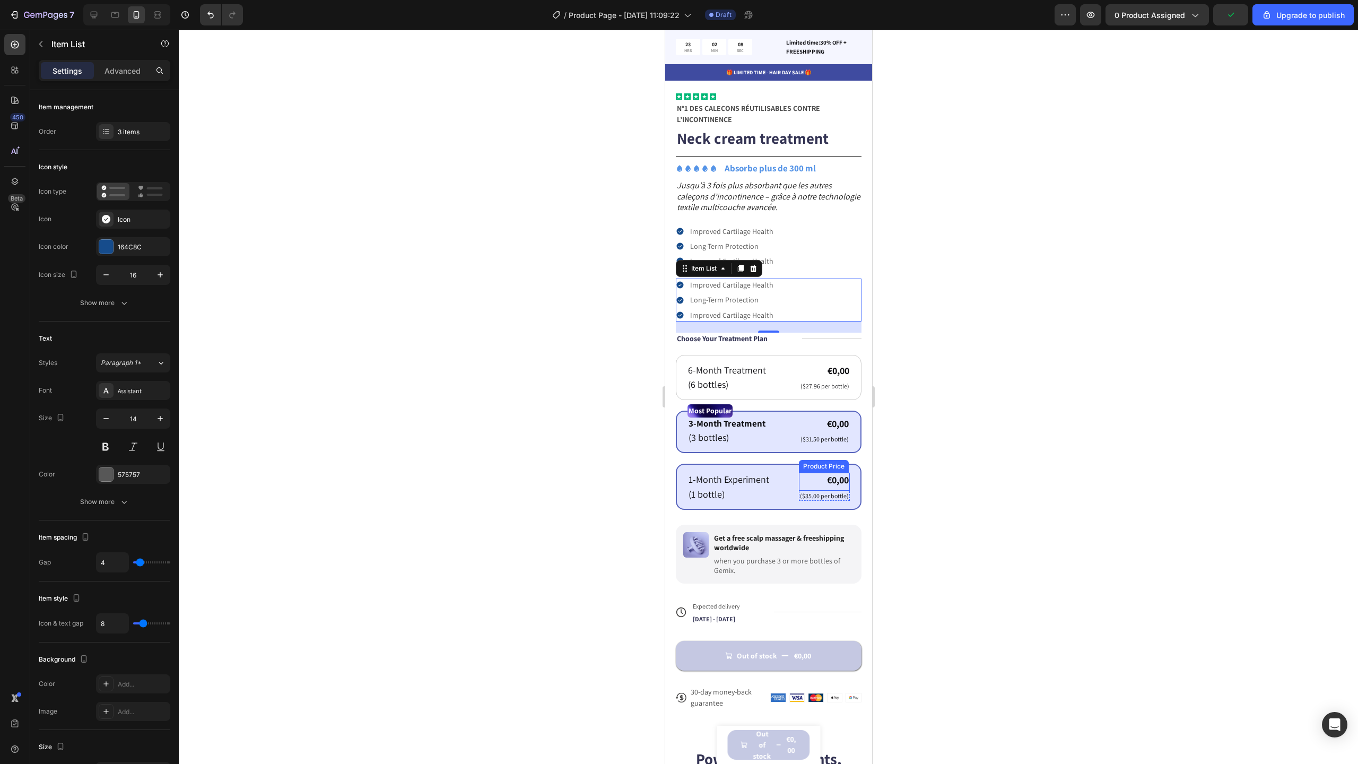
scroll to position [199, 0]
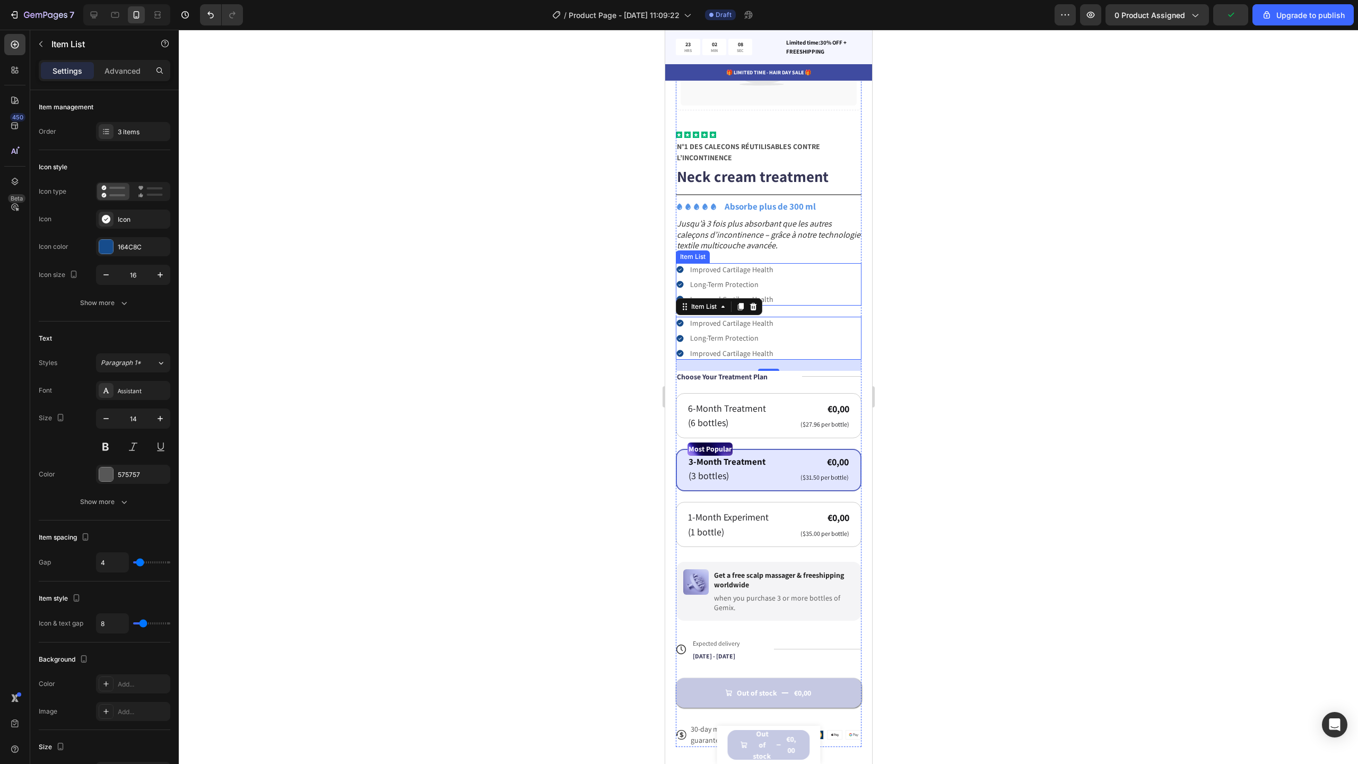
click at [904, 246] on div at bounding box center [768, 397] width 1179 height 734
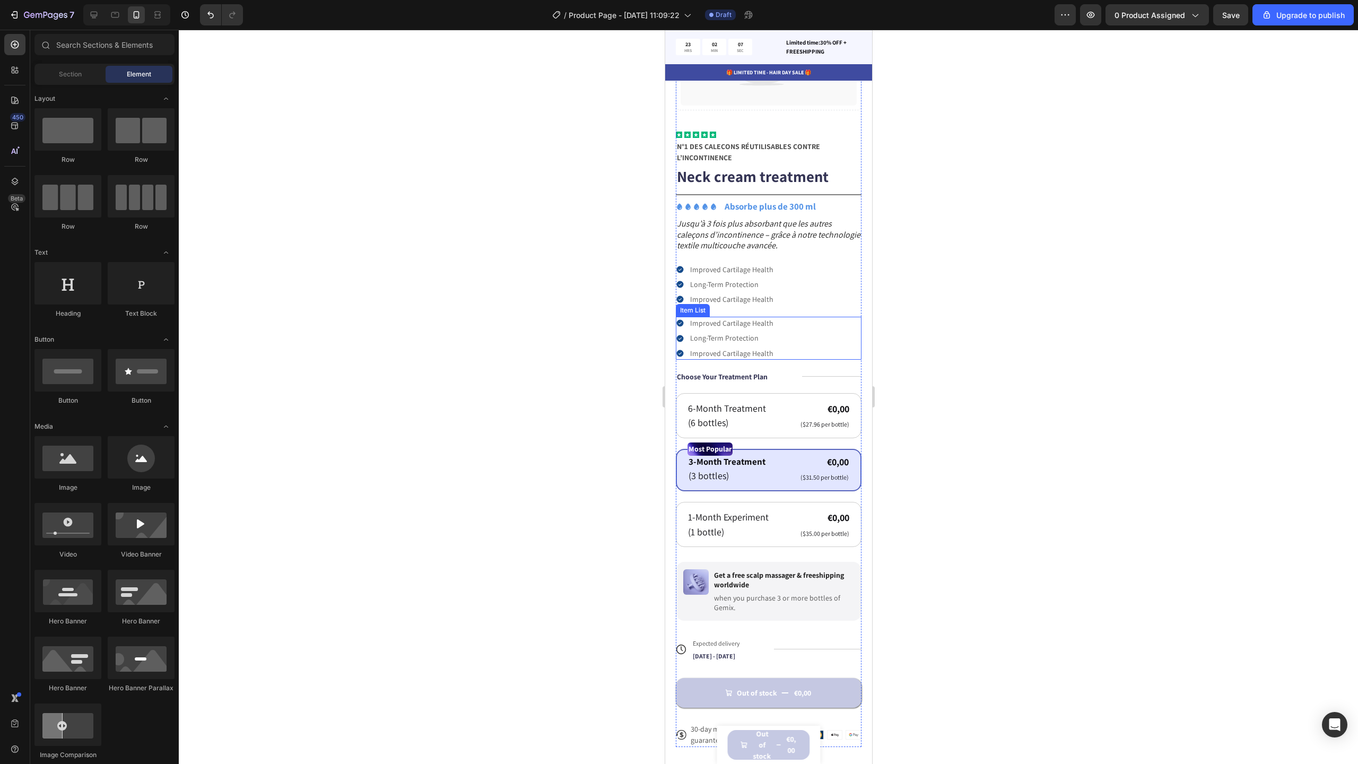
click at [808, 322] on div "Improved Cartilage Health Long-Term Protection Improved Cartilage Health" at bounding box center [768, 338] width 186 height 43
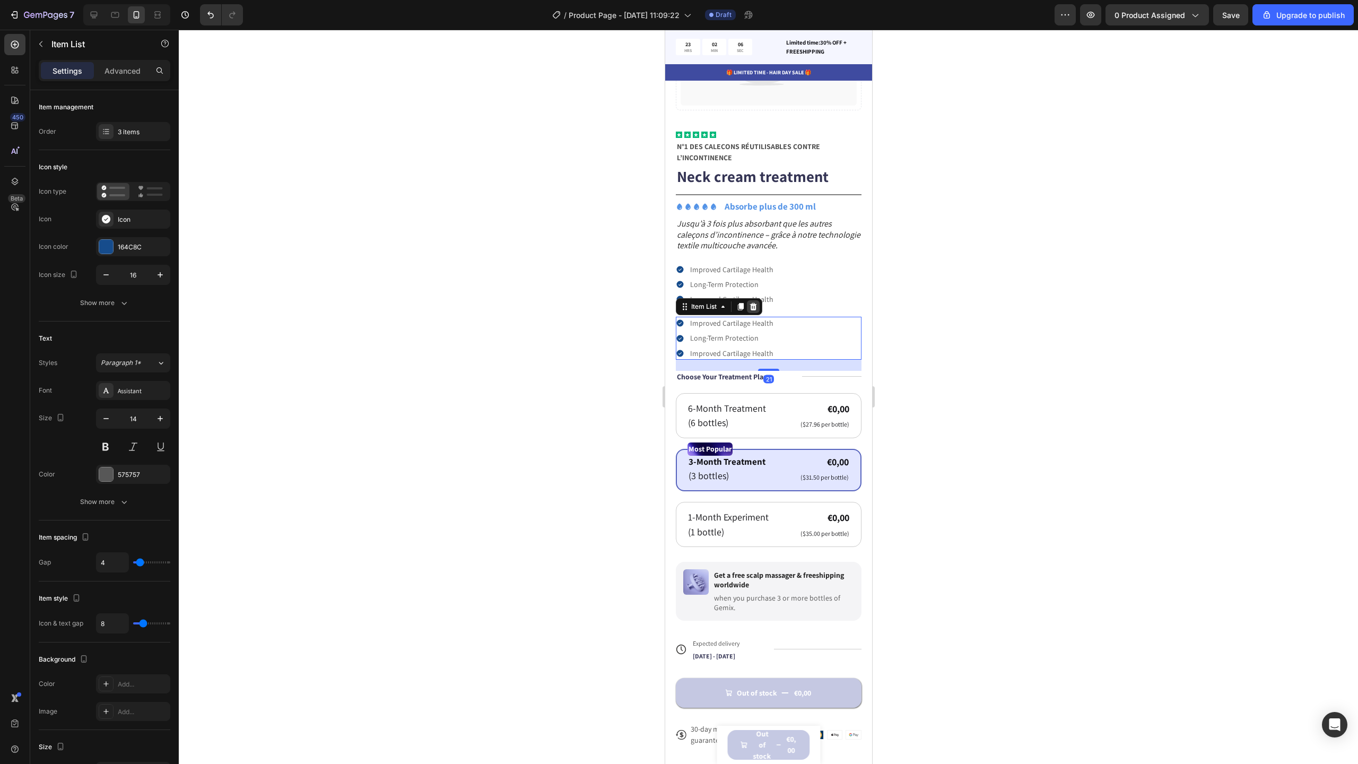
click at [752, 303] on icon at bounding box center [753, 306] width 7 height 7
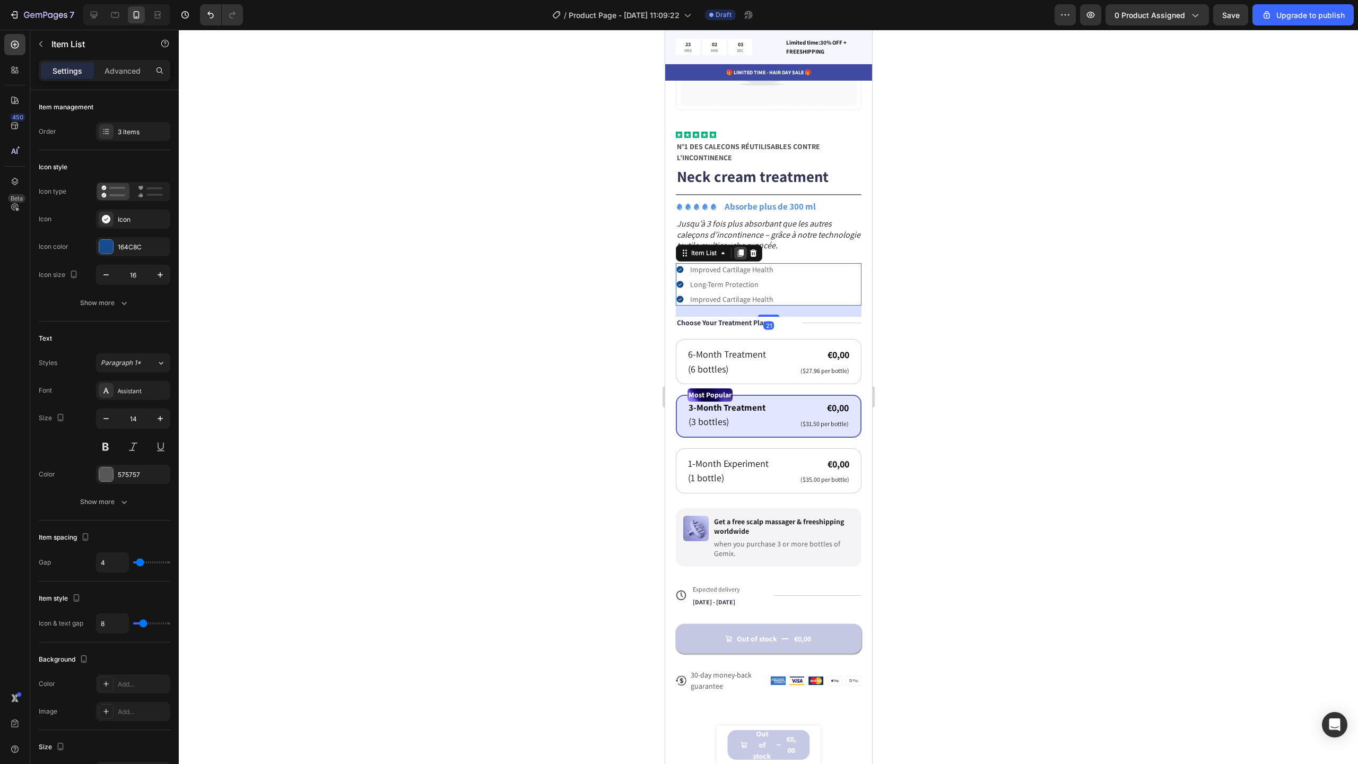
click at [739, 249] on icon at bounding box center [740, 252] width 6 height 7
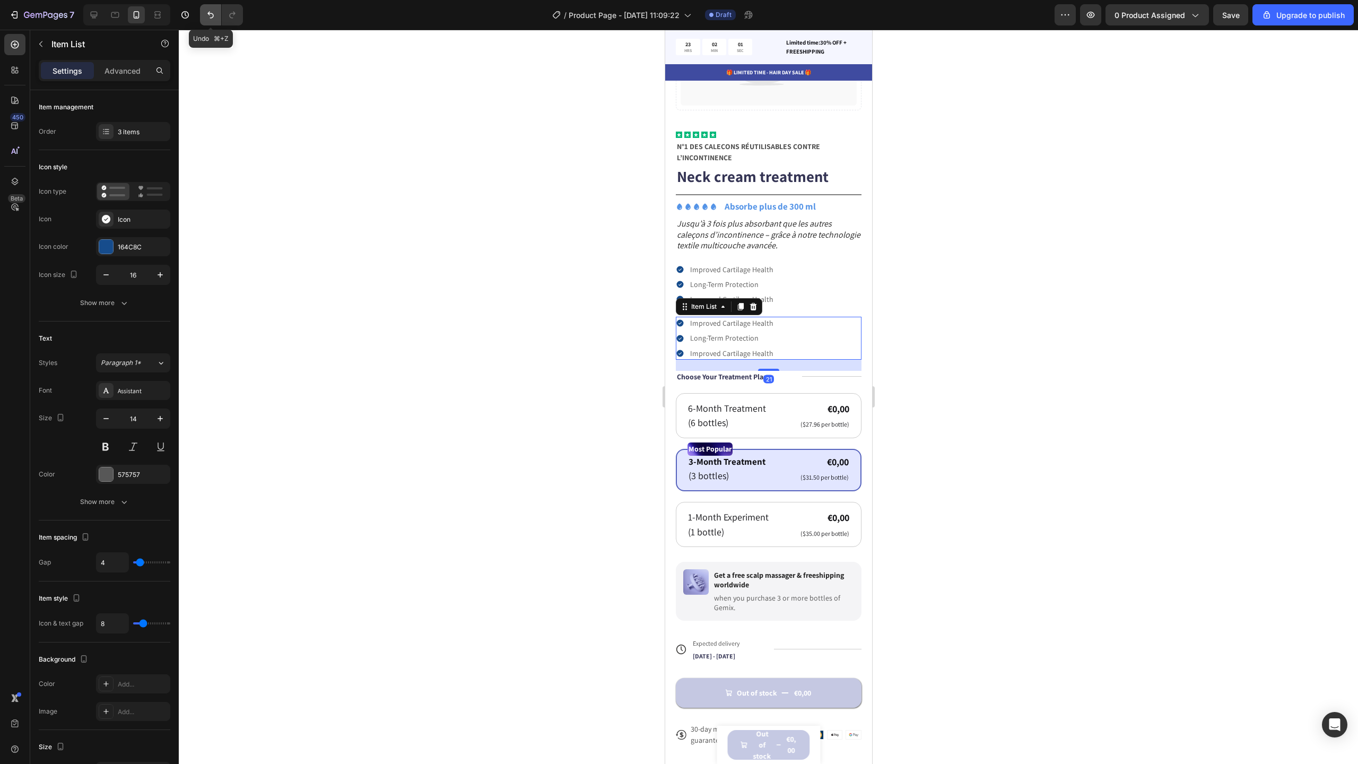
click at [205, 14] on icon "Undo/Redo" at bounding box center [210, 15] width 11 height 11
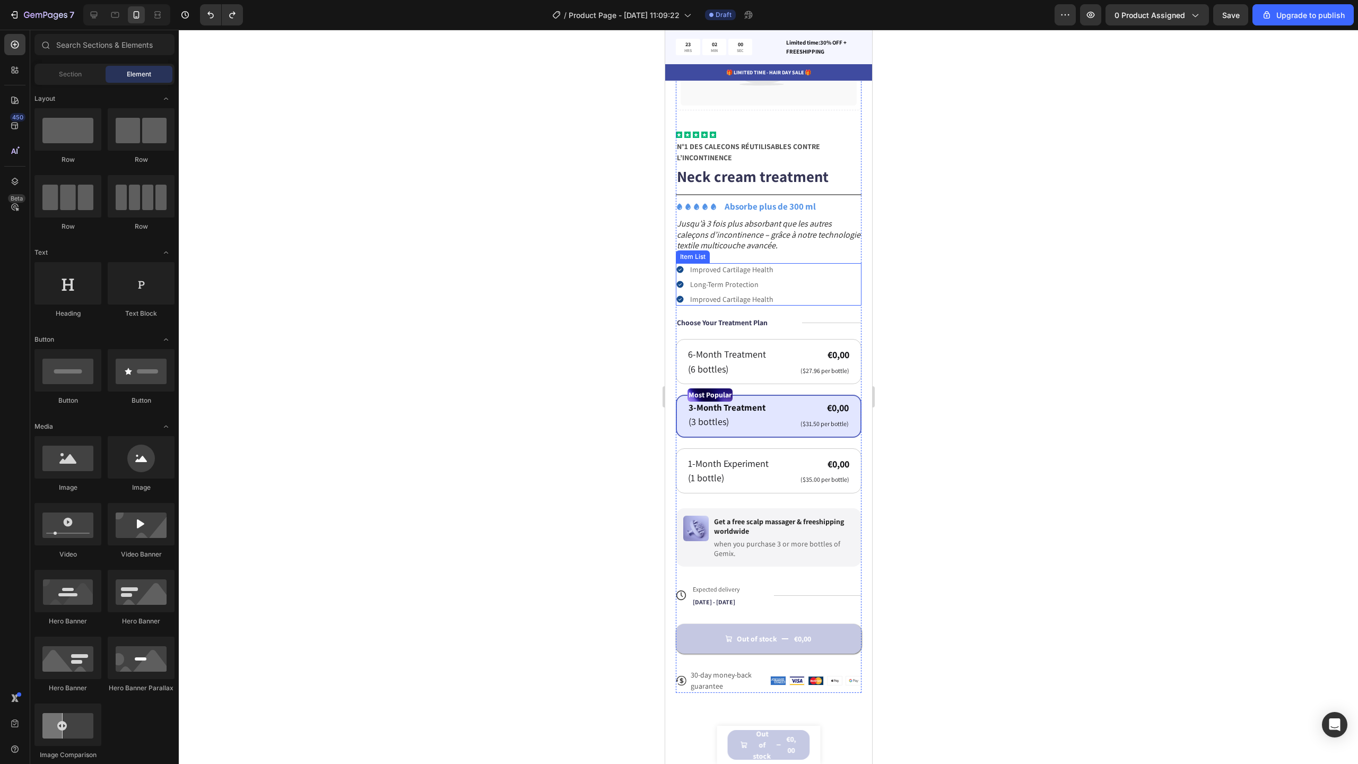
click at [730, 280] on p "Long-Term Protection" at bounding box center [731, 285] width 83 height 10
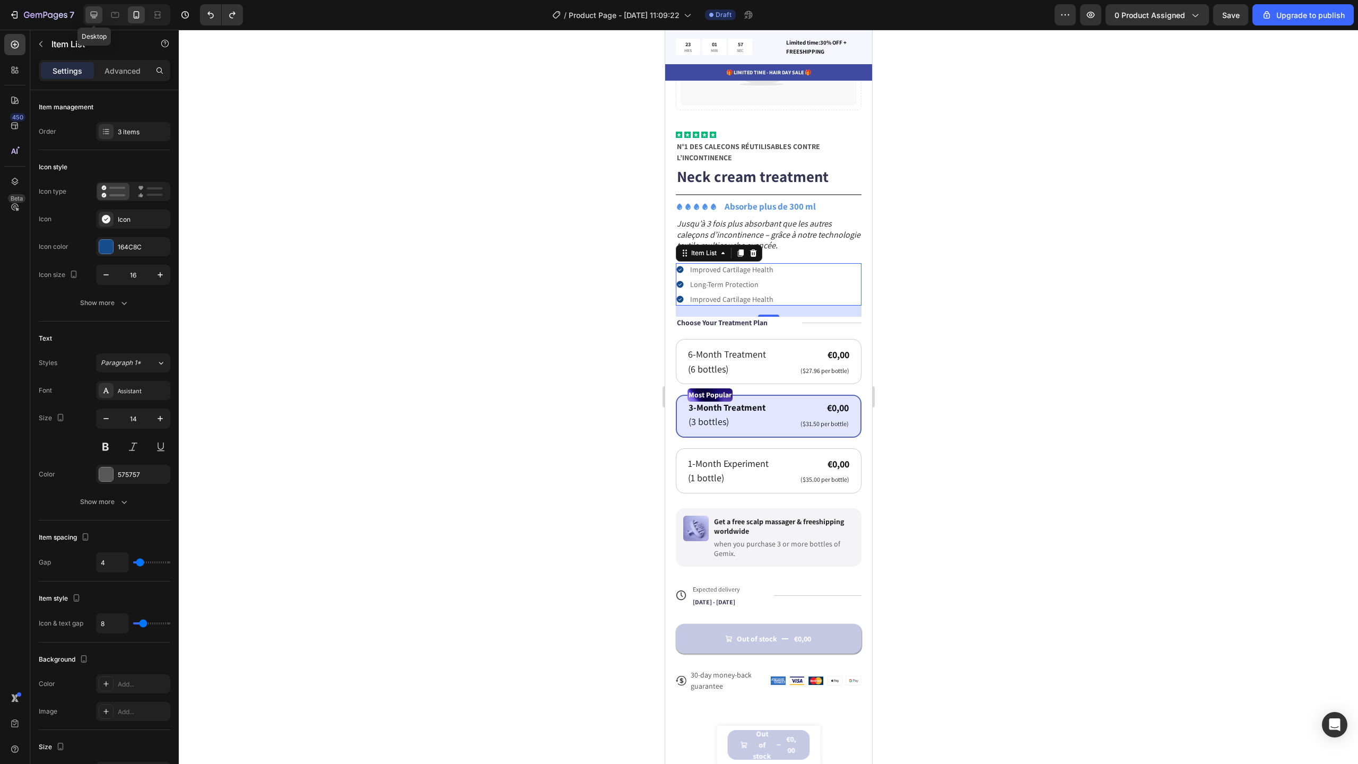
click at [97, 15] on icon at bounding box center [94, 15] width 7 height 7
type input "16"
type input "12"
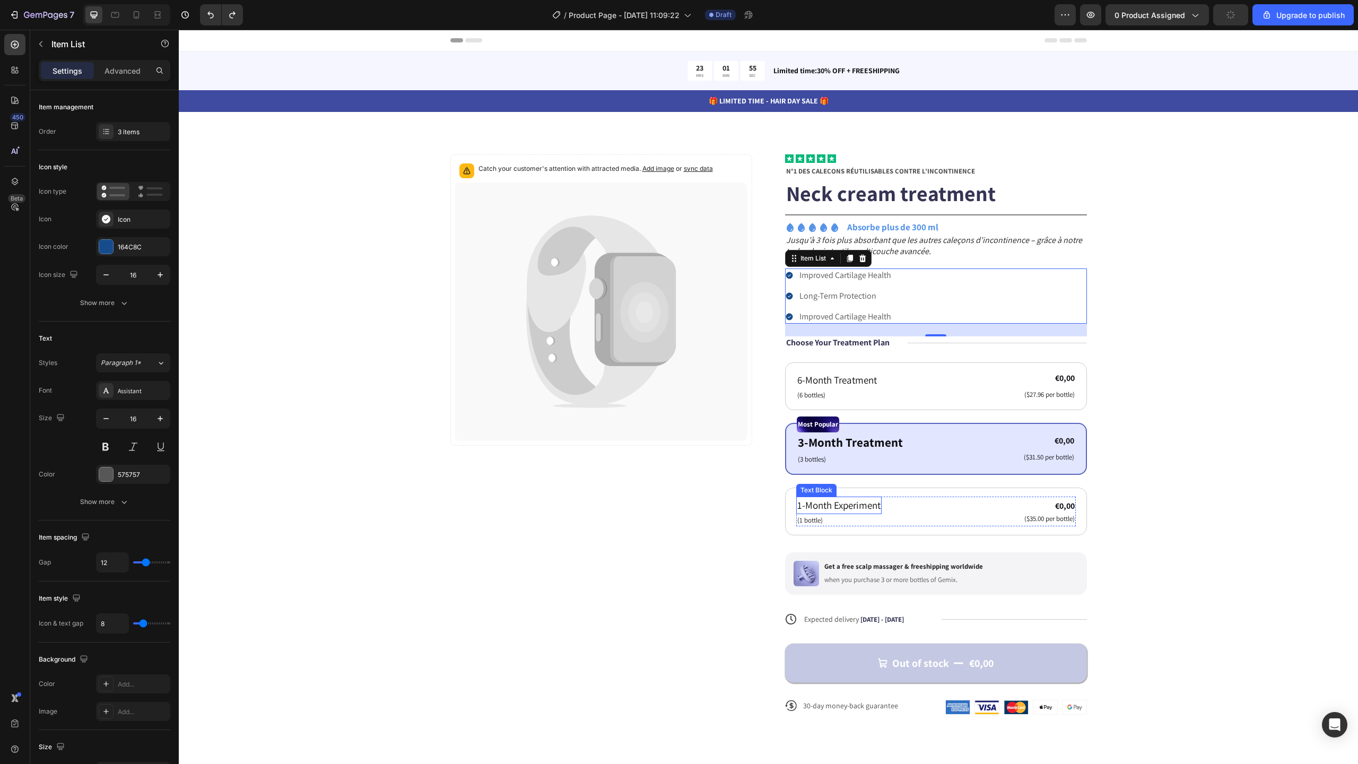
scroll to position [2, 0]
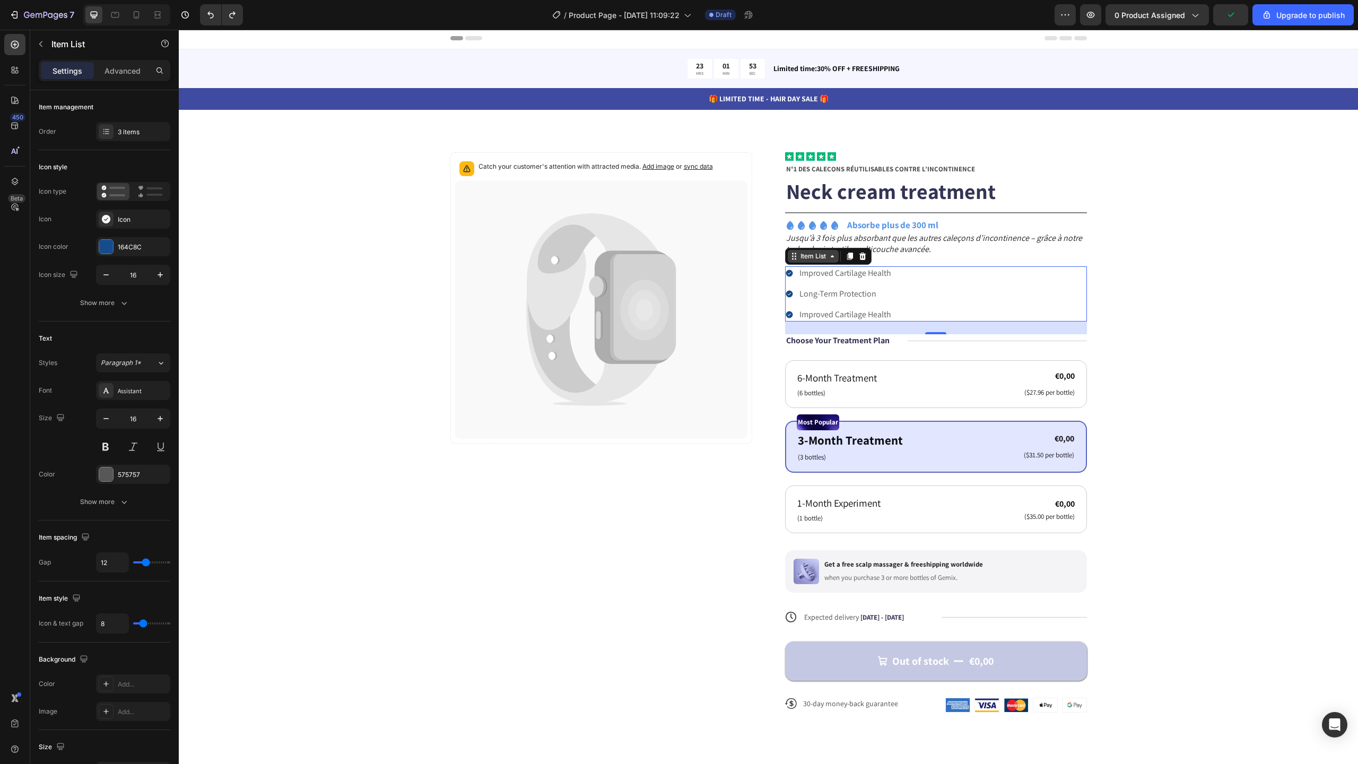
click at [808, 257] on div "Item List" at bounding box center [813, 256] width 30 height 10
click at [809, 262] on div "Item List" at bounding box center [813, 256] width 51 height 13
click at [964, 313] on div "Improved Cartilage Health Long-Term Protection Improved Cartilage Health" at bounding box center [936, 293] width 302 height 55
click at [129, 128] on div "3 items" at bounding box center [143, 132] width 50 height 10
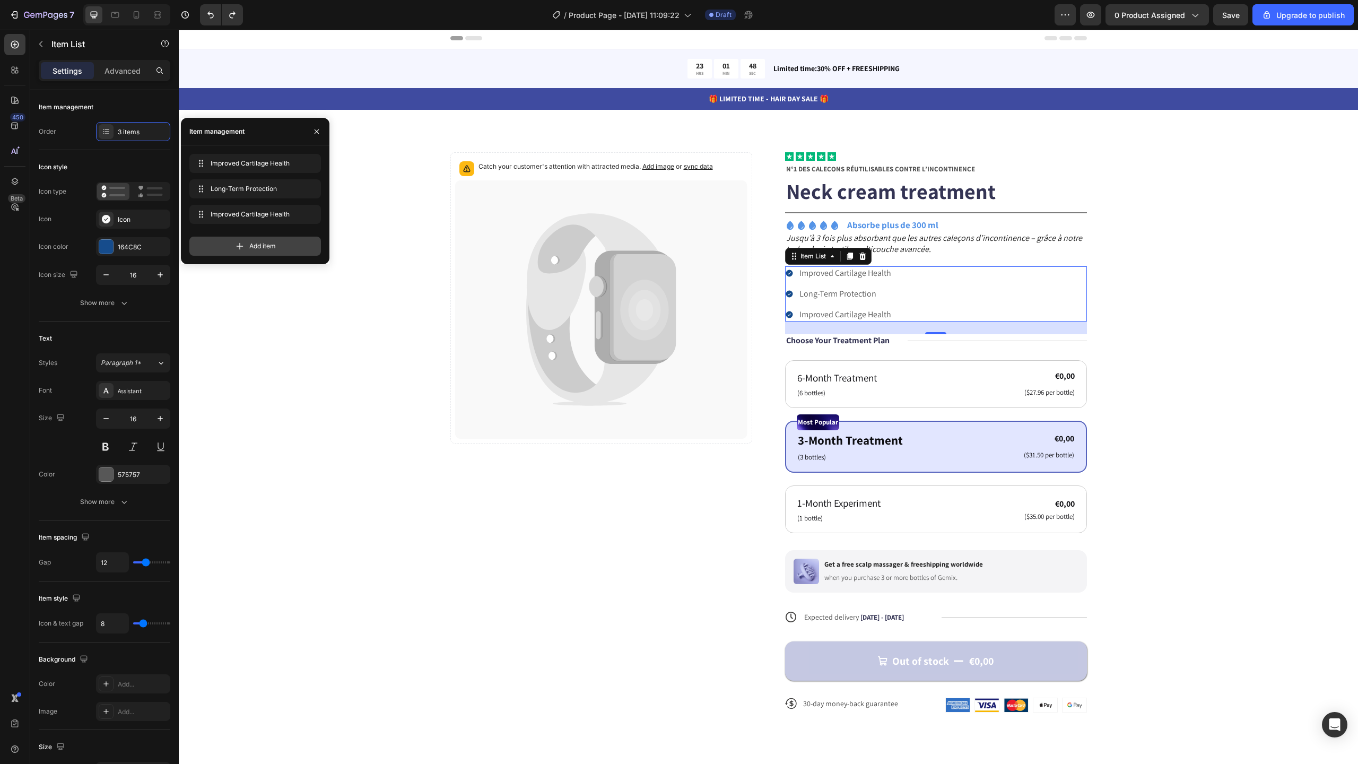
click at [254, 241] on span "Add item" at bounding box center [262, 246] width 27 height 10
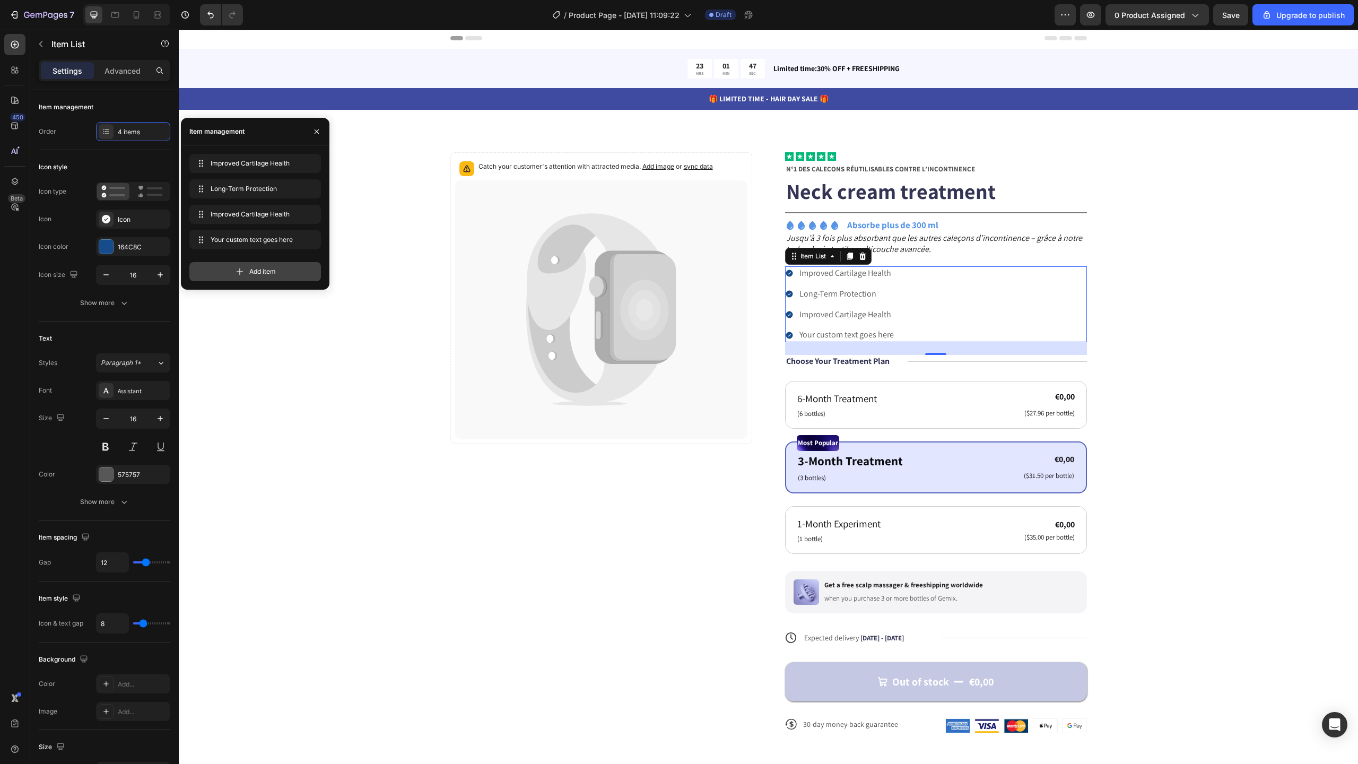
click at [259, 269] on span "Add item" at bounding box center [262, 272] width 27 height 10
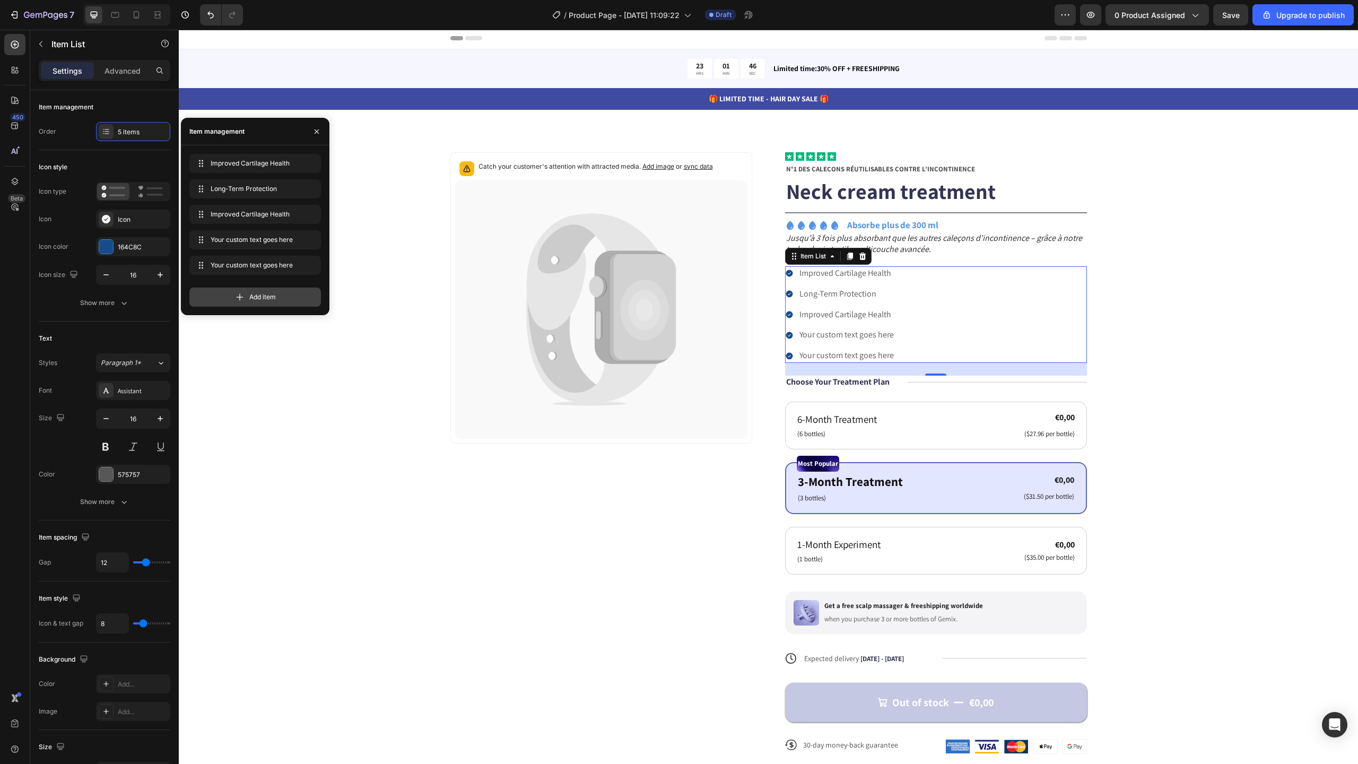
click at [260, 293] on span "Add item" at bounding box center [262, 297] width 27 height 10
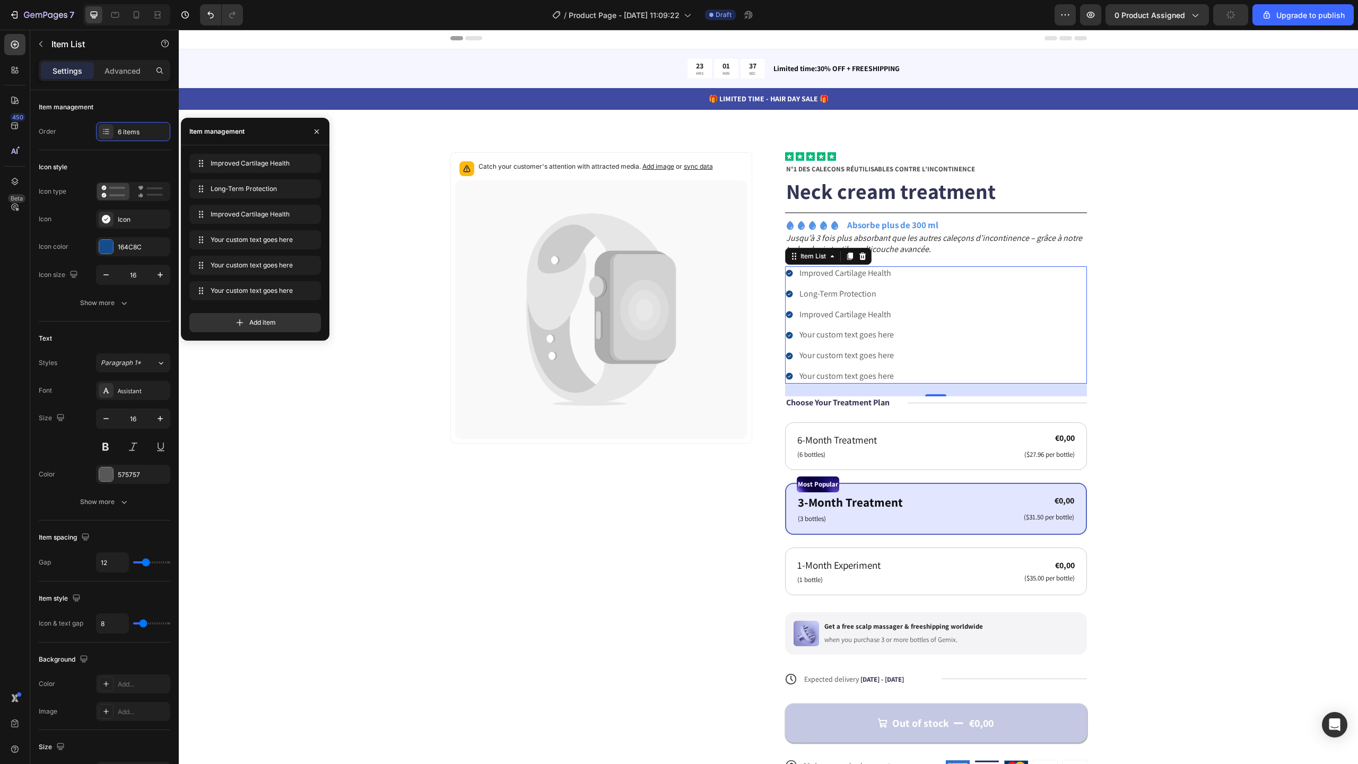
click at [837, 277] on p "Improved Cartilage Health" at bounding box center [846, 273] width 94 height 11
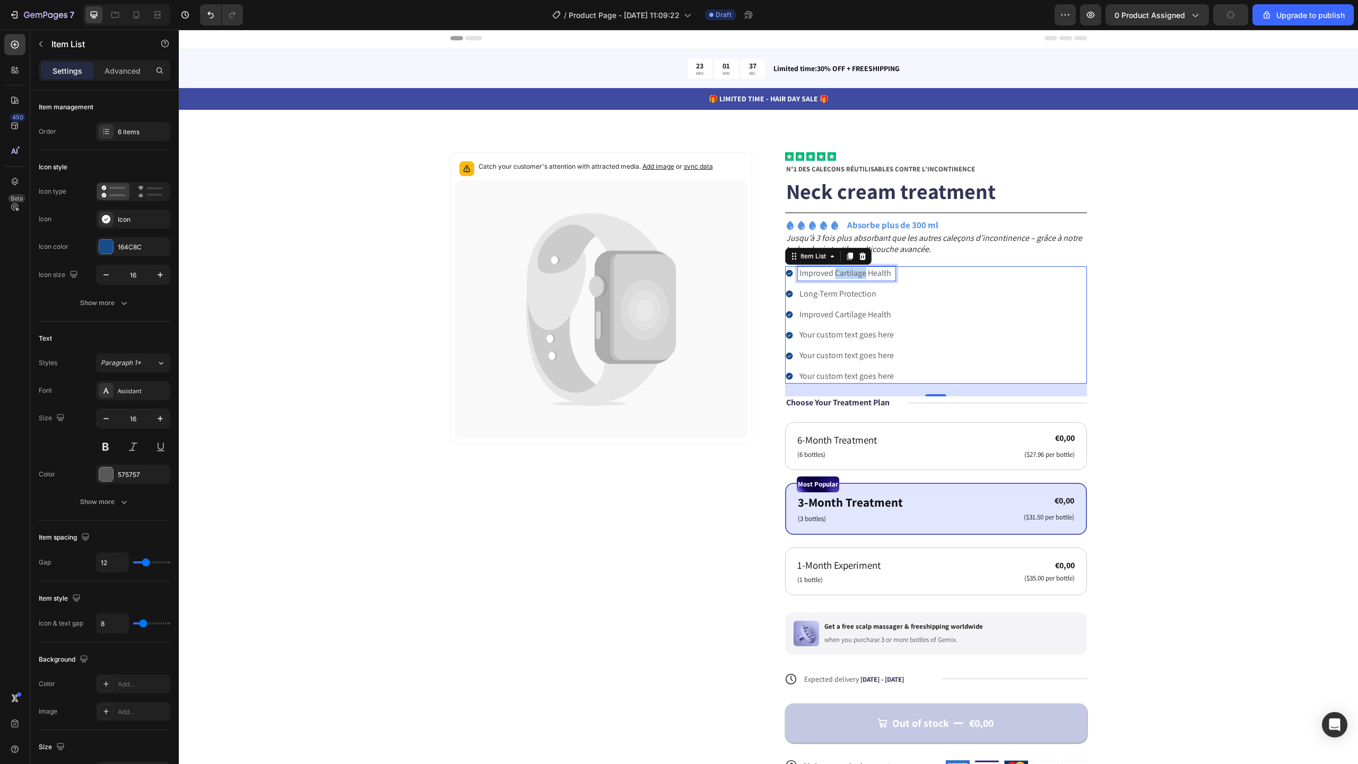
click at [837, 277] on p "Improved Cartilage Health" at bounding box center [846, 273] width 94 height 11
click at [887, 274] on span "Jusqu’à 12 heures de protection" at bounding box center [855, 272] width 113 height 11
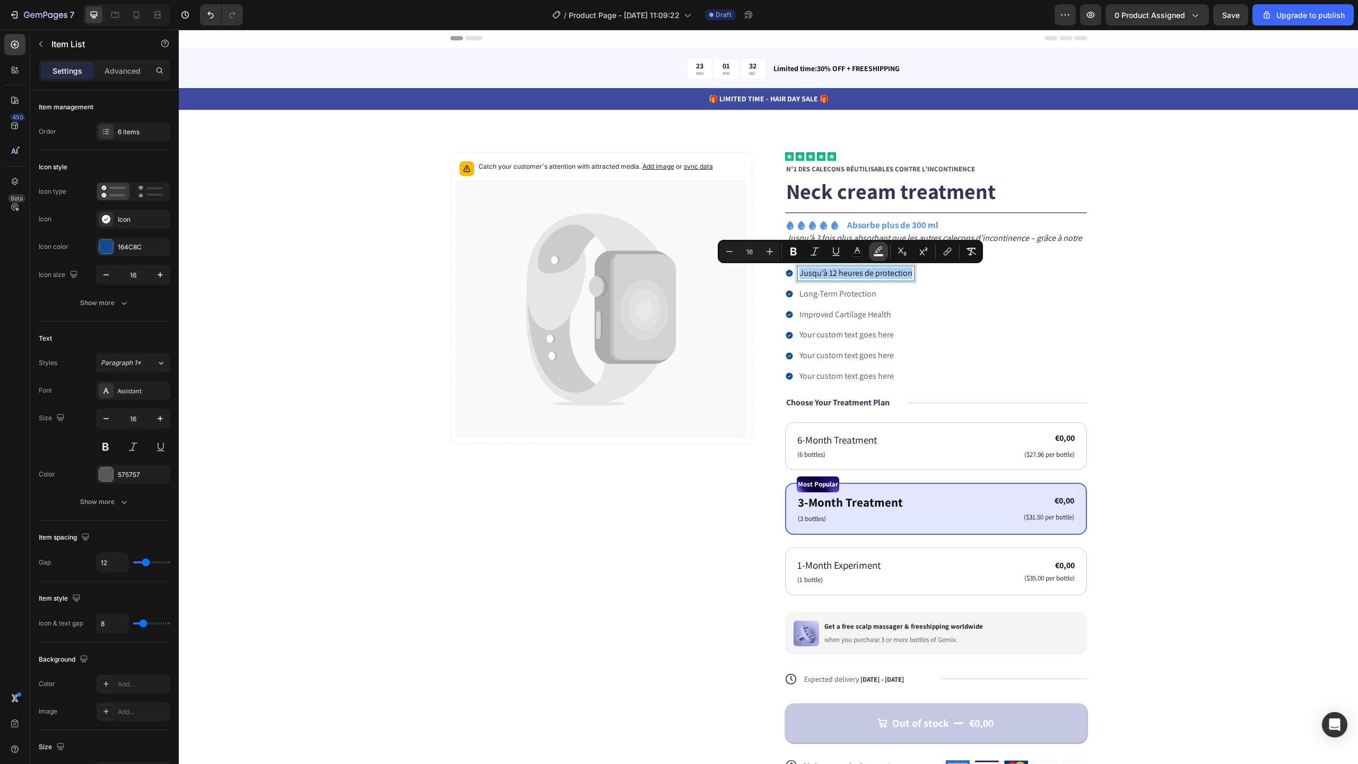
click at [873, 255] on icon "Editor contextual toolbar" at bounding box center [878, 251] width 11 height 11
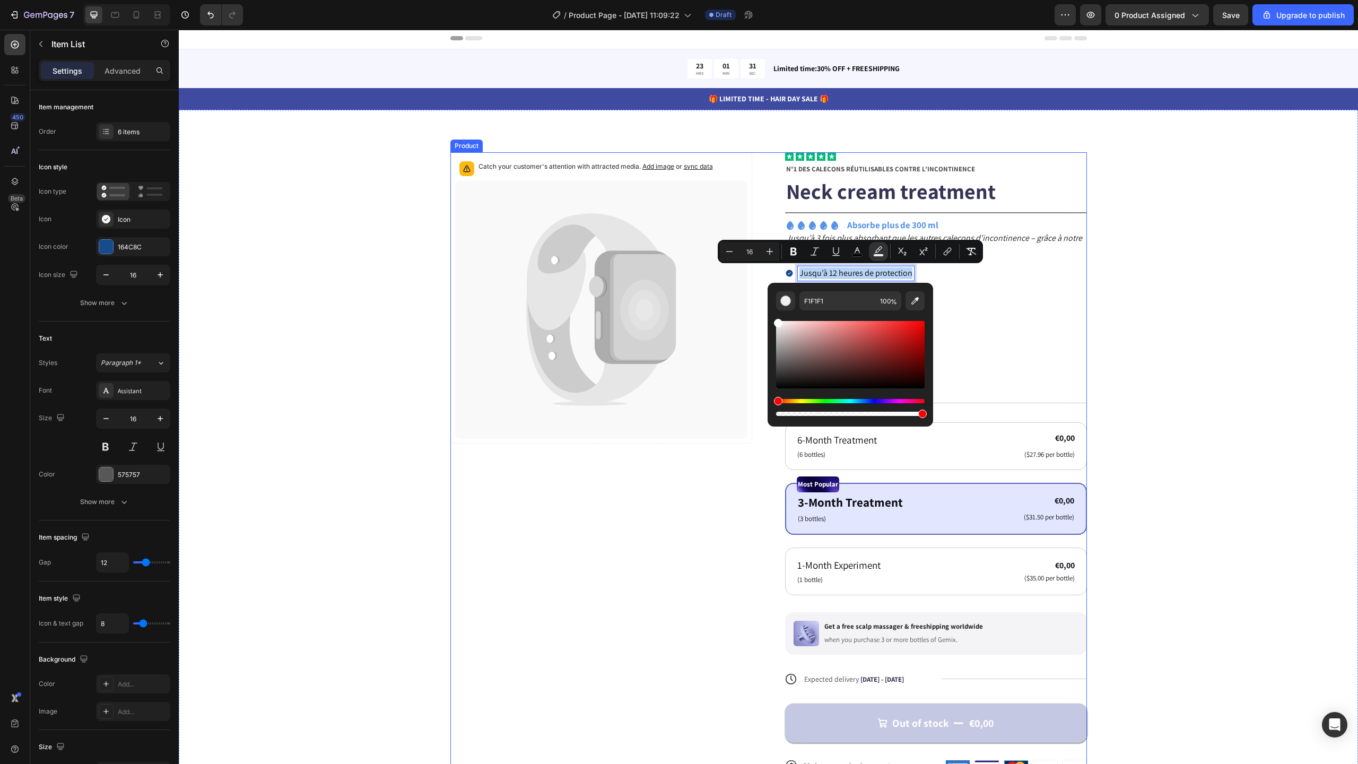
type input "FFFFFF"
drag, startPoint x: 978, startPoint y: 363, endPoint x: 759, endPoint y: 302, distance: 226.9
click at [1206, 306] on div "Catch your customer's attention with attracted media. Add image or sync data Pr…" at bounding box center [768, 471] width 1094 height 639
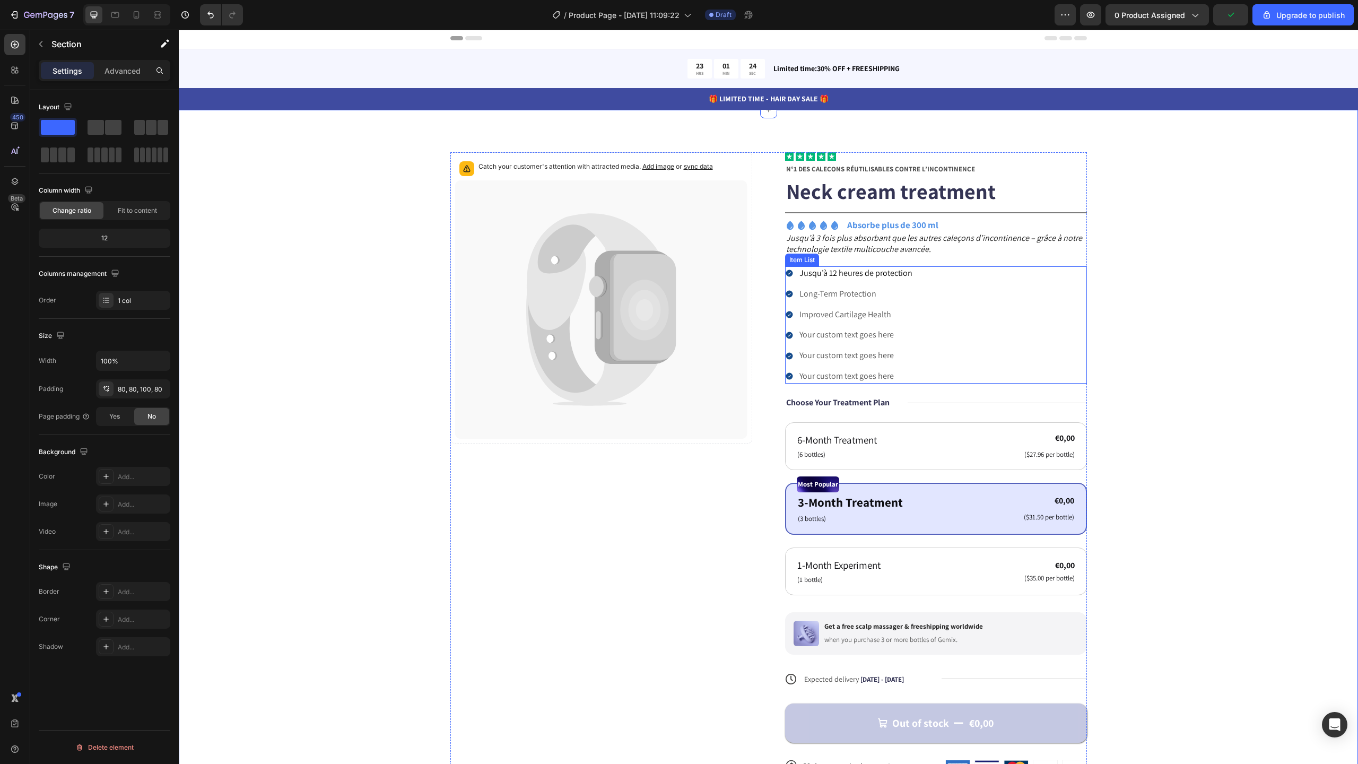
click at [829, 293] on p "Long-Term Protection" at bounding box center [855, 294] width 113 height 11
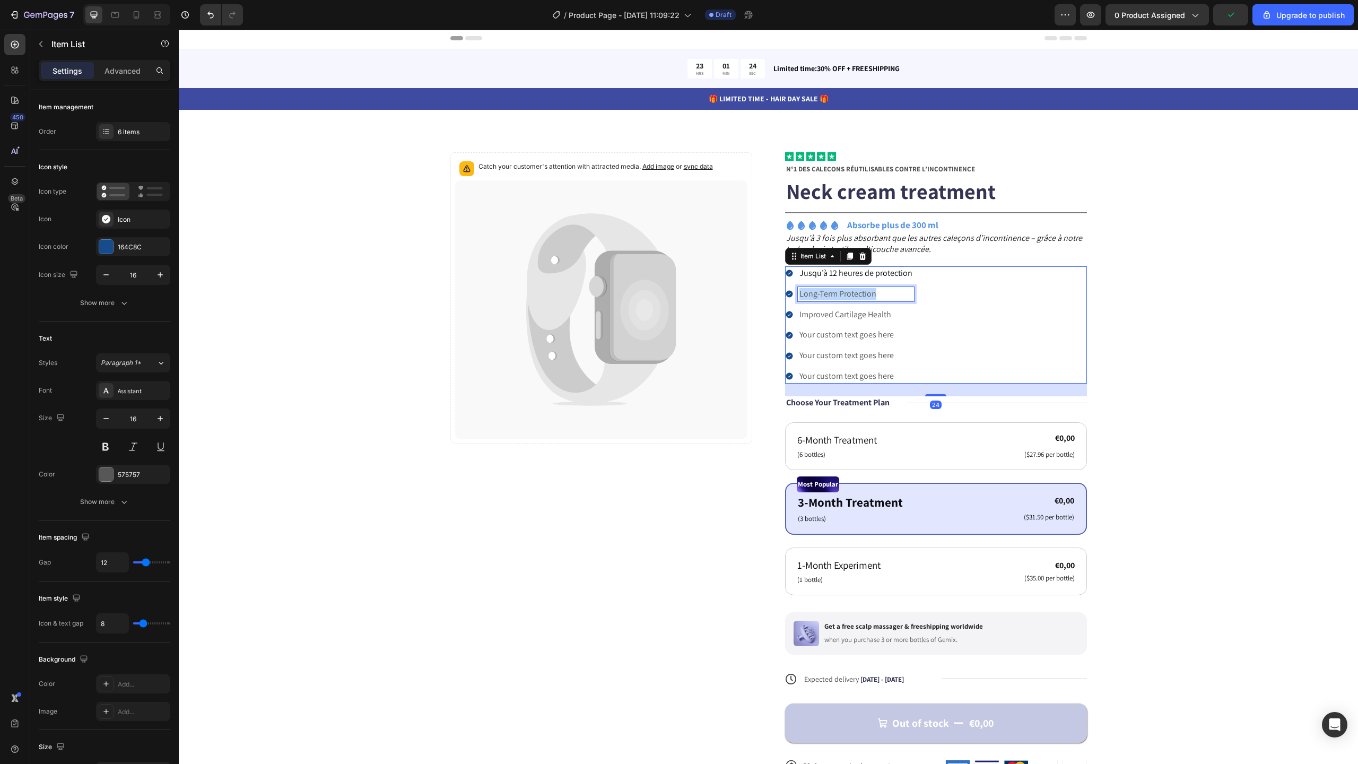
click at [829, 293] on p "Long-Term Protection" at bounding box center [855, 294] width 113 height 11
drag, startPoint x: 863, startPoint y: 295, endPoint x: 794, endPoint y: 293, distance: 69.0
click at [798, 293] on div "Hypoallergénique" at bounding box center [856, 294] width 116 height 14
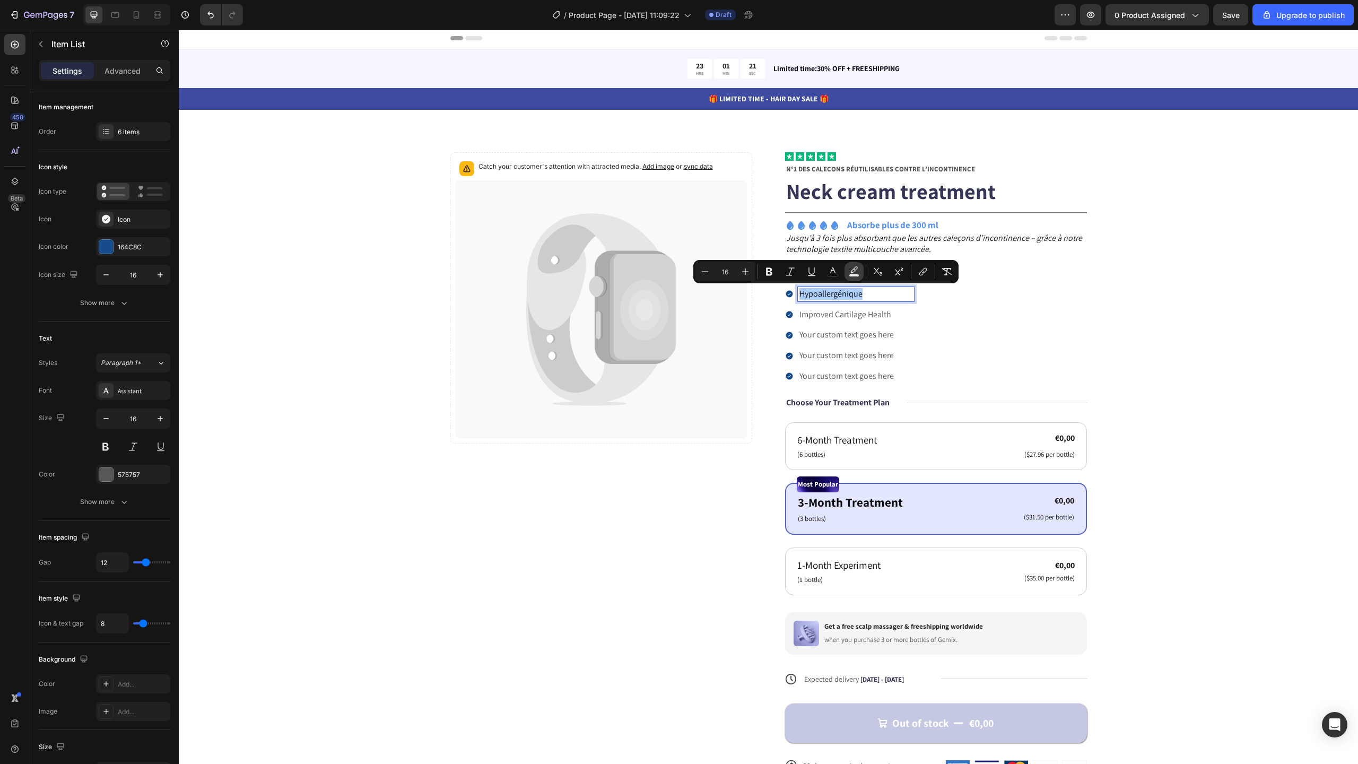
click at [859, 271] on icon "Editor contextual toolbar" at bounding box center [854, 271] width 11 height 11
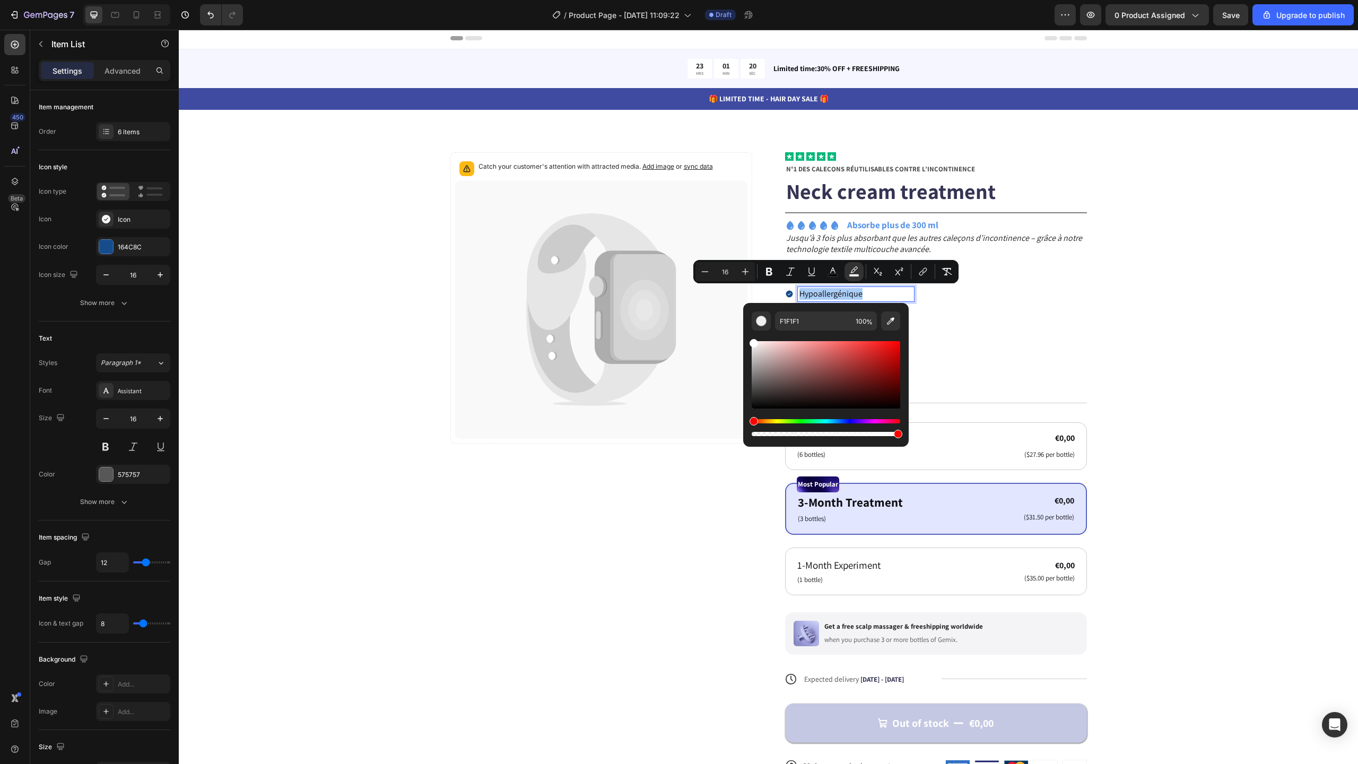
drag, startPoint x: 962, startPoint y: 379, endPoint x: 741, endPoint y: 325, distance: 227.4
type input "FFFFFF"
click at [1160, 306] on div "Catch your customer's attention with attracted media. Add image or sync data Pr…" at bounding box center [768, 471] width 1094 height 639
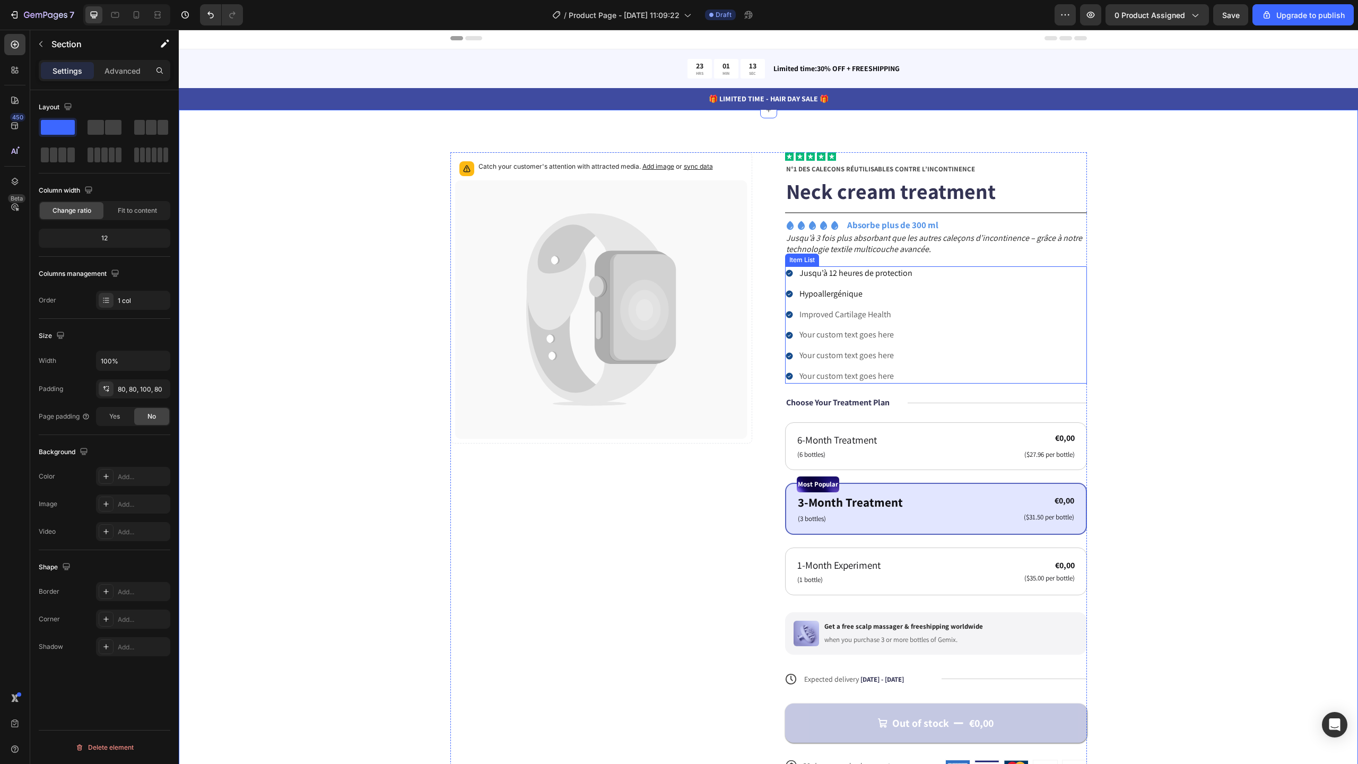
click at [855, 317] on p "Improved Cartilage Health" at bounding box center [855, 314] width 113 height 11
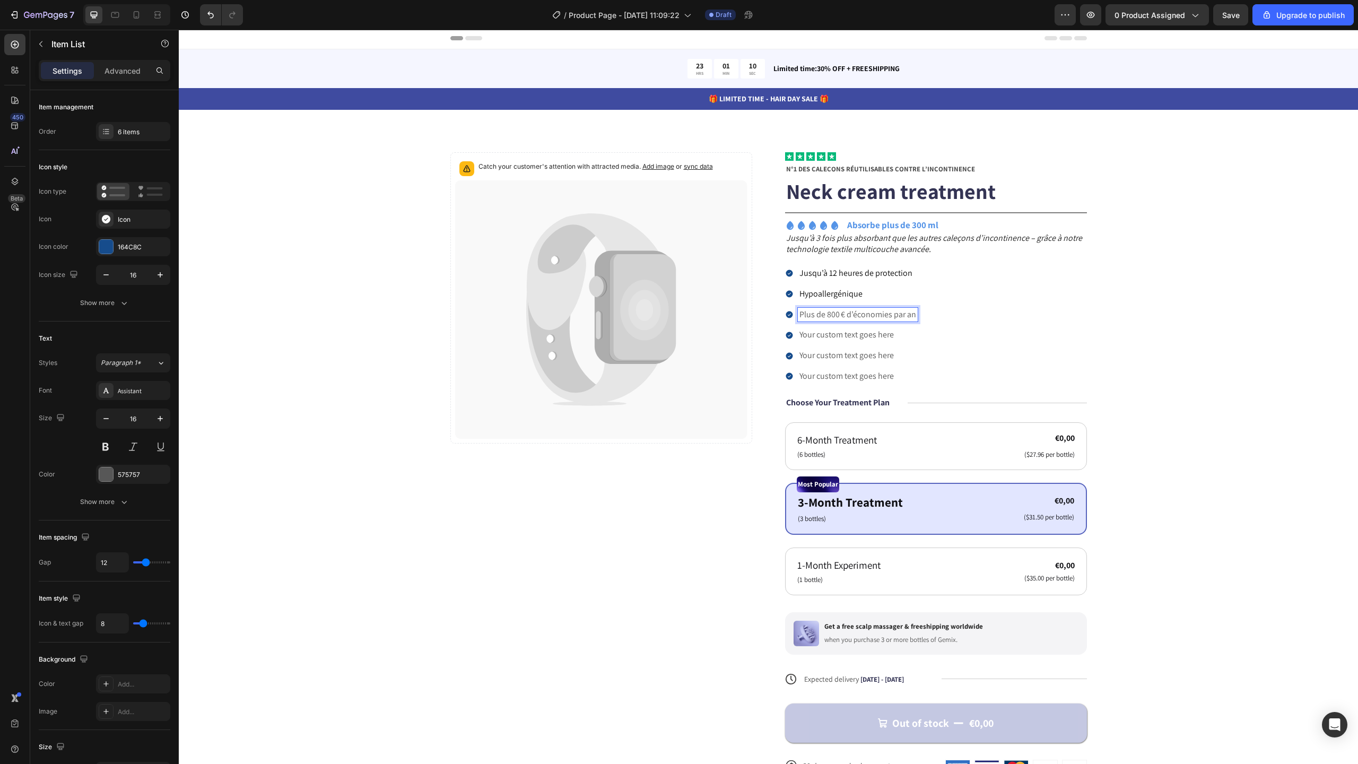
click at [987, 314] on div "Jusqu’à 12 heures de protection Hypoallergénique Plus de 800 € d’économies par …" at bounding box center [936, 324] width 302 height 117
click at [833, 336] on p "Your custom text goes here" at bounding box center [857, 334] width 117 height 11
click at [1016, 341] on div "Jusqu’à 12 heures de protection Hypoallergénique Plus de 800 € d’économies par …" at bounding box center [936, 324] width 302 height 117
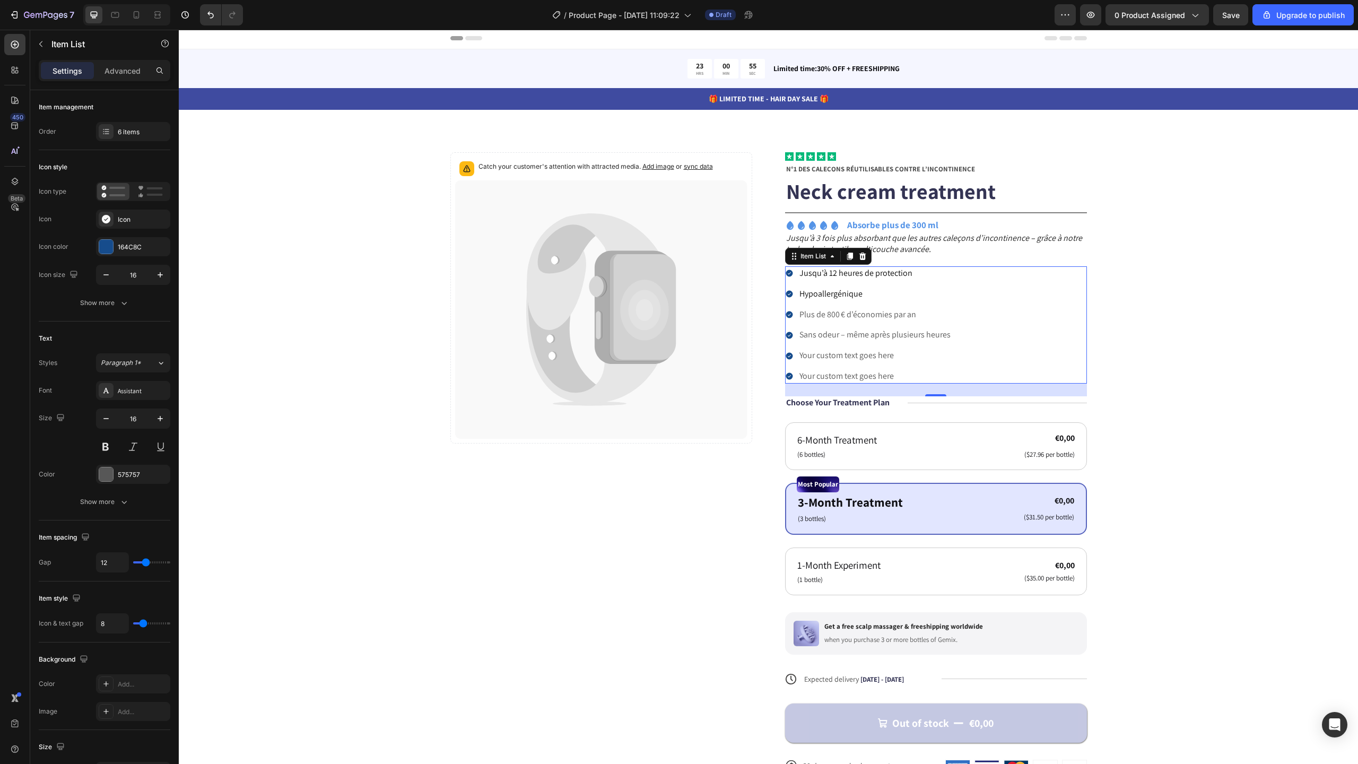
click at [857, 356] on p "Your custom text goes here" at bounding box center [874, 355] width 151 height 11
click at [1032, 347] on div "Jusqu’à 12 heures de protection Hypoallergénique Plus de 800 € d’économies par …" at bounding box center [936, 324] width 302 height 117
click at [837, 377] on p "Your custom text goes here" at bounding box center [874, 376] width 151 height 11
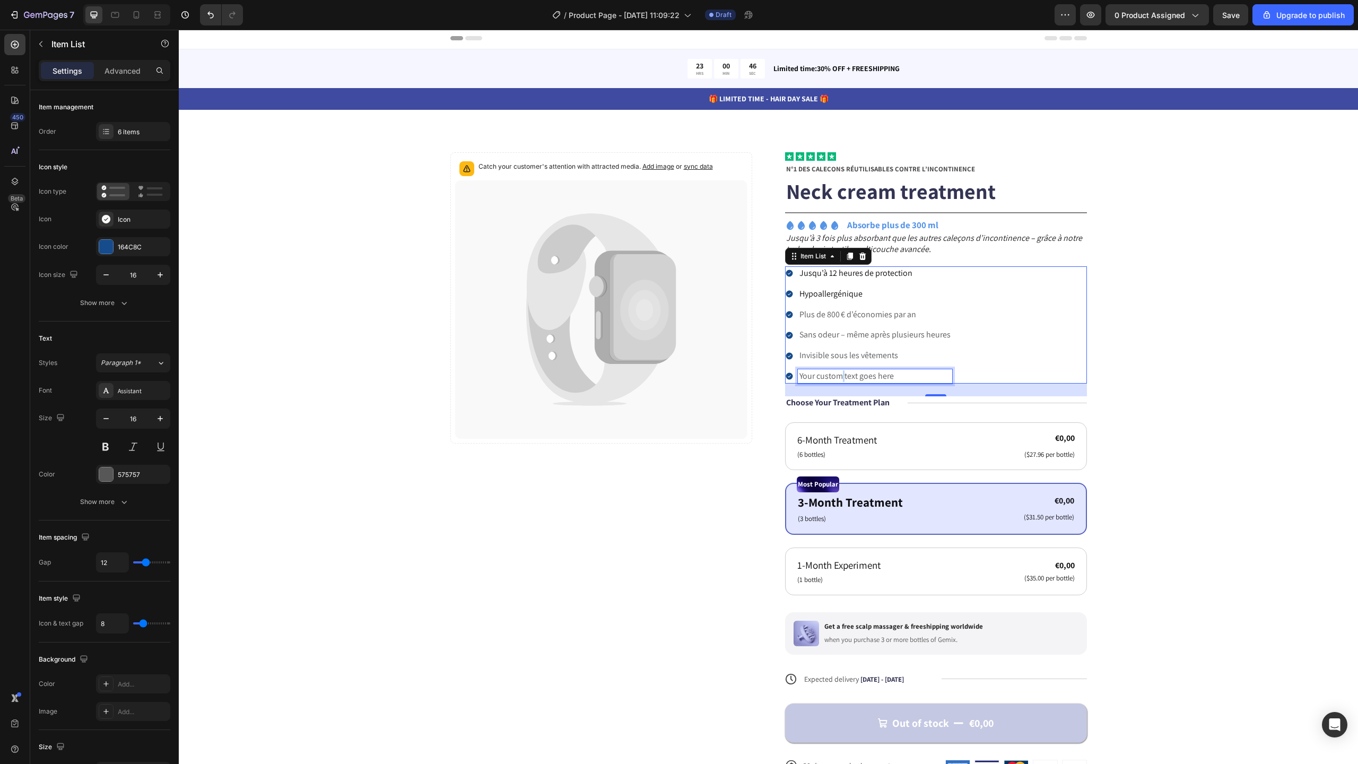
click at [837, 377] on p "Your custom text goes here" at bounding box center [874, 376] width 151 height 11
click at [320, 279] on div "Catch your customer's attention with attracted media. Add image or sync data Pr…" at bounding box center [768, 471] width 1094 height 639
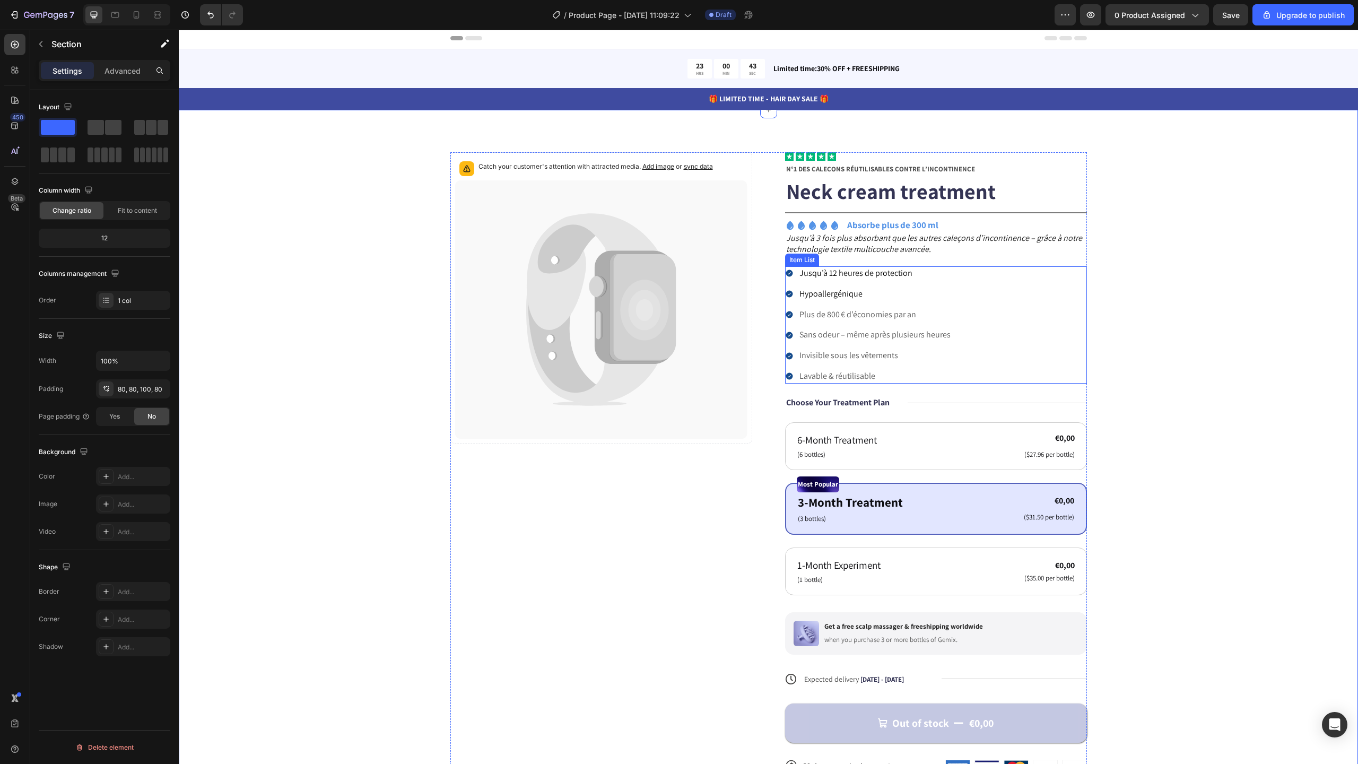
click at [963, 296] on div "Jusqu’à 12 heures de protection Hypoallergénique Plus de 800 € d’économies par …" at bounding box center [936, 324] width 302 height 117
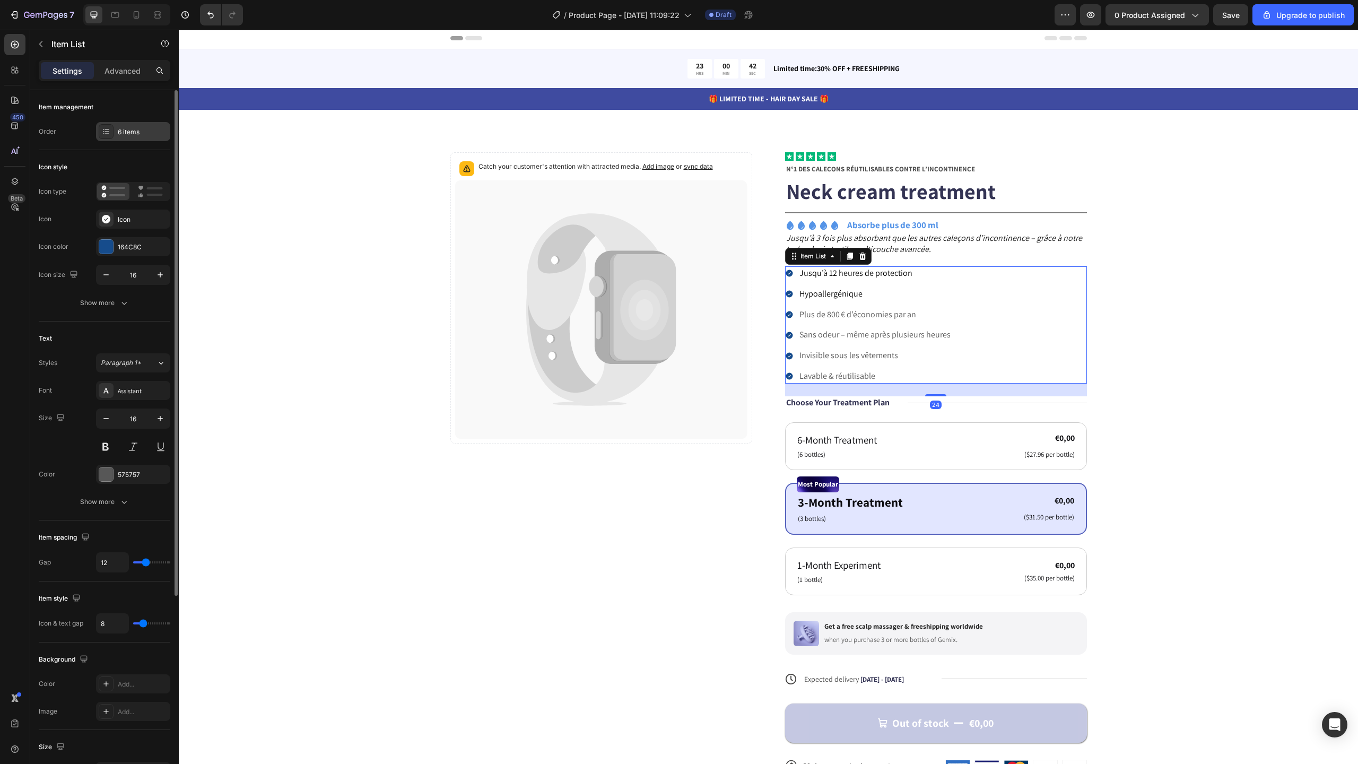
click at [135, 129] on div "6 items" at bounding box center [143, 132] width 50 height 10
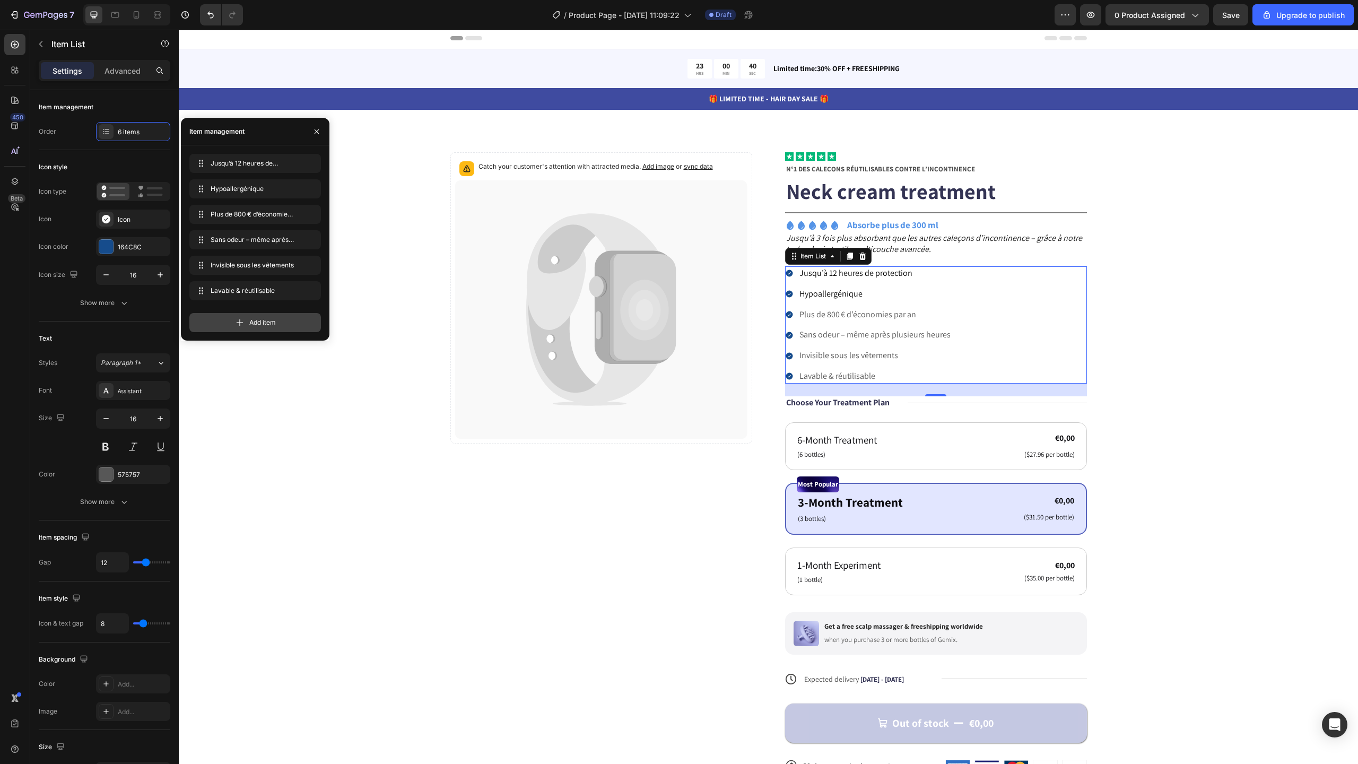
click at [257, 319] on span "Add item" at bounding box center [262, 323] width 27 height 10
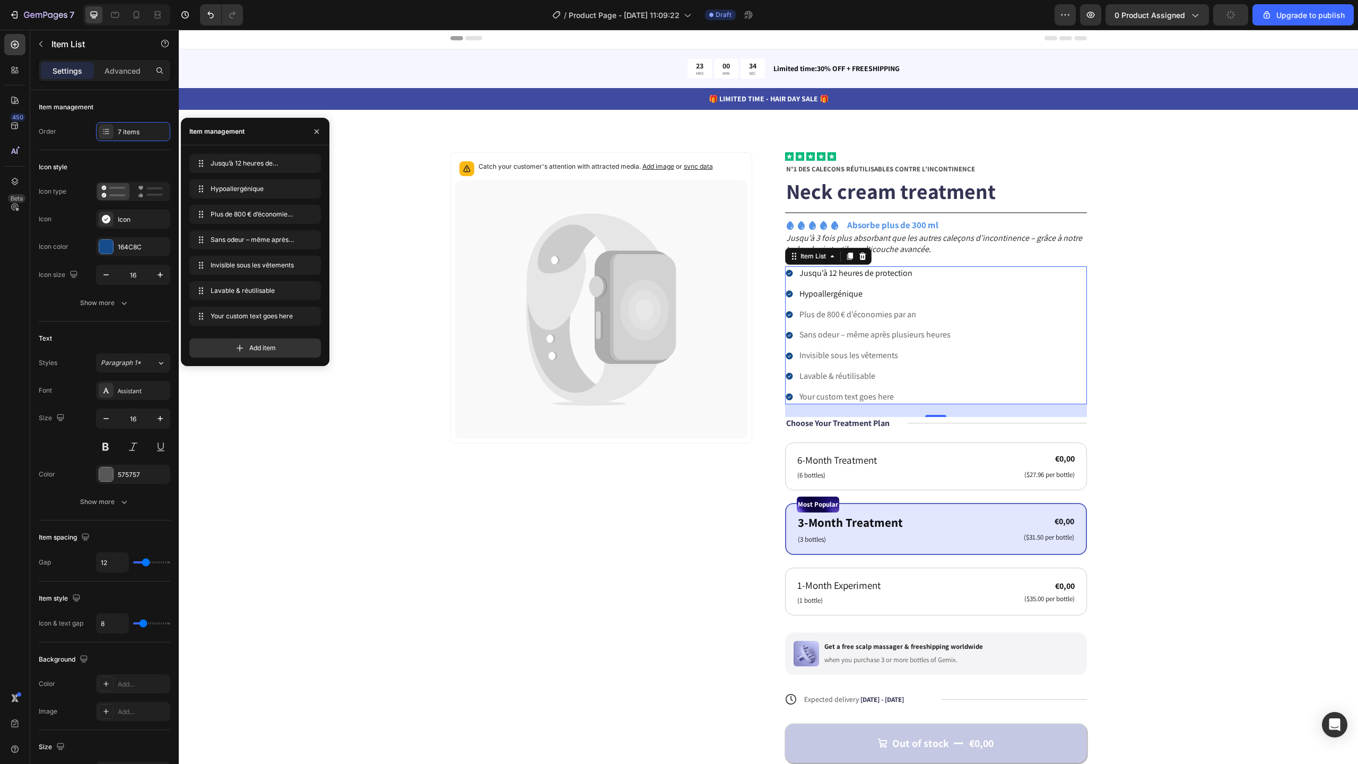
click at [831, 398] on div "Your custom text goes here" at bounding box center [875, 397] width 154 height 14
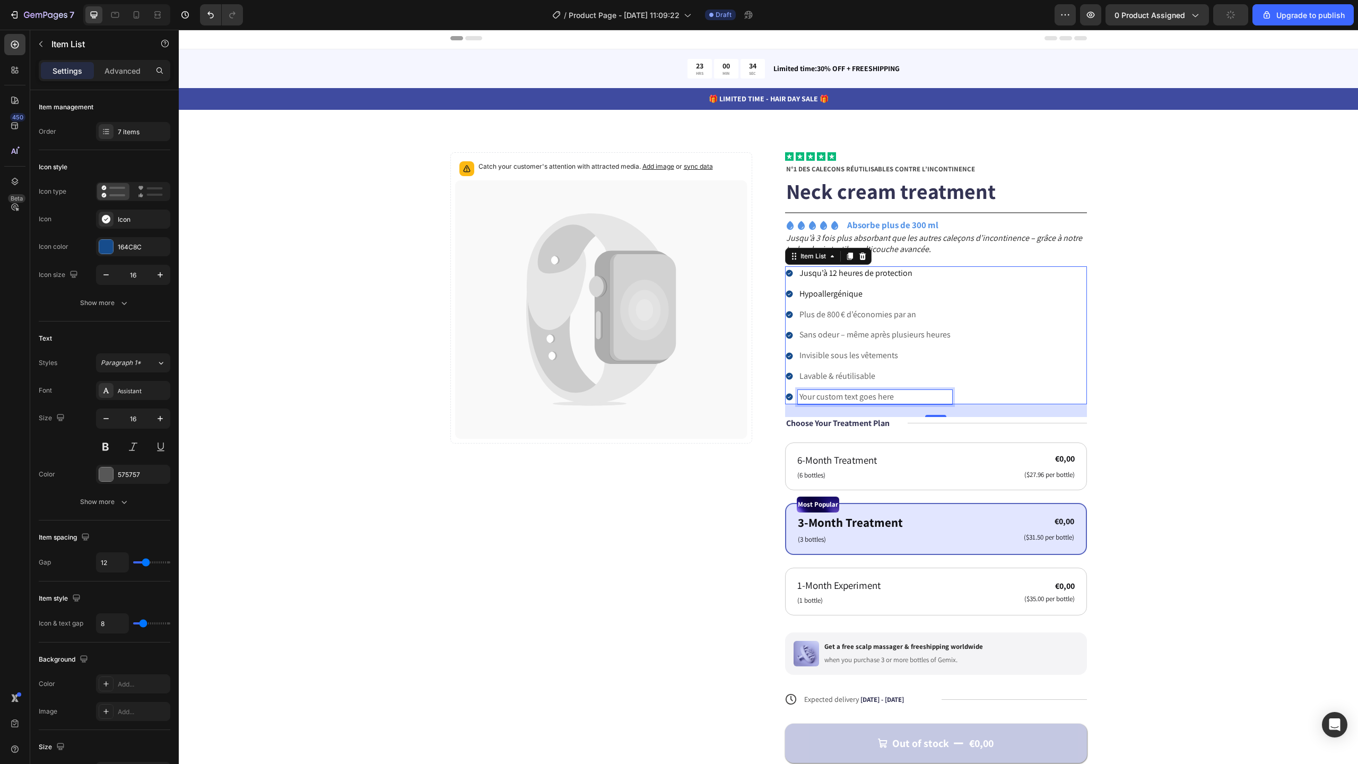
click at [831, 398] on p "Your custom text goes here" at bounding box center [874, 397] width 151 height 11
click at [1103, 381] on div "Catch your customer's attention with attracted media. Add image or sync data Pr…" at bounding box center [768, 482] width 1094 height 660
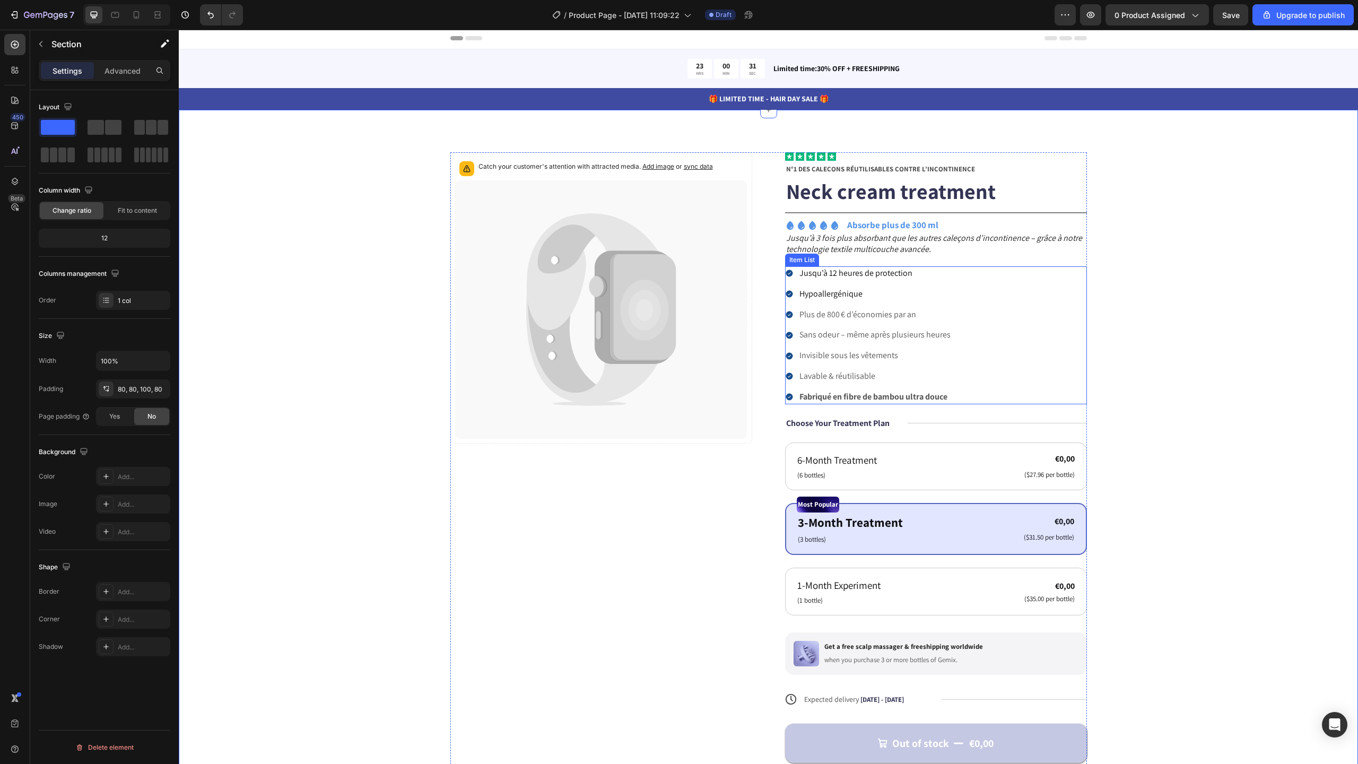
click at [843, 272] on span "Jusqu’à 12 heures de protection" at bounding box center [855, 272] width 113 height 11
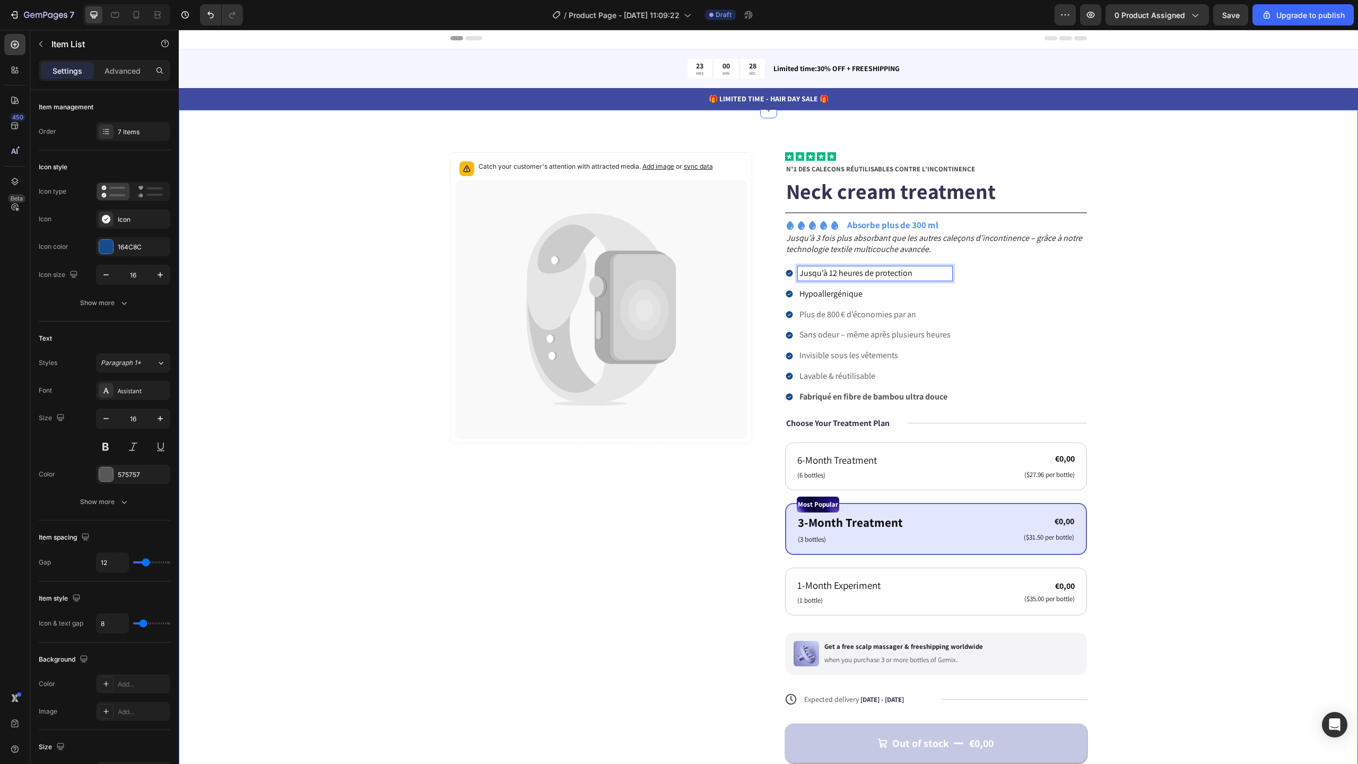
click at [1204, 377] on div "Catch your customer's attention with attracted media. Add image or sync data Pr…" at bounding box center [768, 482] width 1094 height 660
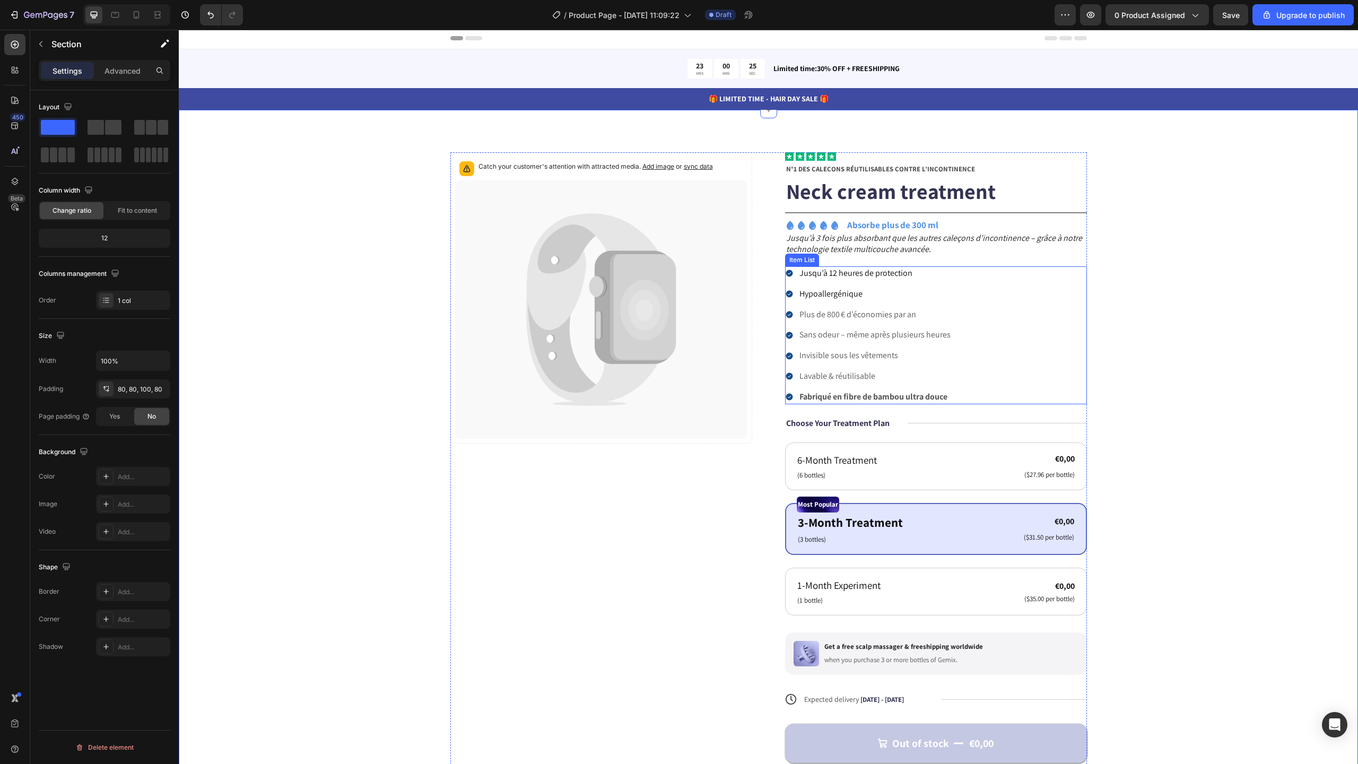
click at [786, 274] on icon at bounding box center [789, 273] width 7 height 7
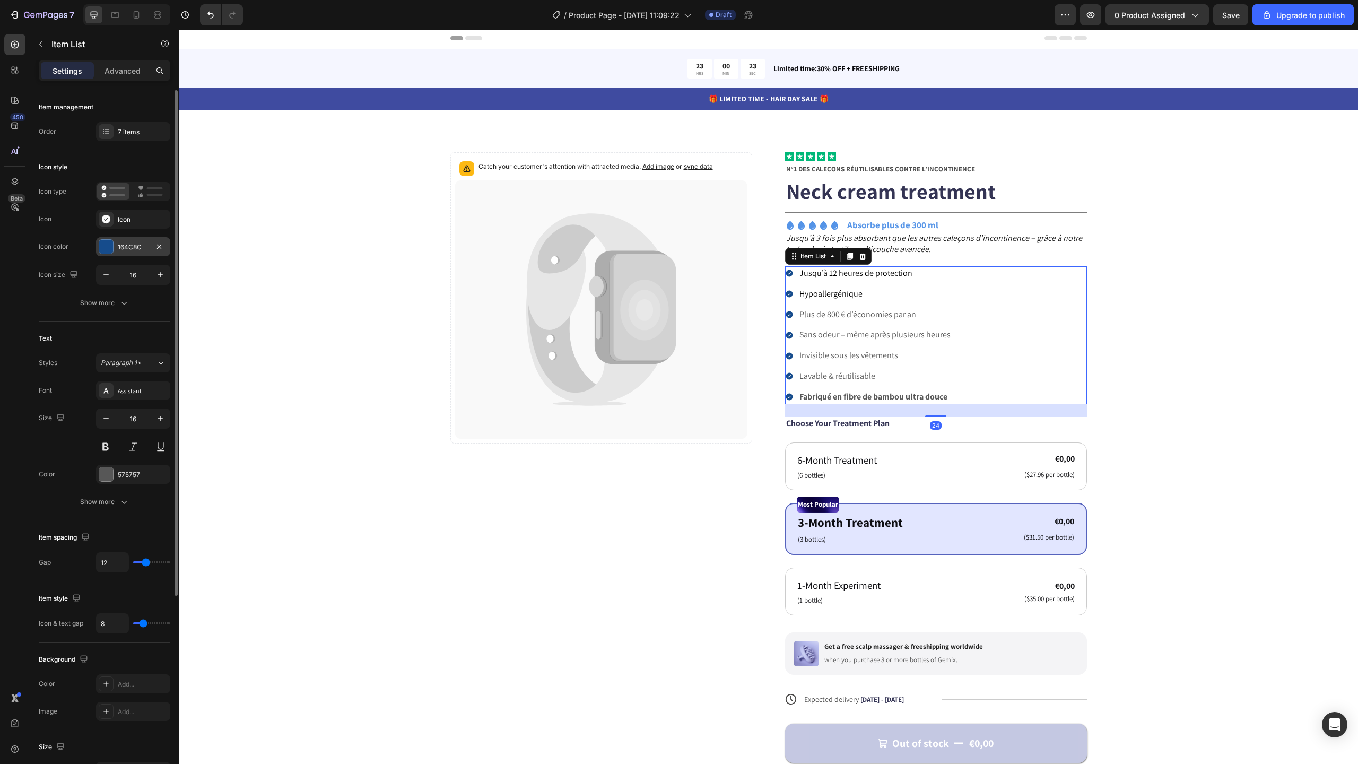
click at [112, 245] on div at bounding box center [106, 247] width 14 height 14
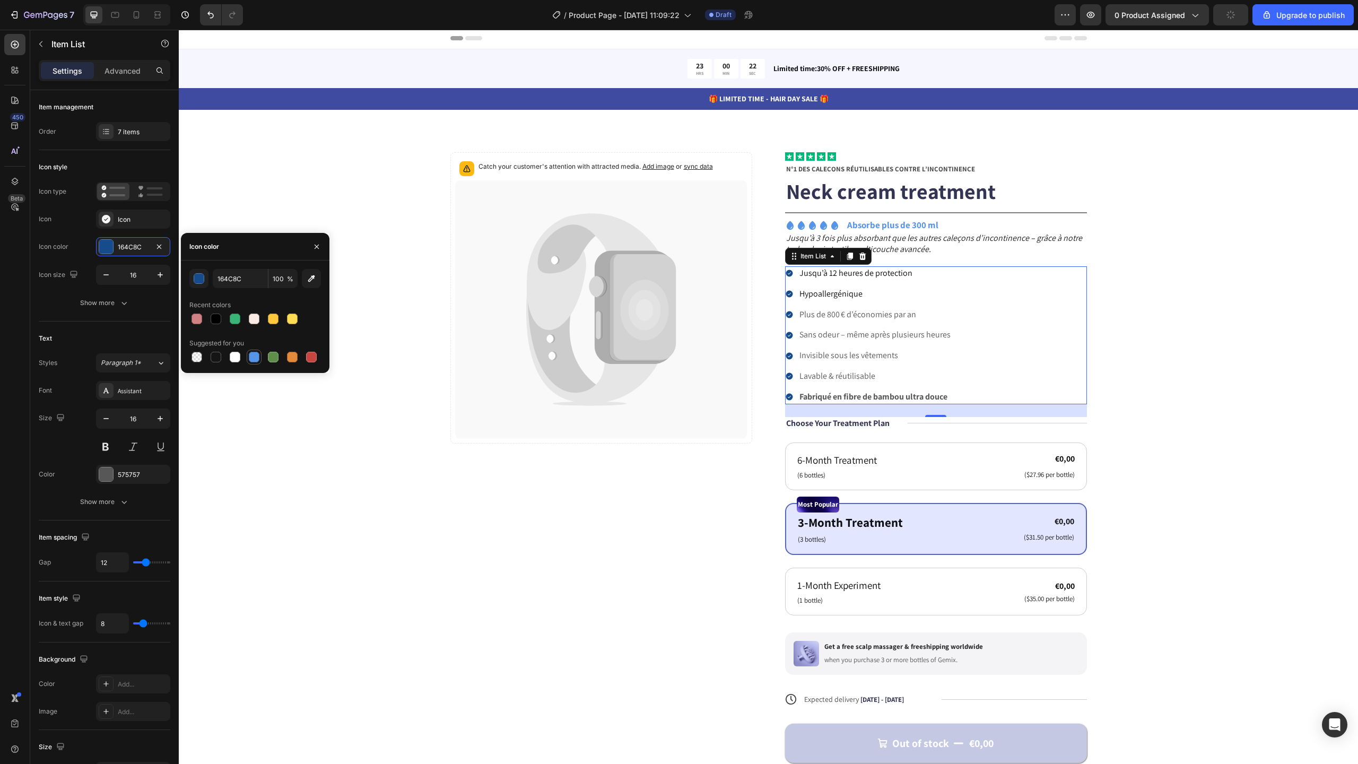
click at [251, 355] on div at bounding box center [254, 357] width 11 height 11
type input "5594E7"
click at [161, 275] on icon "button" at bounding box center [160, 274] width 11 height 11
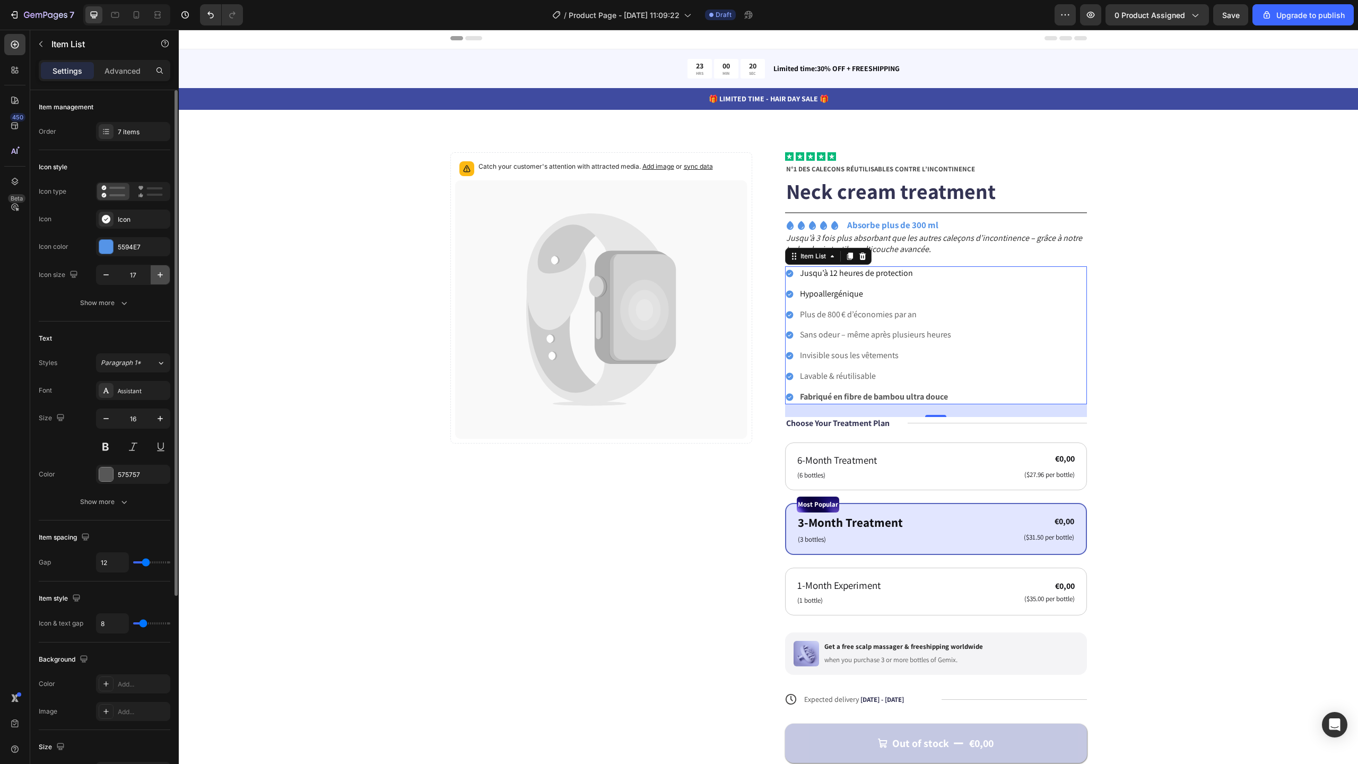
click at [161, 275] on icon "button" at bounding box center [160, 274] width 11 height 11
click at [163, 279] on icon "button" at bounding box center [160, 274] width 11 height 11
type input "21"
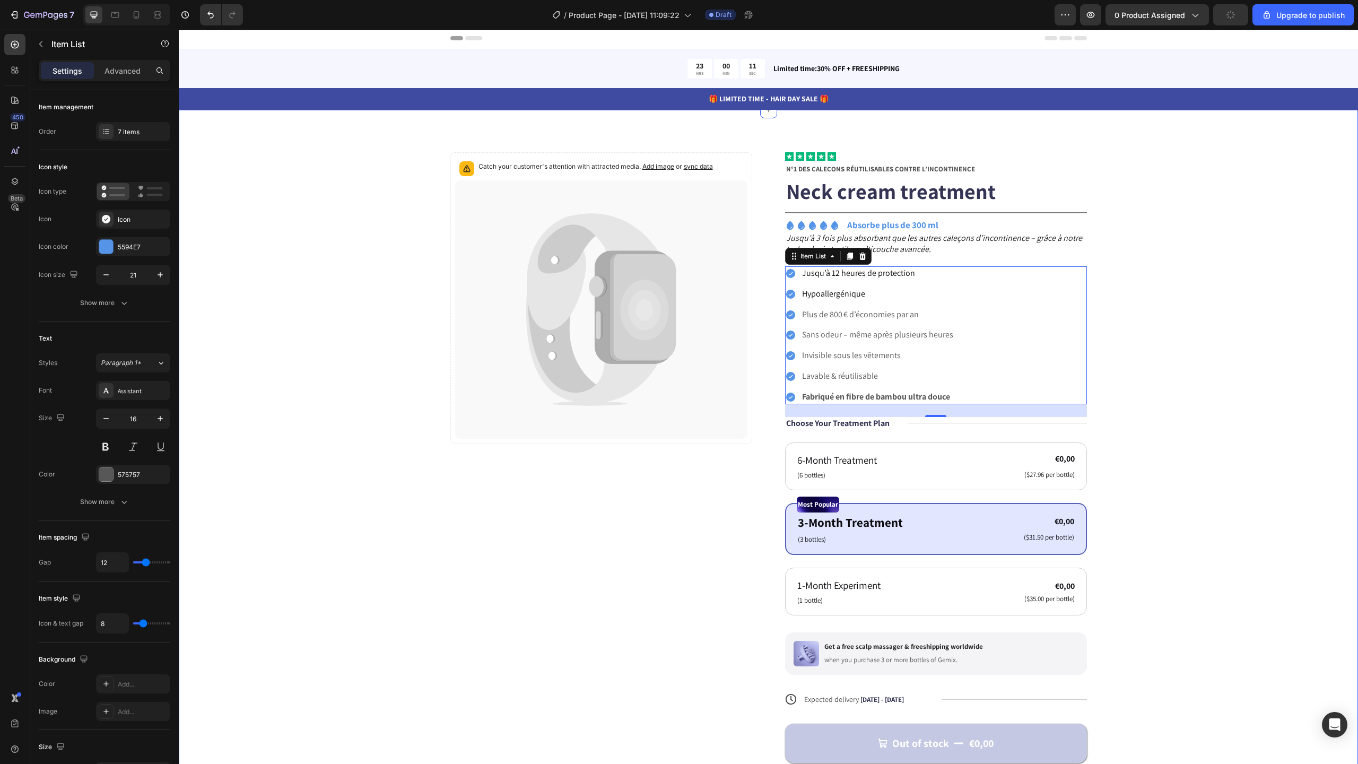
click at [1275, 283] on div "Catch your customer's attention with attracted media. Add image or sync data Pr…" at bounding box center [768, 482] width 1094 height 660
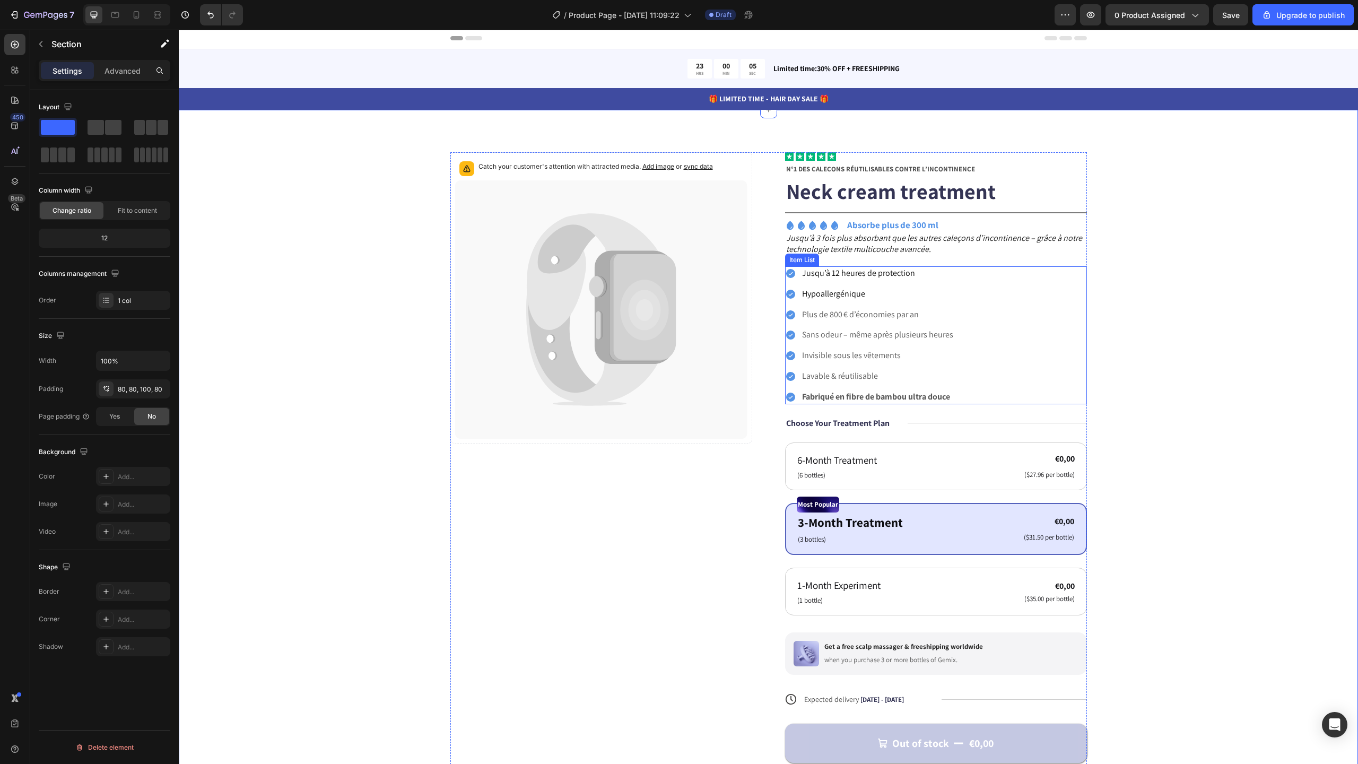
click at [993, 303] on div "Jusqu’à 12 heures de protection Hypoallergénique Plus de 800 € d’économies par …" at bounding box center [936, 335] width 302 height 138
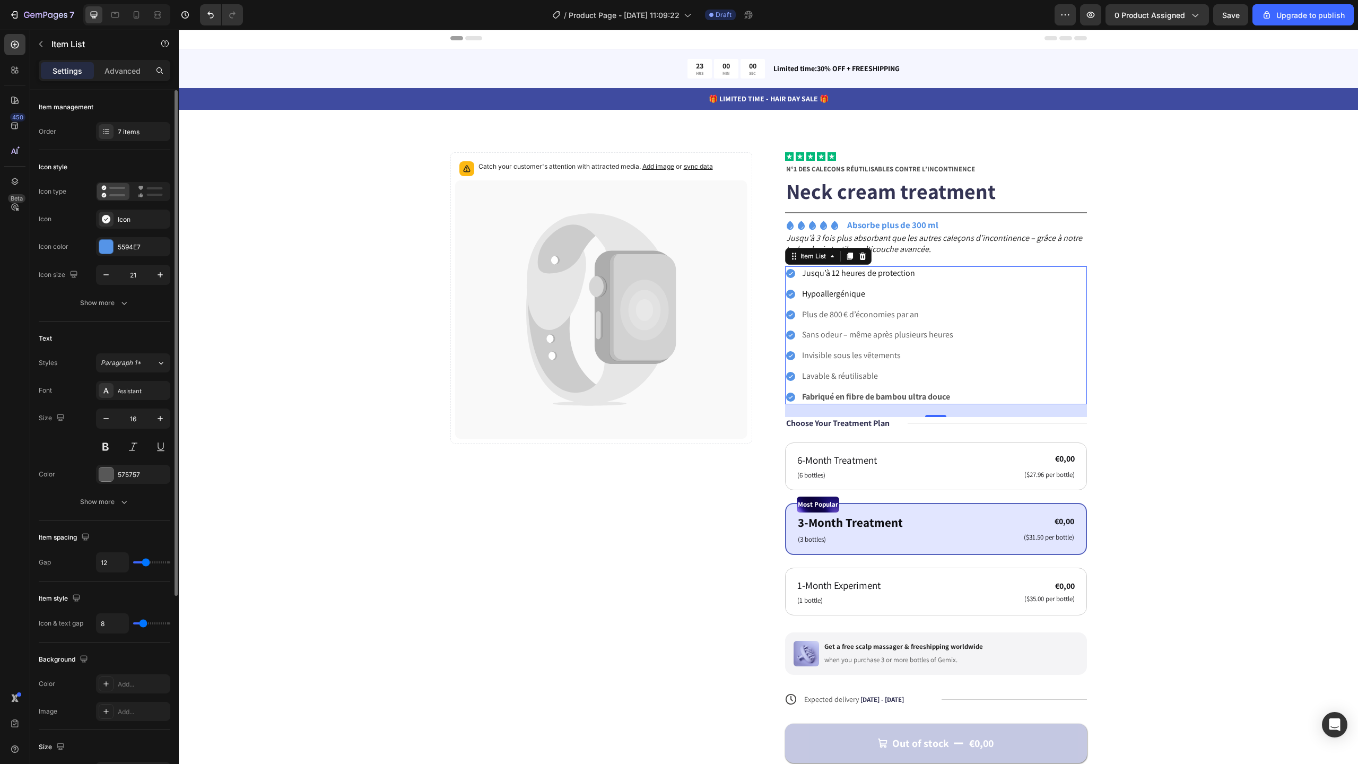
type input "11"
type input "10"
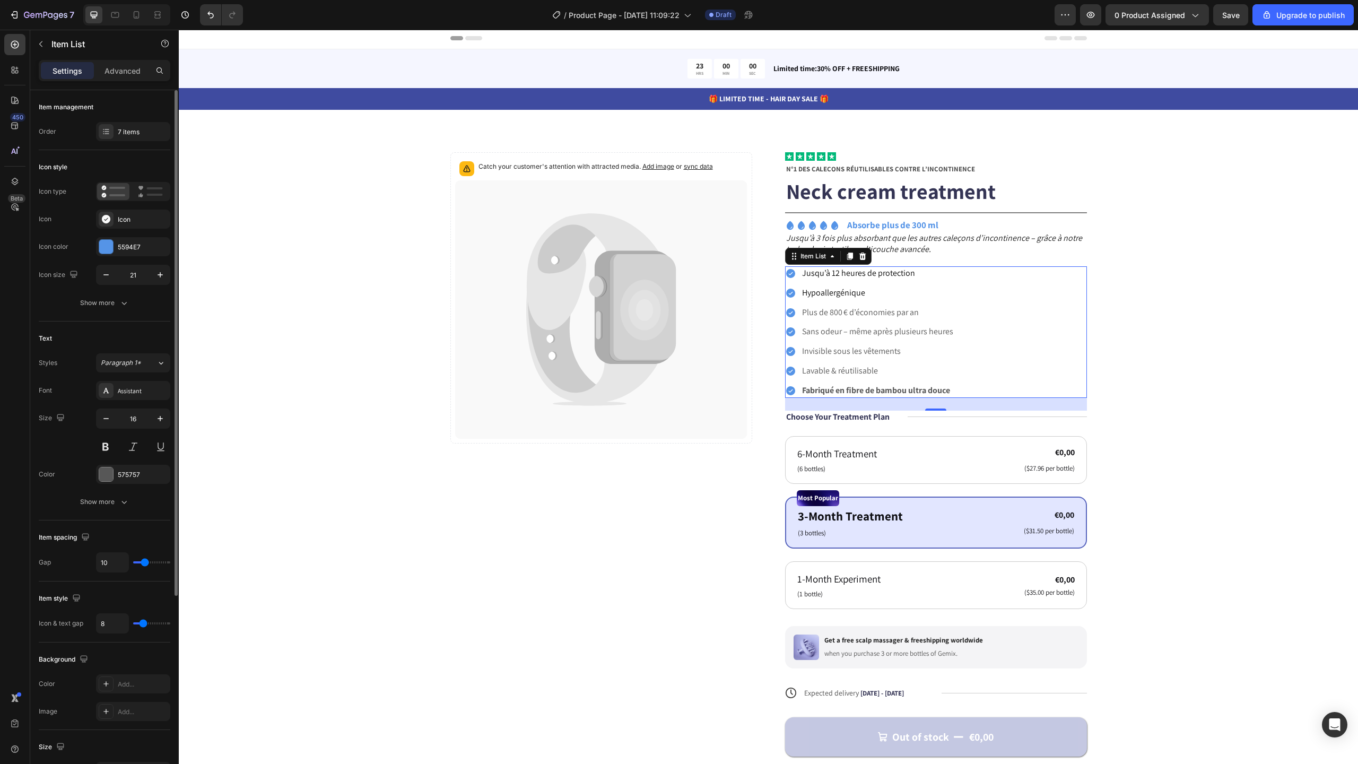
type input "9"
type input "8"
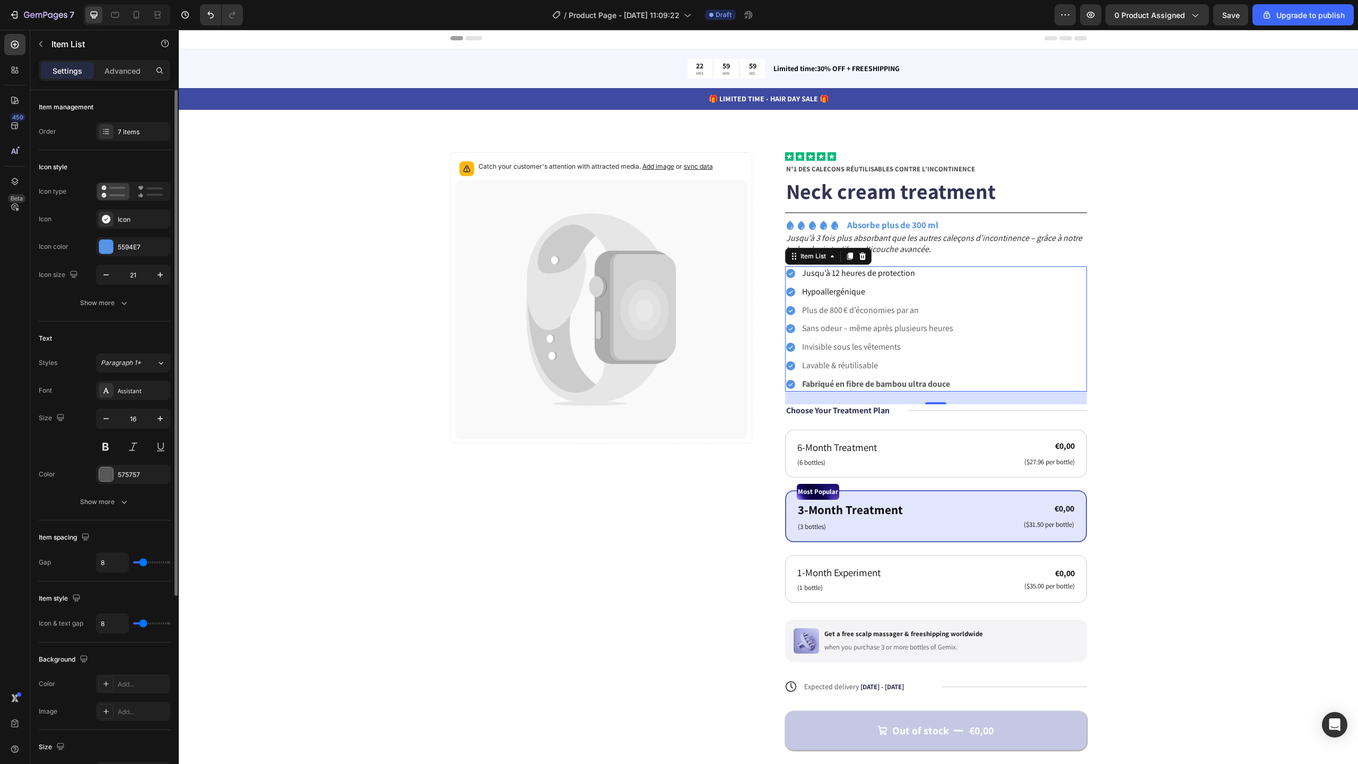
type input "7"
click at [142, 562] on input "range" at bounding box center [151, 562] width 37 height 2
click at [1301, 370] on div "Catch your customer's attention with attracted media. Add image or sync data Pr…" at bounding box center [768, 474] width 1094 height 644
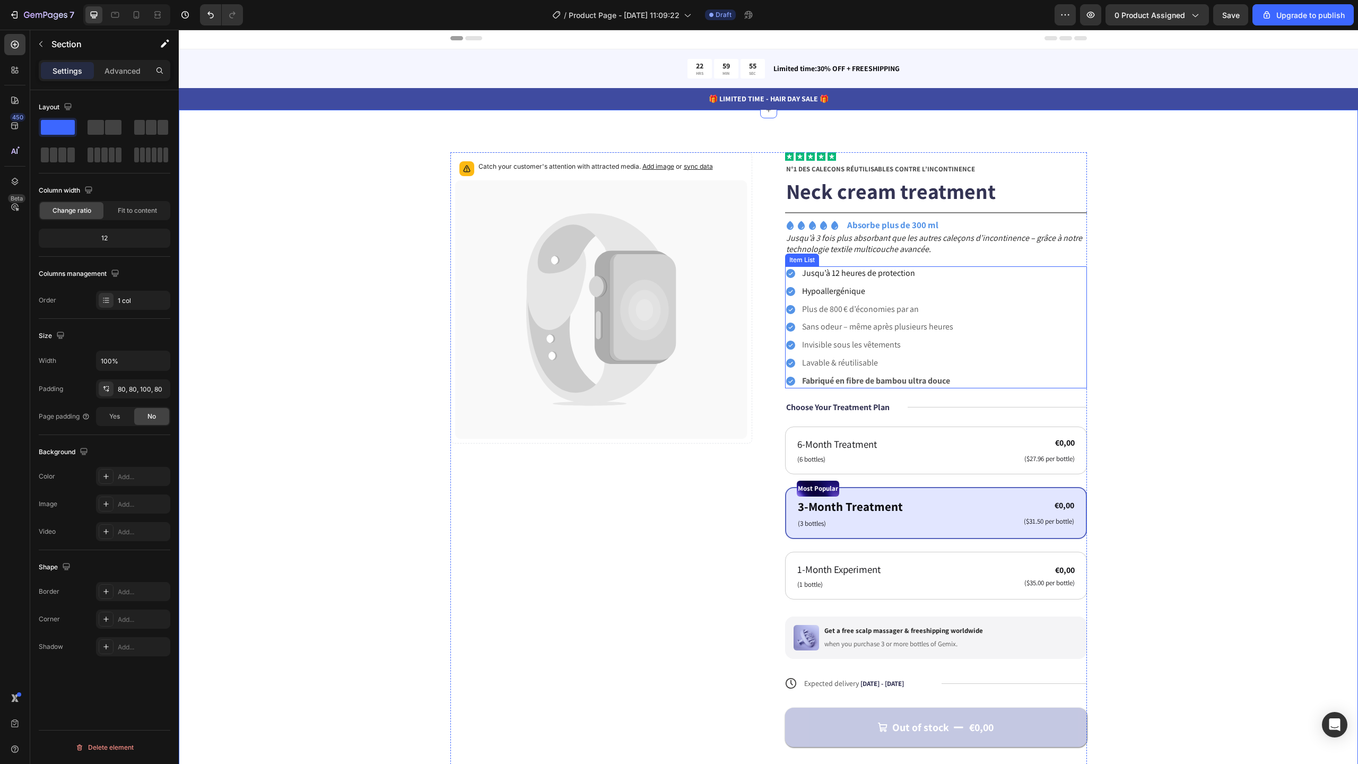
click at [857, 305] on p "Plus de 800 € d’économies par an" at bounding box center [877, 309] width 151 height 11
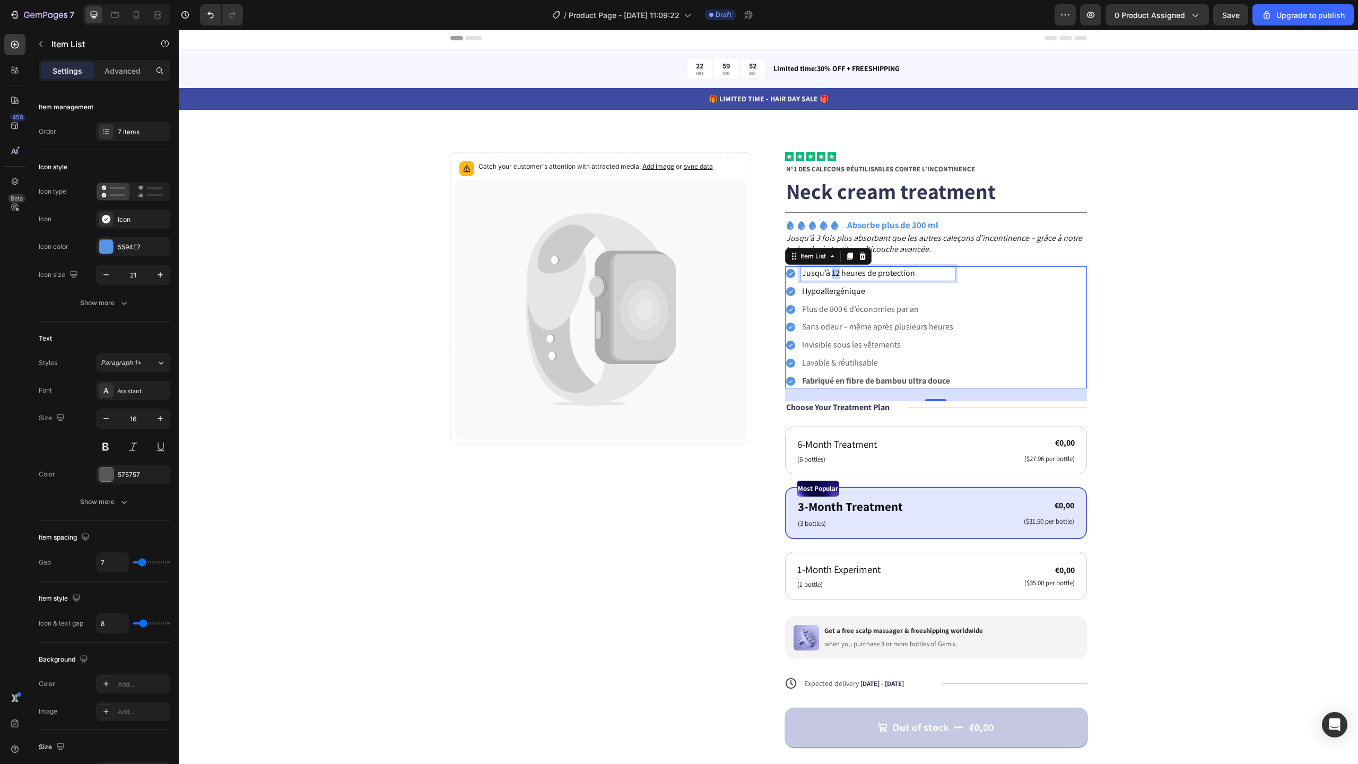
click at [827, 276] on span "Jusqu’à 12 heures de protection" at bounding box center [858, 272] width 113 height 11
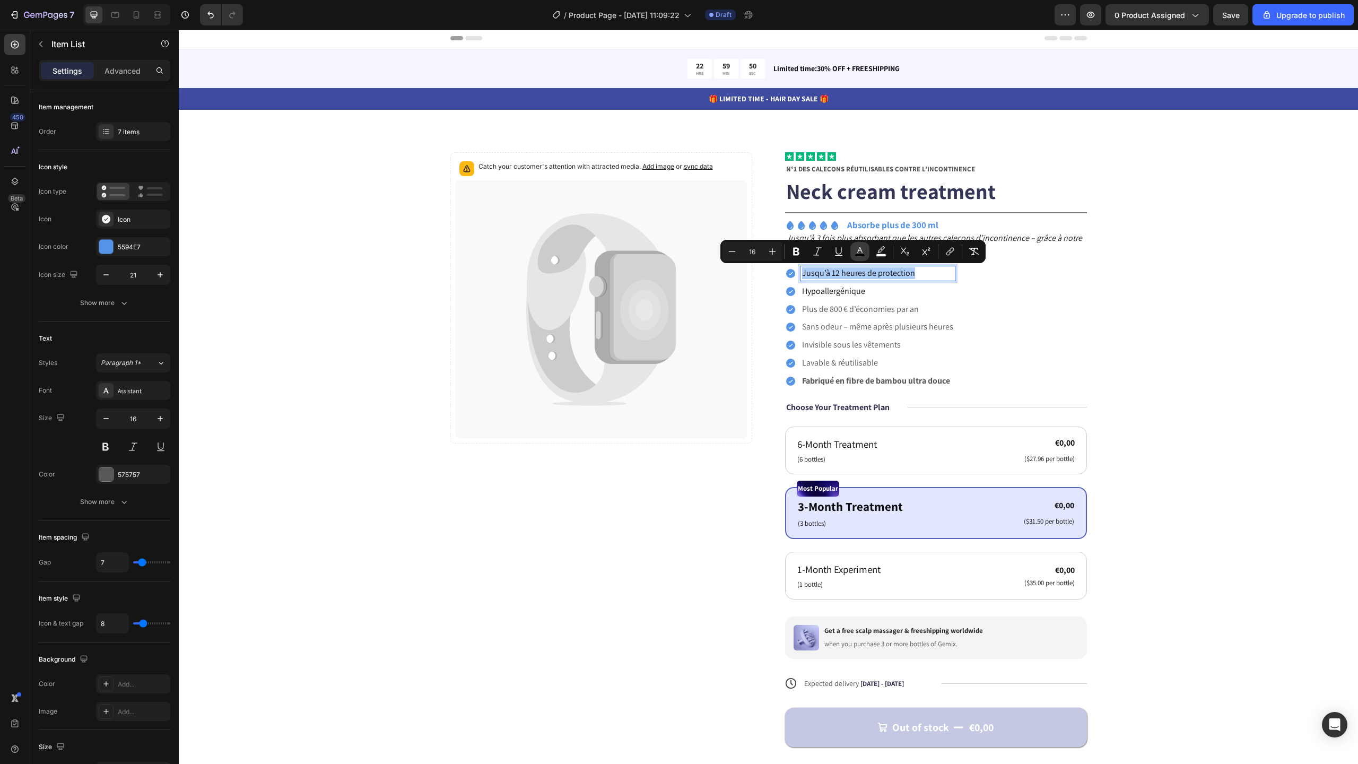
click at [865, 255] on rect "Editor contextual toolbar" at bounding box center [860, 255] width 10 height 3
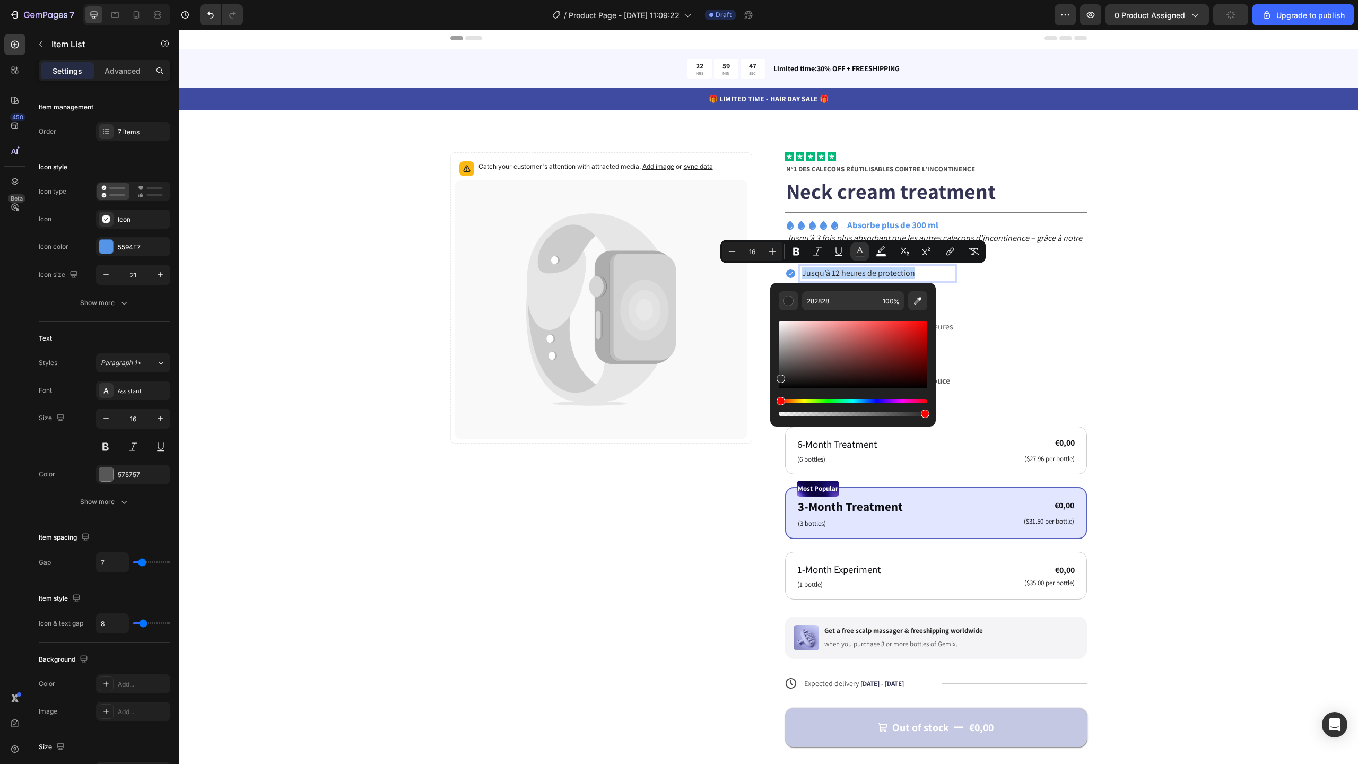
type input "2B2B2B"
drag, startPoint x: 789, startPoint y: 376, endPoint x: 771, endPoint y: 377, distance: 18.1
click at [771, 377] on div "2B2B2B 100 %" at bounding box center [853, 350] width 166 height 135
click at [837, 299] on input "2B2B2B" at bounding box center [840, 300] width 76 height 19
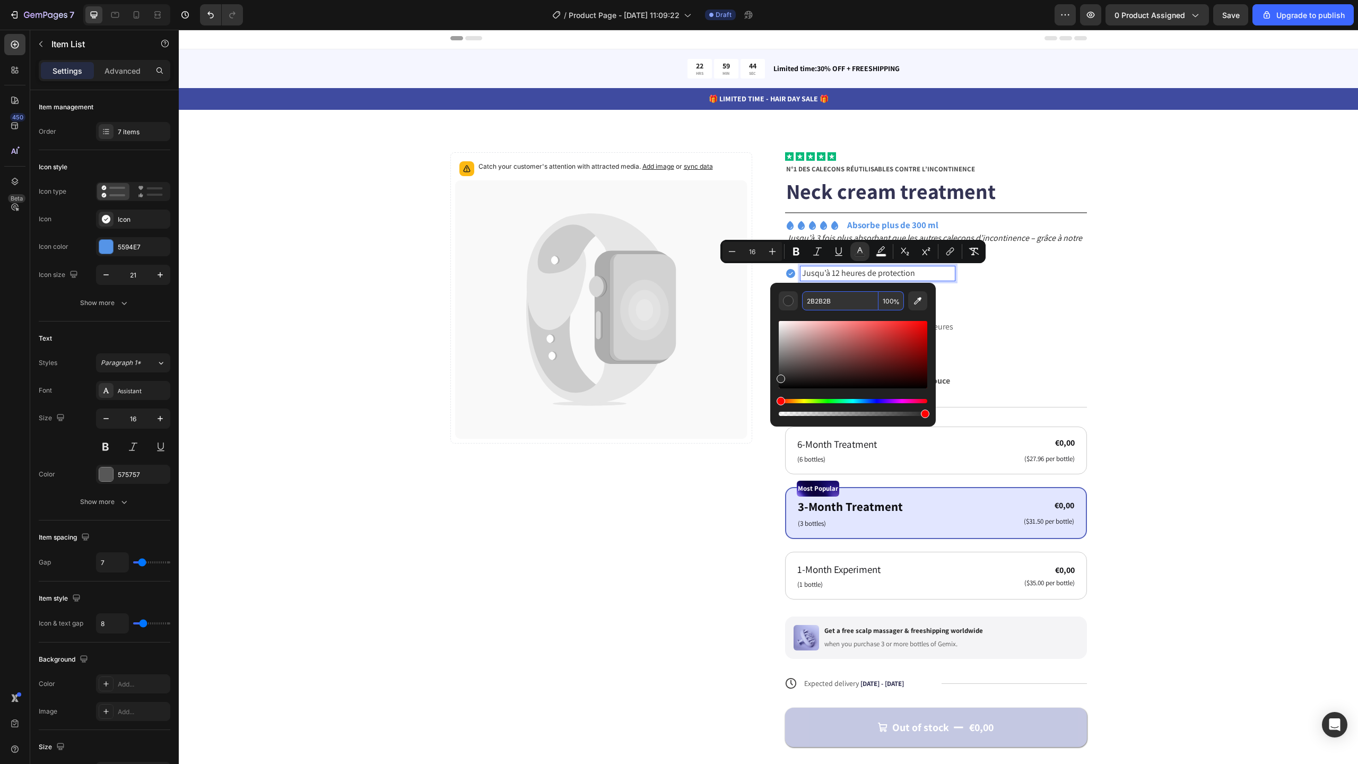
click at [837, 299] on input "2B2B2B" at bounding box center [840, 300] width 76 height 19
click at [1200, 345] on div "Catch your customer's attention with attracted media. Add image or sync data Pr…" at bounding box center [768, 474] width 1094 height 644
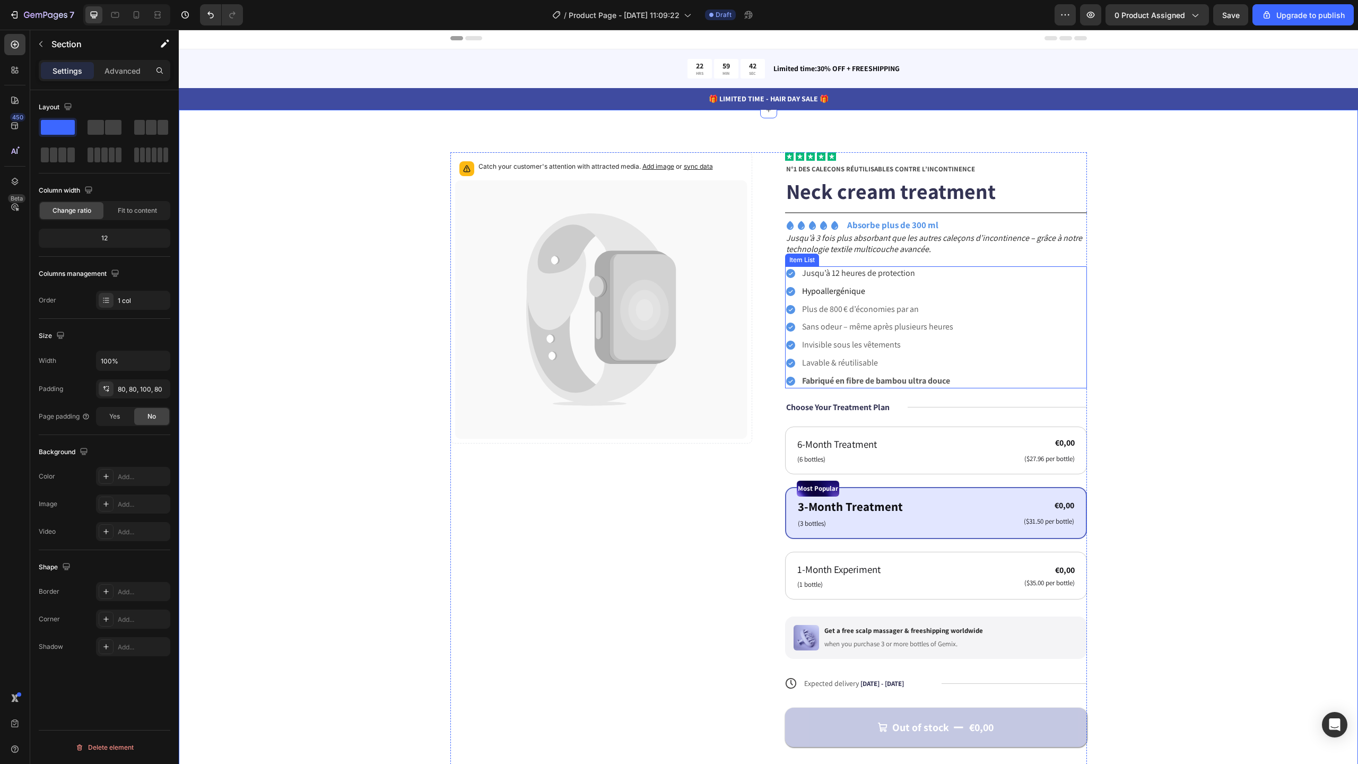
click at [846, 293] on span "Hypoallergénique" at bounding box center [833, 290] width 63 height 11
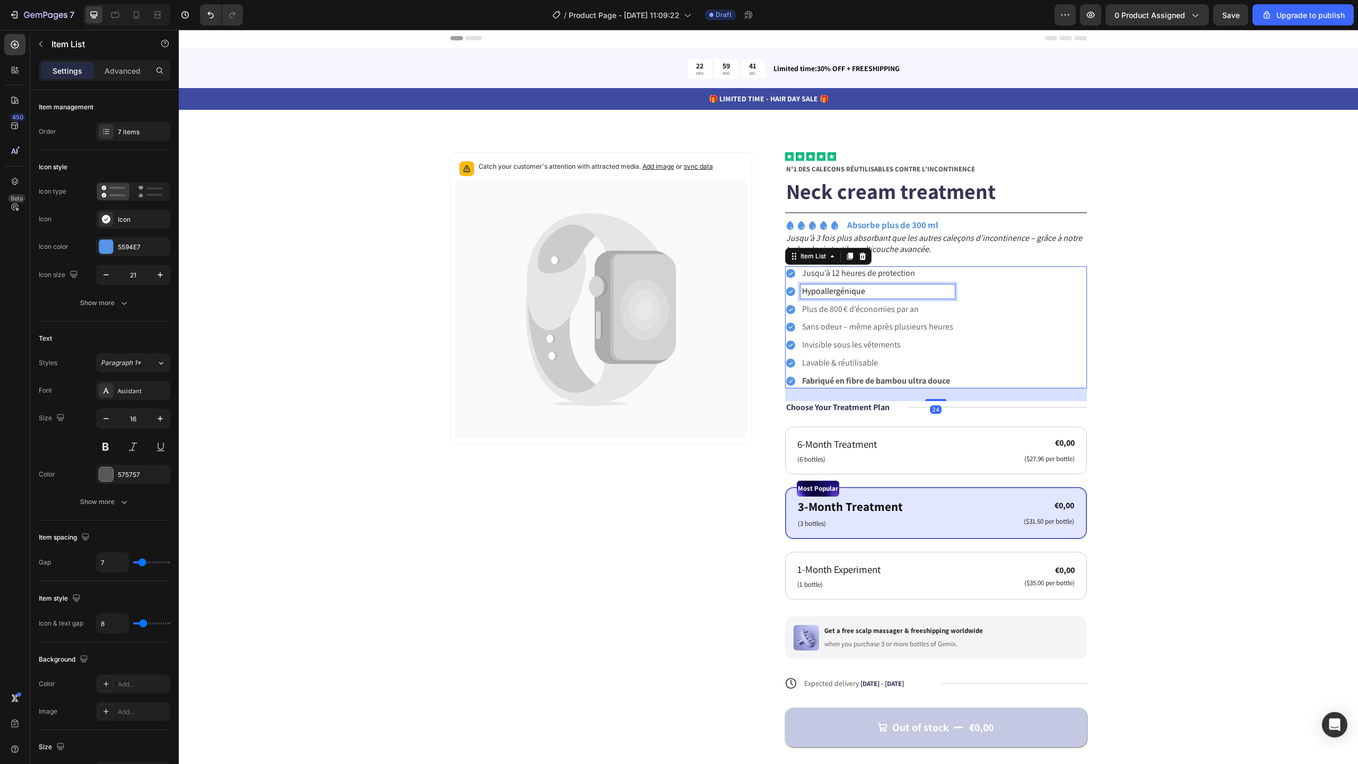
click at [846, 293] on span "Hypoallergénique" at bounding box center [833, 290] width 63 height 11
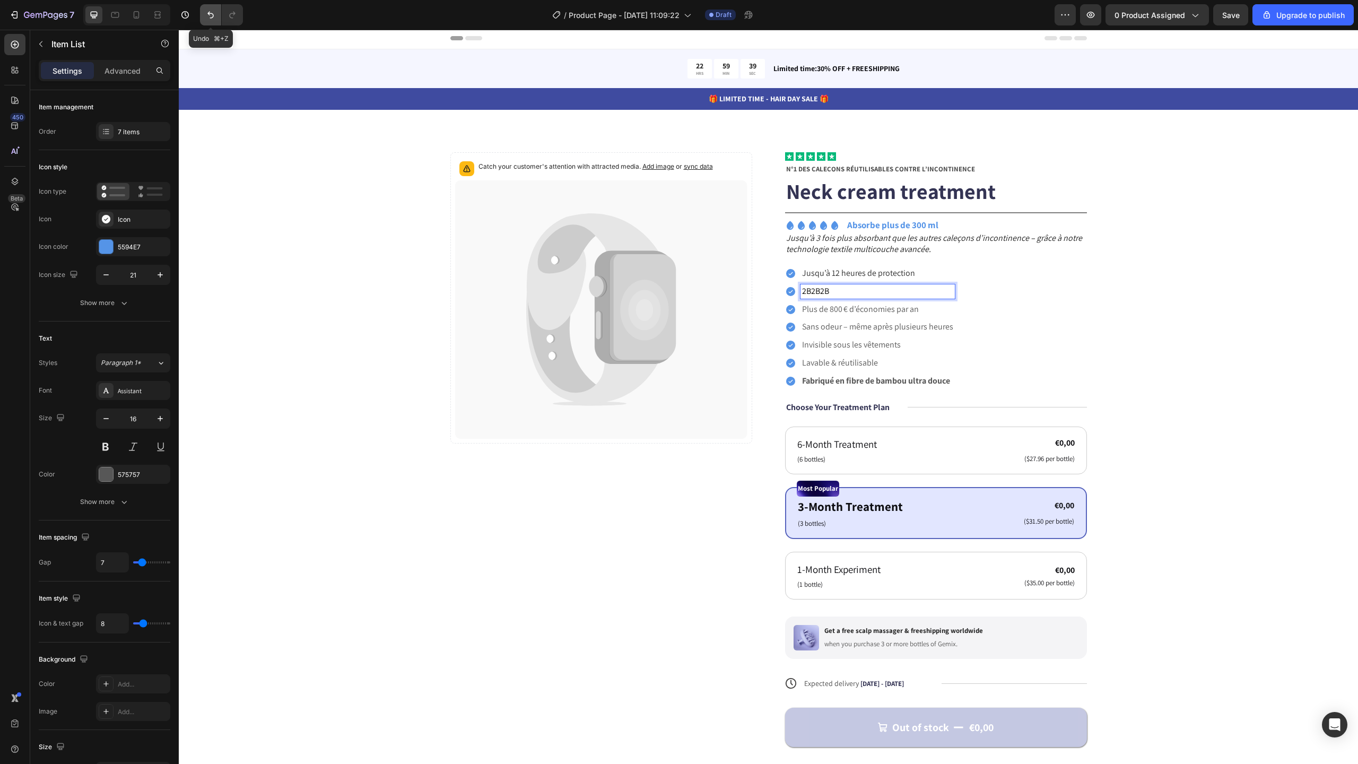
click at [212, 17] on icon "Undo/Redo" at bounding box center [210, 15] width 6 height 7
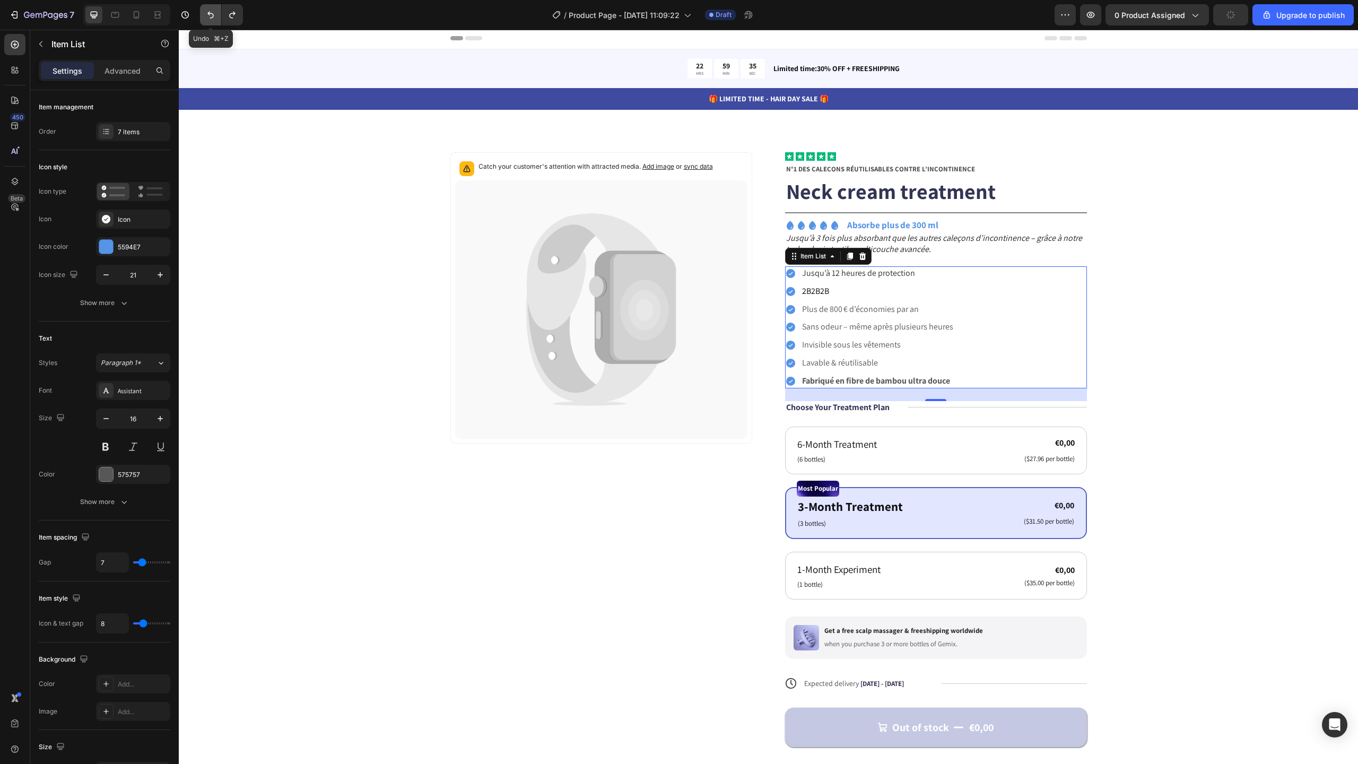
click at [210, 18] on icon "Undo/Redo" at bounding box center [210, 15] width 11 height 11
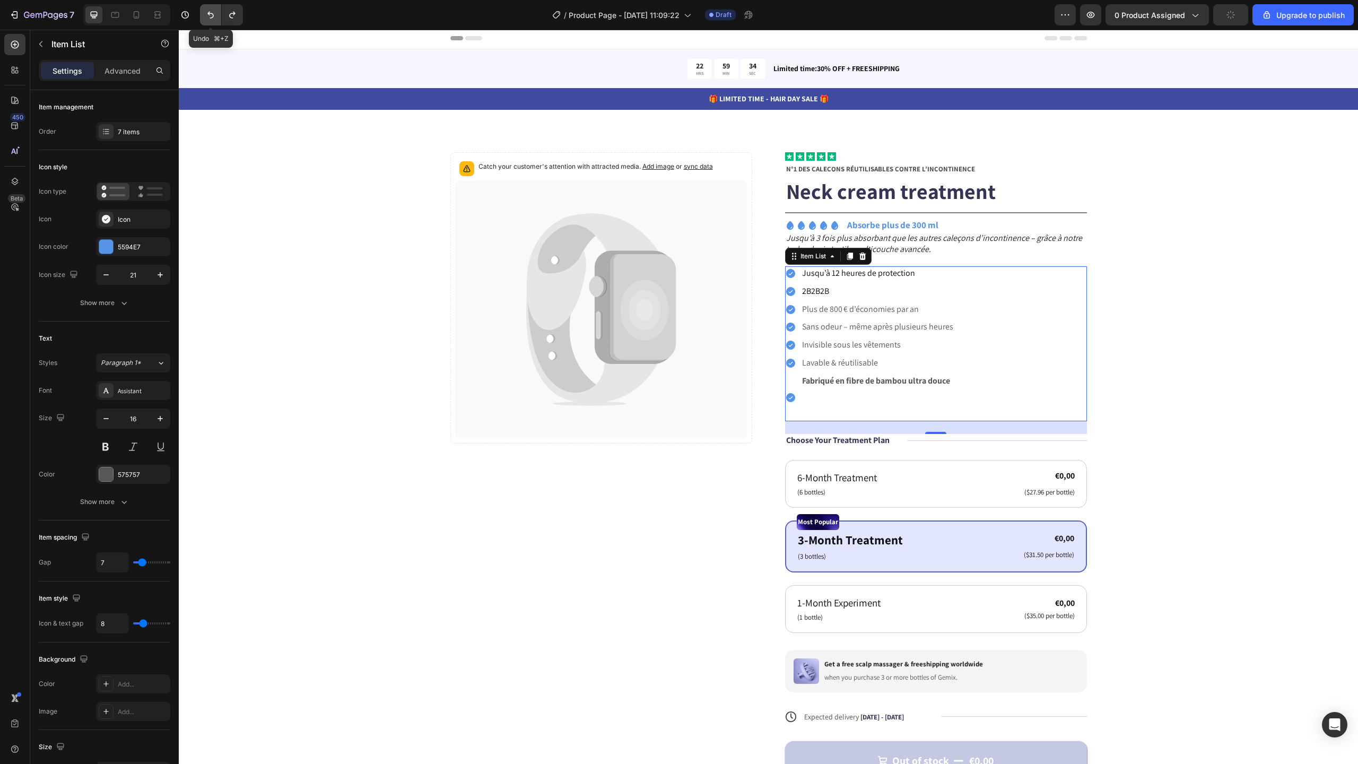
click at [210, 18] on icon "Undo/Redo" at bounding box center [210, 15] width 11 height 11
type input "12"
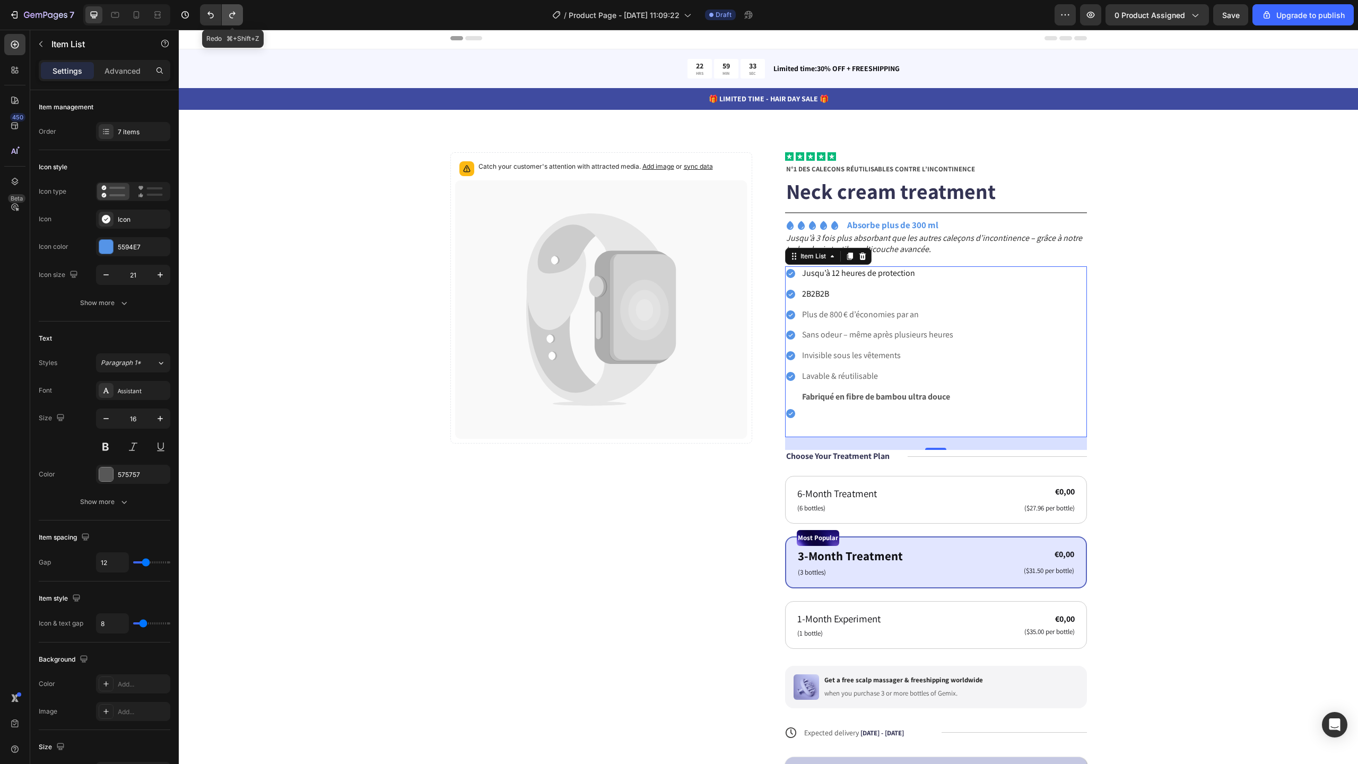
click at [239, 20] on button "Undo/Redo" at bounding box center [232, 14] width 21 height 21
type input "7"
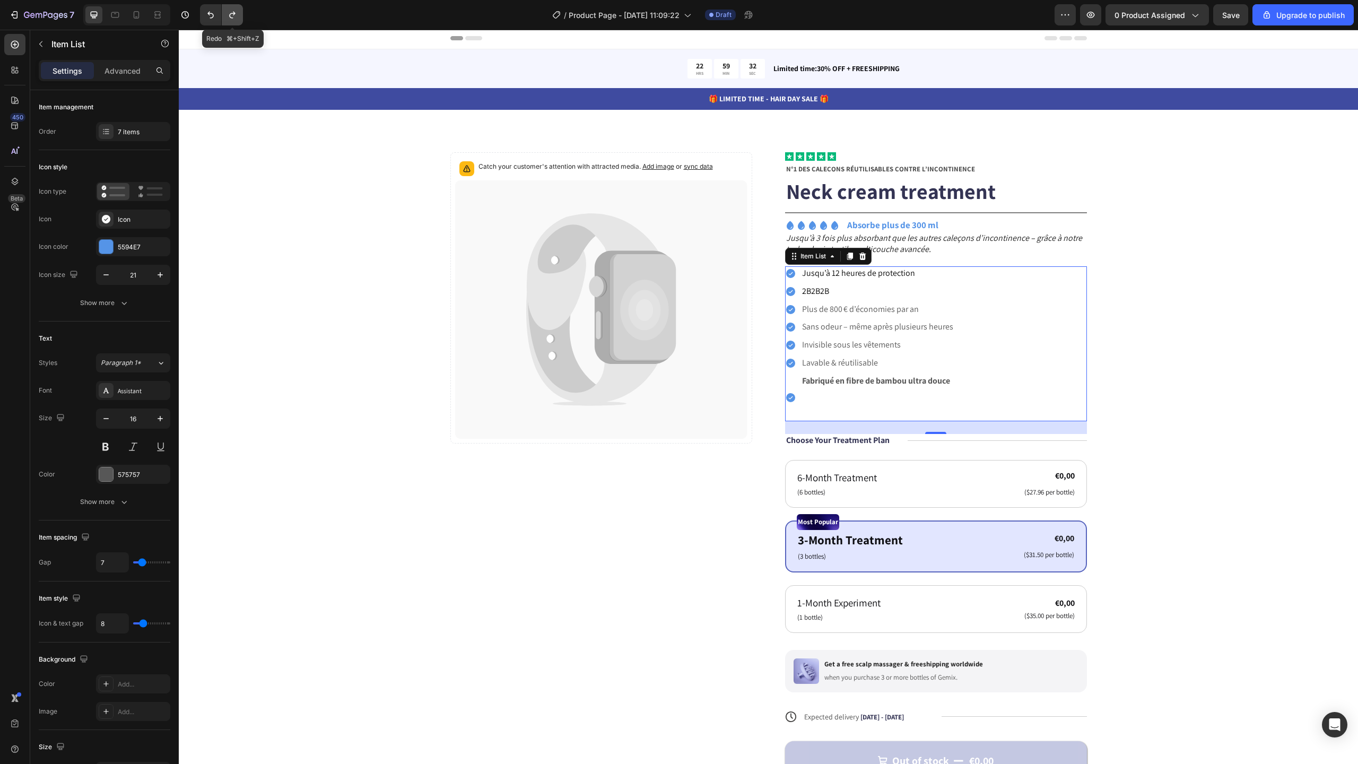
click at [239, 20] on button "Undo/Redo" at bounding box center [232, 14] width 21 height 21
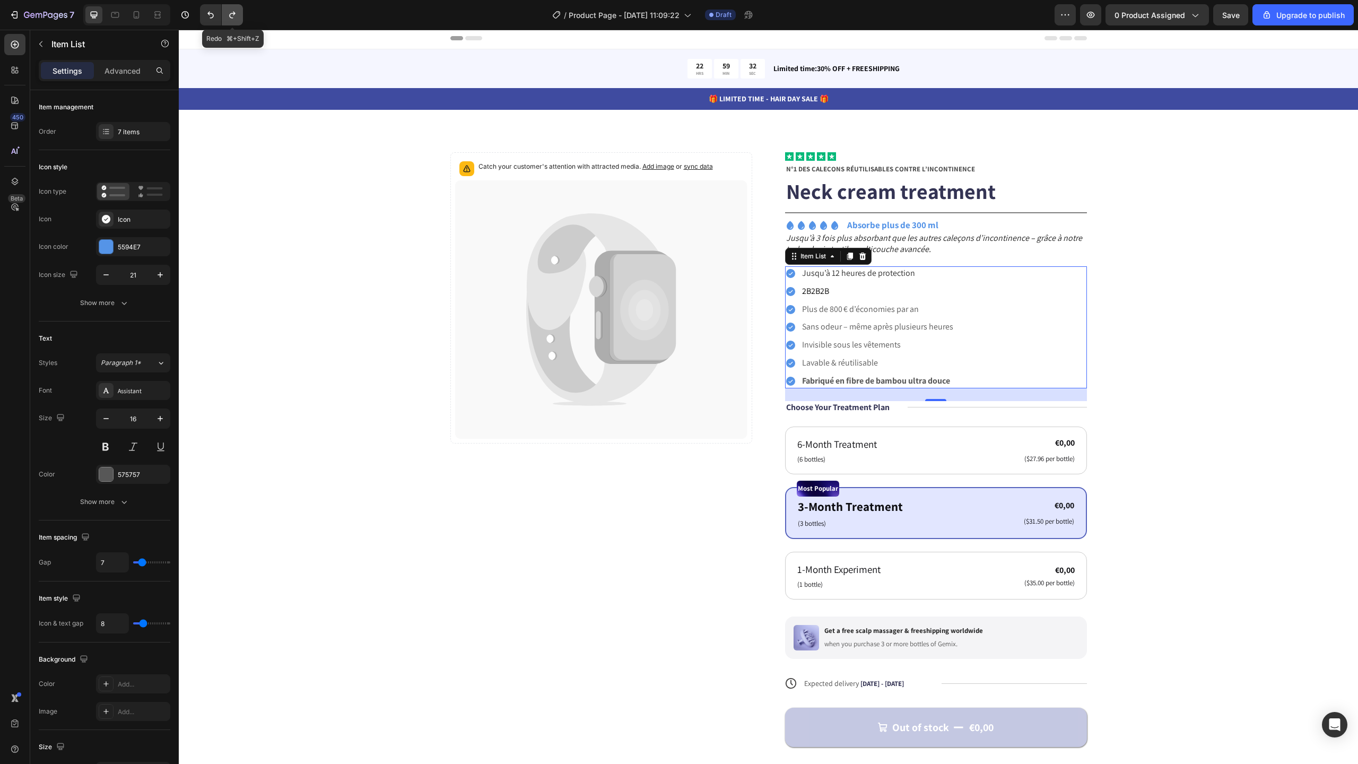
click at [239, 20] on button "Undo/Redo" at bounding box center [232, 14] width 21 height 21
click at [821, 291] on span "2B2B2B" at bounding box center [815, 290] width 27 height 11
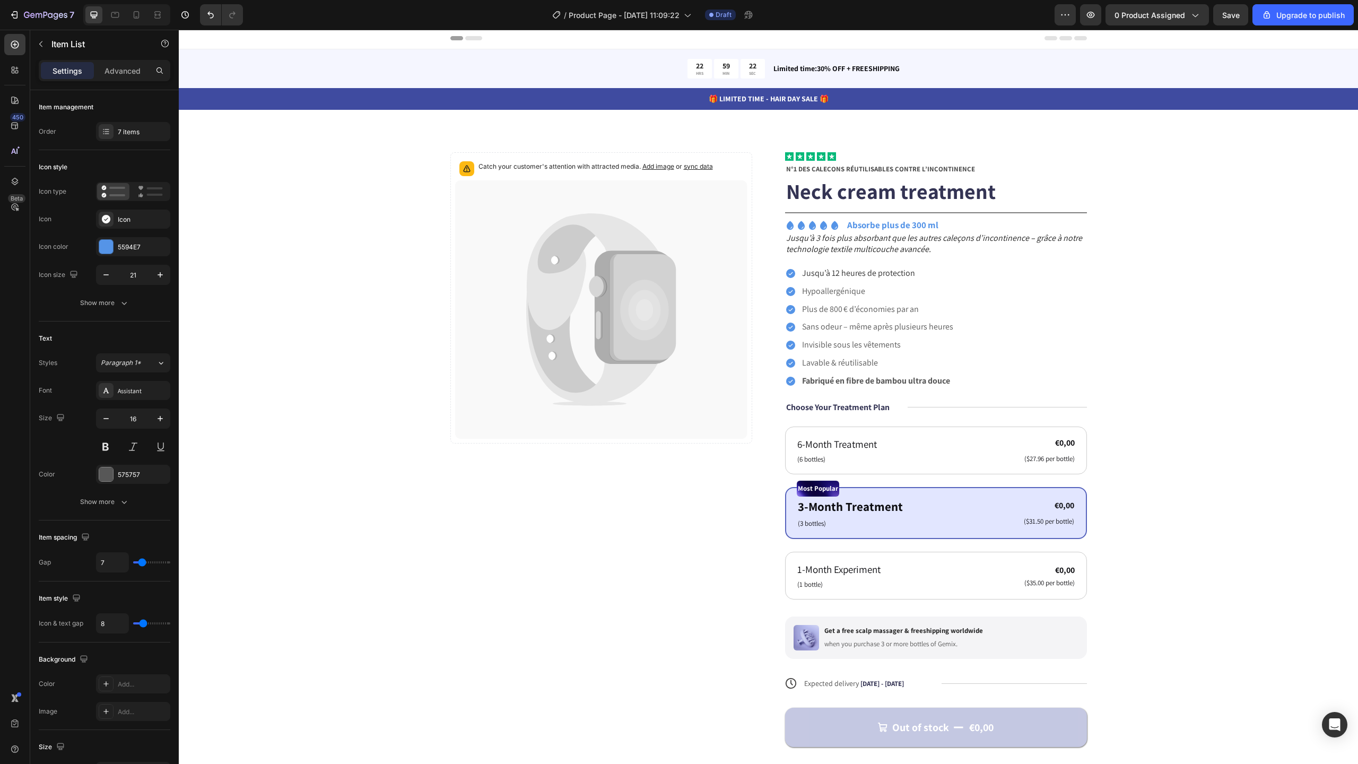
click at [1030, 293] on div "Jusqu’à 12 heures de protection Hypoallergénique Plus de 800 € d’économies par …" at bounding box center [936, 327] width 302 height 122
click at [875, 273] on span "Jusqu’à 12 heures de protection" at bounding box center [858, 272] width 113 height 11
click at [867, 279] on p "Jusqu’à 12 heures de protection" at bounding box center [877, 273] width 151 height 11
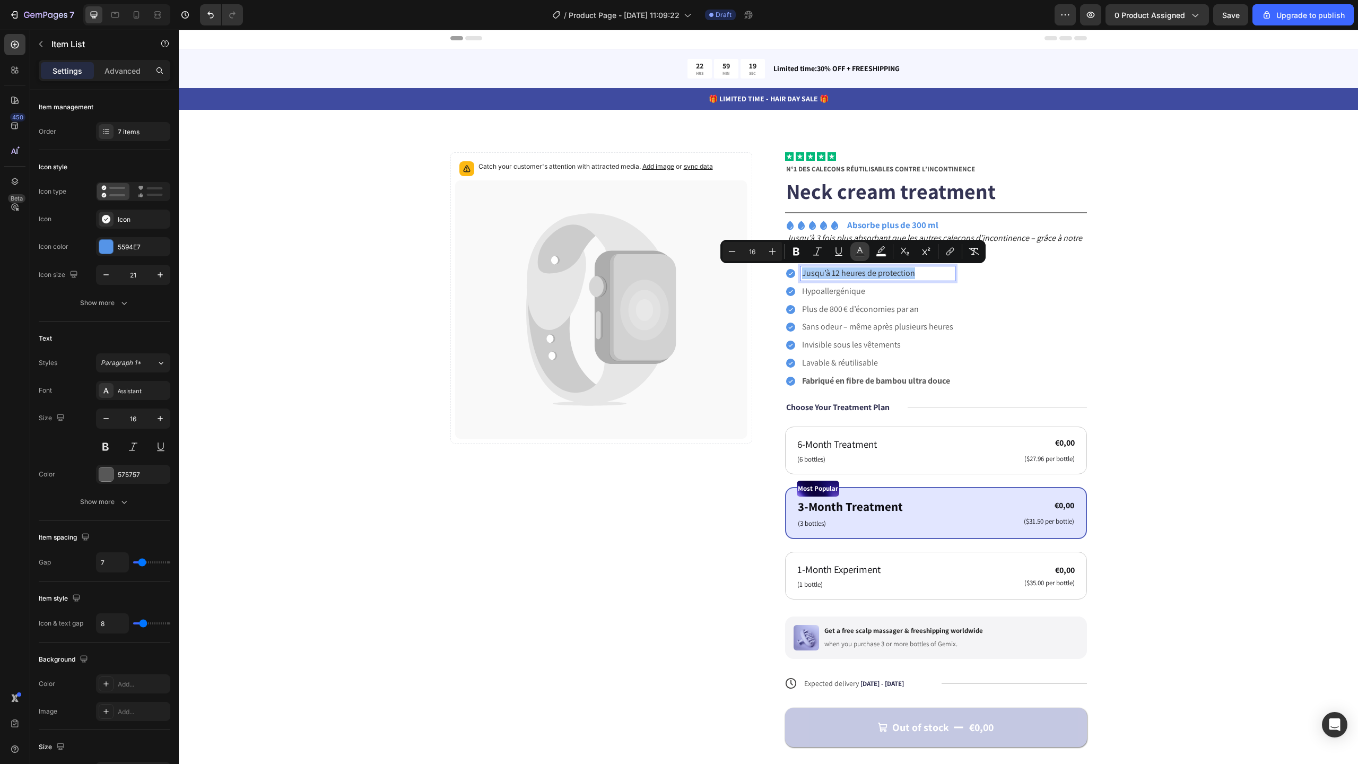
click at [863, 254] on rect "Editor contextual toolbar" at bounding box center [860, 255] width 10 height 3
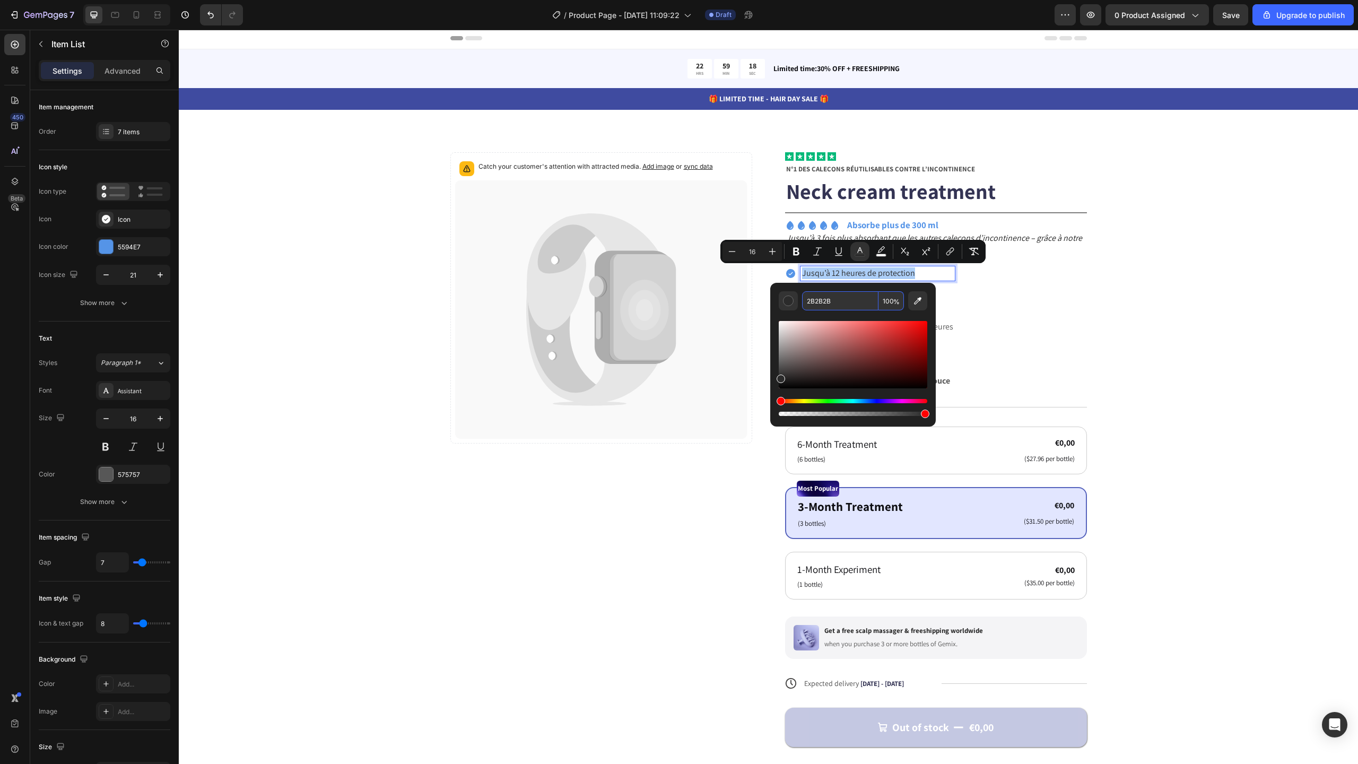
click at [843, 298] on input "2B2B2B" at bounding box center [840, 300] width 76 height 19
click at [1024, 305] on div "Jusqu’à 12 heures de protection Hypoallergénique Plus de 800 € d’économies par …" at bounding box center [936, 327] width 302 height 122
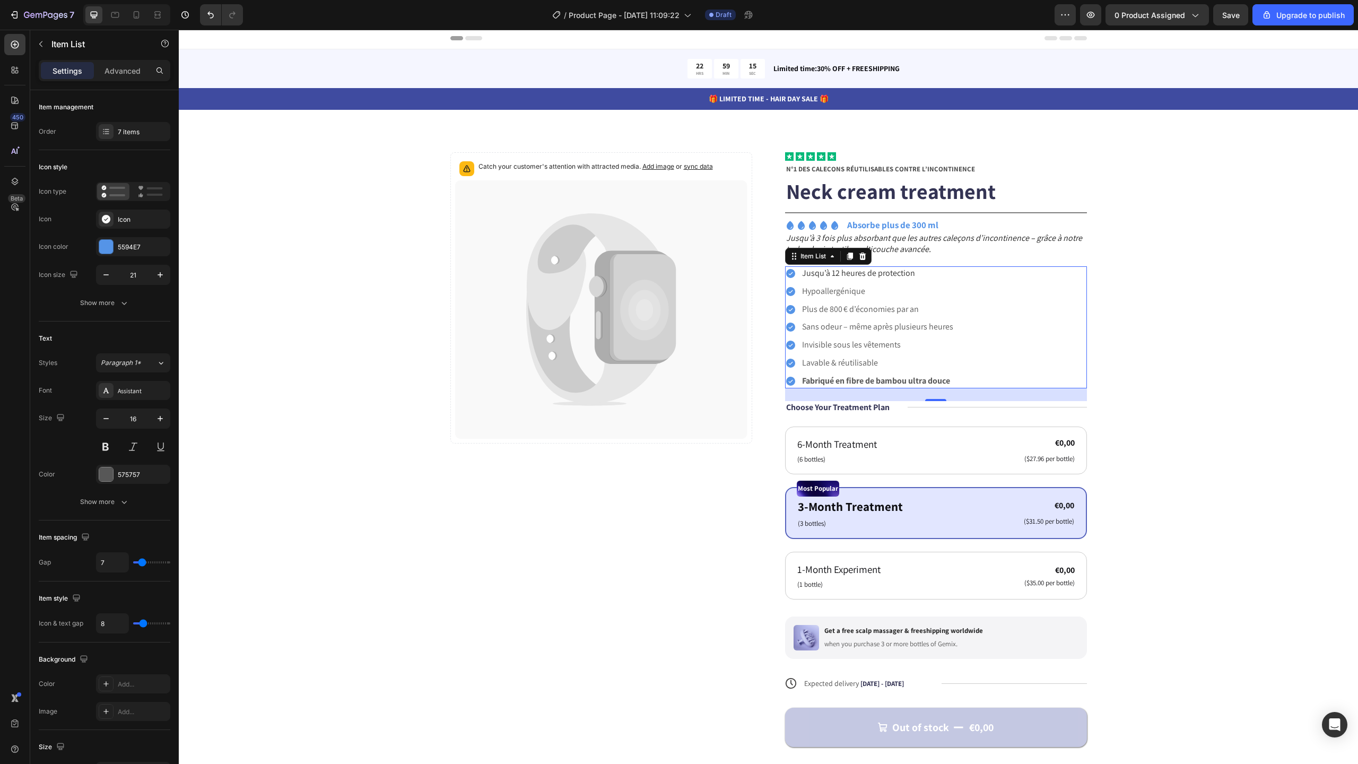
click at [866, 294] on p "Hypoallergénique" at bounding box center [877, 291] width 151 height 11
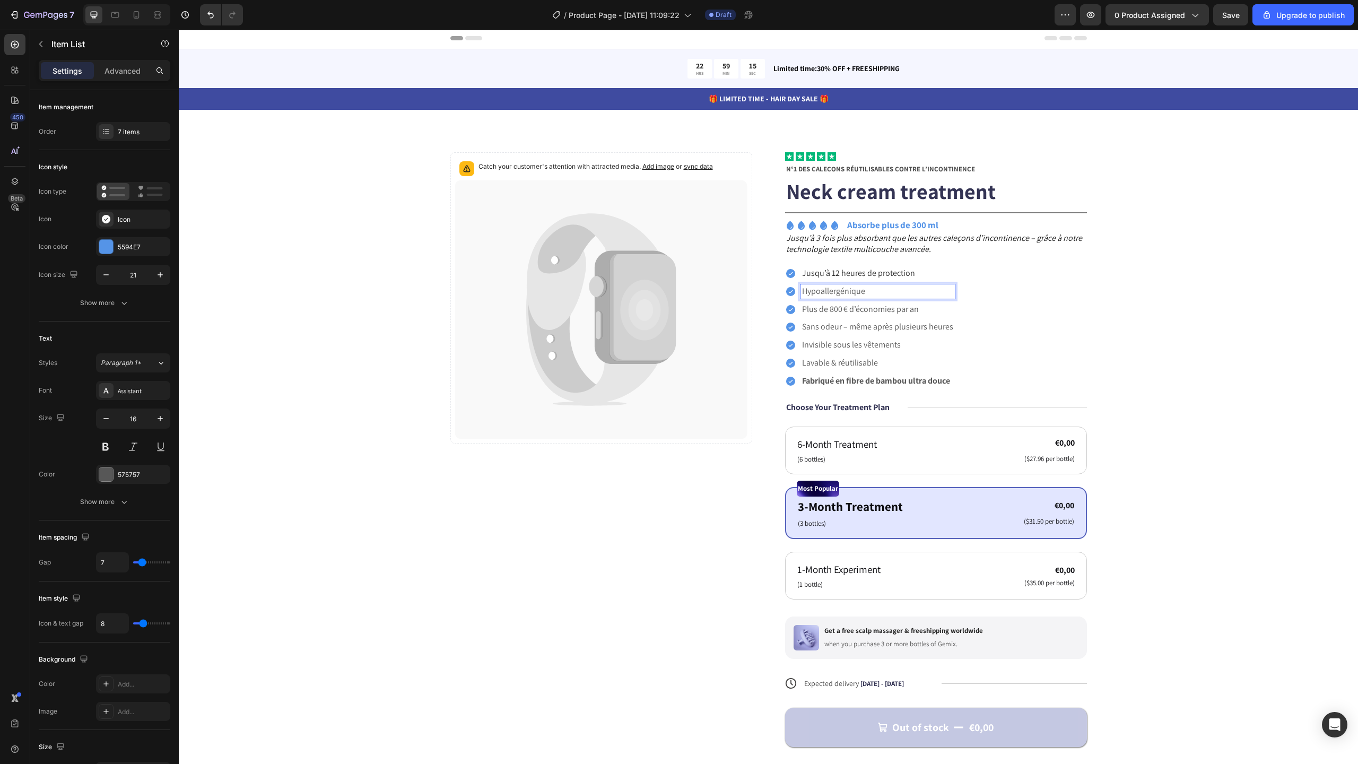
click at [866, 294] on p "Hypoallergénique" at bounding box center [877, 291] width 151 height 11
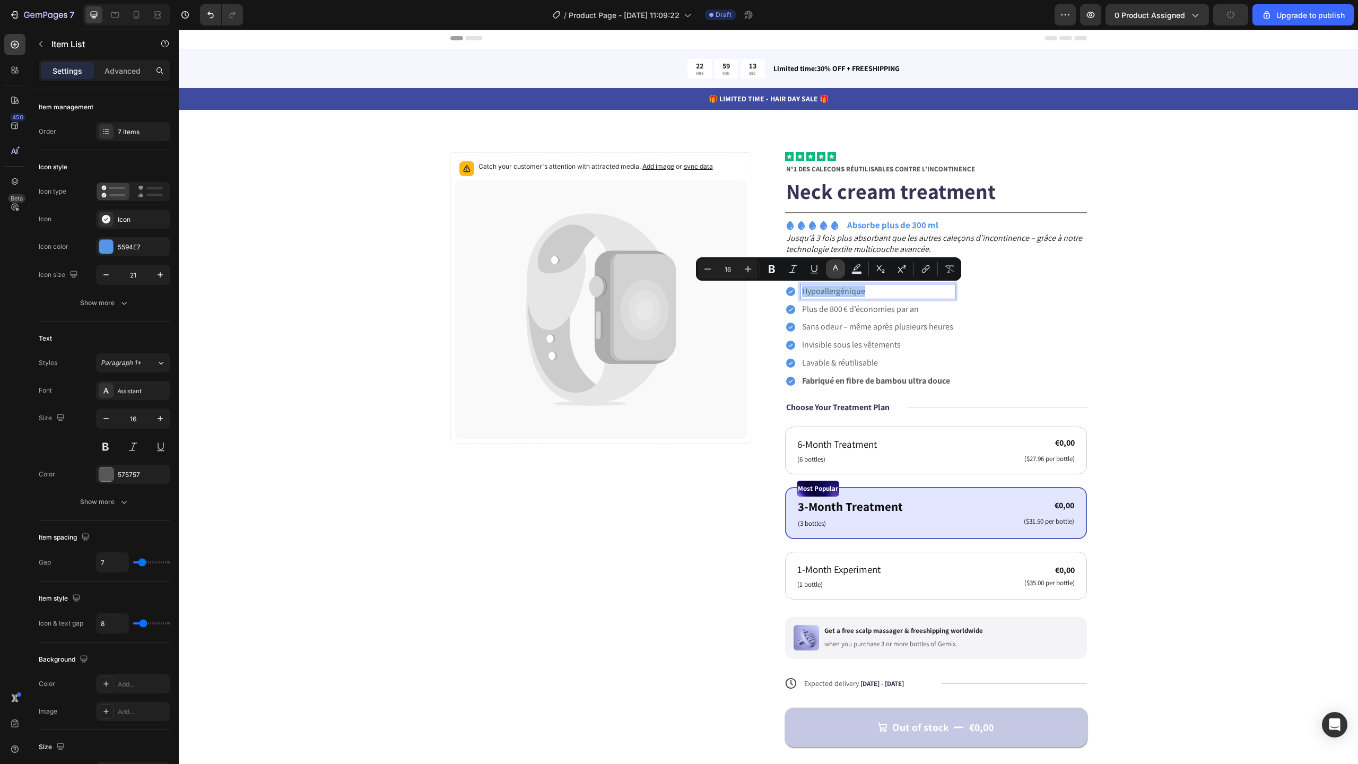
click at [843, 269] on button "color" at bounding box center [835, 268] width 19 height 19
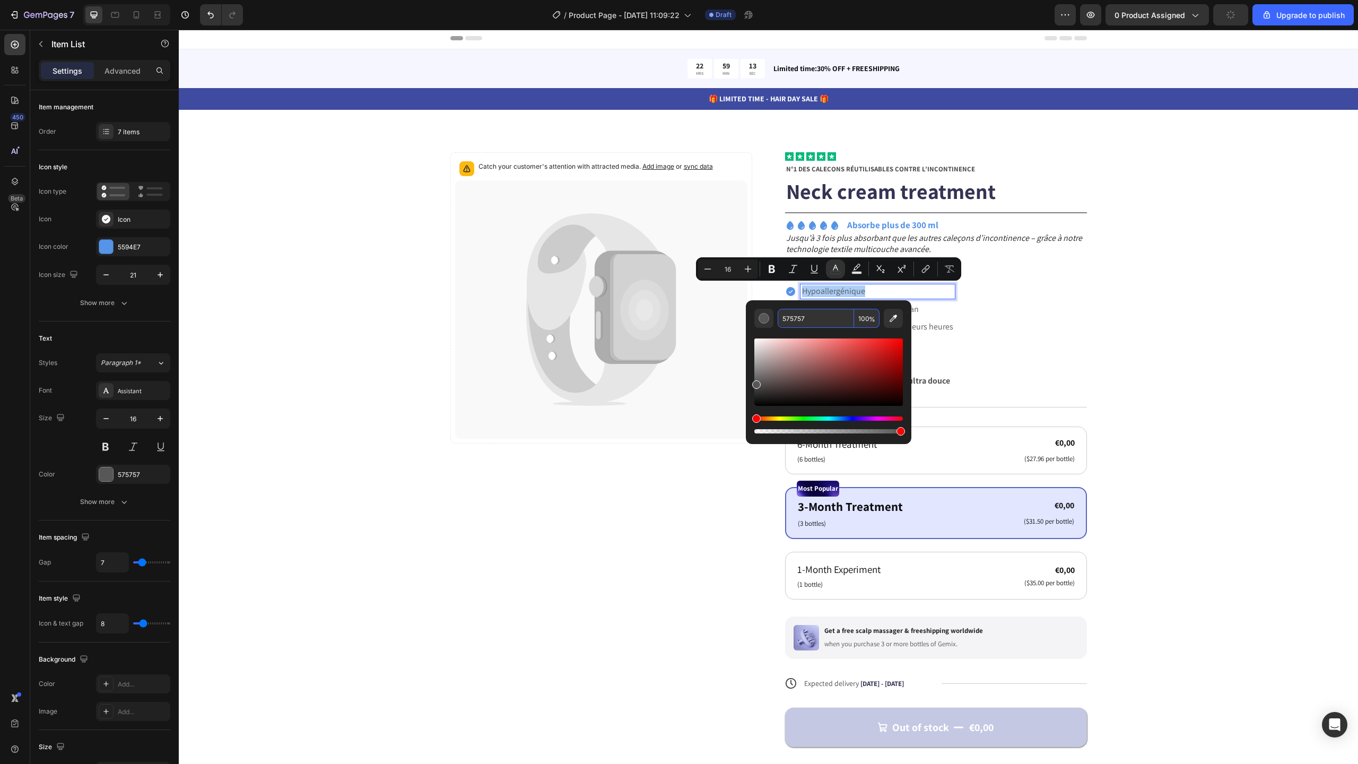
click at [836, 316] on input "575757" at bounding box center [816, 318] width 76 height 19
paste input "2B2B2B"
type input "2B2B2B"
click at [1051, 333] on div "Jusqu’à 12 heures de protection Hypoallergénique Plus de 800 € d’économies par …" at bounding box center [936, 327] width 302 height 122
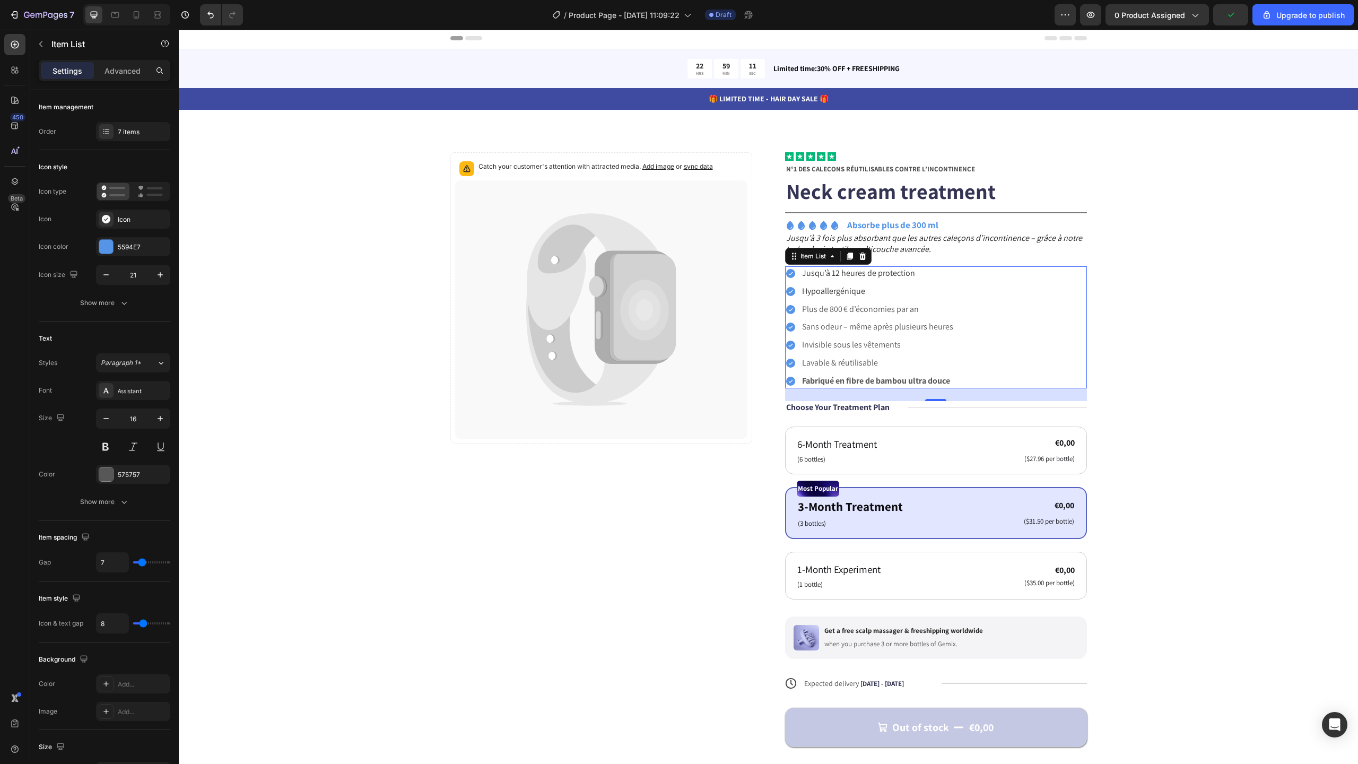
click at [887, 313] on p "Plus de 800 € d’économies par an" at bounding box center [877, 309] width 151 height 11
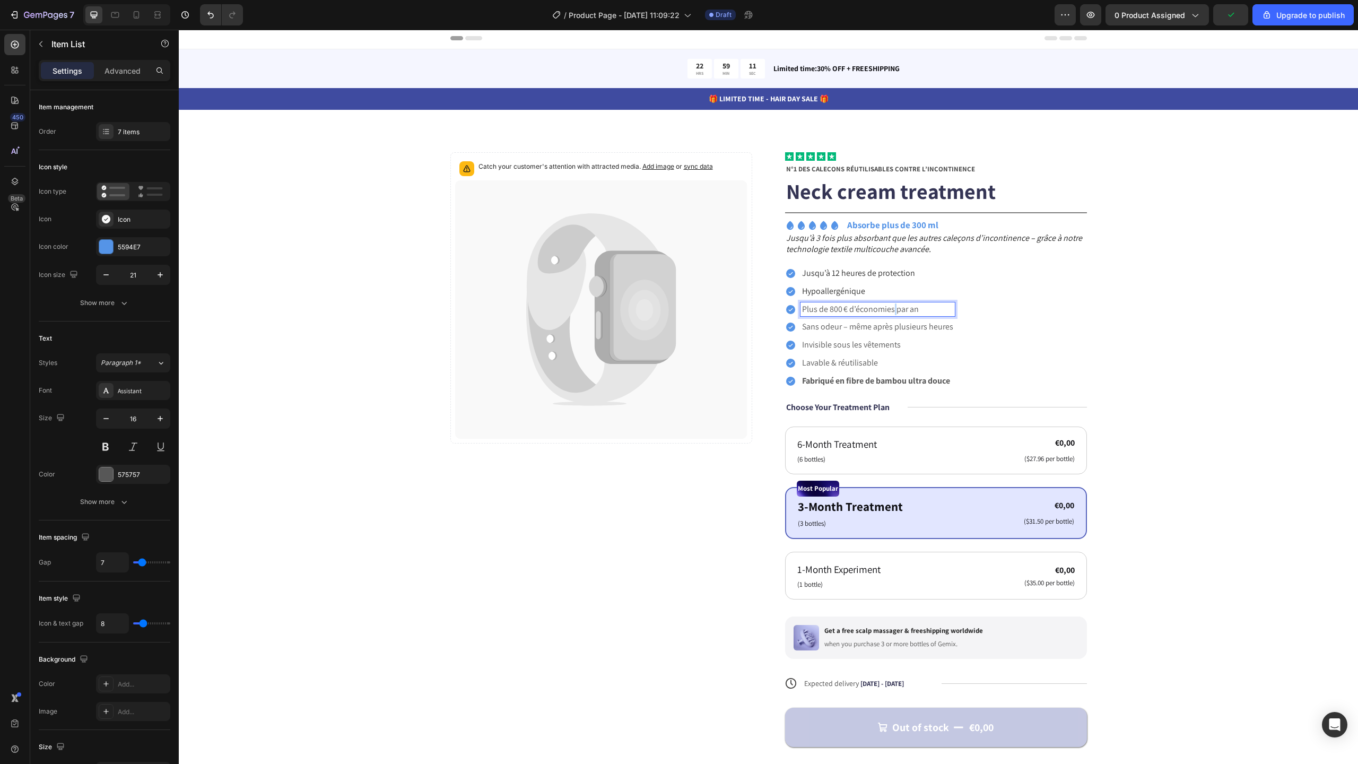
click at [887, 313] on p "Plus de 800 € d’économies par an" at bounding box center [877, 309] width 151 height 11
click at [865, 292] on rect "Editor contextual toolbar" at bounding box center [862, 291] width 10 height 3
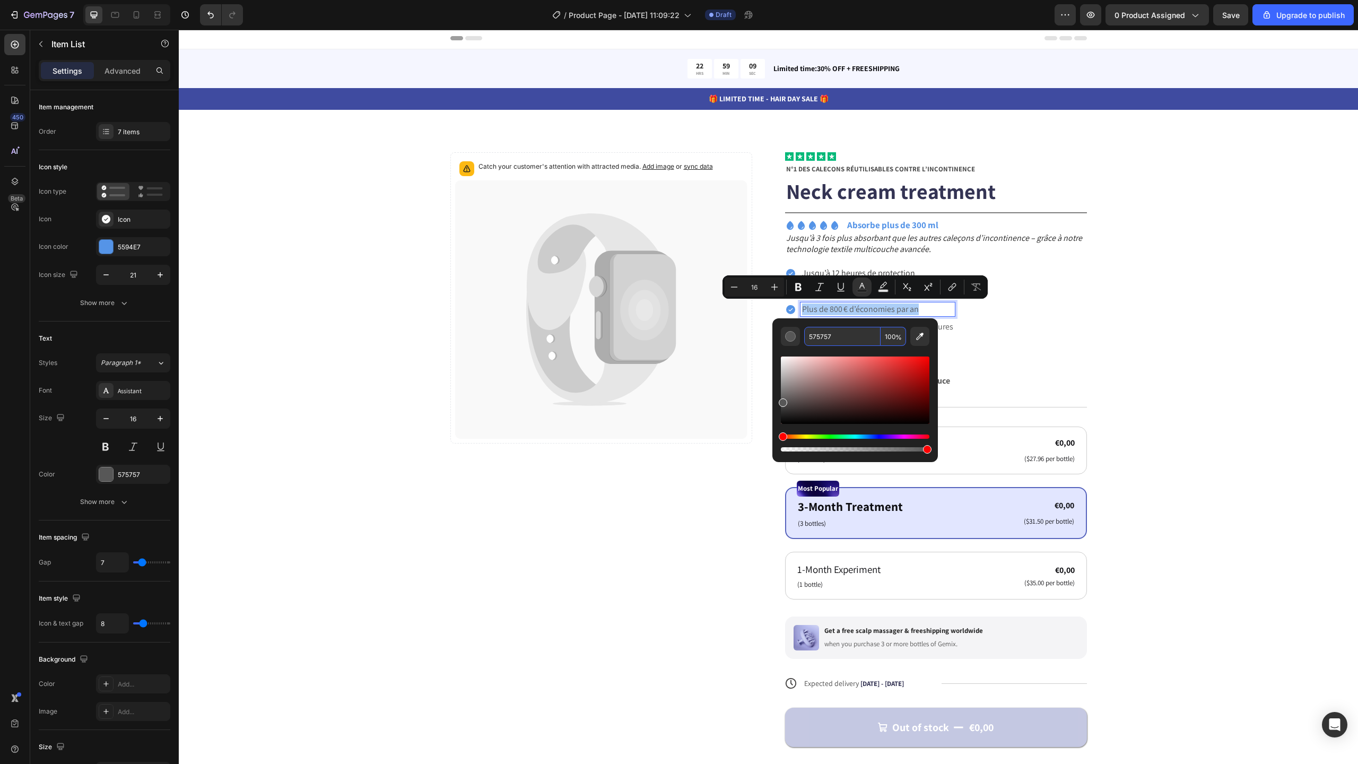
click at [855, 338] on input "575757" at bounding box center [842, 336] width 76 height 19
click at [856, 337] on input "575757" at bounding box center [842, 336] width 76 height 19
paste input "2B2B2B"
type input "2B2B2B"
click at [1088, 347] on div "Catch your customer's attention with attracted media. Add image or sync data Pr…" at bounding box center [768, 474] width 1094 height 644
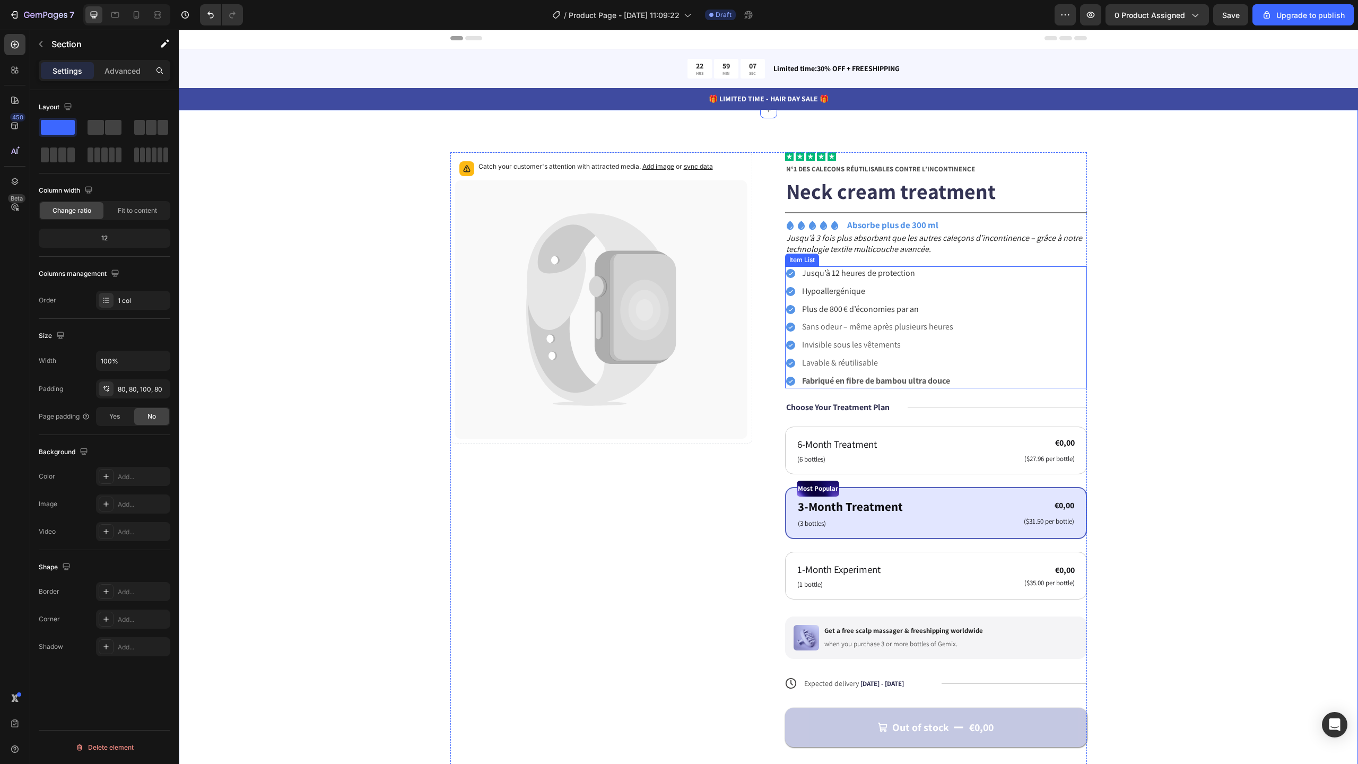
click at [877, 329] on p "Sans odeur – même après plusieurs heures" at bounding box center [877, 326] width 151 height 11
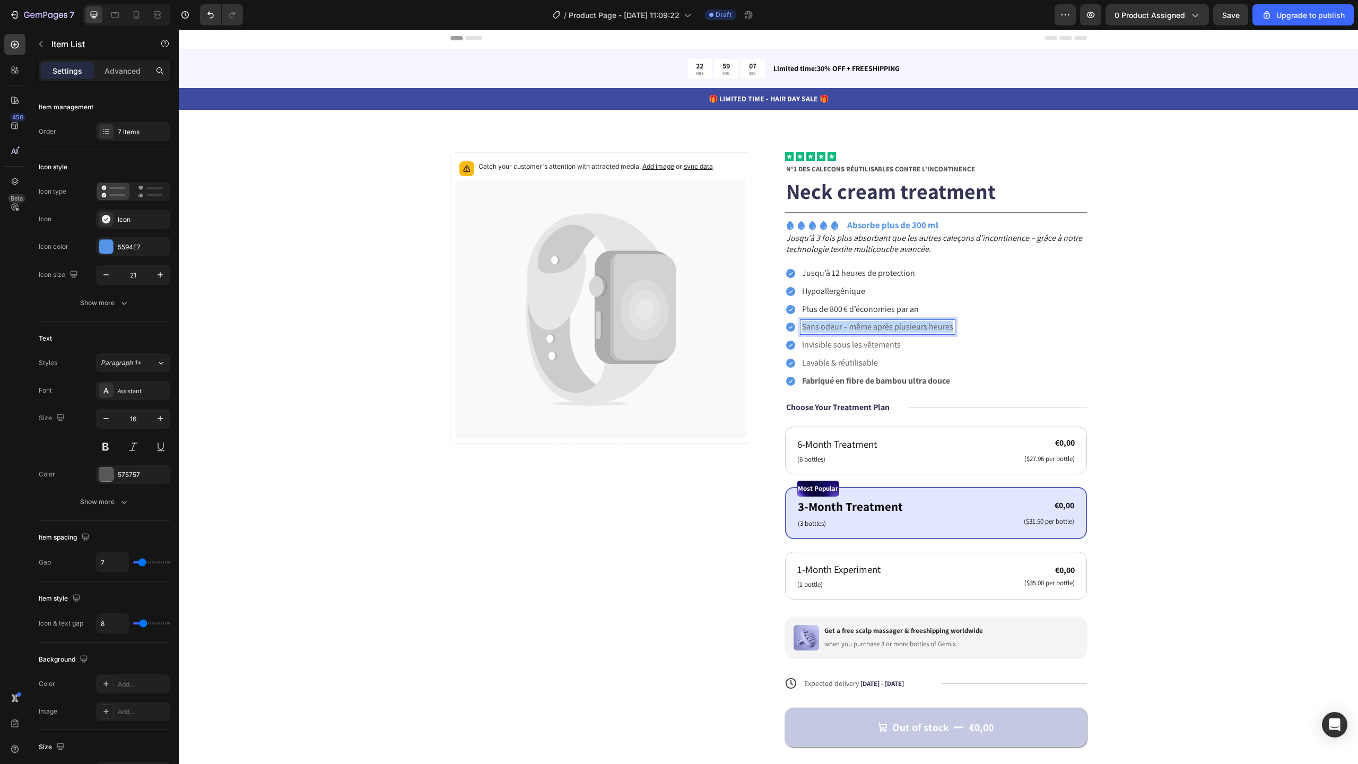
click at [877, 329] on p "Sans odeur – même après plusieurs heures" at bounding box center [877, 326] width 151 height 11
click at [881, 308] on rect "Editor contextual toolbar" at bounding box center [880, 309] width 10 height 3
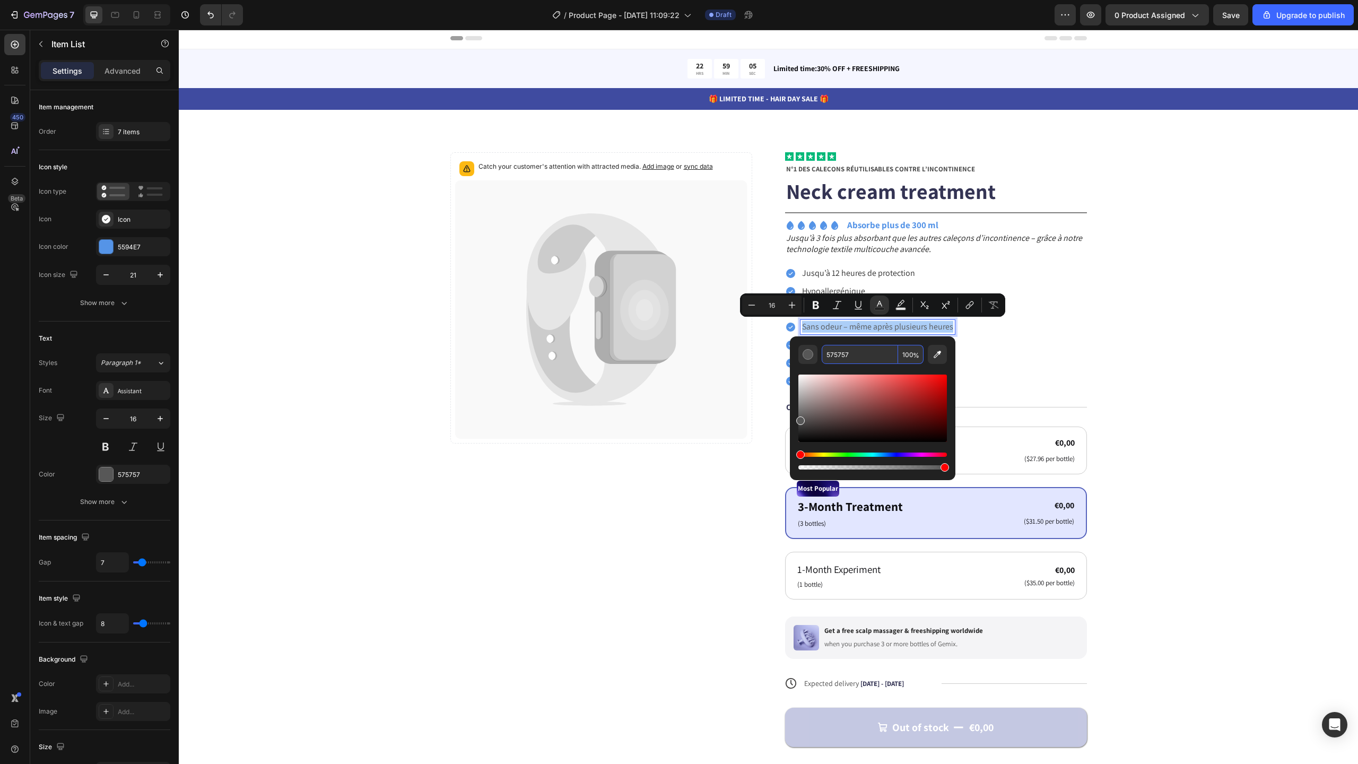
click at [877, 356] on input "575757" at bounding box center [860, 354] width 76 height 19
paste input "2B2B2B"
type input "2B2B2B"
click at [1093, 353] on div "Catch your customer's attention with attracted media. Add image or sync data Pr…" at bounding box center [768, 474] width 1094 height 644
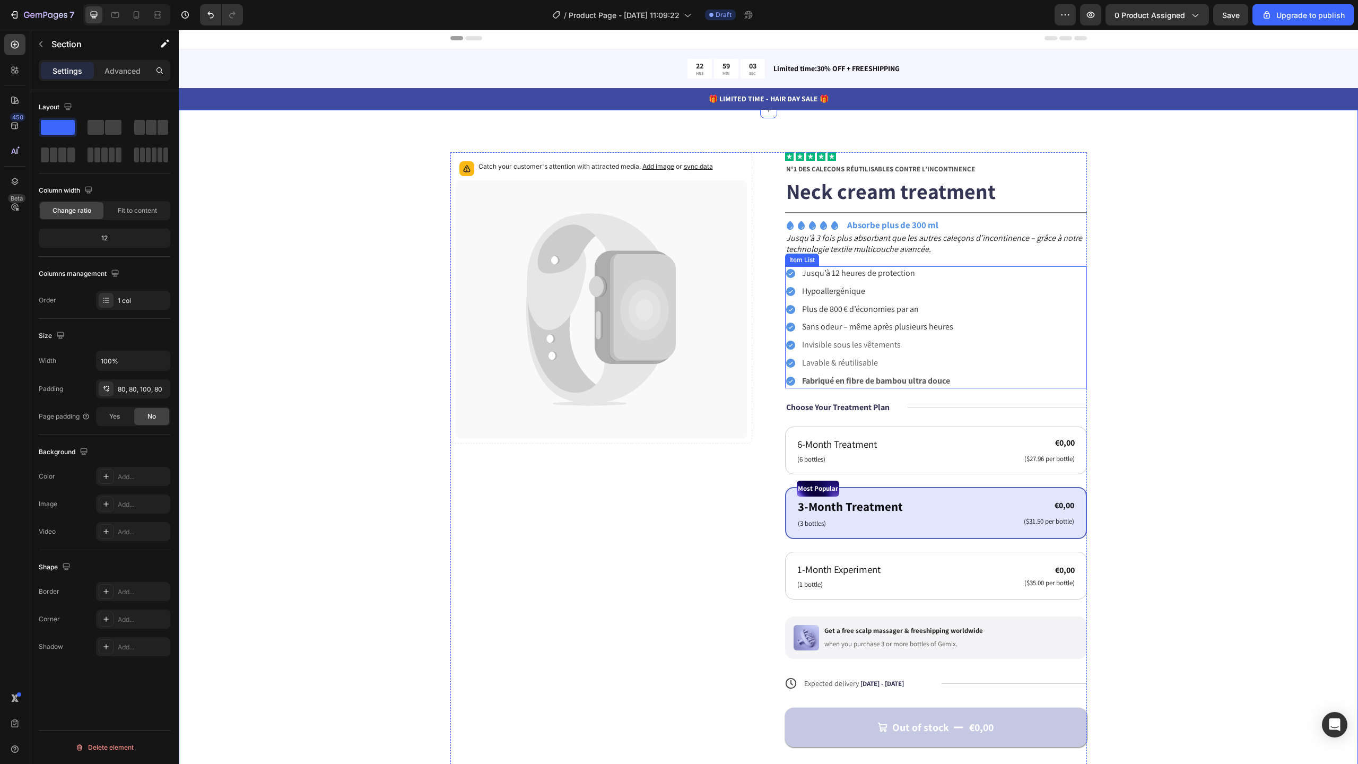
click at [878, 351] on div "Invisible sous les vêtements" at bounding box center [878, 345] width 154 height 14
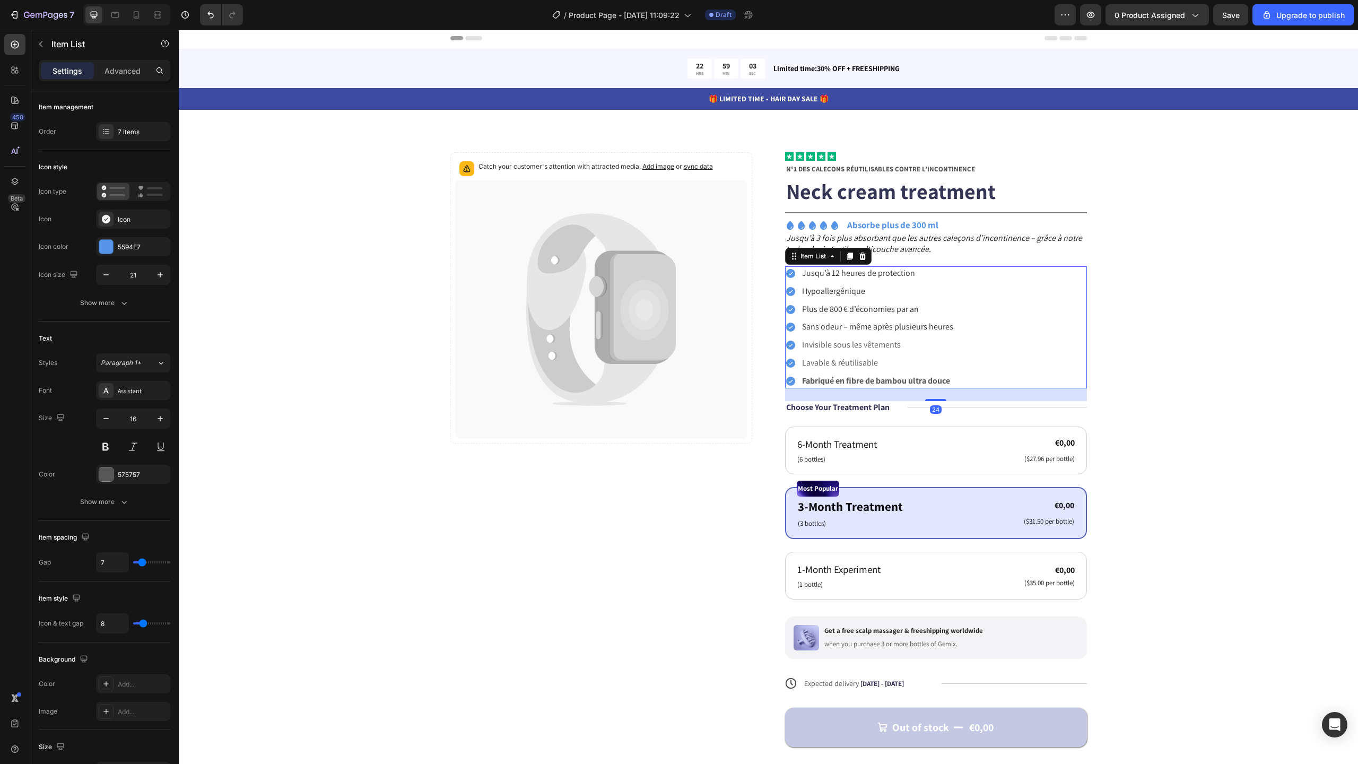
click at [878, 351] on div "Invisible sous les vêtements" at bounding box center [878, 345] width 154 height 14
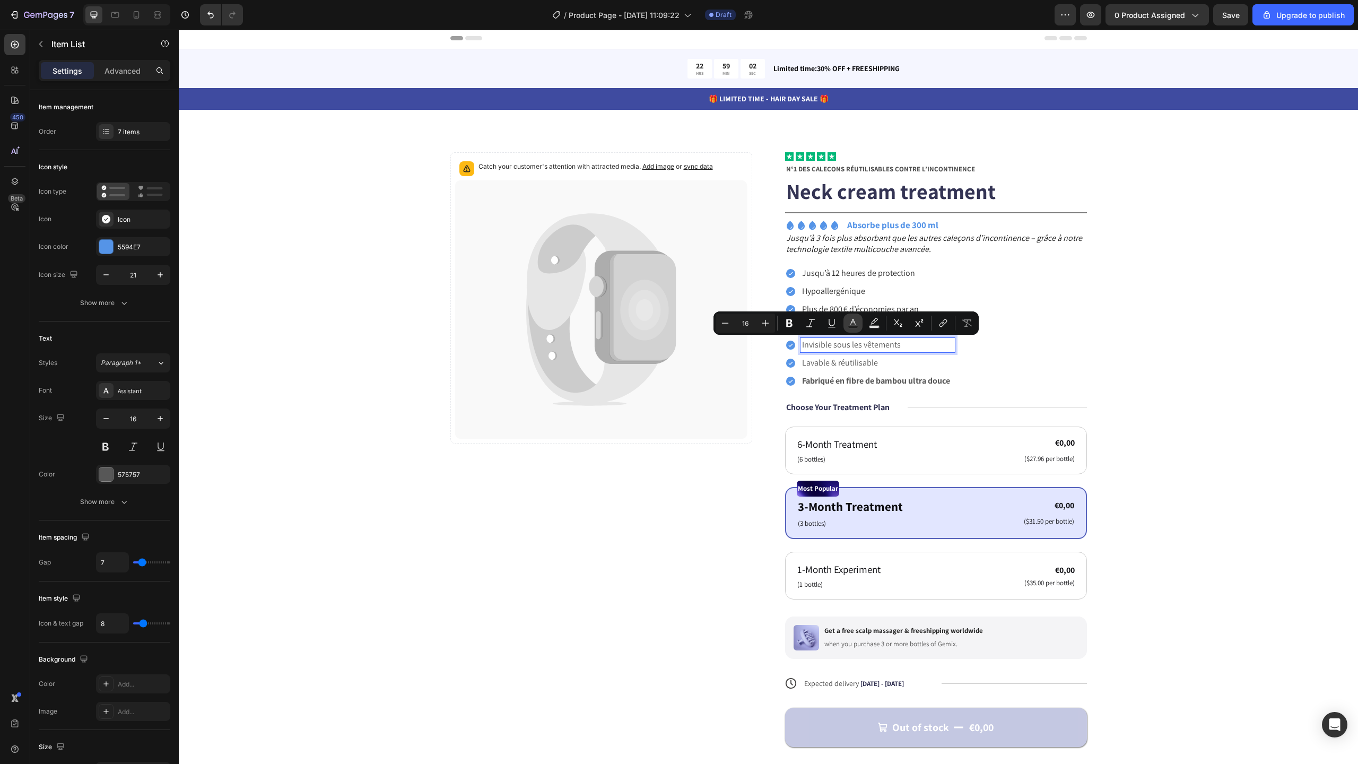
click at [859, 325] on button "Text Color" at bounding box center [852, 323] width 19 height 19
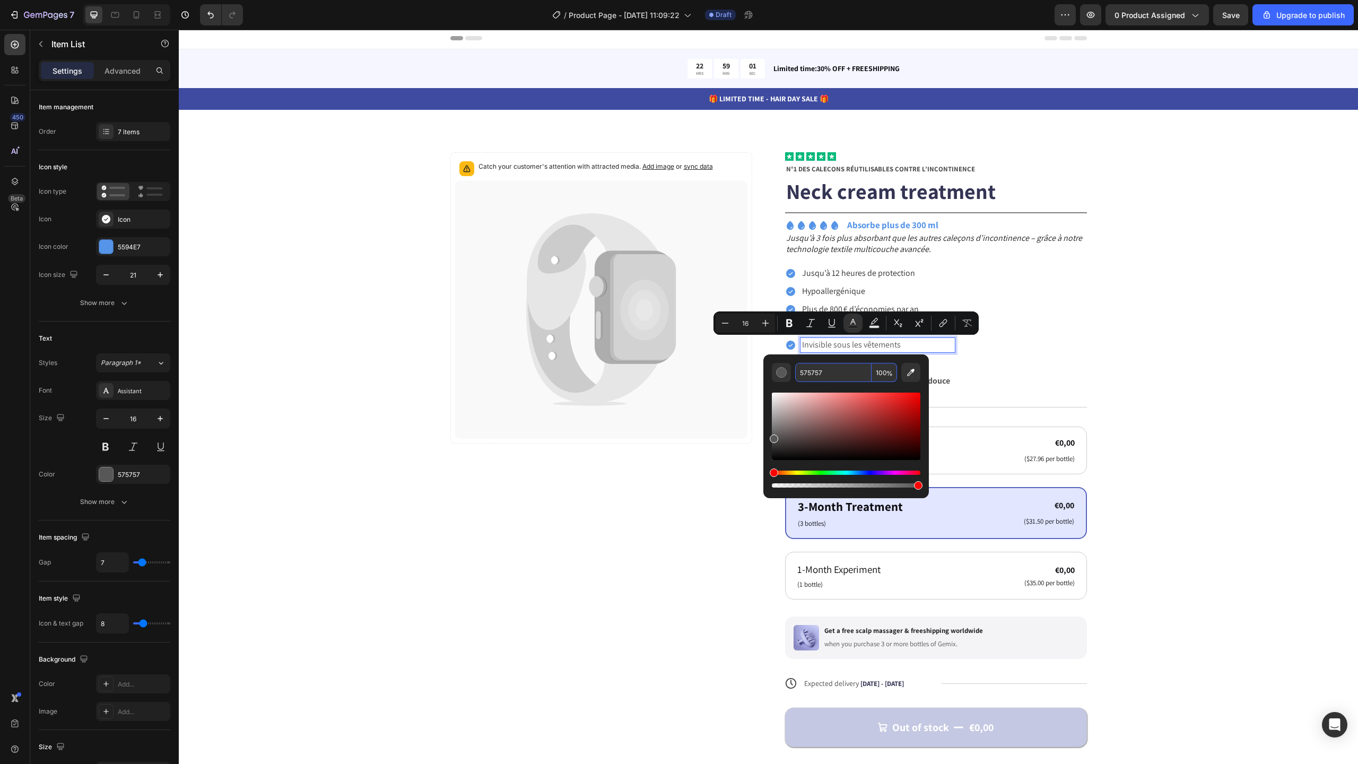
click at [861, 374] on input "575757" at bounding box center [833, 372] width 76 height 19
paste input "2B2B2B"
type input "2B2B2B"
click at [1109, 363] on div "Catch your customer's attention with attracted media. Add image or sync data Pr…" at bounding box center [768, 474] width 1094 height 644
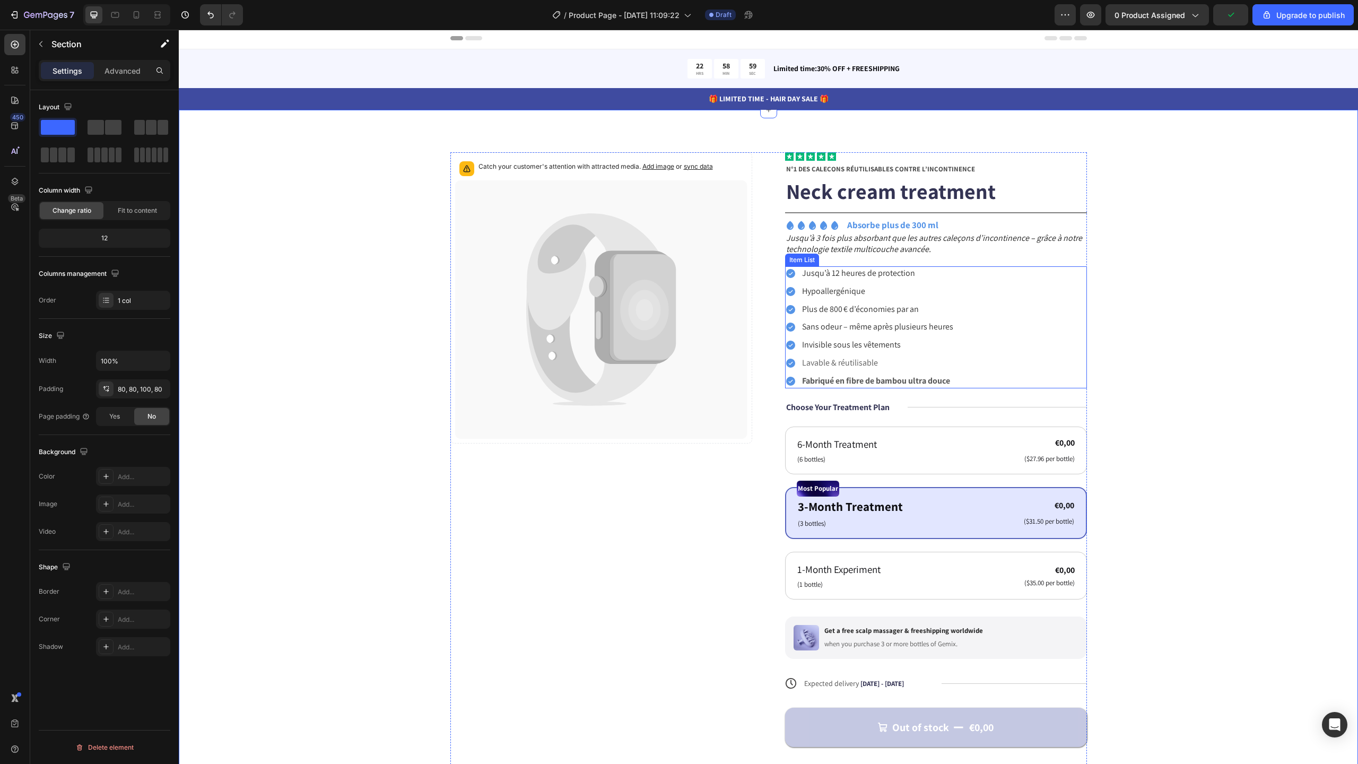
click at [874, 363] on p "Lavable & réutilisable" at bounding box center [877, 363] width 151 height 11
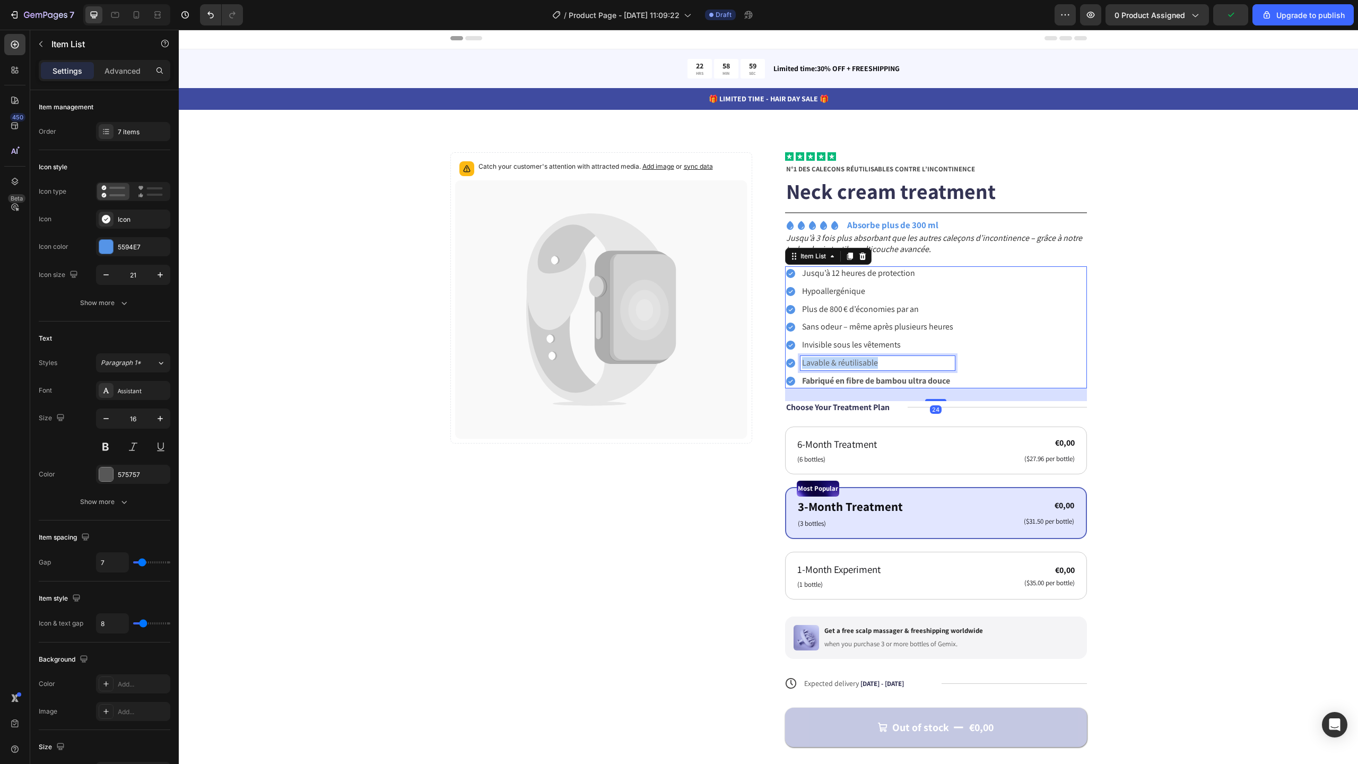
click at [874, 363] on p "Lavable & réutilisable" at bounding box center [877, 363] width 151 height 11
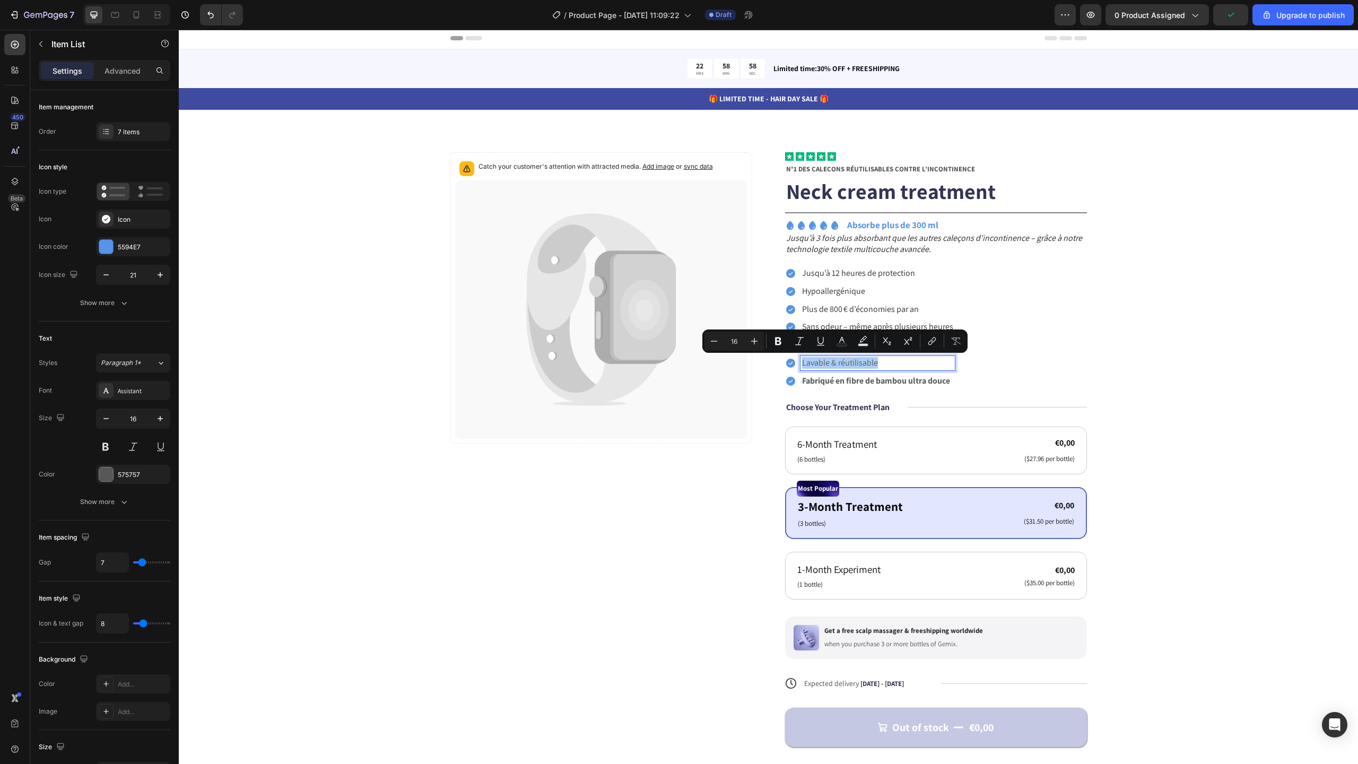
click at [852, 342] on div "Minus 16 Plus Bold Italic Underline Text Color Text Background Color Subscript …" at bounding box center [835, 341] width 261 height 19
click at [848, 342] on button "Text Color" at bounding box center [841, 341] width 19 height 19
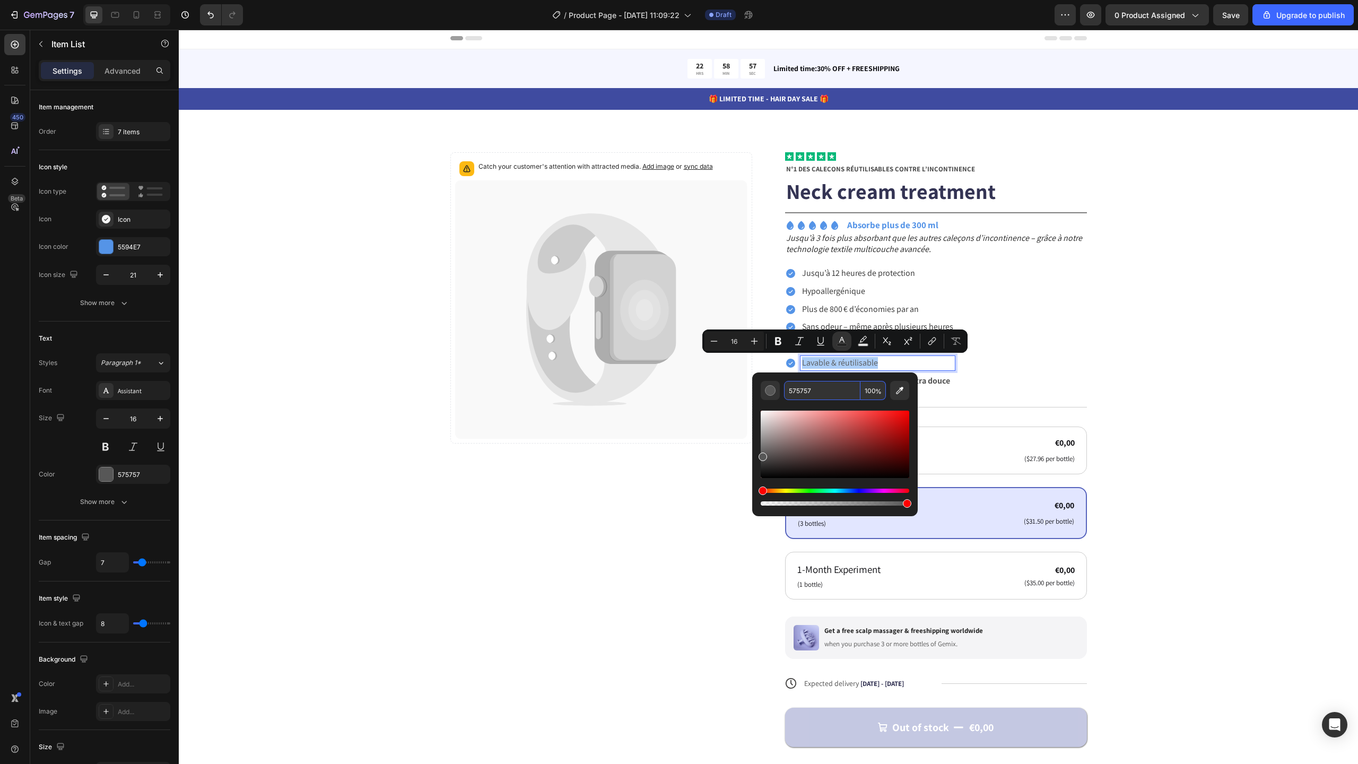
click at [852, 385] on input "575757" at bounding box center [822, 390] width 76 height 19
paste input "2B2B2B"
type input "2B2B2B"
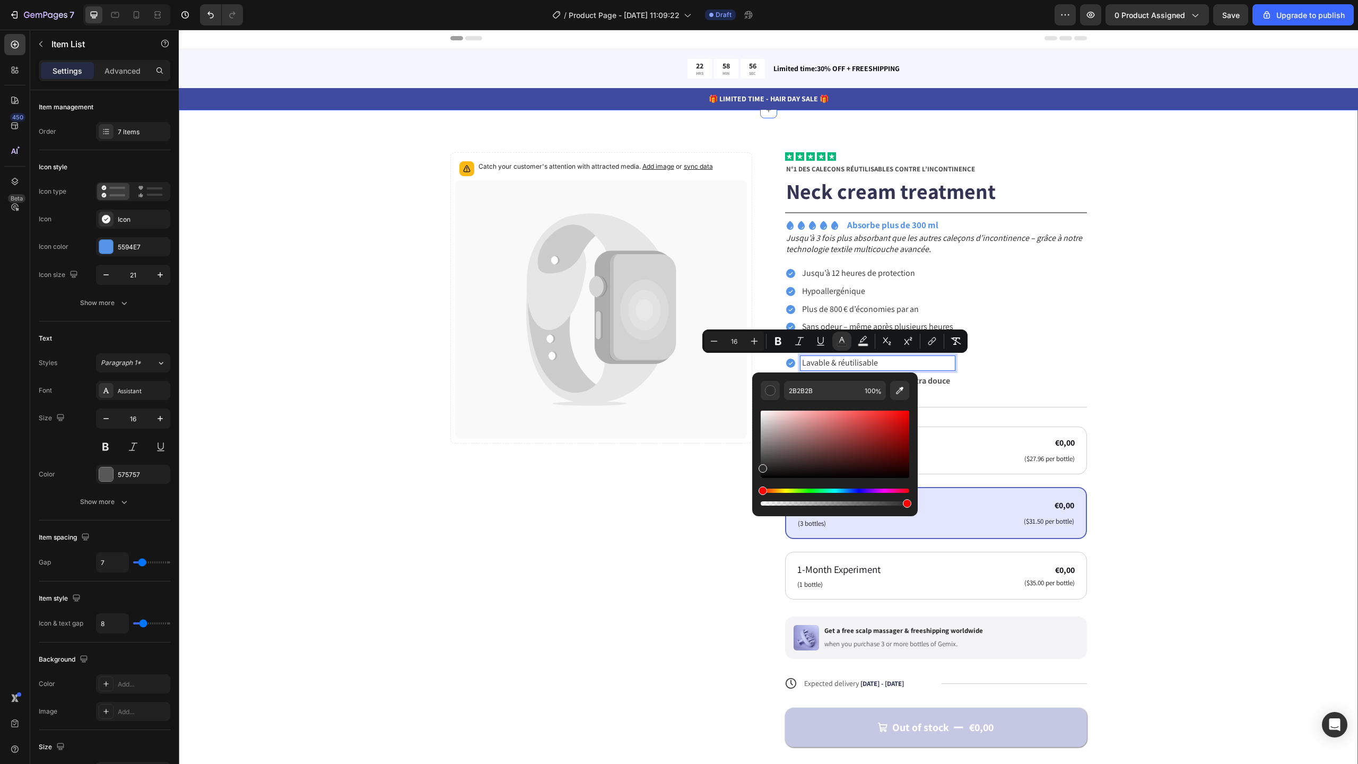
drag, startPoint x: 1091, startPoint y: 376, endPoint x: 1039, endPoint y: 379, distance: 52.6
click at [1091, 376] on div "Catch your customer's attention with attracted media. Add image or sync data Pr…" at bounding box center [768, 474] width 1094 height 644
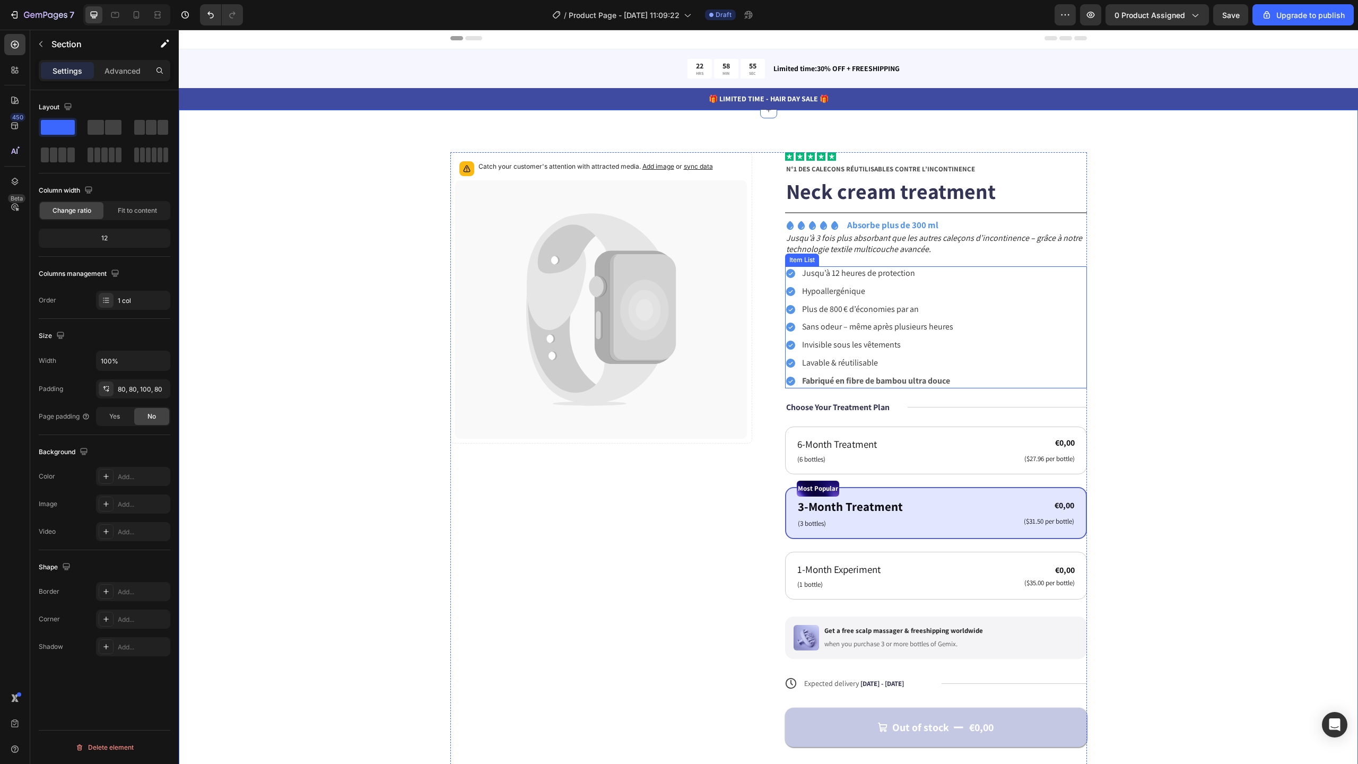
click at [890, 385] on strong "Fabriqué en fibre de bambou ultra douce" at bounding box center [876, 380] width 148 height 11
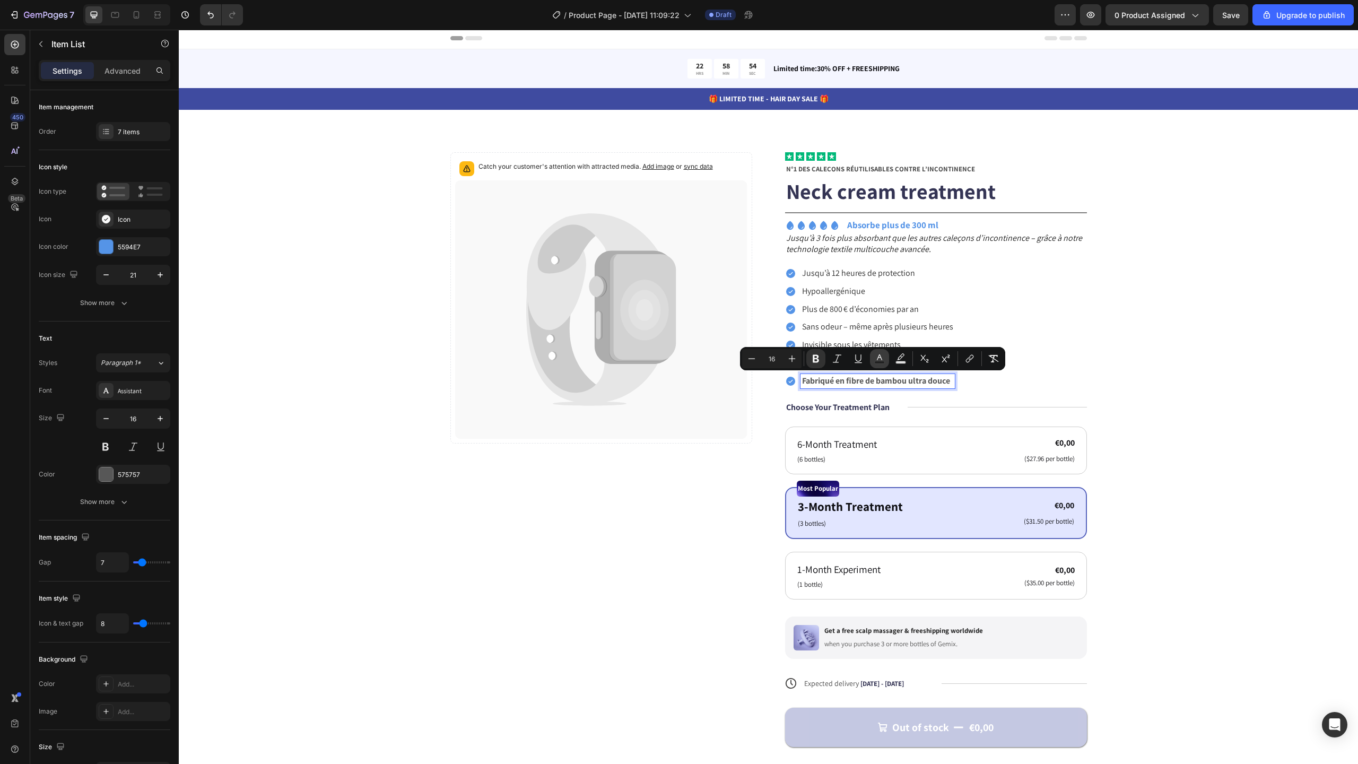
click at [883, 360] on icon "Editor contextual toolbar" at bounding box center [879, 358] width 11 height 11
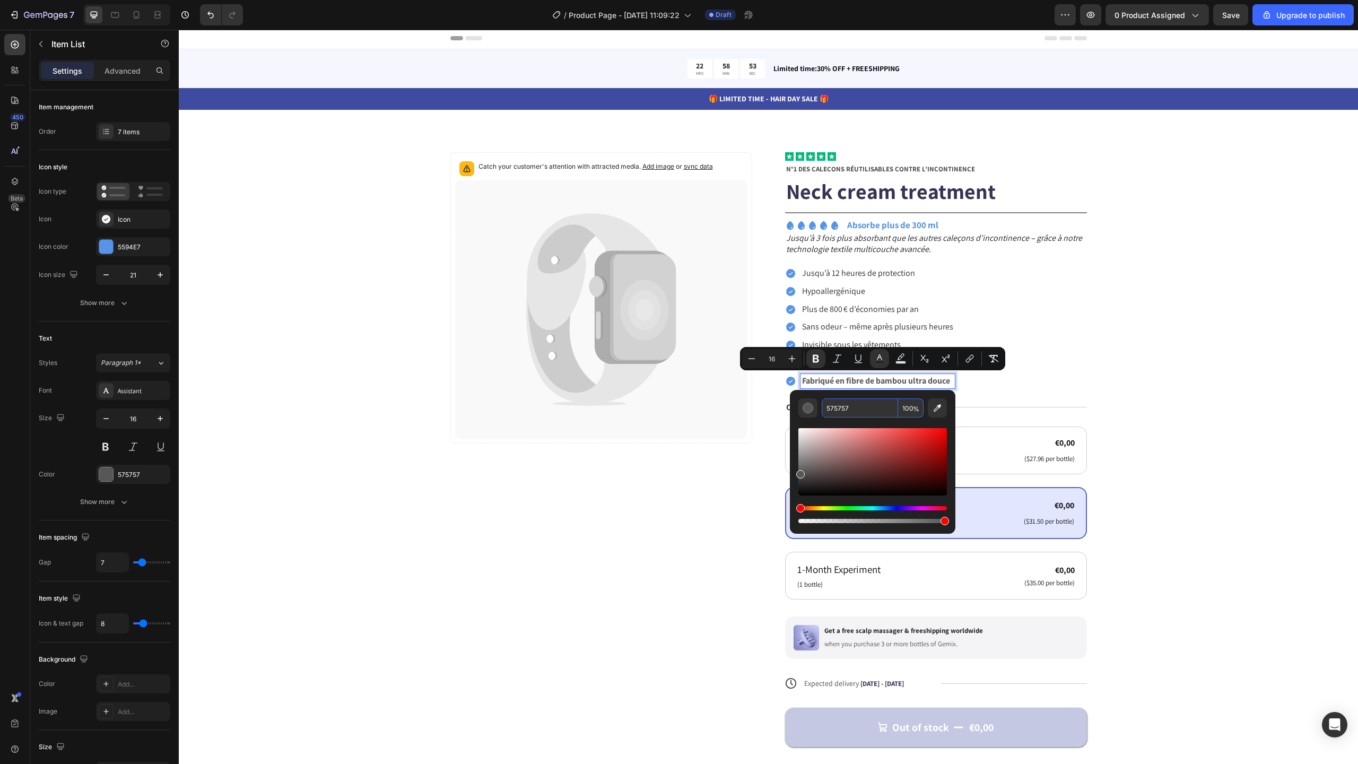
click at [873, 404] on input "575757" at bounding box center [860, 407] width 76 height 19
click at [873, 403] on input "575757" at bounding box center [860, 407] width 76 height 19
click at [871, 406] on input "575757" at bounding box center [860, 407] width 76 height 19
paste input "2B2B2B"
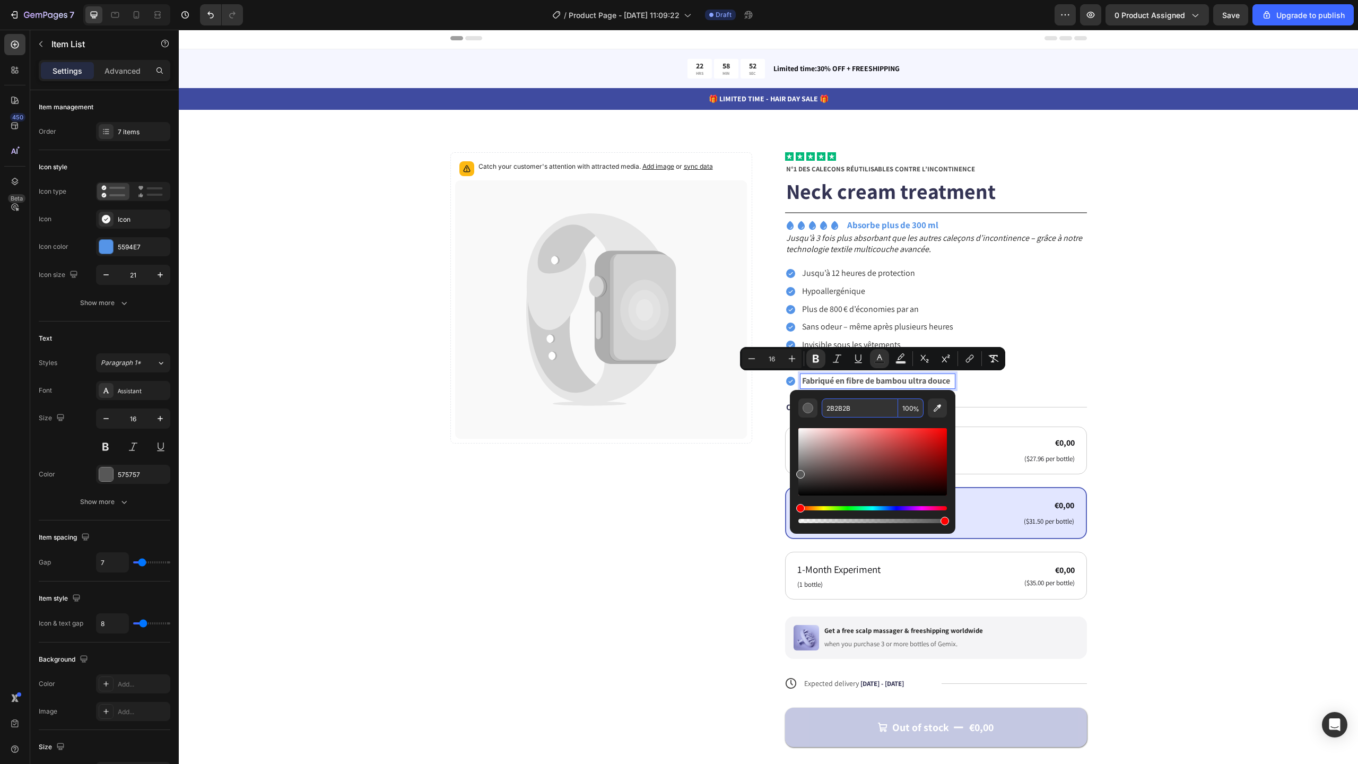
type input "2B2B2B"
click at [1096, 349] on div "Catch your customer's attention with attracted media. Add image or sync data Pr…" at bounding box center [768, 474] width 1094 height 644
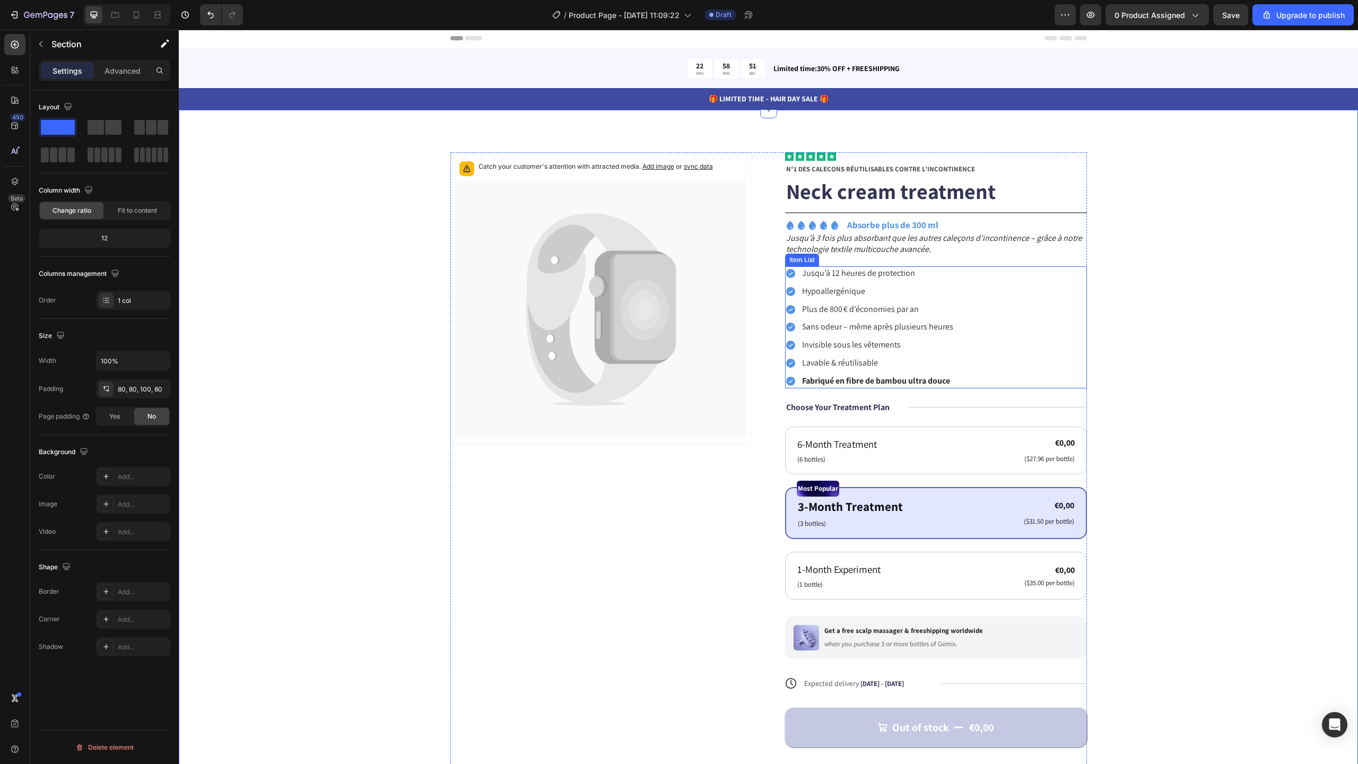
click at [924, 381] on strong "Fabriqué en fibre de bambou ultra douce" at bounding box center [876, 380] width 148 height 11
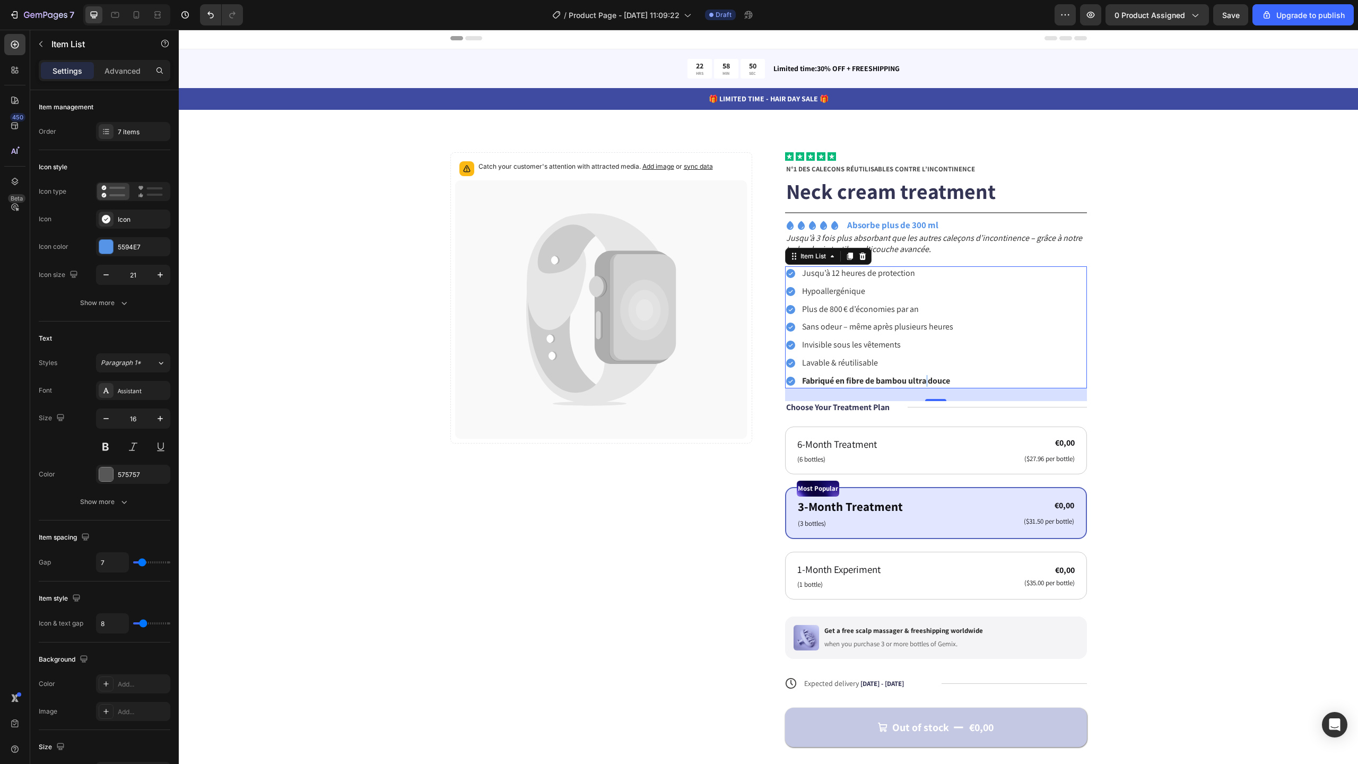
click at [924, 380] on strong "Fabriqué en fibre de bambou ultra douce" at bounding box center [876, 380] width 148 height 11
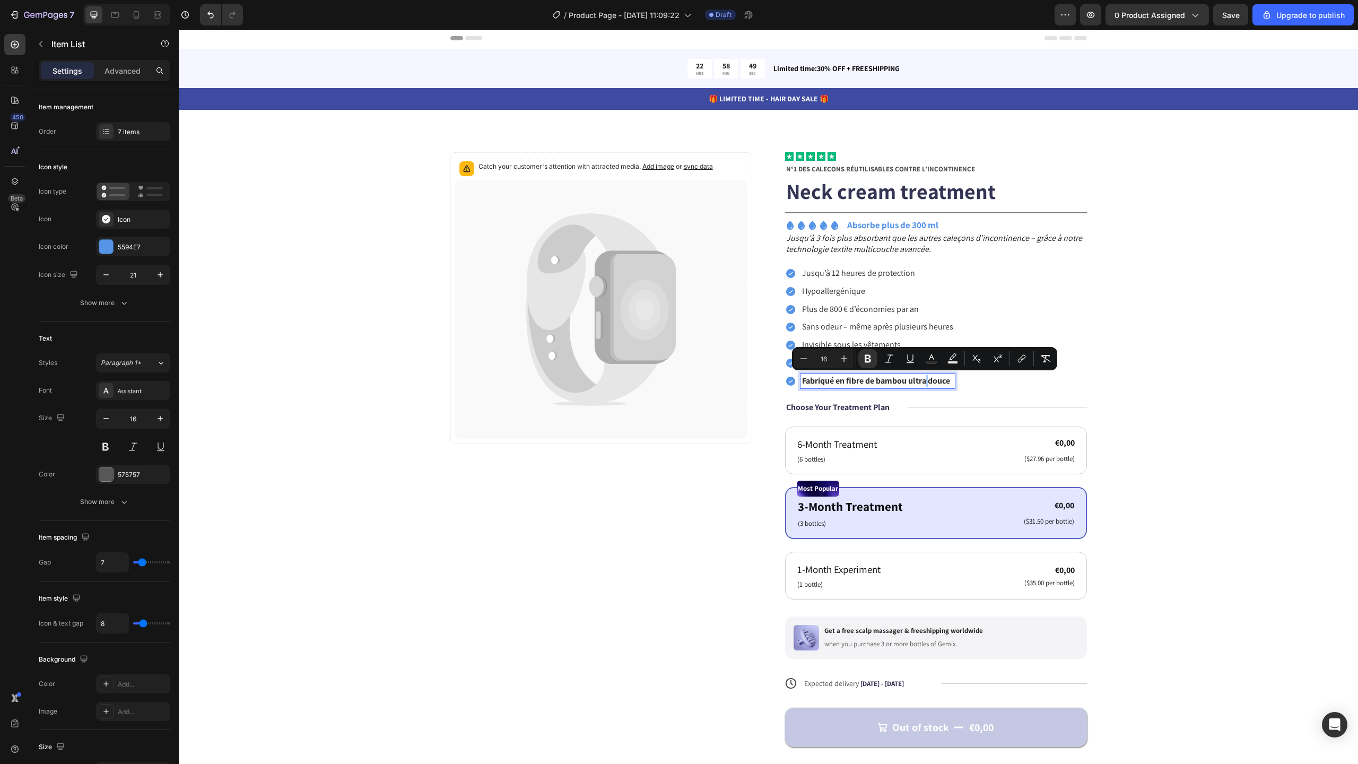
click at [1126, 291] on div "Catch your customer's attention with attracted media. Add image or sync data Pr…" at bounding box center [768, 474] width 1094 height 644
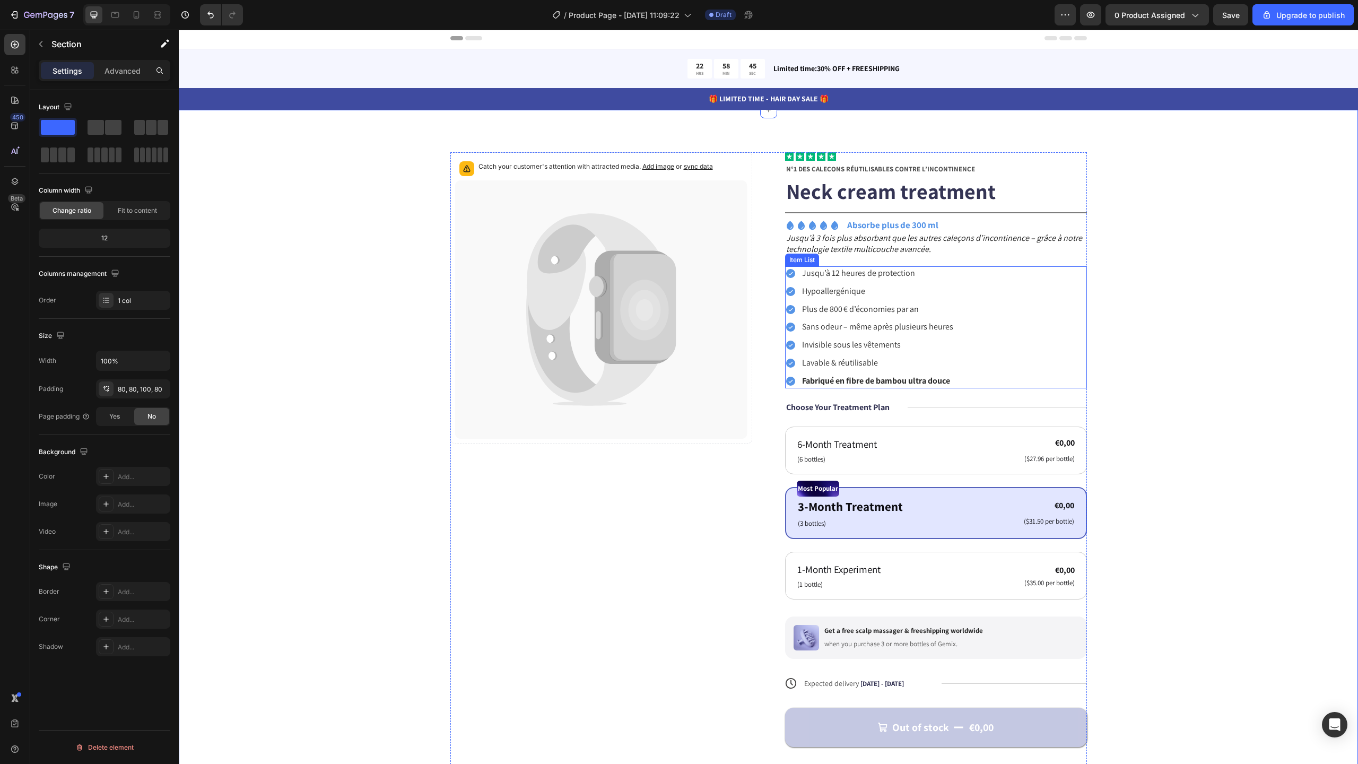
click at [841, 277] on span "Jusqu’à 12 heures de protection" at bounding box center [858, 272] width 113 height 11
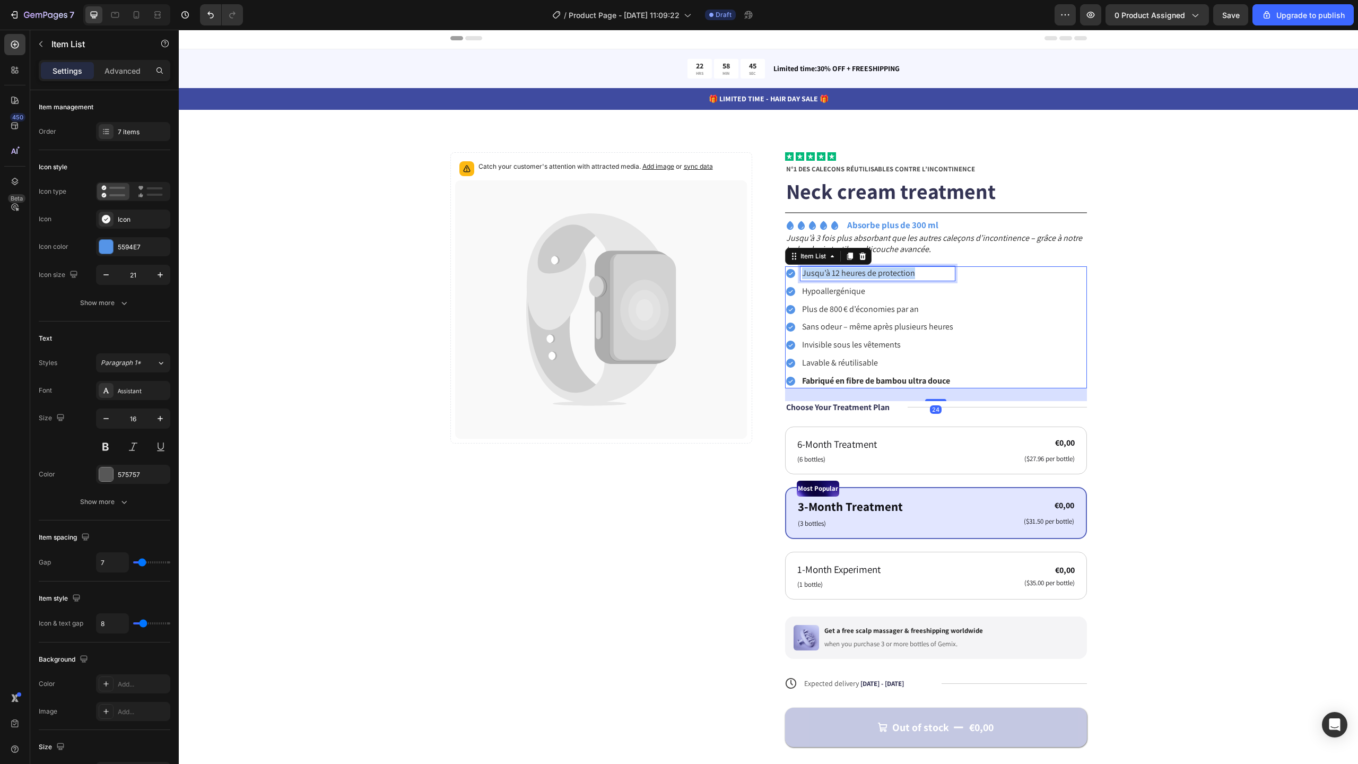
click at [841, 277] on span "Jusqu’à 12 heures de protection" at bounding box center [858, 272] width 113 height 11
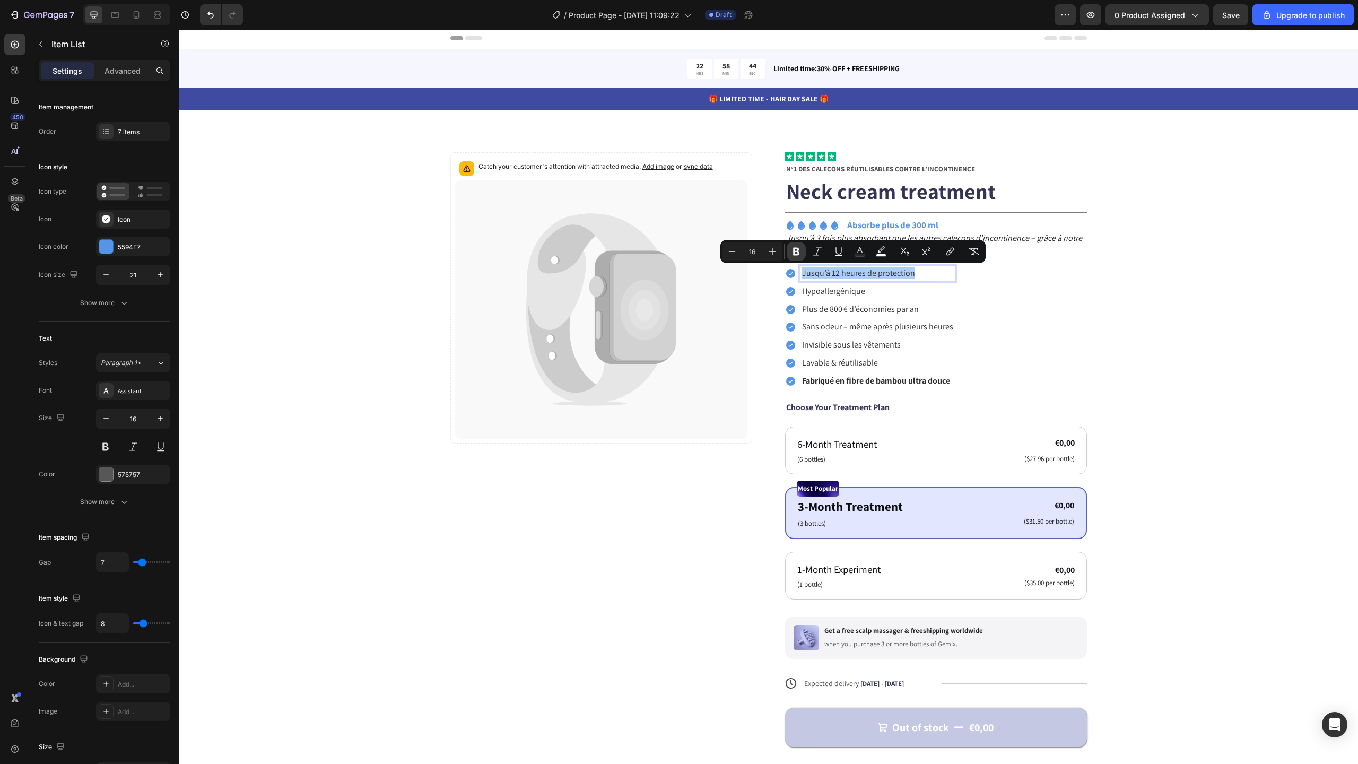
click at [798, 251] on icon "Editor contextual toolbar" at bounding box center [796, 251] width 11 height 11
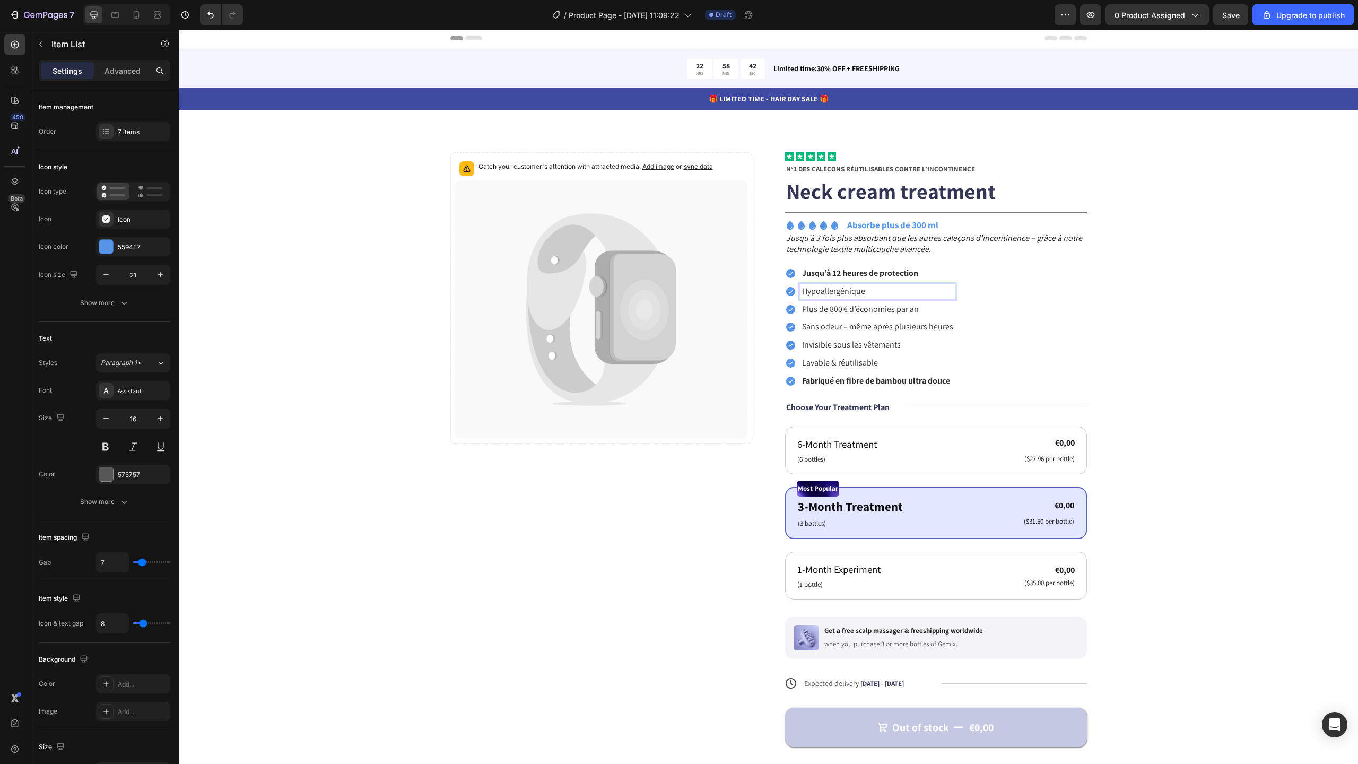
click at [855, 294] on span "Hypoallergénique" at bounding box center [833, 290] width 63 height 11
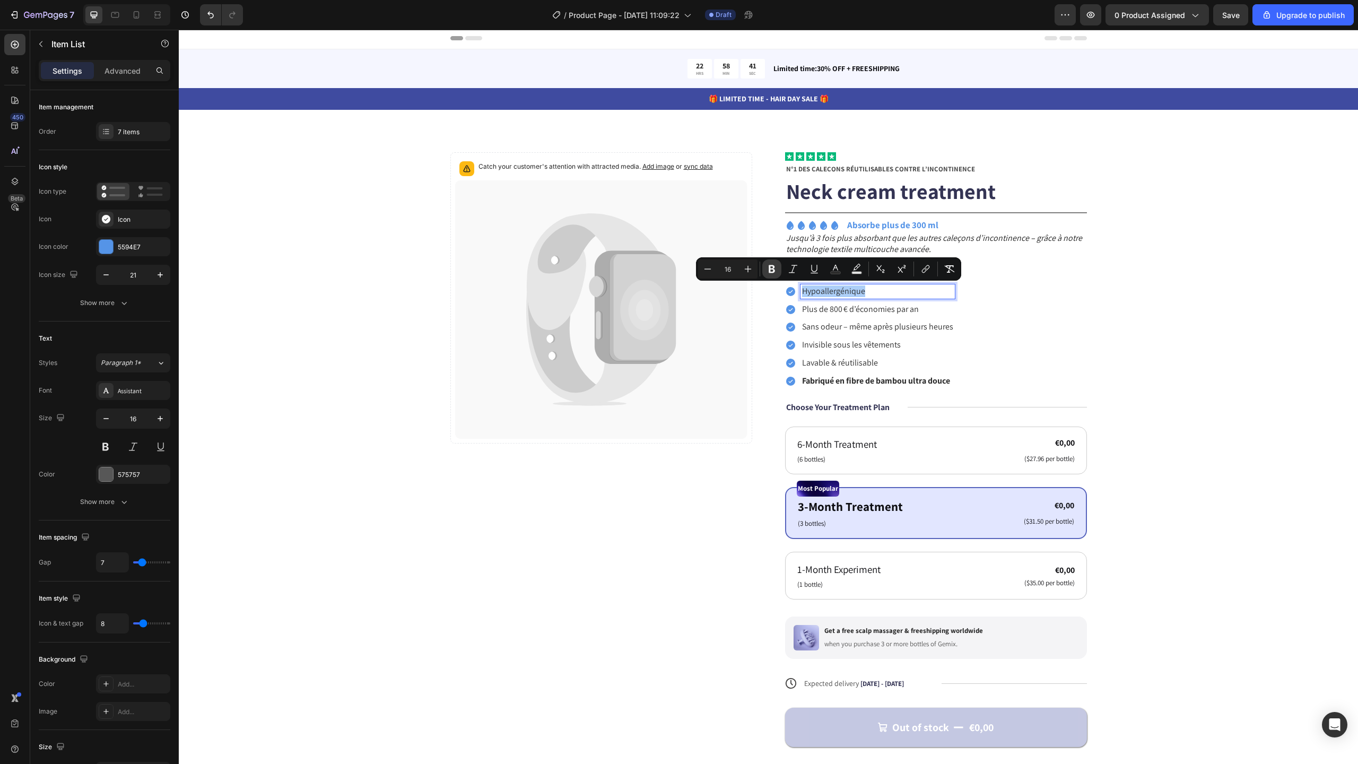
click at [779, 270] on button "Bold" at bounding box center [771, 268] width 19 height 19
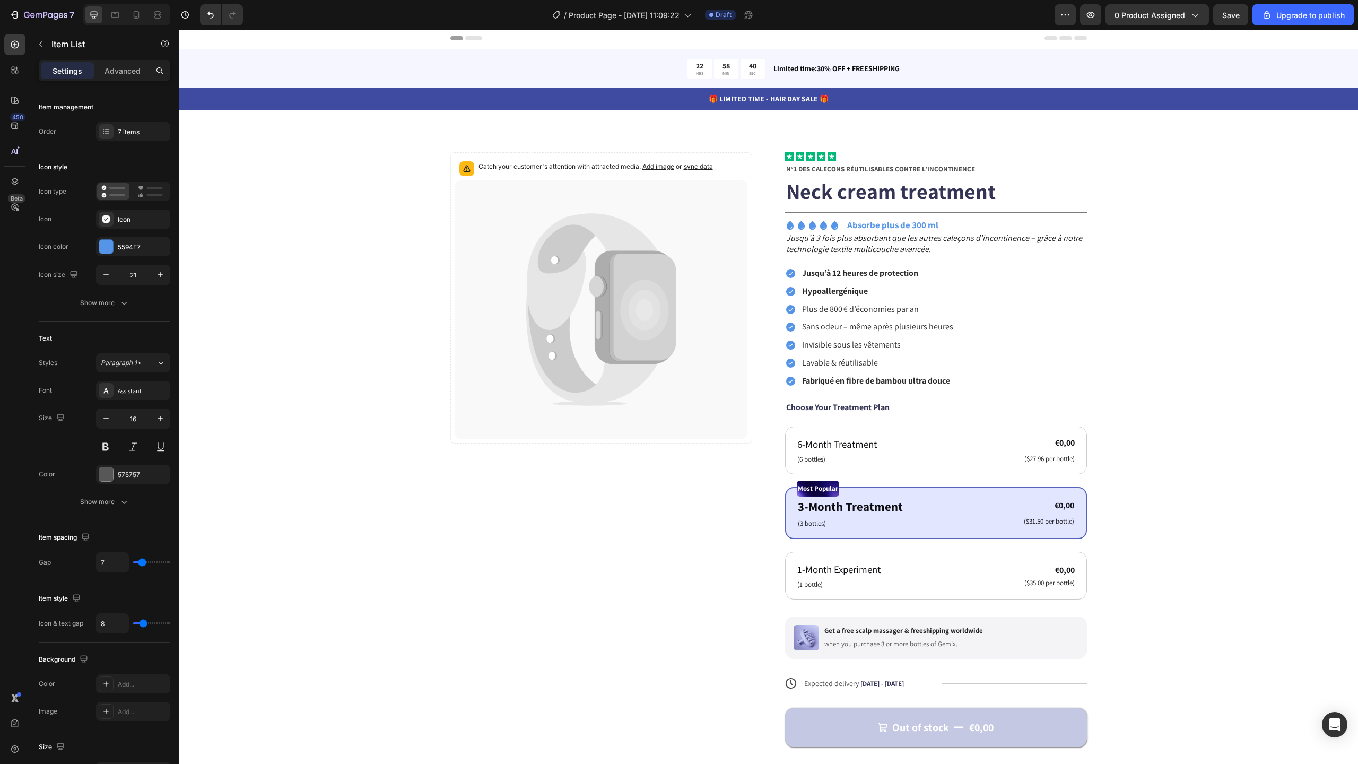
click at [833, 311] on span "Plus de 800 € d’économies par an" at bounding box center [860, 308] width 117 height 11
click at [798, 294] on button "Bold" at bounding box center [798, 286] width 19 height 19
click at [820, 327] on span "Sans odeur – même après plusieurs heures" at bounding box center [877, 326] width 151 height 11
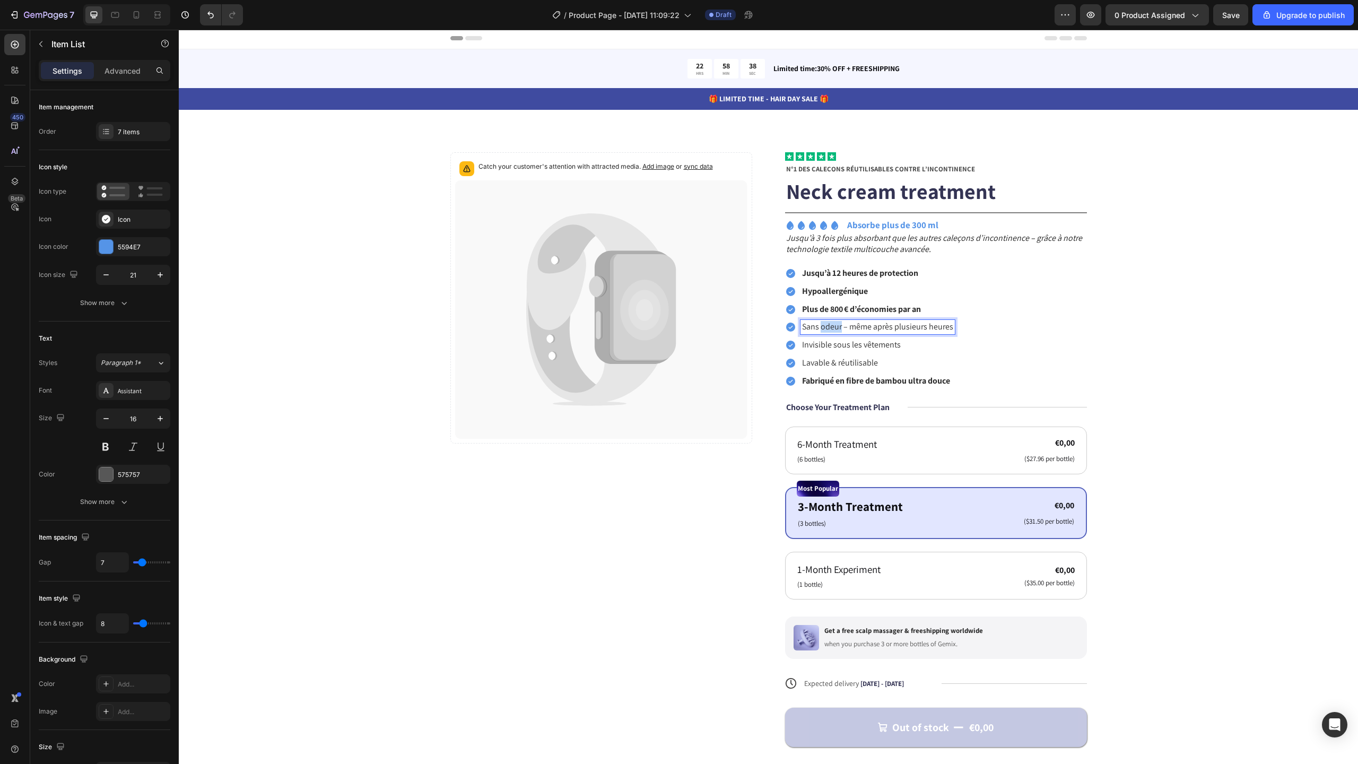
click at [820, 327] on span "Sans odeur – même après plusieurs heures" at bounding box center [877, 326] width 151 height 11
click at [812, 311] on button "Bold" at bounding box center [815, 304] width 19 height 19
click at [823, 345] on span "Invisible sous les vêtements" at bounding box center [851, 344] width 99 height 11
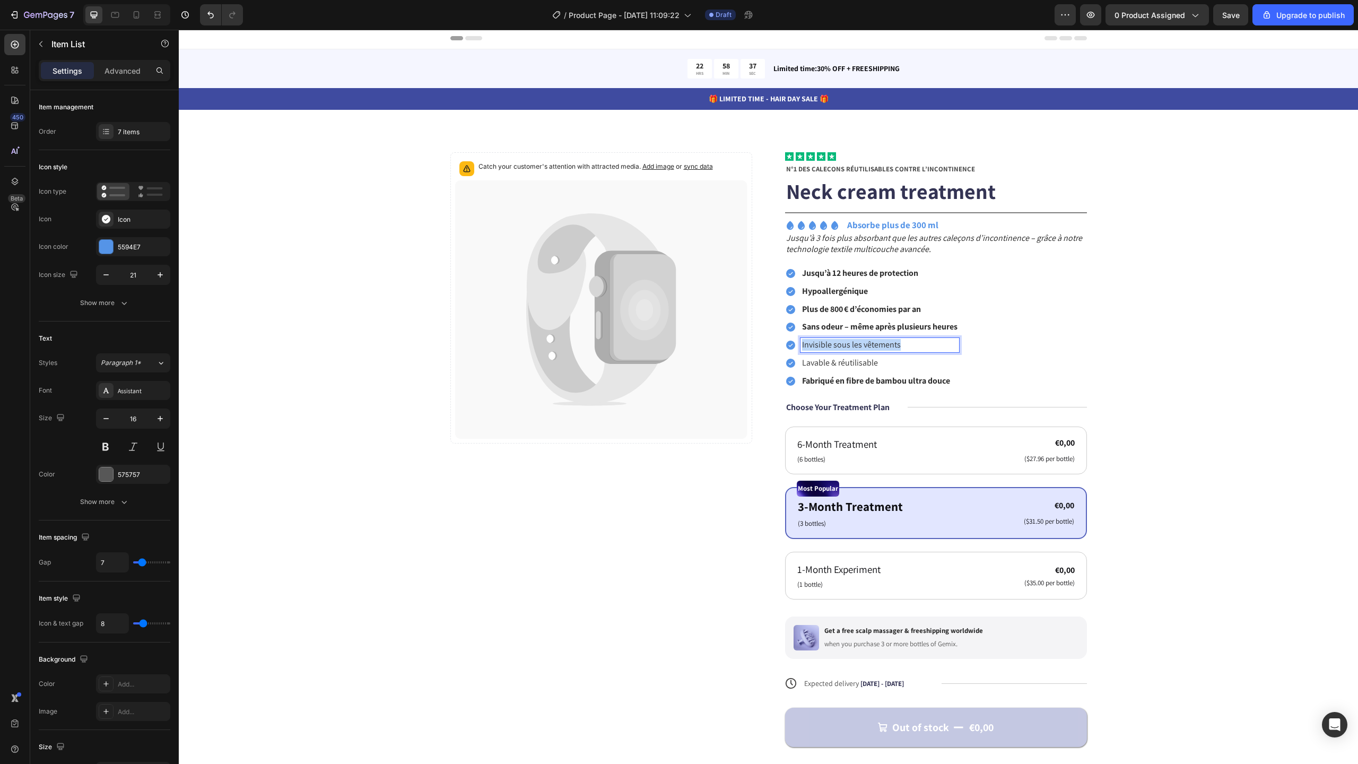
click at [823, 345] on span "Invisible sous les vêtements" at bounding box center [851, 344] width 99 height 11
click at [793, 320] on icon "Editor contextual toolbar" at bounding box center [789, 323] width 11 height 11
click at [830, 367] on span "Lavable & réutilisable" at bounding box center [840, 362] width 76 height 11
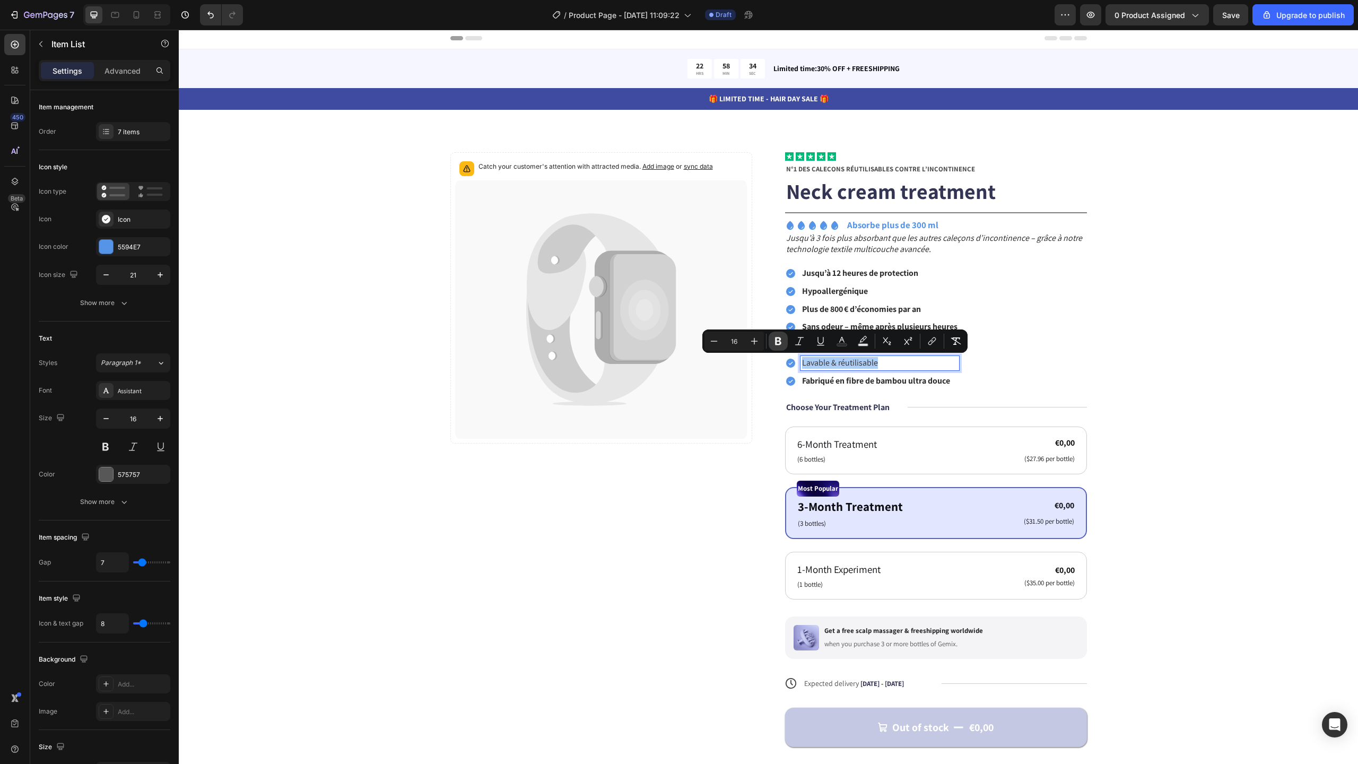
click at [782, 342] on icon "Editor contextual toolbar" at bounding box center [778, 341] width 11 height 11
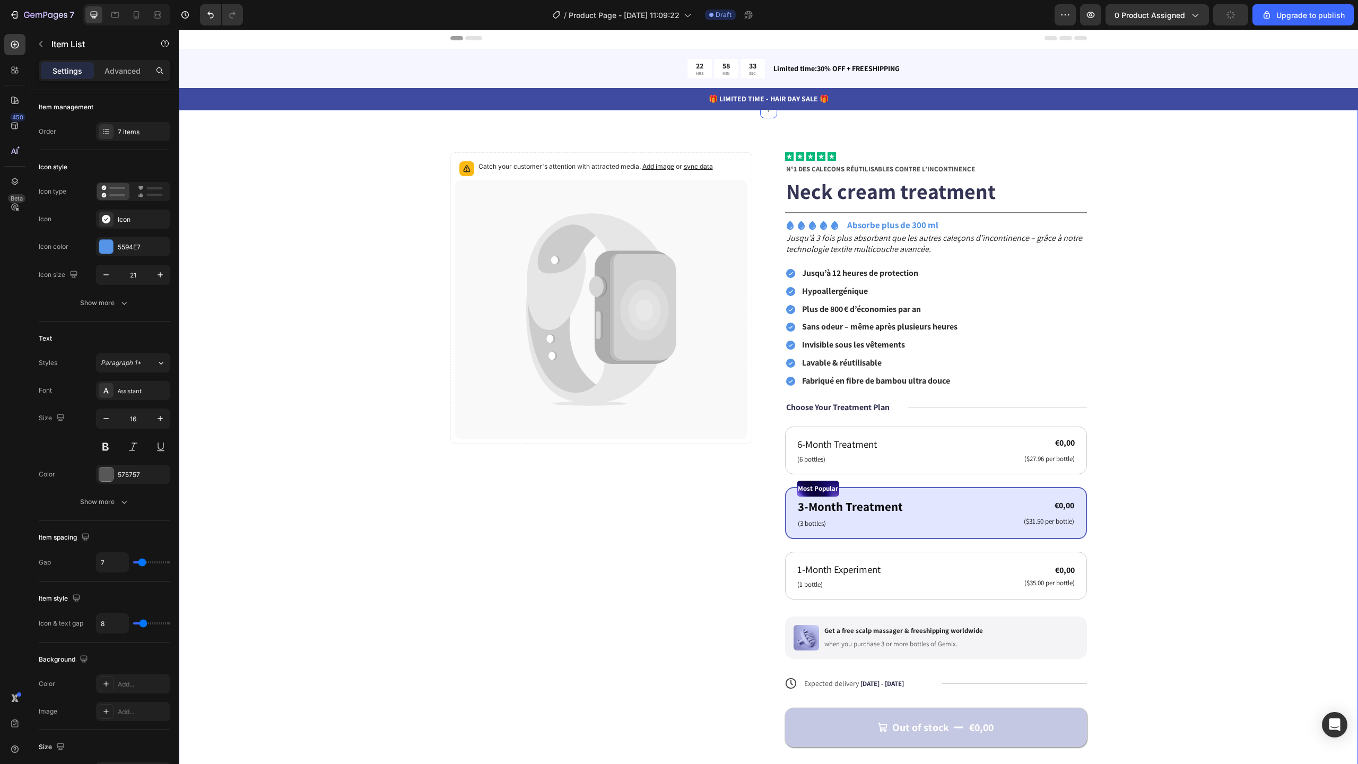
click at [1169, 363] on div "Catch your customer's attention with attracted media. Add image or sync data Pr…" at bounding box center [768, 474] width 1094 height 644
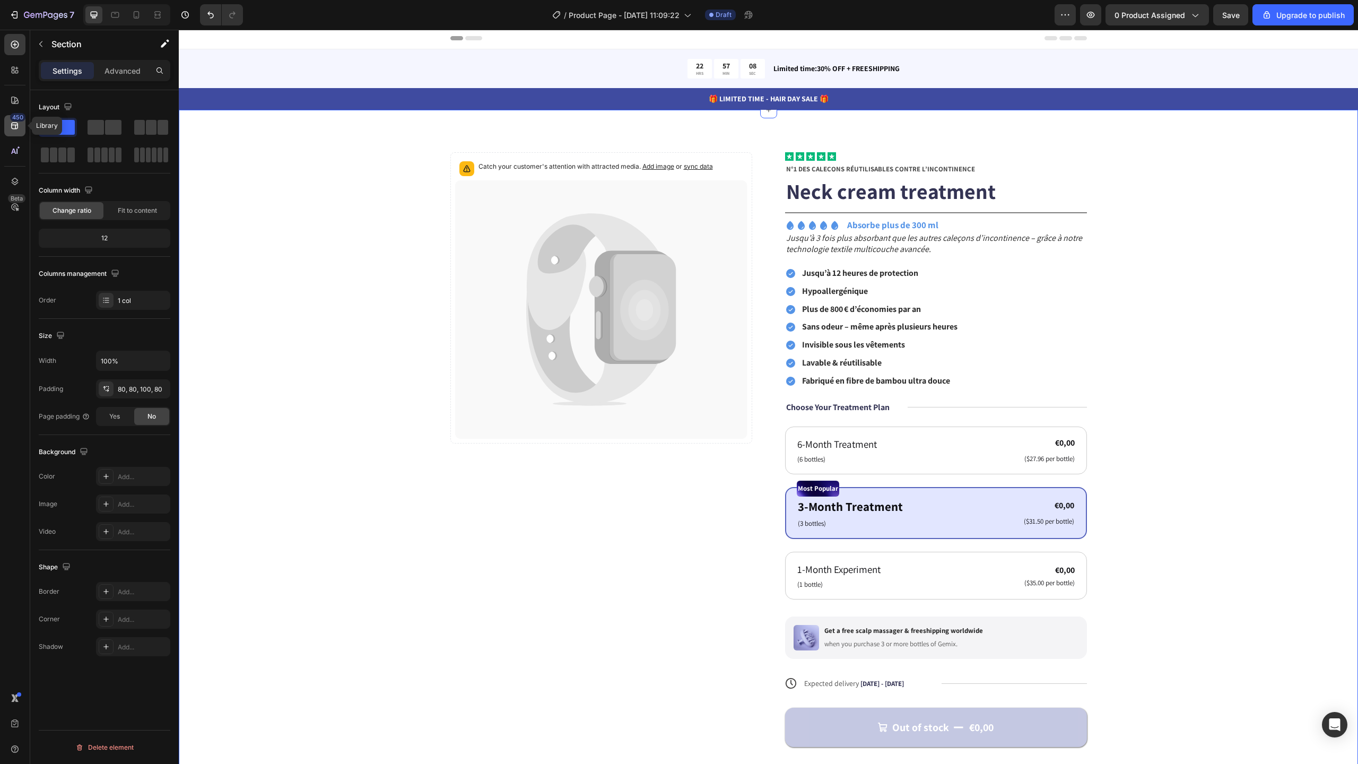
click at [16, 125] on icon at bounding box center [15, 125] width 11 height 11
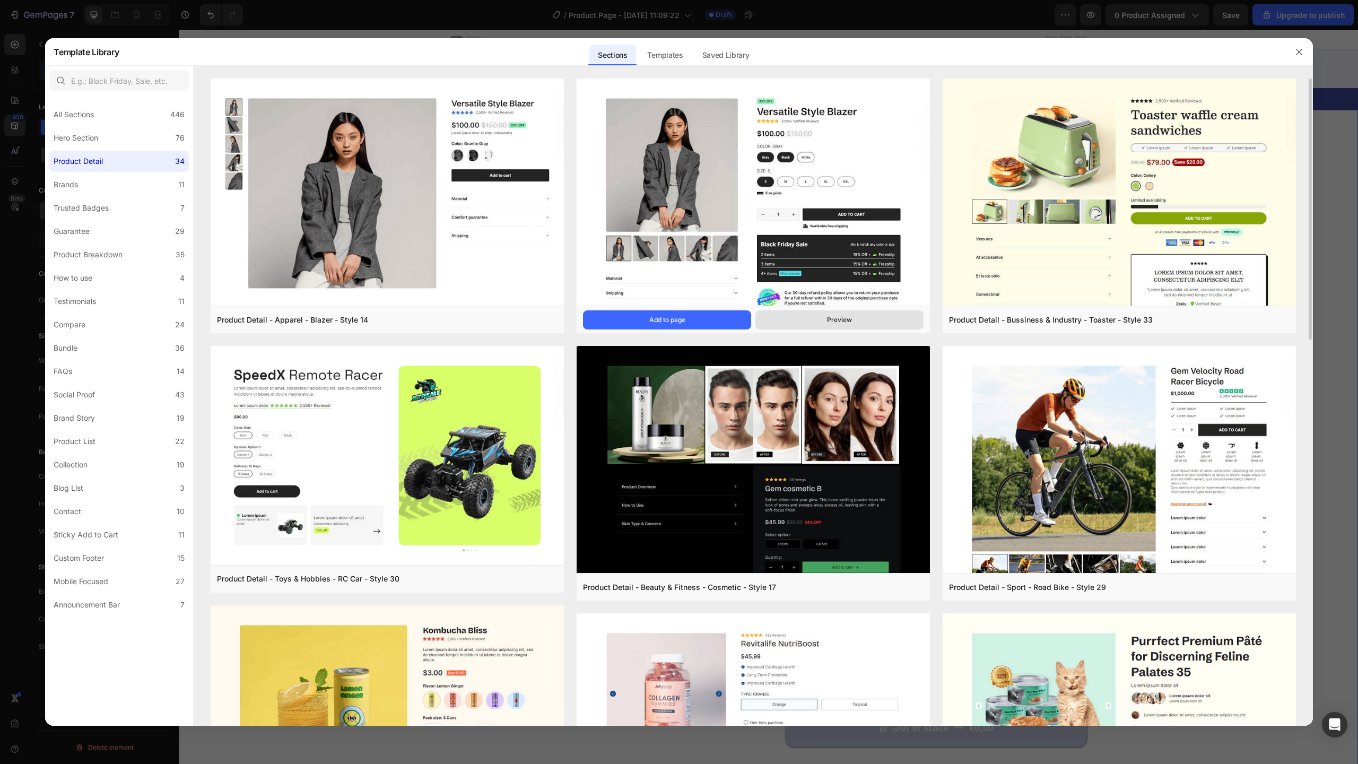
click at [798, 319] on button "Preview" at bounding box center [839, 319] width 168 height 19
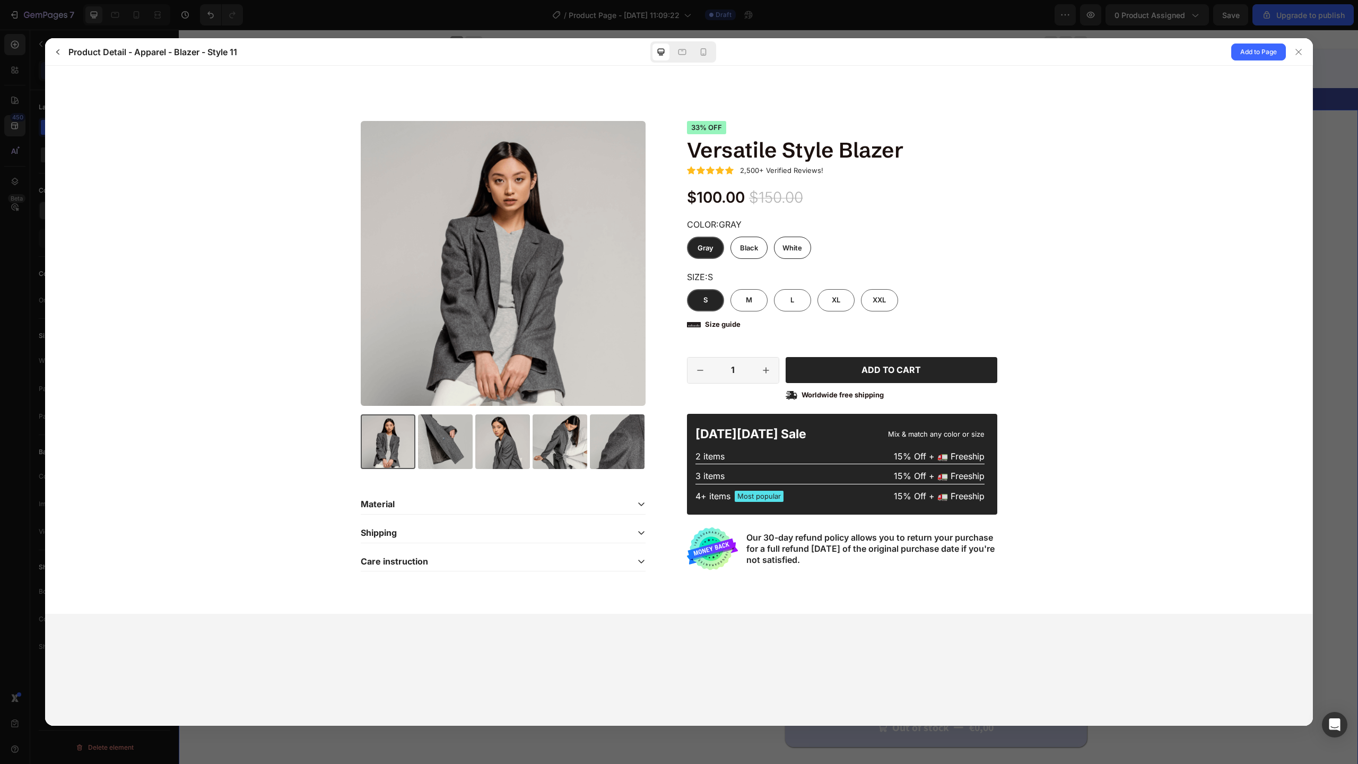
scroll to position [0, 0]
click at [712, 324] on p "Size guide" at bounding box center [723, 324] width 36 height 8
click at [697, 326] on icon at bounding box center [694, 324] width 14 height 5
click at [707, 326] on p "Size guide" at bounding box center [723, 324] width 36 height 8
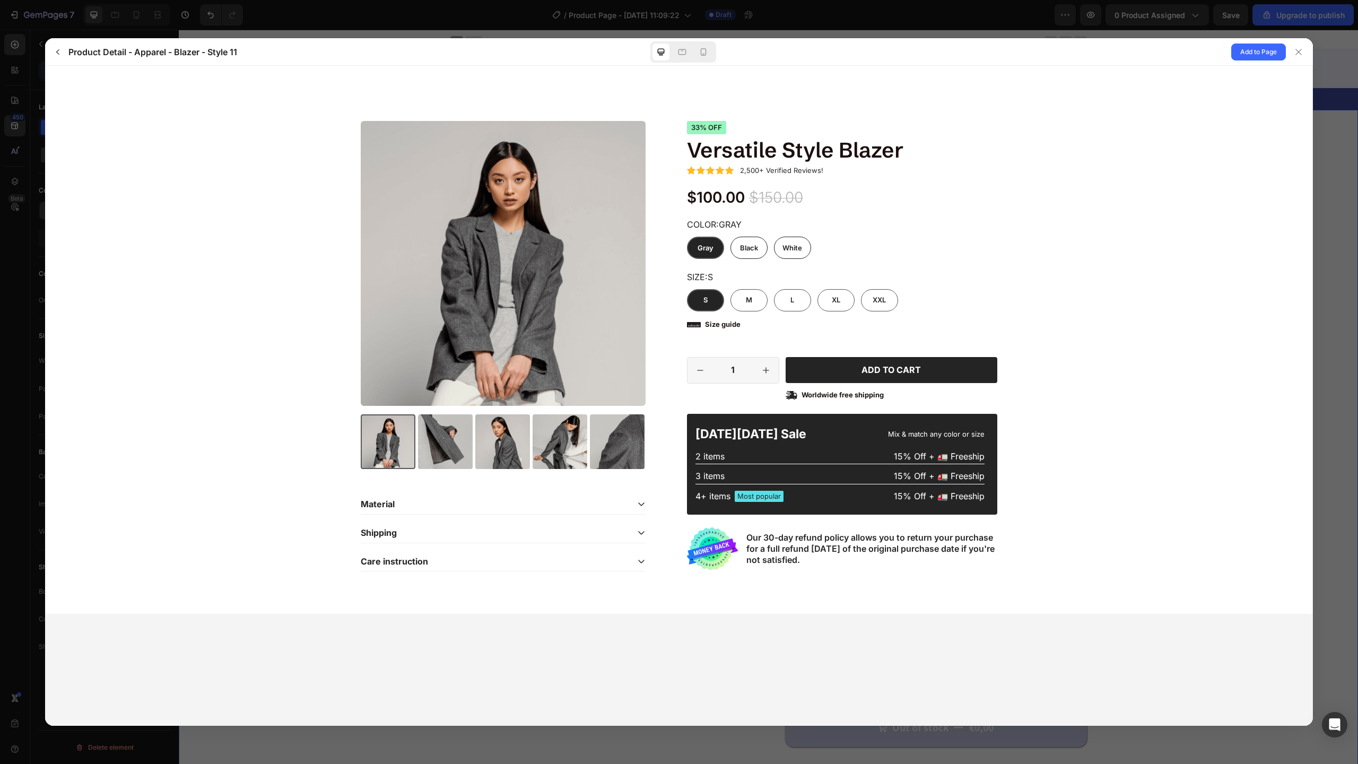
click at [693, 325] on icon at bounding box center [694, 324] width 14 height 5
click at [1023, 321] on form "Your selections will add an additional charge of" at bounding box center [678, 344] width 1251 height 472
click at [1298, 56] on div at bounding box center [1298, 52] width 17 height 17
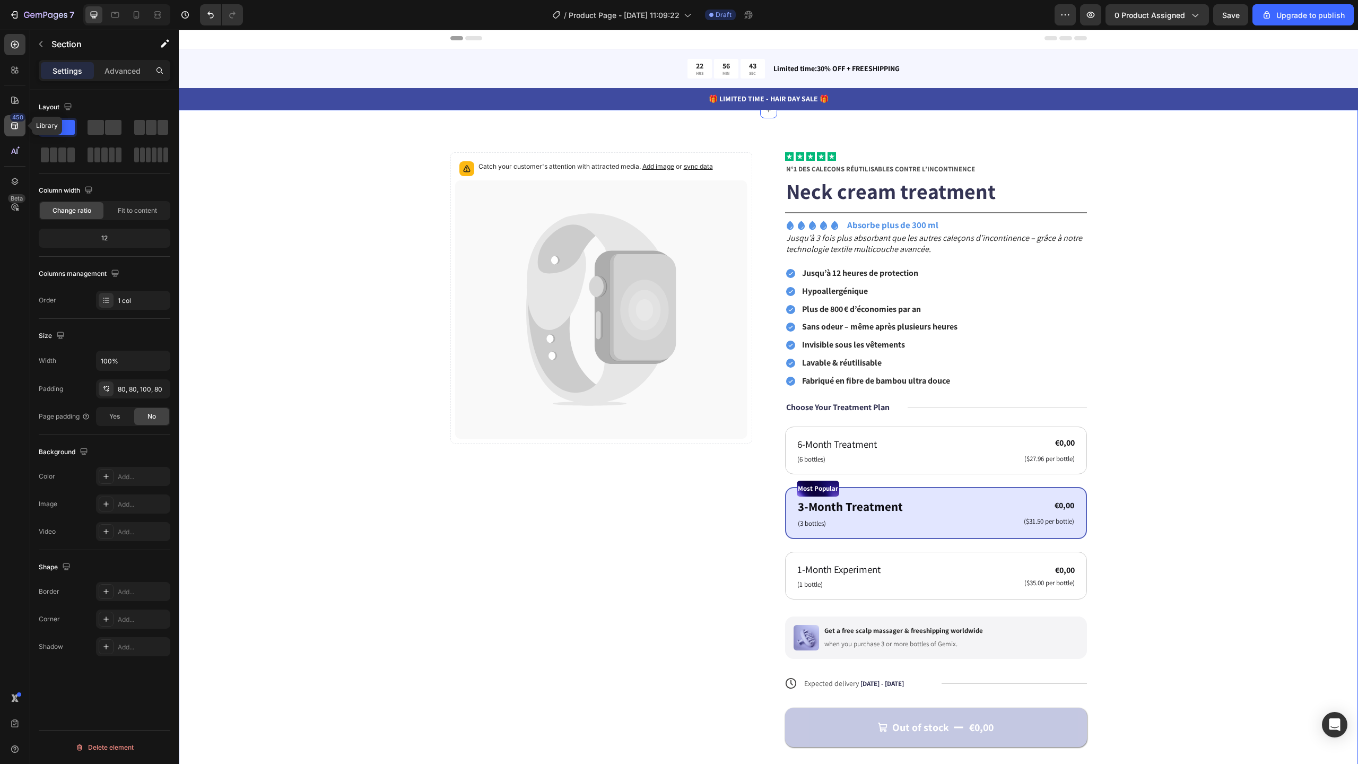
click at [21, 129] on div "450" at bounding box center [14, 125] width 21 height 21
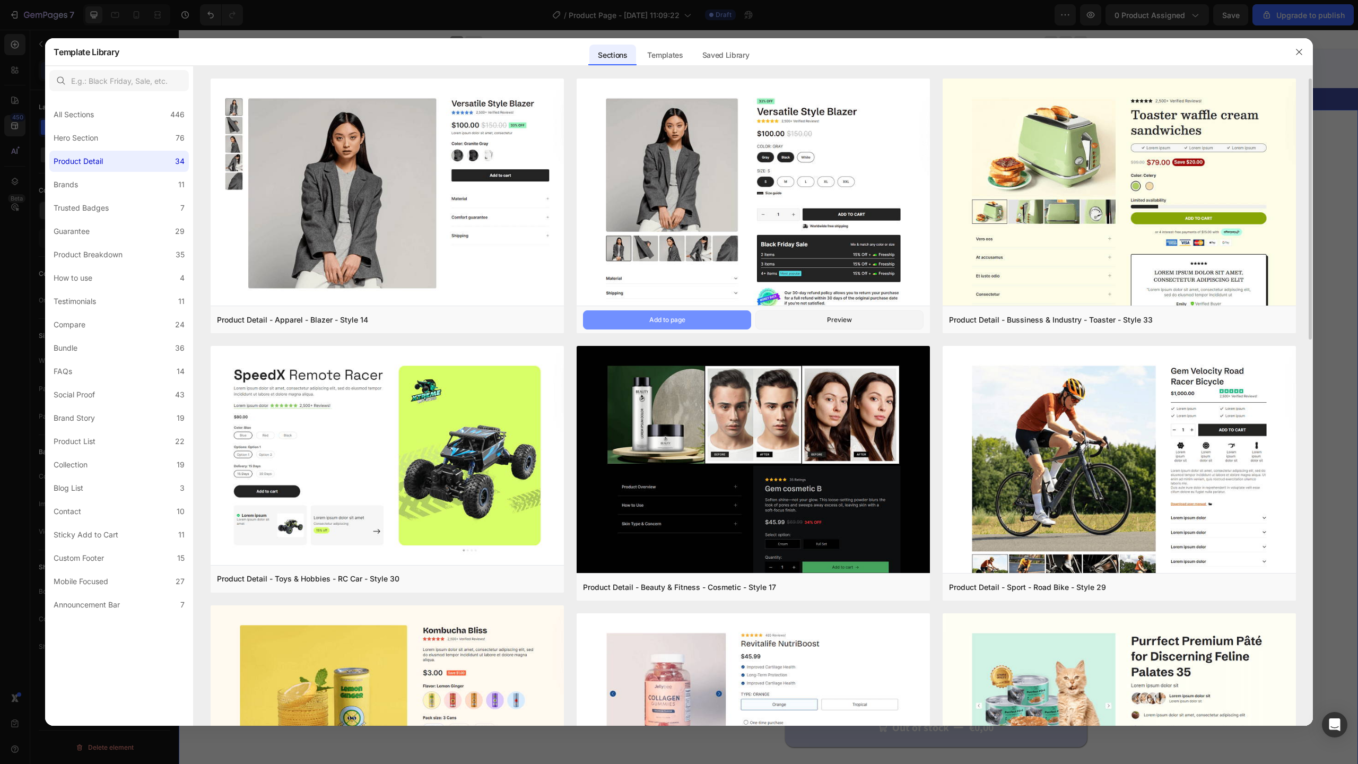
click at [714, 323] on button "Add to page" at bounding box center [667, 319] width 168 height 19
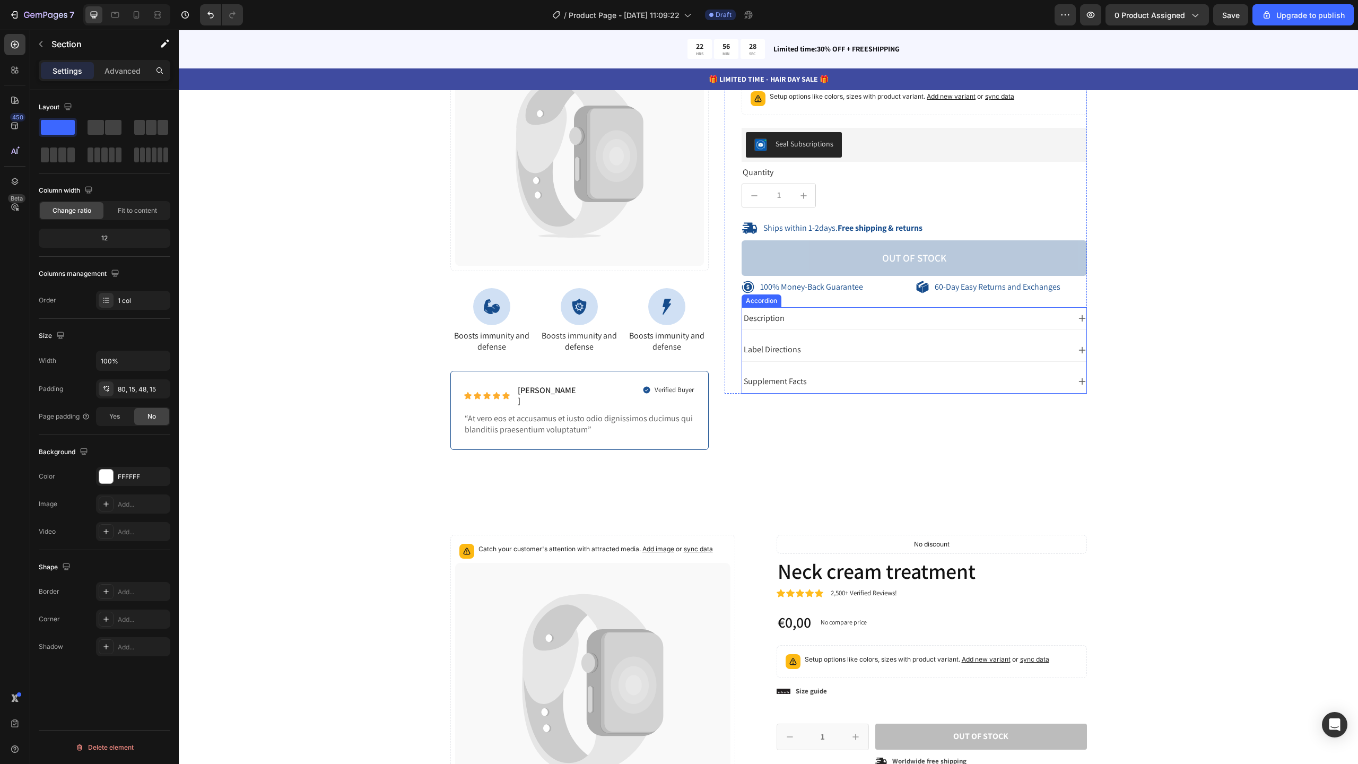
scroll to position [3868, 0]
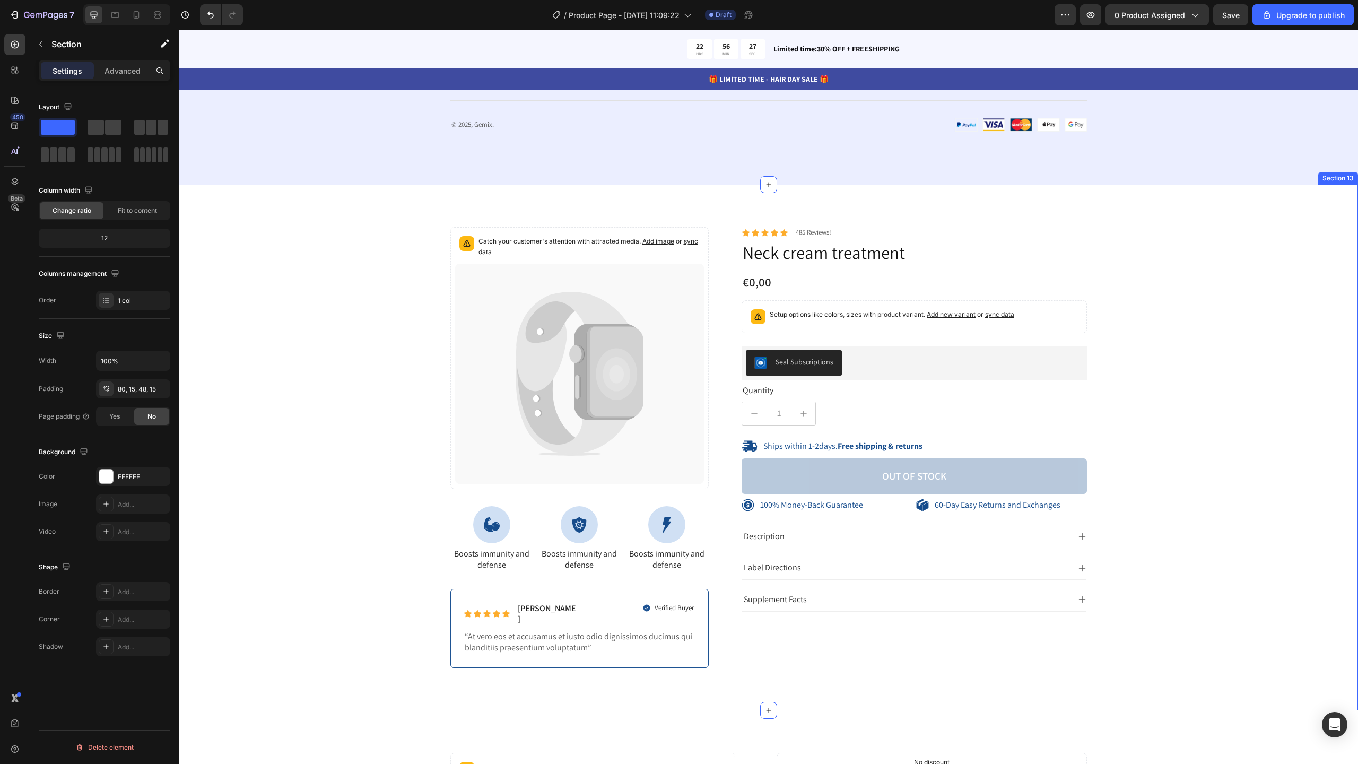
click at [1216, 336] on div "100% Money-Back Guarantee Item List 60-Day Easy Returns Item List Row Catch you…" at bounding box center [768, 455] width 1163 height 457
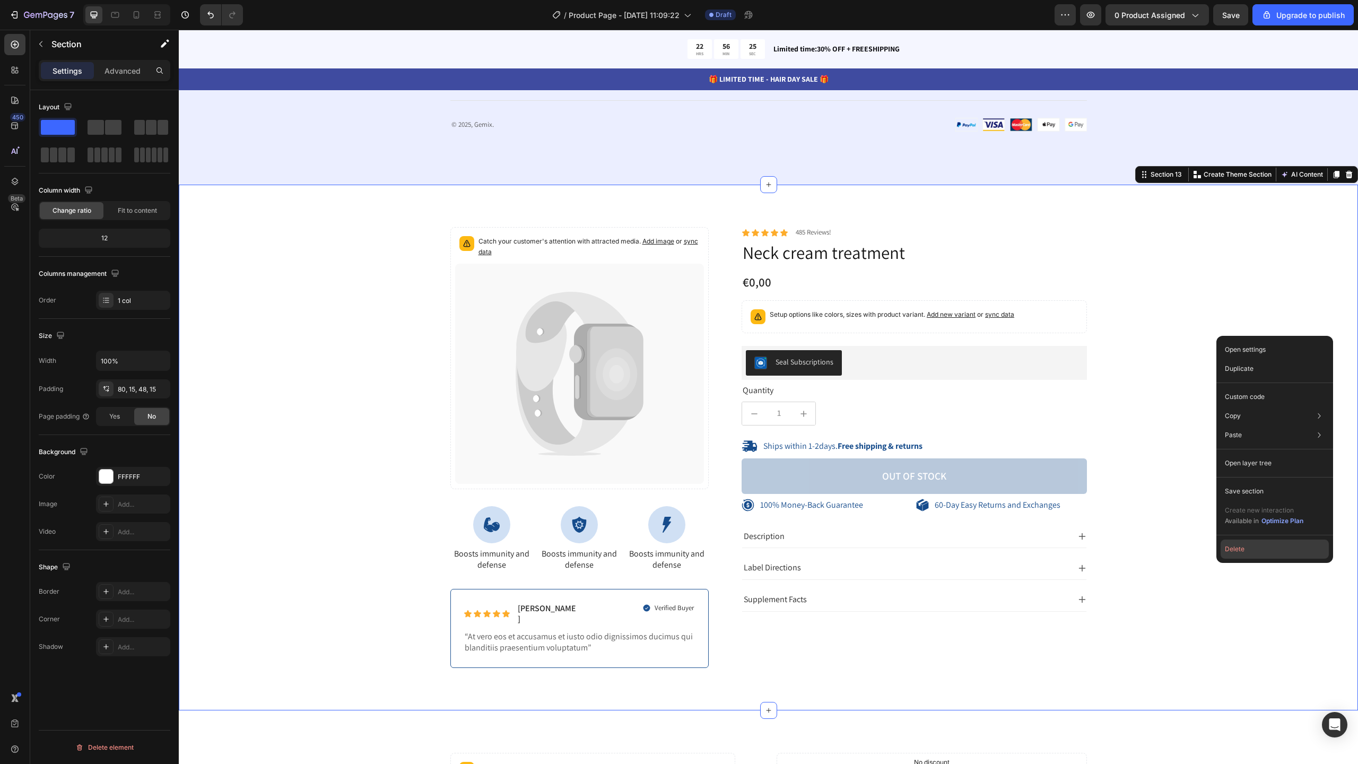
click at [1253, 545] on button "Delete" at bounding box center [1275, 549] width 108 height 19
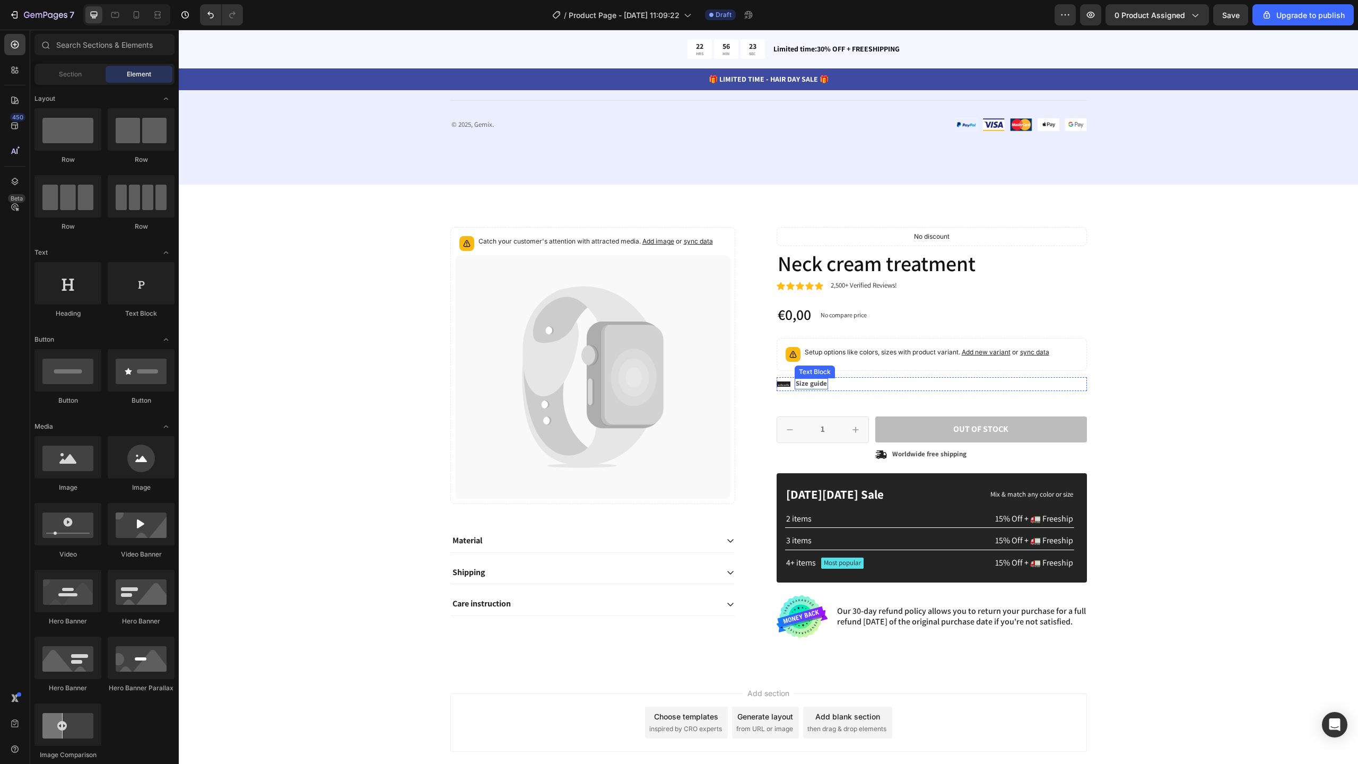
click at [847, 387] on div "Icon Size guide Text Block Row" at bounding box center [932, 384] width 310 height 14
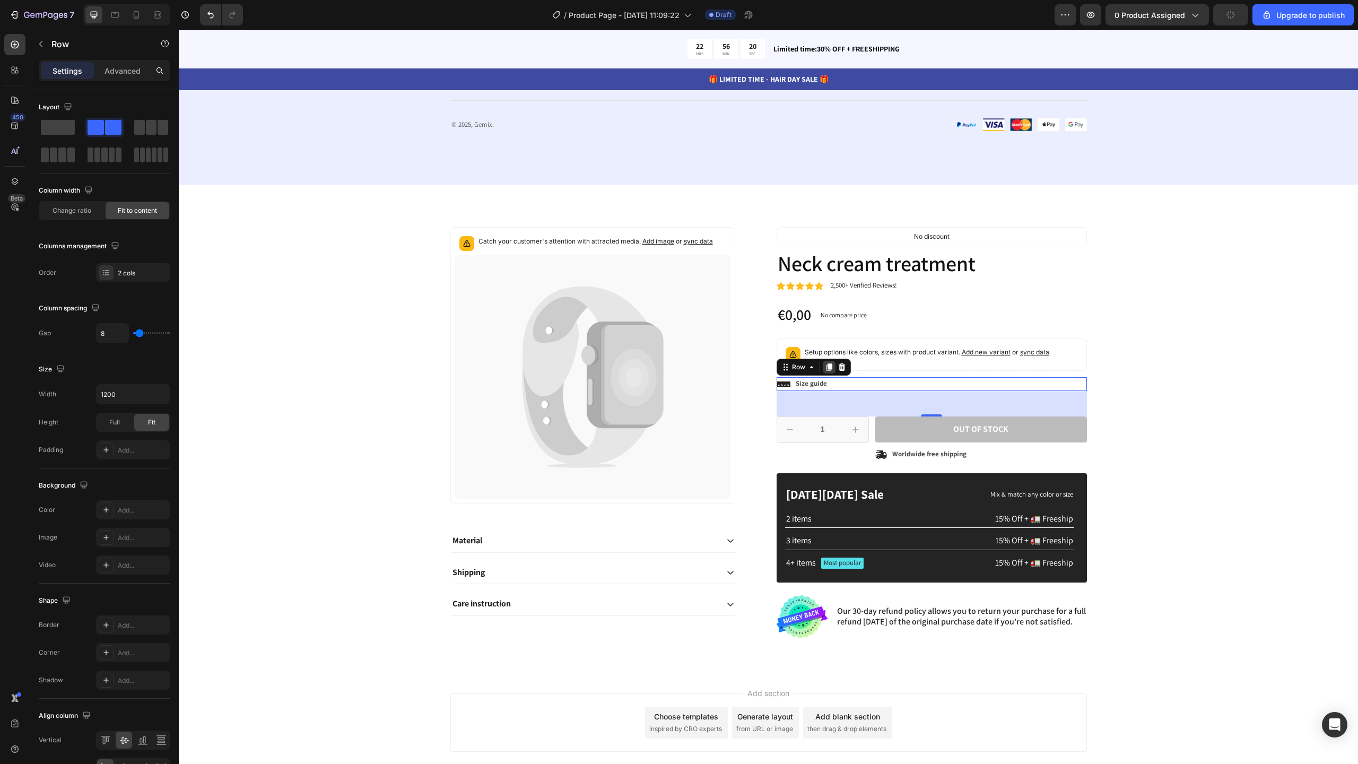
click at [826, 367] on icon at bounding box center [829, 366] width 6 height 7
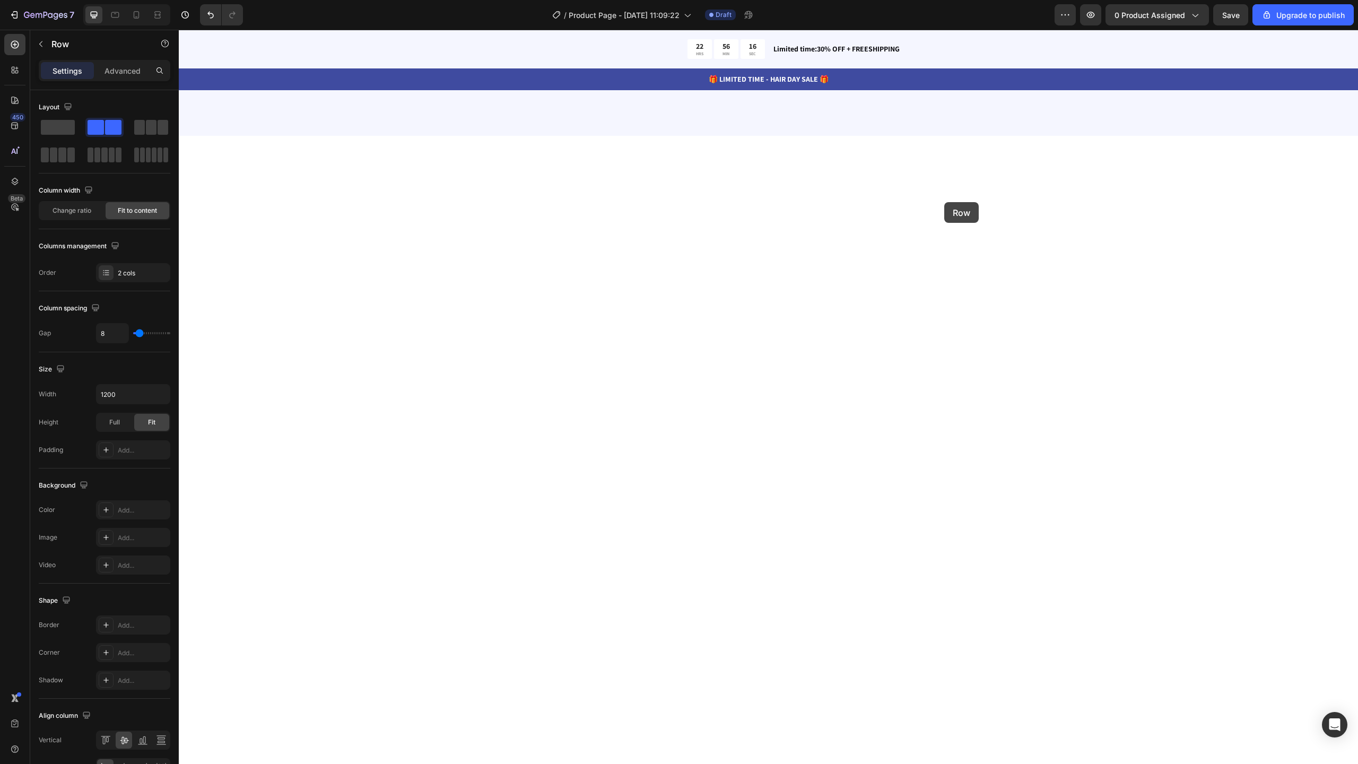
scroll to position [0, 0]
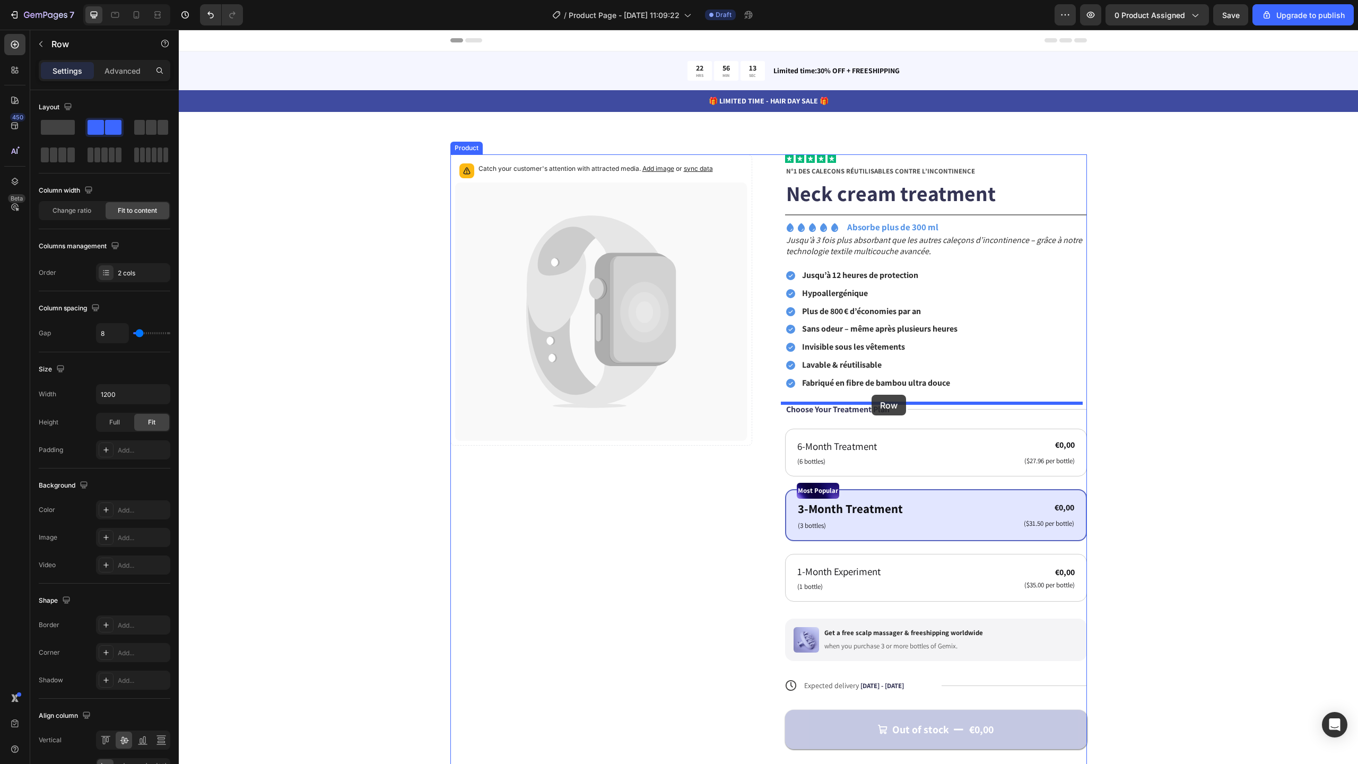
drag, startPoint x: 784, startPoint y: 410, endPoint x: 872, endPoint y: 395, distance: 89.3
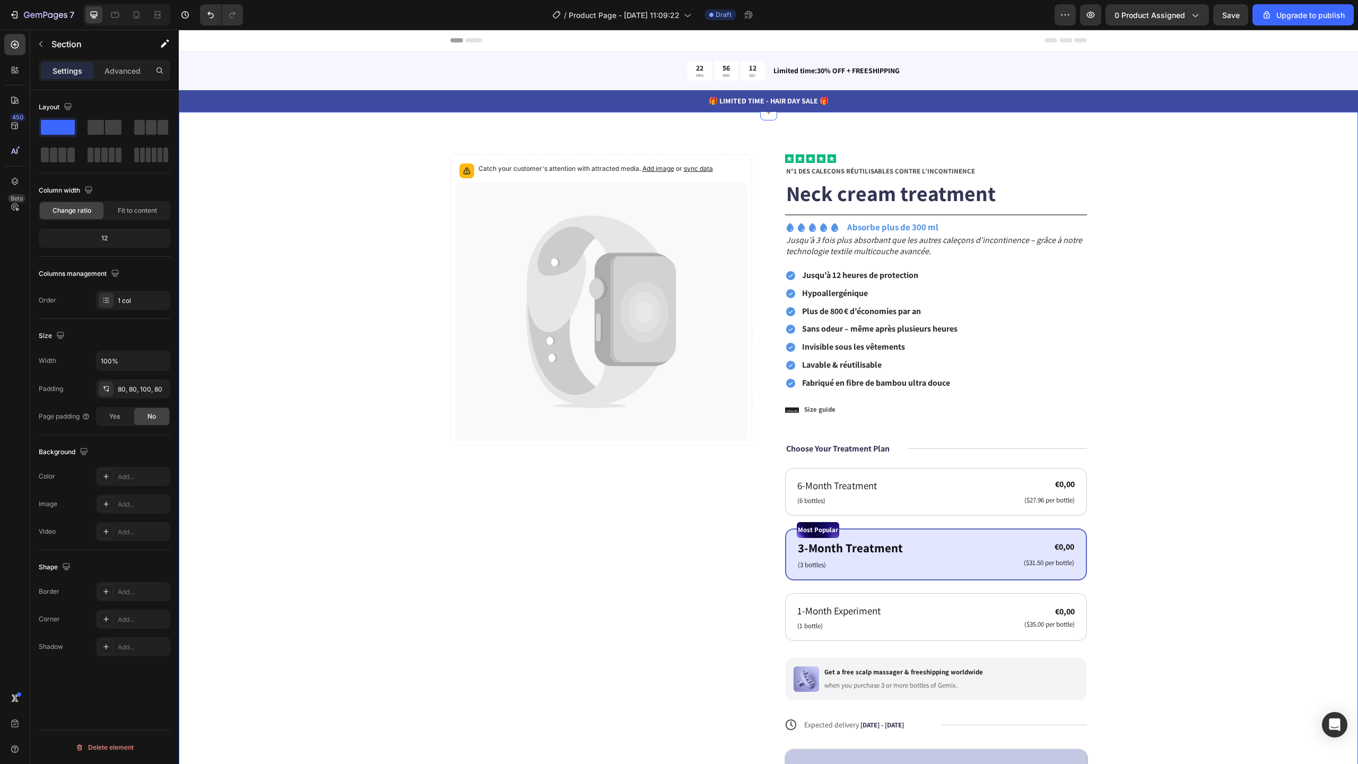
click at [1183, 331] on div "Catch your customer's attention with attracted media. Add image or sync data Pr…" at bounding box center [768, 495] width 1094 height 683
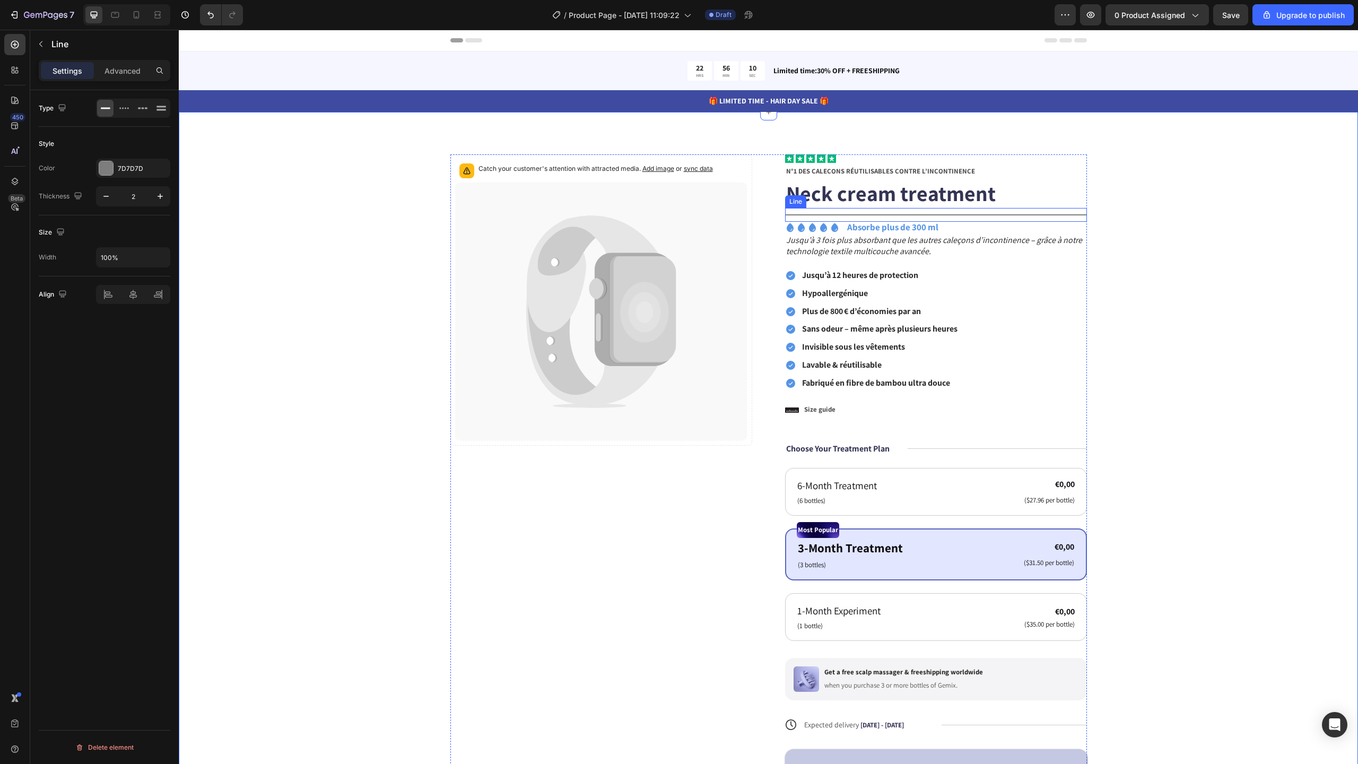
click at [1026, 215] on div "Title Line" at bounding box center [936, 215] width 302 height 14
click at [834, 197] on icon at bounding box center [837, 197] width 6 height 7
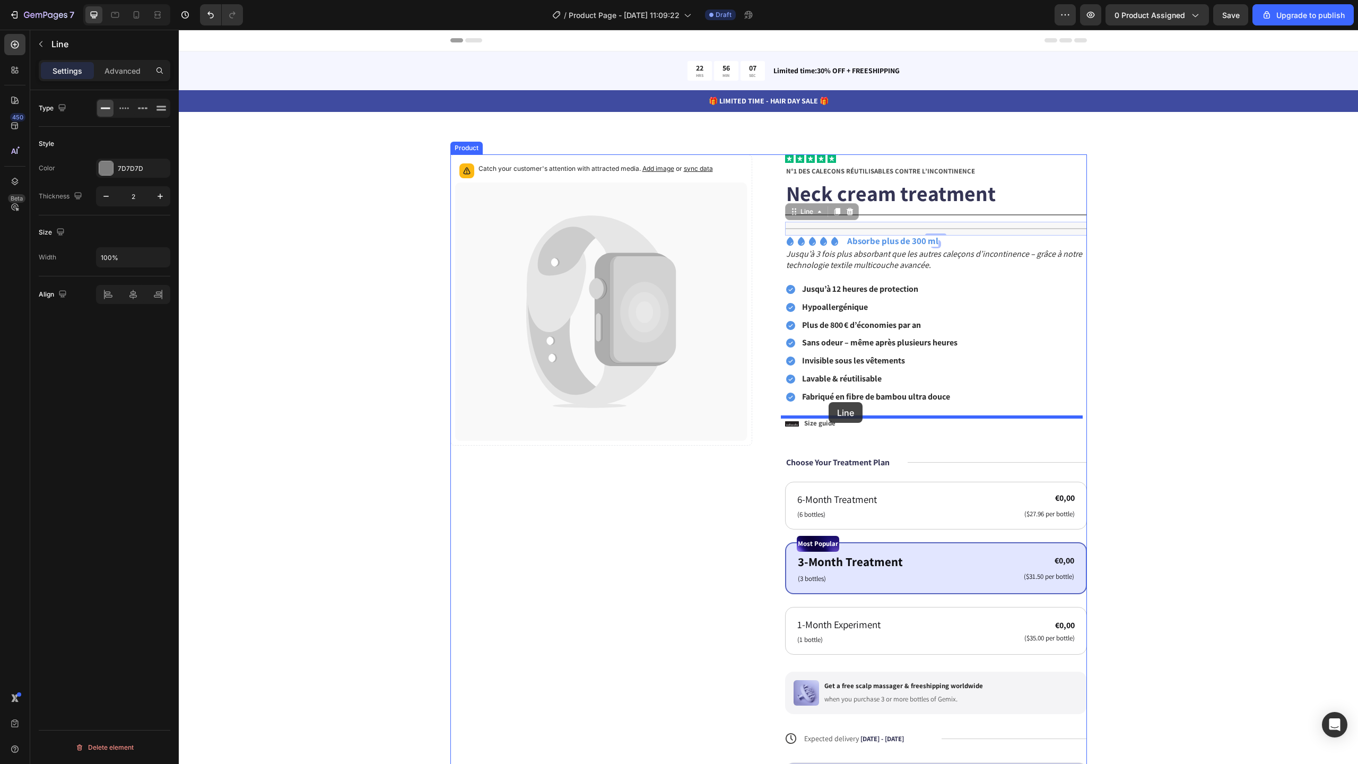
drag, startPoint x: 801, startPoint y: 214, endPoint x: 829, endPoint y: 402, distance: 190.4
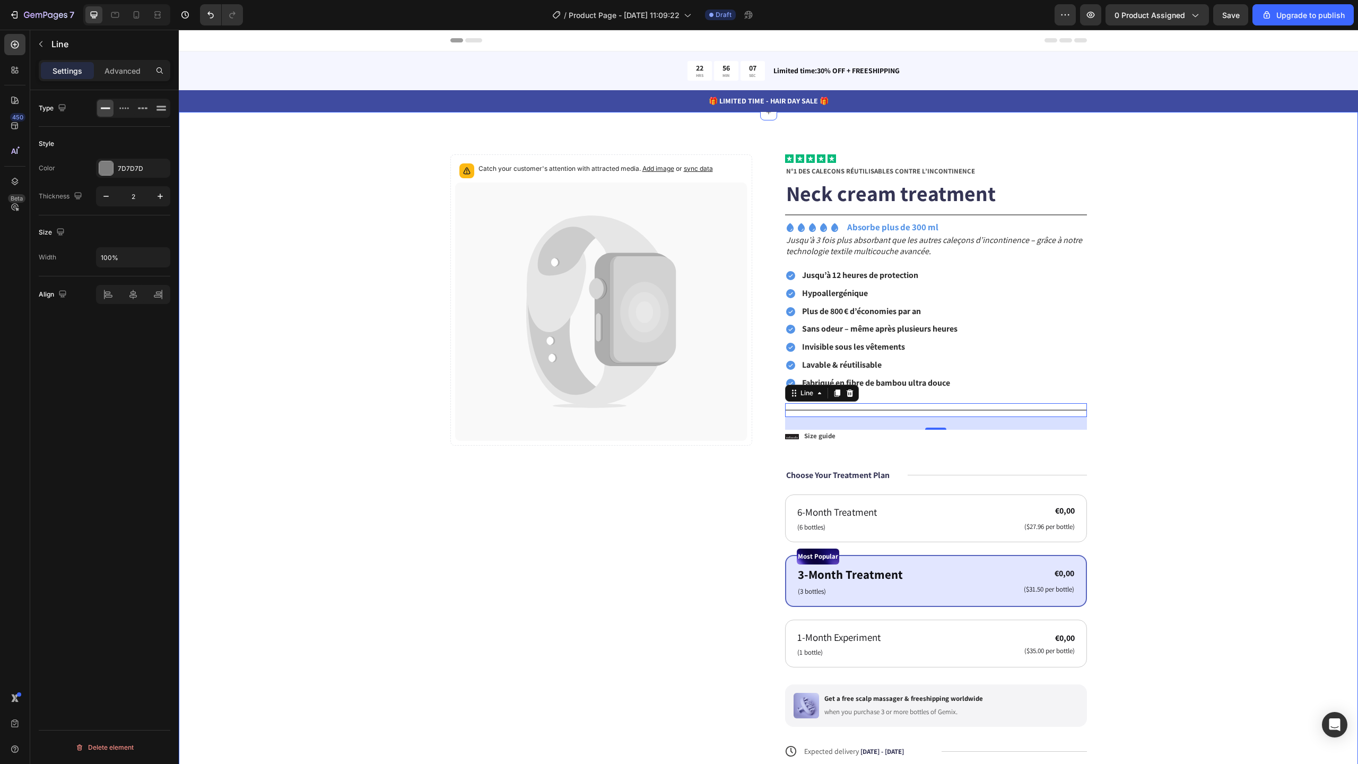
click at [1257, 370] on div "Catch your customer's attention with attracted media. Add image or sync data Pr…" at bounding box center [768, 509] width 1094 height 710
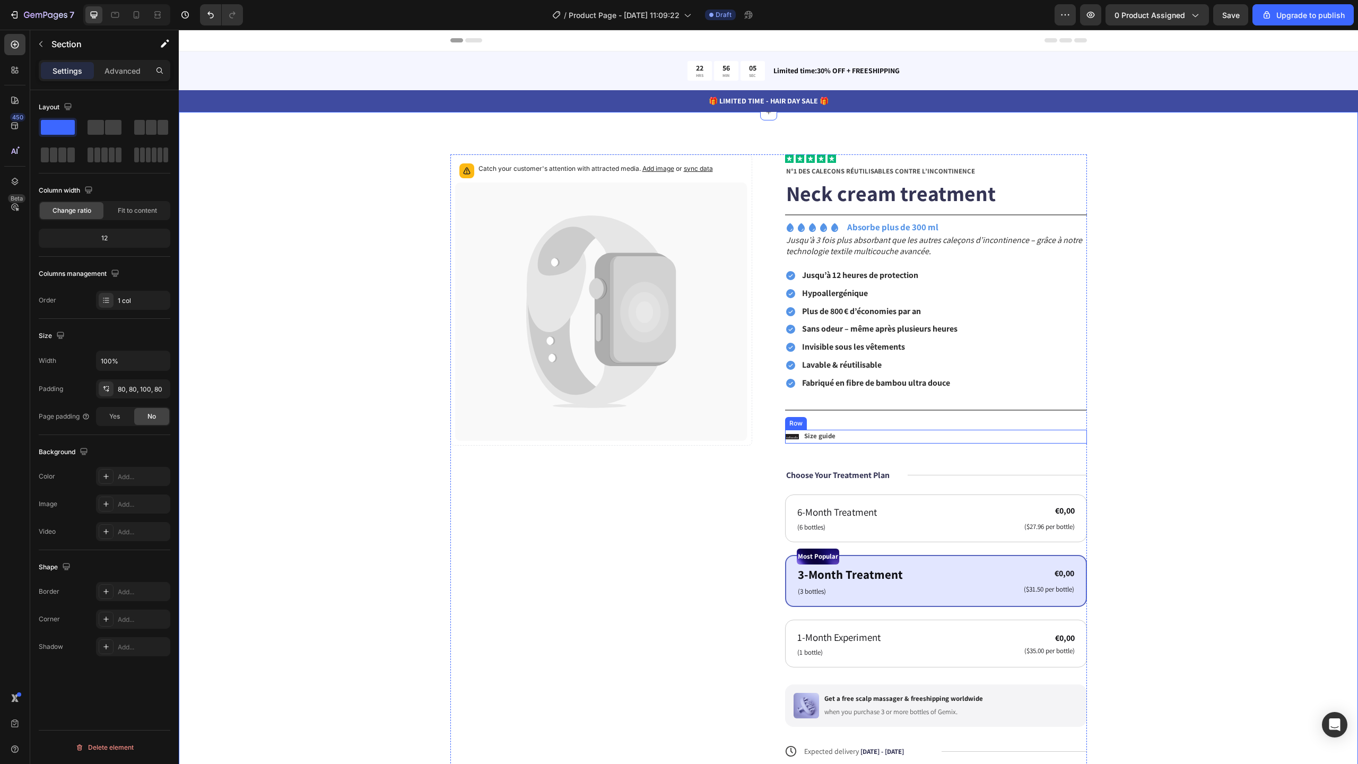
click at [851, 439] on div "Icon Size guide Text Block Row" at bounding box center [936, 437] width 302 height 14
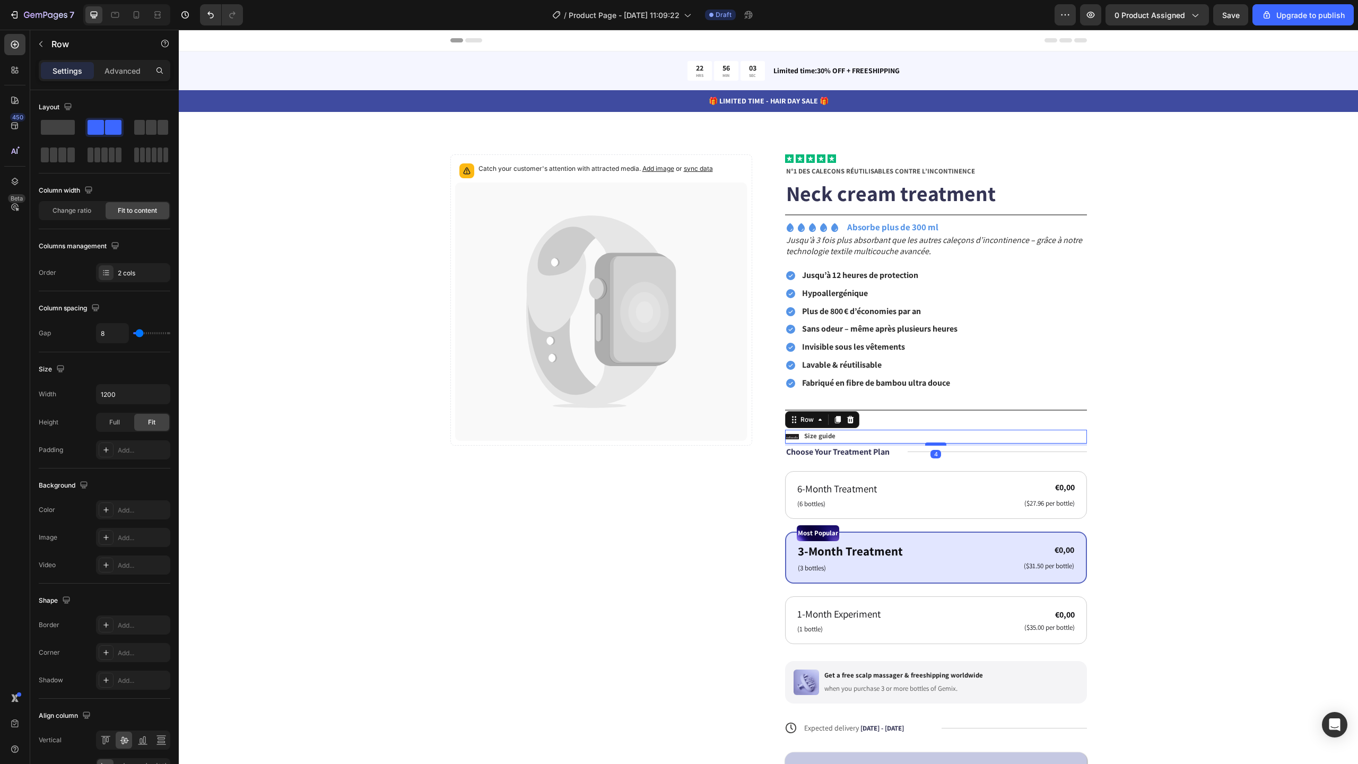
drag, startPoint x: 932, startPoint y: 468, endPoint x: 929, endPoint y: 445, distance: 23.5
click at [929, 445] on div at bounding box center [935, 443] width 21 height 3
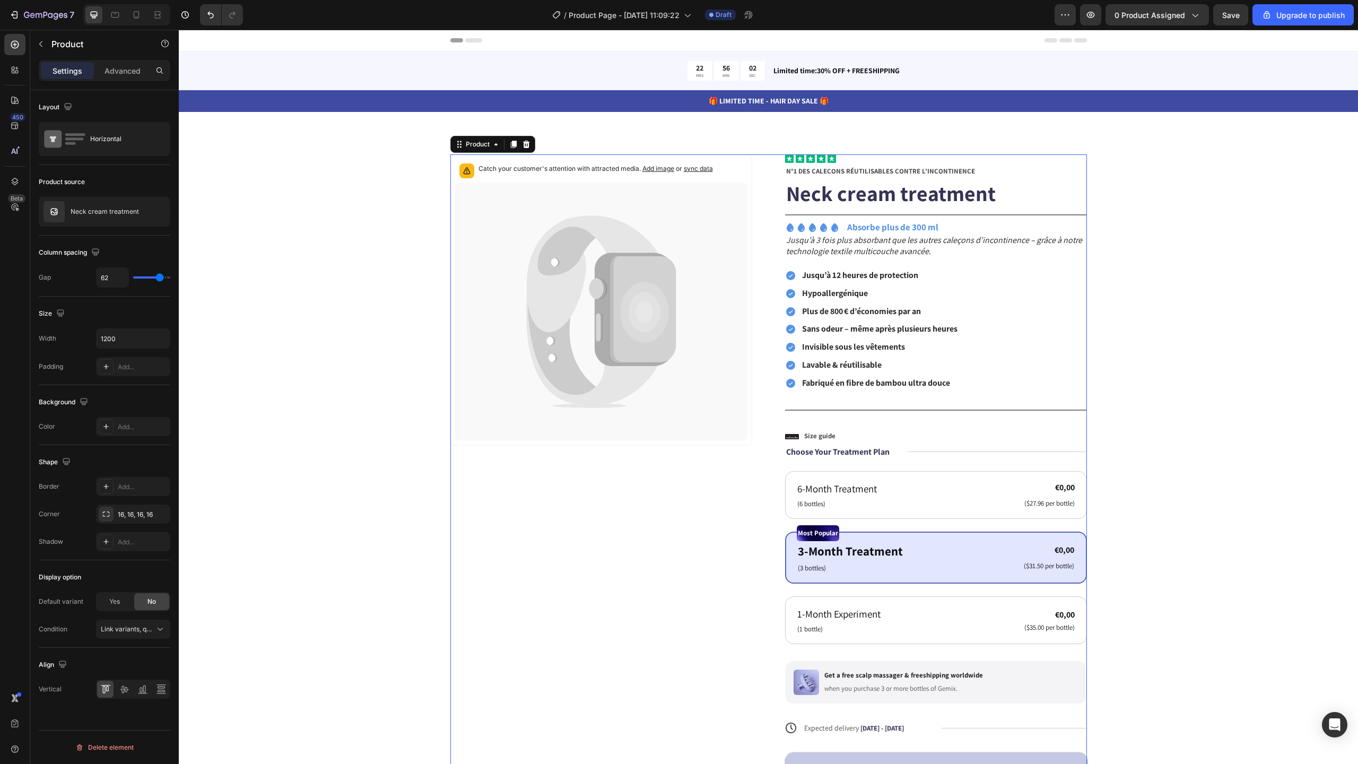
click at [915, 420] on div "Icon Icon Icon Icon Icon Icon List N°1 DES CALEÇONS RÉUTILISABLES CONTRE L’INCO…" at bounding box center [936, 497] width 302 height 686
click at [912, 420] on div "Icon Icon Icon Icon Icon Icon List N°1 DES CALEÇONS RÉUTILISABLES CONTRE L’INCO…" at bounding box center [936, 497] width 302 height 686
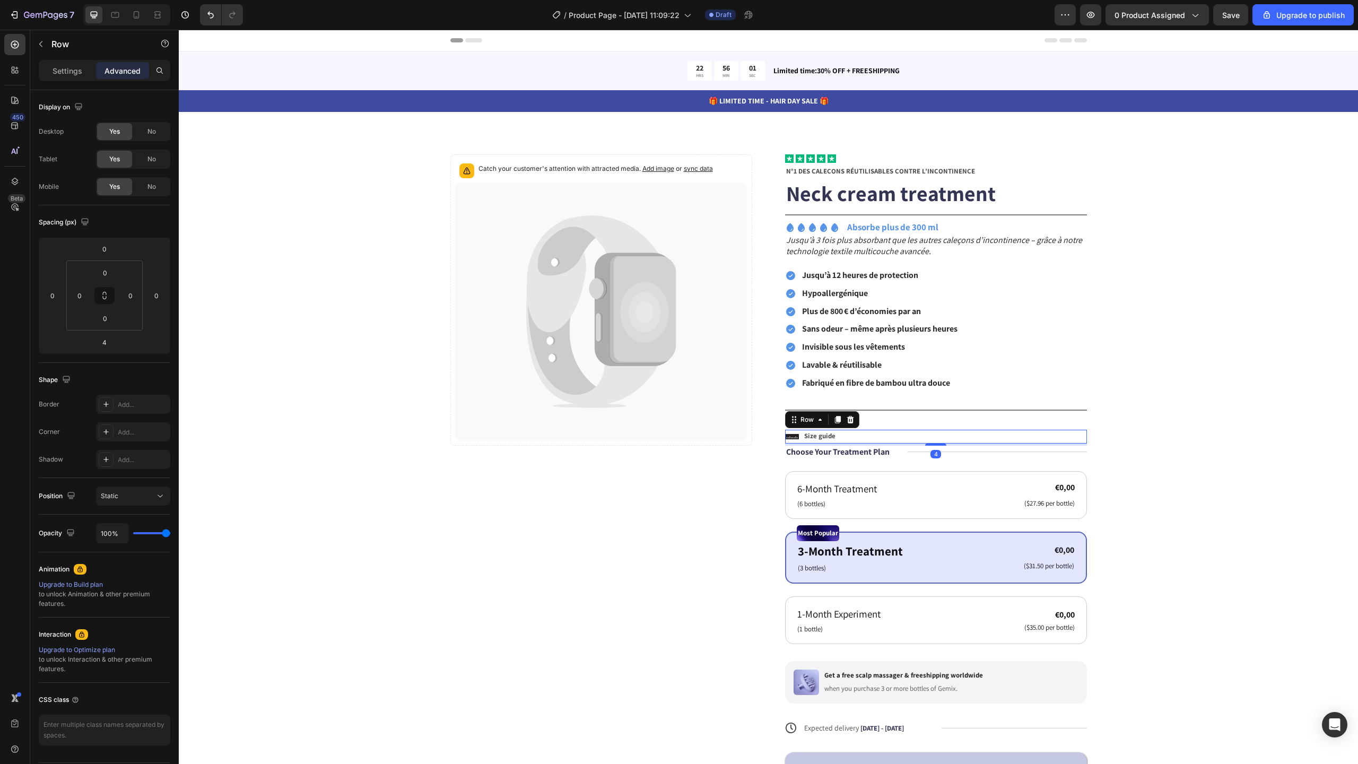
click at [863, 437] on div "Icon Size guide Text Block Row 4" at bounding box center [936, 437] width 302 height 14
click at [868, 415] on div "Title Line" at bounding box center [936, 410] width 302 height 14
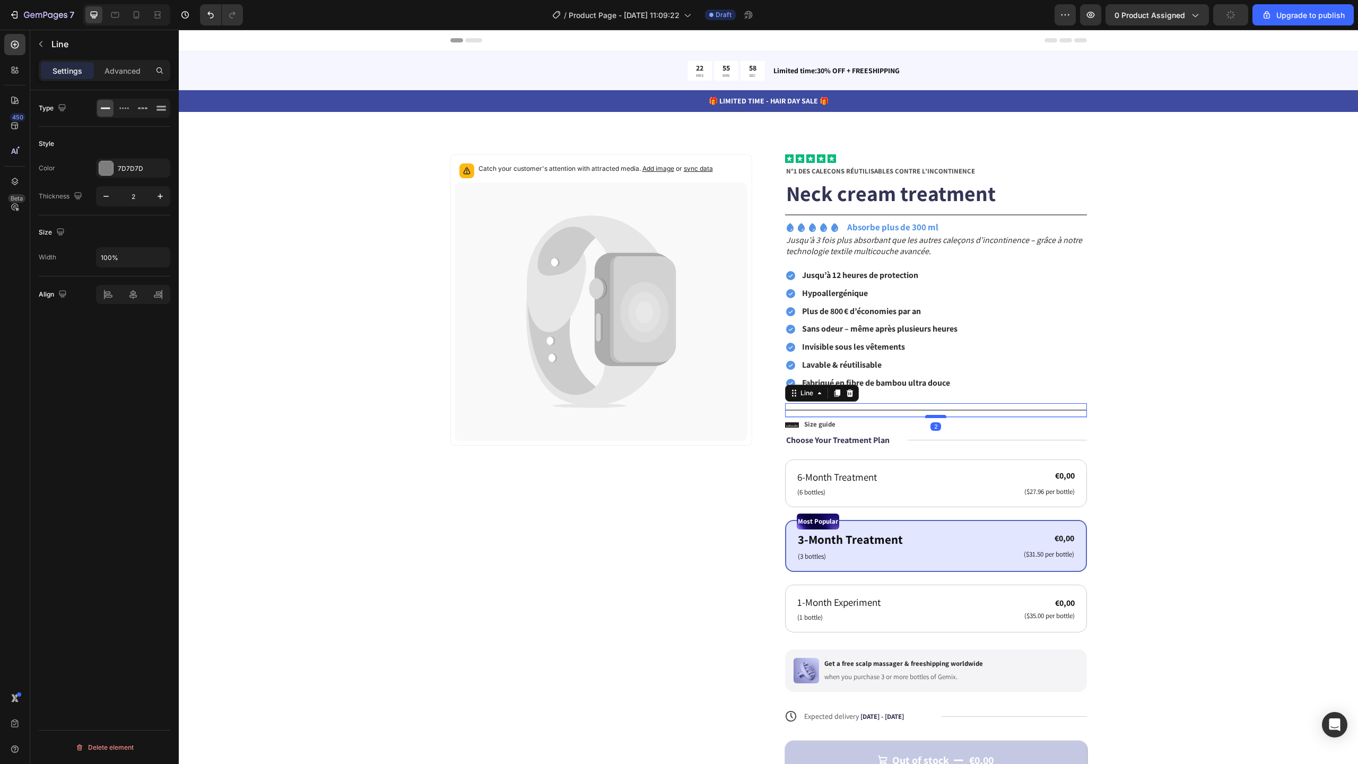
drag, startPoint x: 930, startPoint y: 429, endPoint x: 928, endPoint y: 418, distance: 11.9
click at [928, 417] on div "2" at bounding box center [936, 417] width 302 height 0
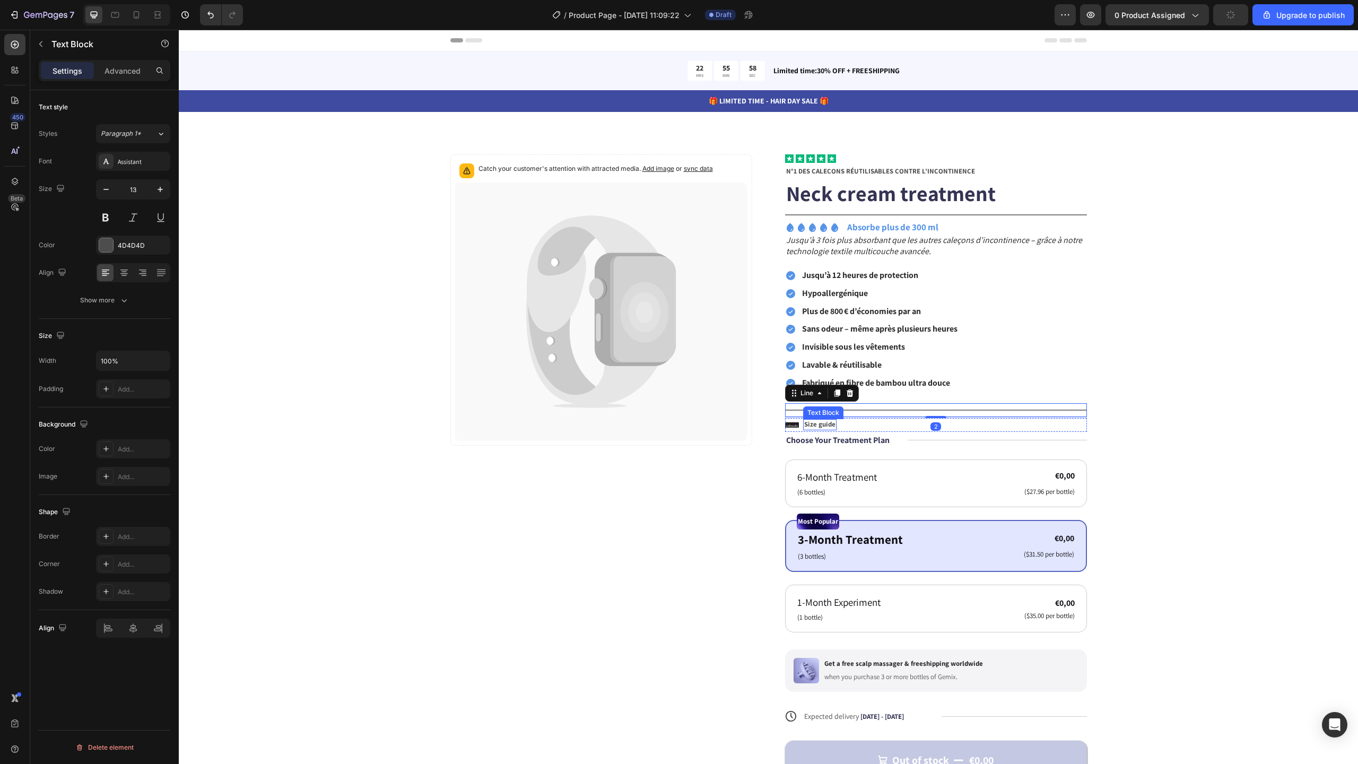
click at [825, 423] on p "Size guide" at bounding box center [819, 424] width 31 height 9
click at [161, 186] on icon "button" at bounding box center [160, 189] width 11 height 11
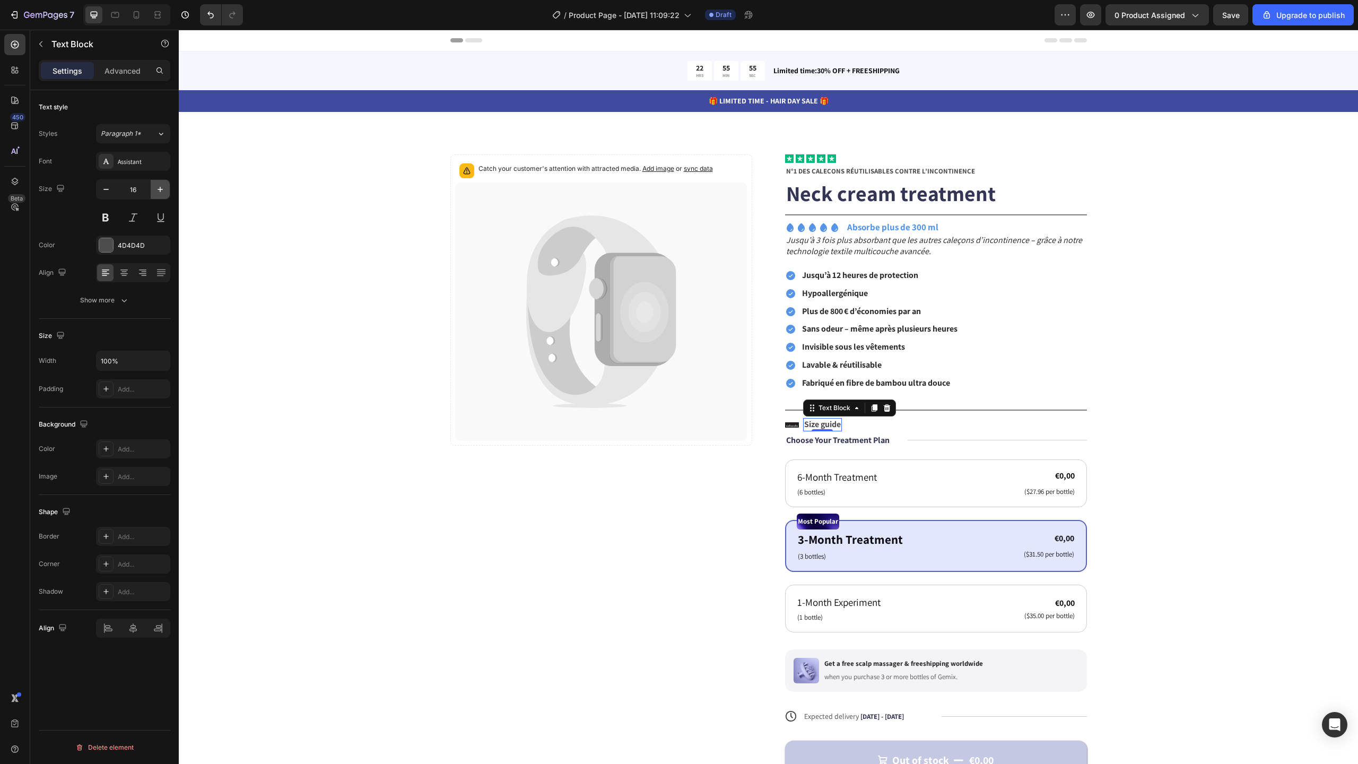
type input "17"
click at [787, 423] on icon at bounding box center [792, 424] width 14 height 5
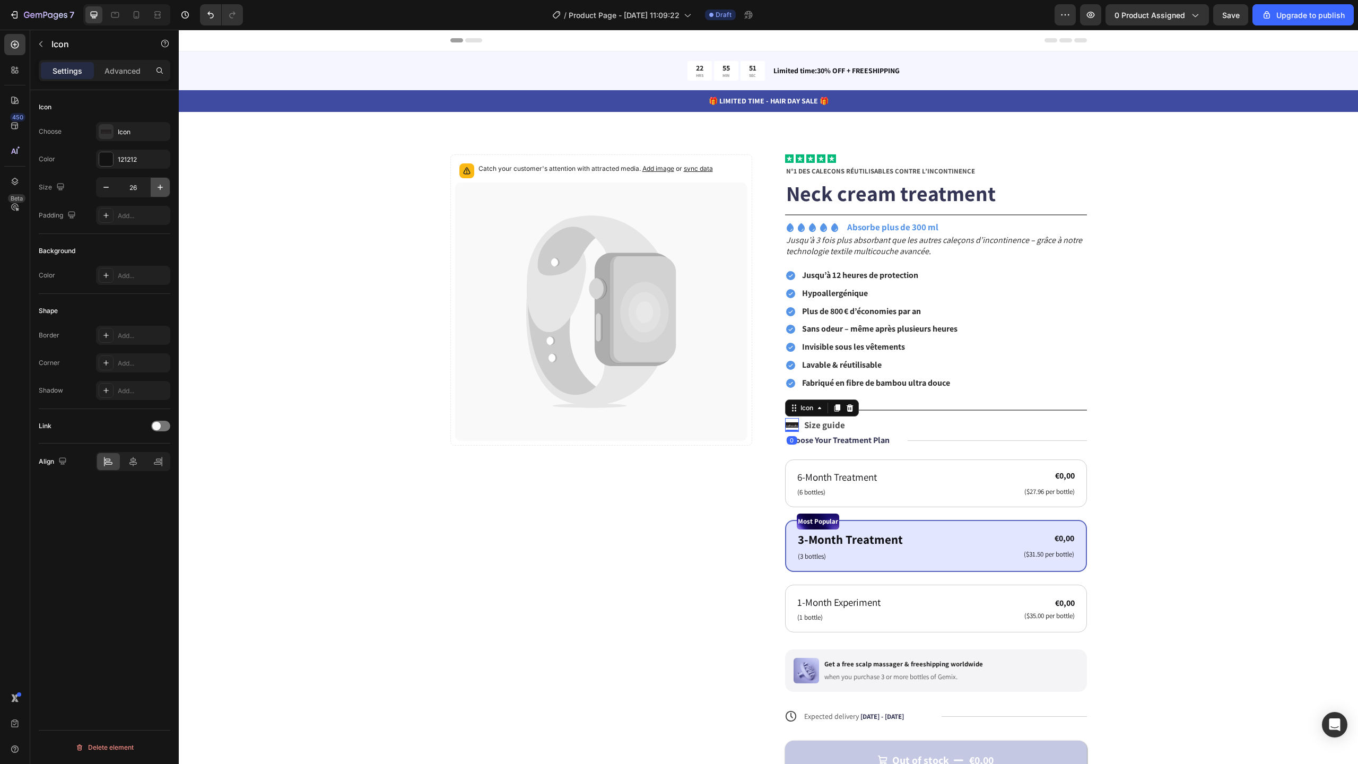
click at [164, 189] on icon "button" at bounding box center [160, 187] width 11 height 11
type input "30"
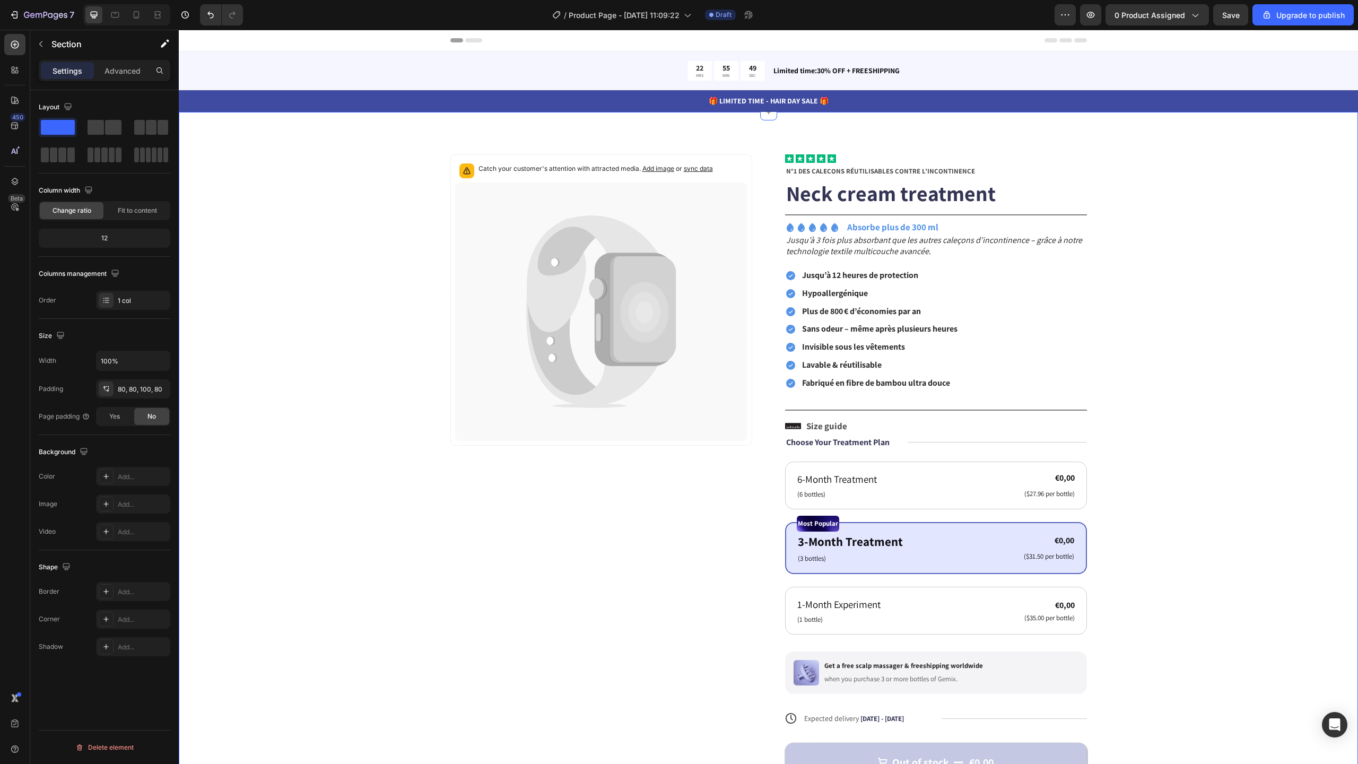
click at [1323, 429] on div "Catch your customer's attention with attracted media. Add image or sync data Pr…" at bounding box center [768, 498] width 1179 height 772
click at [847, 428] on div "Icon Size guide Text Block Row" at bounding box center [936, 426] width 302 height 16
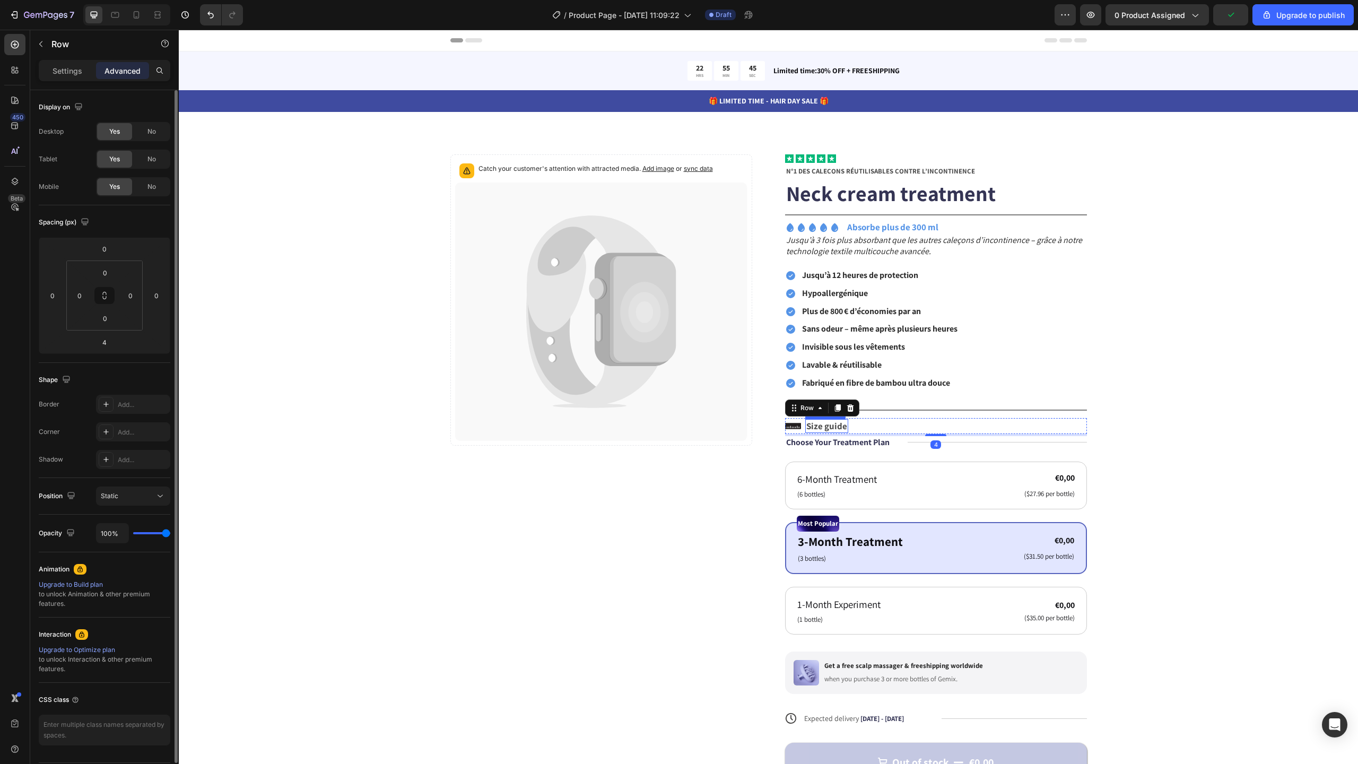
click at [836, 422] on p "Size guide" at bounding box center [826, 426] width 41 height 12
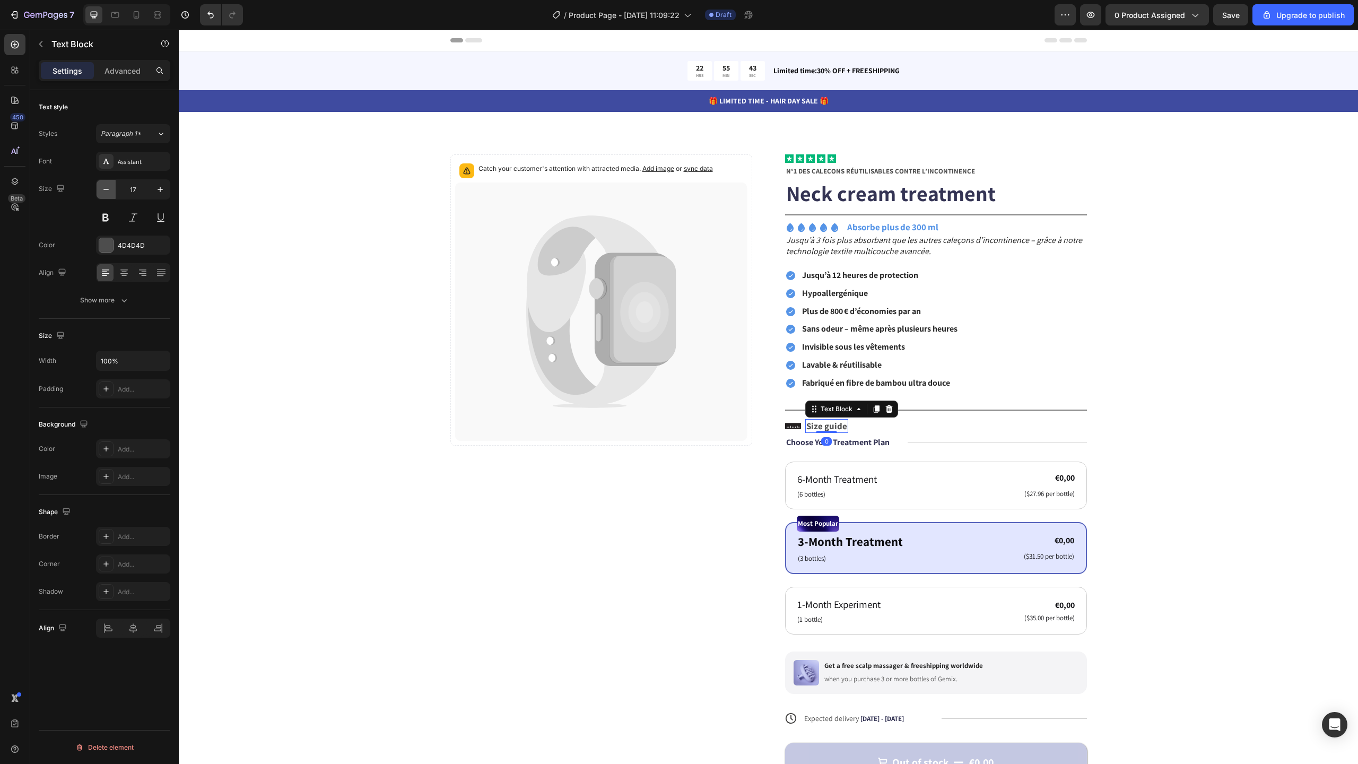
click at [105, 186] on icon "button" at bounding box center [106, 189] width 11 height 11
type input "16"
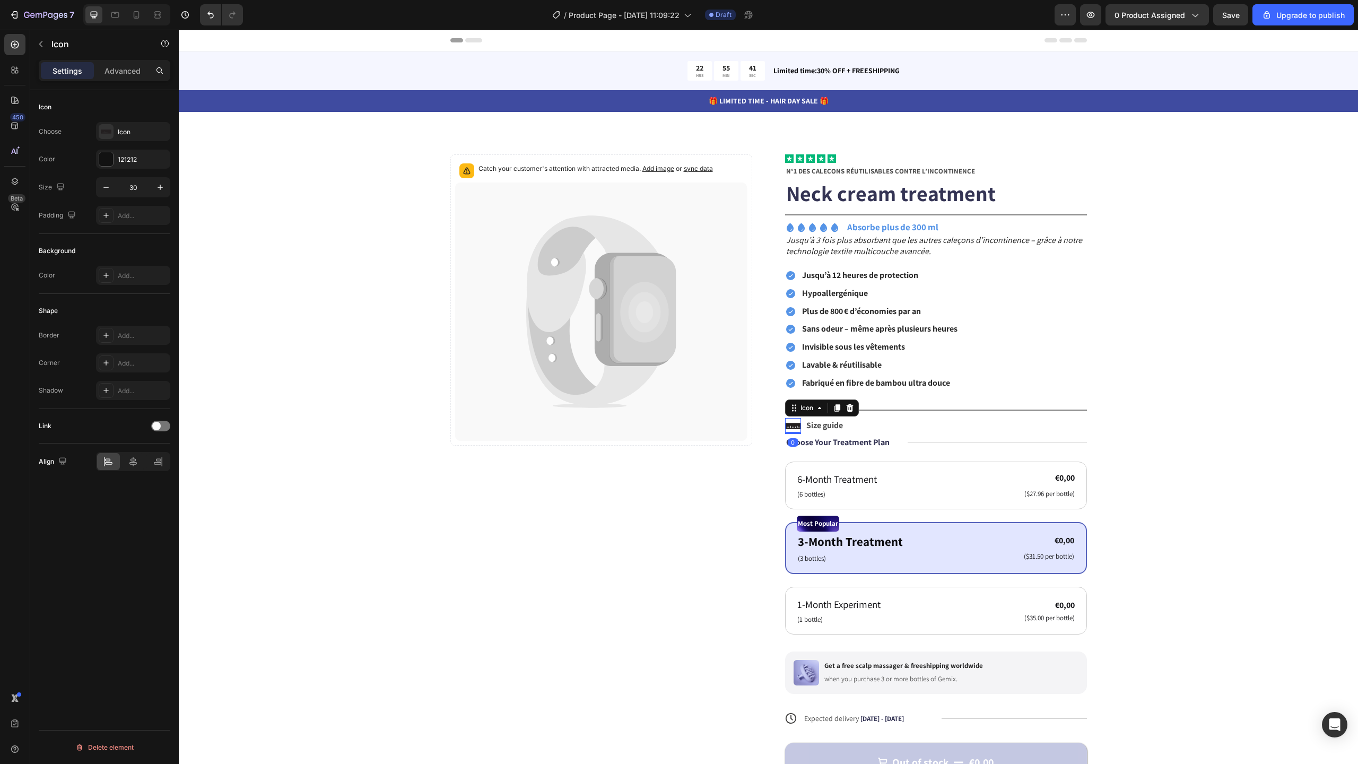
click at [789, 422] on icon at bounding box center [793, 426] width 16 height 16
click at [105, 180] on button "button" at bounding box center [106, 187] width 19 height 19
click at [111, 186] on button "button" at bounding box center [106, 187] width 19 height 19
type input "28"
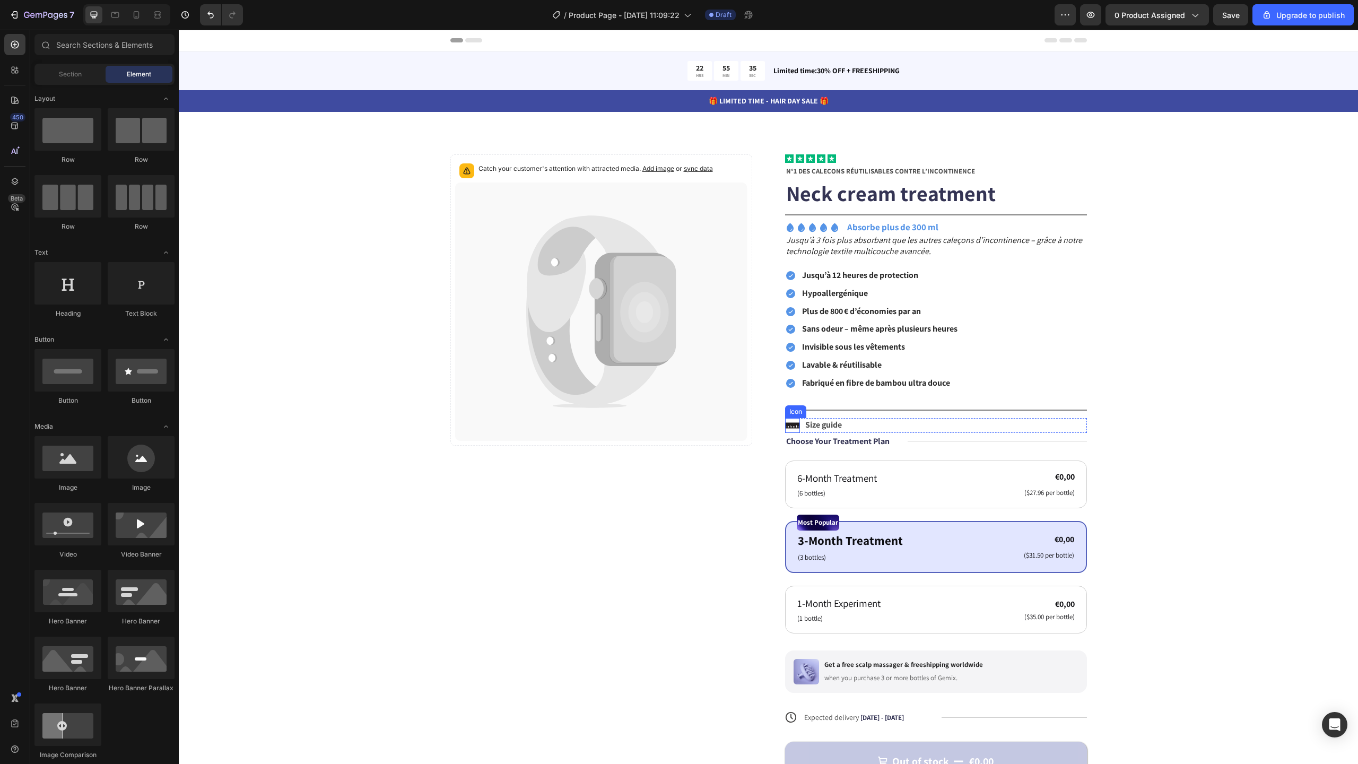
click at [788, 422] on icon at bounding box center [792, 425] width 15 height 15
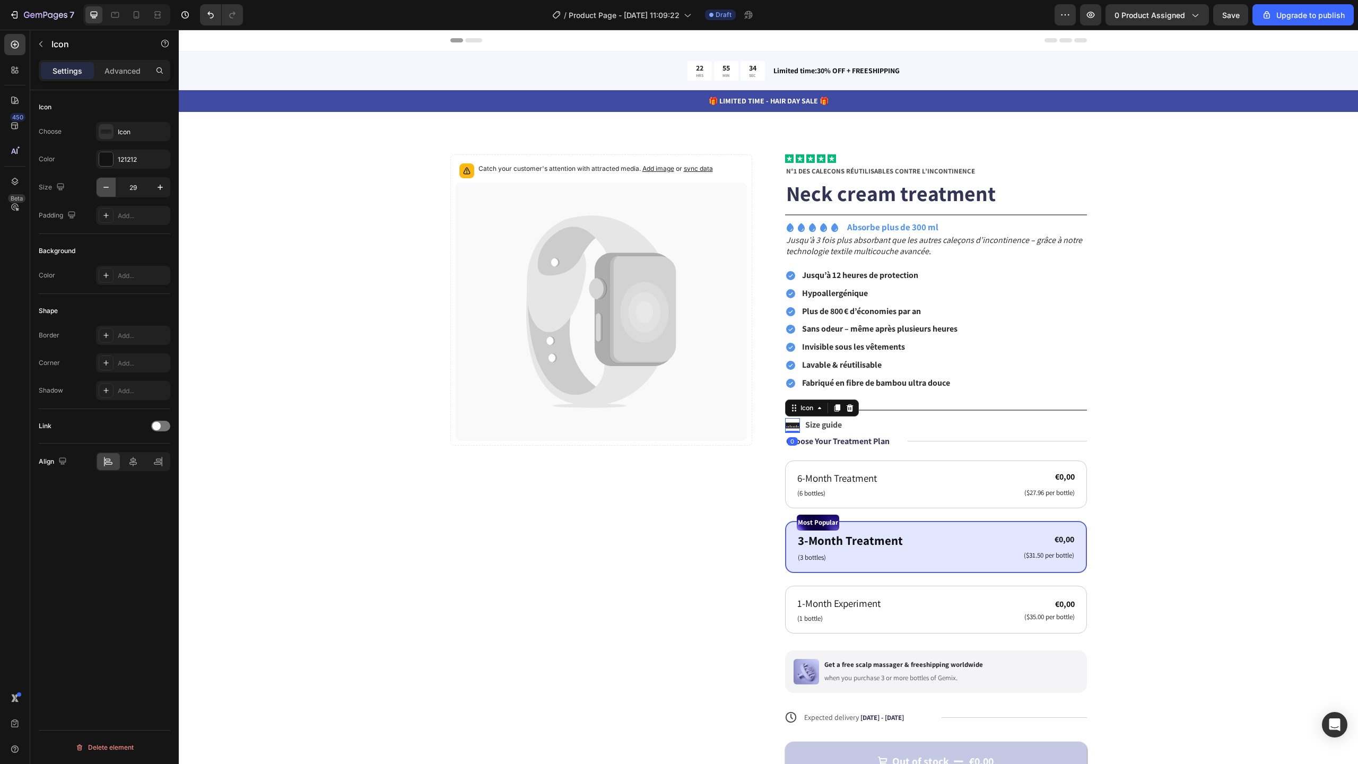
click at [106, 182] on icon "button" at bounding box center [106, 187] width 11 height 11
type input "27"
click at [1193, 301] on div "Catch your customer's attention with attracted media. Add image or sync data Pr…" at bounding box center [768, 491] width 1094 height 675
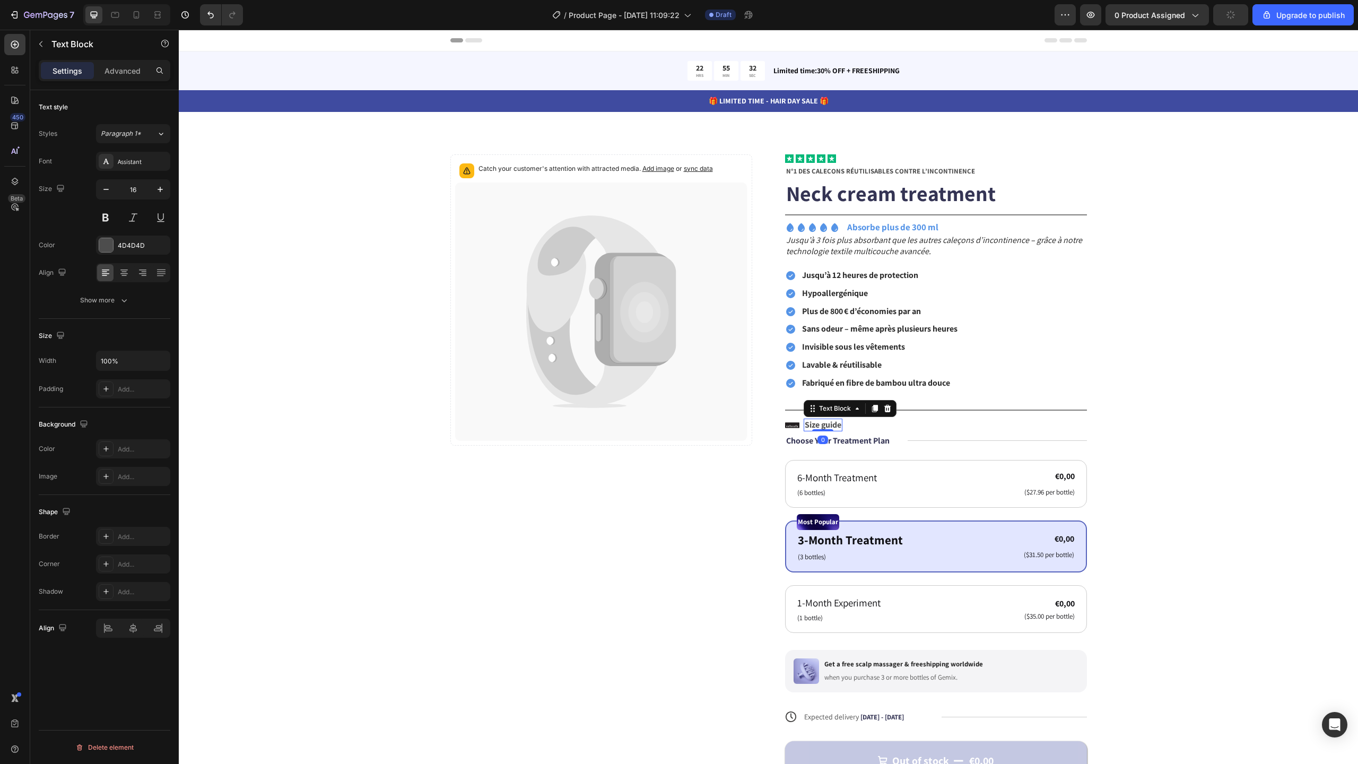
click at [832, 428] on p "Size guide" at bounding box center [823, 425] width 37 height 11
click at [842, 426] on div "Icon Size guide Text Block 0 Row" at bounding box center [936, 425] width 302 height 14
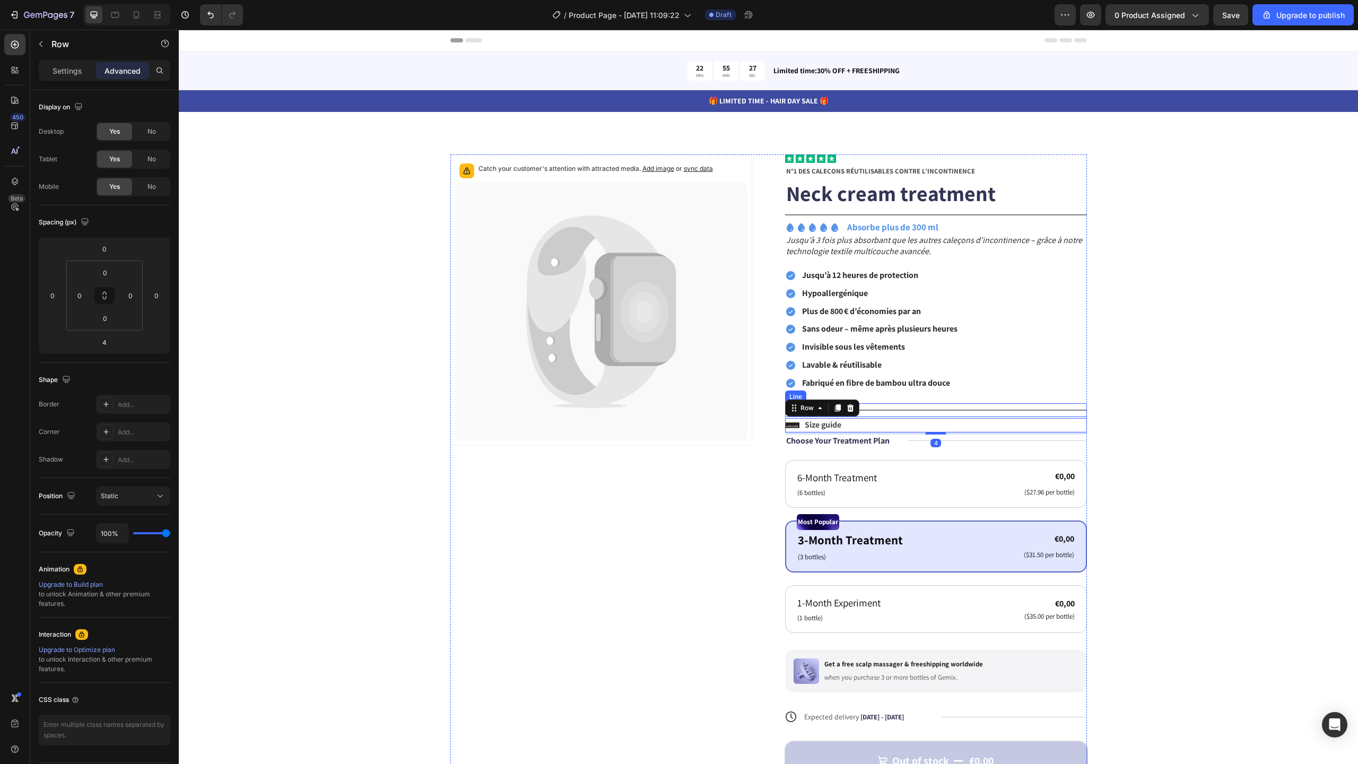
click at [1215, 410] on div "Catch your customer's attention with attracted media. Add image or sync data Pr…" at bounding box center [768, 491] width 1094 height 675
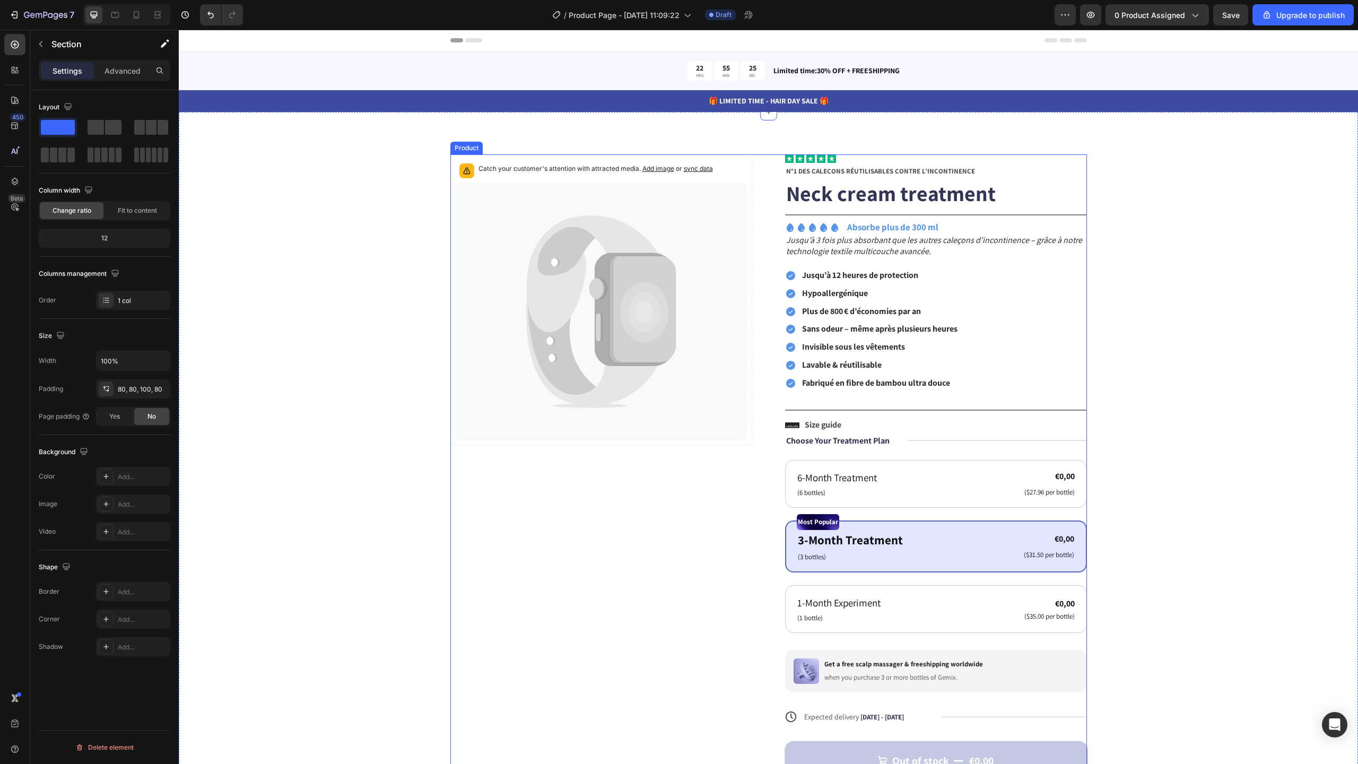
click at [903, 395] on div "Icon Icon Icon Icon Icon Icon List N°1 DES CALEÇONS RÉUTILISABLES CONTRE L’INCO…" at bounding box center [936, 491] width 302 height 675
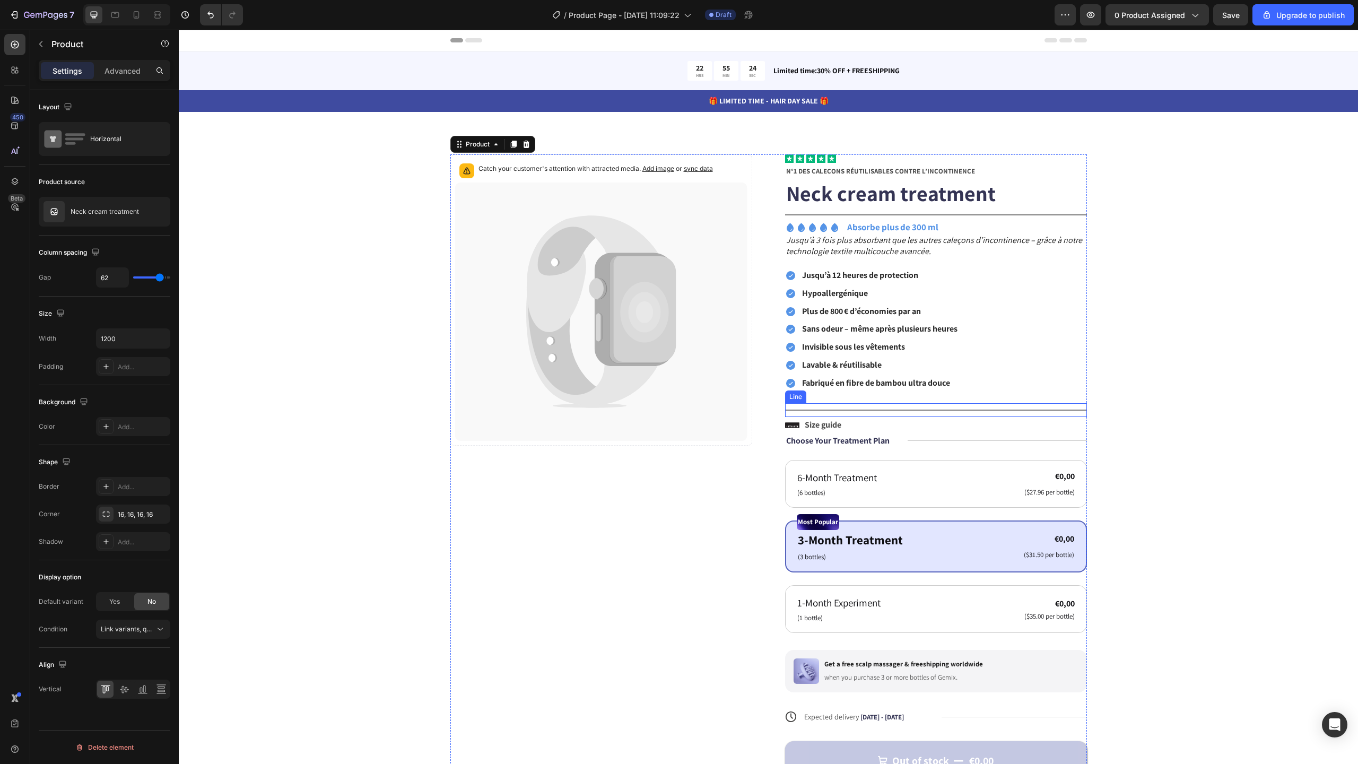
click at [914, 404] on div "Title Line" at bounding box center [936, 410] width 302 height 14
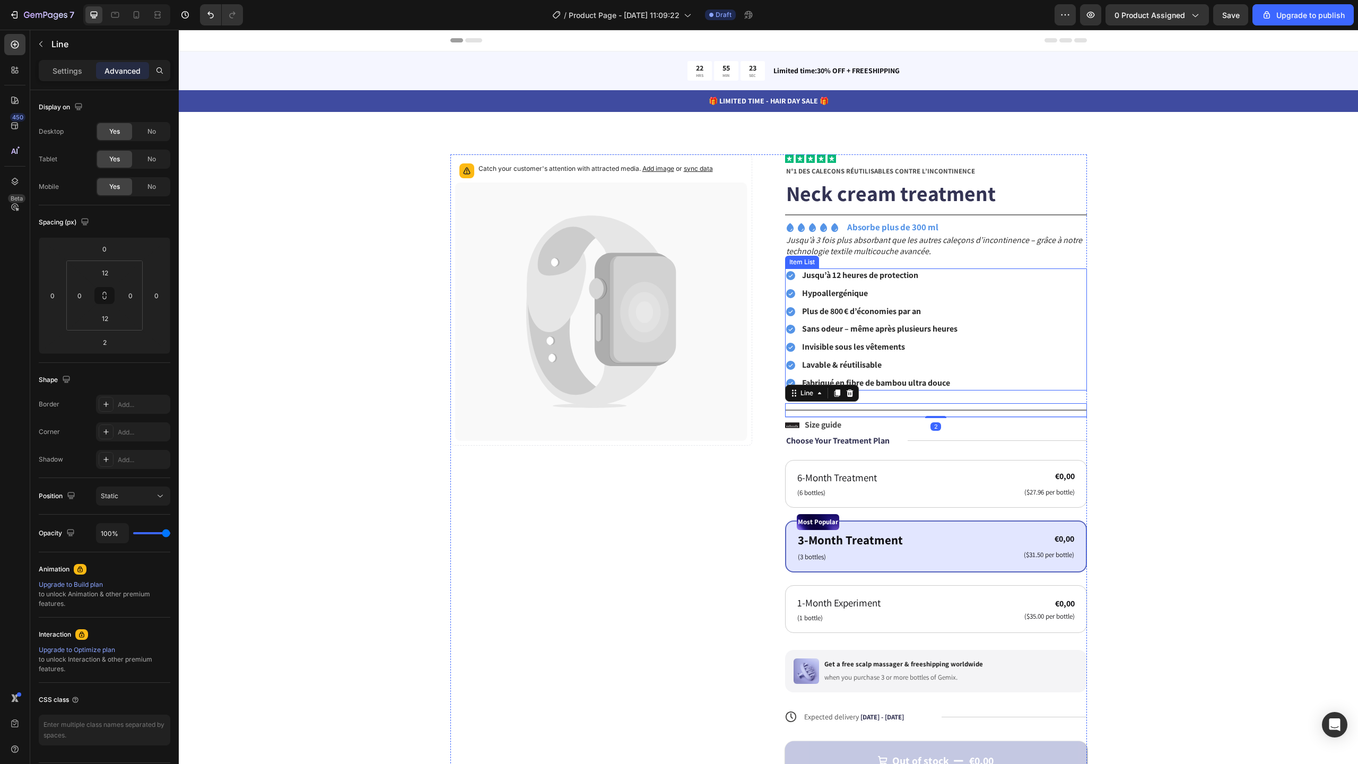
click at [920, 385] on strong "Fabriqué en fibre de bambou ultra douce" at bounding box center [876, 382] width 148 height 11
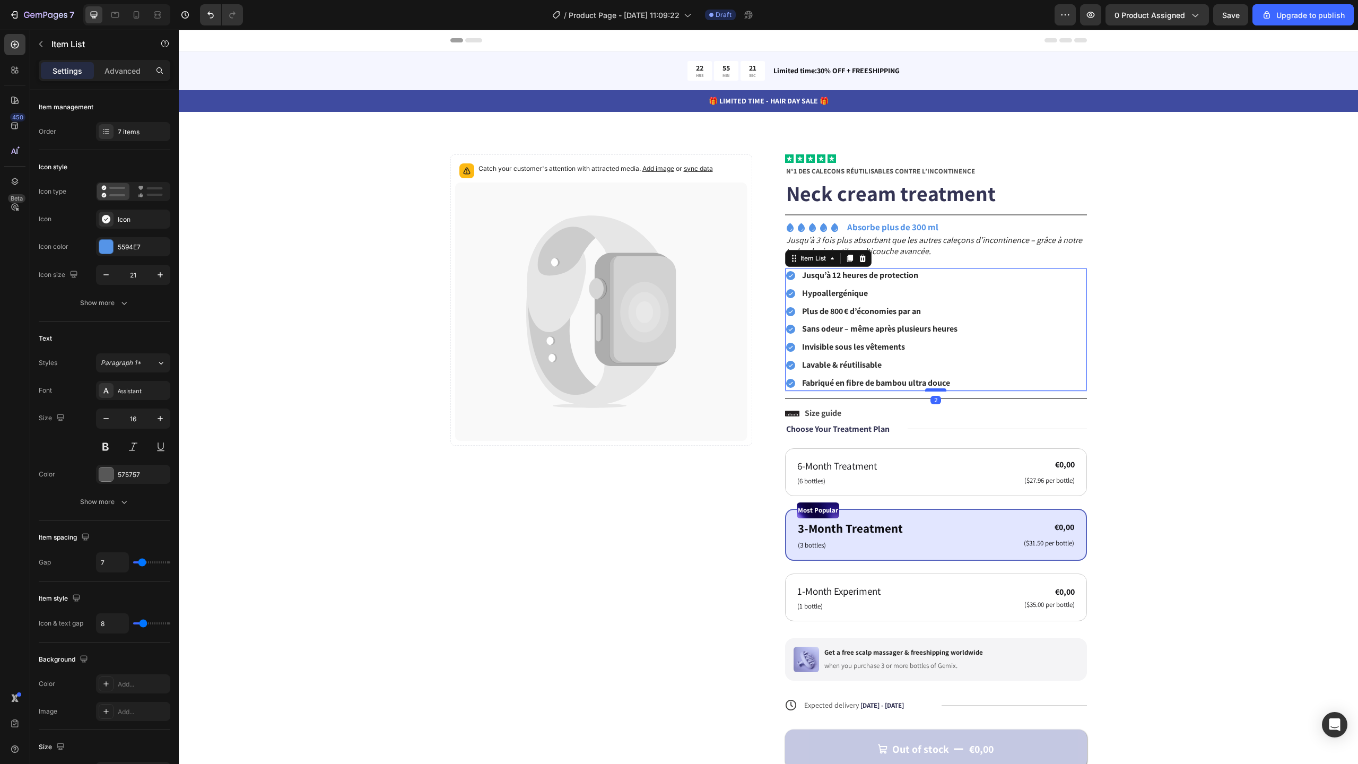
drag, startPoint x: 928, startPoint y: 401, endPoint x: 928, endPoint y: 389, distance: 11.7
click at [928, 389] on div at bounding box center [935, 389] width 21 height 3
type input "100%"
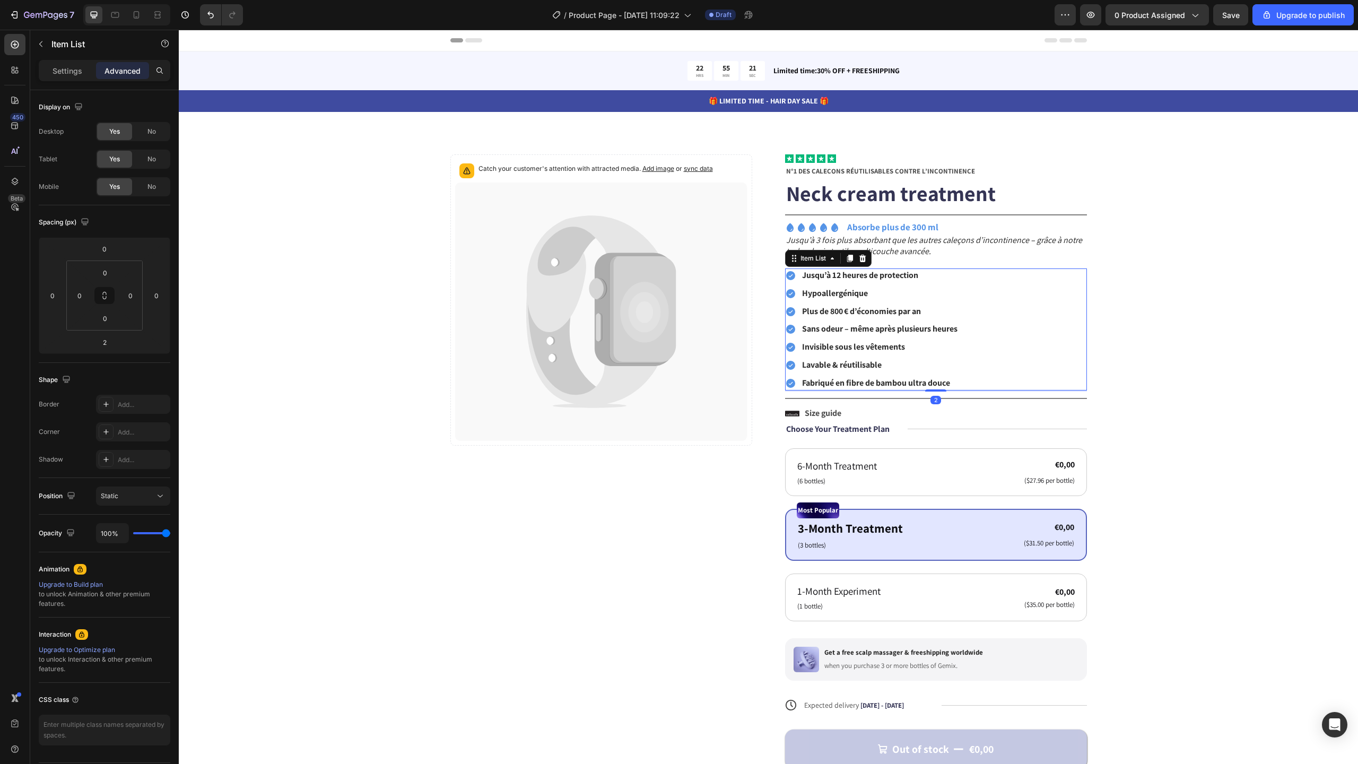
click at [1213, 285] on div "Catch your customer's attention with attracted media. Add image or sync data Pr…" at bounding box center [768, 486] width 1094 height 664
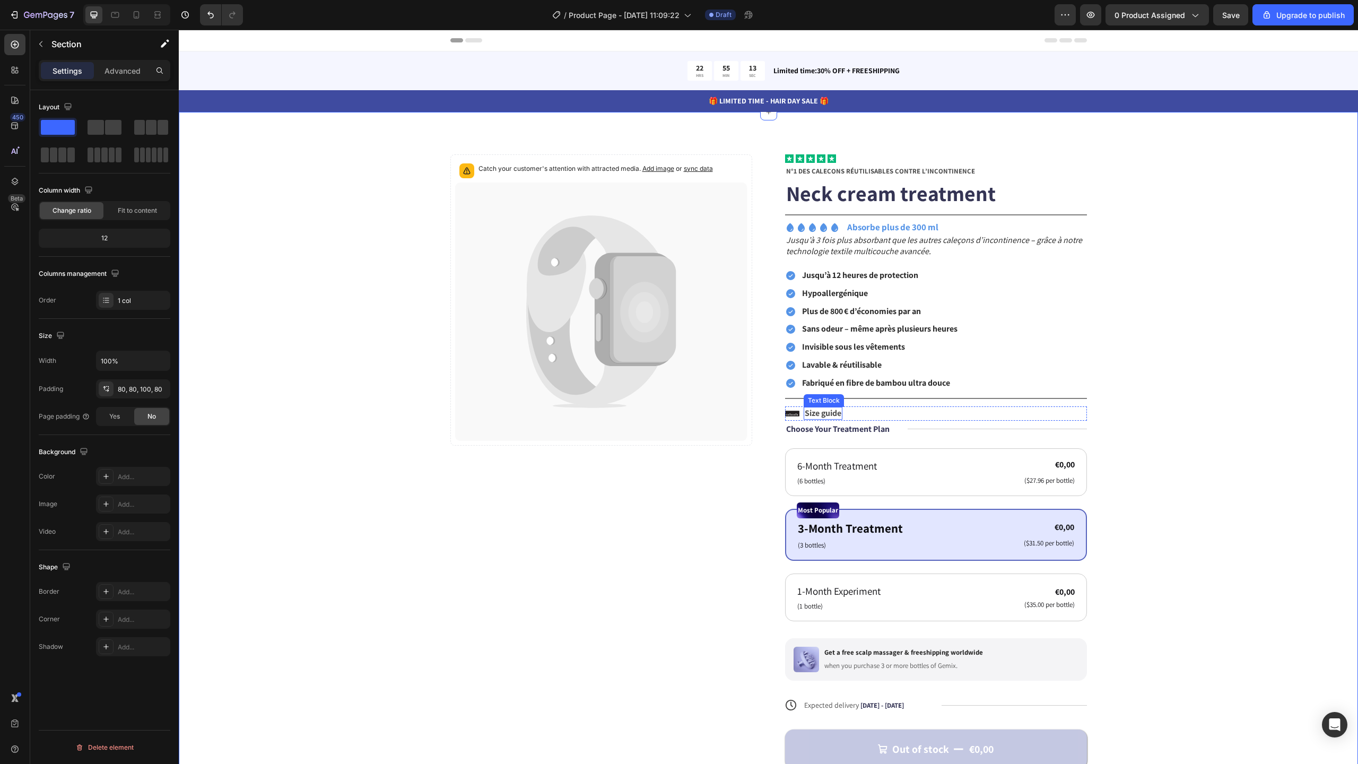
click at [839, 414] on div "Size guide" at bounding box center [823, 413] width 39 height 13
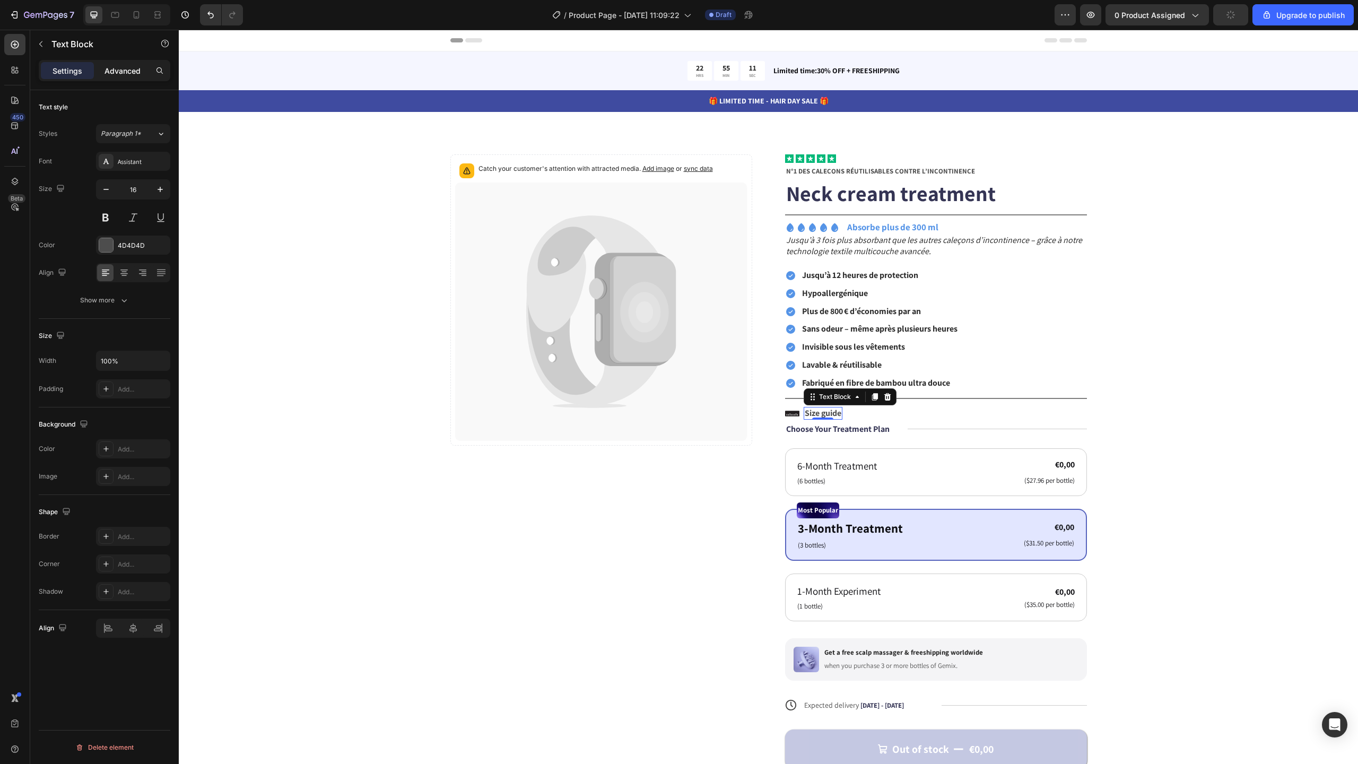
click at [119, 78] on div "Advanced" at bounding box center [122, 70] width 53 height 17
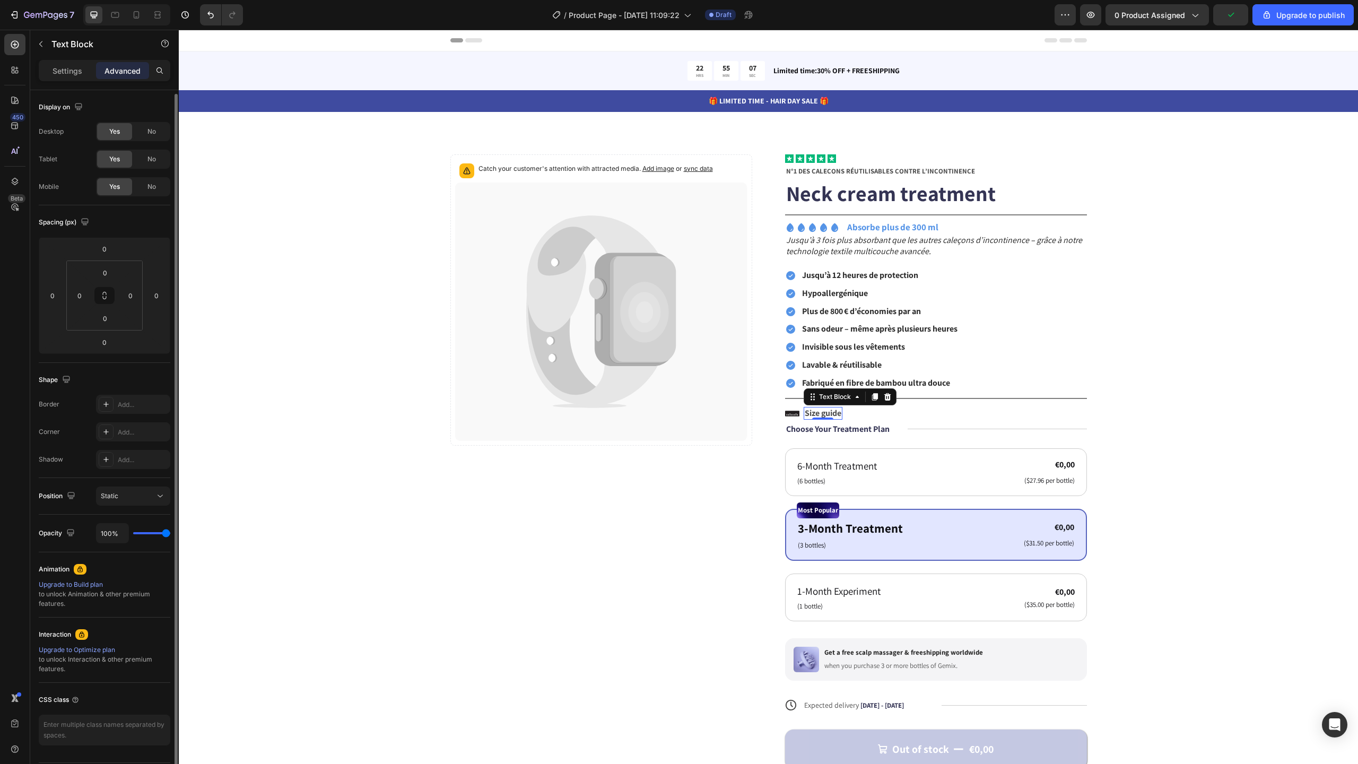
scroll to position [2, 0]
click at [85, 648] on div "Upgrade to Optimize plan" at bounding box center [105, 648] width 132 height 10
click at [69, 74] on p "Settings" at bounding box center [68, 70] width 30 height 11
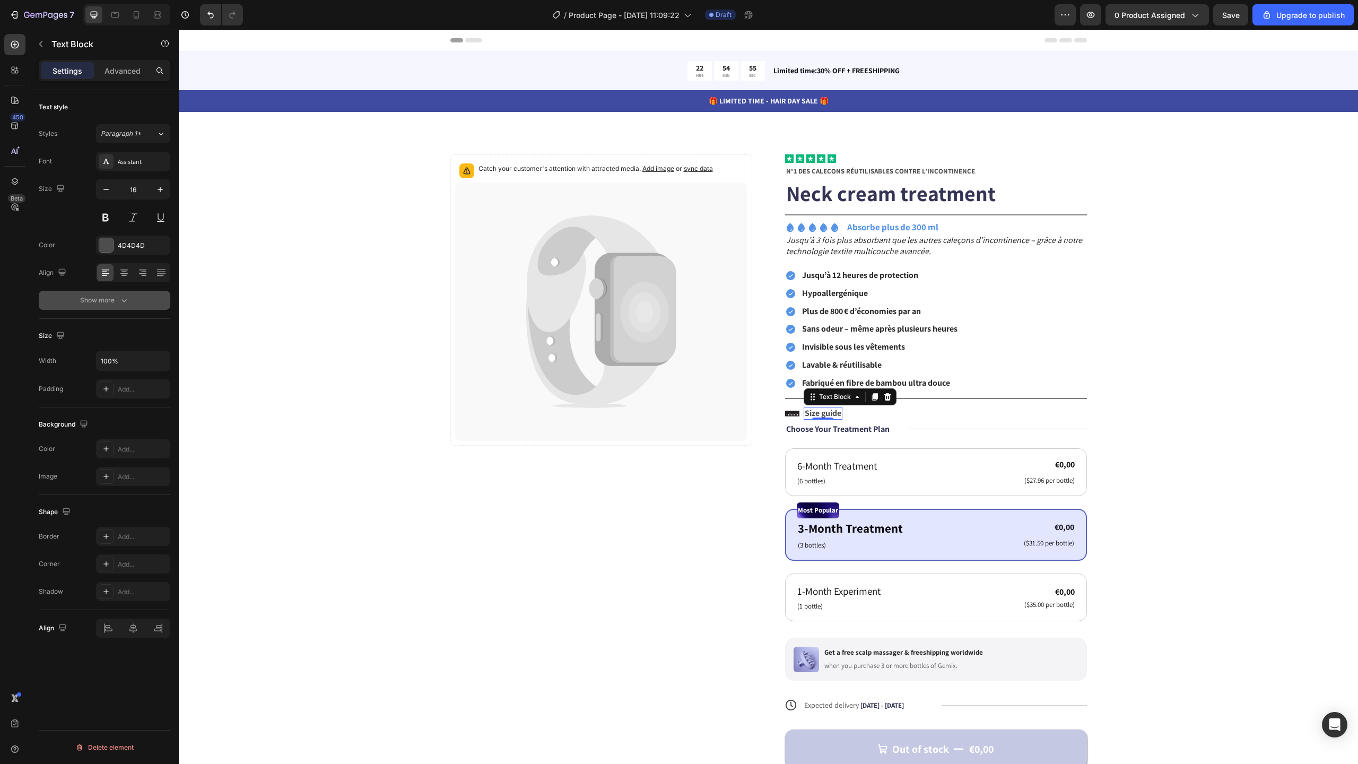
click at [119, 304] on icon "button" at bounding box center [124, 300] width 11 height 11
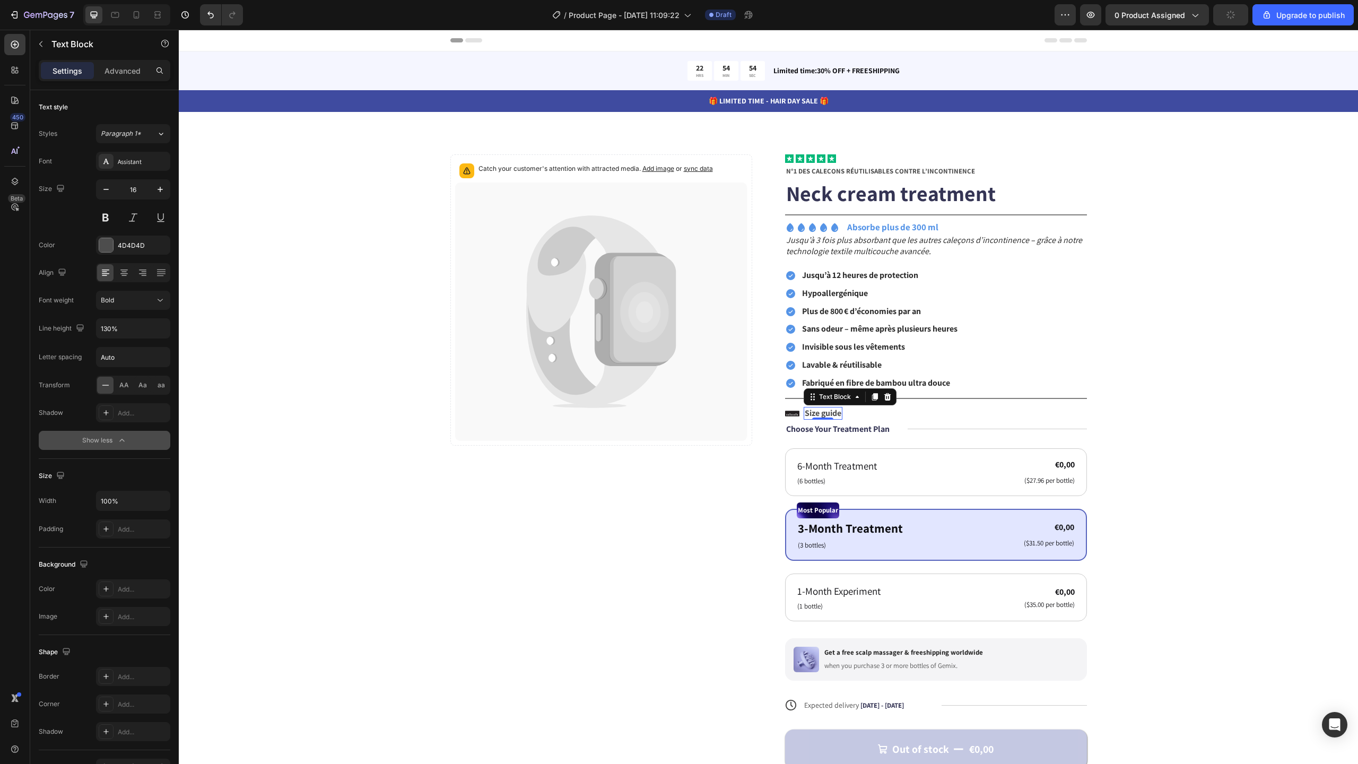
click at [118, 439] on icon "button" at bounding box center [122, 440] width 11 height 11
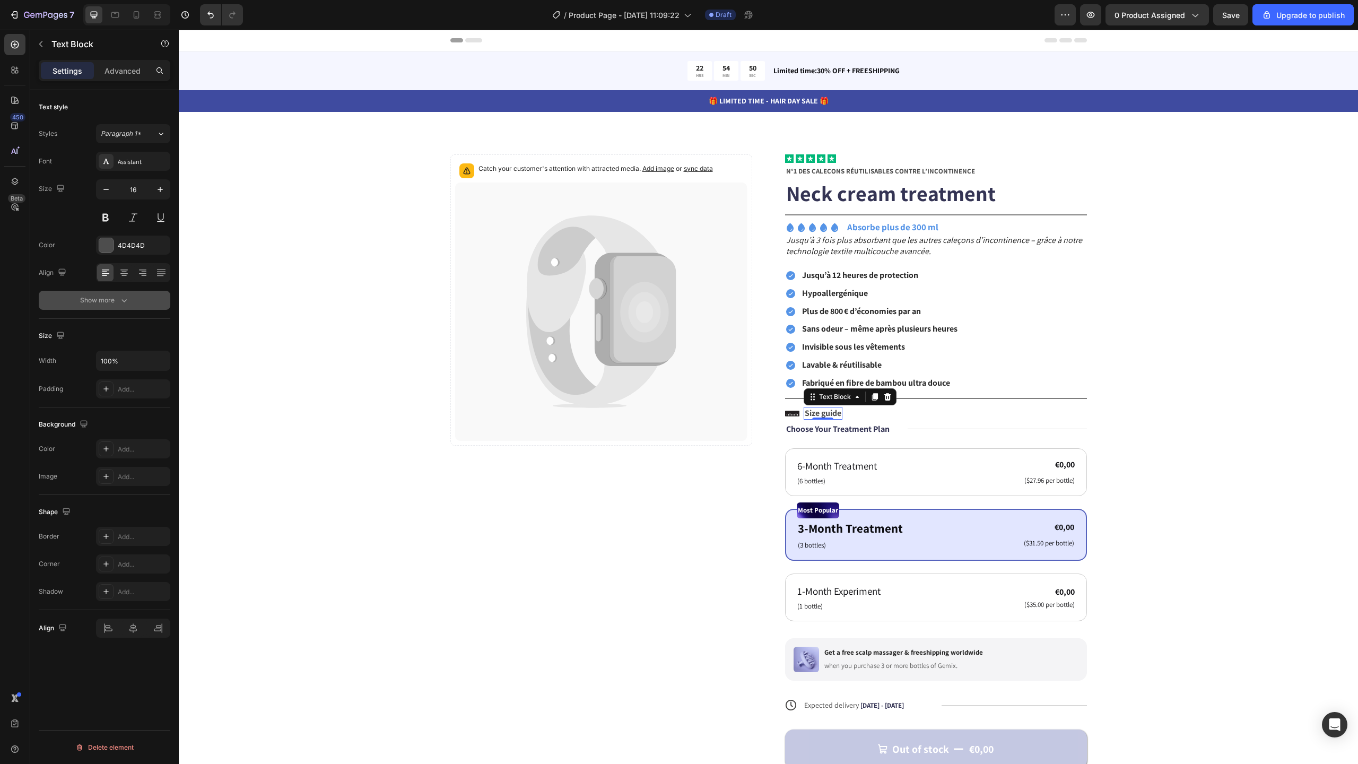
click at [828, 412] on p "Size guide" at bounding box center [823, 413] width 37 height 11
click at [1263, 316] on div "Catch your customer's attention with attracted media. Add image or sync data Pr…" at bounding box center [768, 486] width 1094 height 664
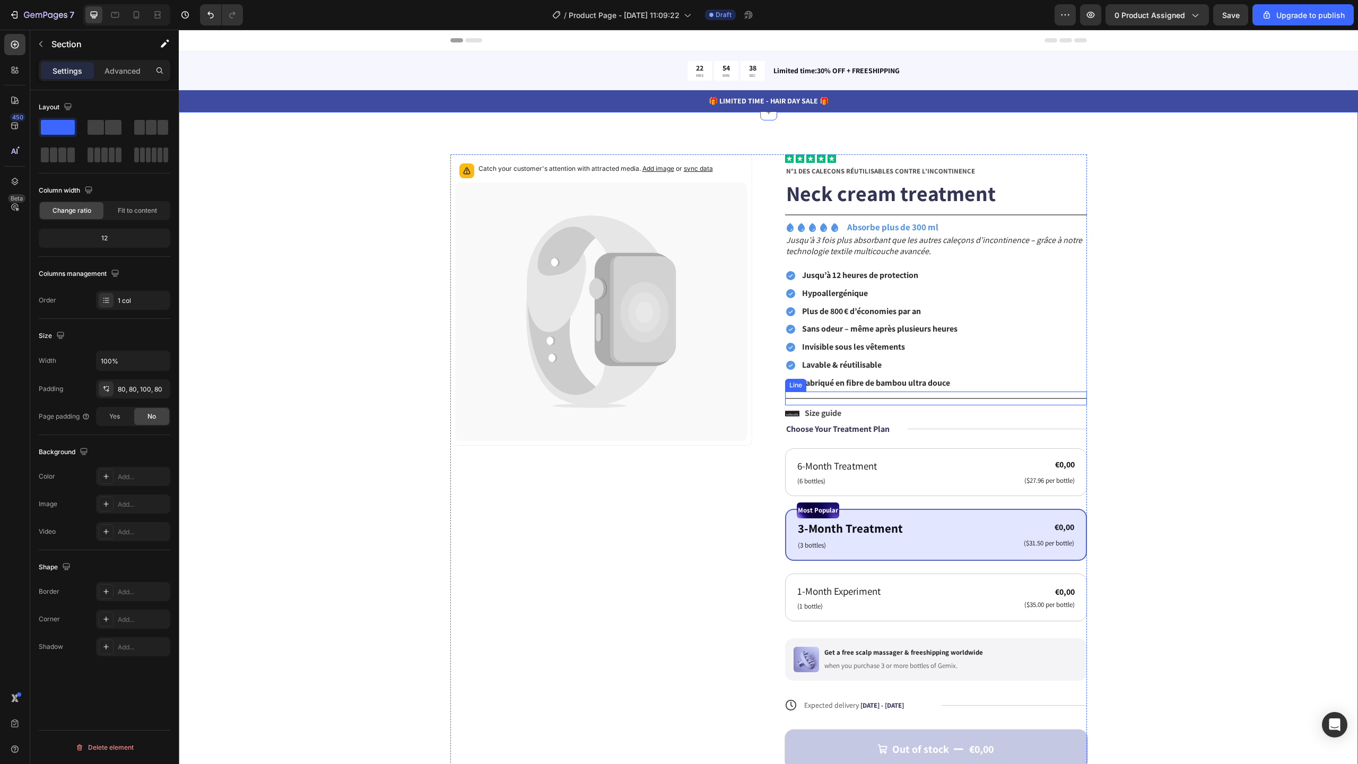
click at [852, 412] on div "Icon Size guide Text Block Row" at bounding box center [936, 413] width 302 height 14
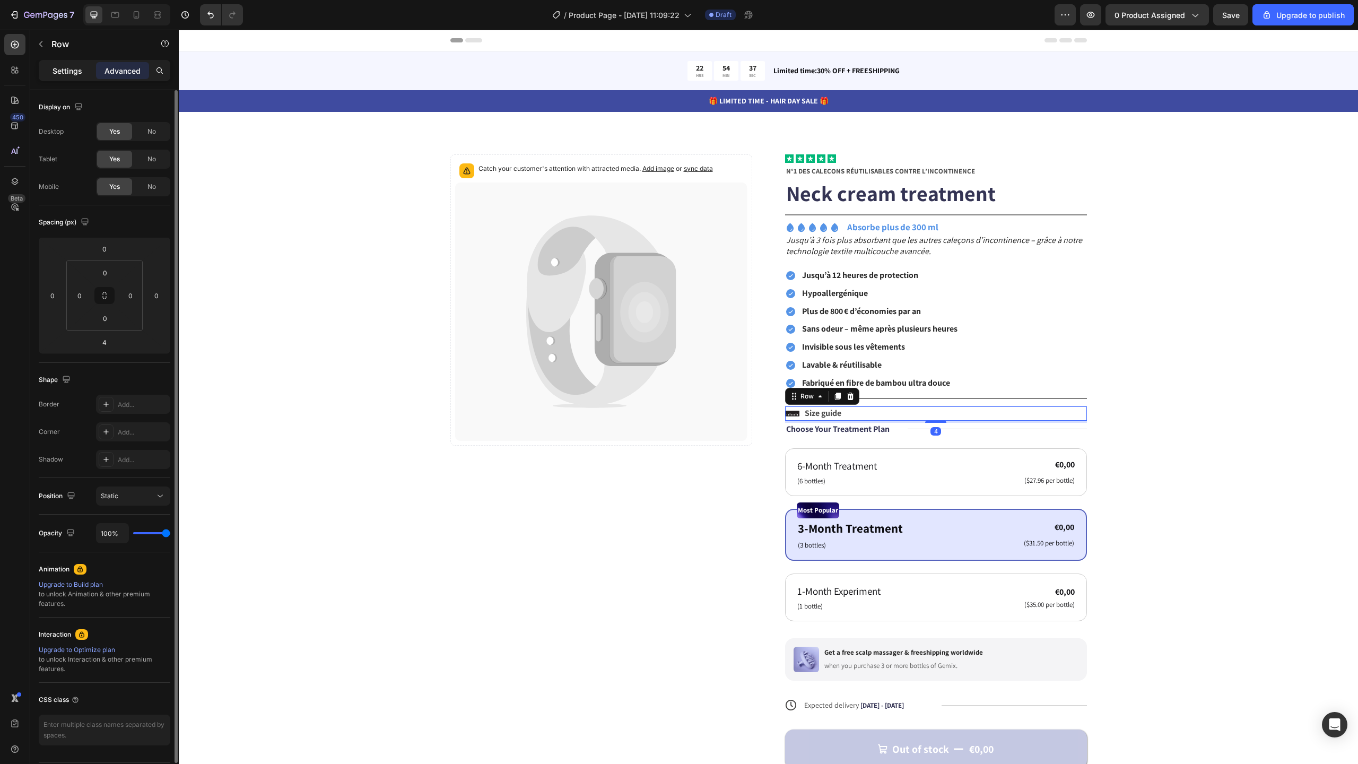
click at [64, 65] on p "Settings" at bounding box center [68, 70] width 30 height 11
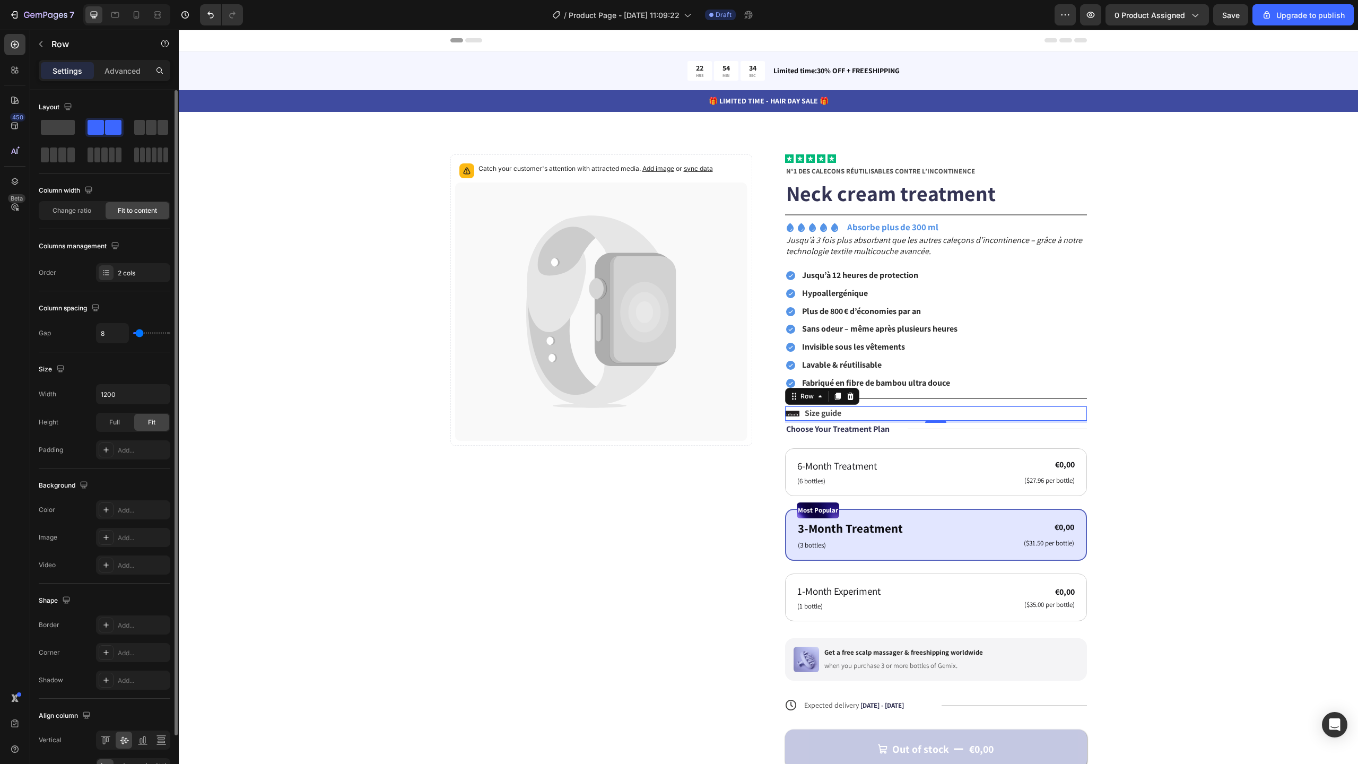
click at [859, 416] on div "Icon Size guide Text Block Row 4" at bounding box center [936, 413] width 302 height 14
click at [811, 414] on p "Size guide" at bounding box center [823, 413] width 37 height 11
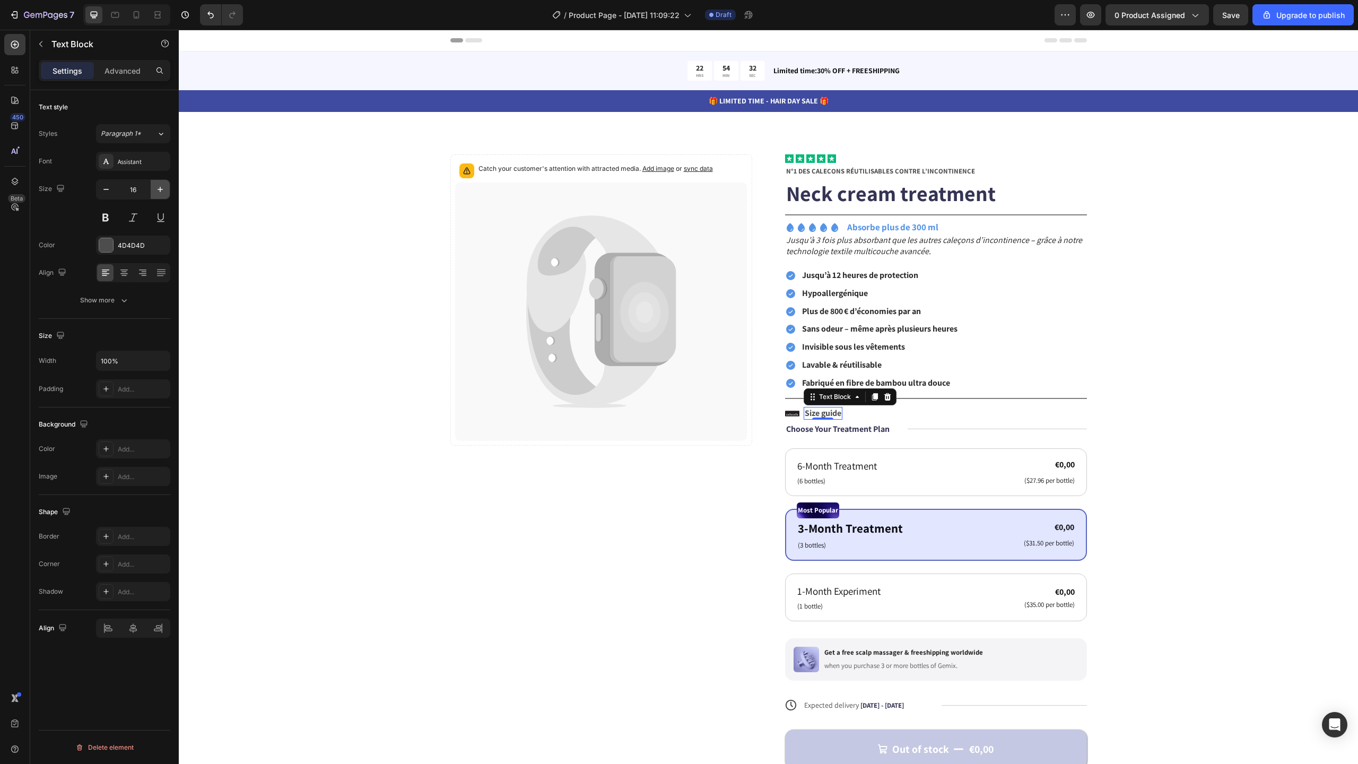
click at [158, 189] on icon "button" at bounding box center [160, 189] width 5 height 5
type input "17"
click at [786, 412] on icon at bounding box center [792, 413] width 14 height 5
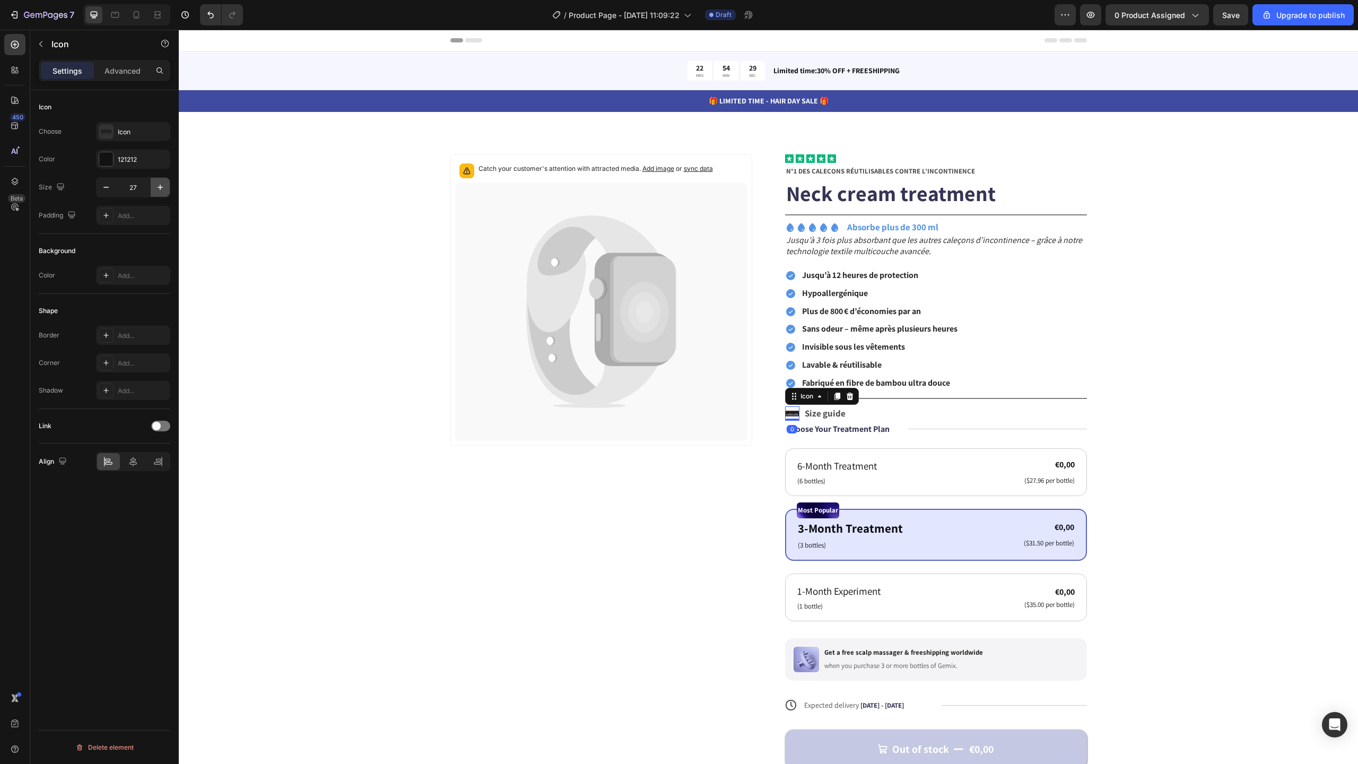
click at [168, 190] on button "button" at bounding box center [160, 187] width 19 height 19
type input "28"
click at [821, 412] on p "Size guide" at bounding box center [825, 414] width 41 height 12
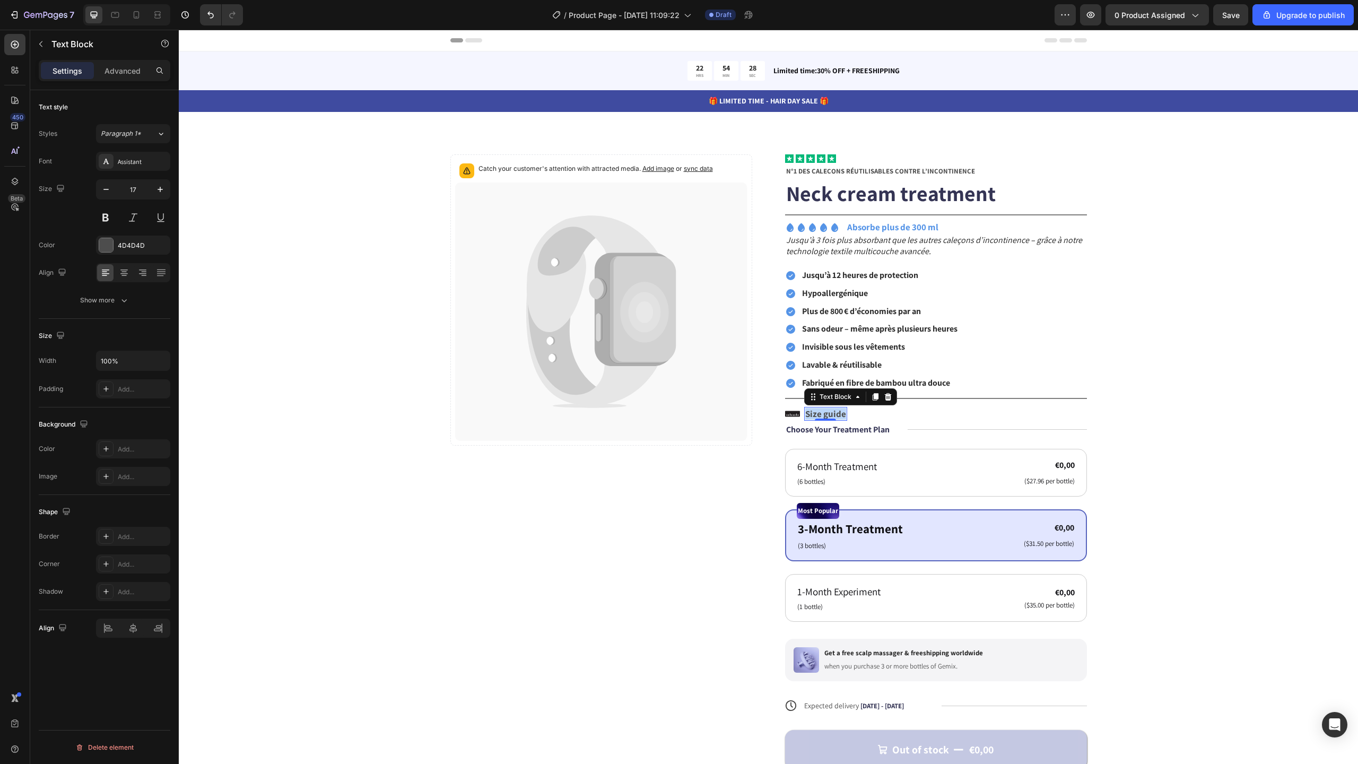
click at [821, 412] on p "Size guide" at bounding box center [825, 414] width 41 height 12
click at [771, 395] on icon "Editor contextual toolbar" at bounding box center [773, 391] width 11 height 11
click at [813, 388] on icon "Editor contextual toolbar" at bounding box center [816, 391] width 11 height 11
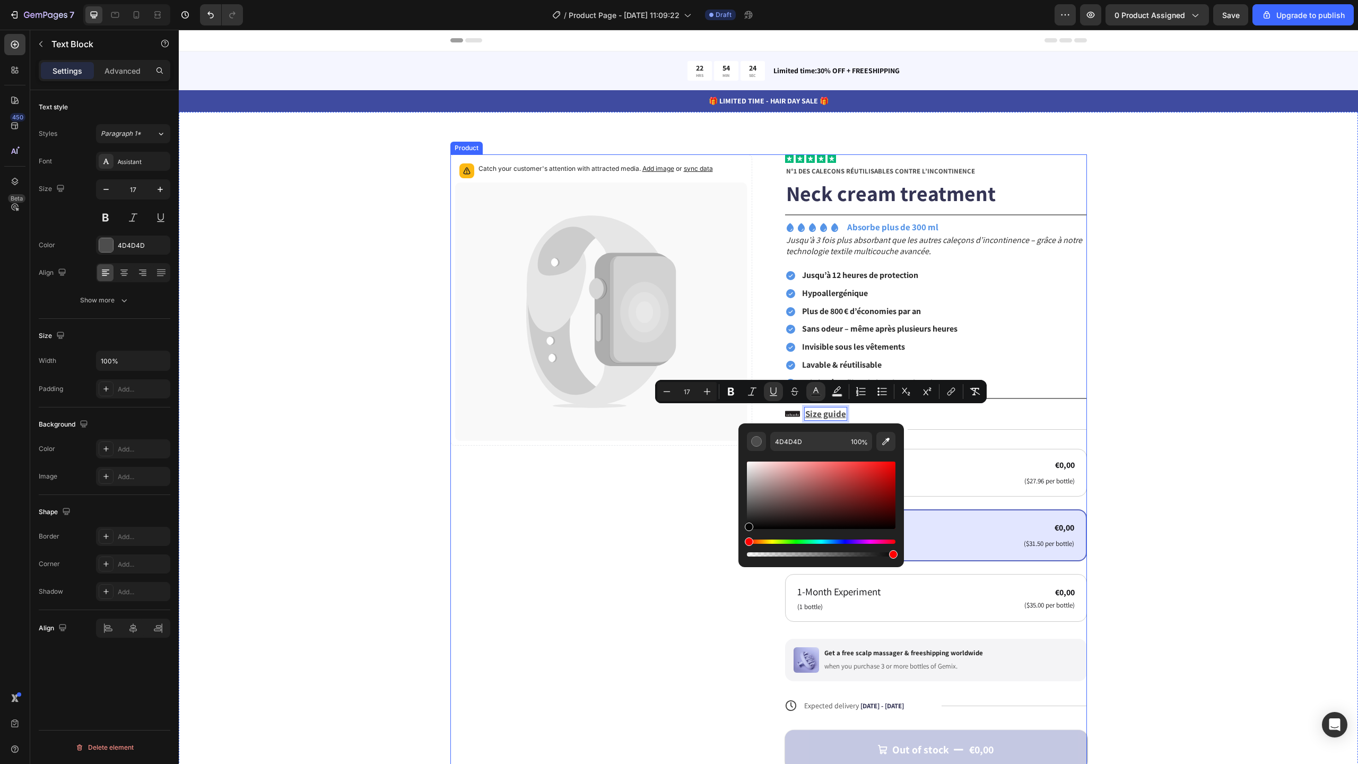
type input "050505"
drag, startPoint x: 959, startPoint y: 527, endPoint x: 726, endPoint y: 538, distance: 233.7
click at [1196, 343] on div "Catch your customer's attention with attracted media. Add image or sync data Pr…" at bounding box center [768, 486] width 1094 height 664
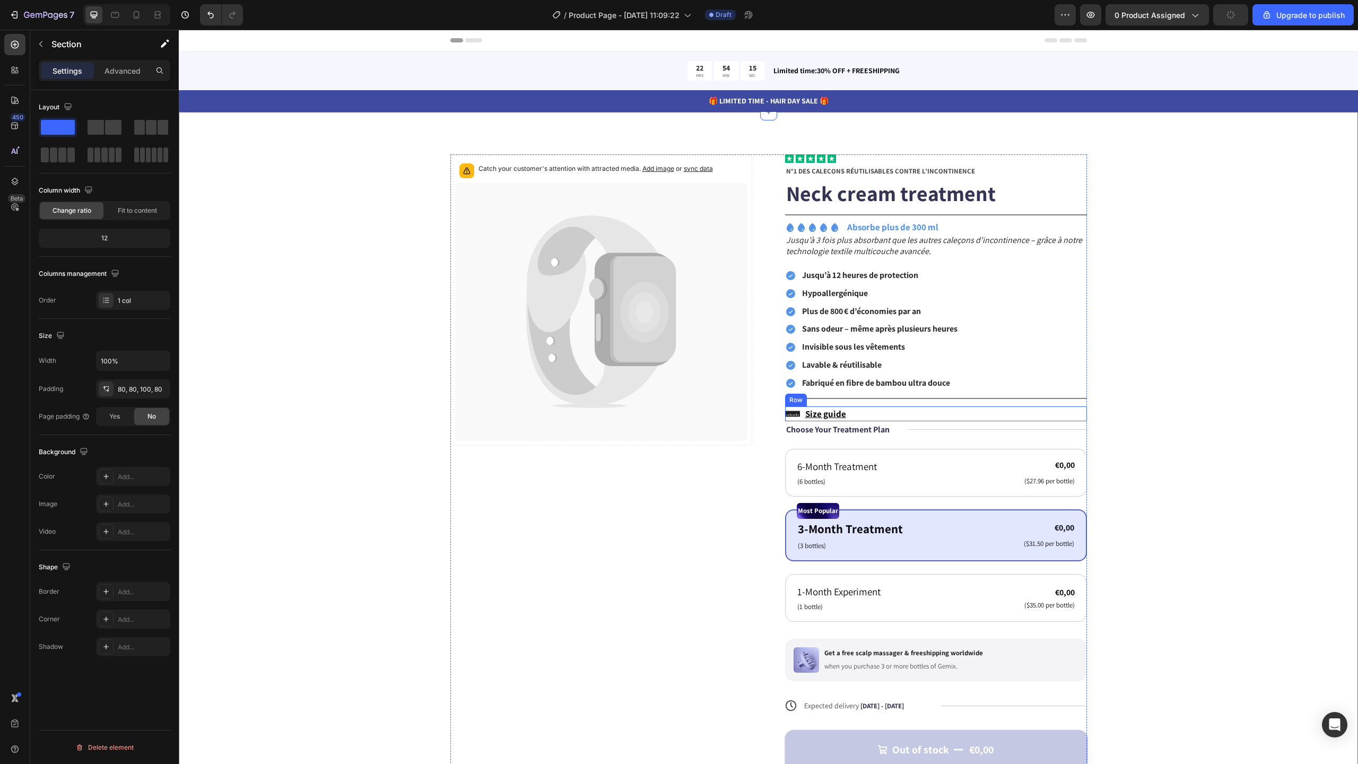
click at [842, 412] on div "Icon Size guide Text Block Row" at bounding box center [936, 413] width 302 height 15
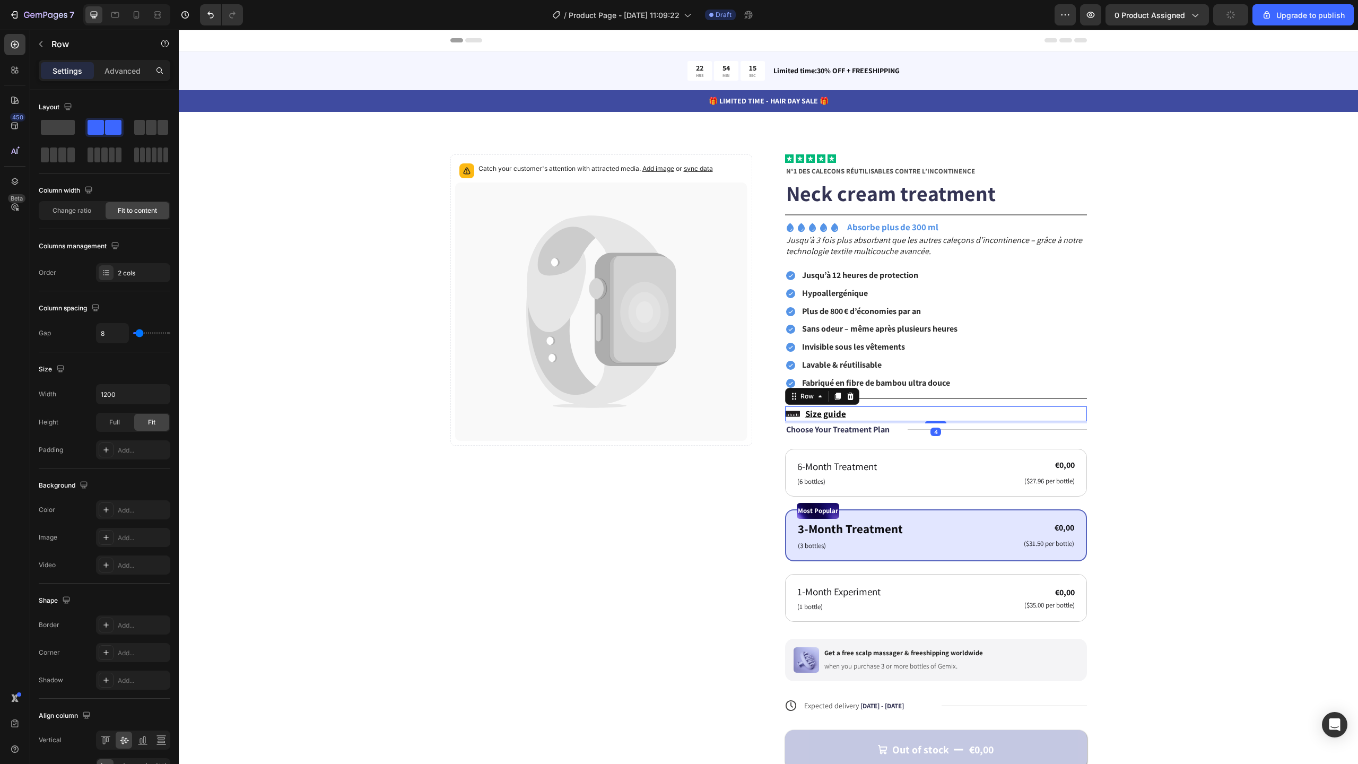
click at [842, 412] on div "Icon Size guide Text Block Row 4" at bounding box center [936, 413] width 302 height 15
click at [805, 413] on u "Size guide" at bounding box center [825, 414] width 41 height 12
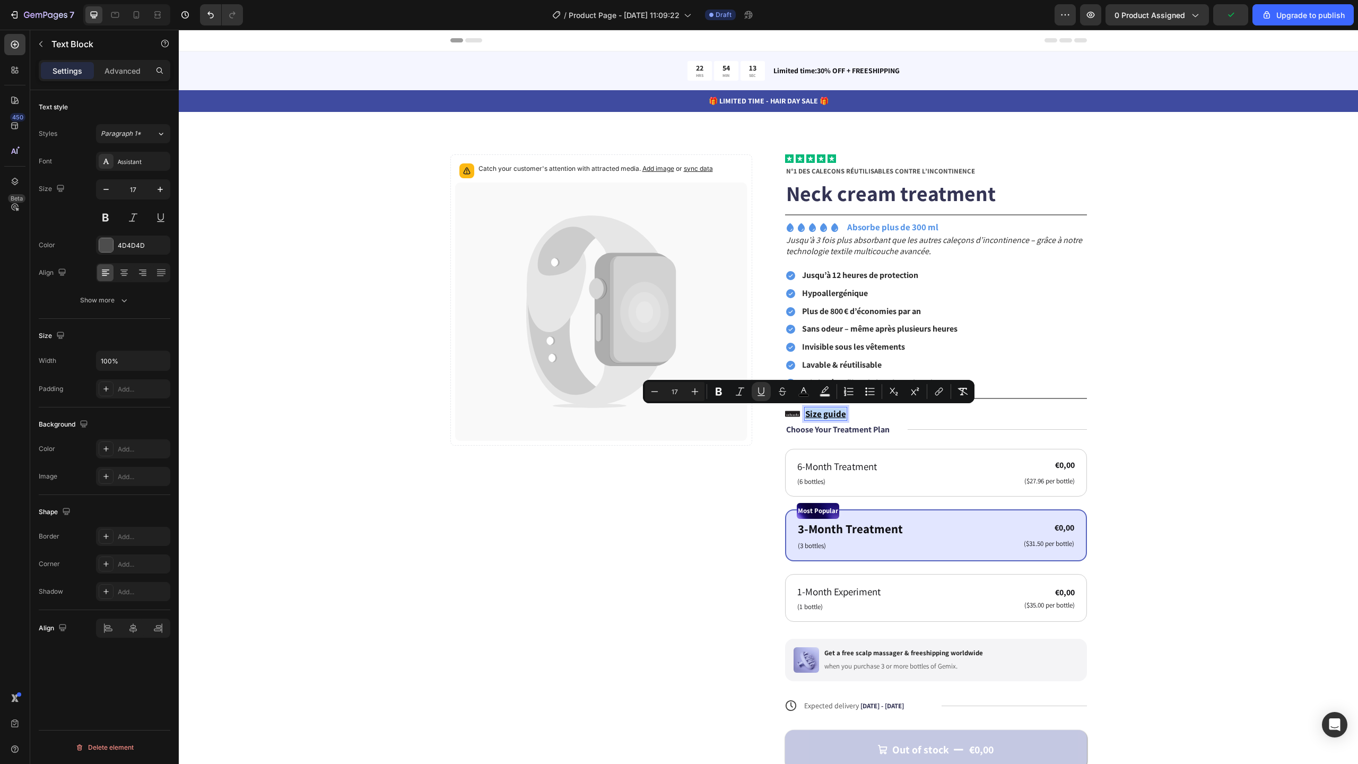
click at [807, 414] on u "Size guide" at bounding box center [825, 414] width 41 height 12
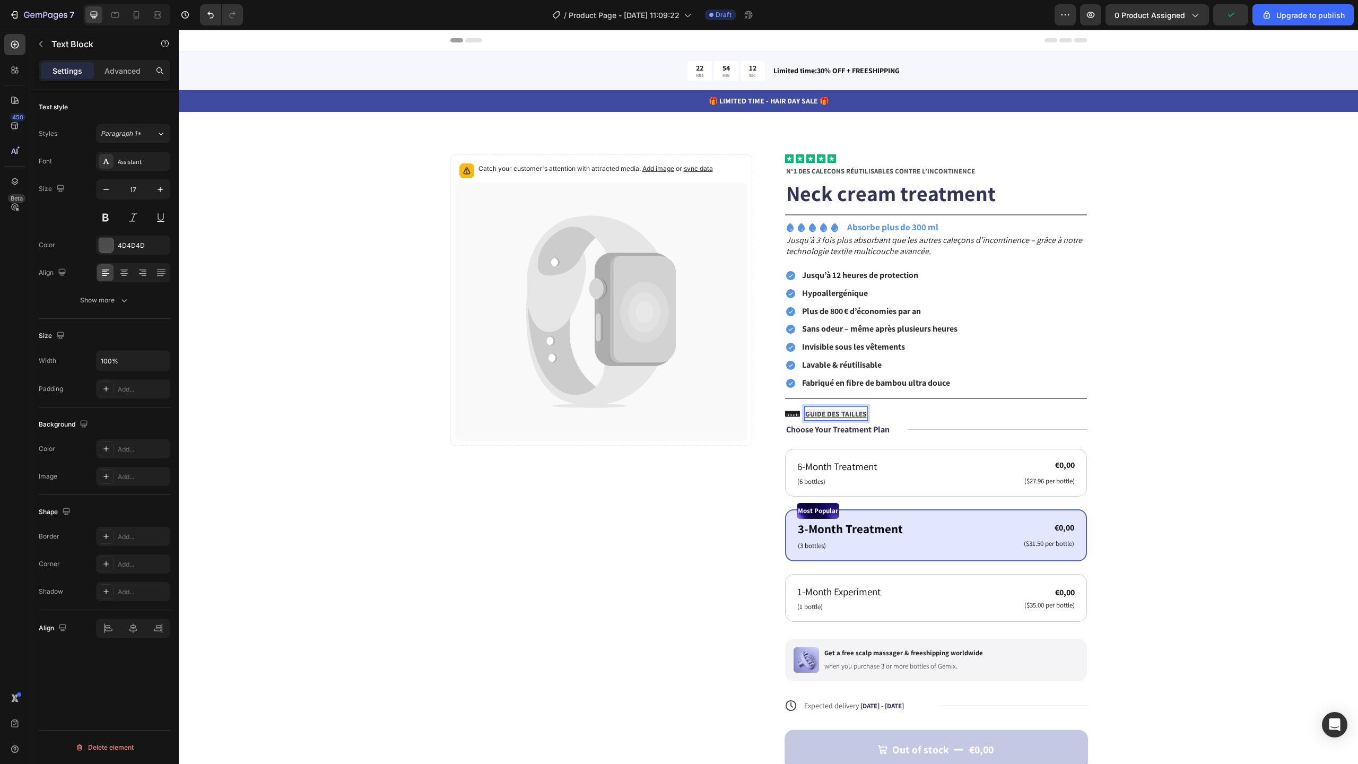
click at [832, 412] on u "GUIDE DES TAILLES" at bounding box center [836, 414] width 62 height 10
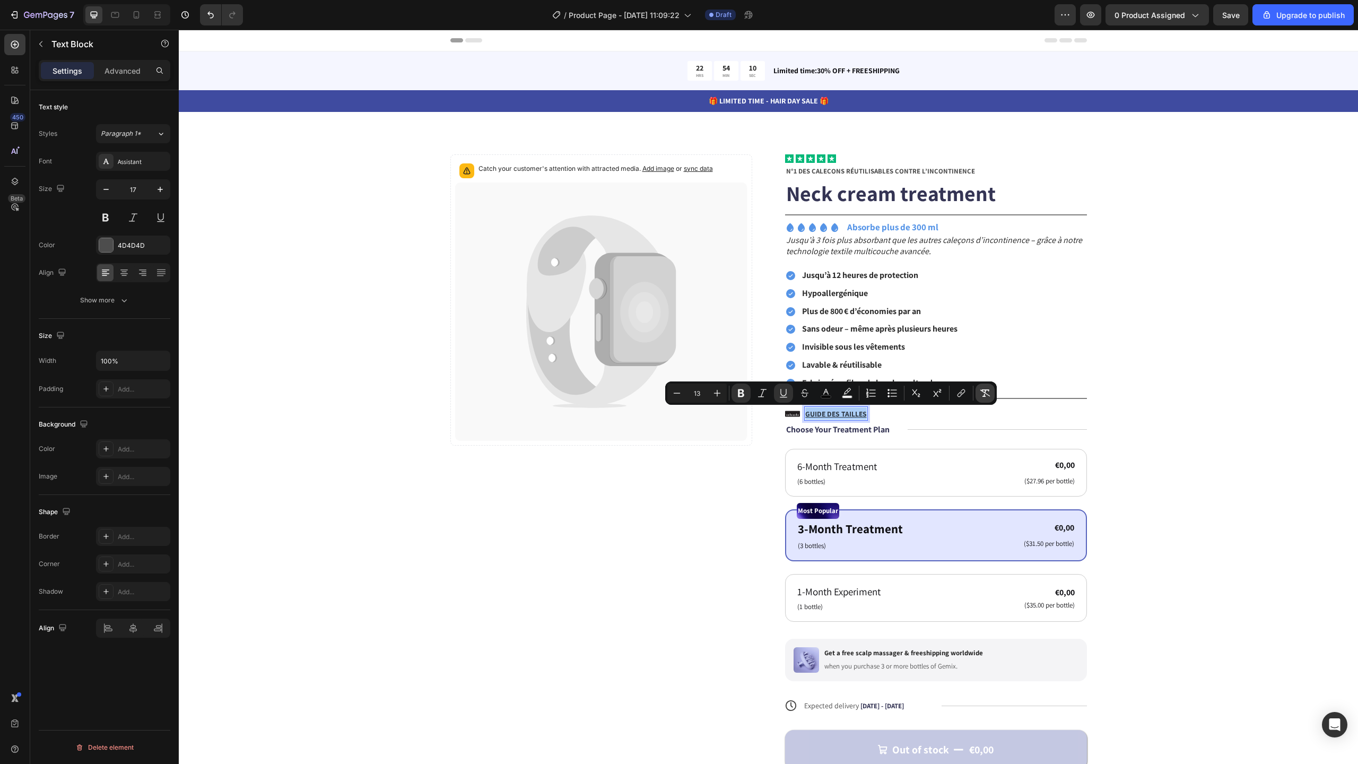
click at [981, 395] on icon "Editor contextual toolbar" at bounding box center [985, 393] width 11 height 11
type input "17"
click at [829, 397] on icon "Editor contextual toolbar" at bounding box center [826, 393] width 11 height 11
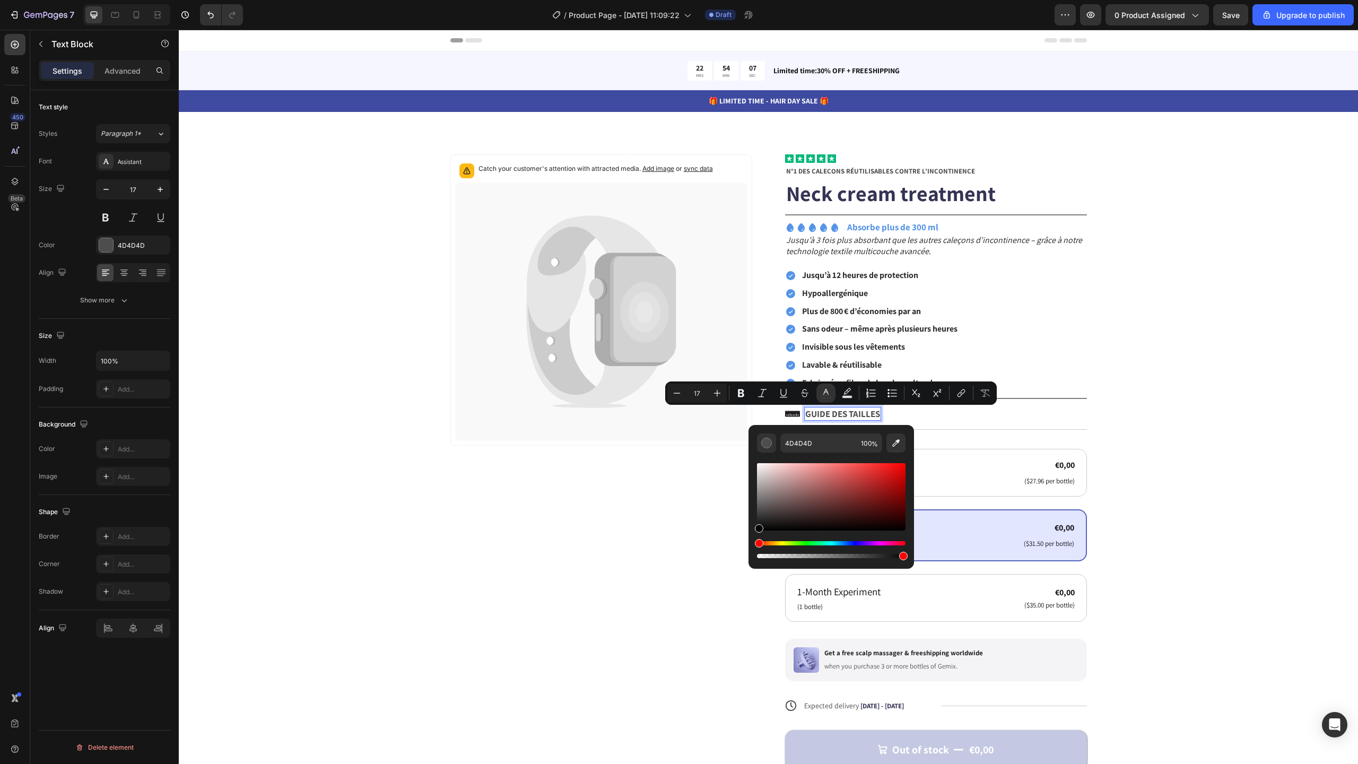
drag, startPoint x: 776, startPoint y: 496, endPoint x: 750, endPoint y: 534, distance: 46.2
click at [750, 534] on div "4D4D4D 100 %" at bounding box center [832, 492] width 166 height 135
type input "000000"
click at [1220, 368] on div "Catch your customer's attention with attracted media. Add image or sync data Pr…" at bounding box center [768, 486] width 1094 height 664
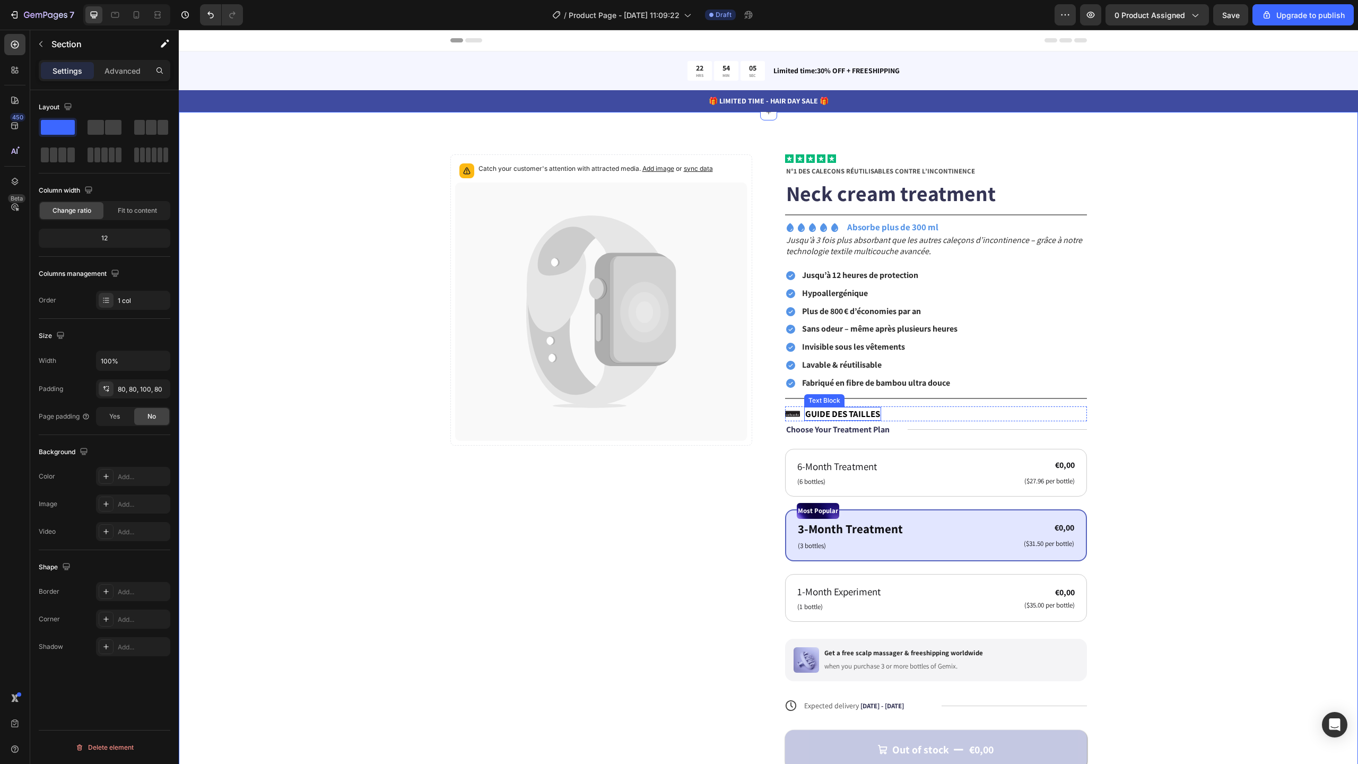
click at [855, 413] on span "GUIDE DES TAILLES" at bounding box center [842, 414] width 75 height 12
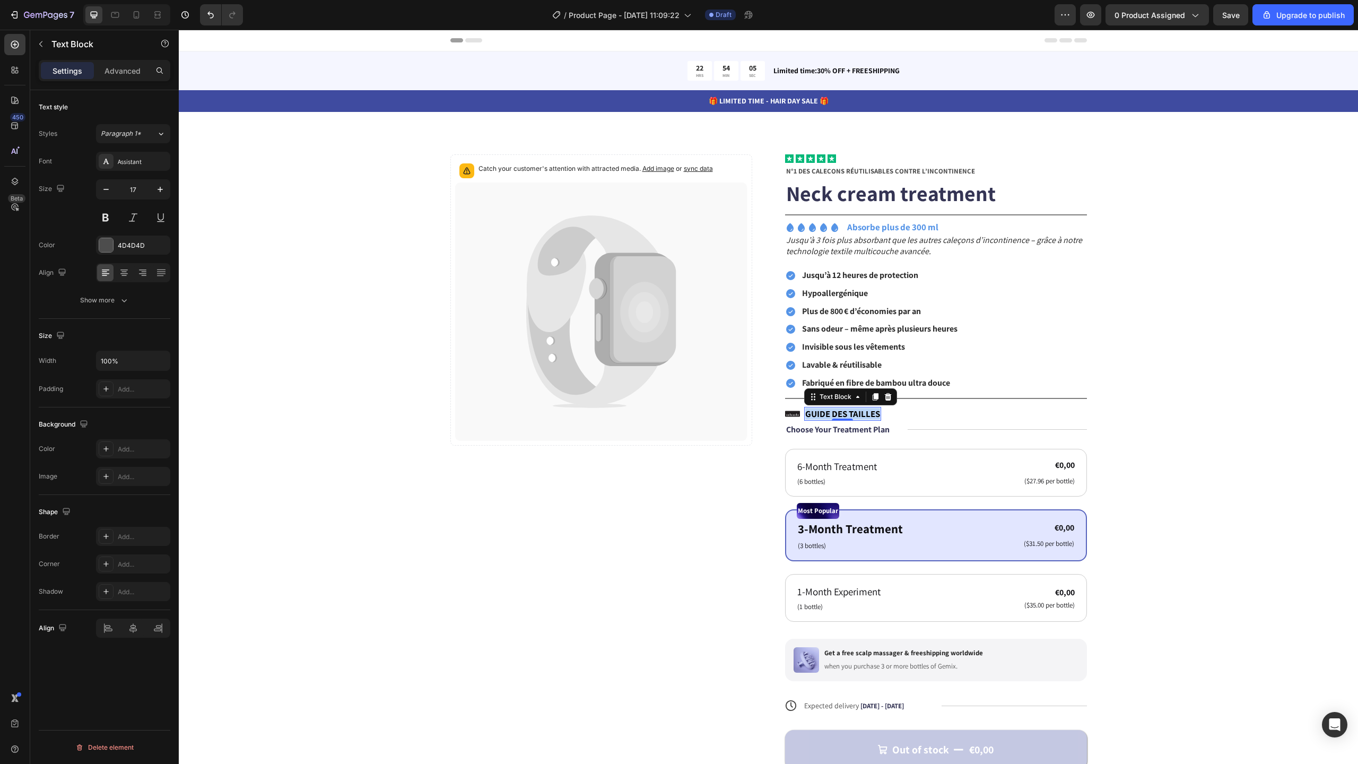
click at [855, 413] on span "GUIDE DES TAILLES" at bounding box center [842, 414] width 75 height 12
click at [787, 391] on icon "Editor contextual toolbar" at bounding box center [791, 391] width 11 height 11
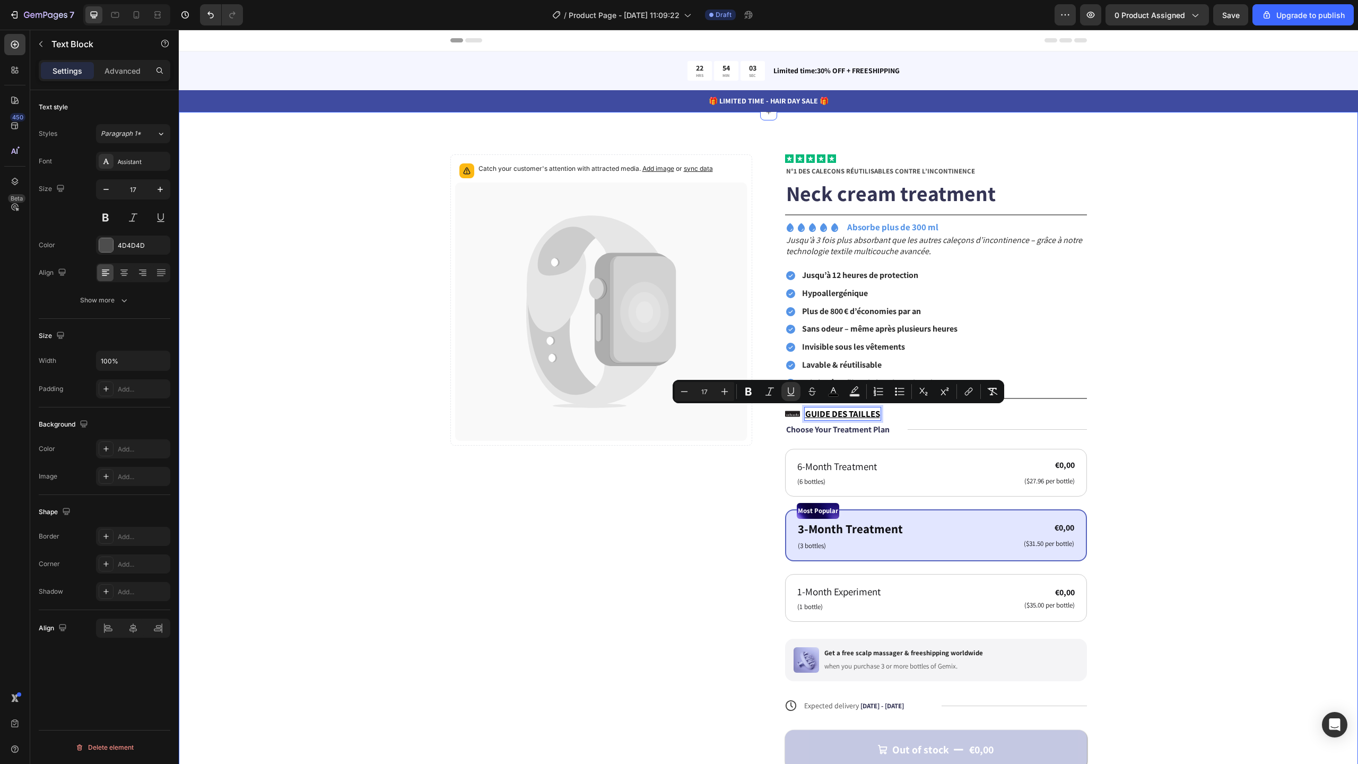
click at [1145, 361] on div "Catch your customer's attention with attracted media. Add image or sync data Pr…" at bounding box center [768, 486] width 1094 height 664
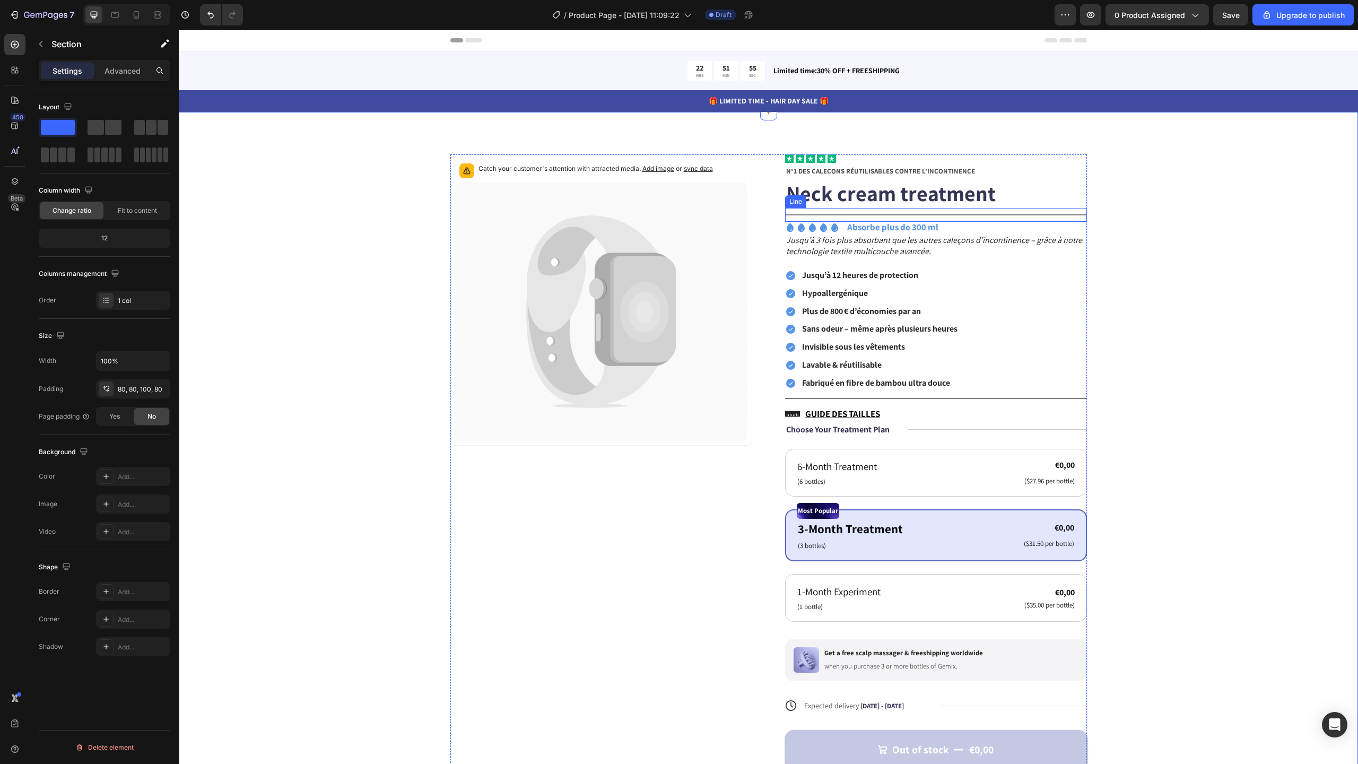
click at [937, 213] on div "Title Line" at bounding box center [936, 215] width 302 height 14
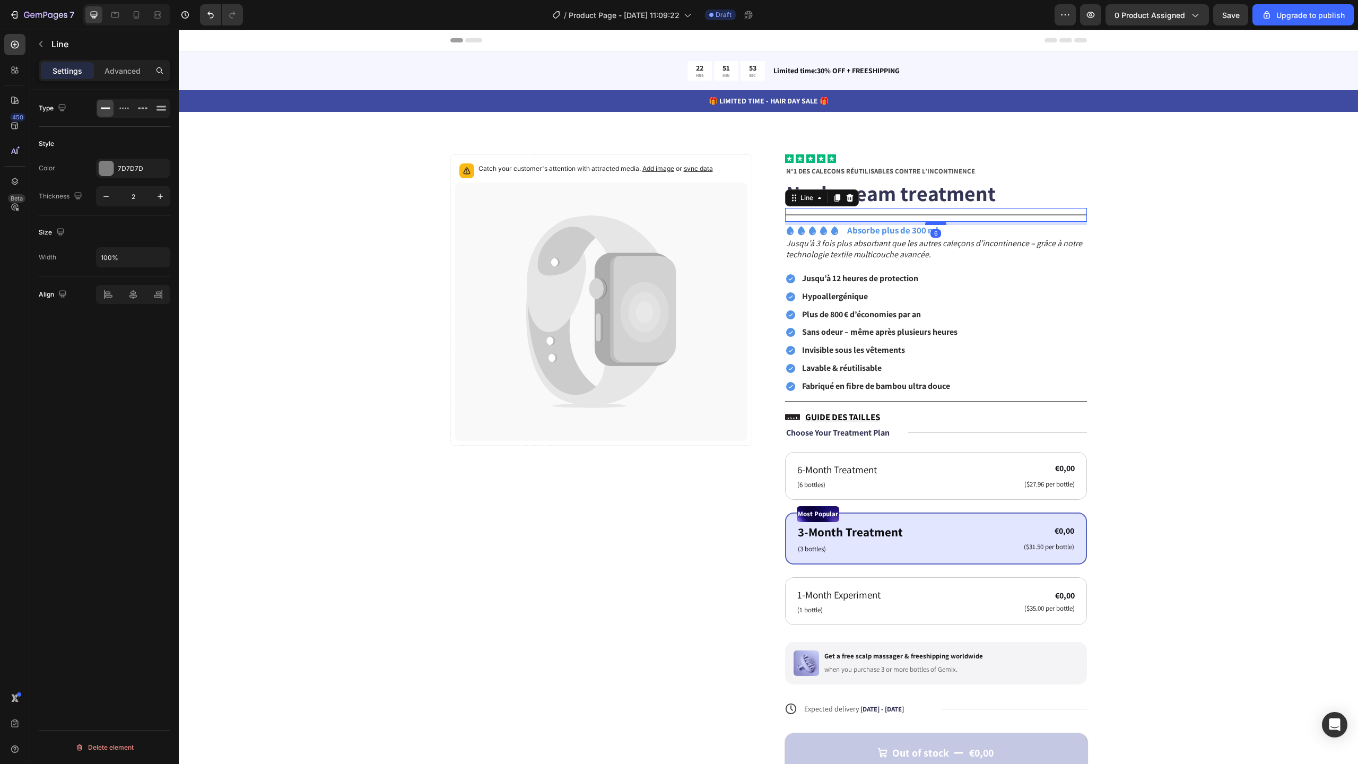
click at [936, 224] on div at bounding box center [935, 223] width 21 height 3
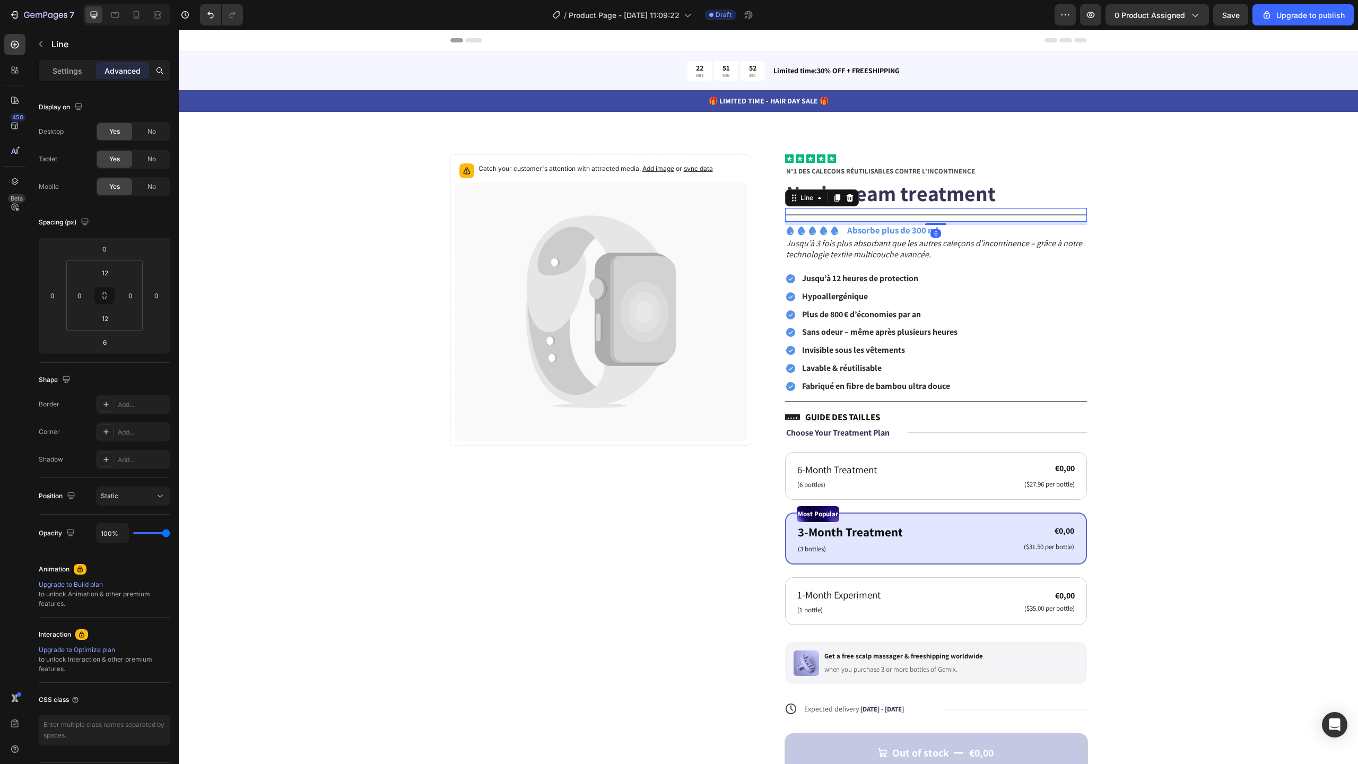
click at [827, 212] on div "Title Line 6" at bounding box center [936, 215] width 302 height 14
click at [65, 76] on div "Settings" at bounding box center [67, 70] width 53 height 17
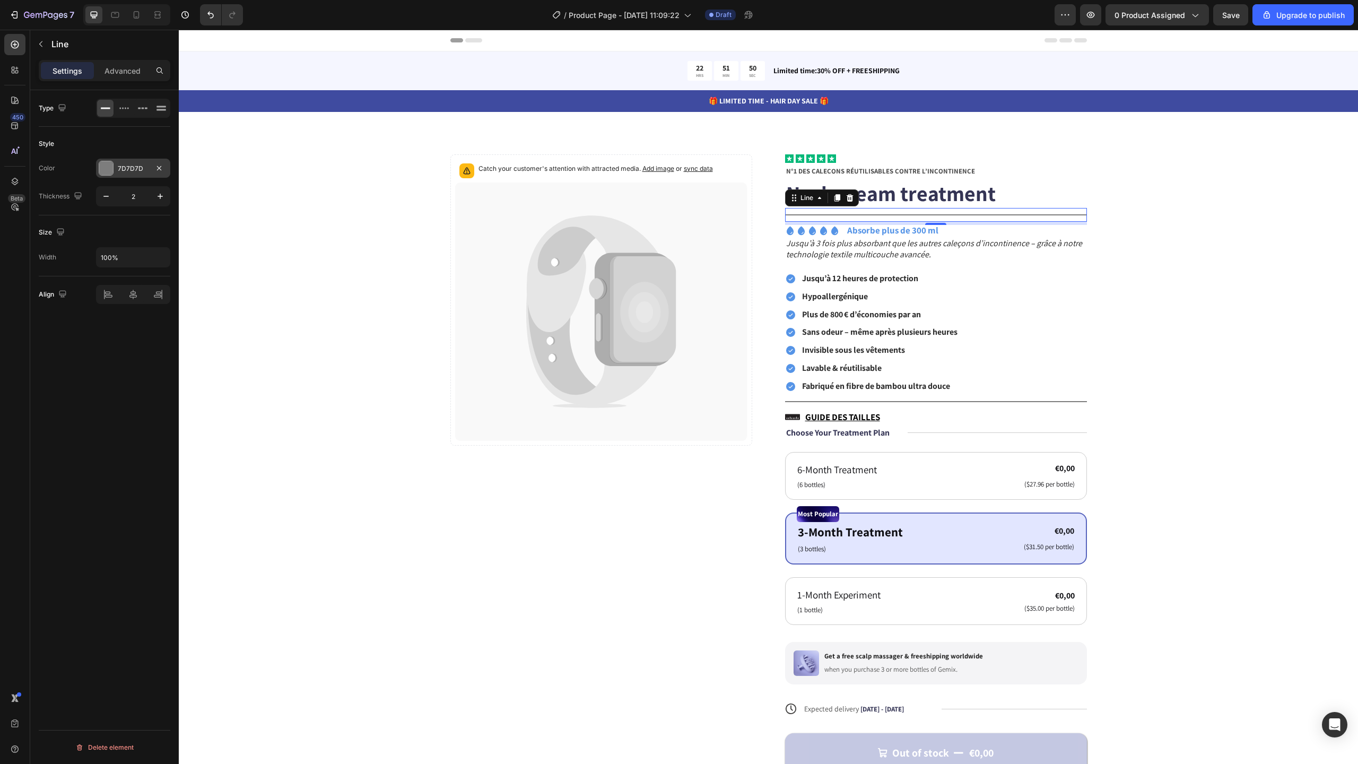
click at [112, 163] on div at bounding box center [106, 168] width 14 height 14
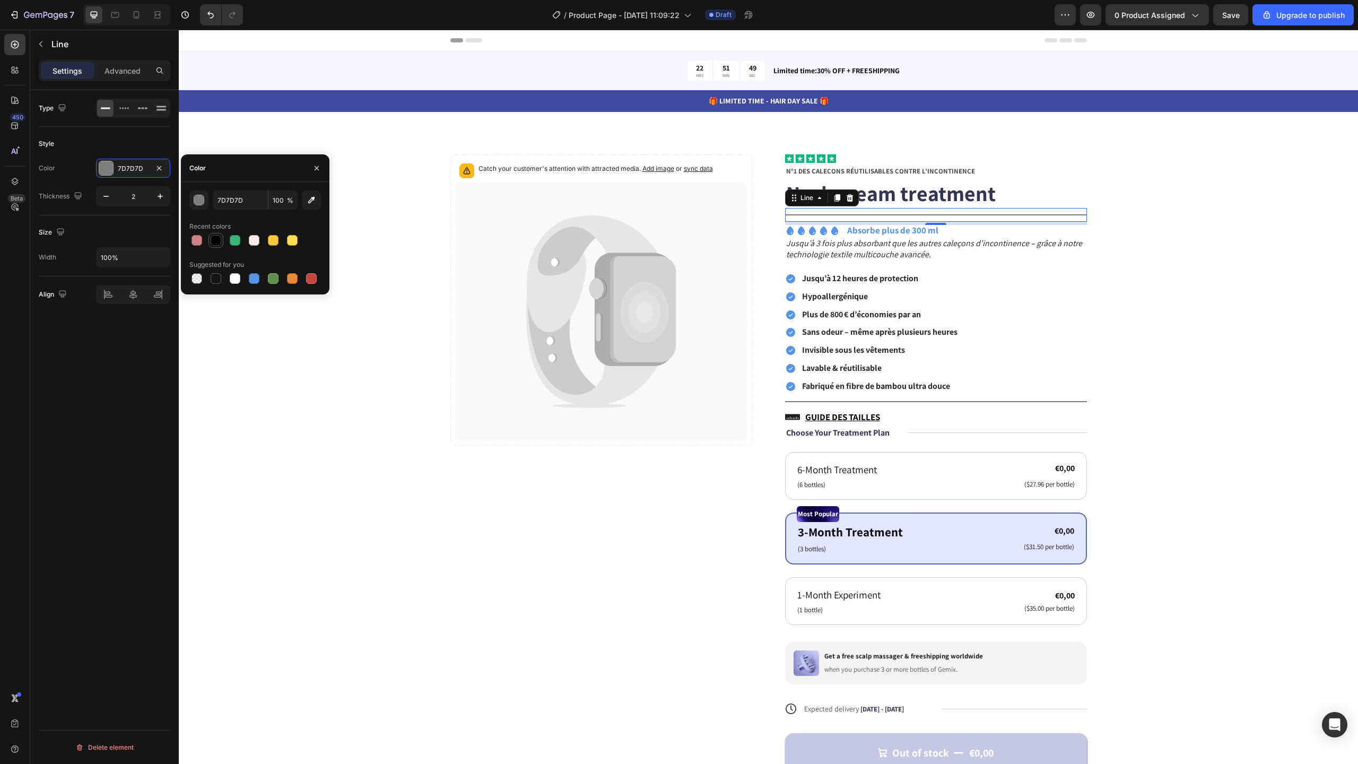
click at [214, 240] on div at bounding box center [216, 240] width 11 height 11
type input "000000"
click at [109, 199] on icon "button" at bounding box center [106, 196] width 11 height 11
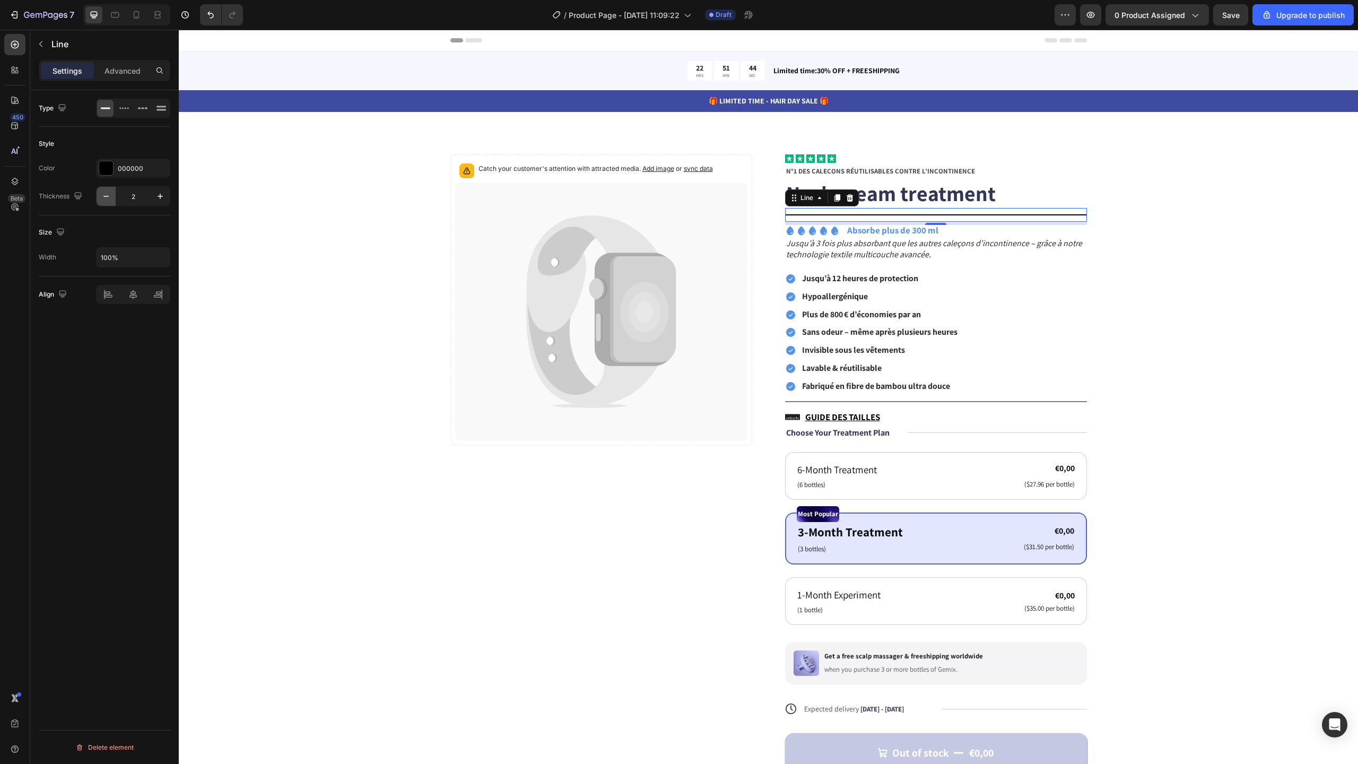
type input "1"
click at [108, 168] on div at bounding box center [106, 168] width 14 height 14
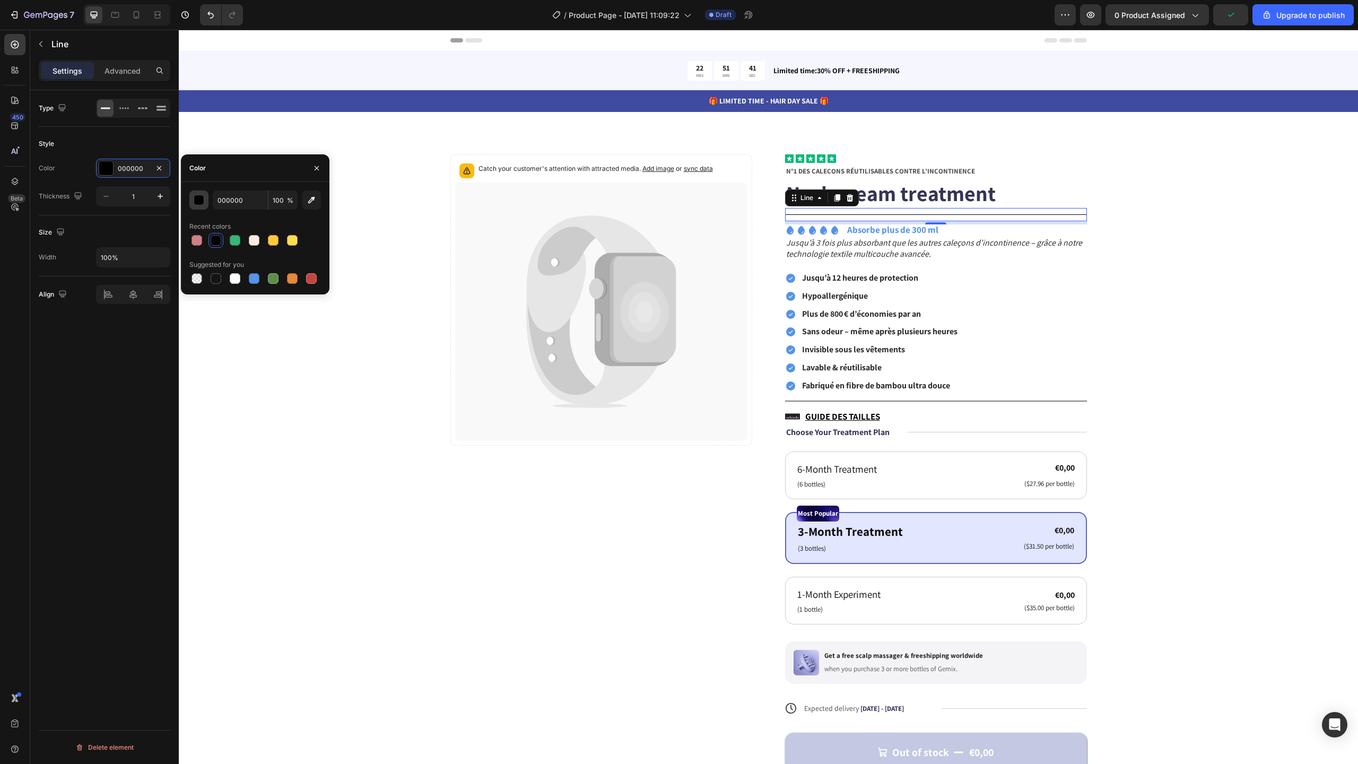
click at [198, 197] on div "button" at bounding box center [199, 200] width 11 height 11
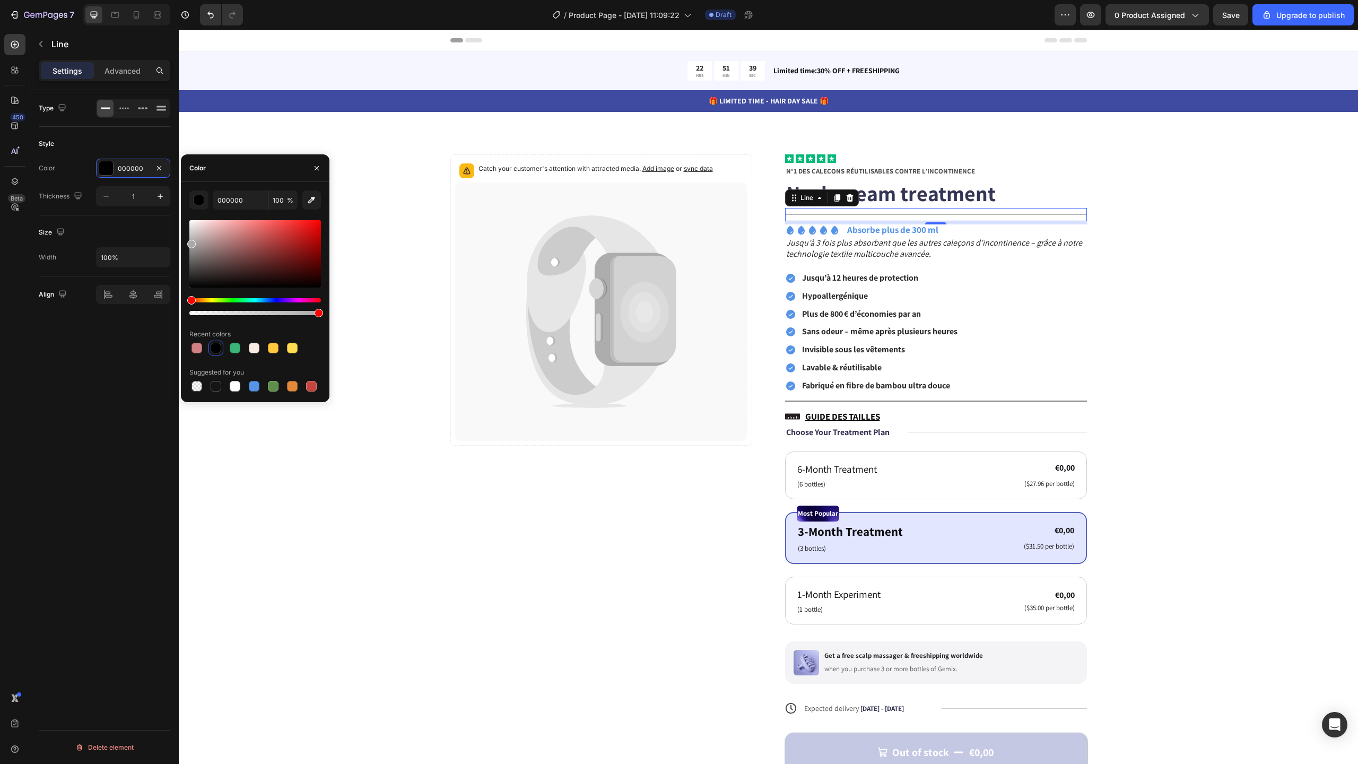
drag, startPoint x: 204, startPoint y: 275, endPoint x: 181, endPoint y: 242, distance: 40.5
click at [181, 242] on div "000000 100 % Recent colors Suggested for you" at bounding box center [255, 291] width 149 height 203
type input "AAAAAA"
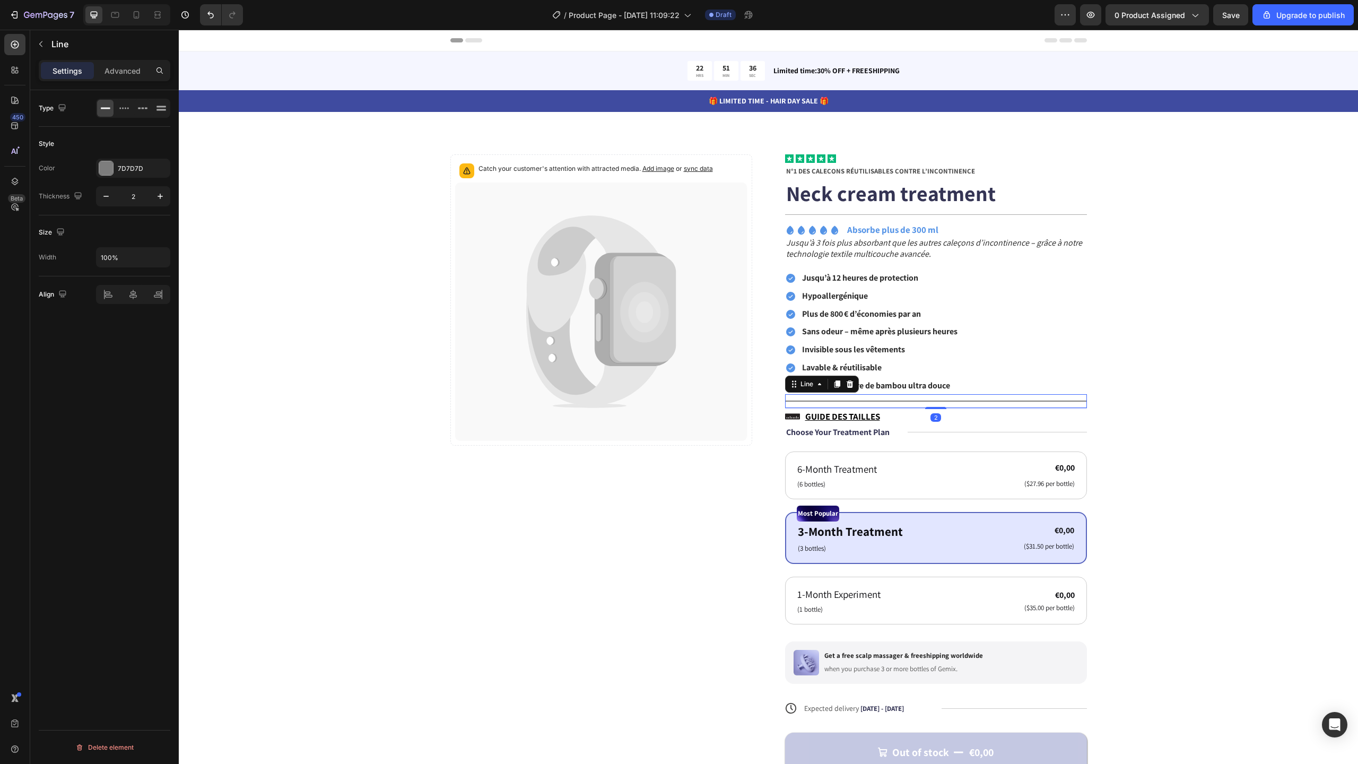
click at [837, 398] on div "Title Line 2" at bounding box center [936, 401] width 302 height 14
click at [111, 196] on button "button" at bounding box center [106, 196] width 19 height 19
type input "1"
click at [107, 170] on div at bounding box center [106, 168] width 14 height 14
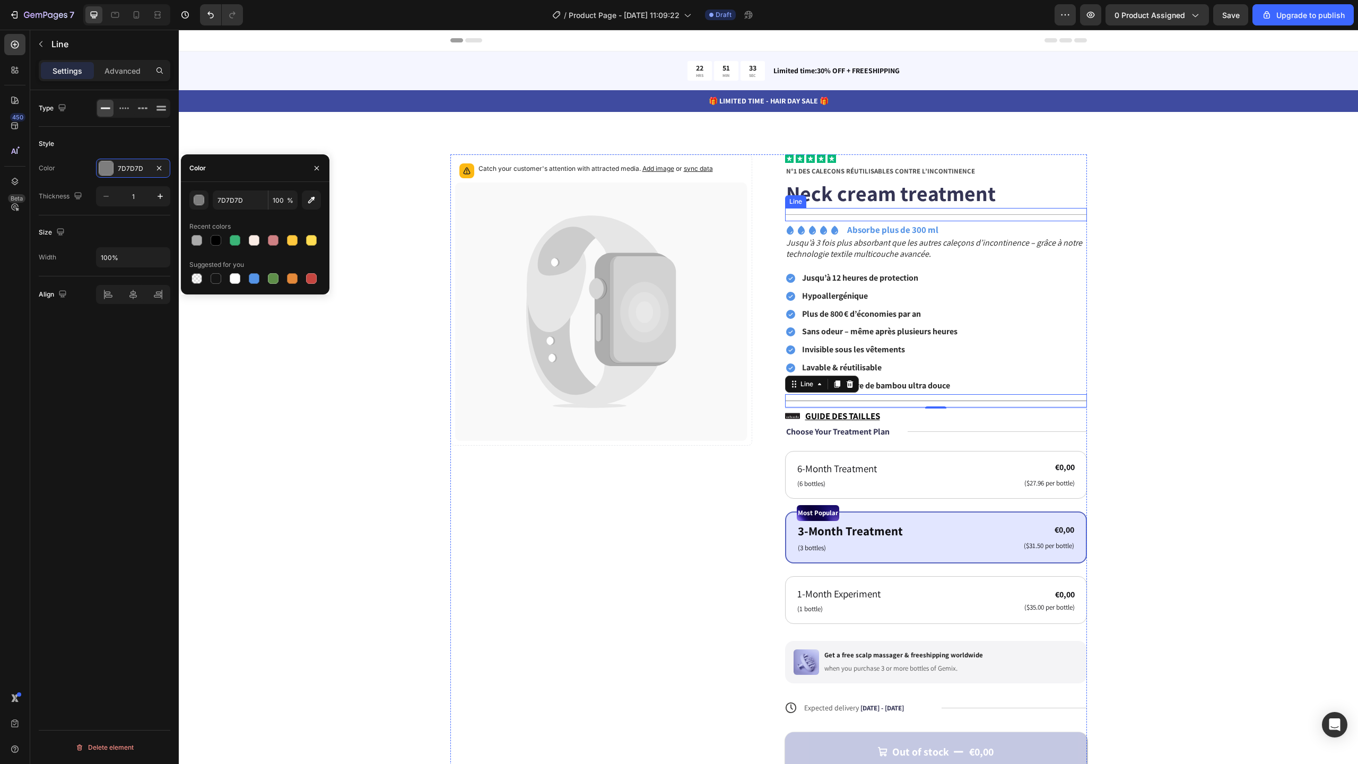
click at [901, 216] on div "Title Line" at bounding box center [936, 214] width 302 height 13
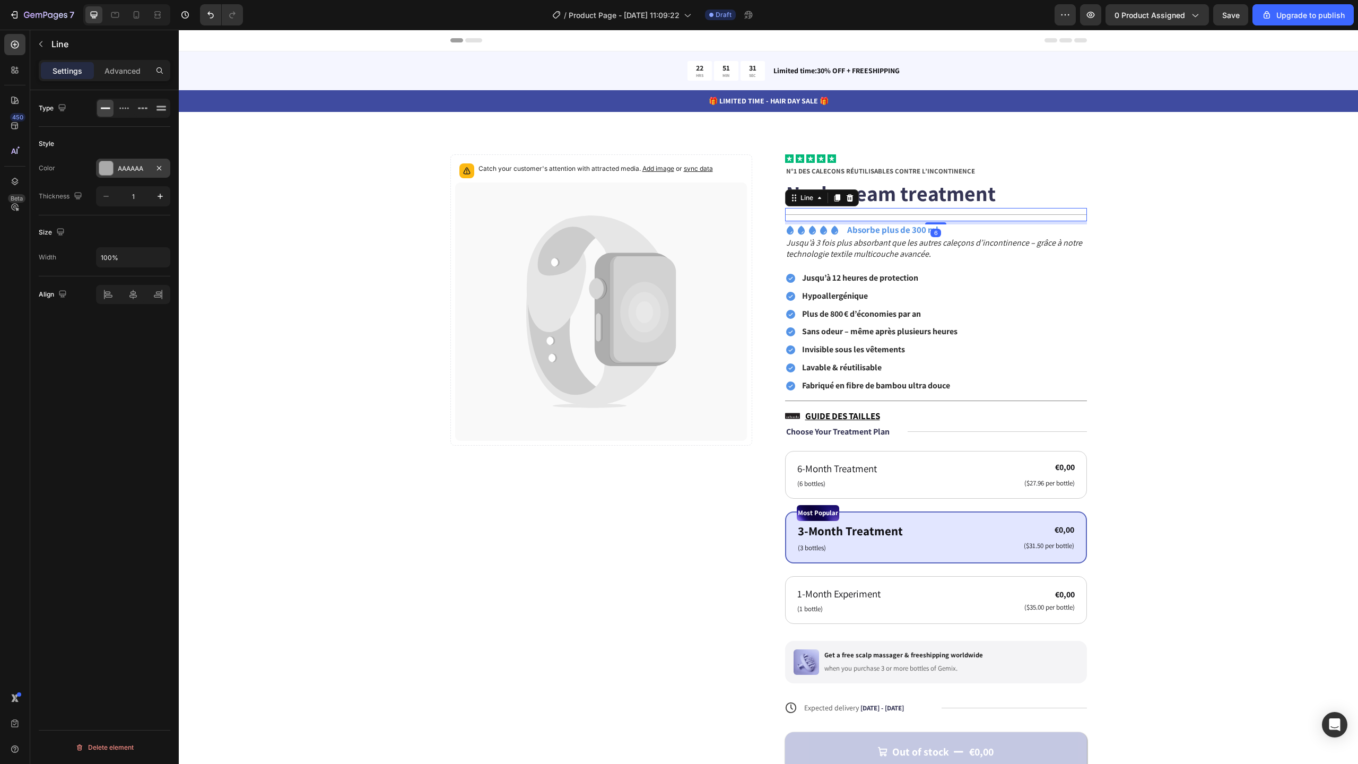
click at [140, 167] on div "AAAAAA" at bounding box center [133, 169] width 31 height 10
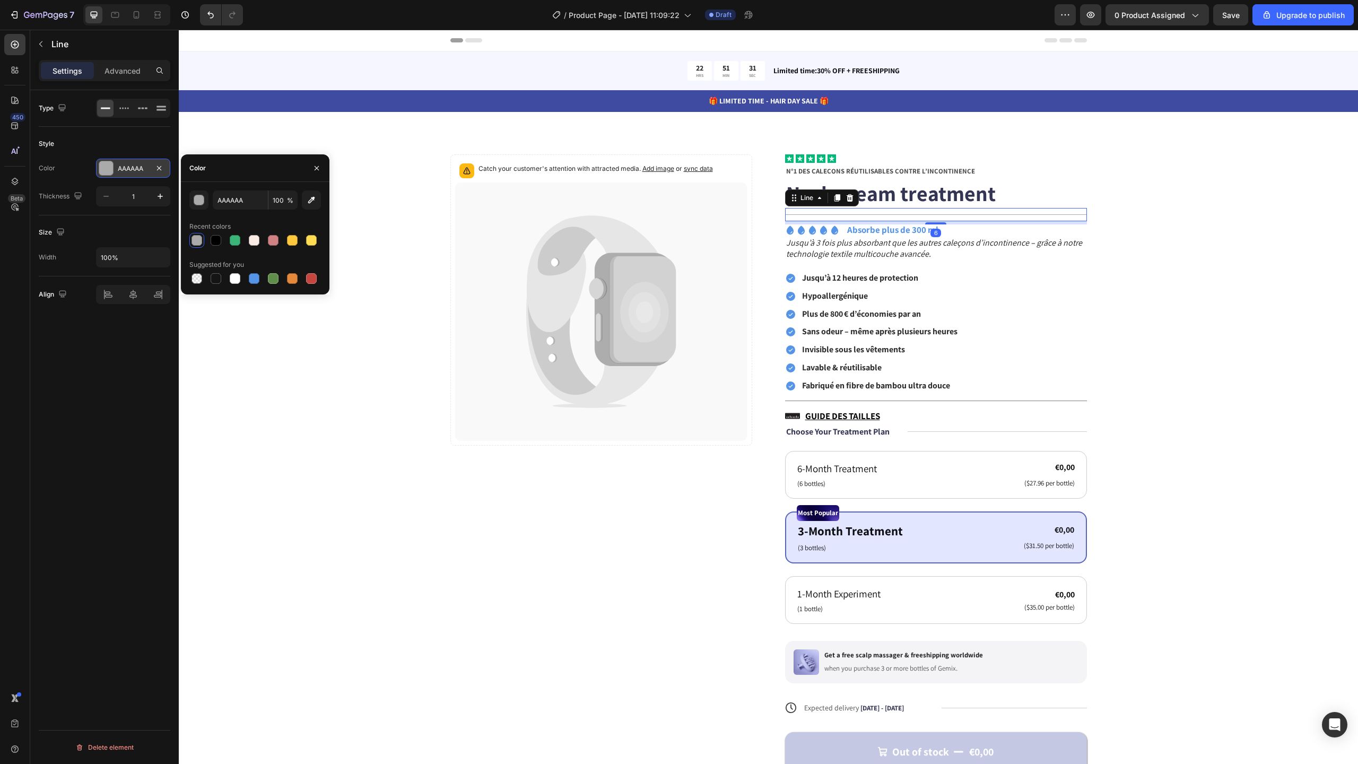
click at [140, 167] on div "AAAAAA" at bounding box center [133, 169] width 31 height 10
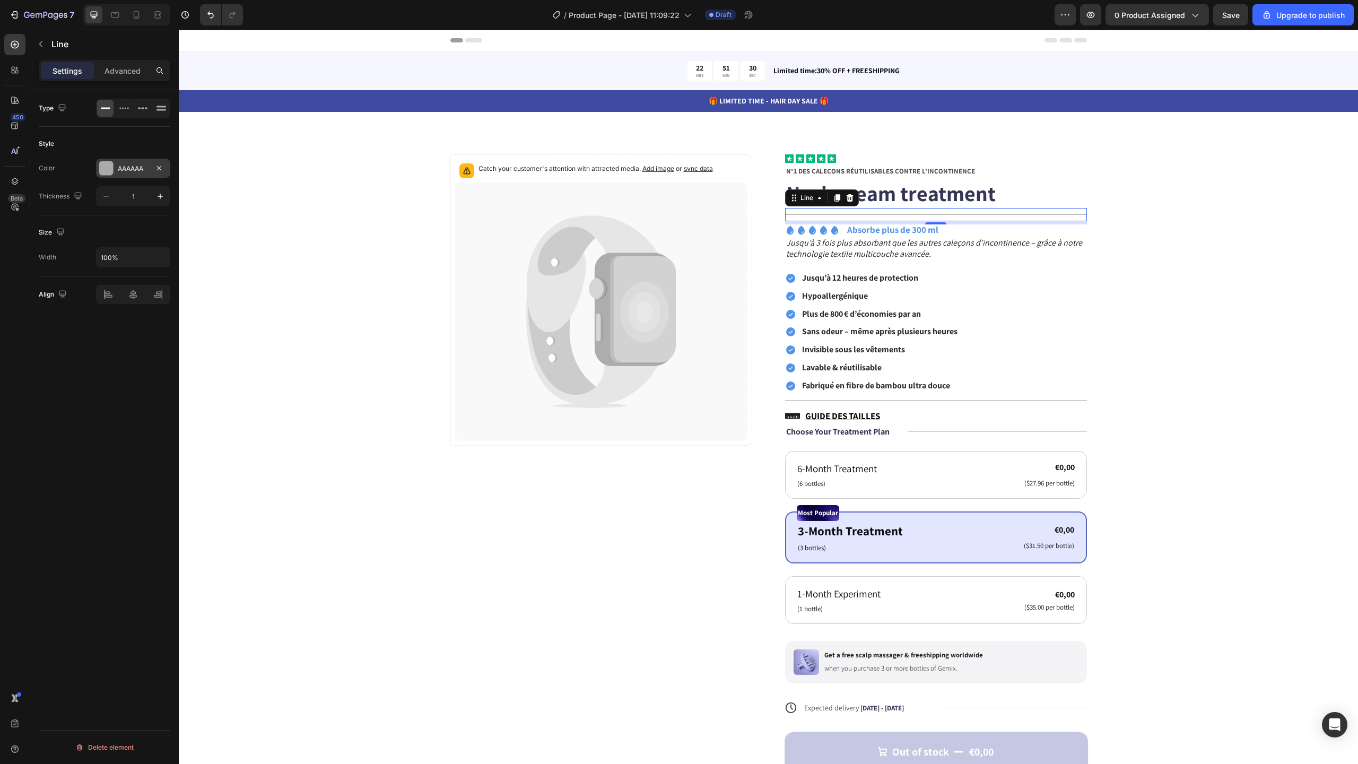
click at [146, 173] on div "AAAAAA" at bounding box center [133, 169] width 31 height 10
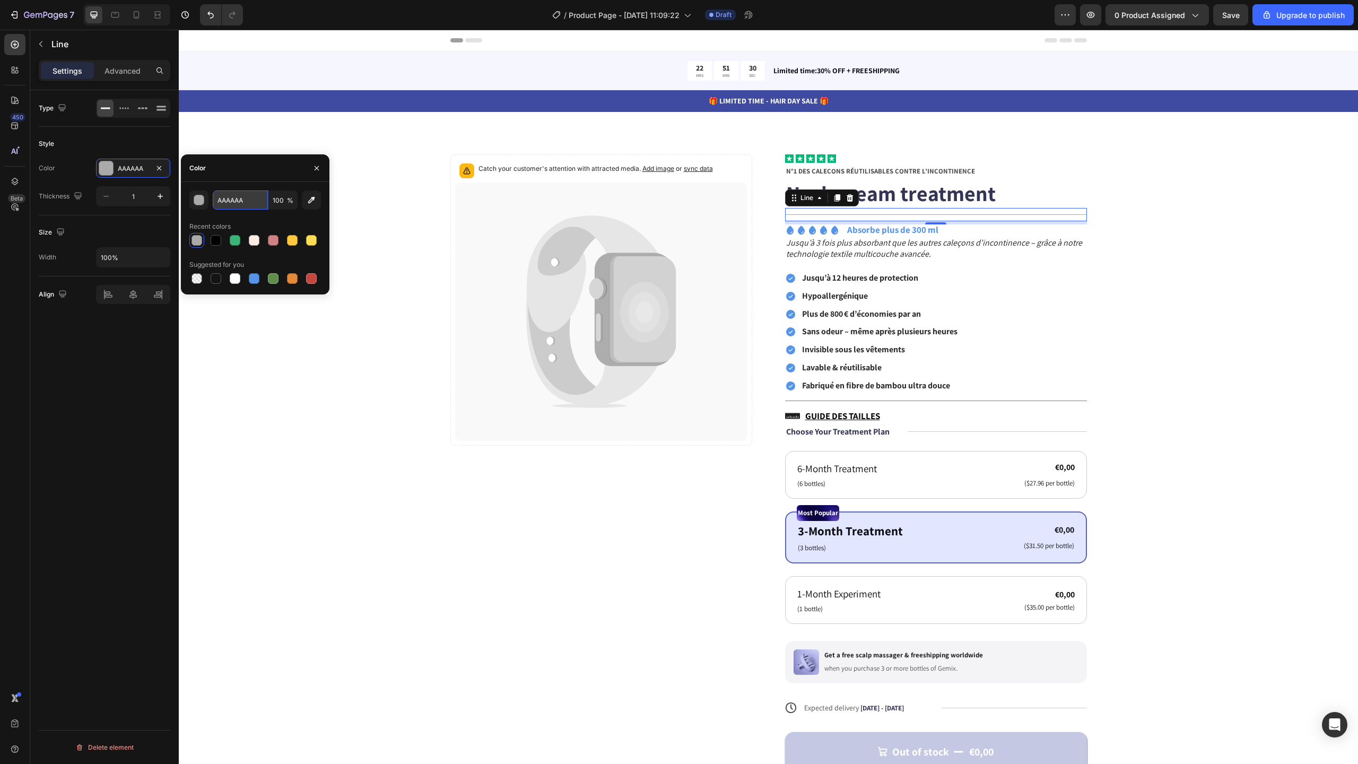
click at [256, 203] on input "AAAAAA" at bounding box center [240, 199] width 55 height 19
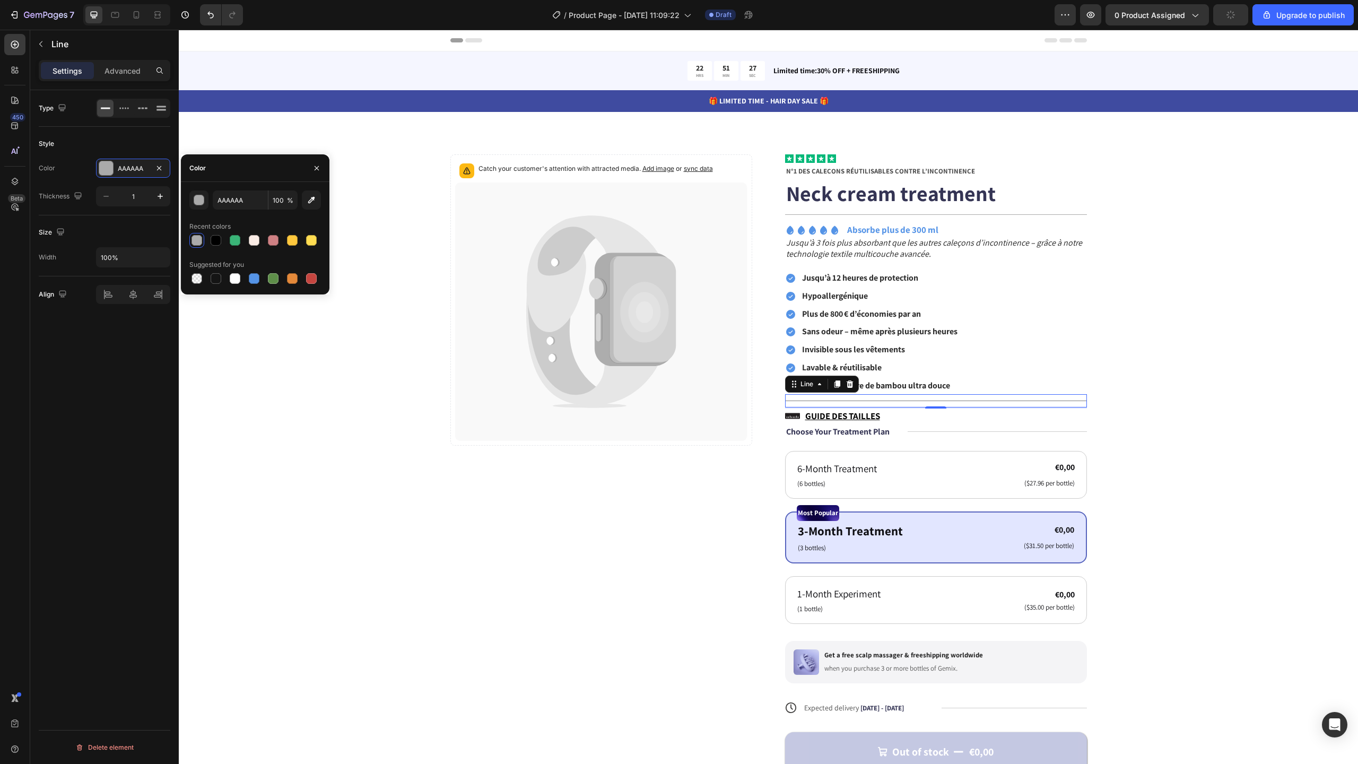
click at [901, 397] on div "Title Line 0" at bounding box center [936, 400] width 302 height 13
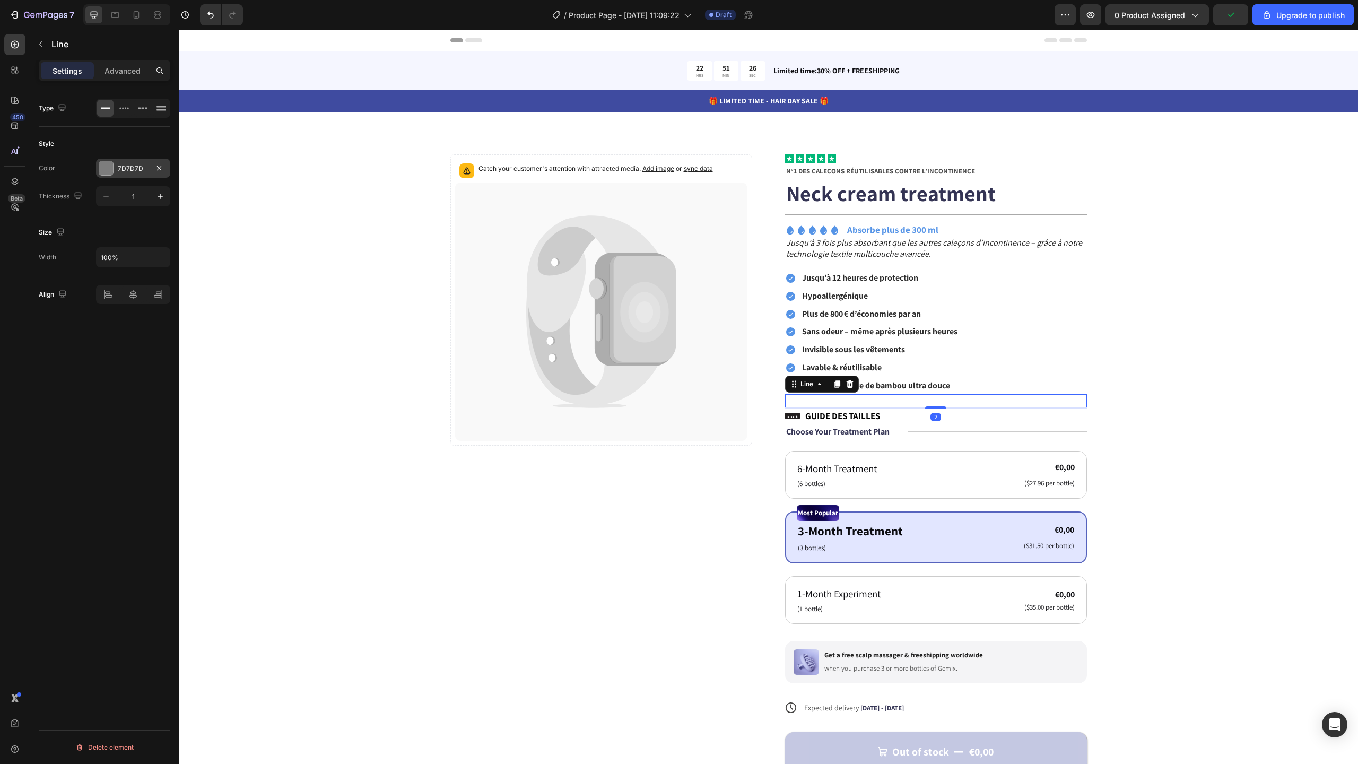
click at [145, 175] on div "7D7D7D" at bounding box center [133, 168] width 74 height 19
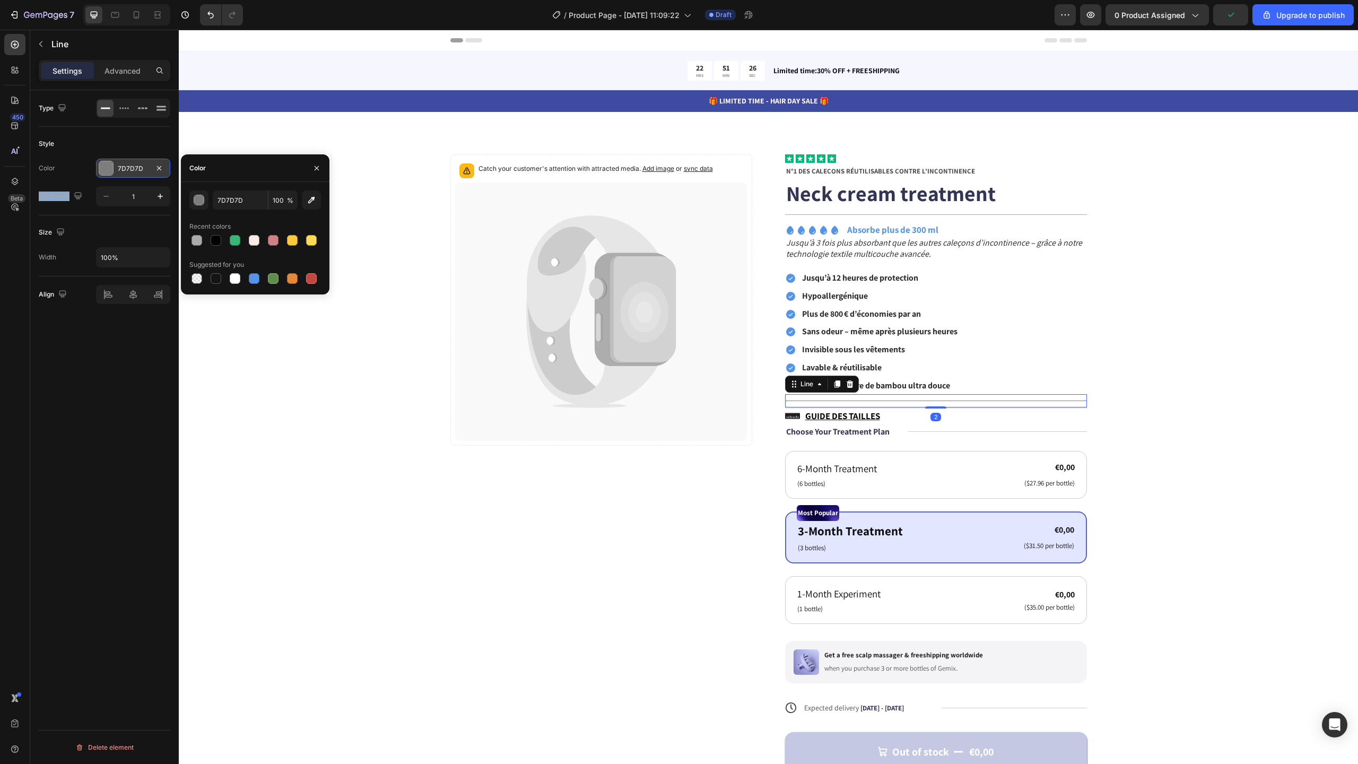
click at [145, 175] on div "7D7D7D" at bounding box center [133, 168] width 74 height 19
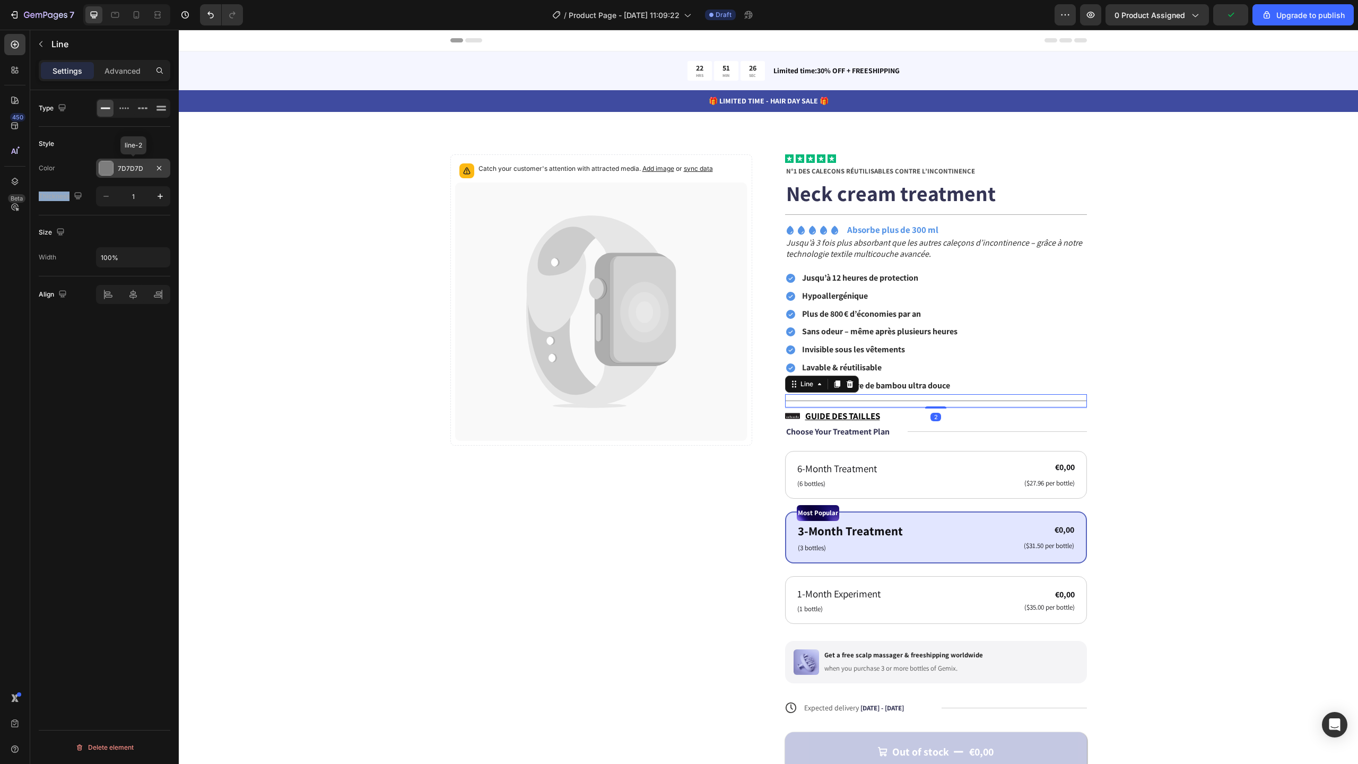
click at [146, 171] on div "7D7D7D" at bounding box center [133, 169] width 31 height 10
click at [142, 168] on div "7D7D7D" at bounding box center [133, 169] width 31 height 10
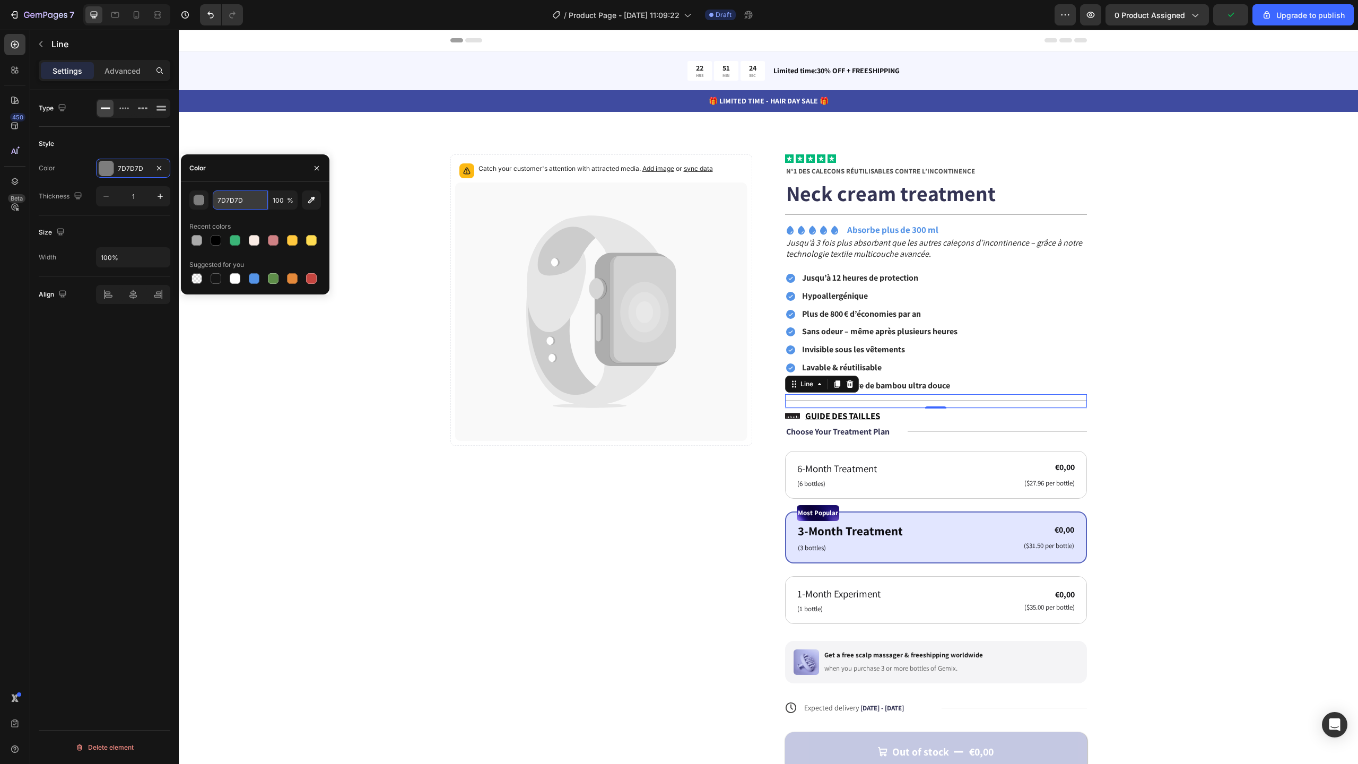
click at [245, 204] on input "7D7D7D" at bounding box center [240, 199] width 55 height 19
paste input "AAAAAA"
type input "AAAAAA"
click at [300, 135] on div "Catch your customer's attention with attracted media. Add image or sync data Pr…" at bounding box center [768, 493] width 1179 height 762
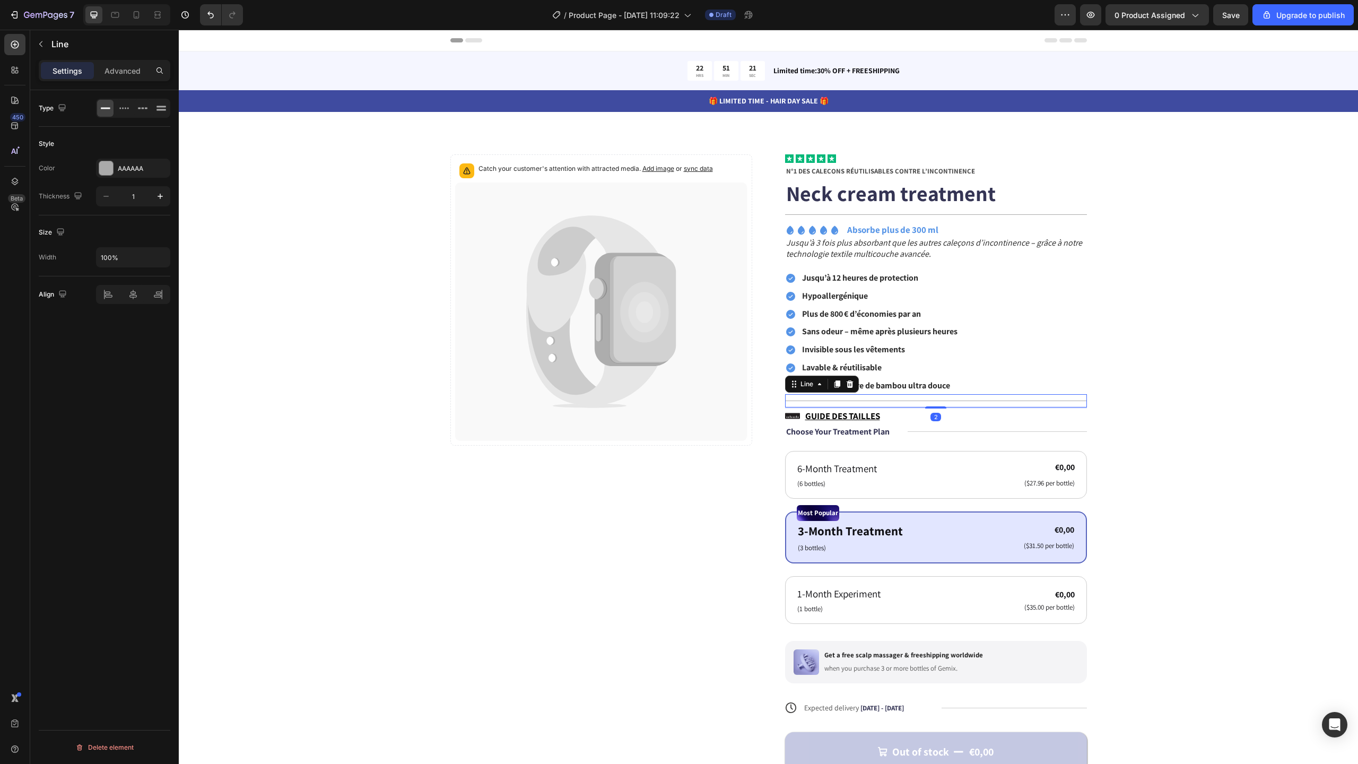
click at [902, 401] on div at bounding box center [936, 401] width 302 height 1
click at [333, 102] on p "🎁 LIMITED TIME - HAIR DAY SALE 🎁" at bounding box center [768, 100] width 1177 height 11
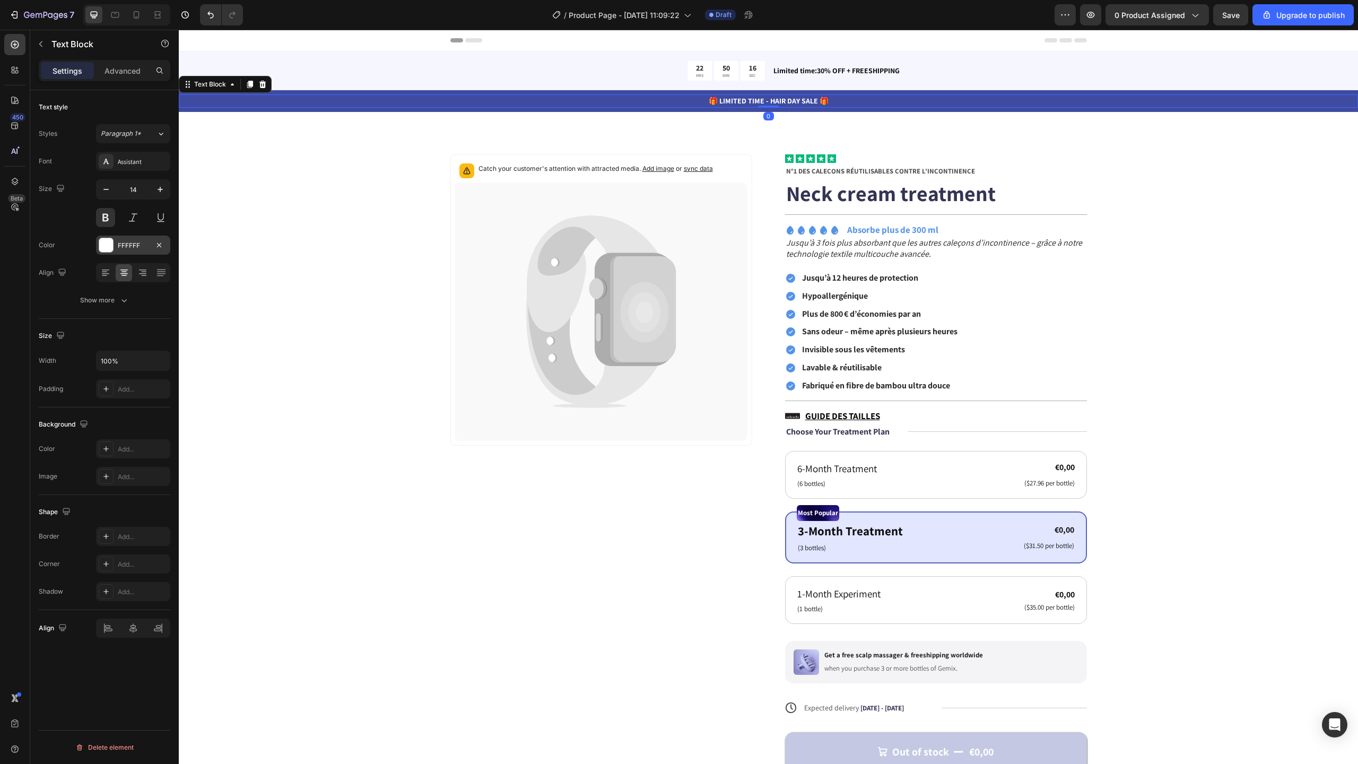
click at [112, 247] on div at bounding box center [106, 245] width 14 height 14
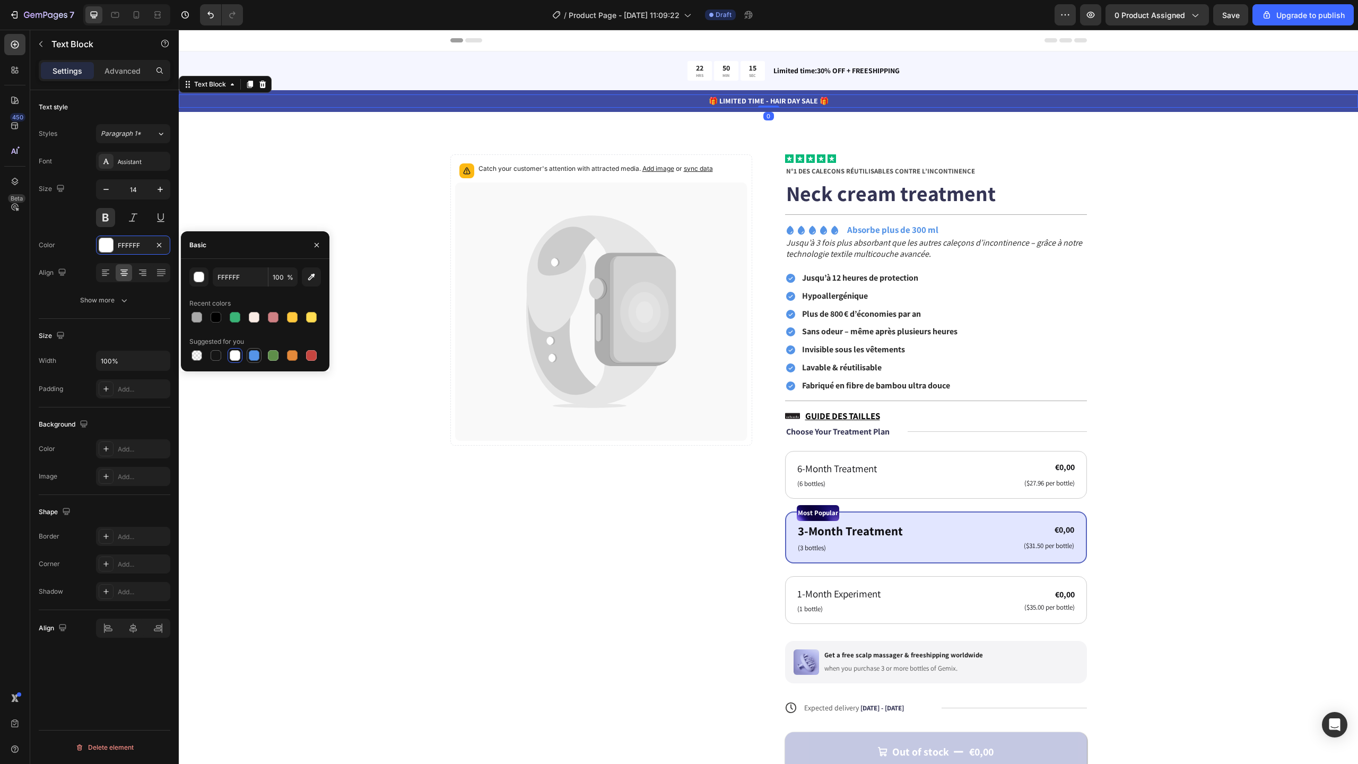
click at [250, 358] on div at bounding box center [254, 355] width 11 height 11
type input "5594E7"
click at [207, 14] on icon "Undo/Redo" at bounding box center [210, 15] width 11 height 11
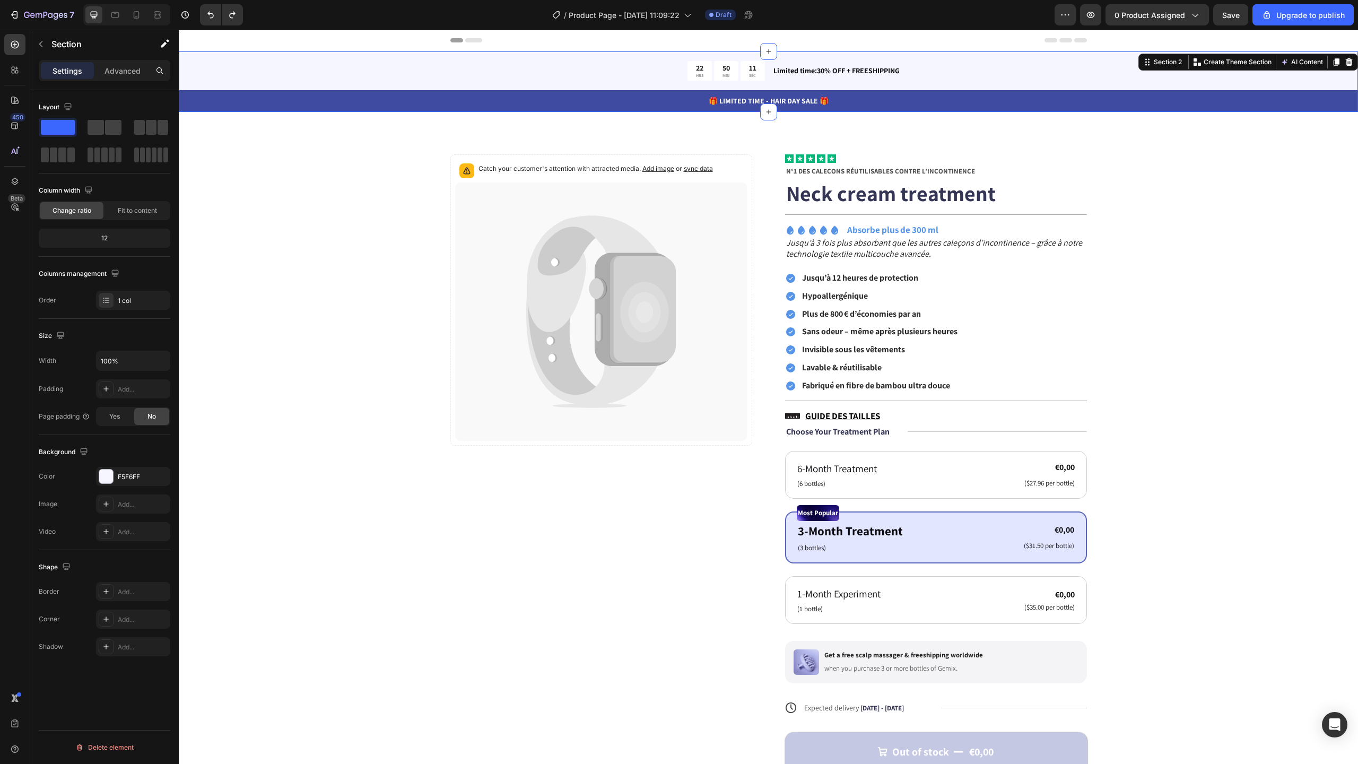
click at [294, 89] on div "22 HRS 50 MIN 11 SEC Countdown Timer Limited time:30% OFF + FREESHIPPING Text B…" at bounding box center [768, 81] width 1179 height 60
click at [294, 98] on p "🎁 LIMITED TIME - HAIR DAY SALE 🎁" at bounding box center [768, 100] width 1177 height 11
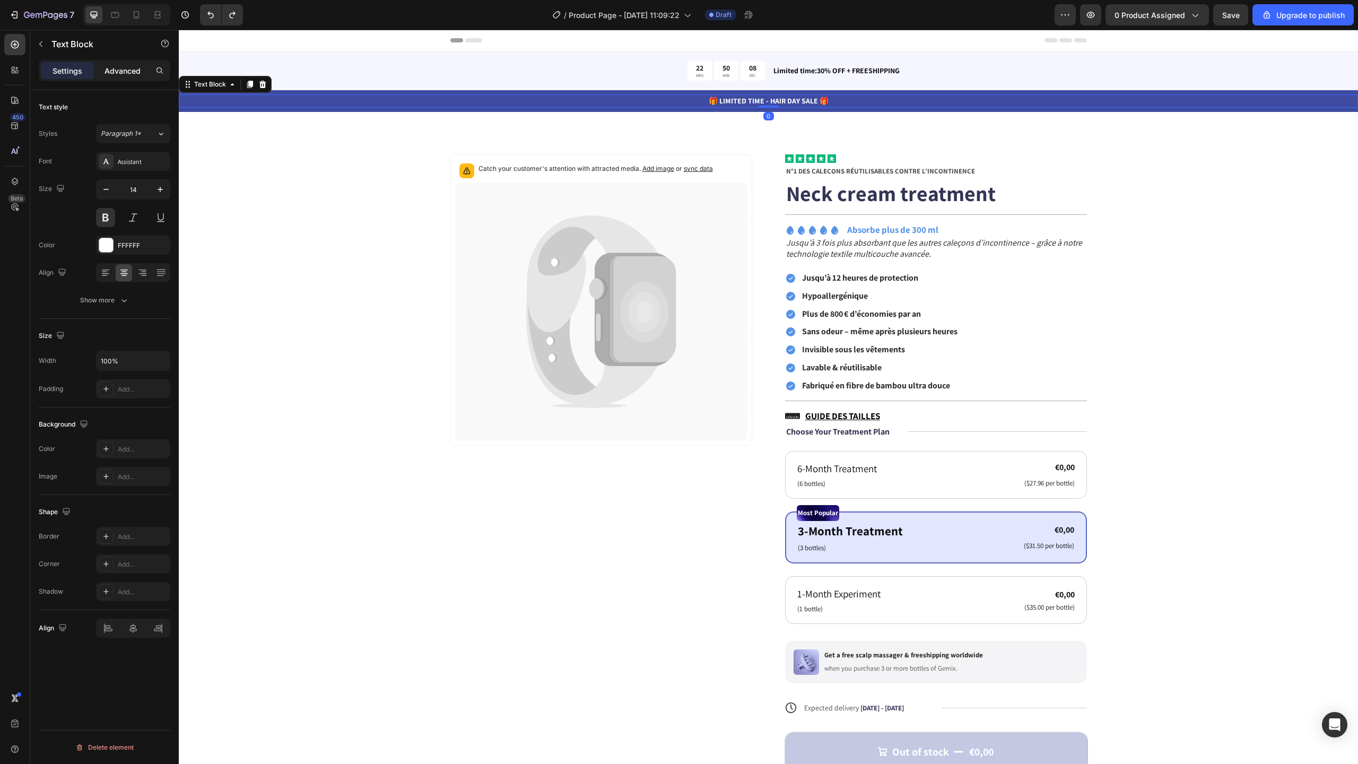
click at [132, 69] on p "Advanced" at bounding box center [123, 70] width 36 height 11
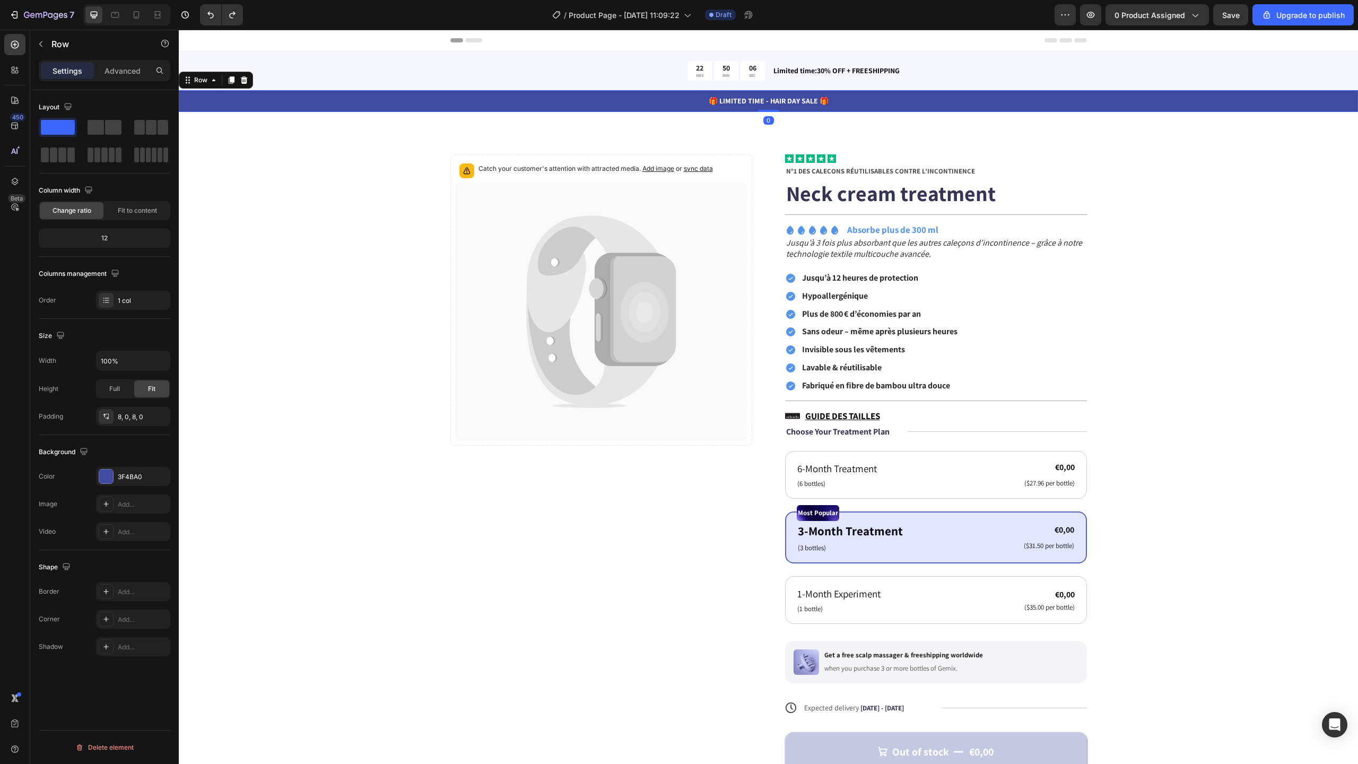
click at [242, 110] on div "🎁 LIMITED TIME - HAIR DAY SALE 🎁 Text Block Row 0" at bounding box center [768, 101] width 1179 height 22
click at [107, 481] on div at bounding box center [106, 476] width 14 height 14
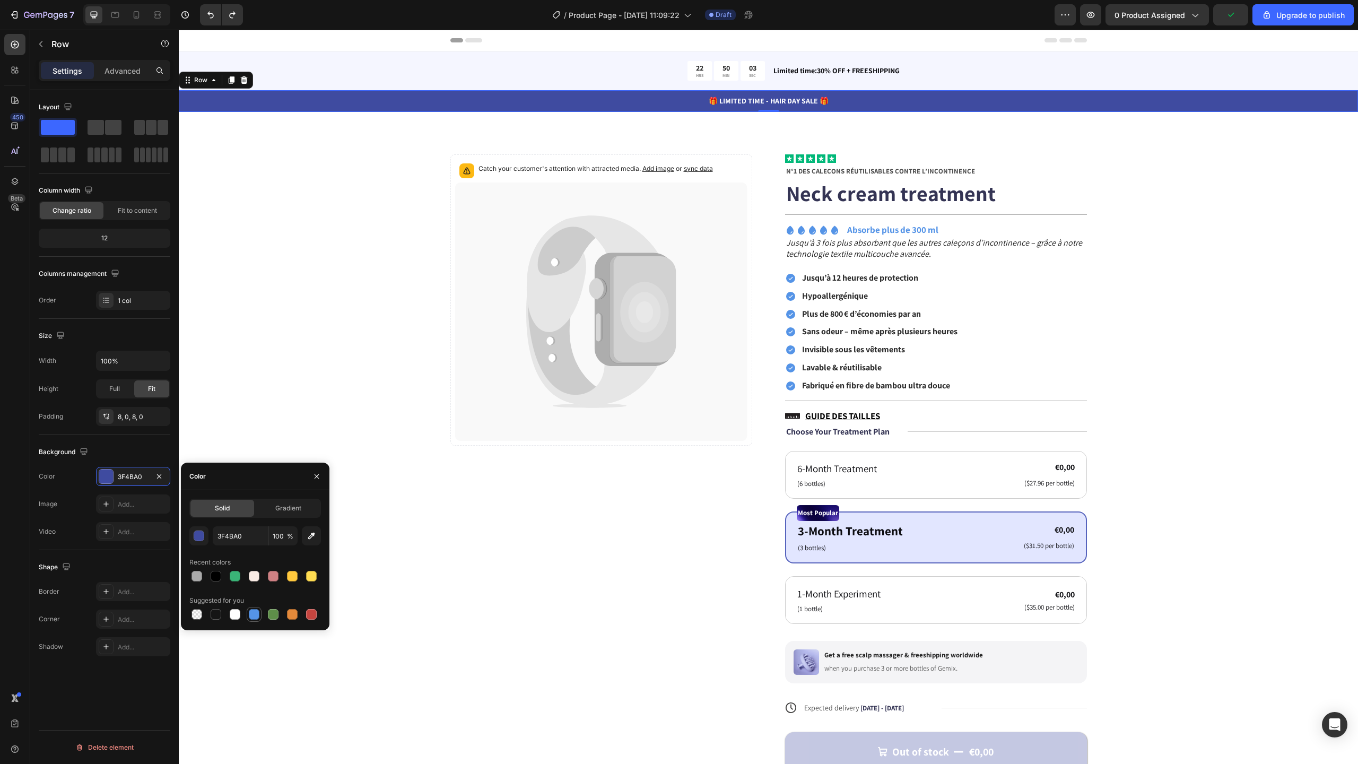
click at [258, 611] on div at bounding box center [254, 614] width 11 height 11
type input "5594E7"
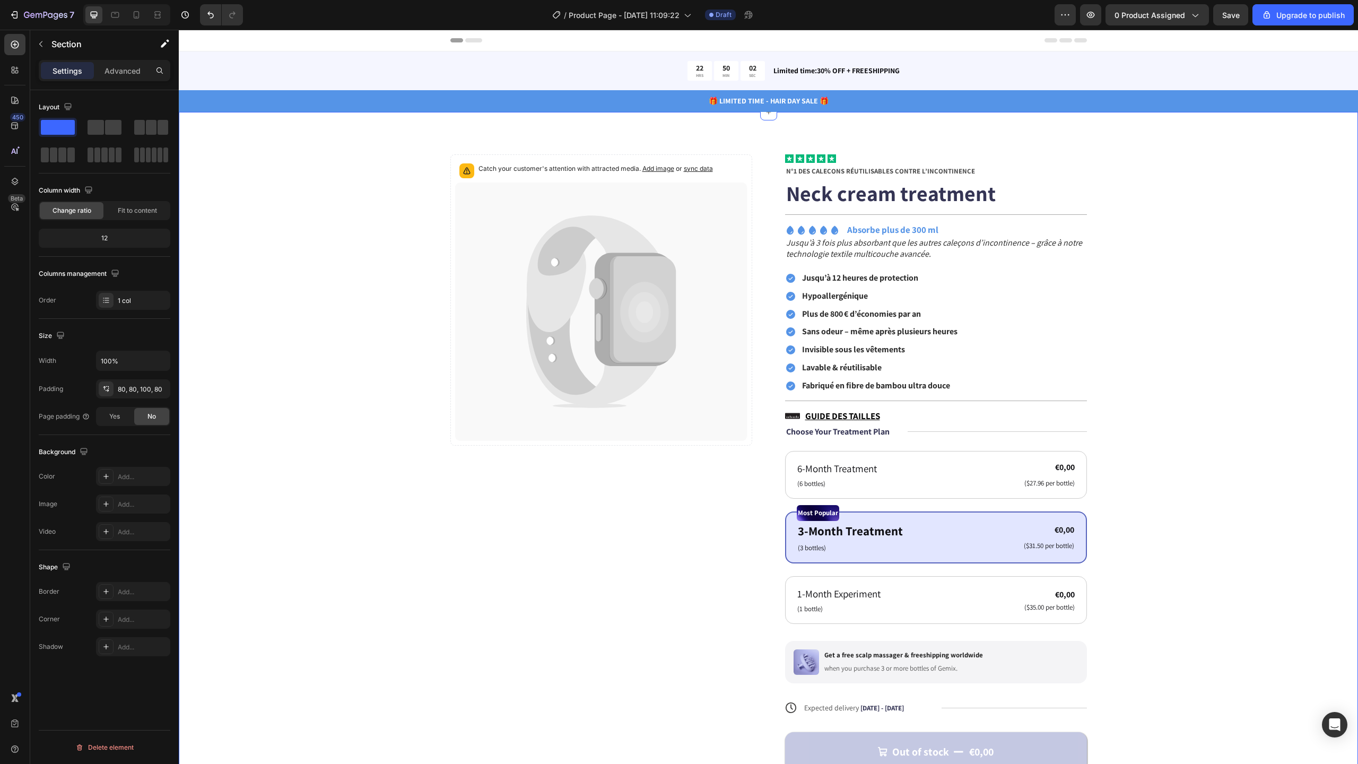
click at [307, 335] on div "Catch your customer's attention with attracted media. Add image or sync data Pr…" at bounding box center [768, 487] width 1094 height 666
